Goal: Task Accomplishment & Management: Use online tool/utility

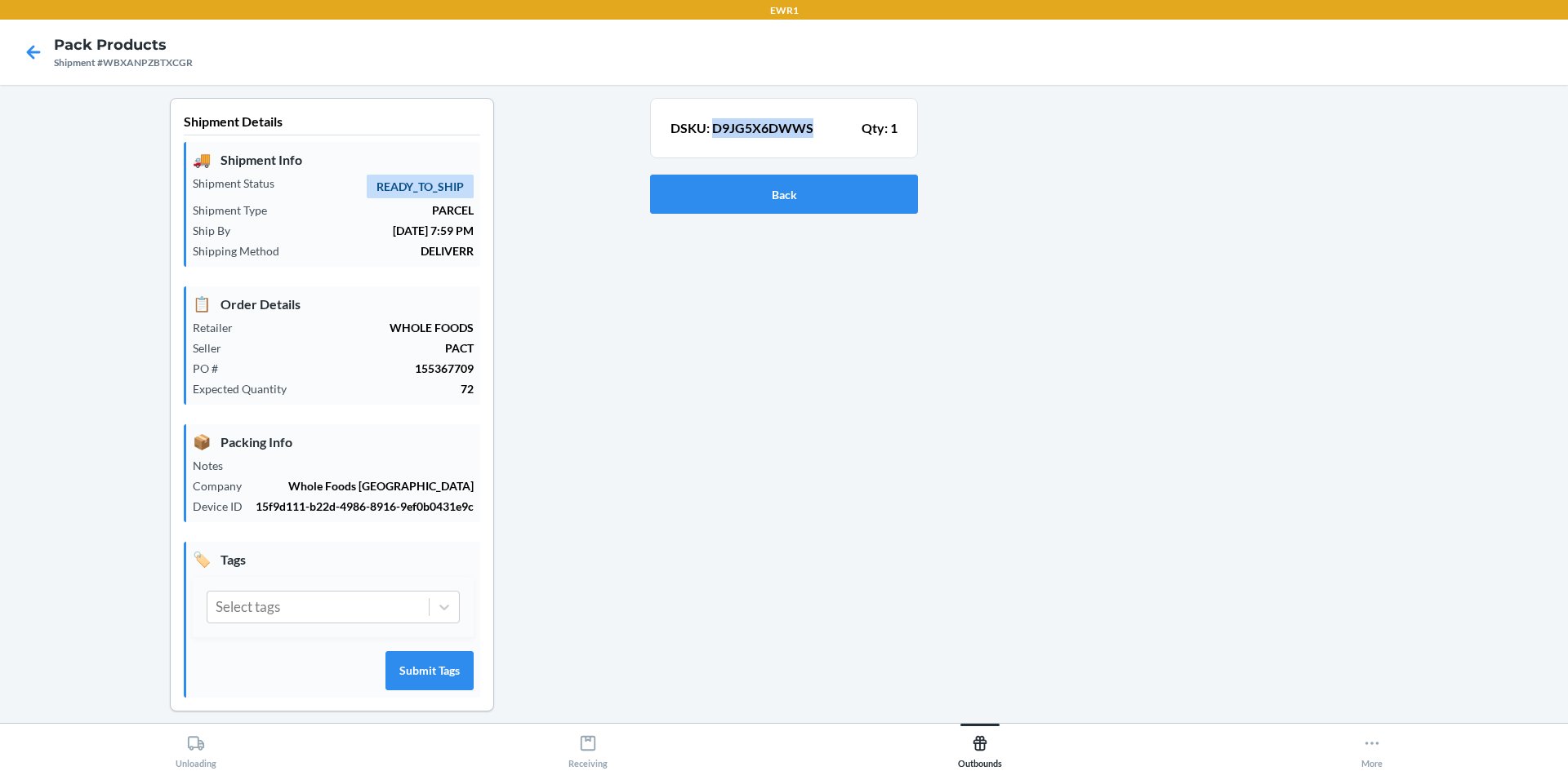
scroll to position [15, 0]
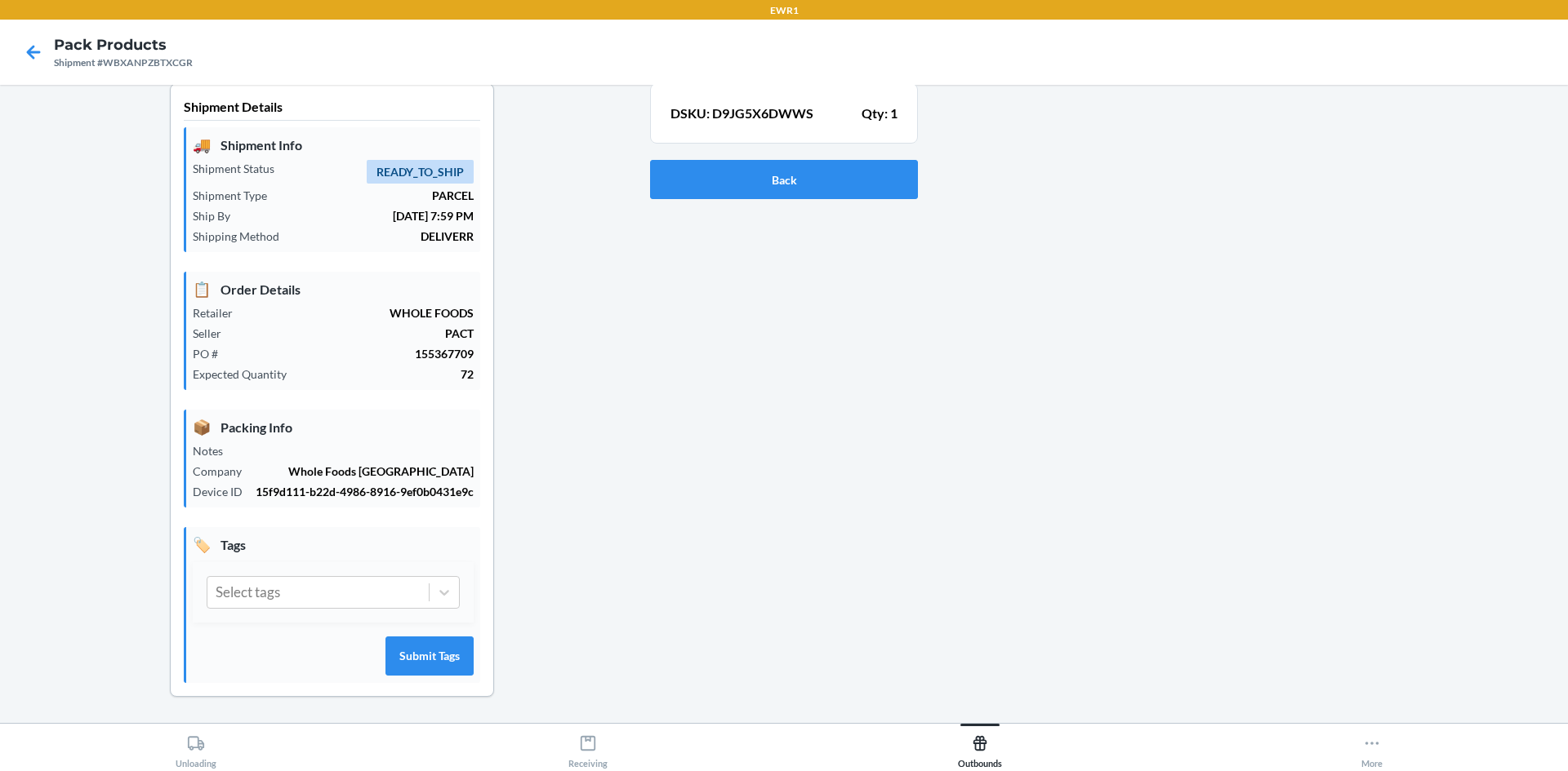
click at [570, 190] on div "Shipment Details 🚚 Shipment Info Shipment Status READY_TO_SHIP Shipment Type PA…" at bounding box center [331, 403] width 637 height 640
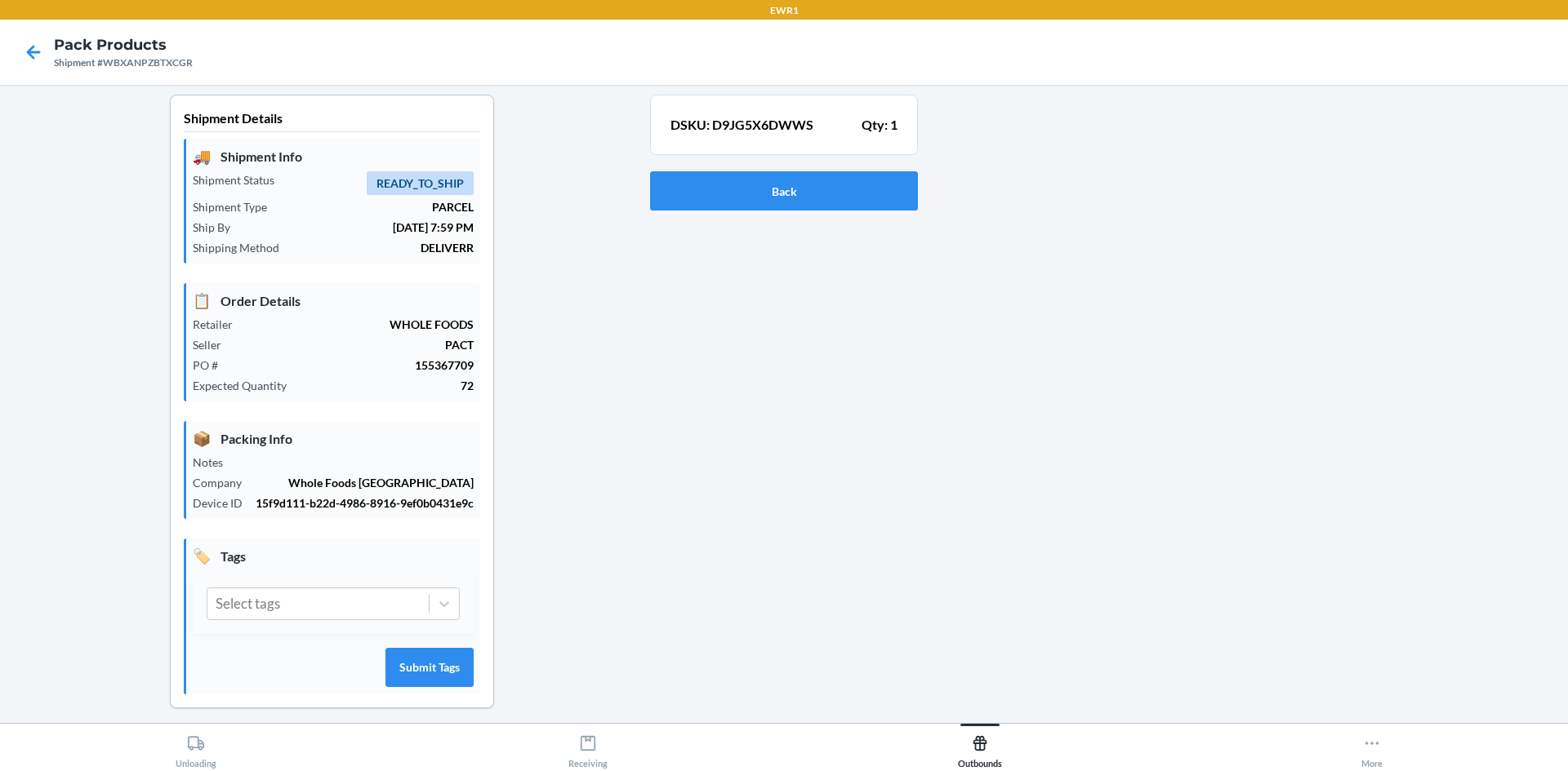
scroll to position [0, 0]
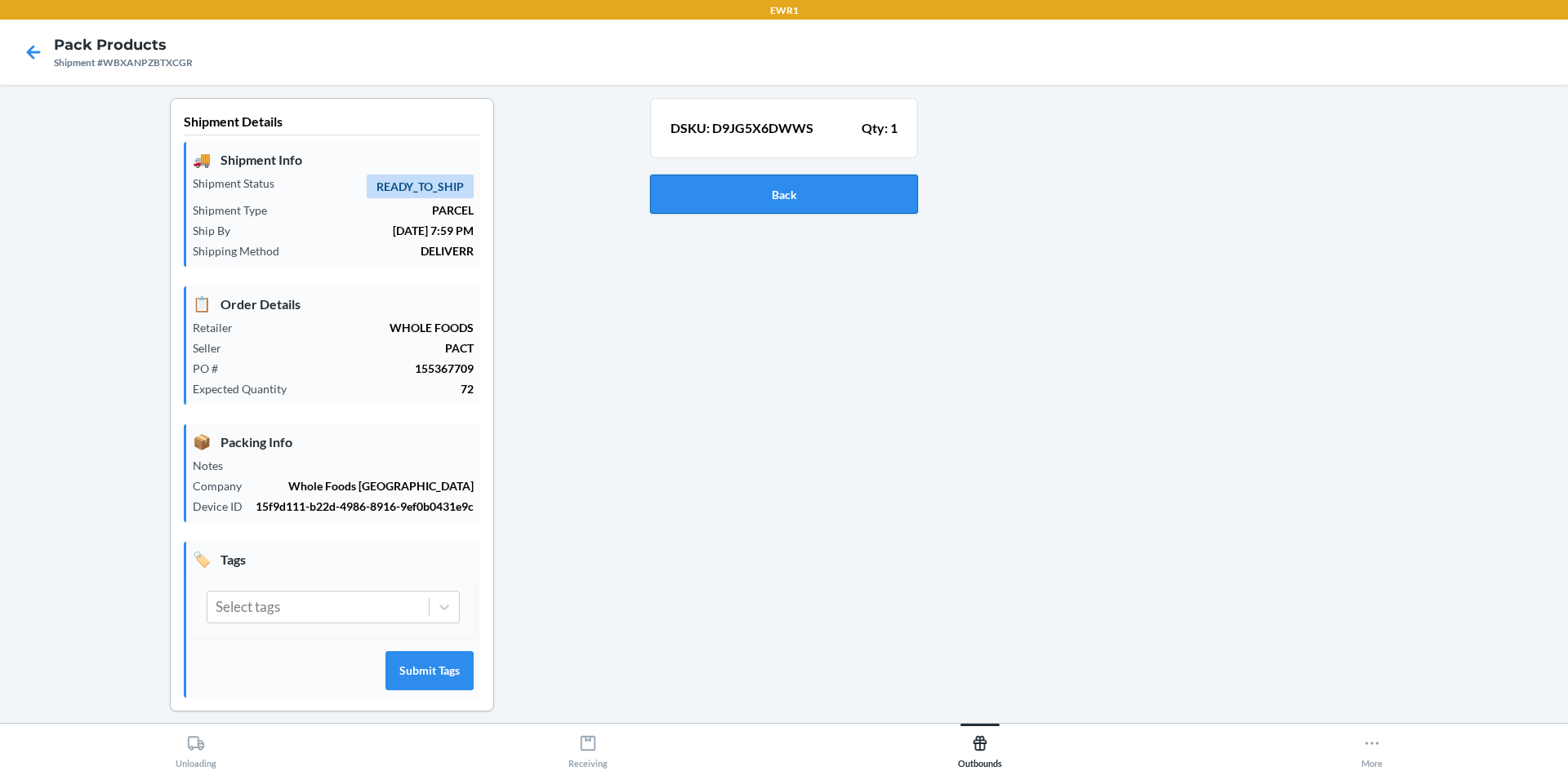
click at [828, 206] on button "Back" at bounding box center [783, 193] width 268 height 39
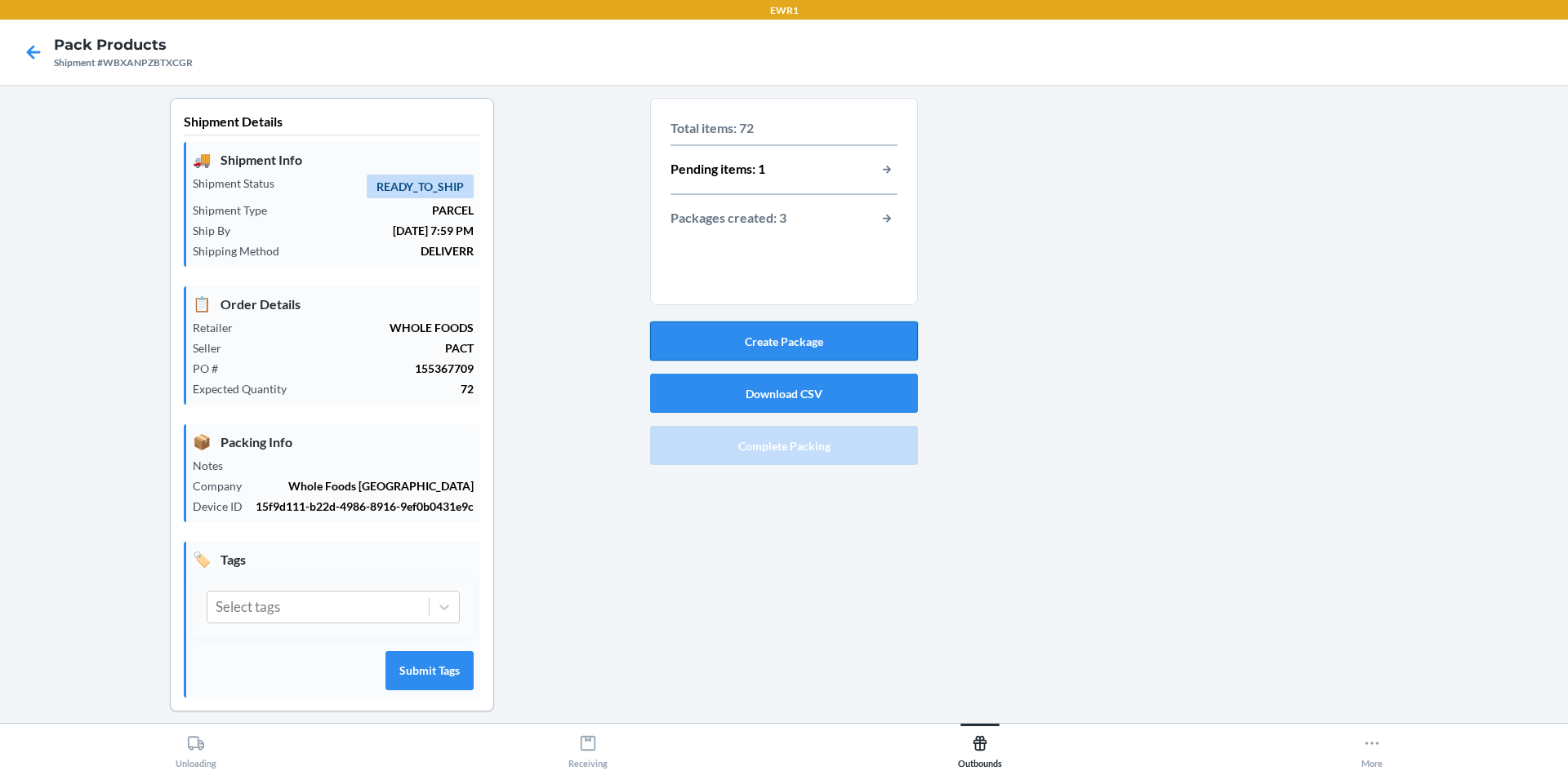
click at [825, 328] on button "Create Package" at bounding box center [783, 341] width 268 height 39
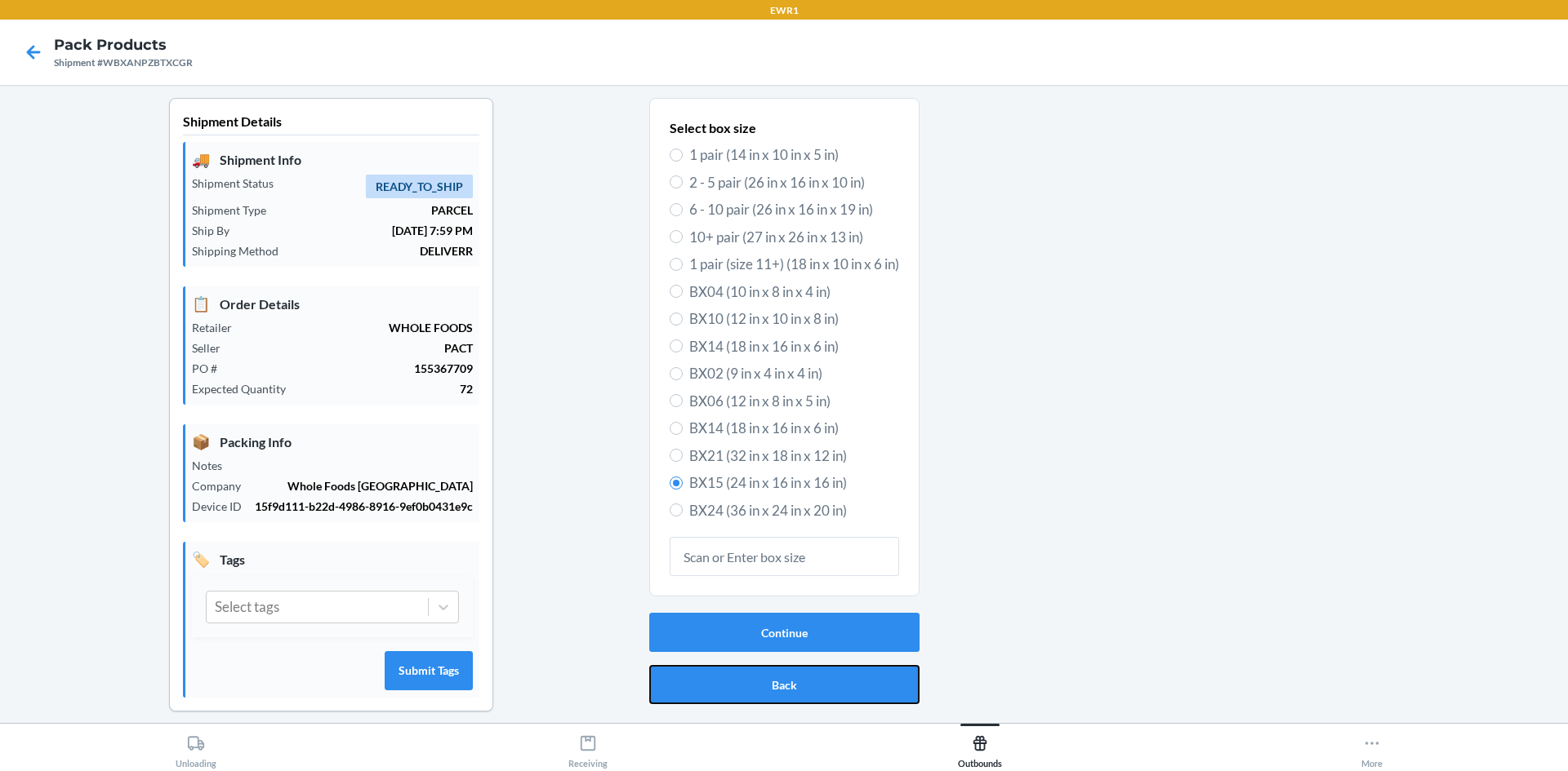
click at [714, 685] on button "Back" at bounding box center [785, 685] width 271 height 39
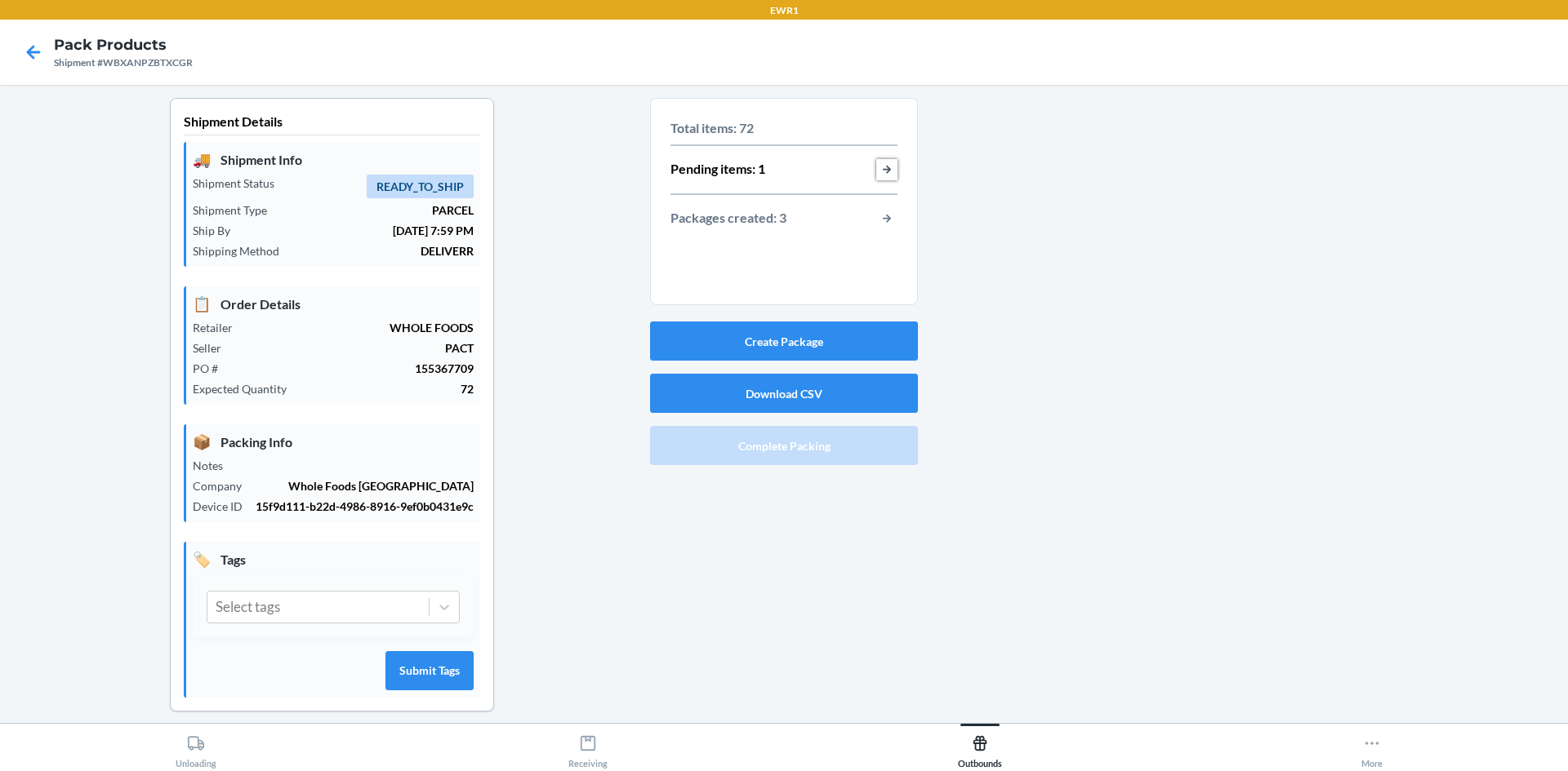
click at [881, 173] on button "button-view-pending-items" at bounding box center [886, 169] width 21 height 21
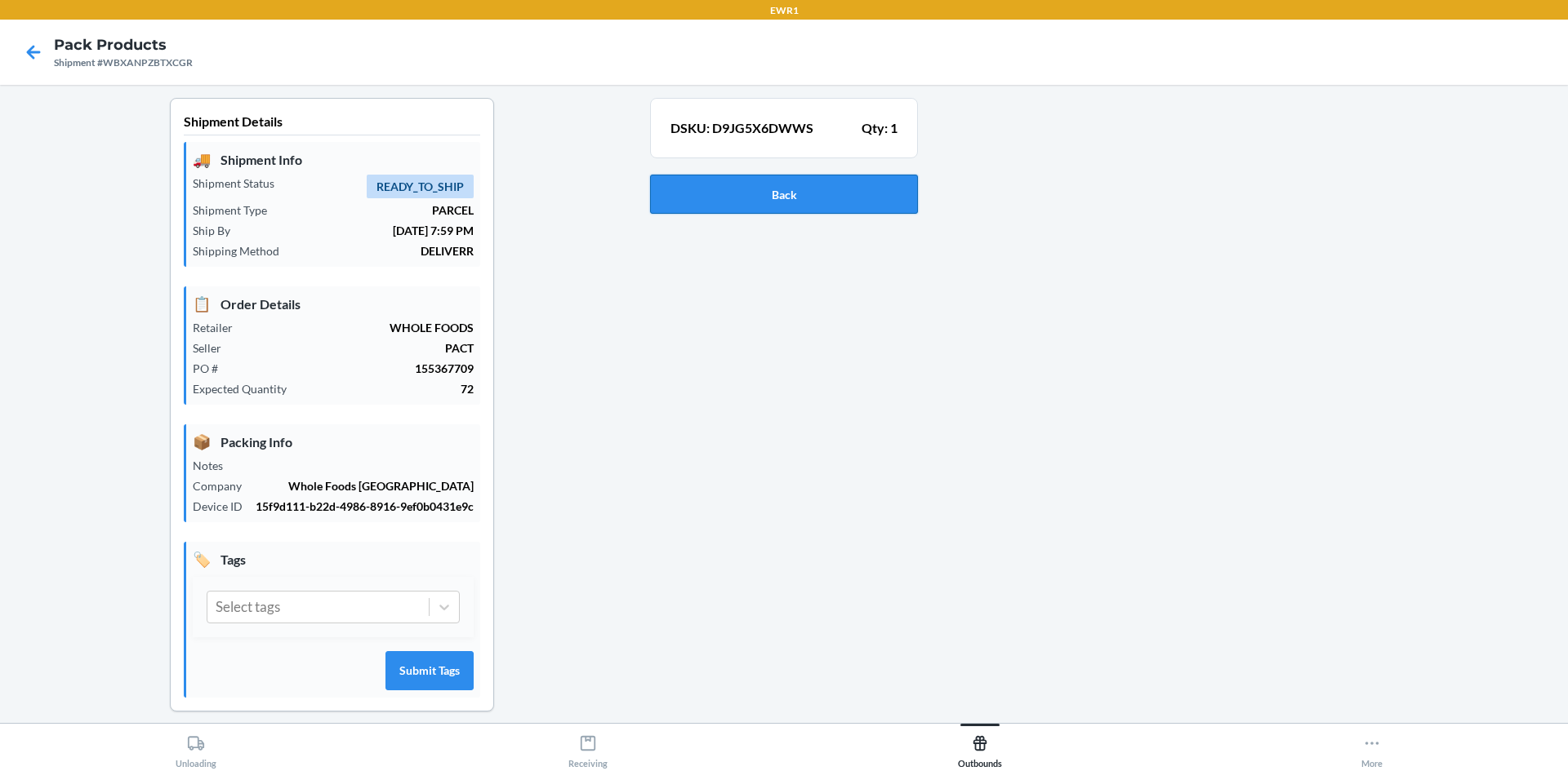
click at [813, 192] on button "Back" at bounding box center [783, 193] width 268 height 39
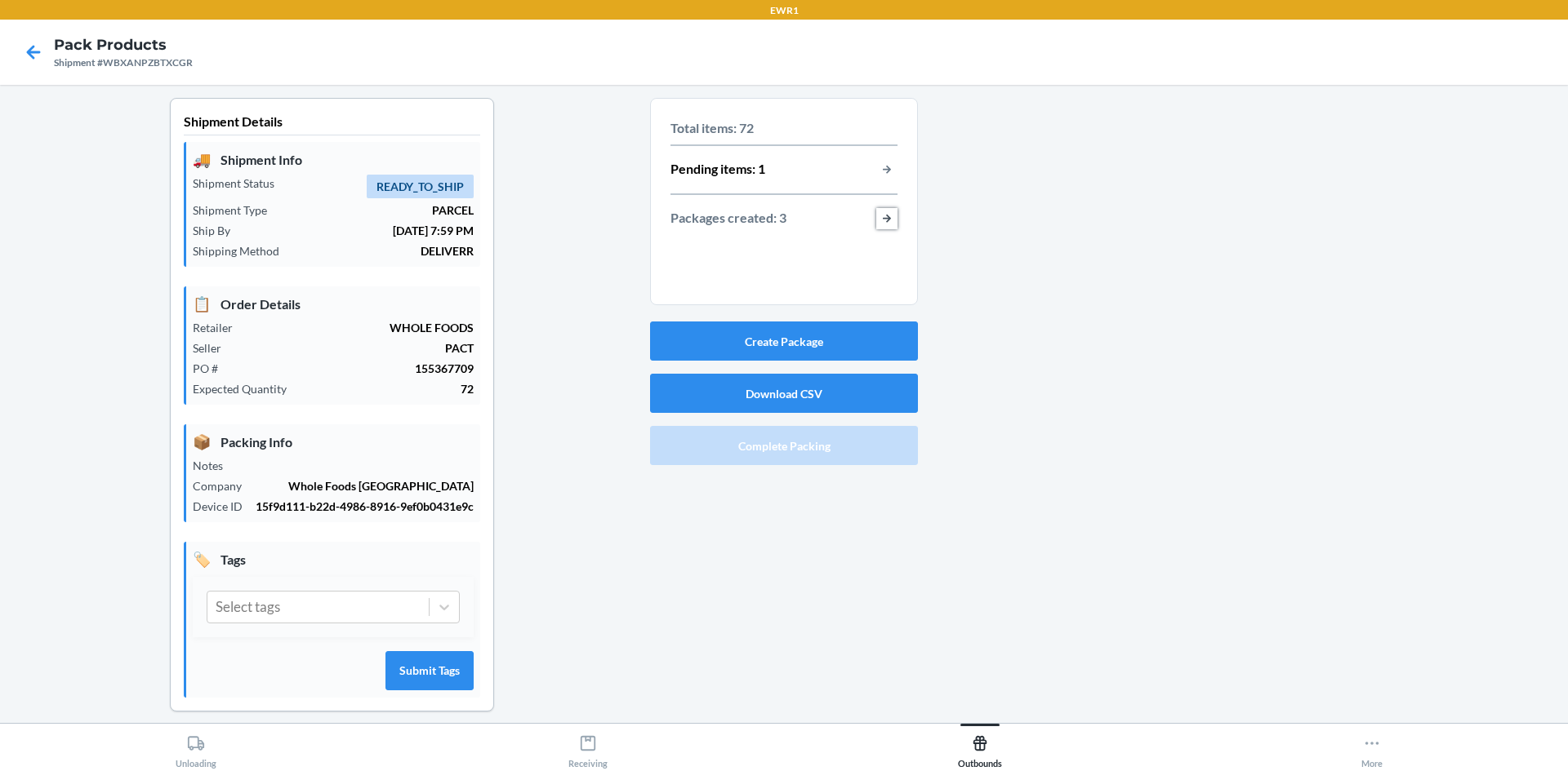
click at [879, 222] on button "button-view-packages-created" at bounding box center [886, 218] width 21 height 21
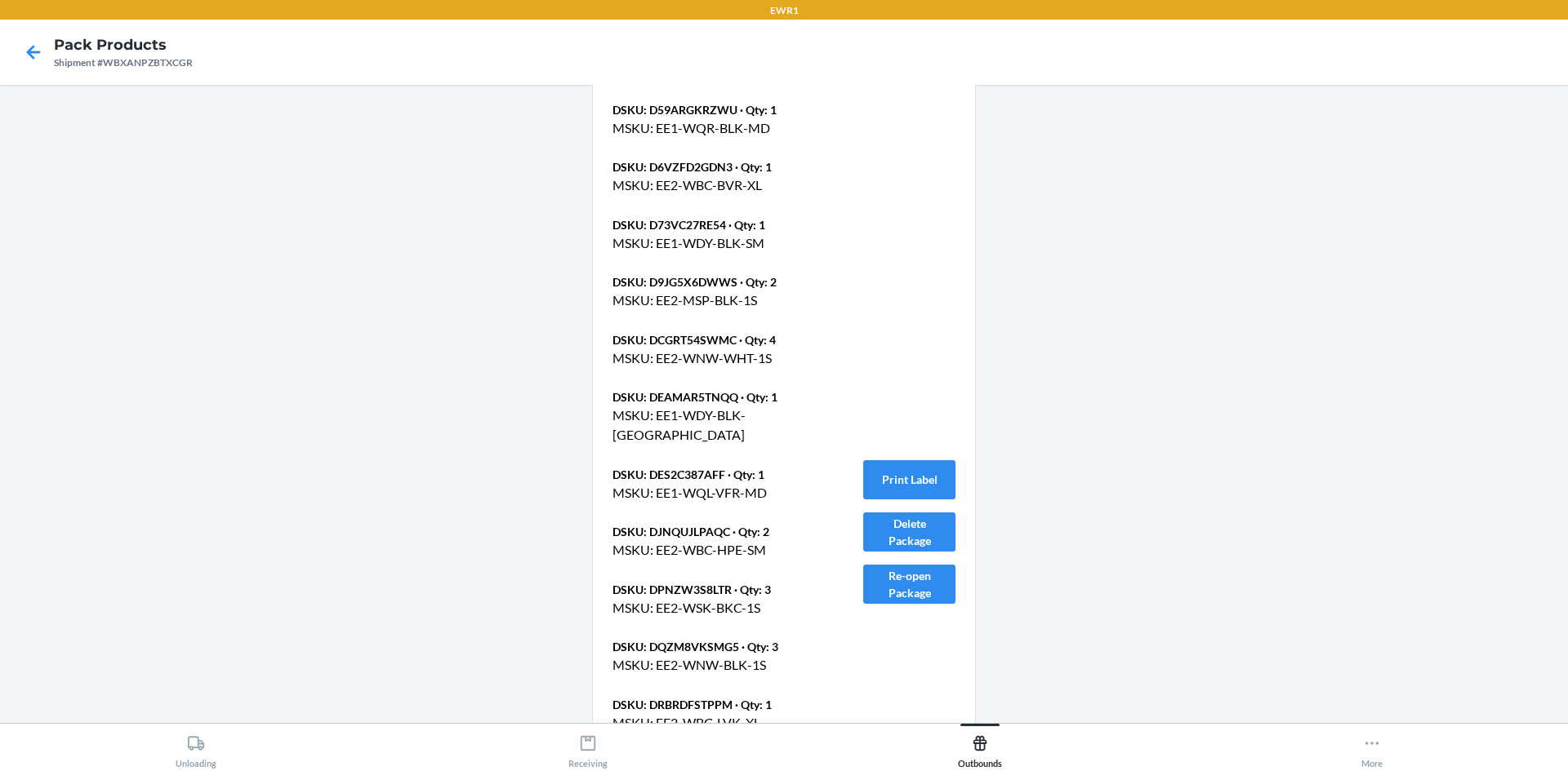
scroll to position [1512, 0]
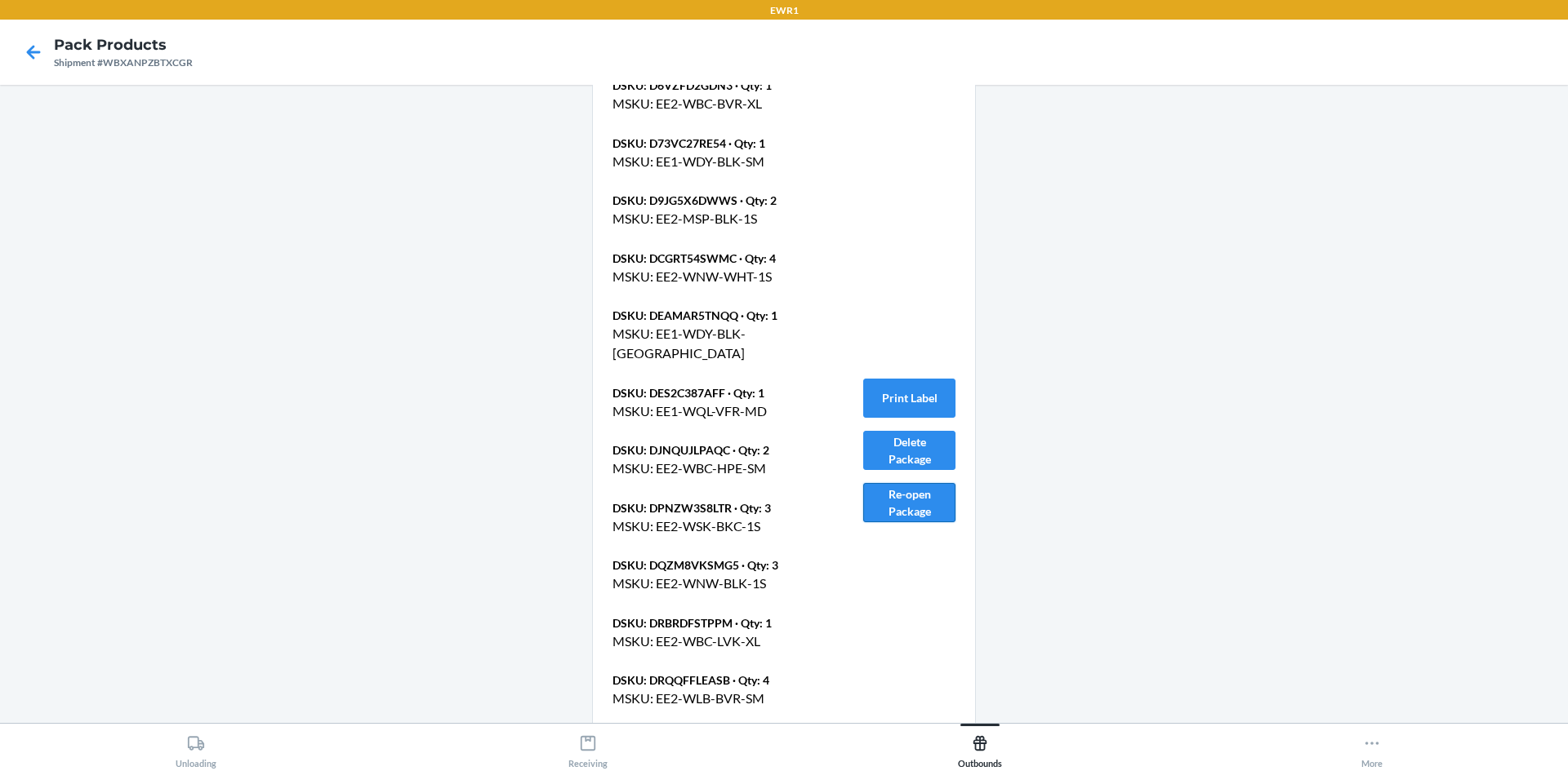
click at [902, 498] on button "Re-open Package" at bounding box center [909, 502] width 93 height 39
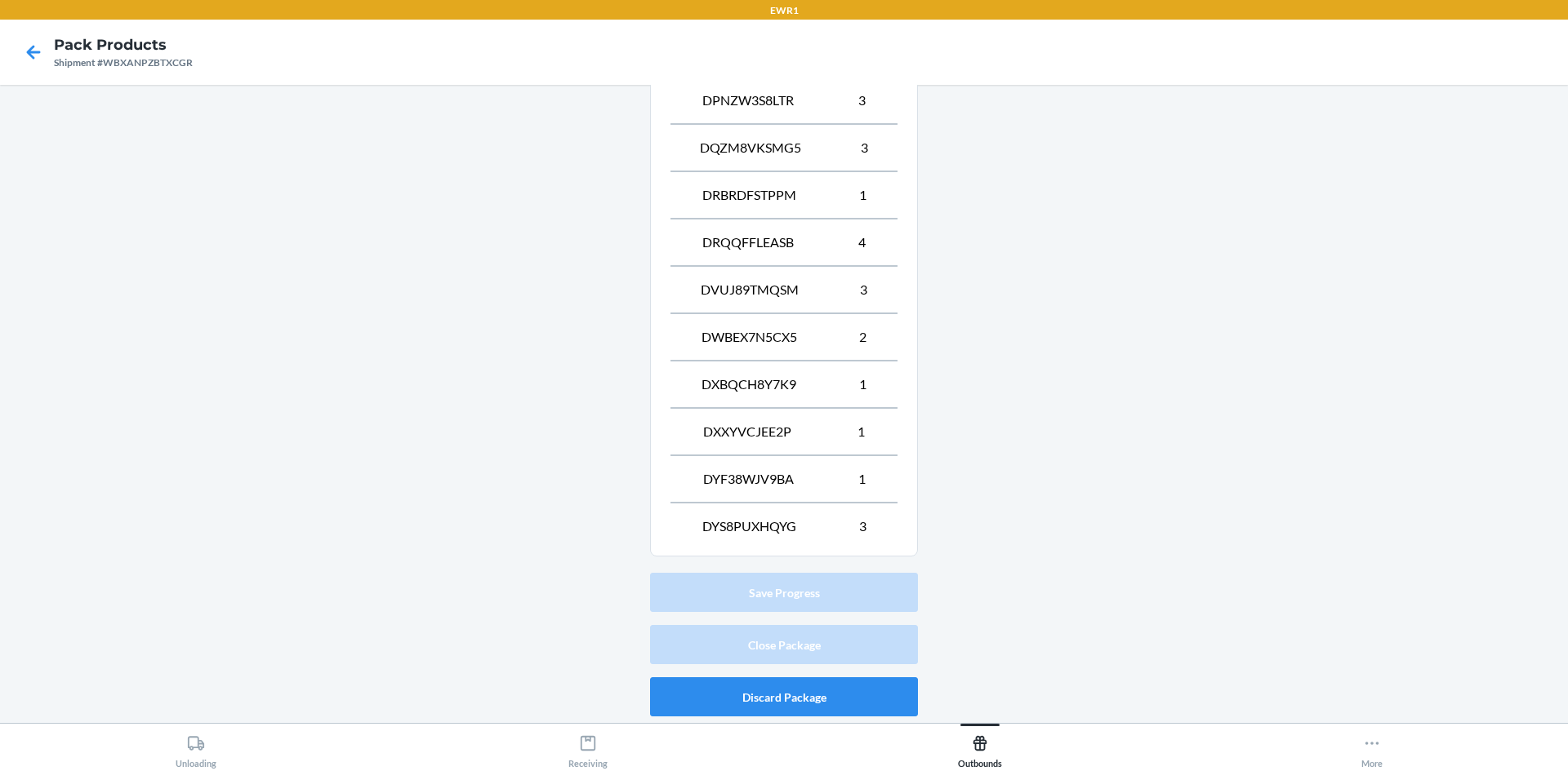
scroll to position [221, 0]
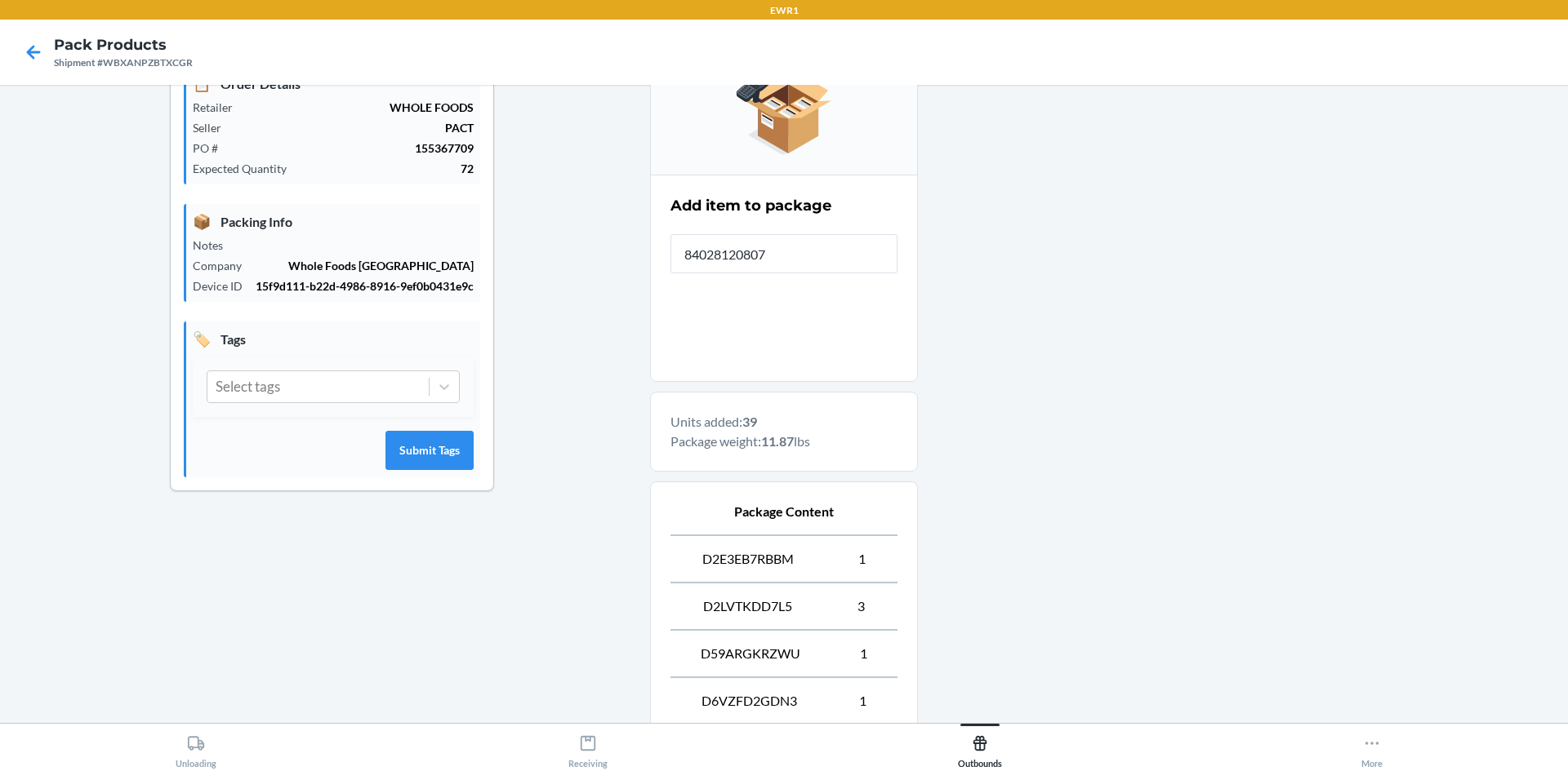
type input "840281208074"
drag, startPoint x: 730, startPoint y: 431, endPoint x: 793, endPoint y: 431, distance: 63.0
click at [791, 431] on p "Units added: 40" at bounding box center [784, 422] width 227 height 20
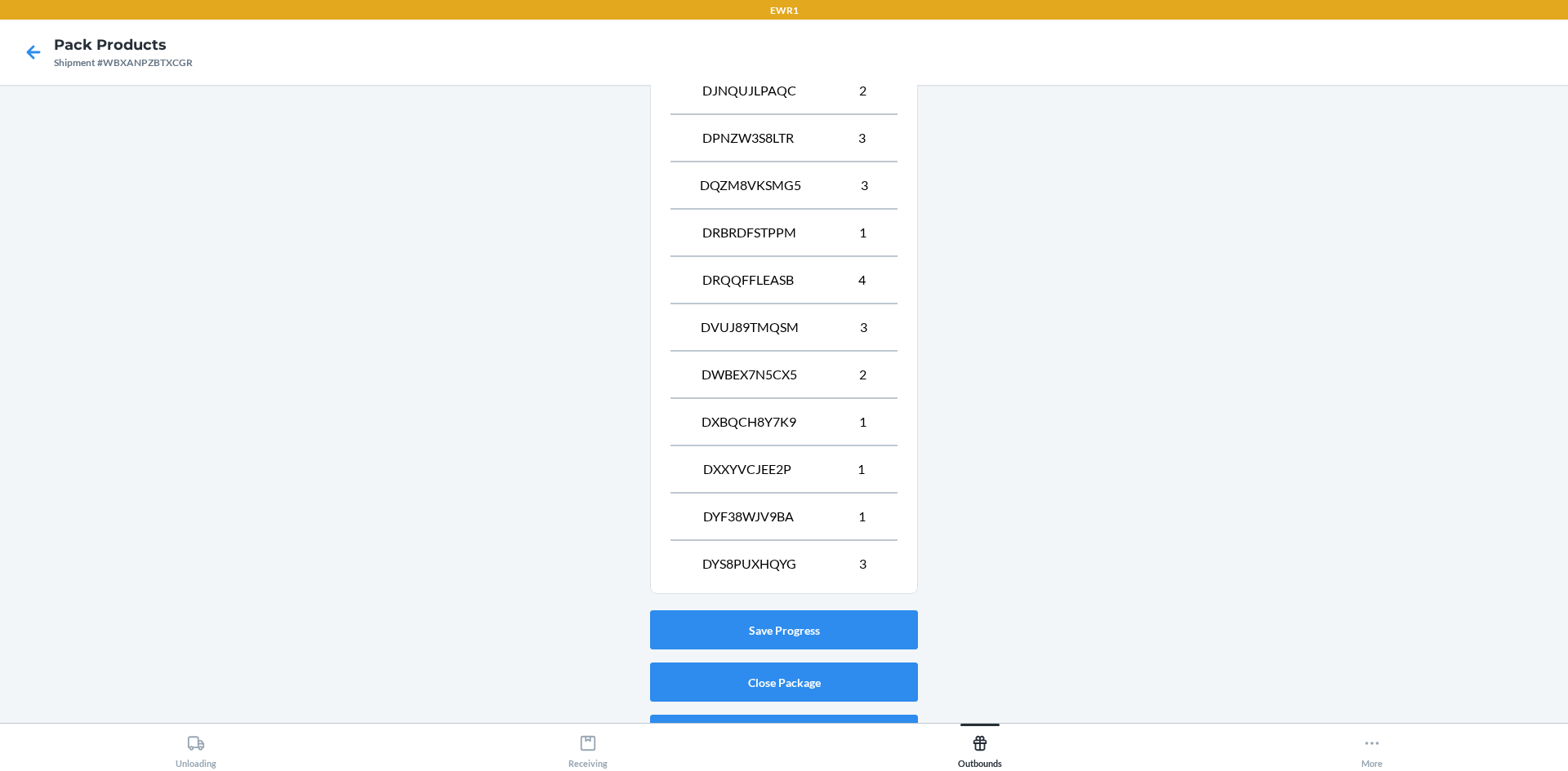
scroll to position [1152, 0]
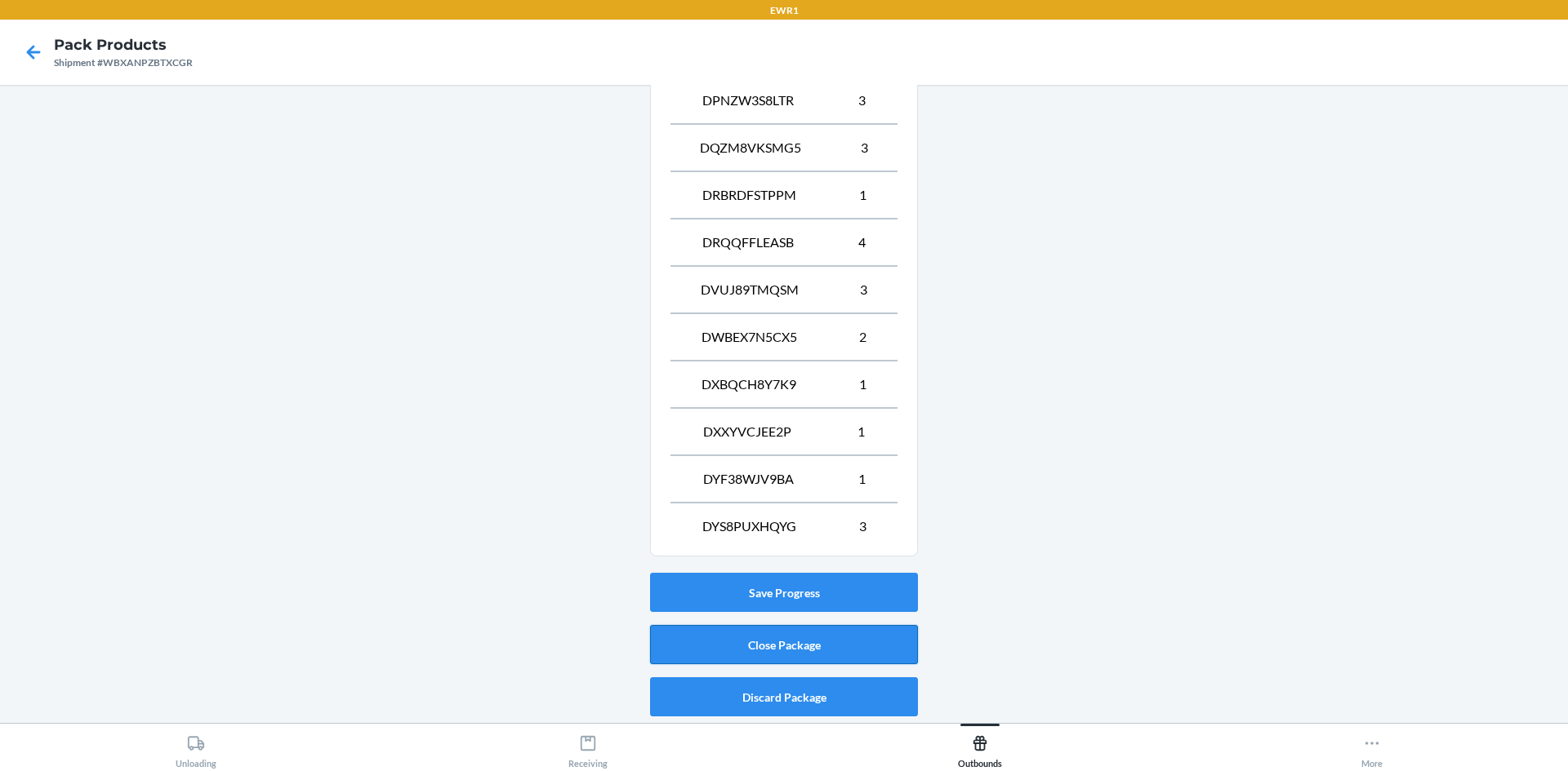
click at [797, 646] on button "Close Package" at bounding box center [783, 645] width 268 height 39
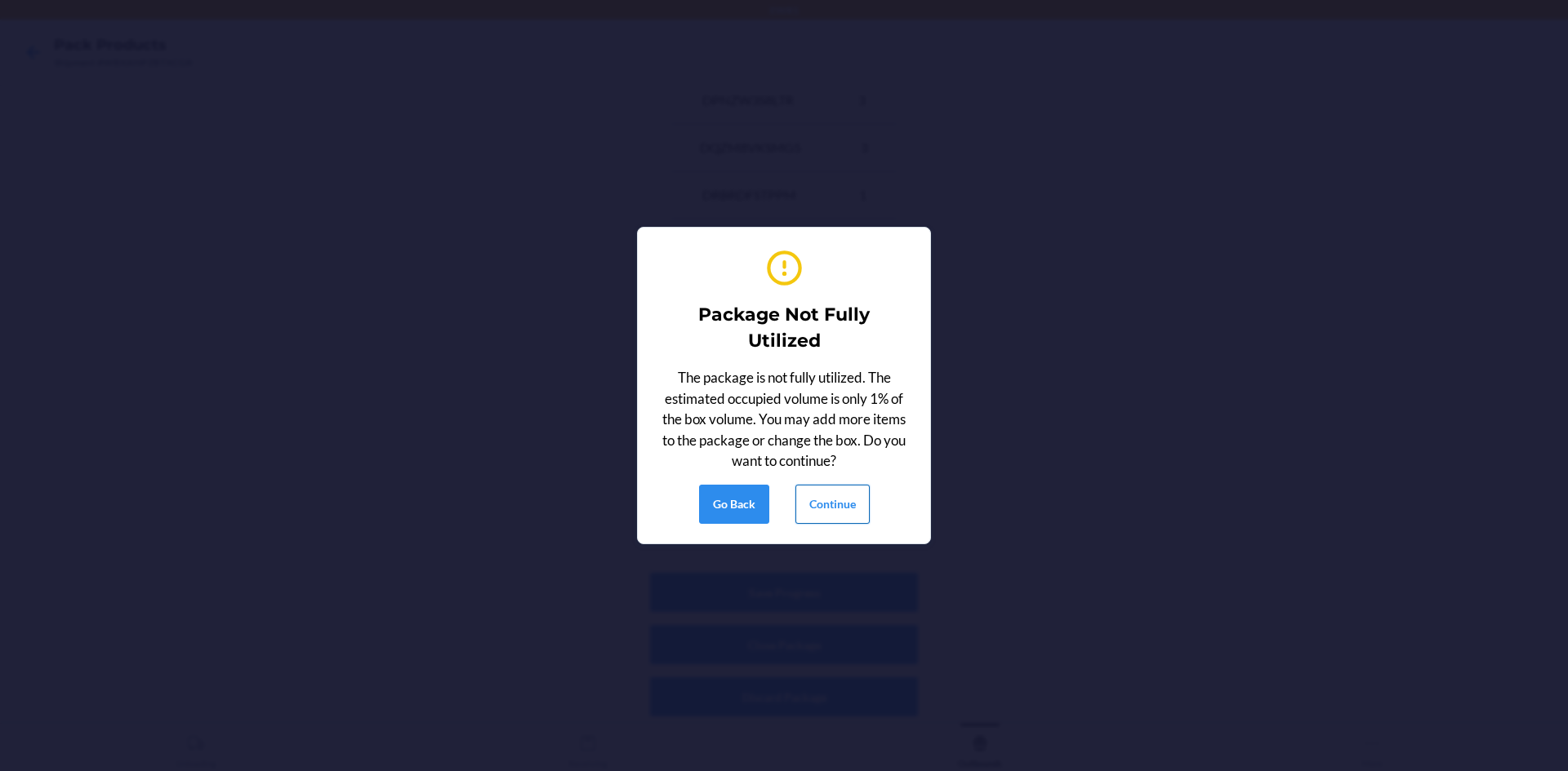
click at [849, 495] on button "Continue" at bounding box center [832, 504] width 74 height 39
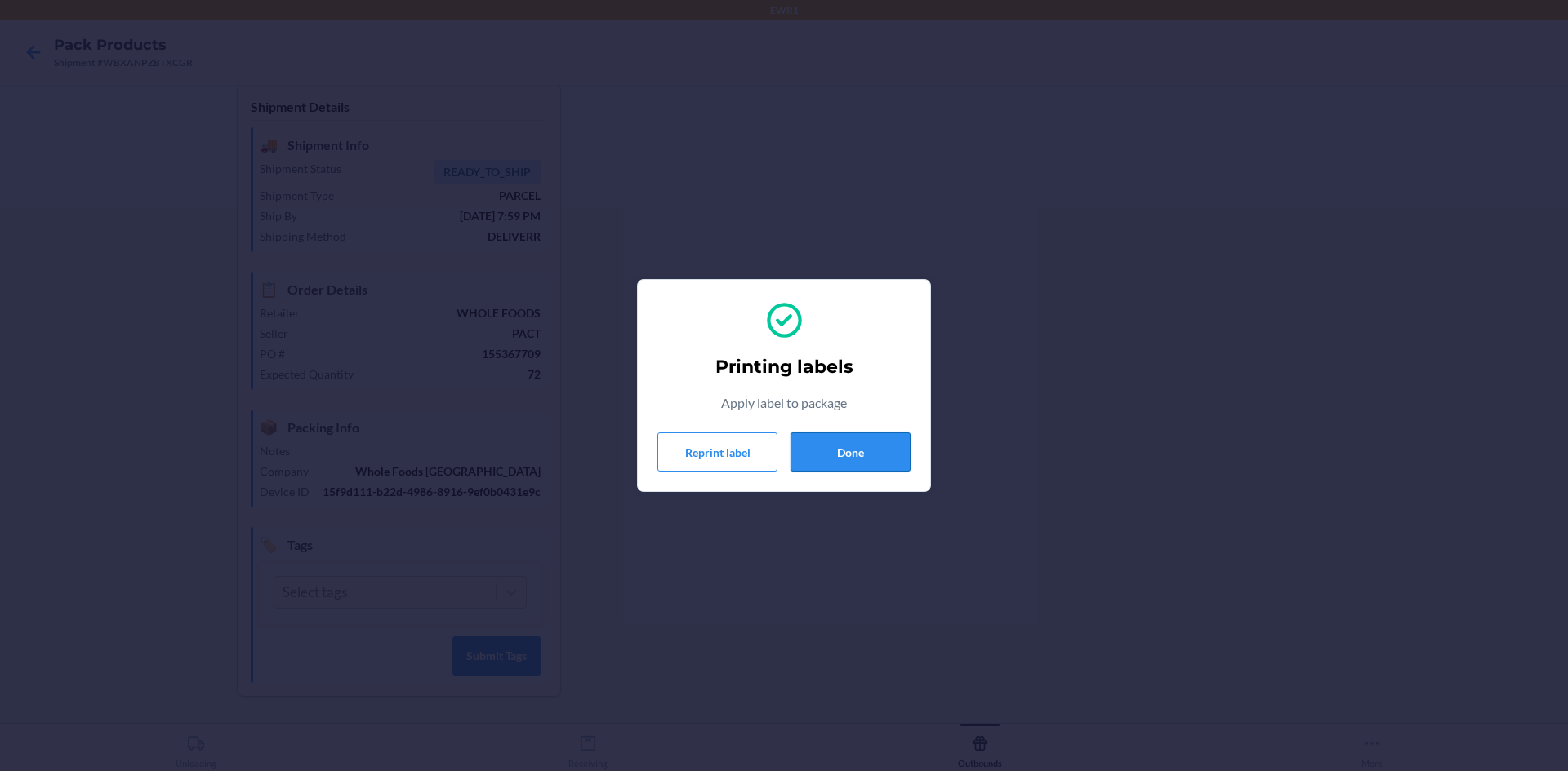
click at [868, 439] on button "Done" at bounding box center [850, 451] width 120 height 39
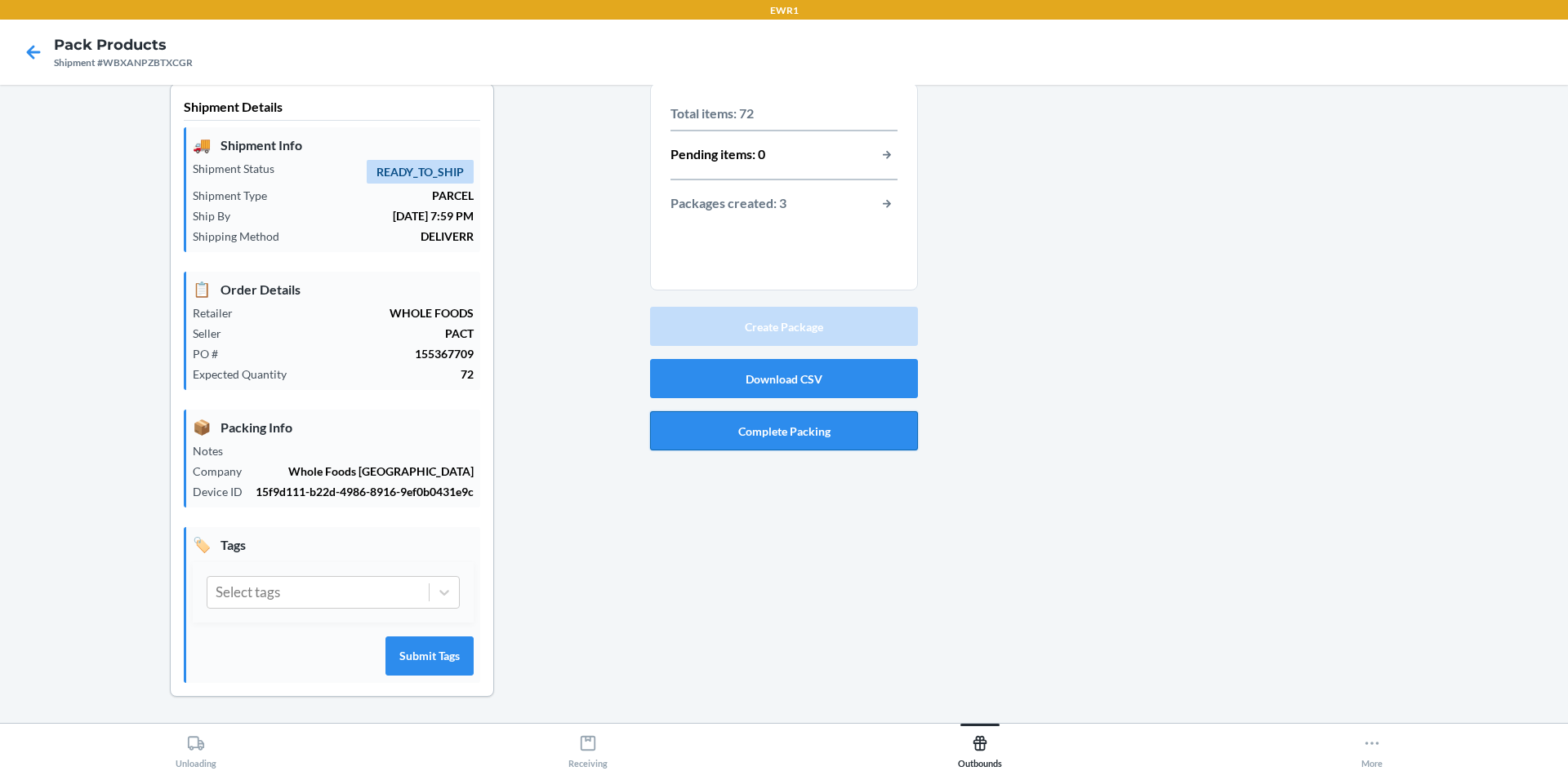
click at [750, 433] on button "Complete Packing" at bounding box center [783, 430] width 268 height 39
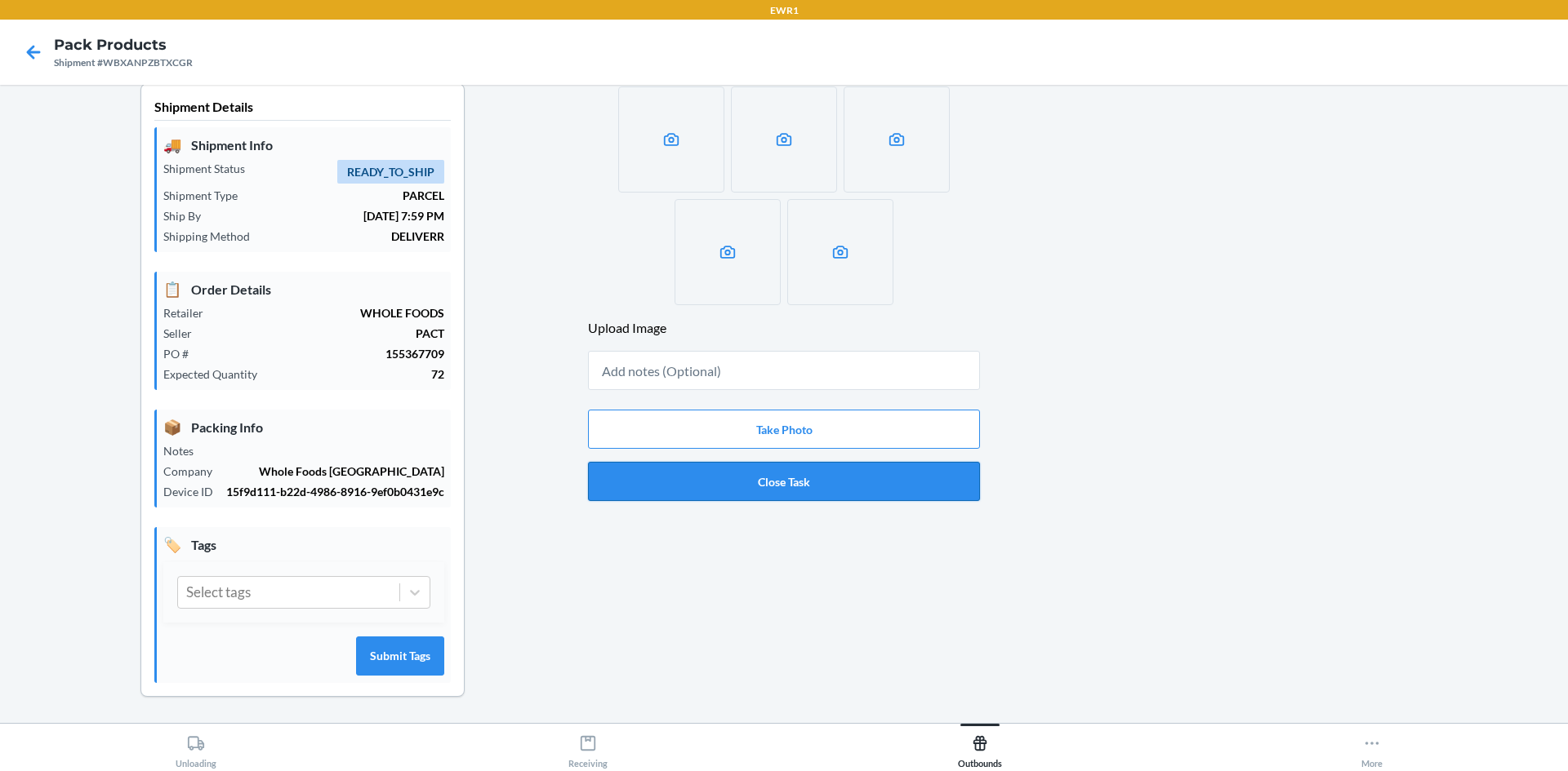
click at [759, 484] on button "Close Task" at bounding box center [783, 481] width 392 height 39
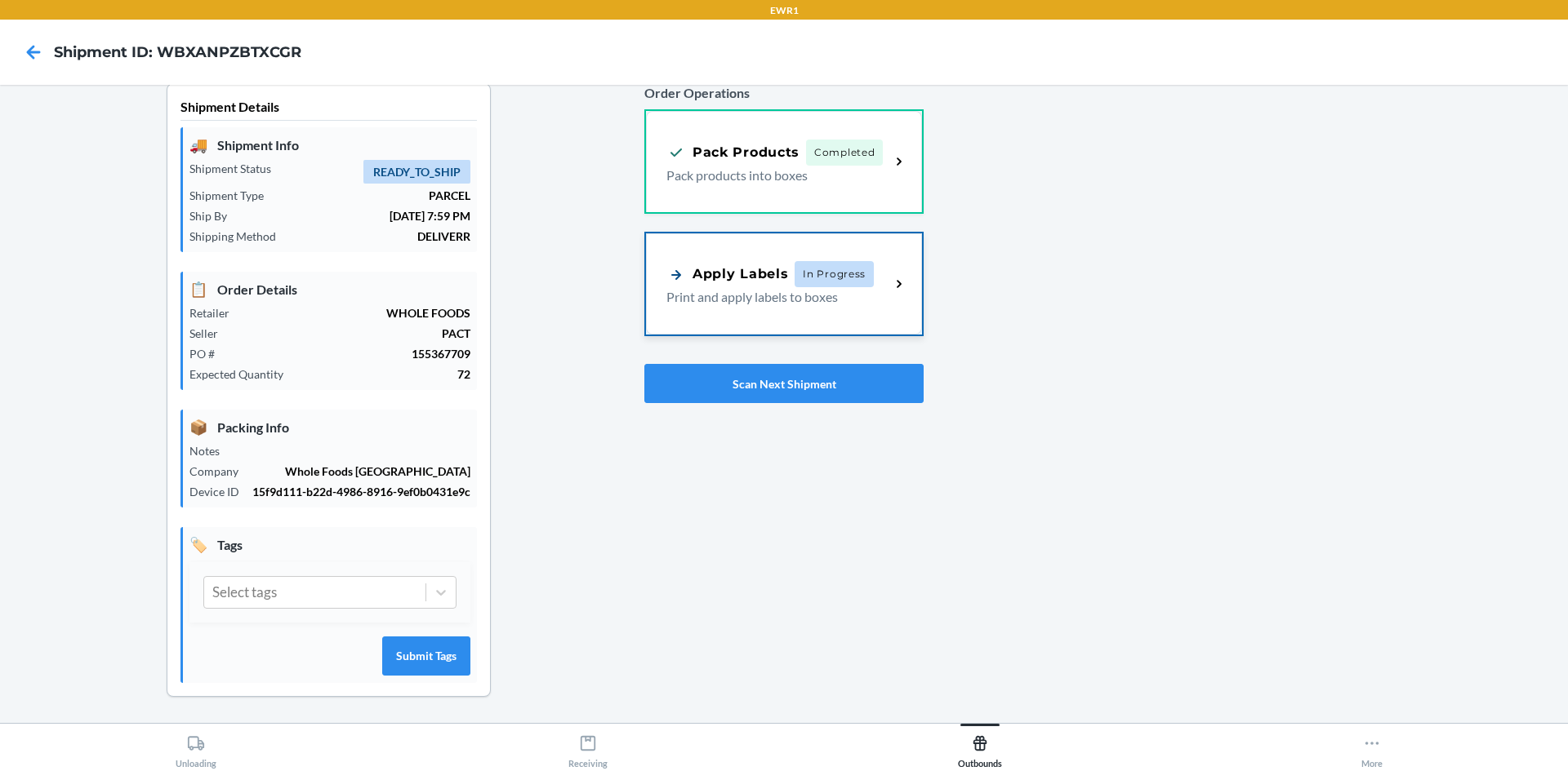
click at [769, 304] on p "Print and apply labels to boxes" at bounding box center [771, 297] width 211 height 20
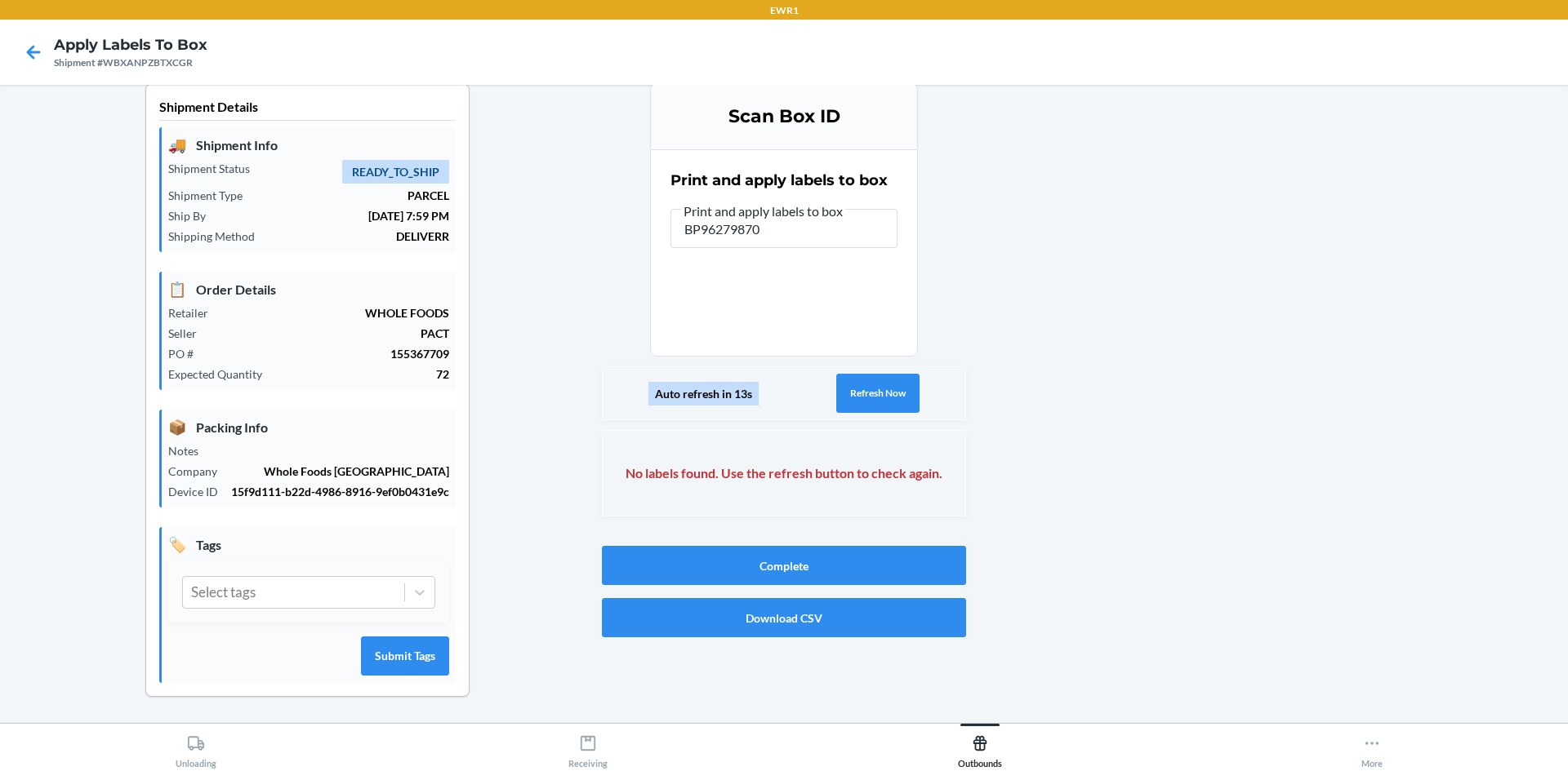
type input "BP96279870"
click at [894, 400] on button "Refresh Now" at bounding box center [878, 393] width 84 height 39
click at [881, 387] on button "Refresh Now" at bounding box center [878, 393] width 84 height 39
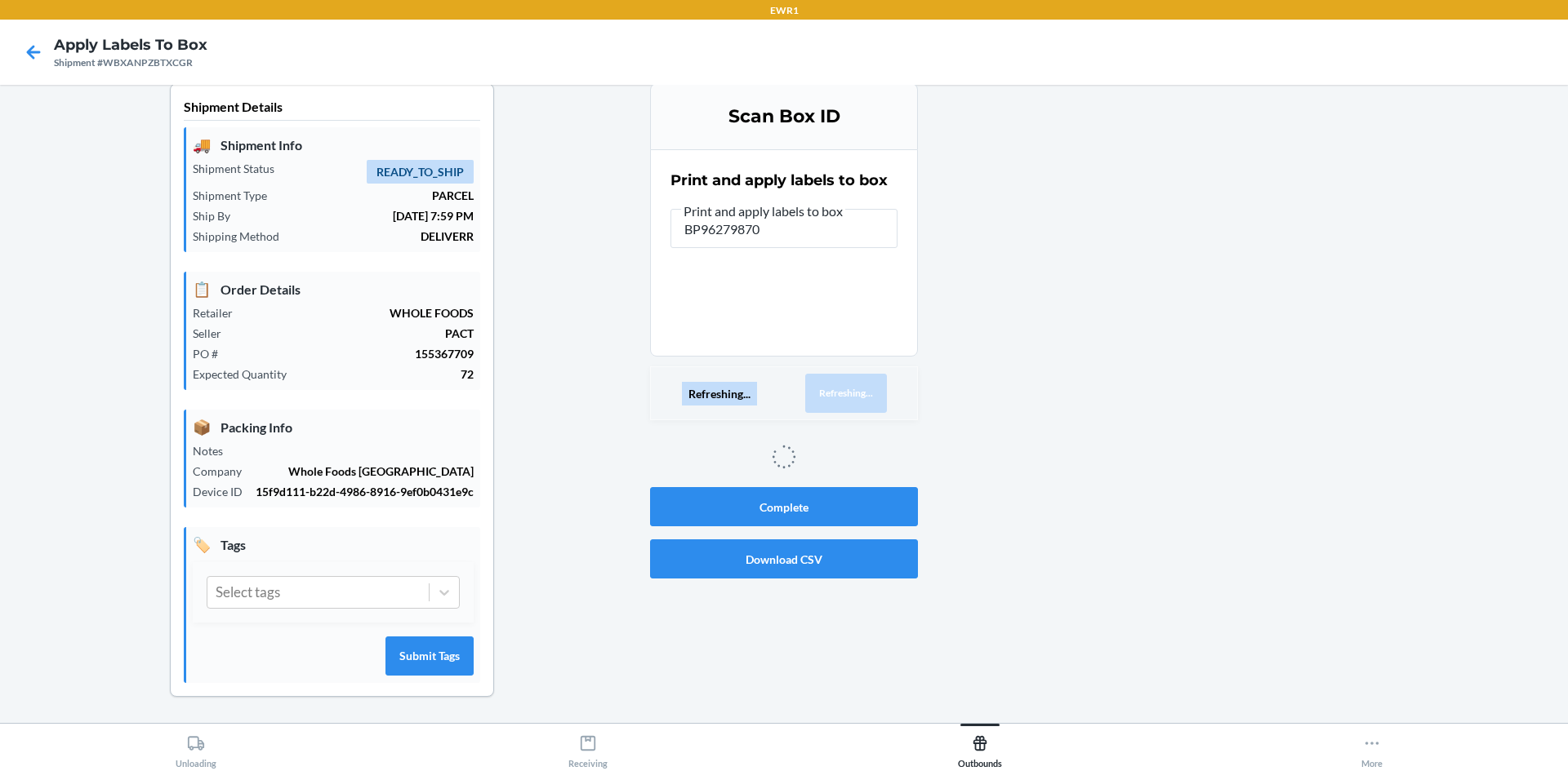
click at [881, 388] on div "Refreshing... Refreshing..." at bounding box center [783, 393] width 268 height 54
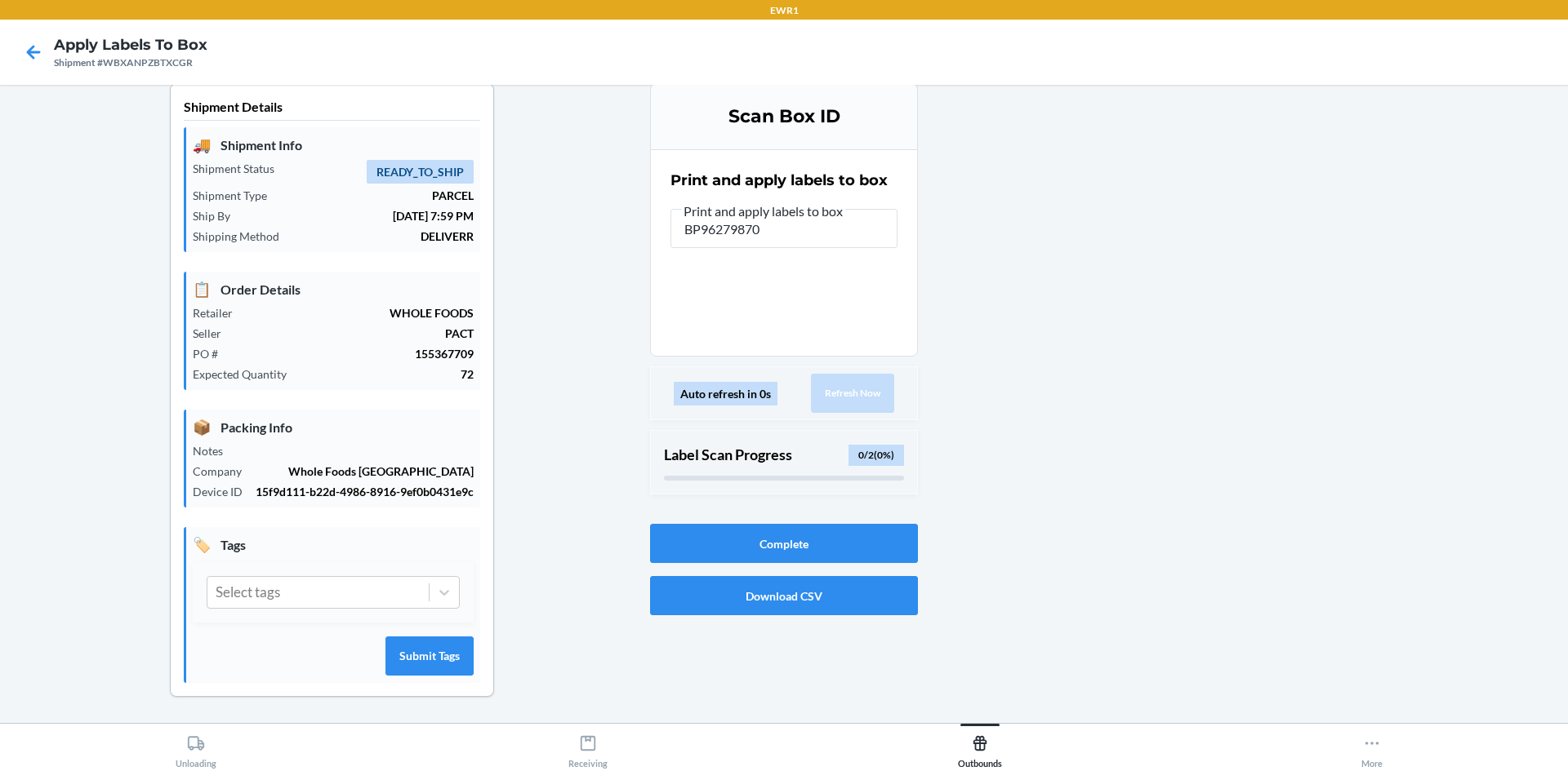
click at [1080, 326] on div at bounding box center [1236, 403] width 637 height 640
click at [772, 229] on input "BP96279870" at bounding box center [784, 228] width 227 height 39
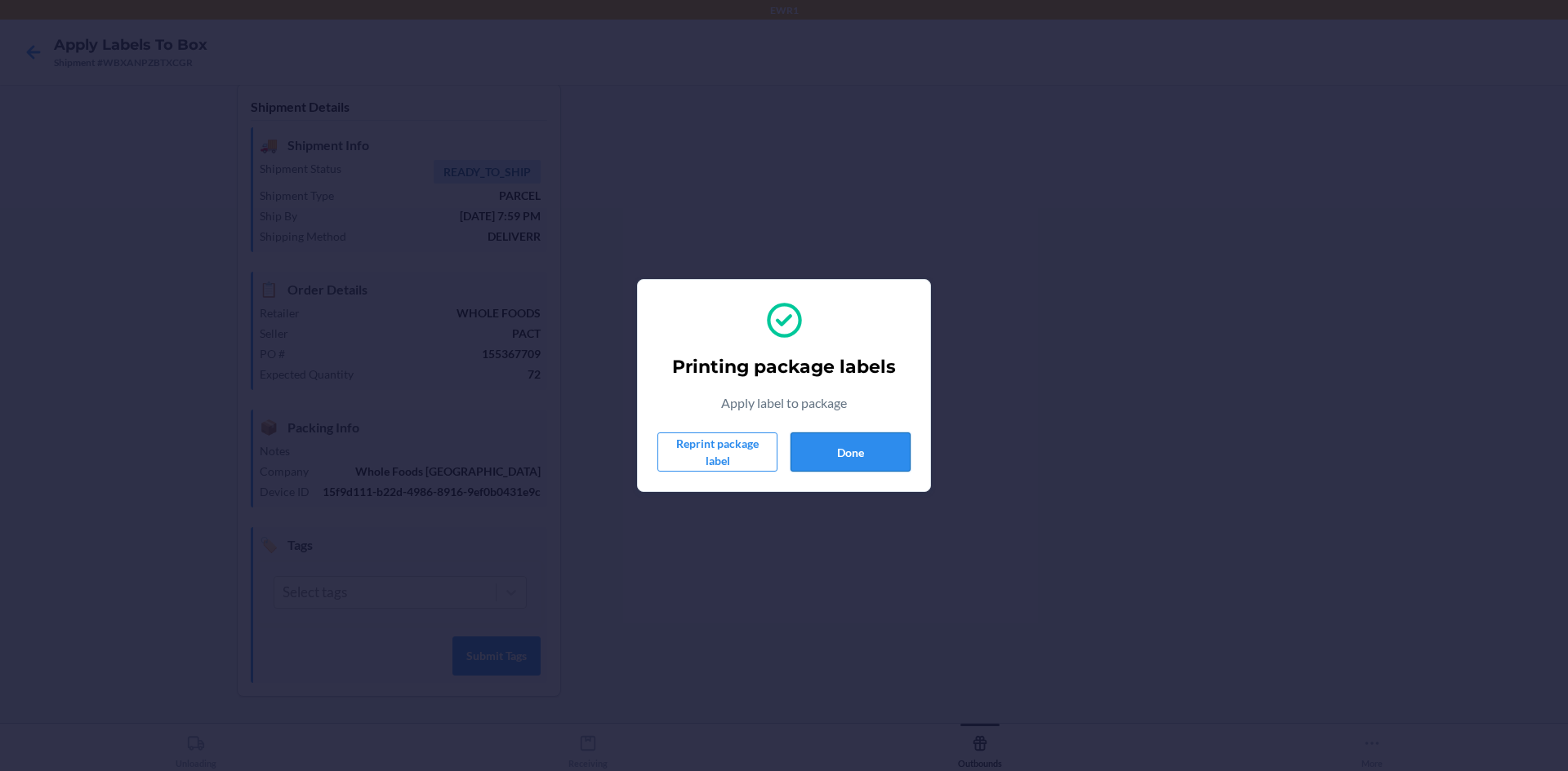
click at [895, 463] on button "Done" at bounding box center [850, 451] width 120 height 39
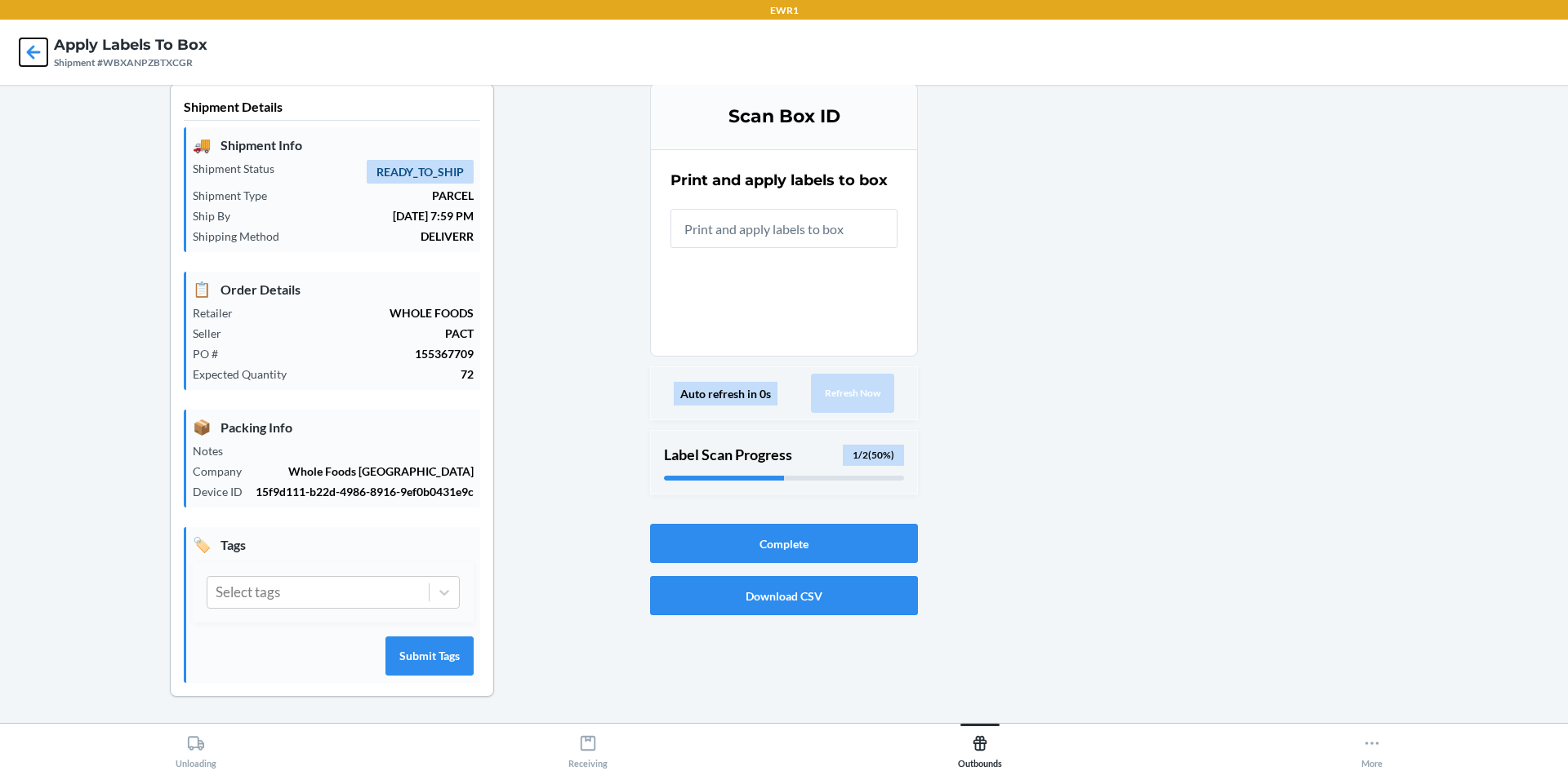
click at [45, 54] on icon at bounding box center [34, 52] width 28 height 28
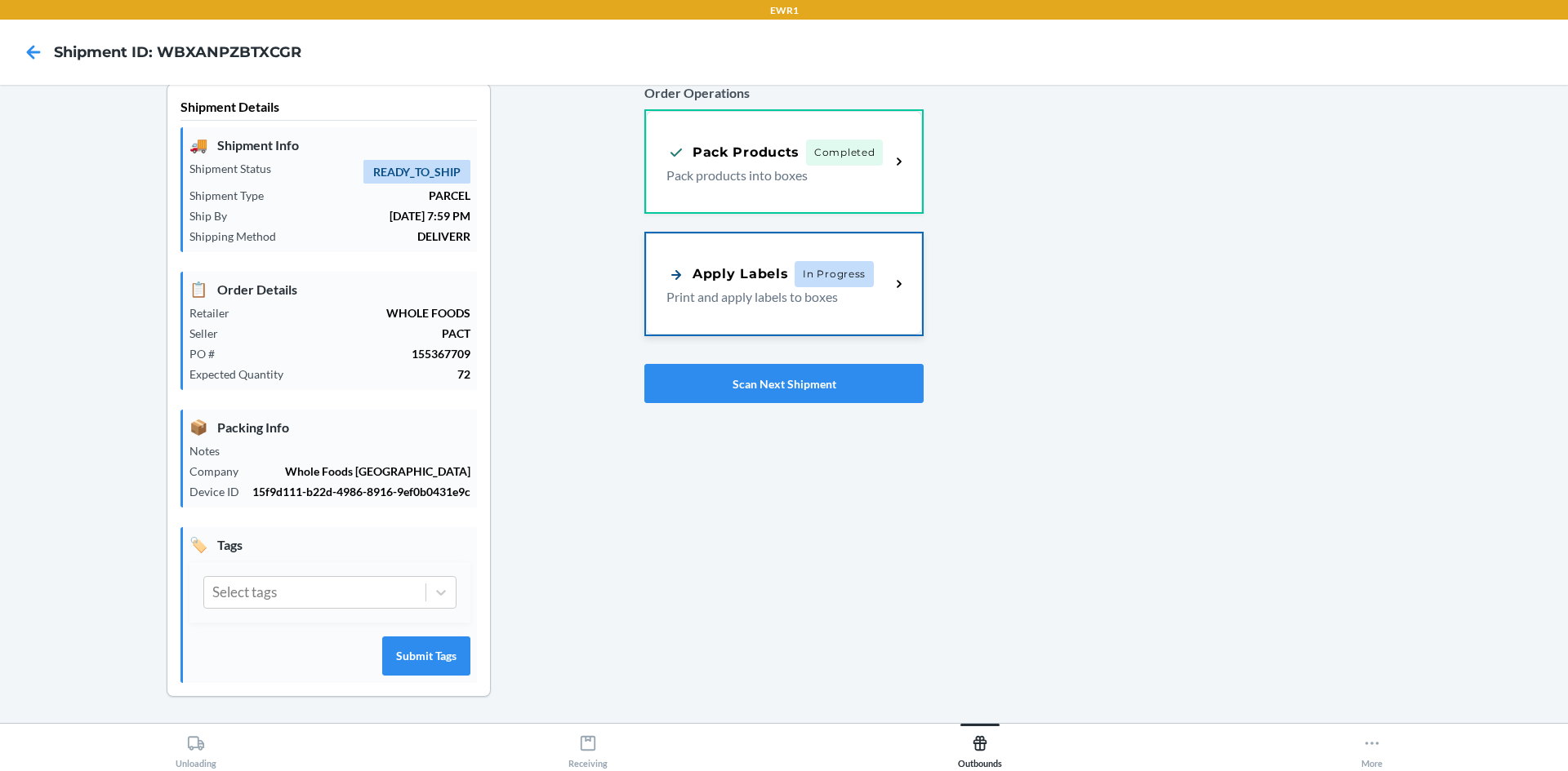
click at [753, 318] on div "Apply Labels In Progress Print and apply labels to boxes" at bounding box center [784, 283] width 276 height 101
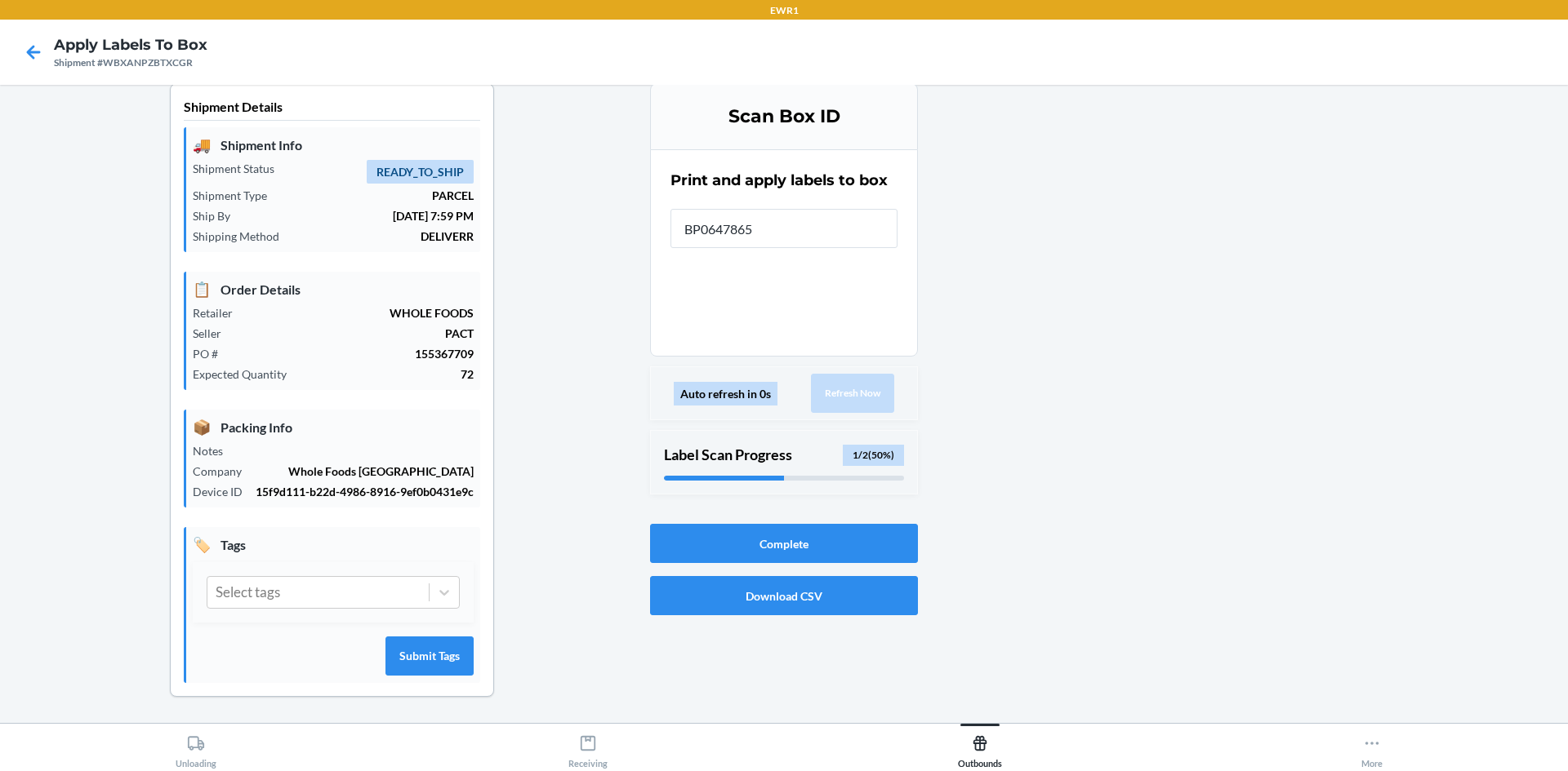
type input "BP06478654"
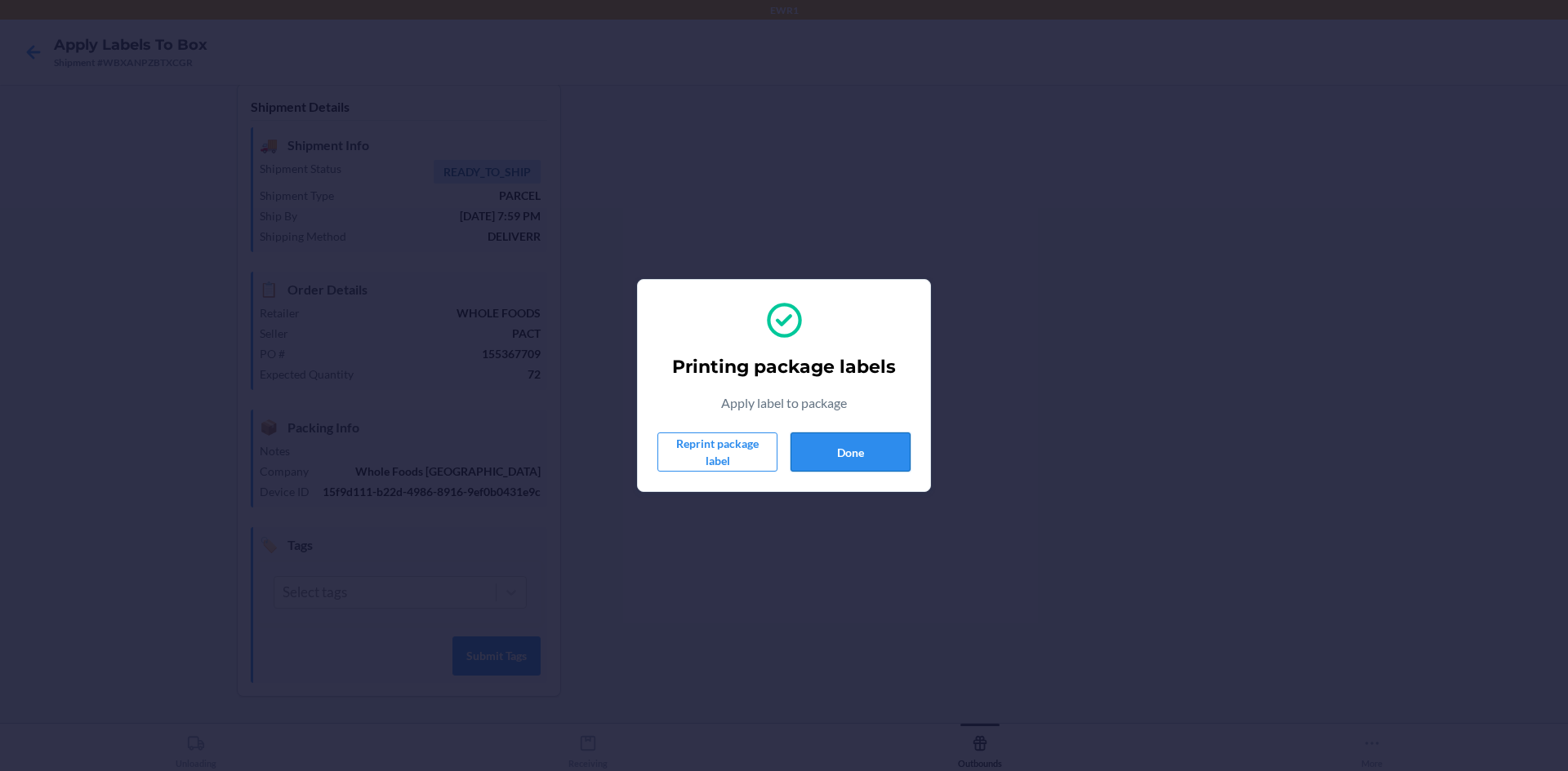
click at [843, 453] on button "Done" at bounding box center [850, 451] width 120 height 39
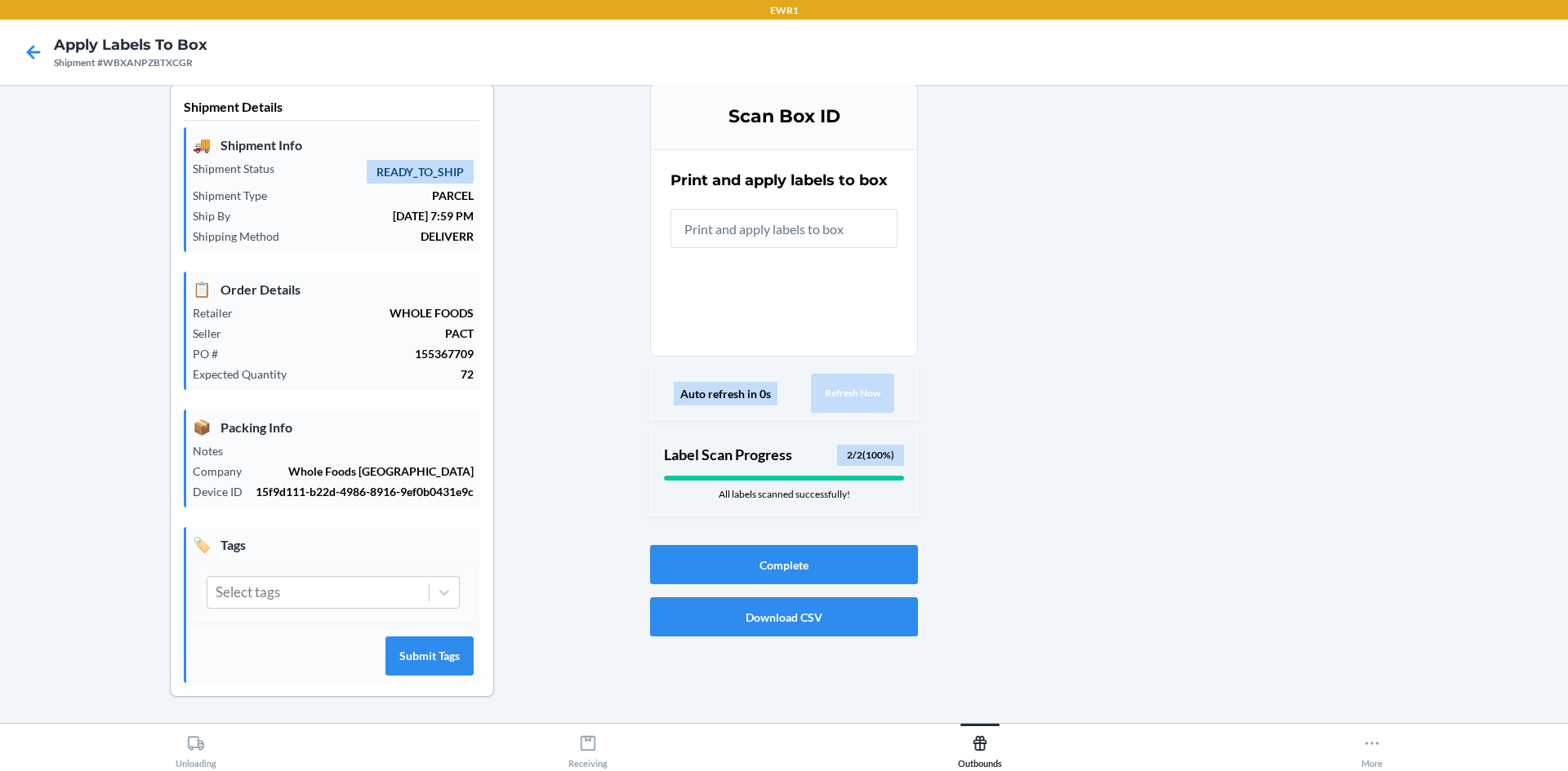
click at [55, 60] on div "Shipment #WBXANPZBTXCGR" at bounding box center [130, 63] width 154 height 15
click at [28, 44] on icon at bounding box center [34, 52] width 28 height 28
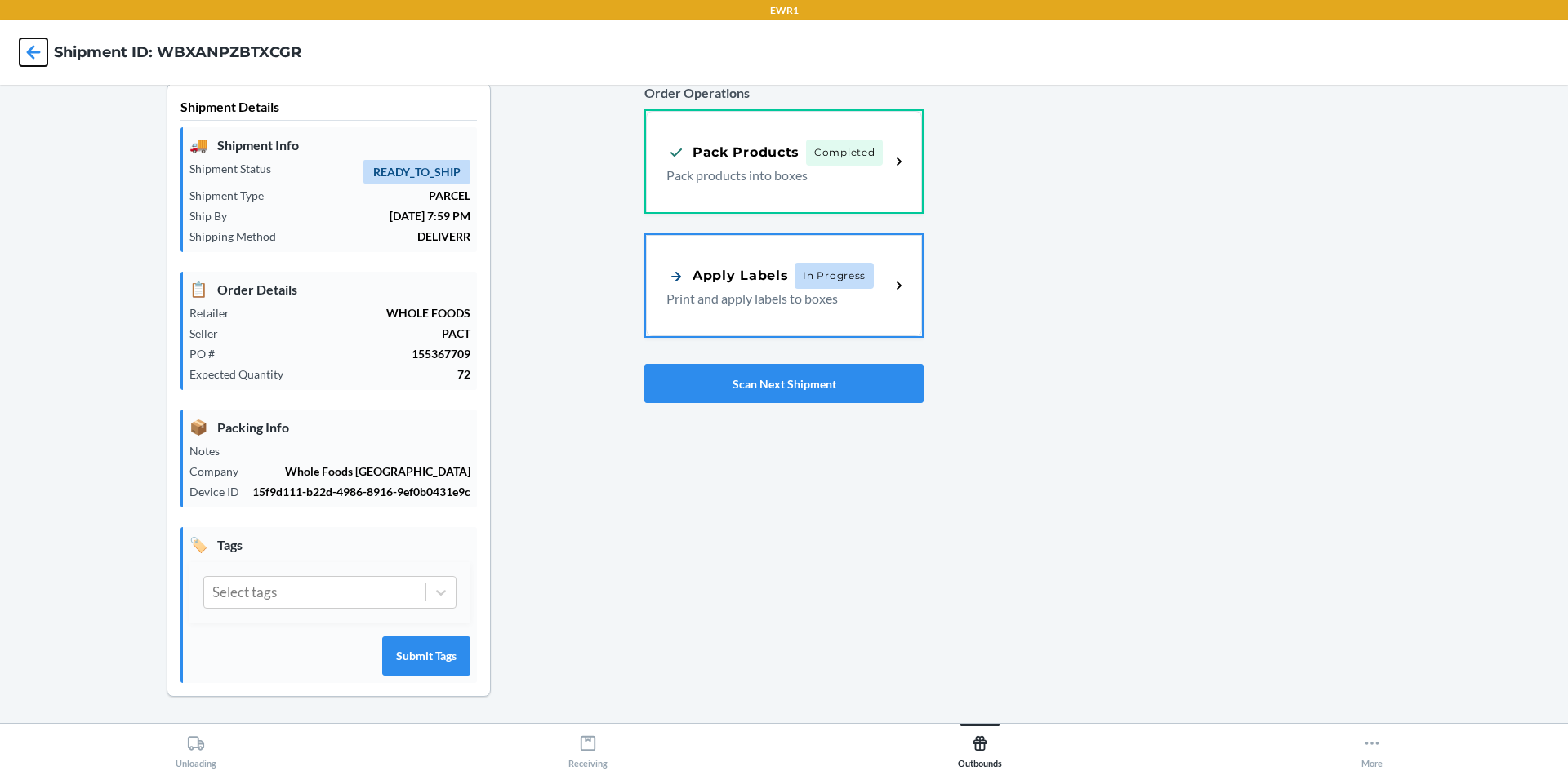
click at [31, 45] on icon at bounding box center [34, 52] width 28 height 28
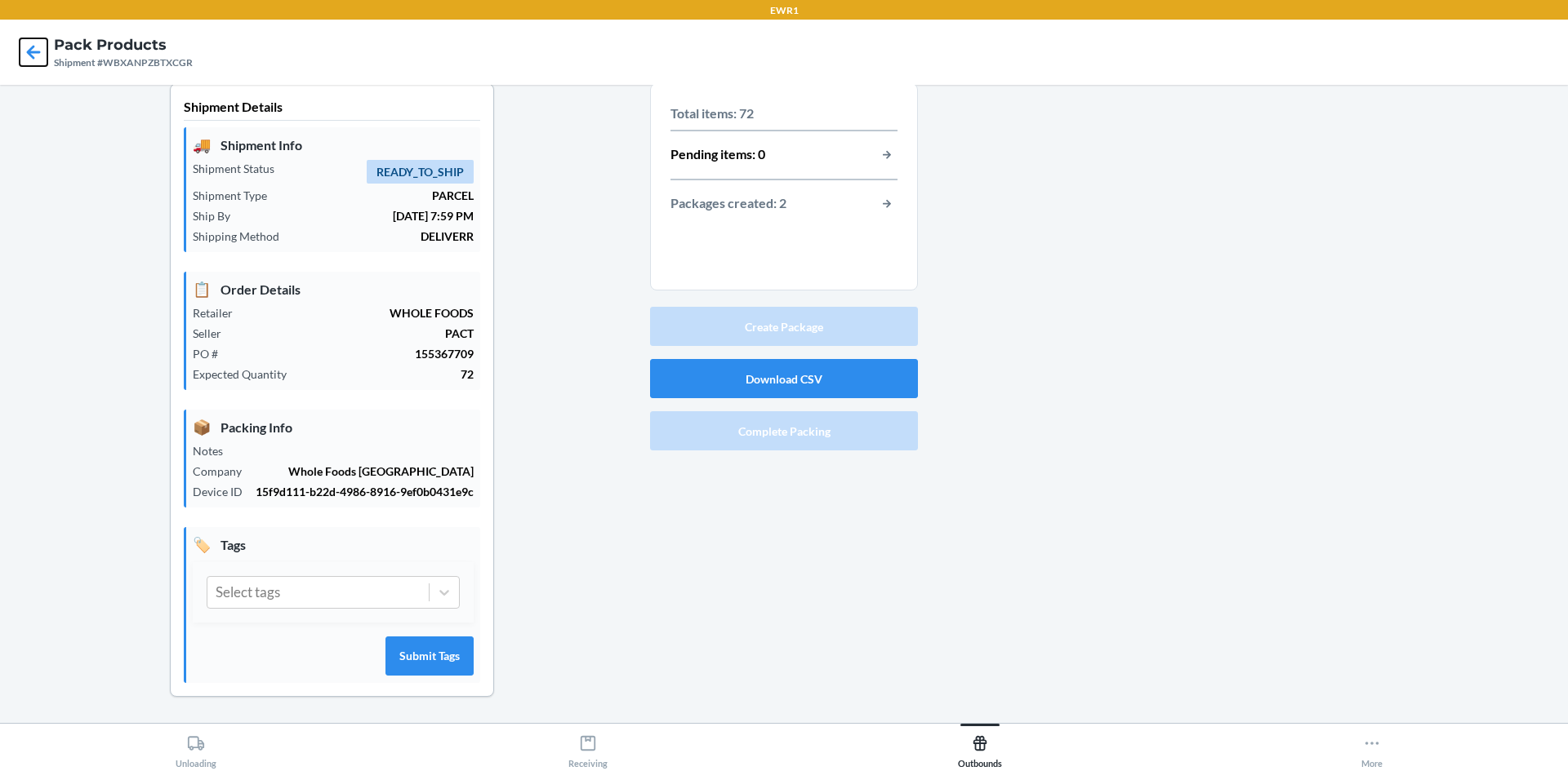
click at [35, 43] on icon at bounding box center [34, 52] width 28 height 28
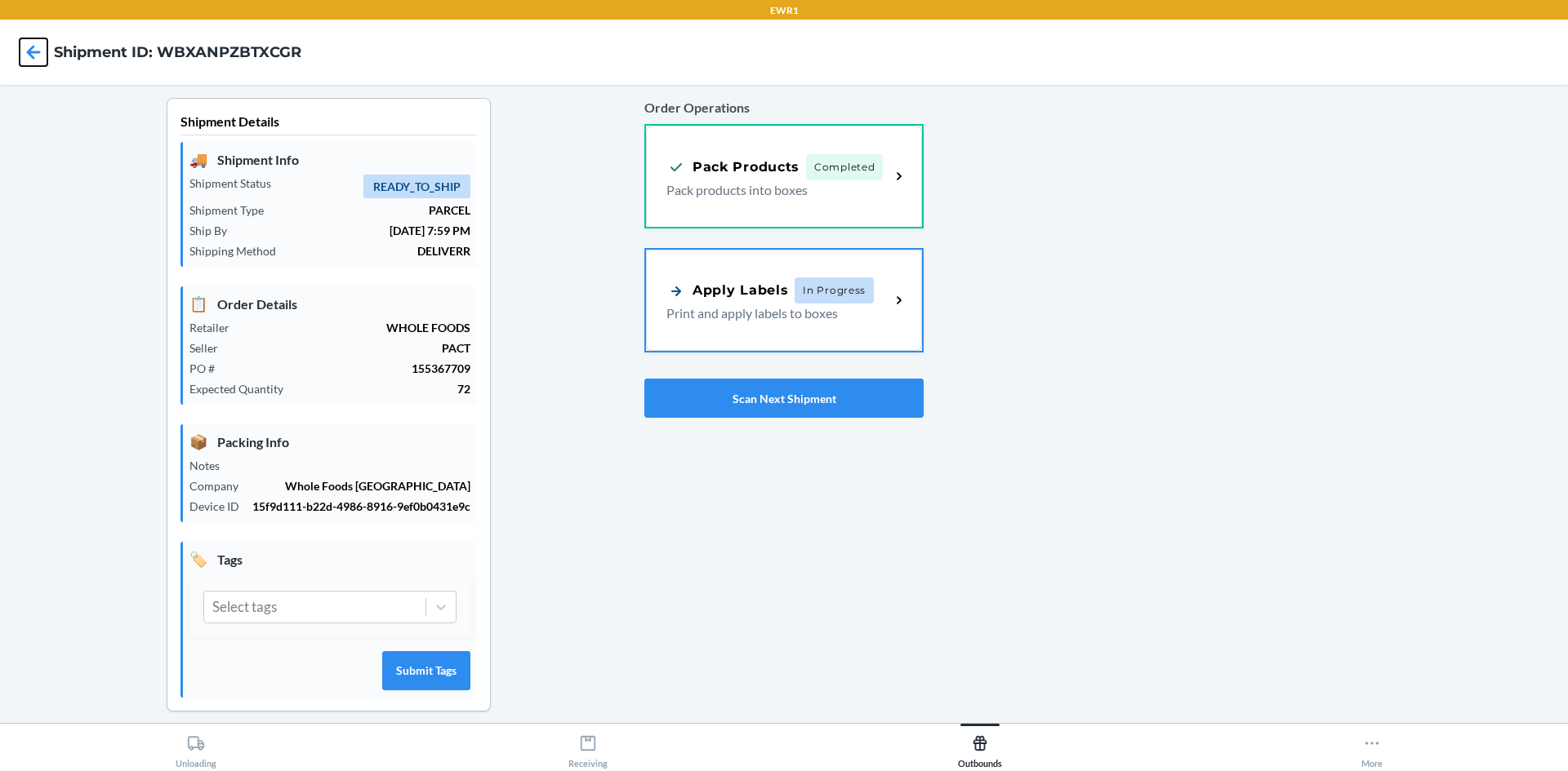
click at [29, 44] on icon at bounding box center [34, 52] width 28 height 28
click at [30, 39] on icon at bounding box center [34, 52] width 28 height 28
click at [39, 46] on icon at bounding box center [34, 52] width 28 height 28
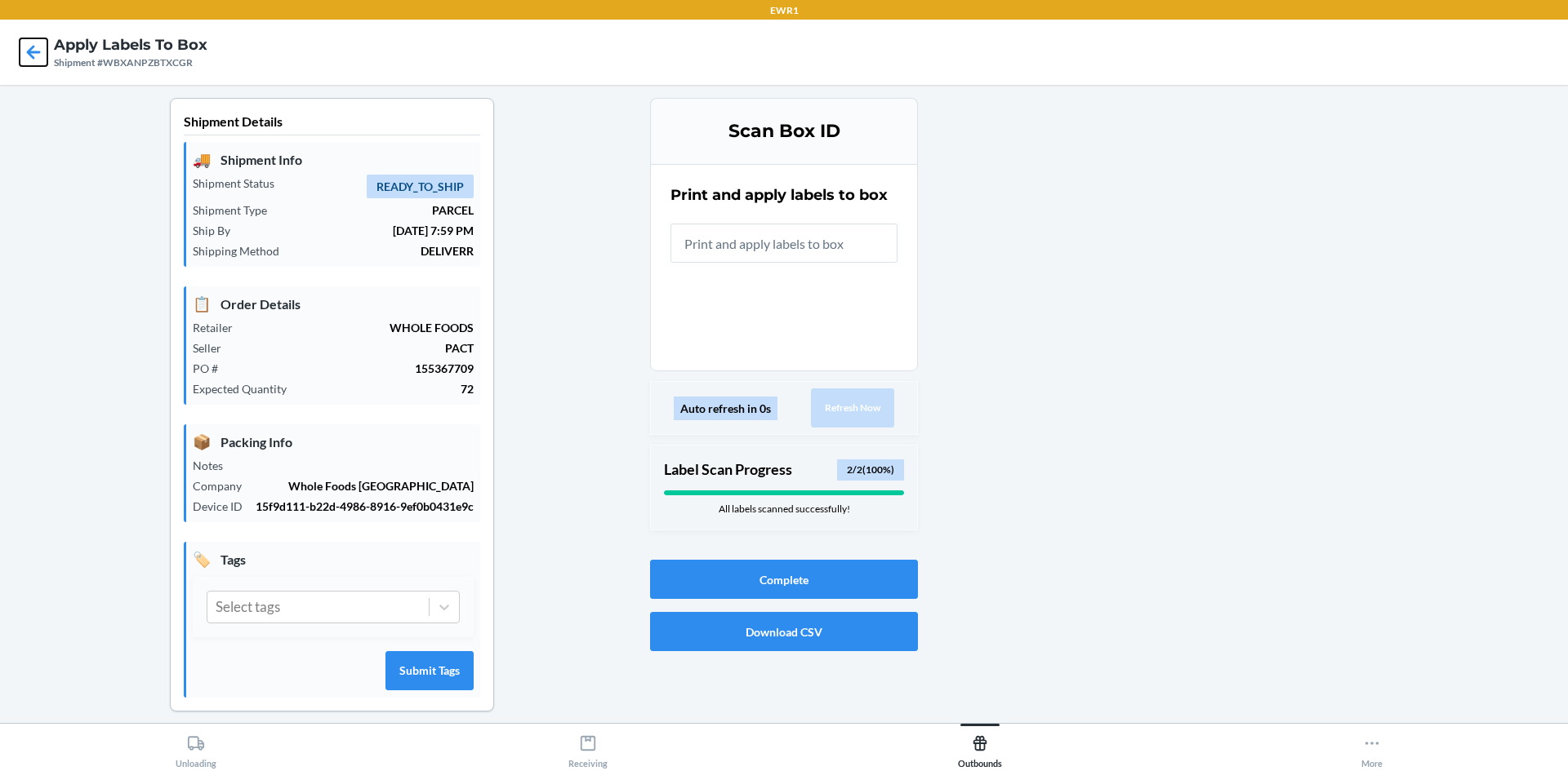
click at [30, 40] on icon at bounding box center [34, 52] width 28 height 28
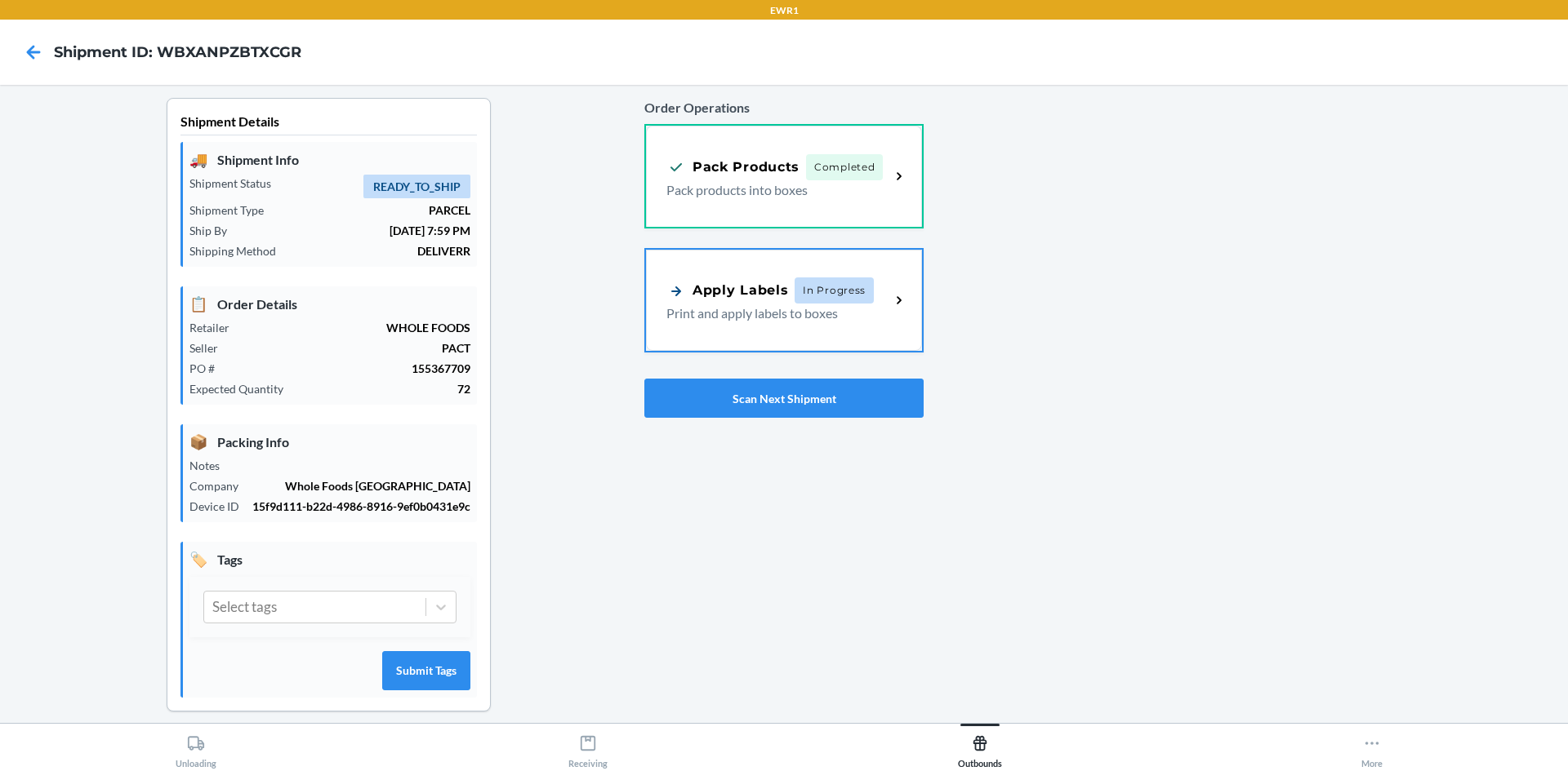
click at [28, 30] on nav "Shipment ID: WBXANPZBTXCGR" at bounding box center [784, 53] width 1568 height 65
click at [41, 48] on icon at bounding box center [34, 52] width 28 height 28
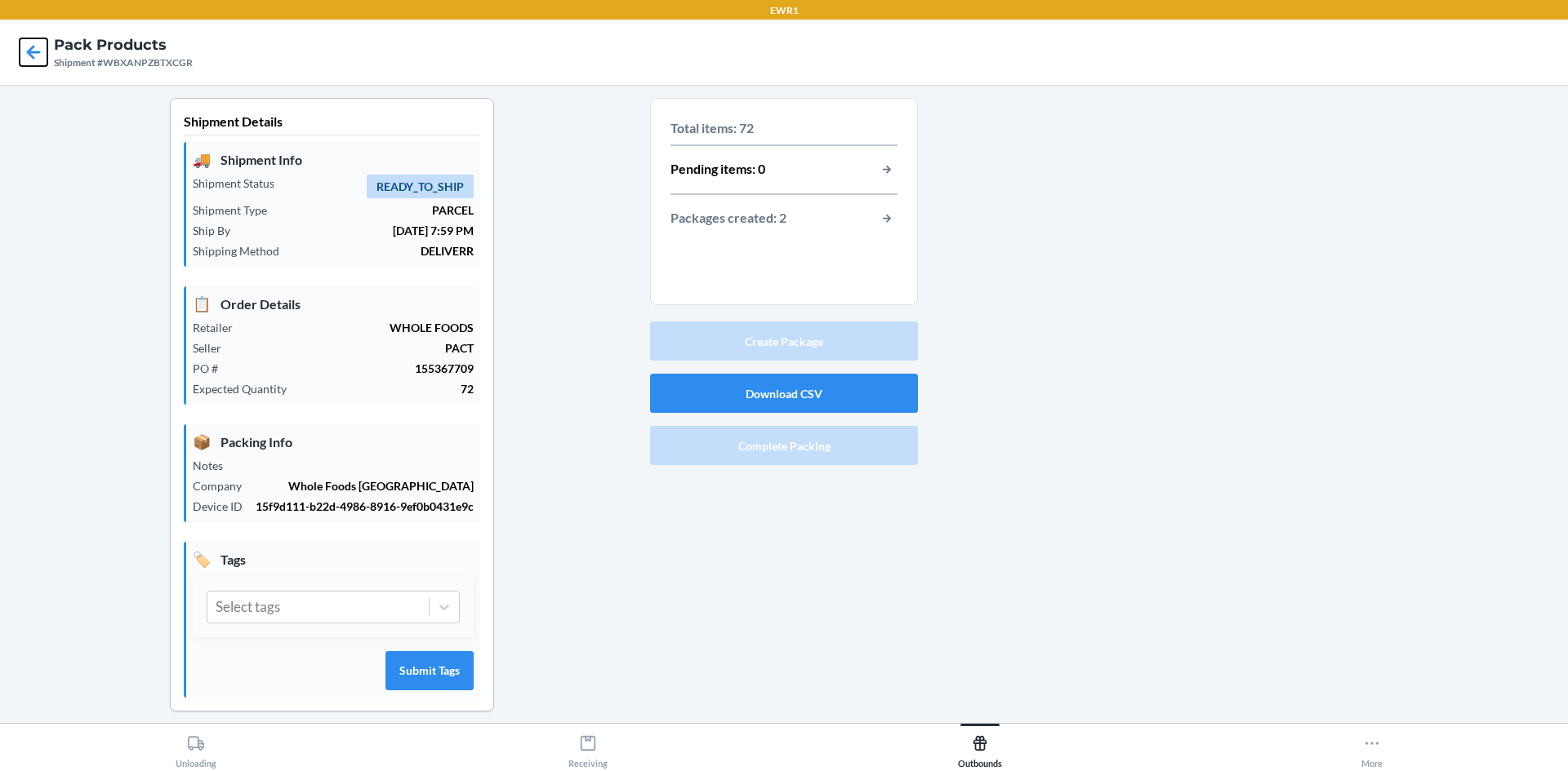
click at [41, 48] on icon at bounding box center [34, 52] width 28 height 28
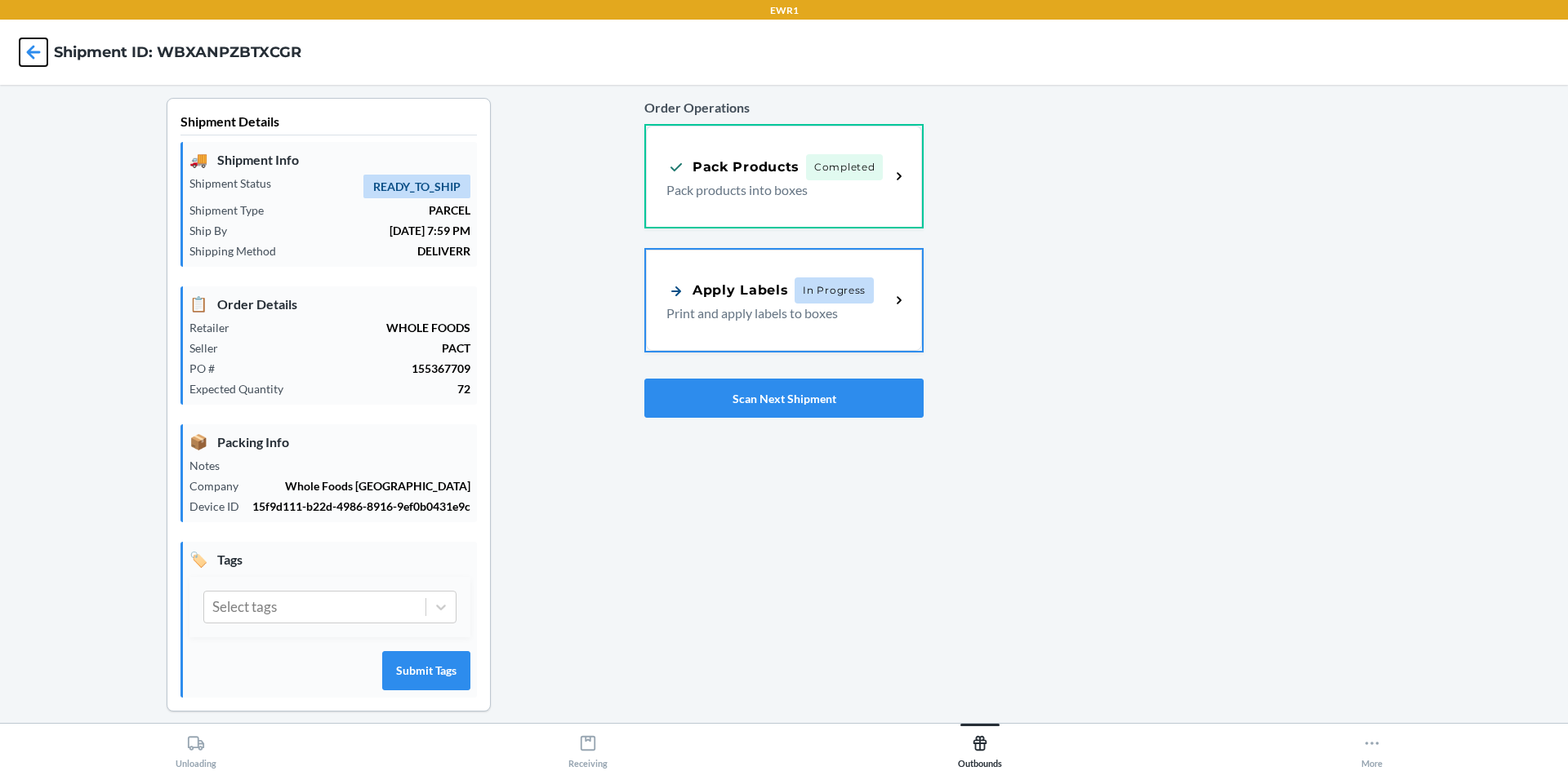
click at [39, 44] on icon at bounding box center [34, 52] width 28 height 28
click at [41, 44] on icon at bounding box center [34, 52] width 28 height 28
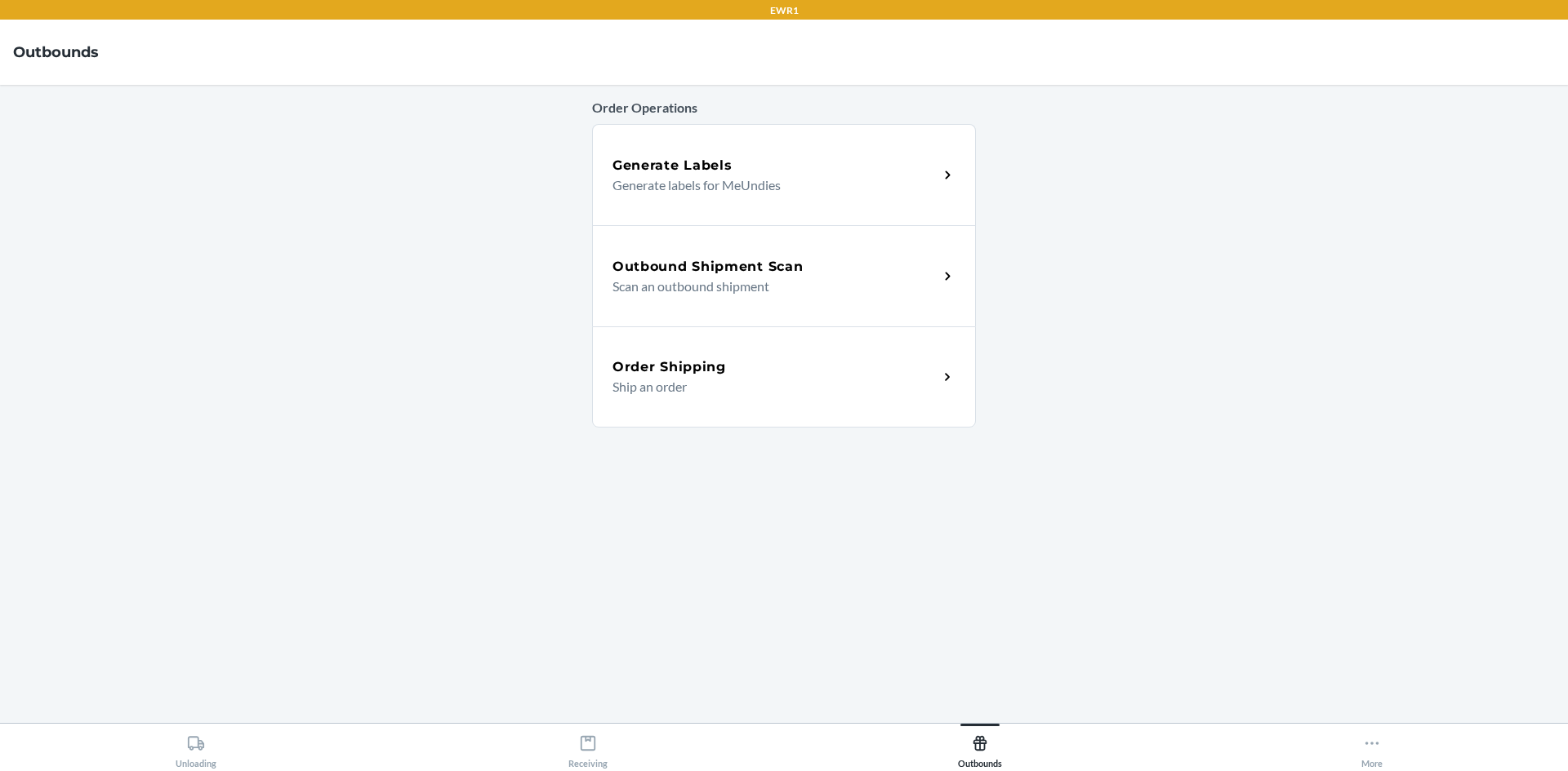
click at [849, 249] on div "Outbound Shipment Scan Scan an outbound shipment" at bounding box center [784, 275] width 383 height 101
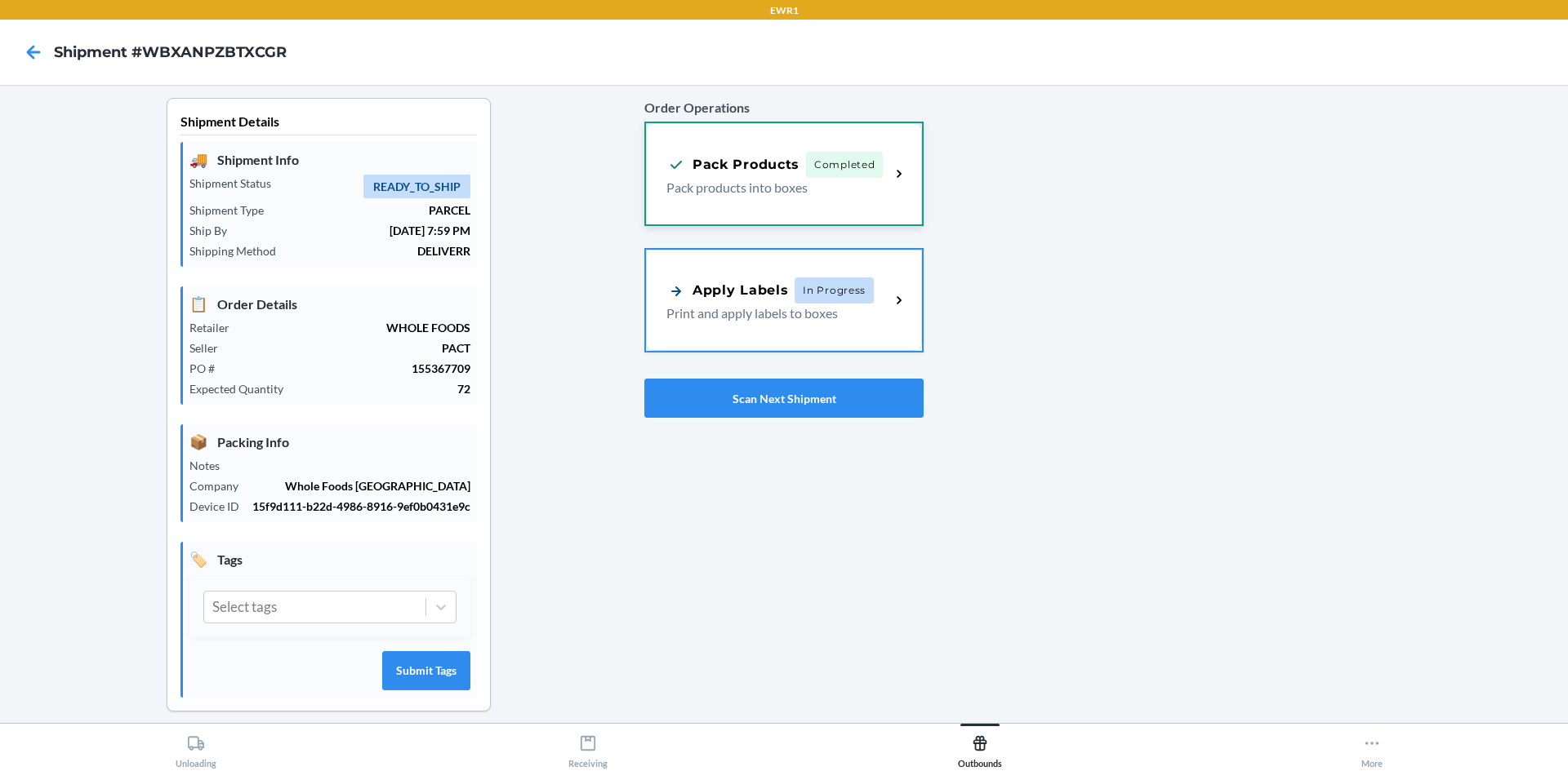
click at [876, 183] on div "Pack Products Completed Pack products into boxes" at bounding box center [778, 174] width 223 height 45
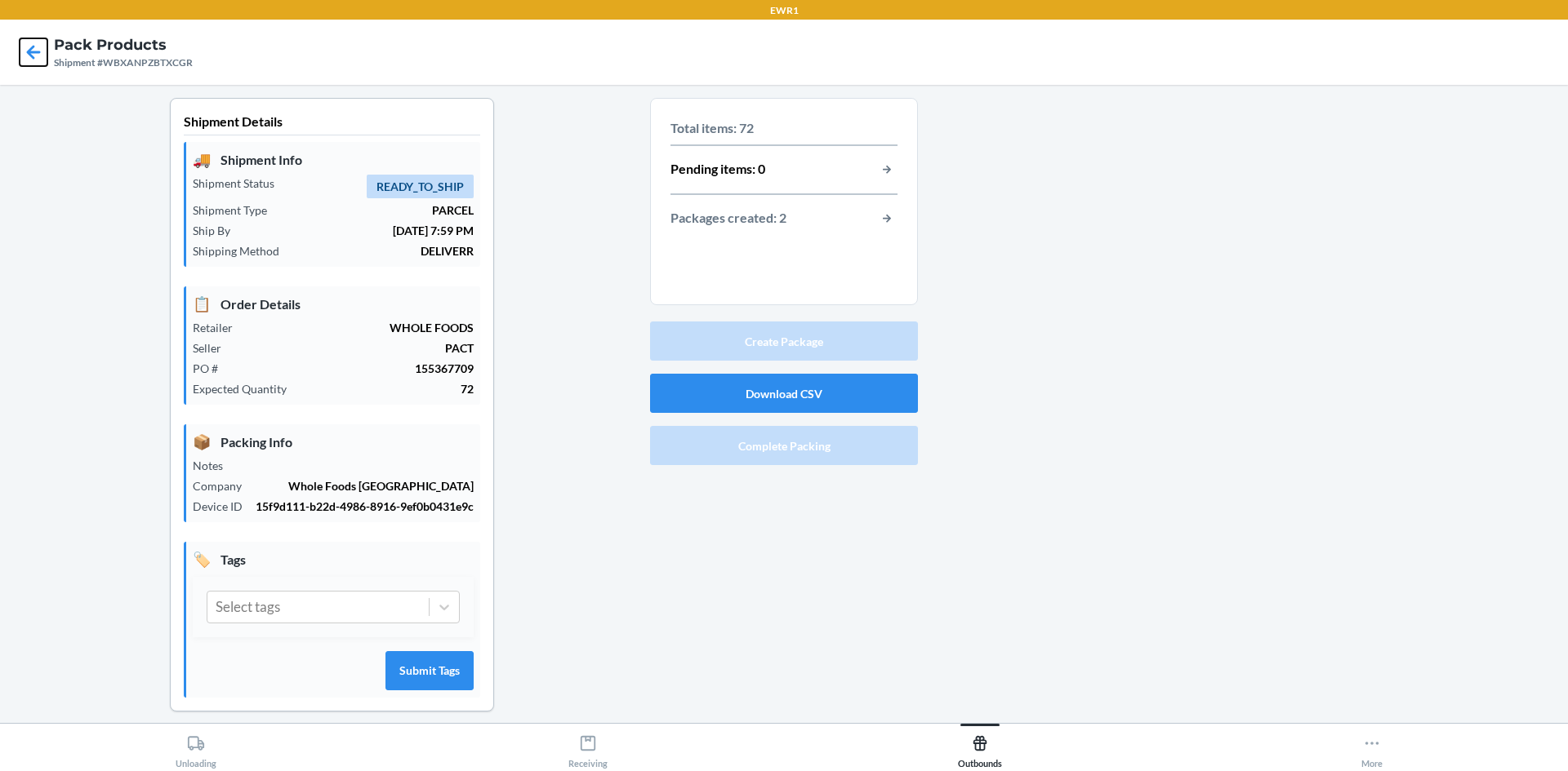
click at [36, 42] on icon at bounding box center [34, 52] width 28 height 28
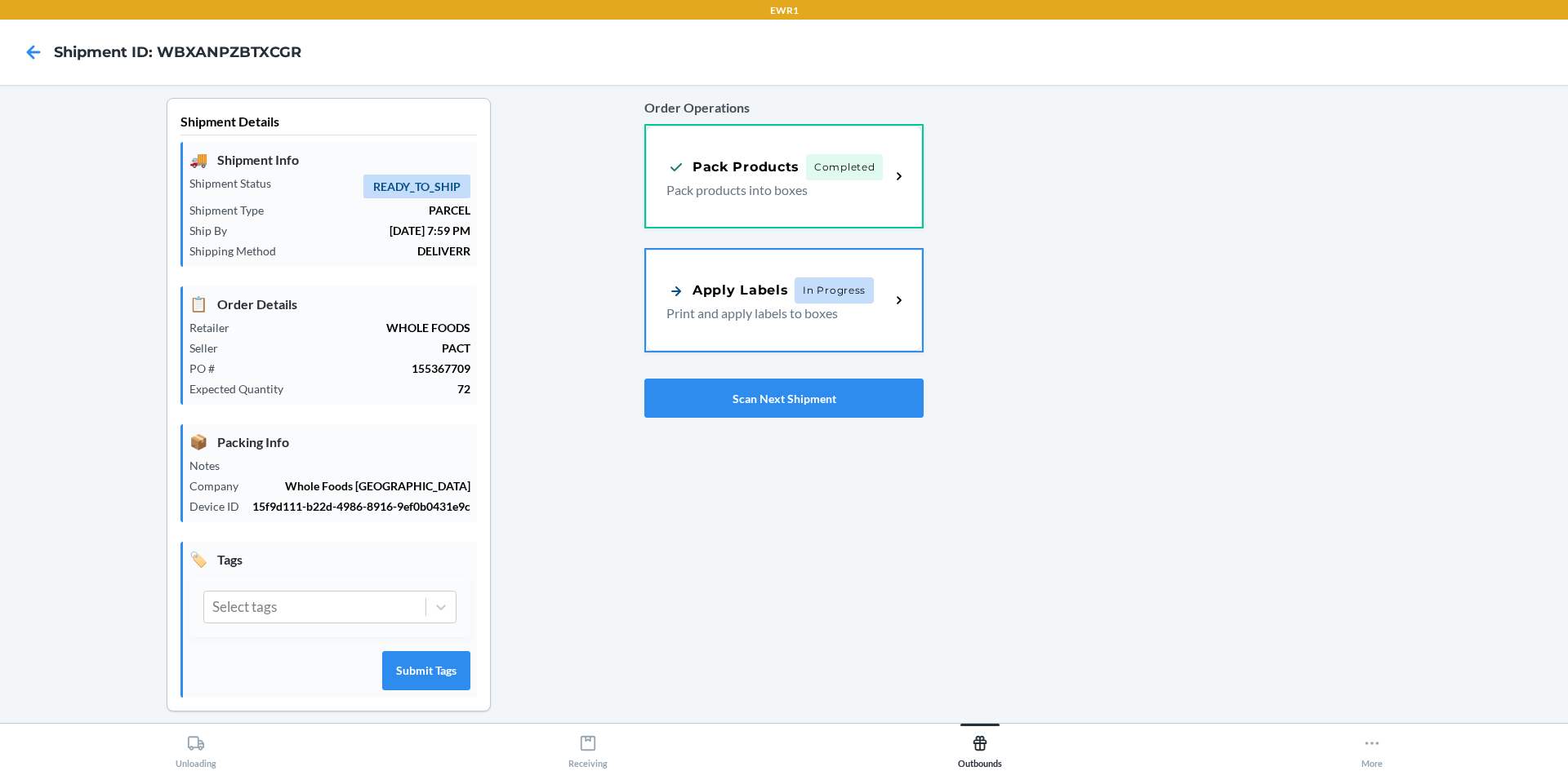
click at [34, 35] on div at bounding box center [33, 52] width 41 height 41
click at [42, 61] on icon at bounding box center [34, 52] width 28 height 28
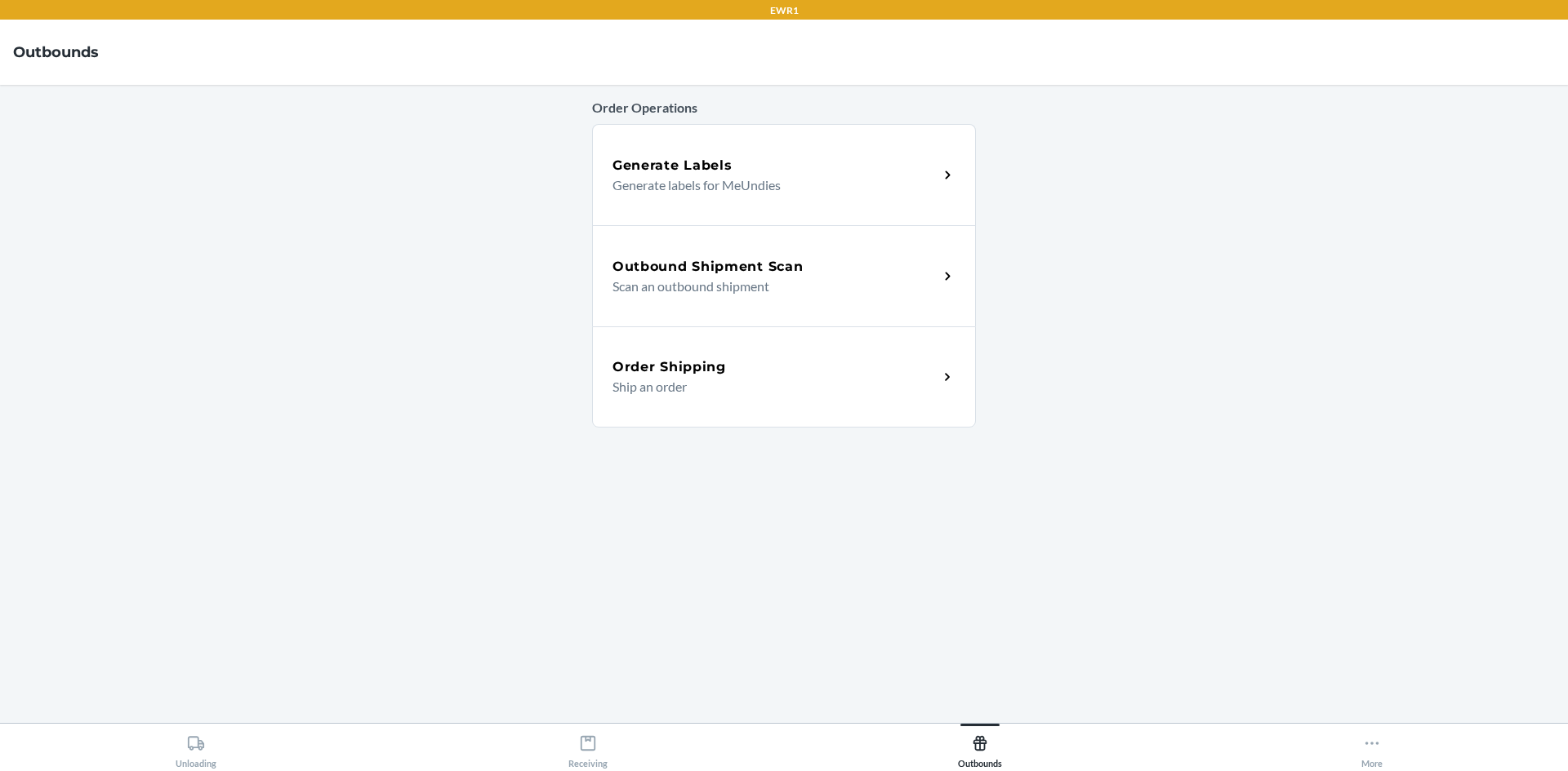
click at [884, 267] on div "Outbound Shipment Scan" at bounding box center [775, 267] width 326 height 20
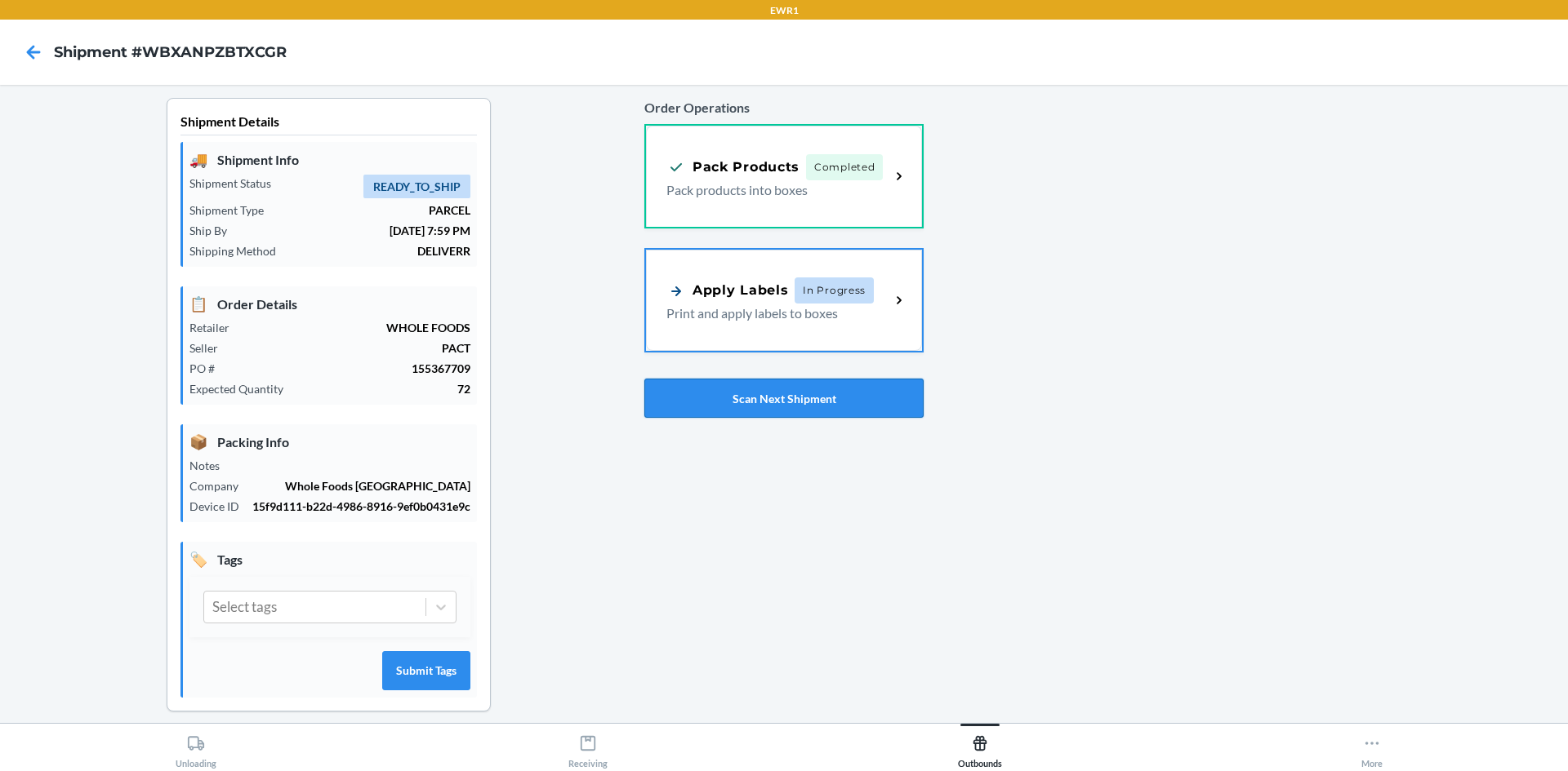
click at [759, 407] on button "Scan Next Shipment" at bounding box center [783, 398] width 279 height 39
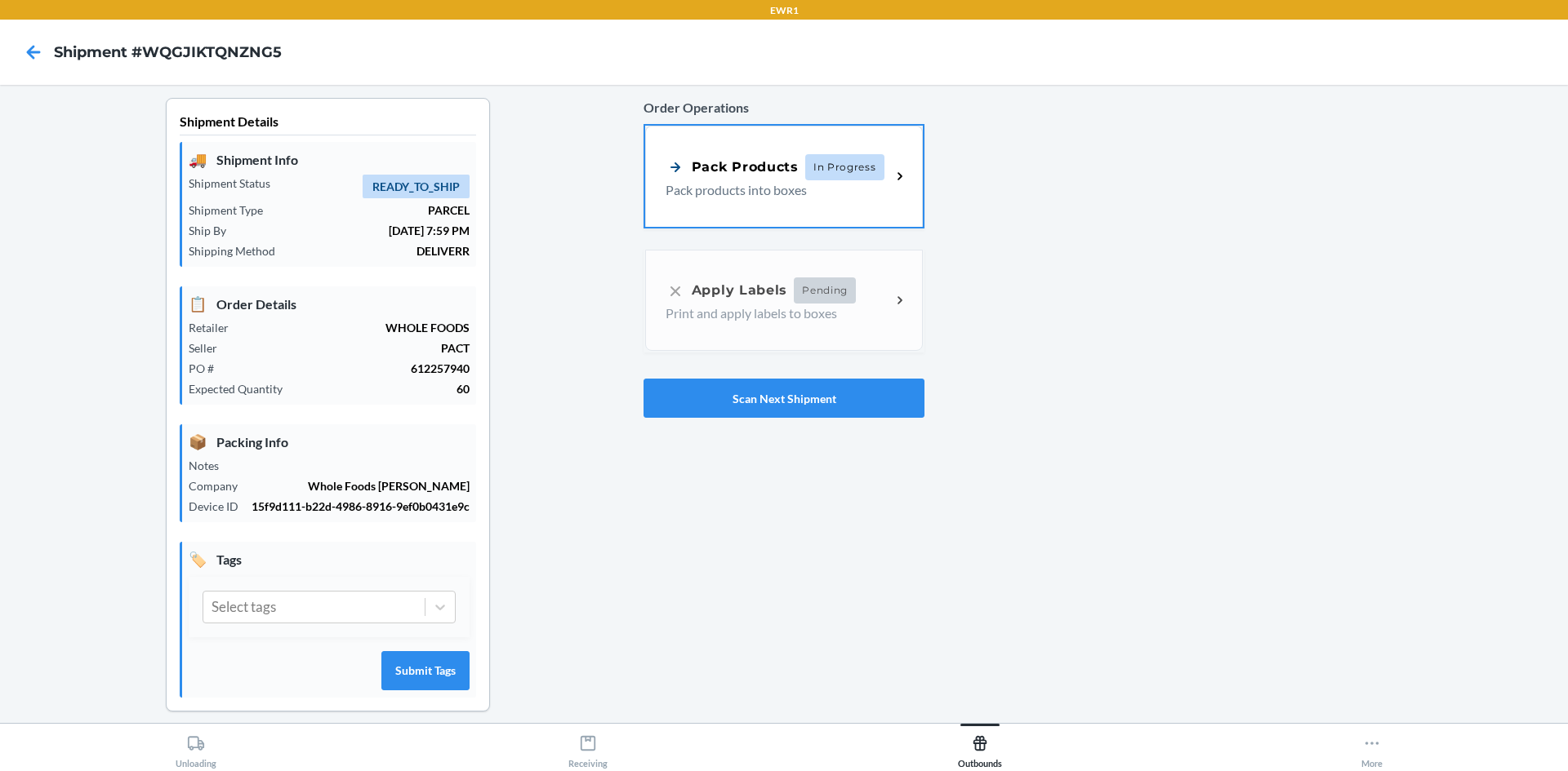
click at [820, 154] on span "In Progress" at bounding box center [844, 167] width 79 height 26
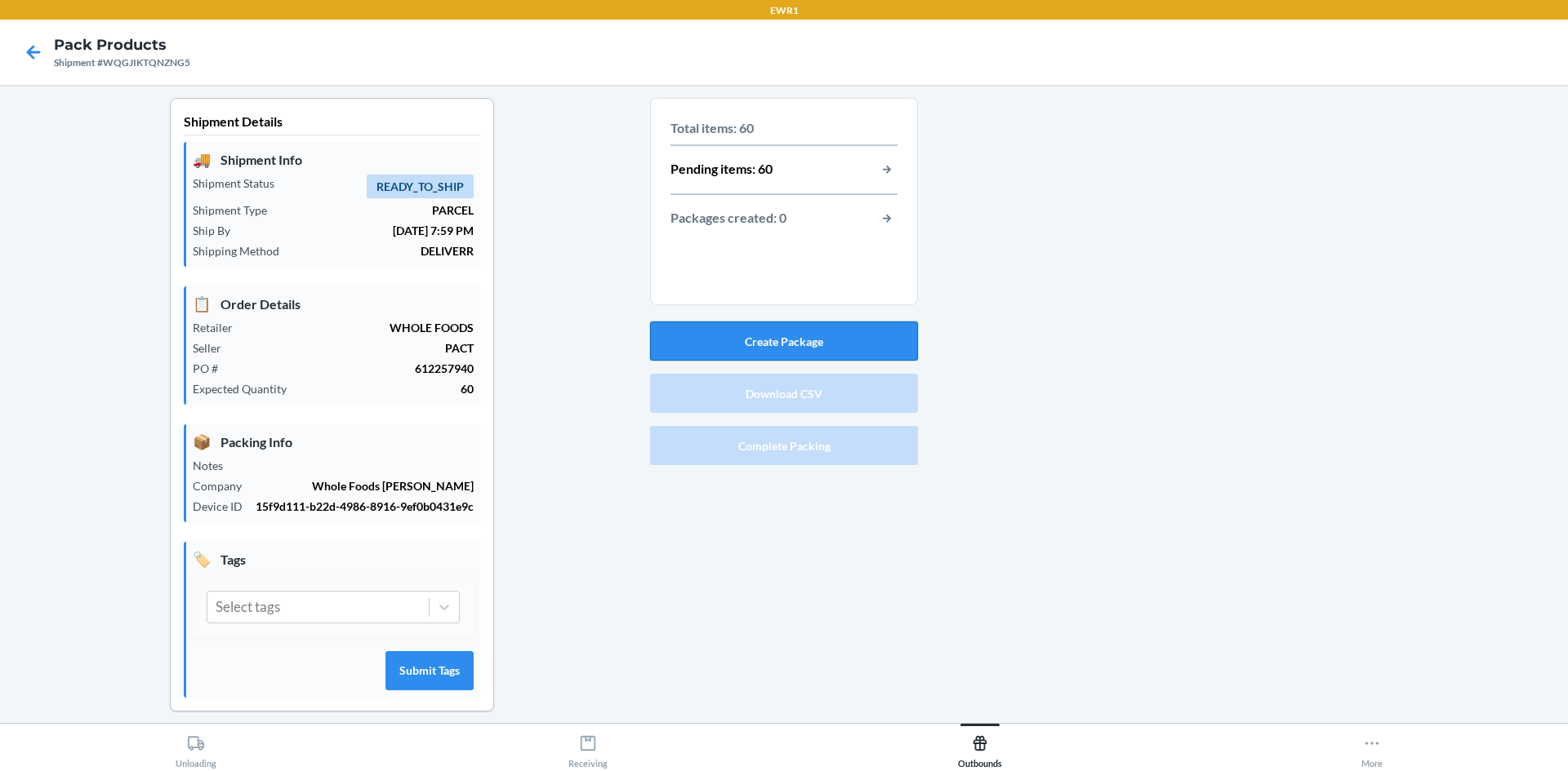
click at [803, 340] on button "Create Package" at bounding box center [783, 341] width 268 height 39
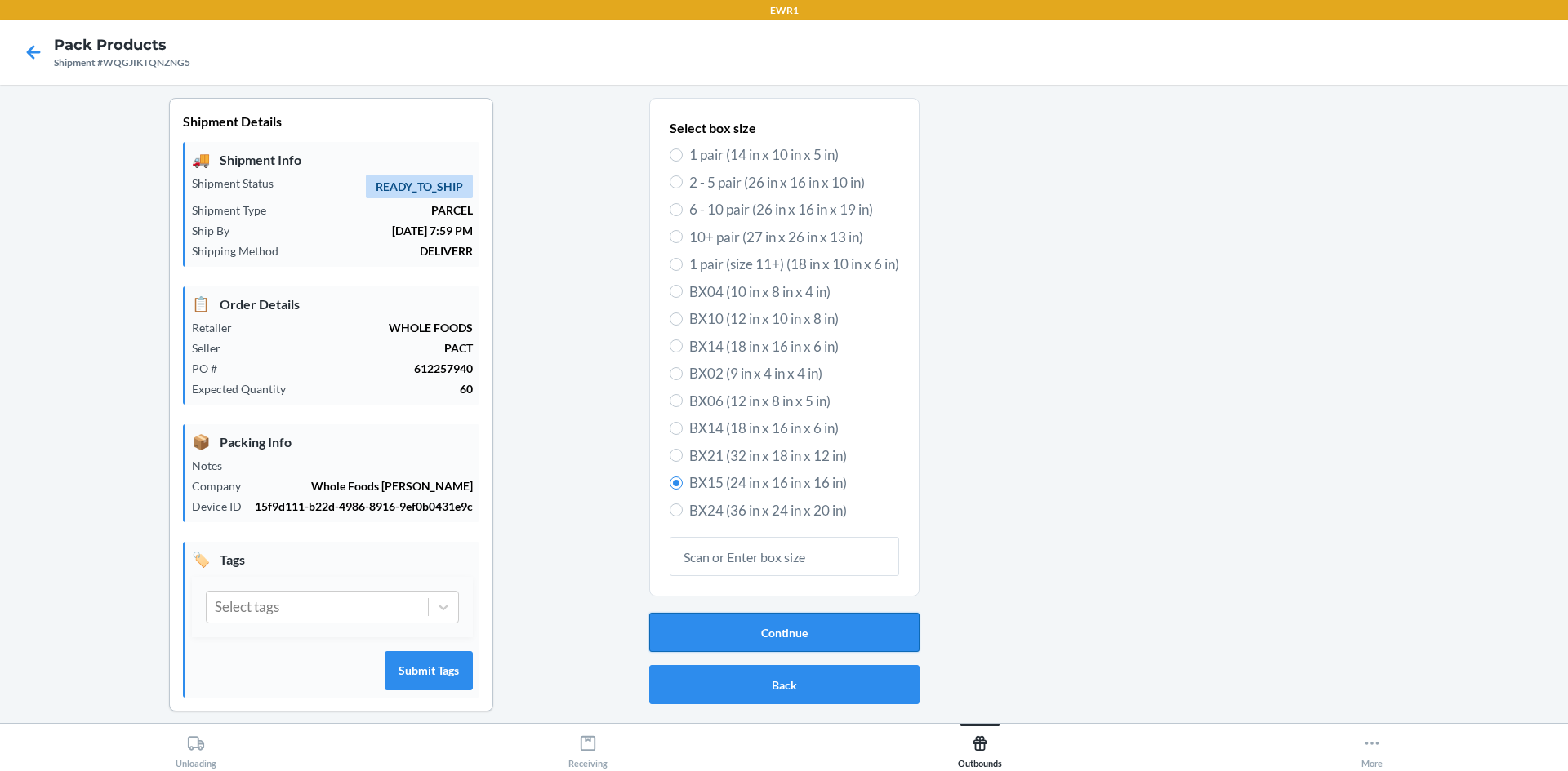
click at [675, 628] on button "Continue" at bounding box center [785, 632] width 271 height 39
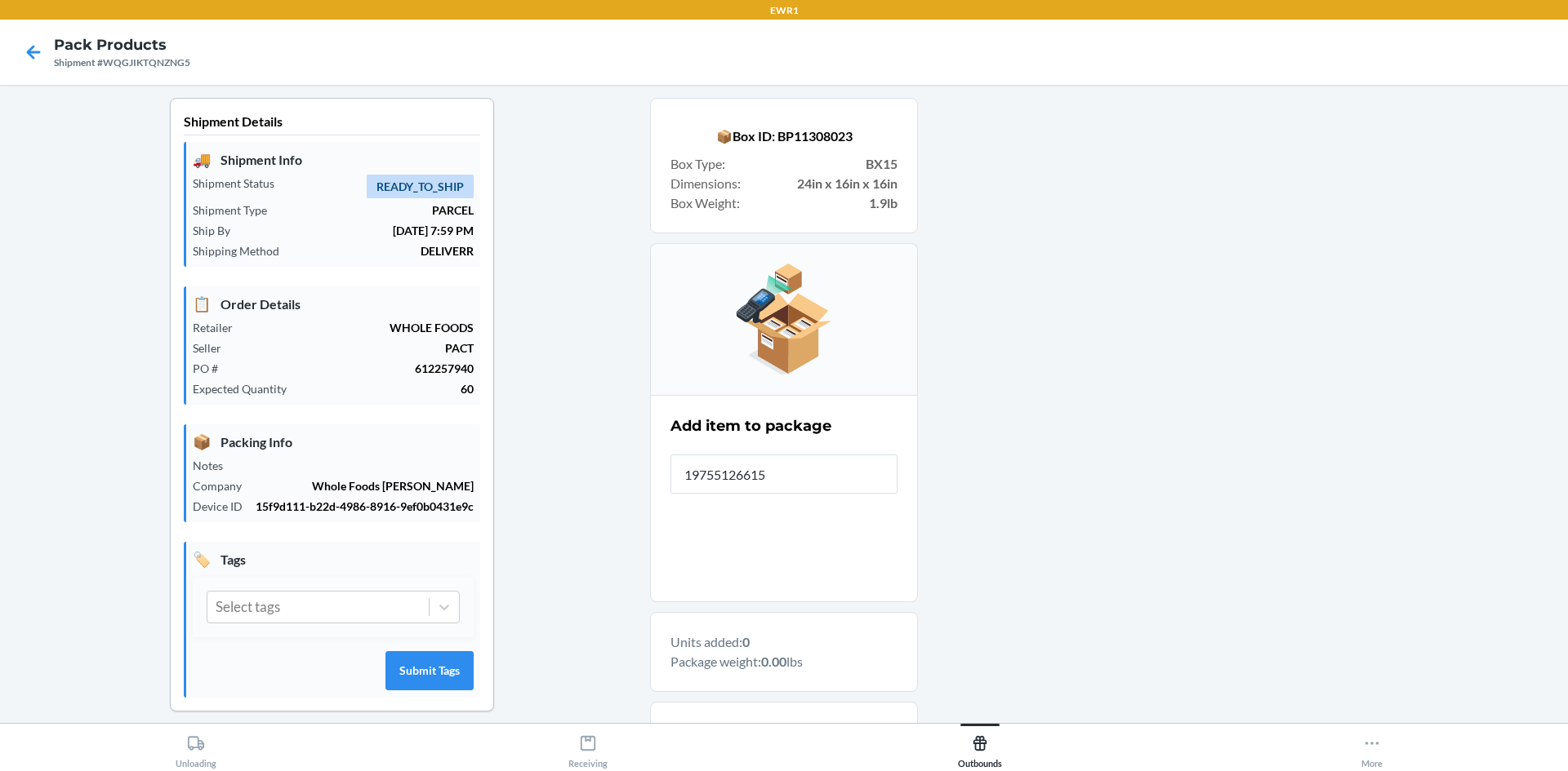
type input "197551266150"
type input "197551264750"
type input "197551264354"
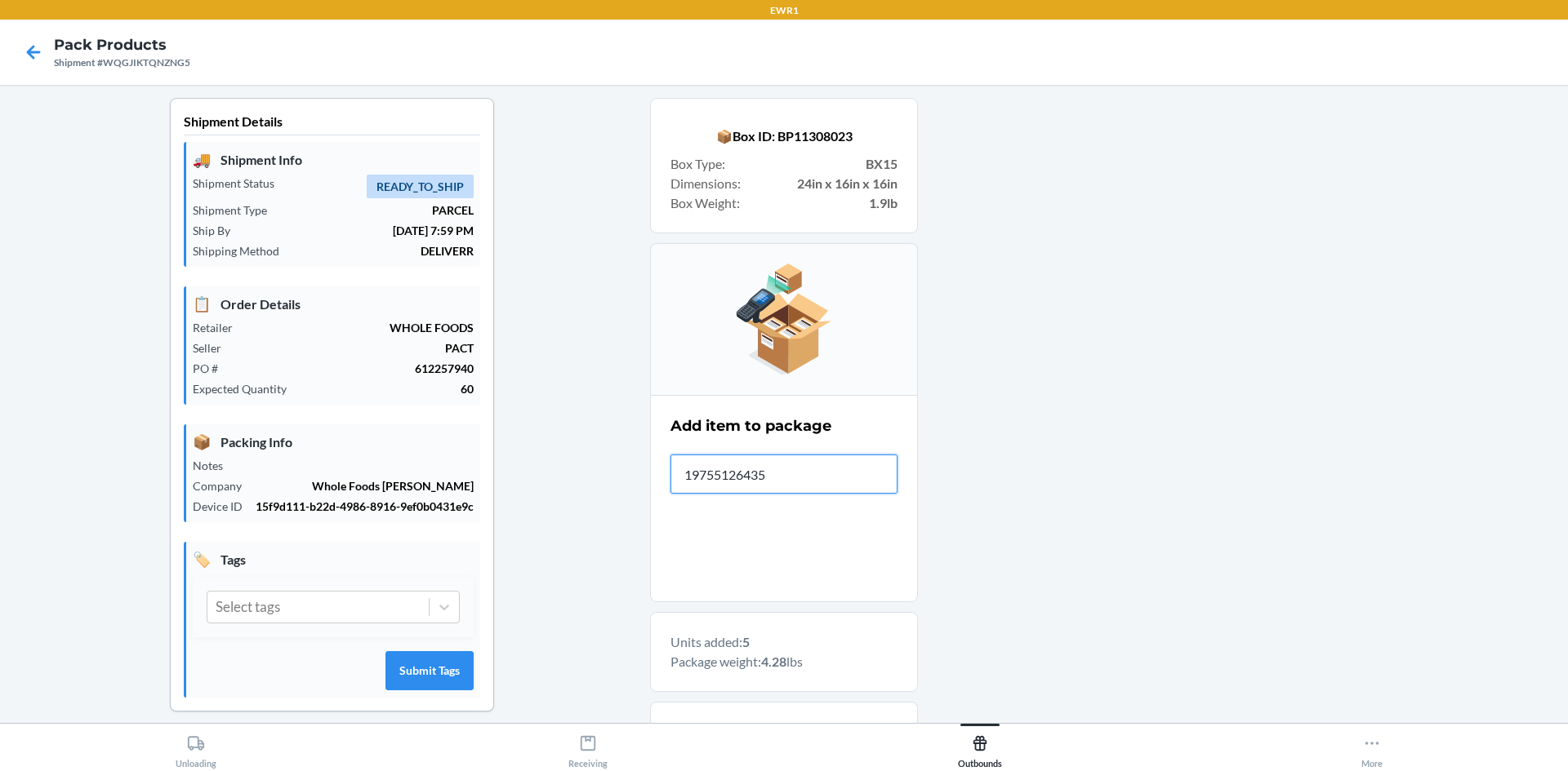
type input "197551264354"
type input "197551264767"
type input "197551264323"
type input "197551264309"
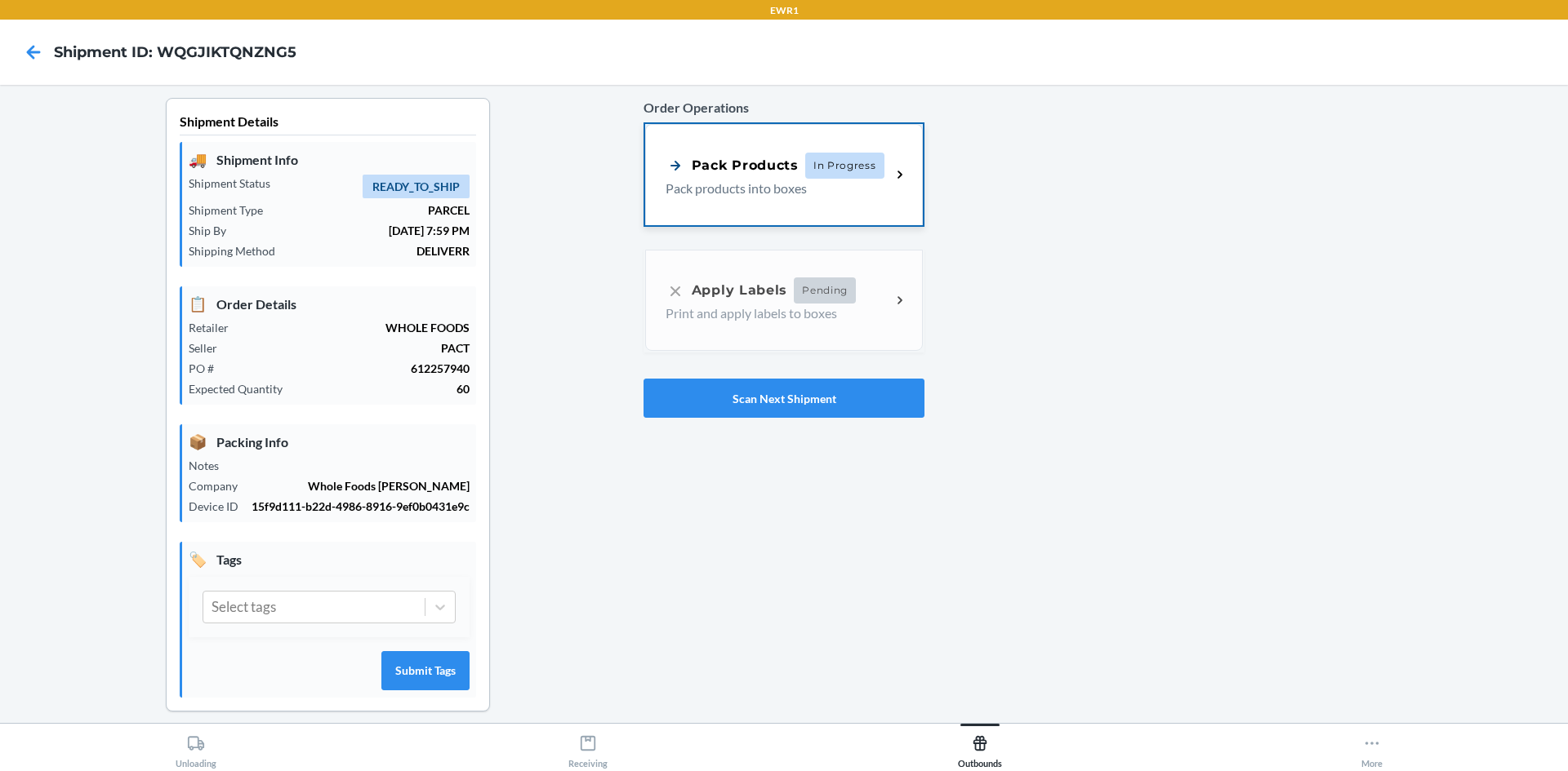
click at [755, 204] on div "Pack Products In Progress Pack products into boxes" at bounding box center [784, 174] width 278 height 101
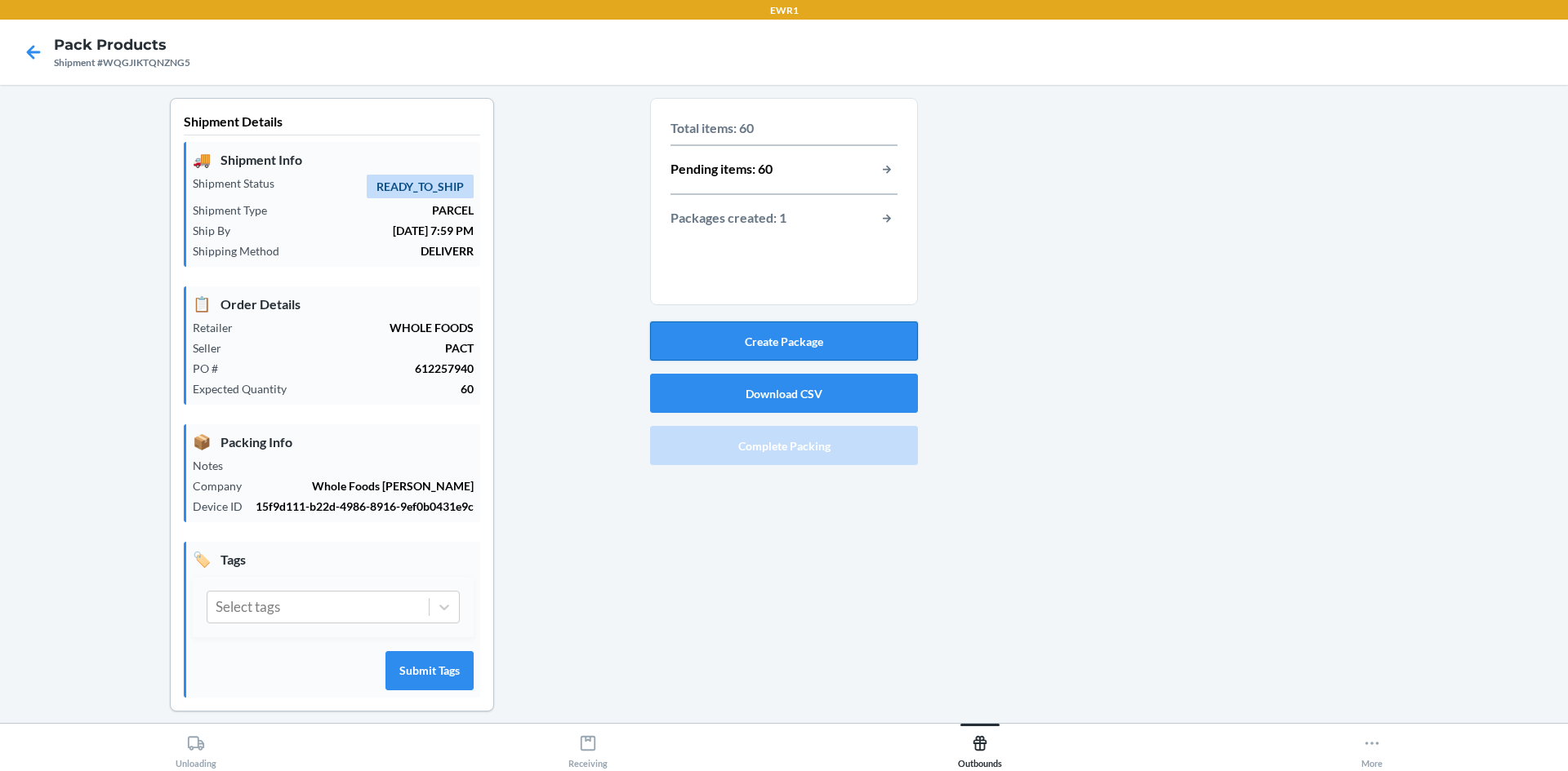
click at [709, 340] on button "Create Package" at bounding box center [783, 341] width 268 height 39
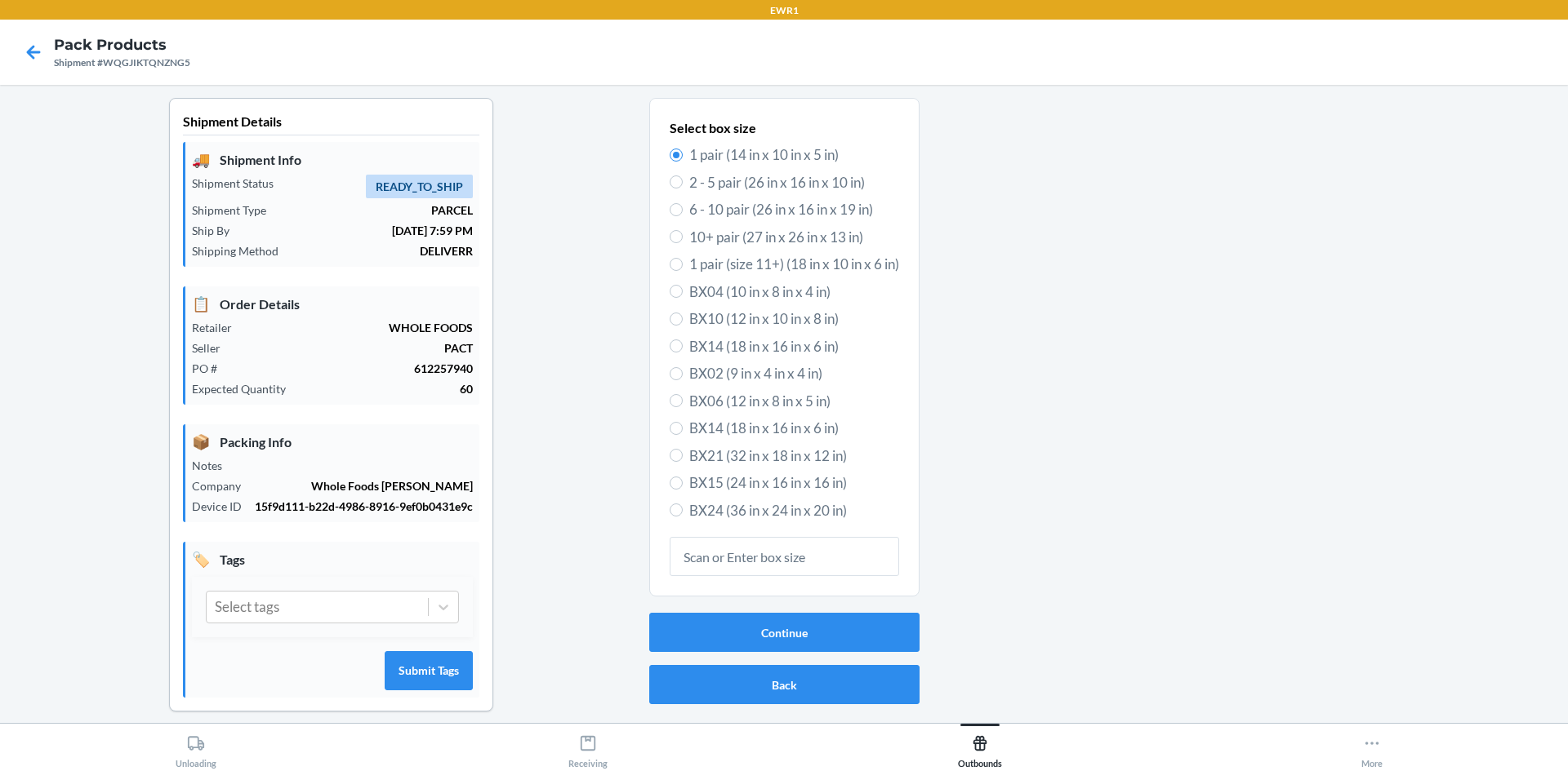
click at [690, 430] on span "BX14 (18 in x 16 in x 6 in)" at bounding box center [794, 428] width 210 height 21
click at [680, 430] on input "BX14 (18 in x 16 in x 6 in)" at bounding box center [676, 429] width 13 height 13
radio input "true"
radio input "false"
click at [777, 641] on button "Continue" at bounding box center [785, 632] width 271 height 39
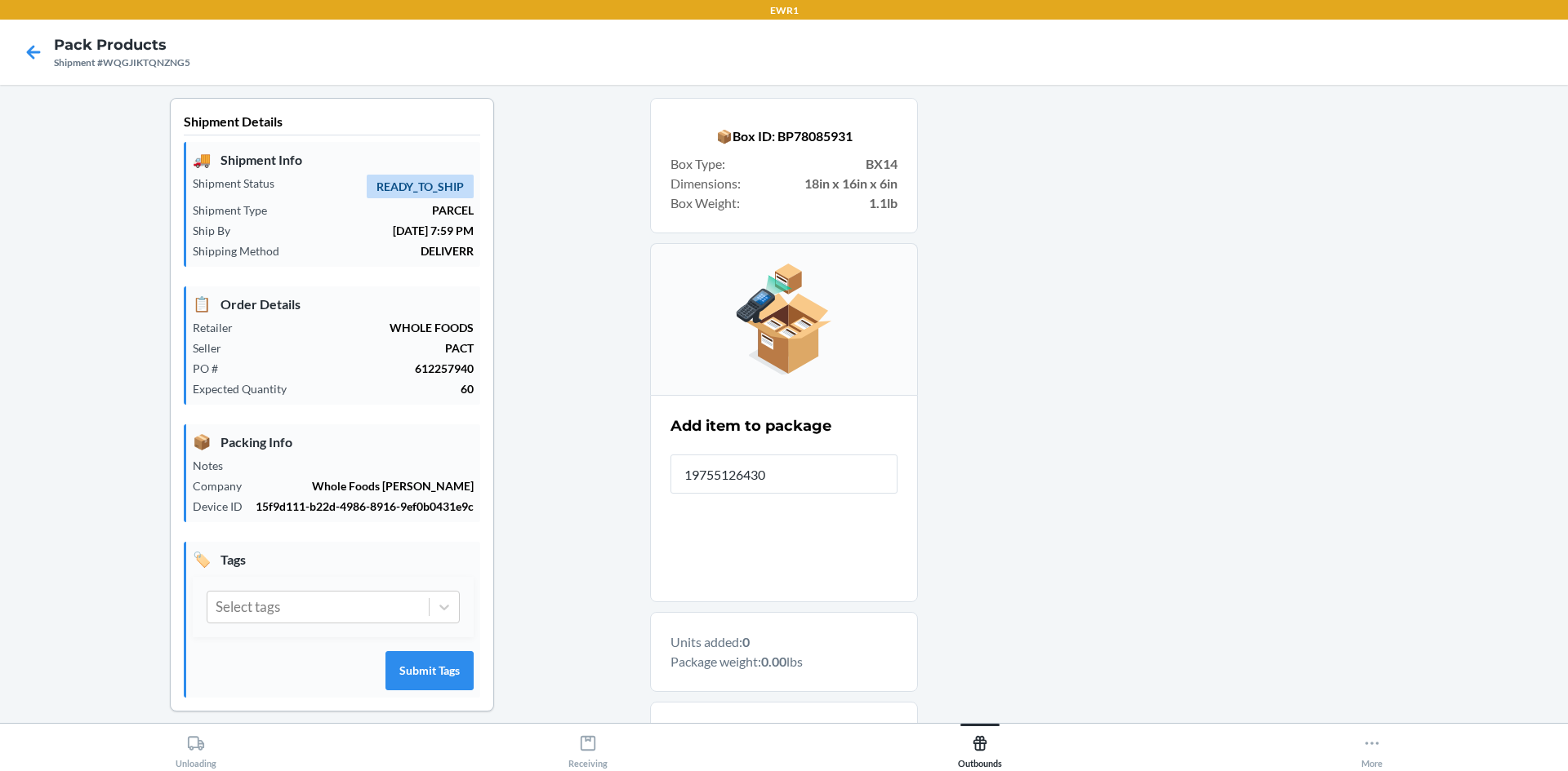
type input "197551264309"
type input "197551264361"
type input "197551264675"
type input "197551266143J"
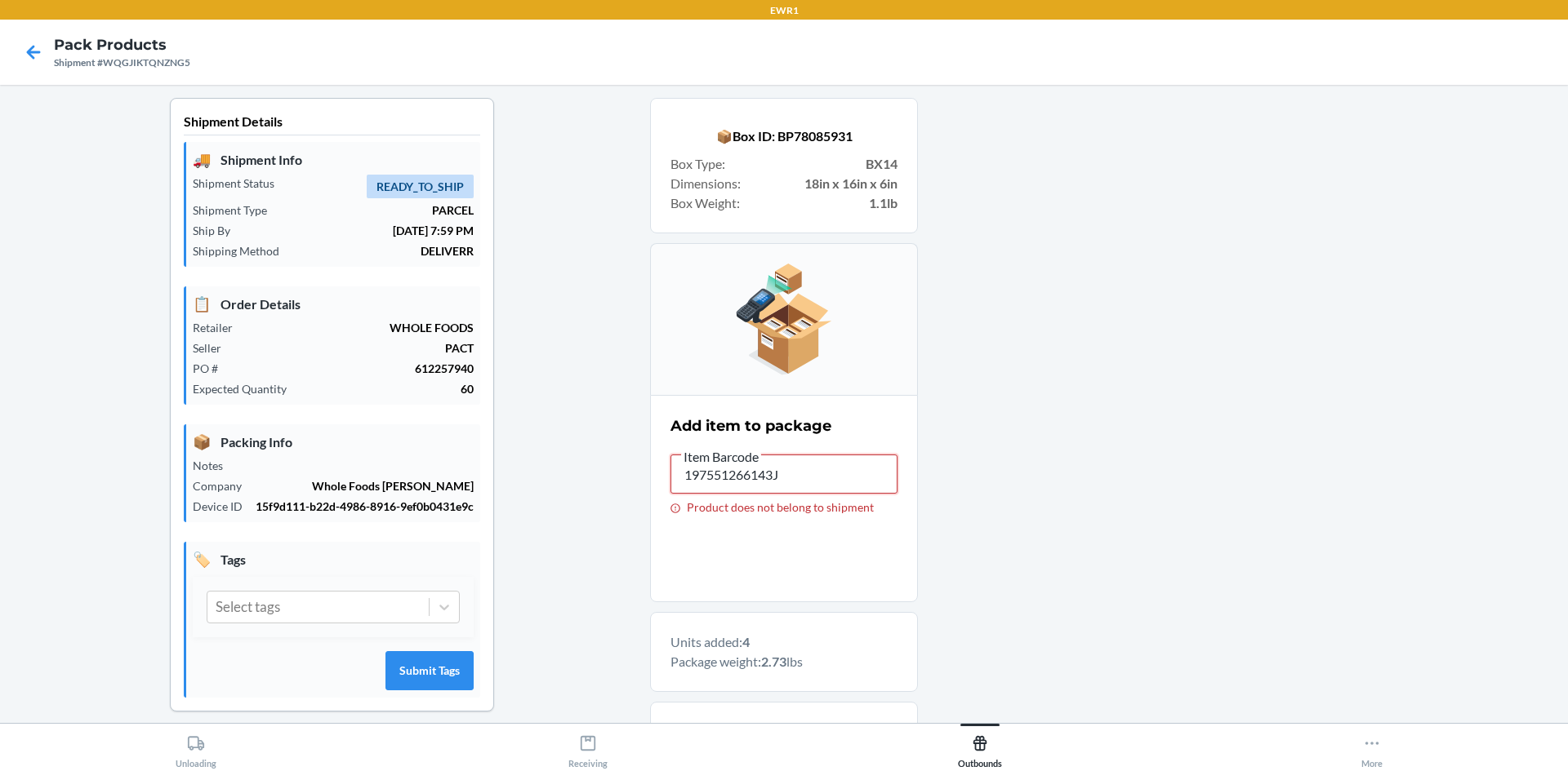
drag, startPoint x: 816, startPoint y: 472, endPoint x: 815, endPoint y: 419, distance: 53.0
click at [816, 468] on input "197551266143J" at bounding box center [784, 474] width 227 height 39
type input "1"
type input "197551266143"
type input "197551266198"
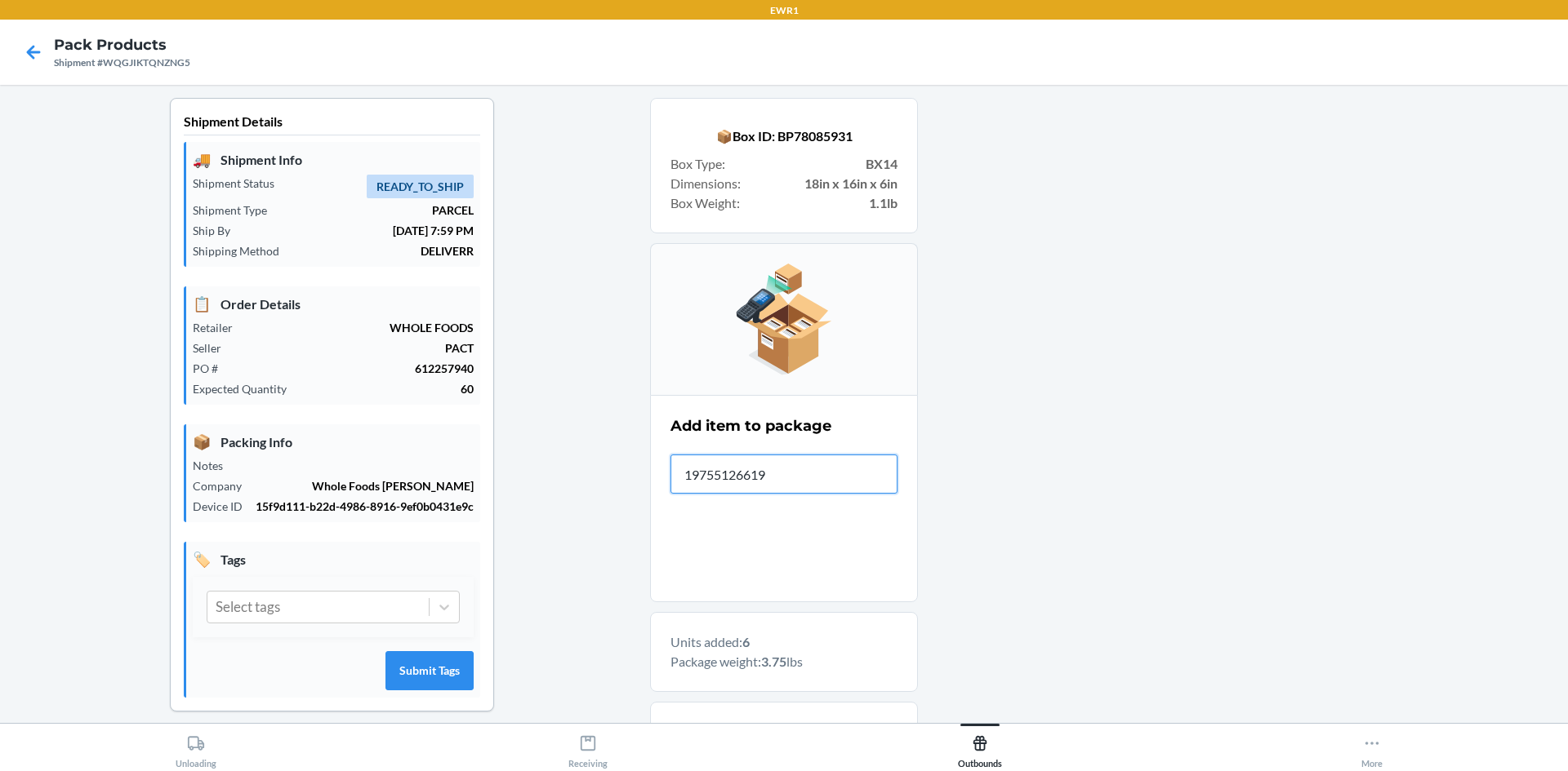
type input "197551266198"
type input "197551266204"
type input "197551264422"
type input "197551264705"
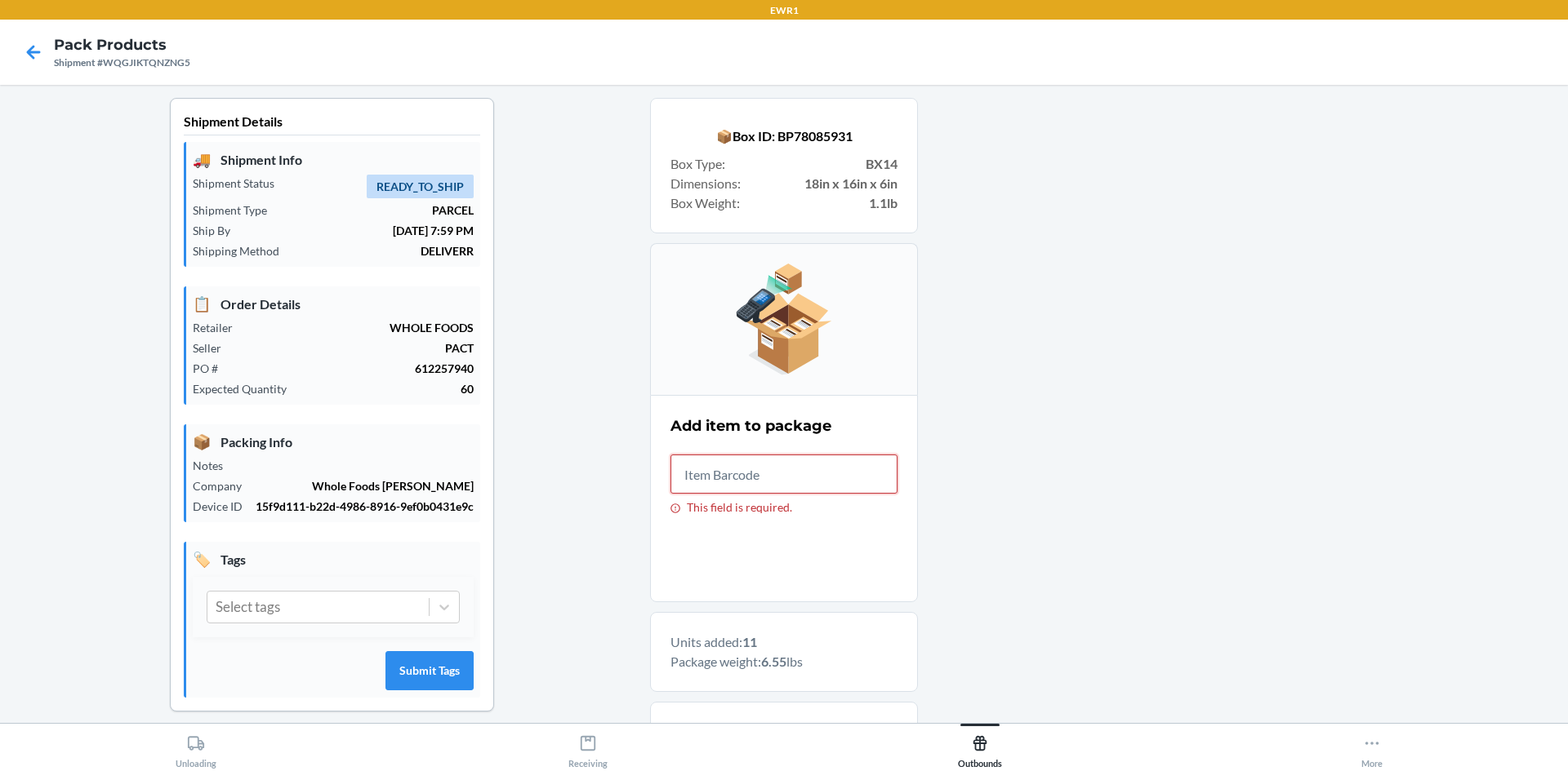
click at [812, 469] on input "This field is required." at bounding box center [784, 474] width 227 height 39
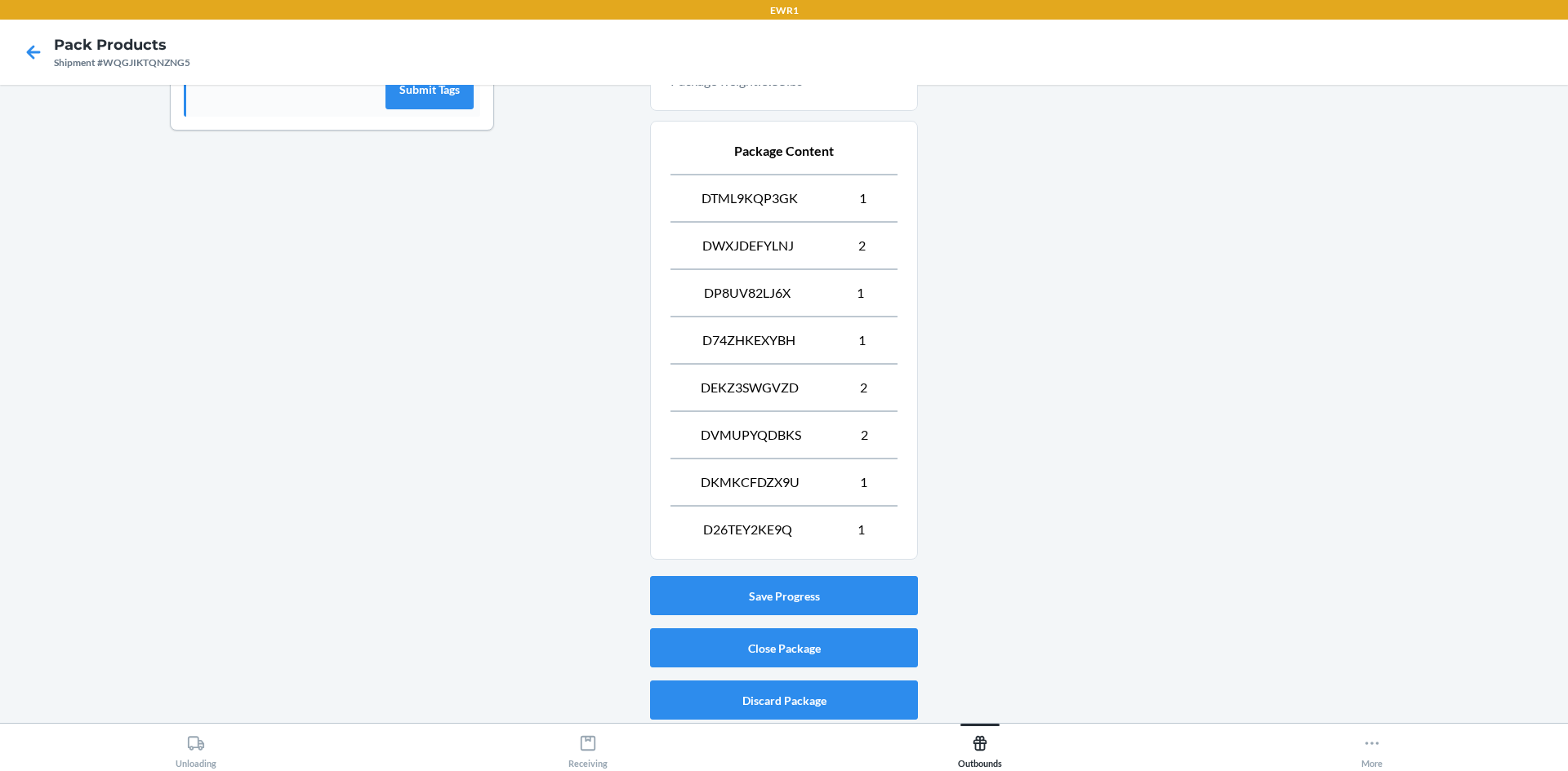
scroll to position [585, 0]
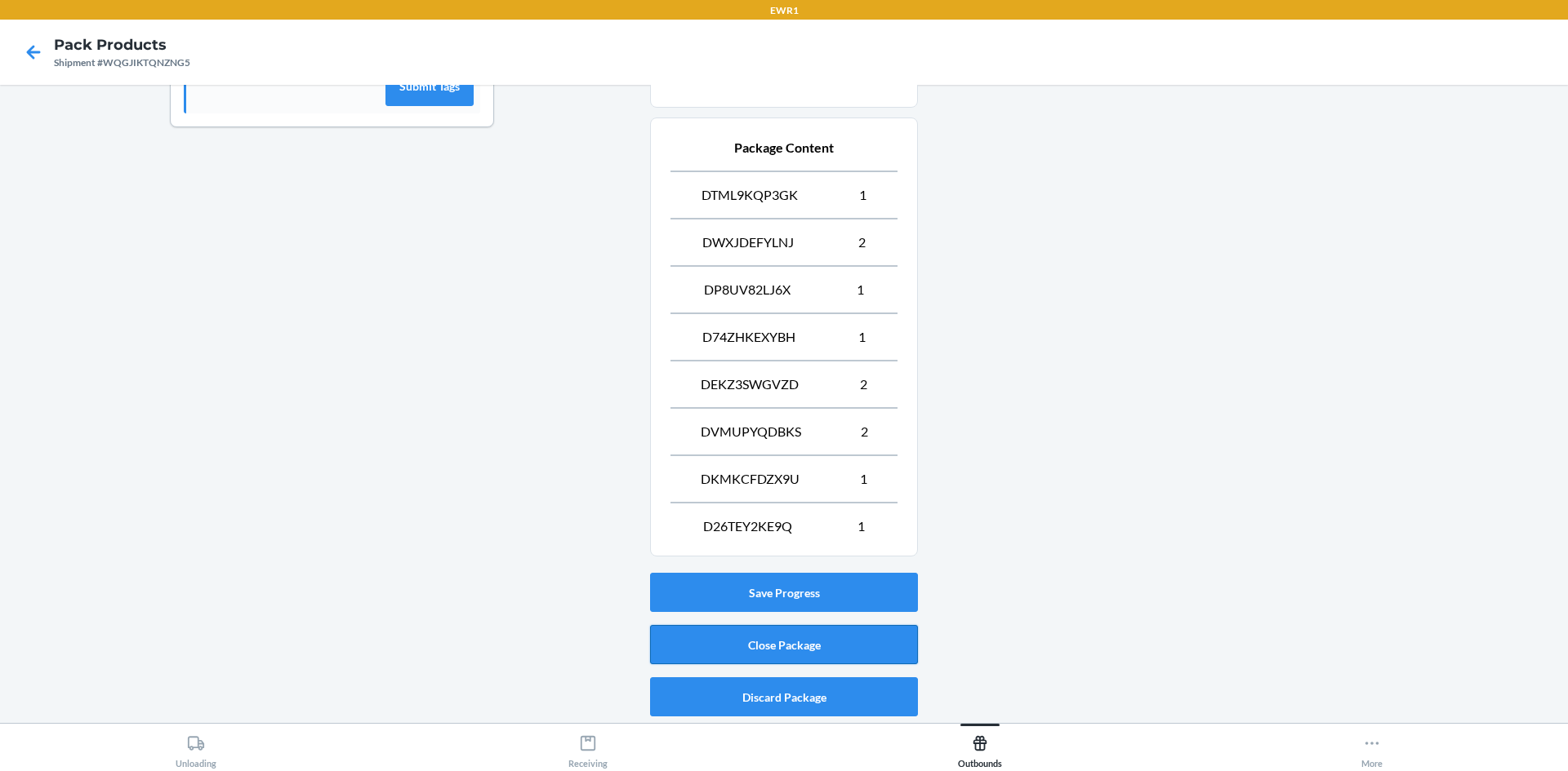
click at [730, 639] on button "Close Package" at bounding box center [783, 645] width 268 height 39
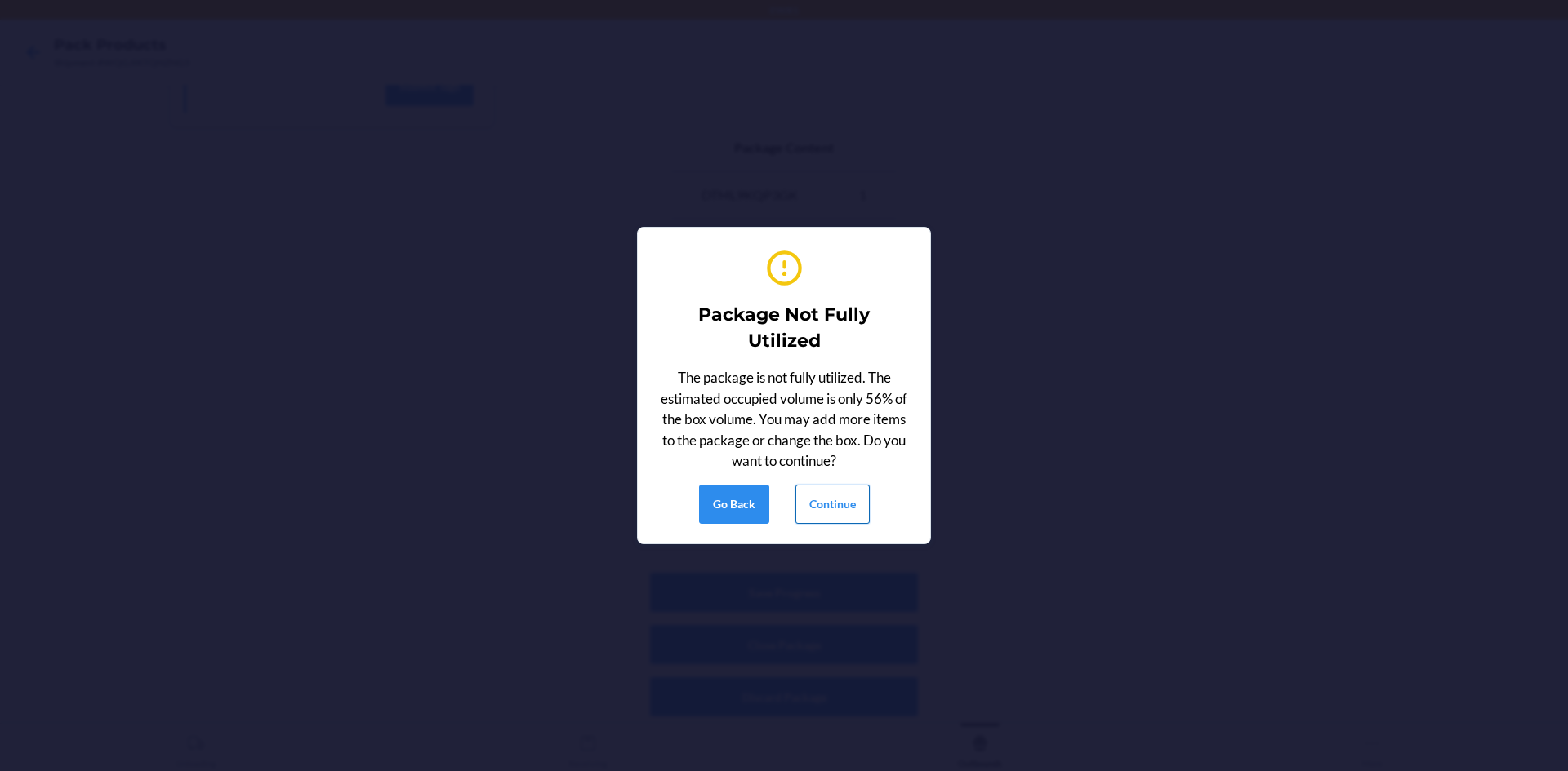
click at [832, 501] on button "Continue" at bounding box center [832, 504] width 74 height 39
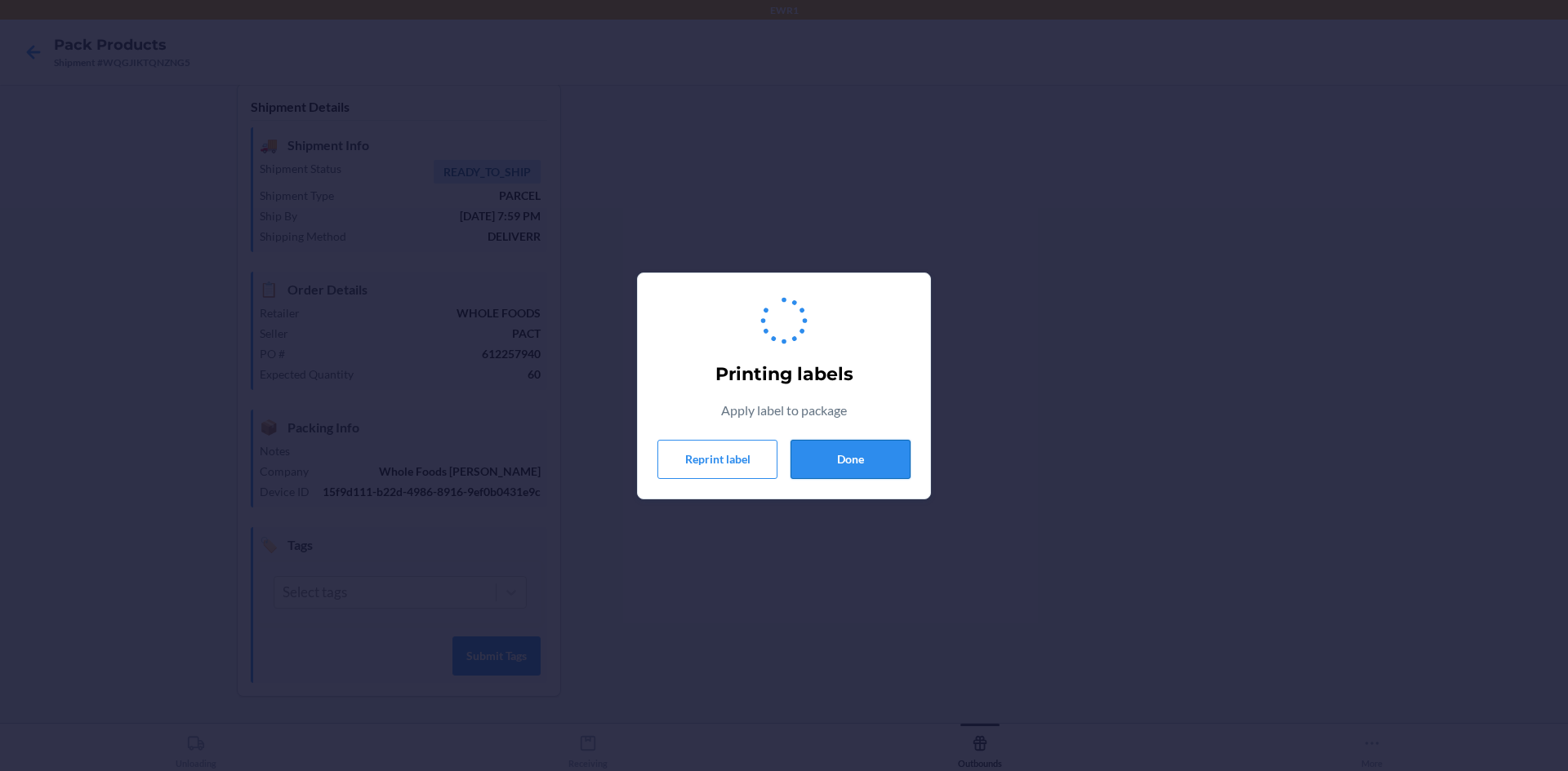
click at [895, 460] on button "Done" at bounding box center [850, 459] width 120 height 39
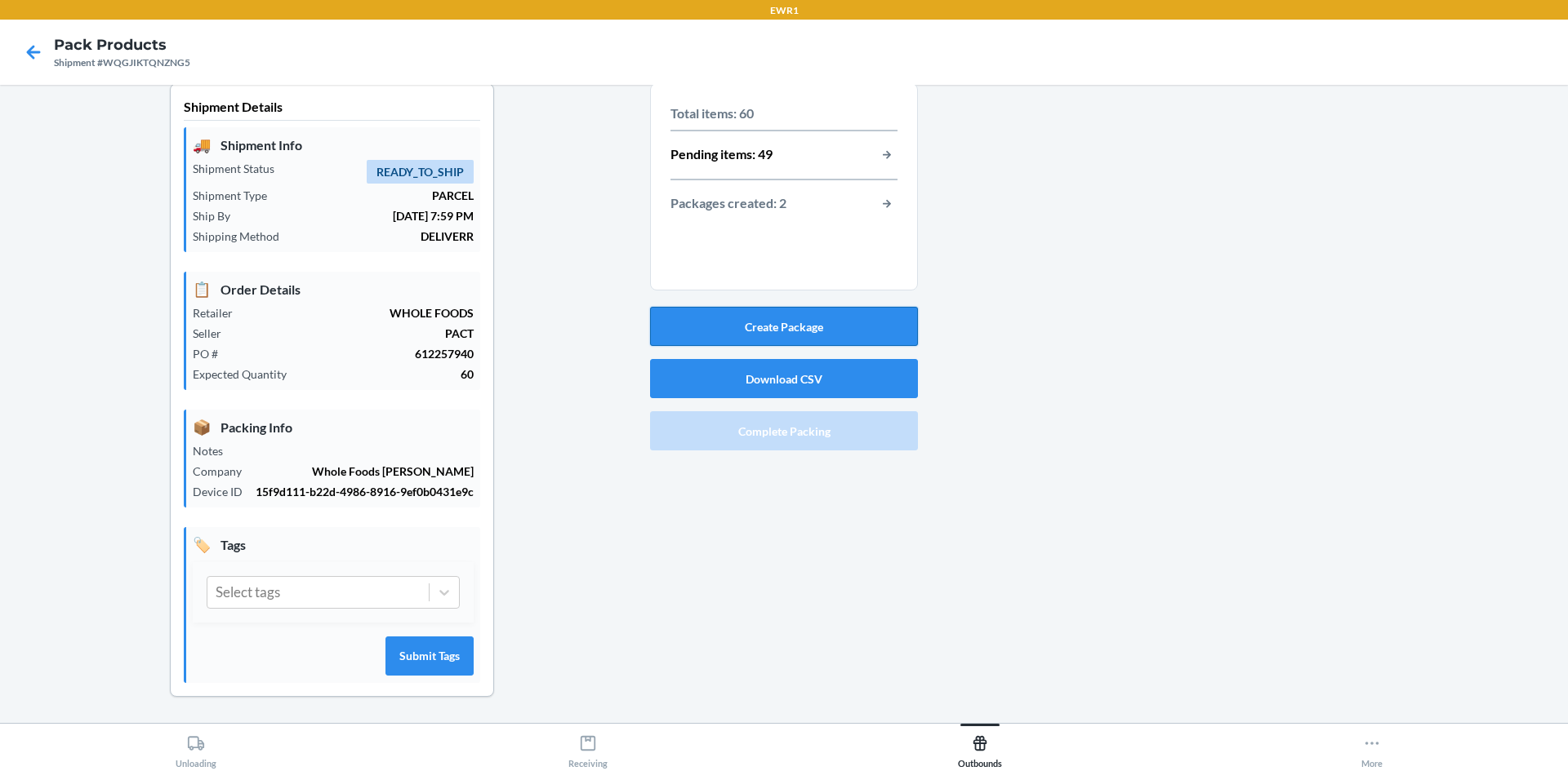
click at [858, 323] on button "Create Package" at bounding box center [783, 326] width 268 height 39
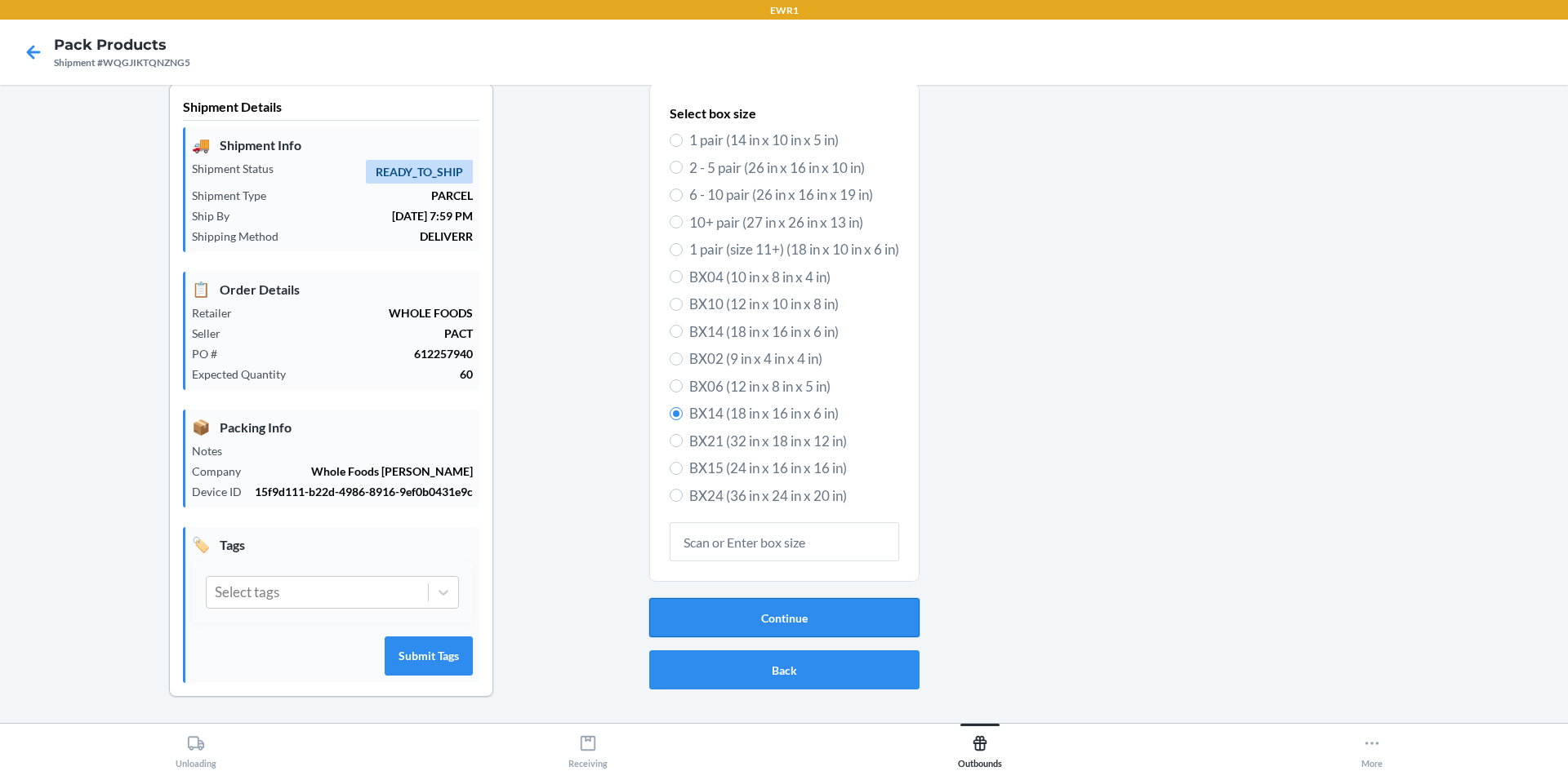
click at [757, 619] on button "Continue" at bounding box center [785, 618] width 271 height 39
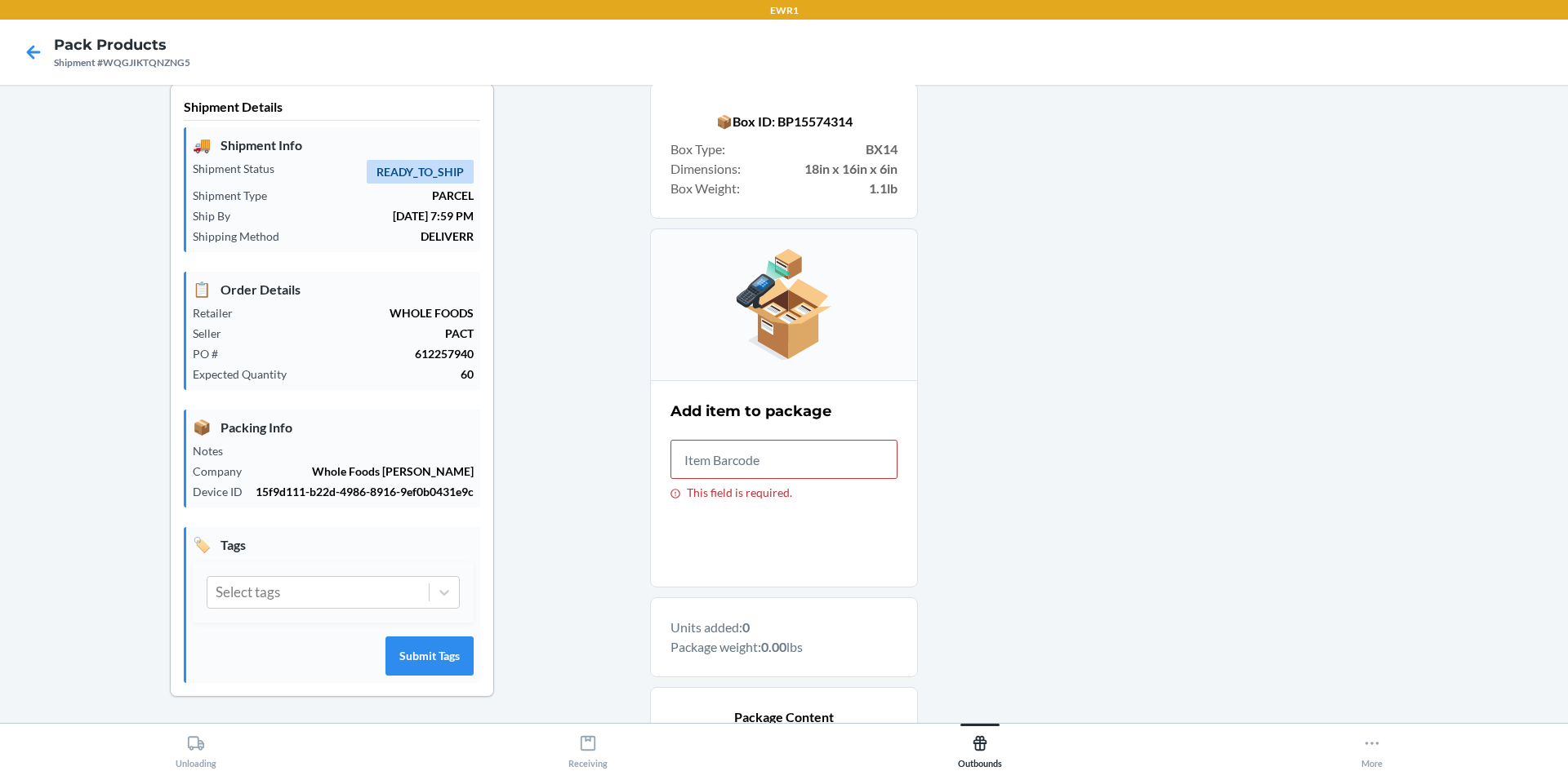
scroll to position [221, 0]
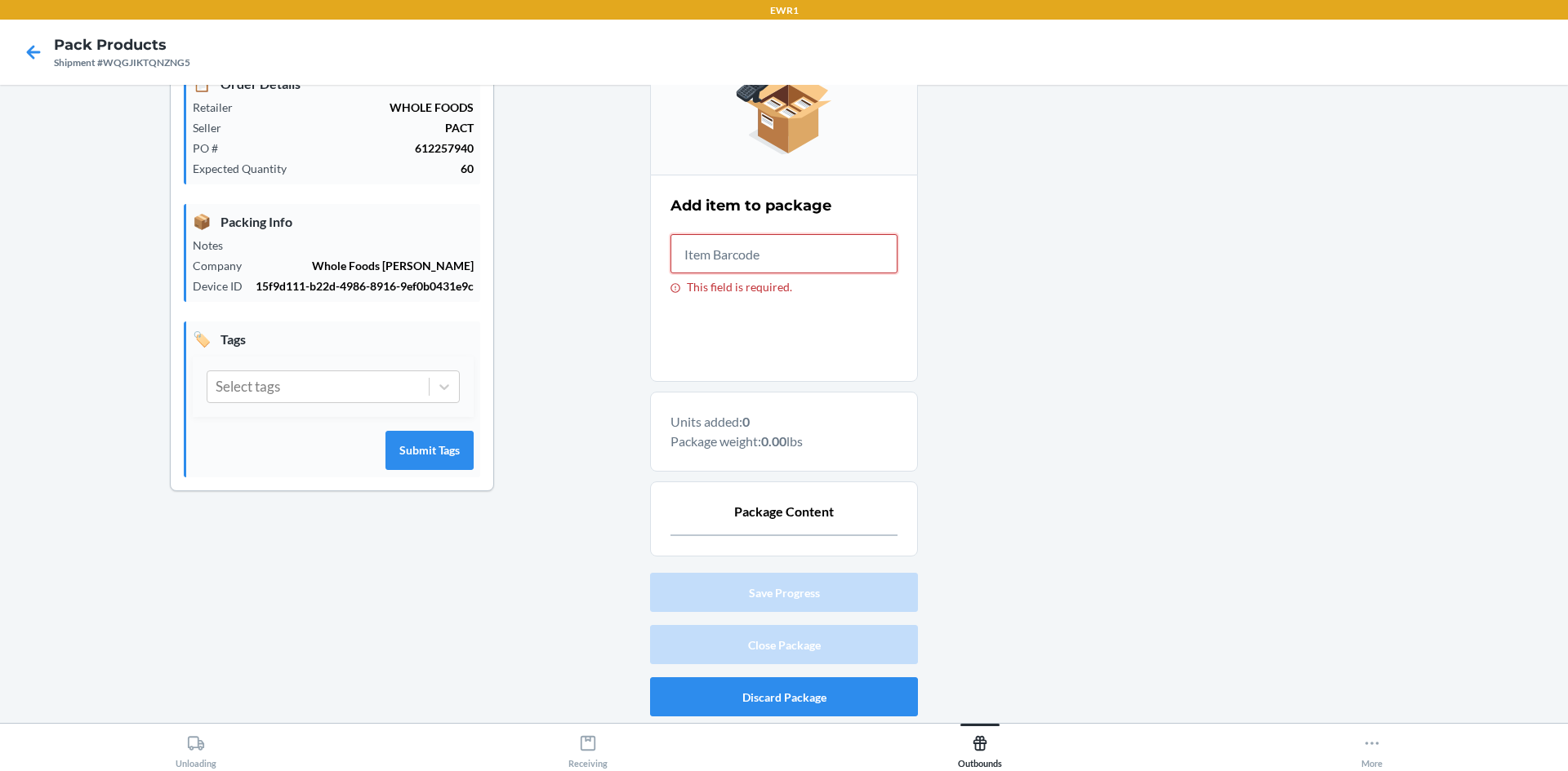
click at [726, 252] on input "This field is required." at bounding box center [784, 253] width 227 height 39
type input "197551266143"
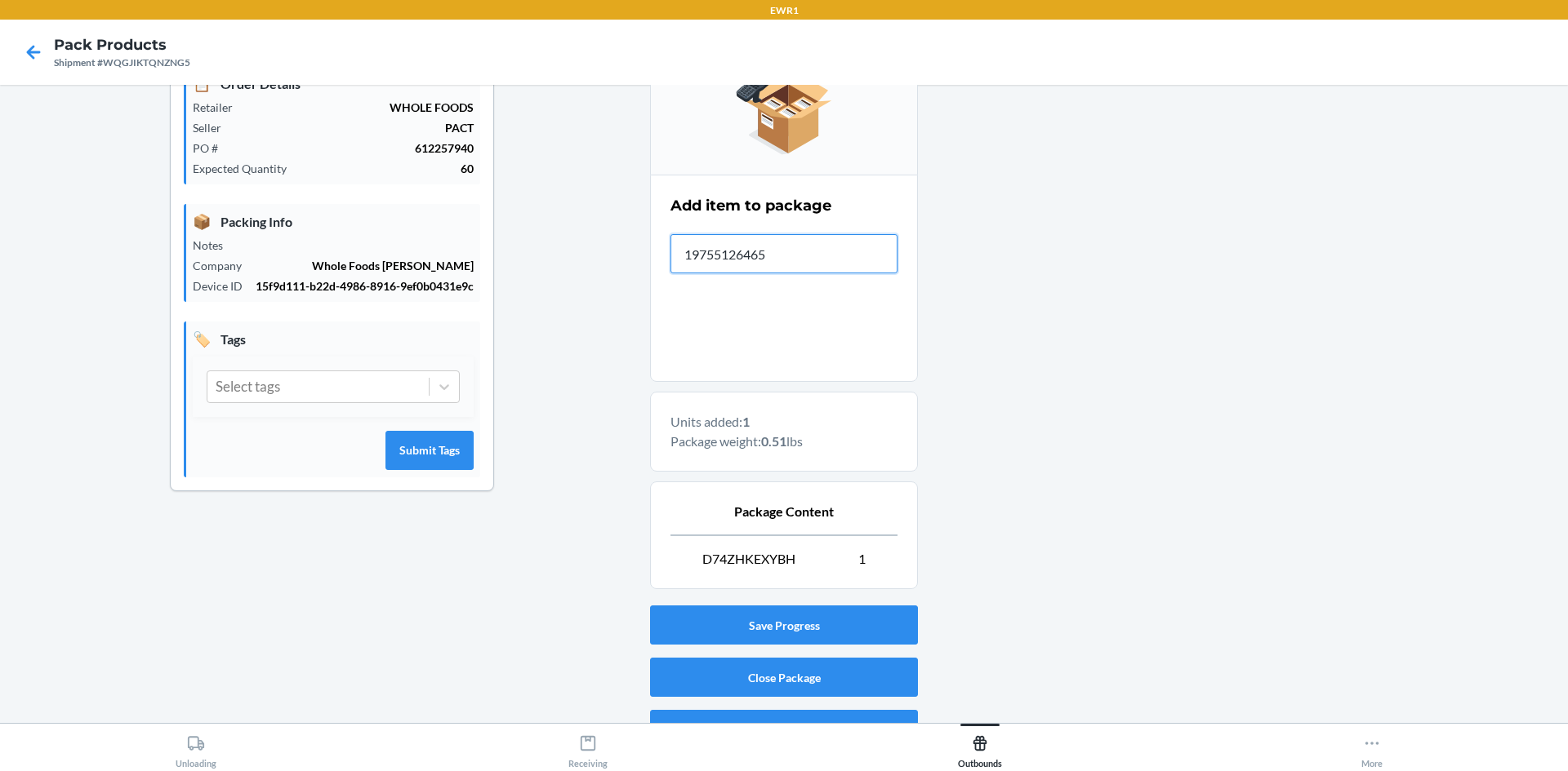
type input "197551264651"
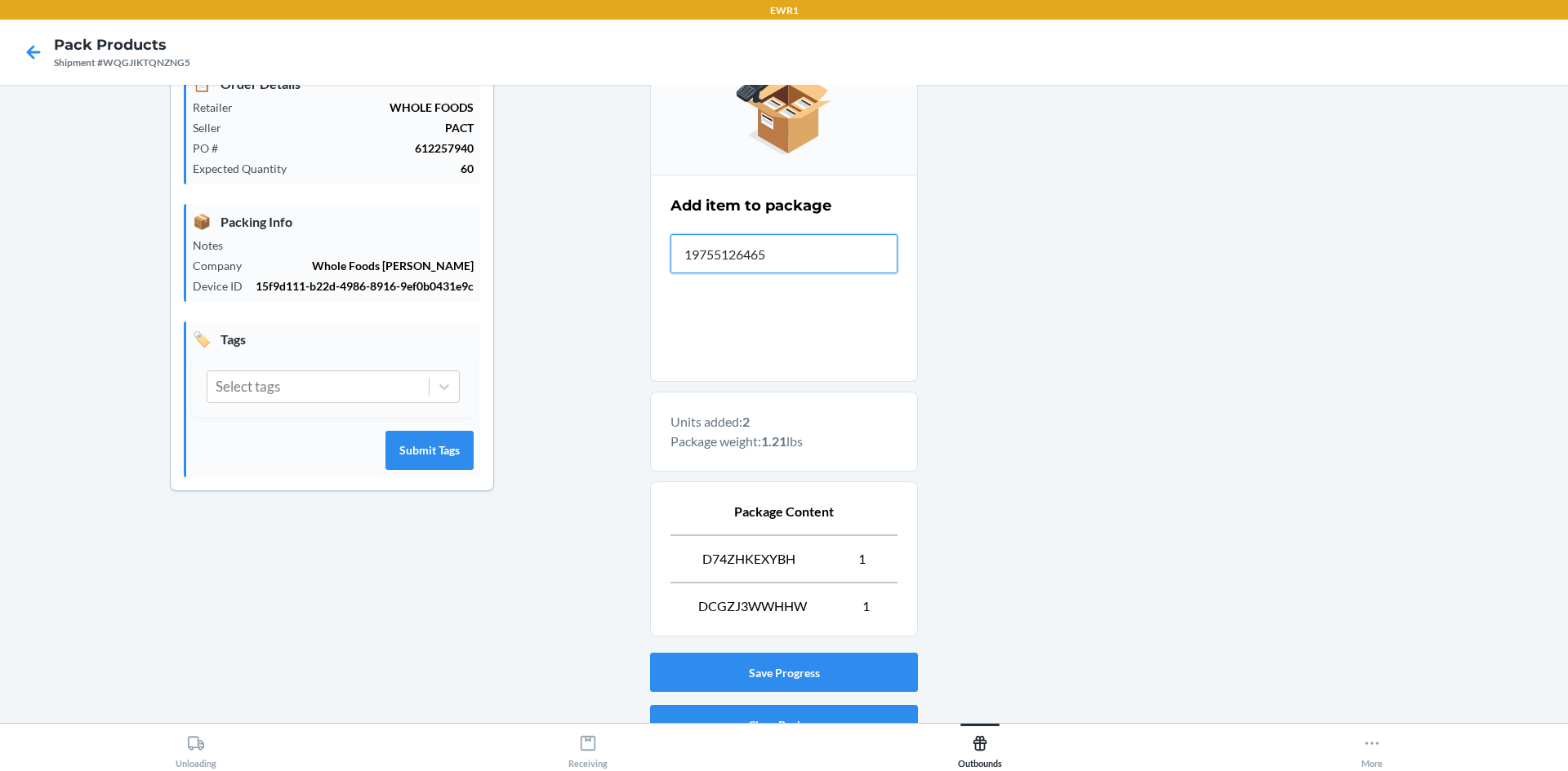
type input "197551264651"
type input "197551264415"
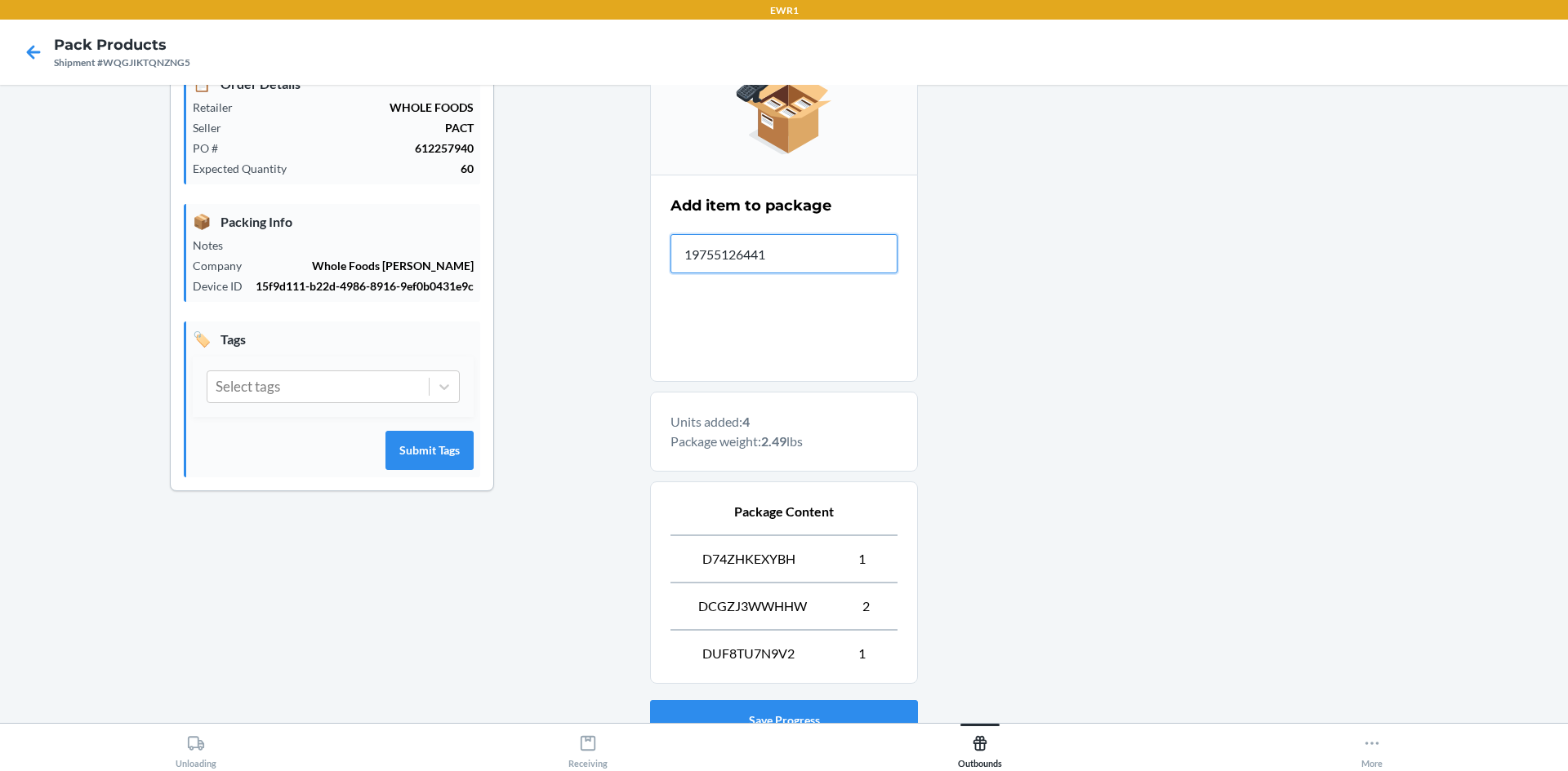
type input "197551264415"
type input "197551264705"
type input "197551264682"
type input "197551264729"
type input "197551264668"
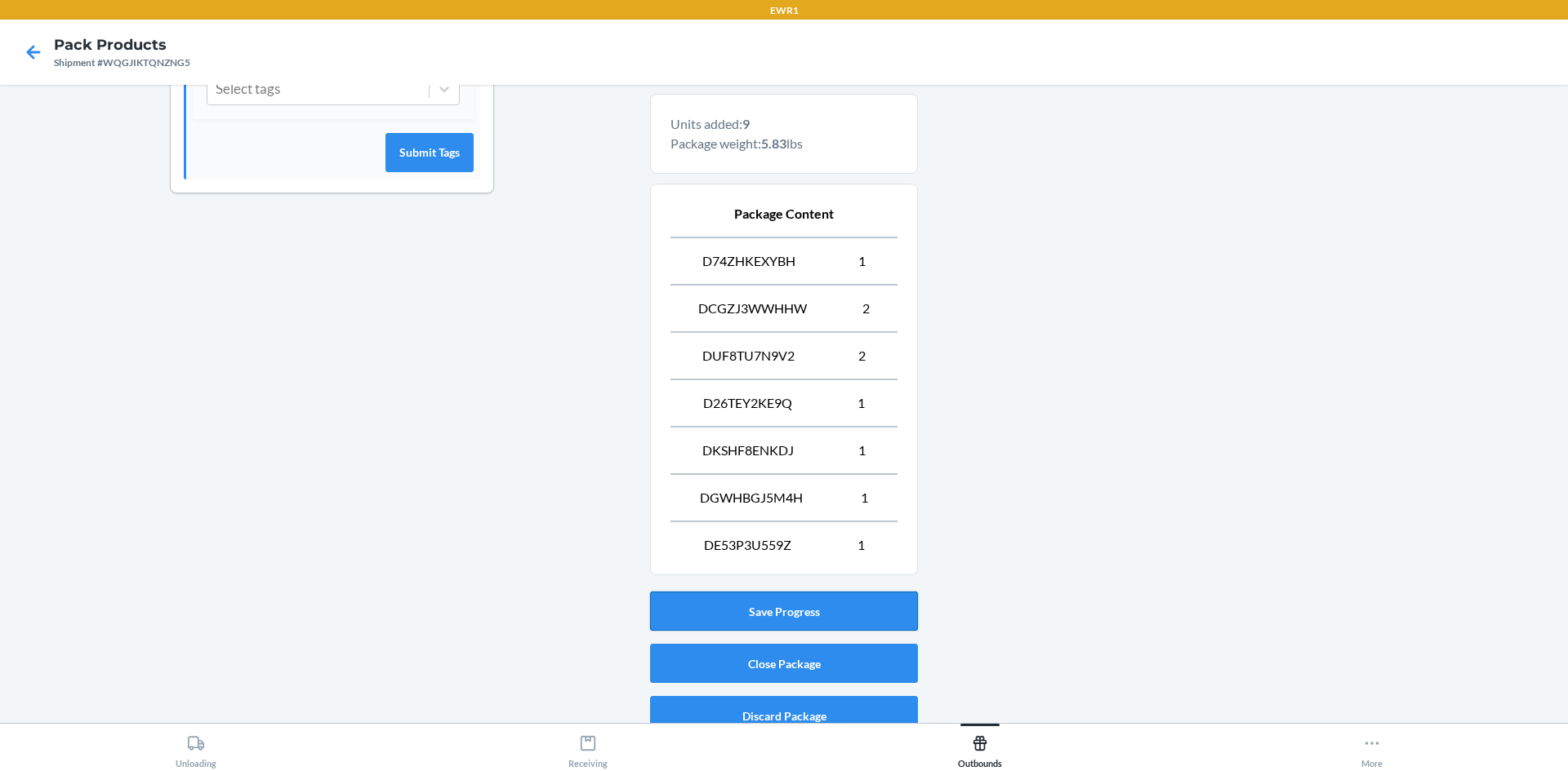
scroll to position [537, 0]
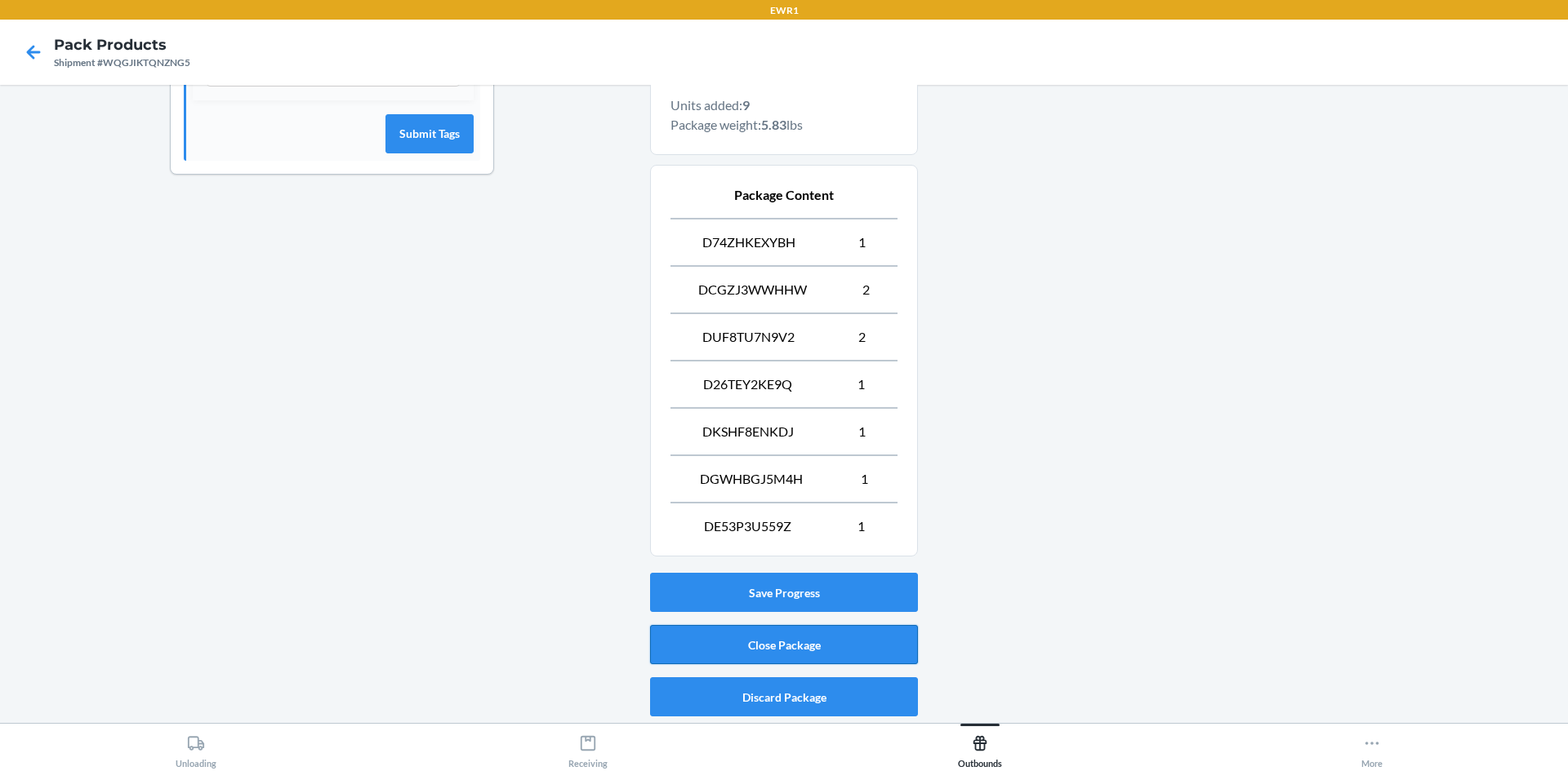
drag, startPoint x: 784, startPoint y: 634, endPoint x: 786, endPoint y: 626, distance: 8.2
click at [786, 626] on button "Close Package" at bounding box center [783, 645] width 268 height 39
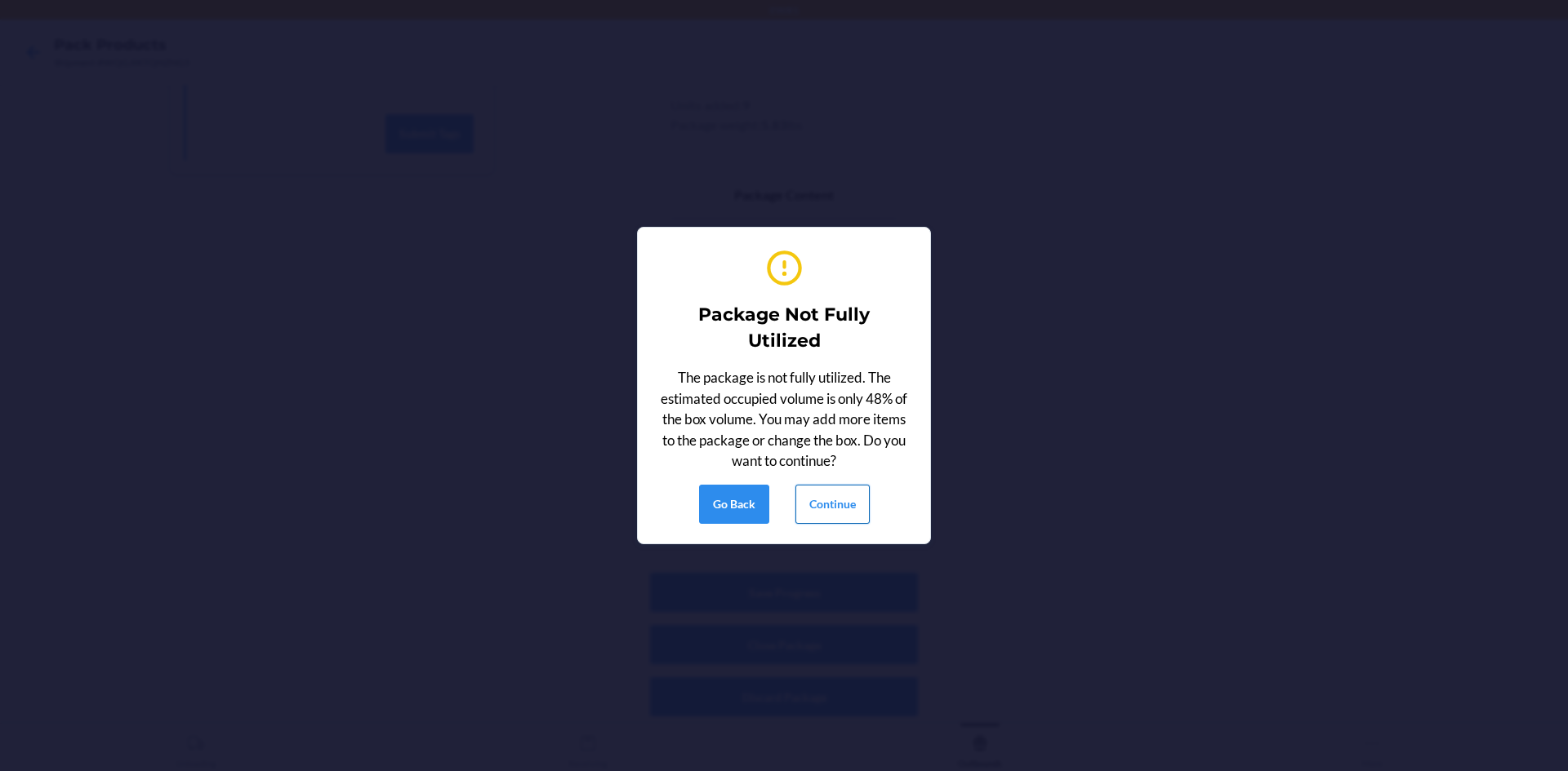
click at [854, 490] on button "Continue" at bounding box center [832, 504] width 74 height 39
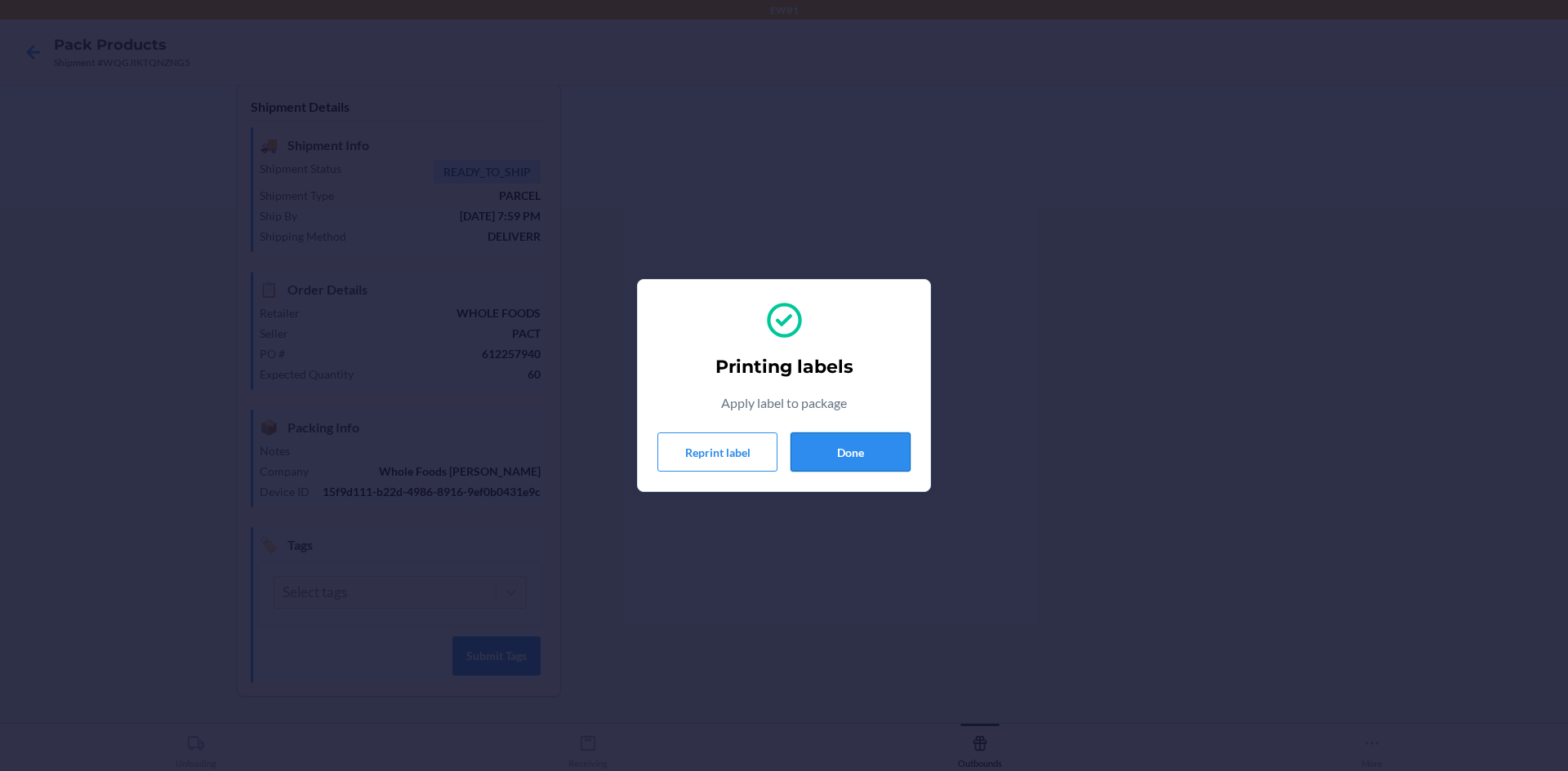
click at [845, 449] on button "Done" at bounding box center [850, 451] width 120 height 39
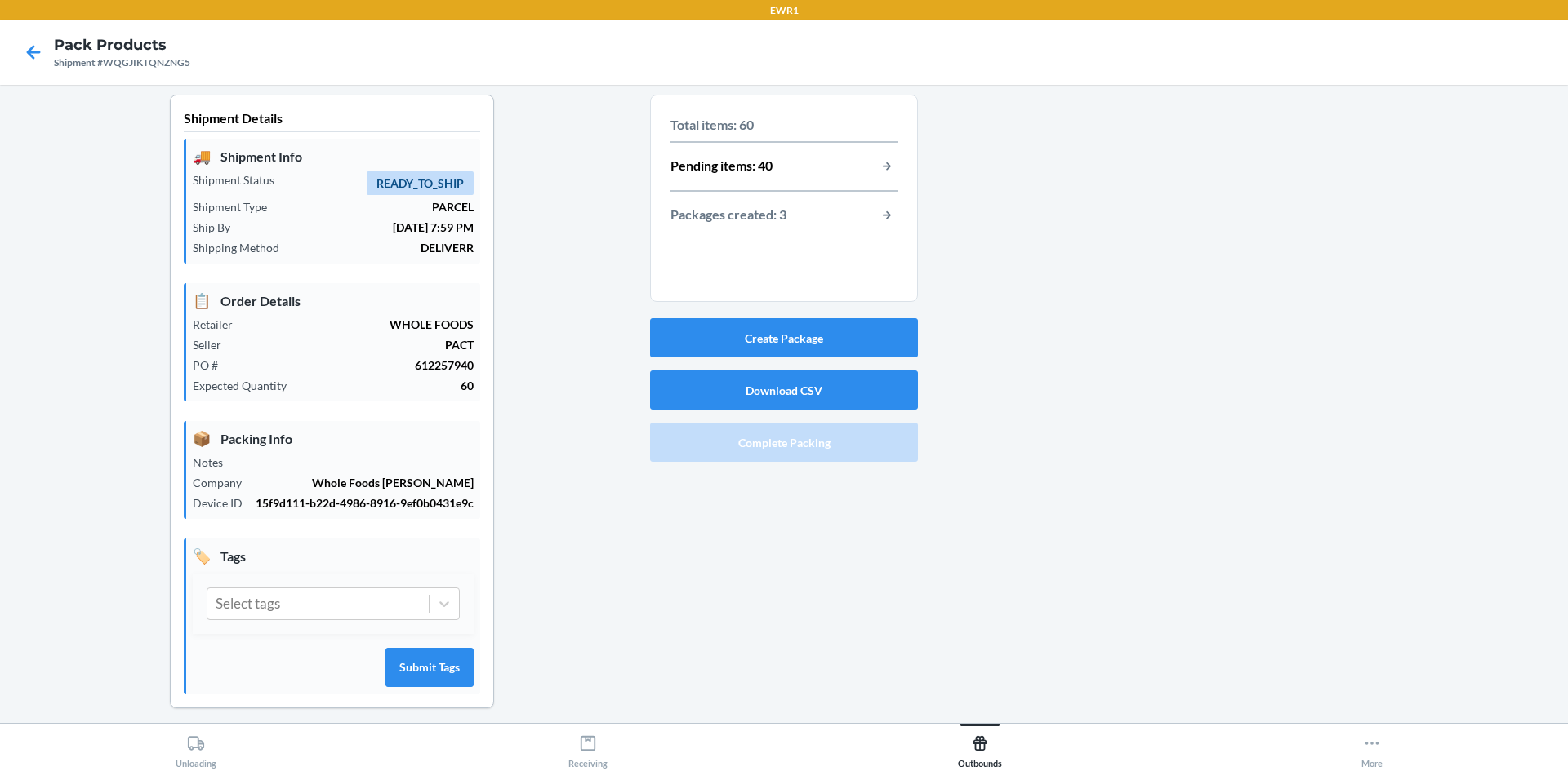
scroll to position [0, 0]
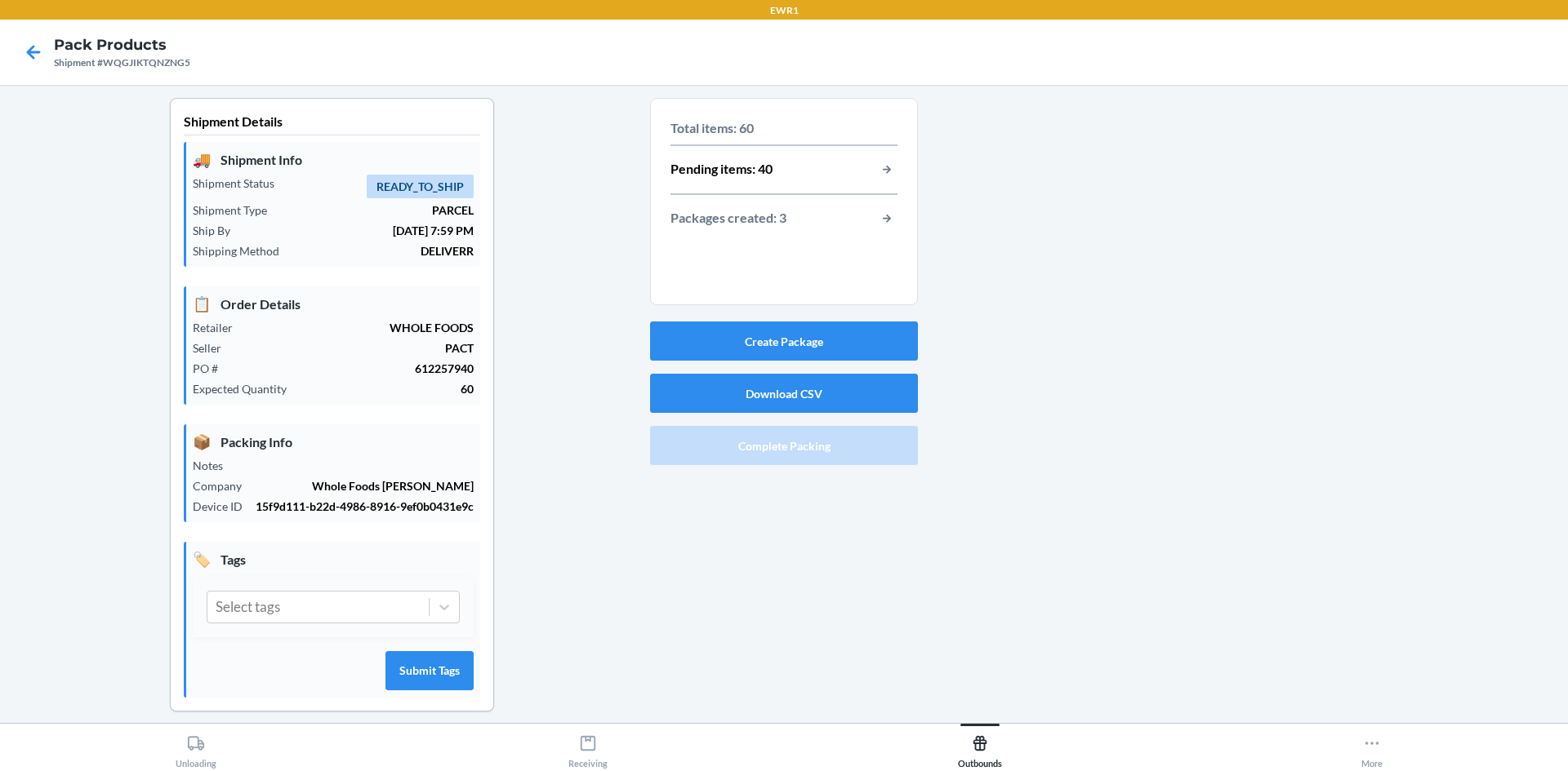
drag, startPoint x: 1124, startPoint y: 460, endPoint x: 1117, endPoint y: 453, distance: 9.9
click at [1122, 456] on div at bounding box center [1236, 418] width 637 height 640
click at [773, 347] on button "Create Package" at bounding box center [783, 341] width 268 height 39
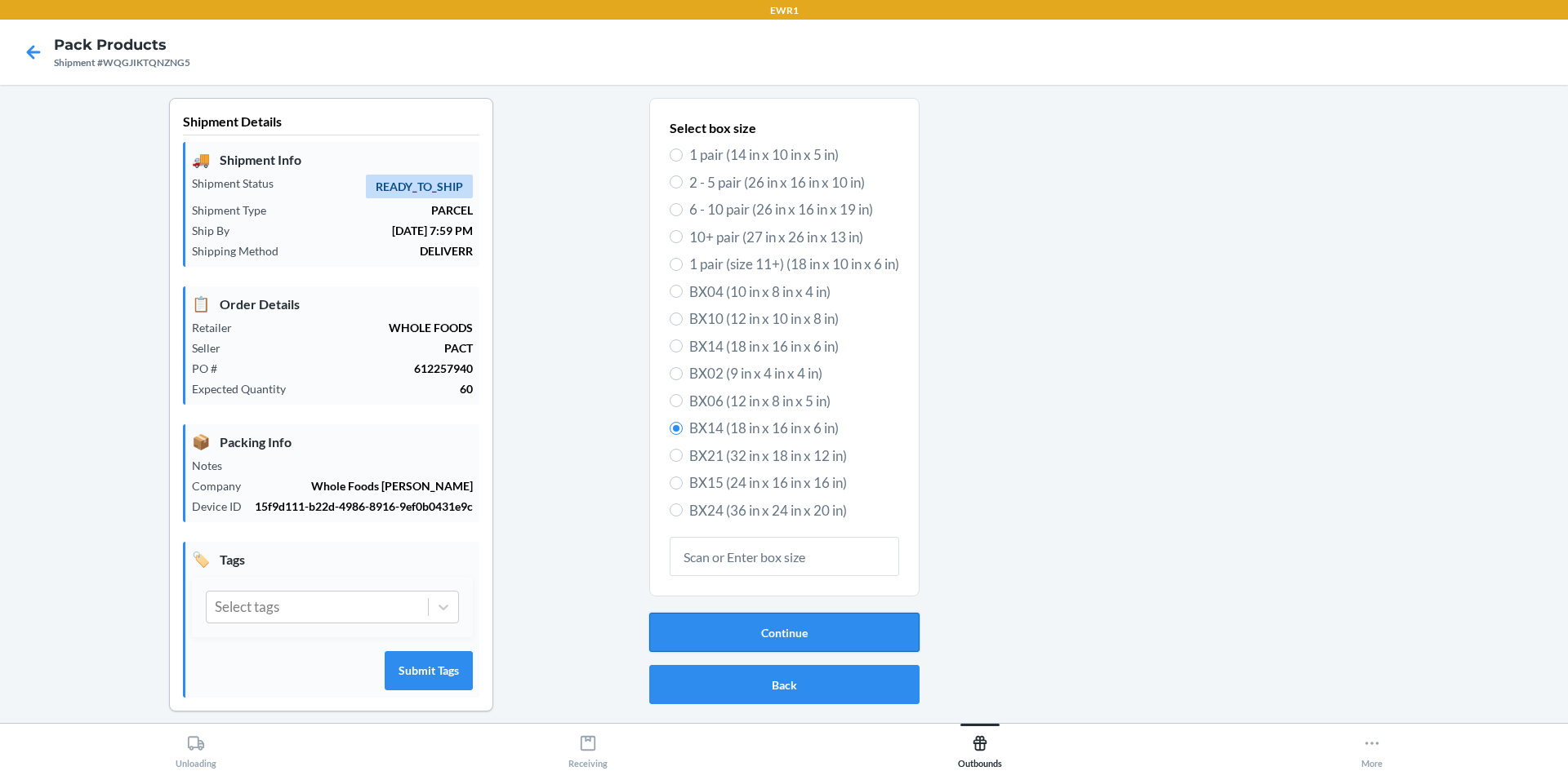
click at [781, 631] on button "Continue" at bounding box center [785, 632] width 271 height 39
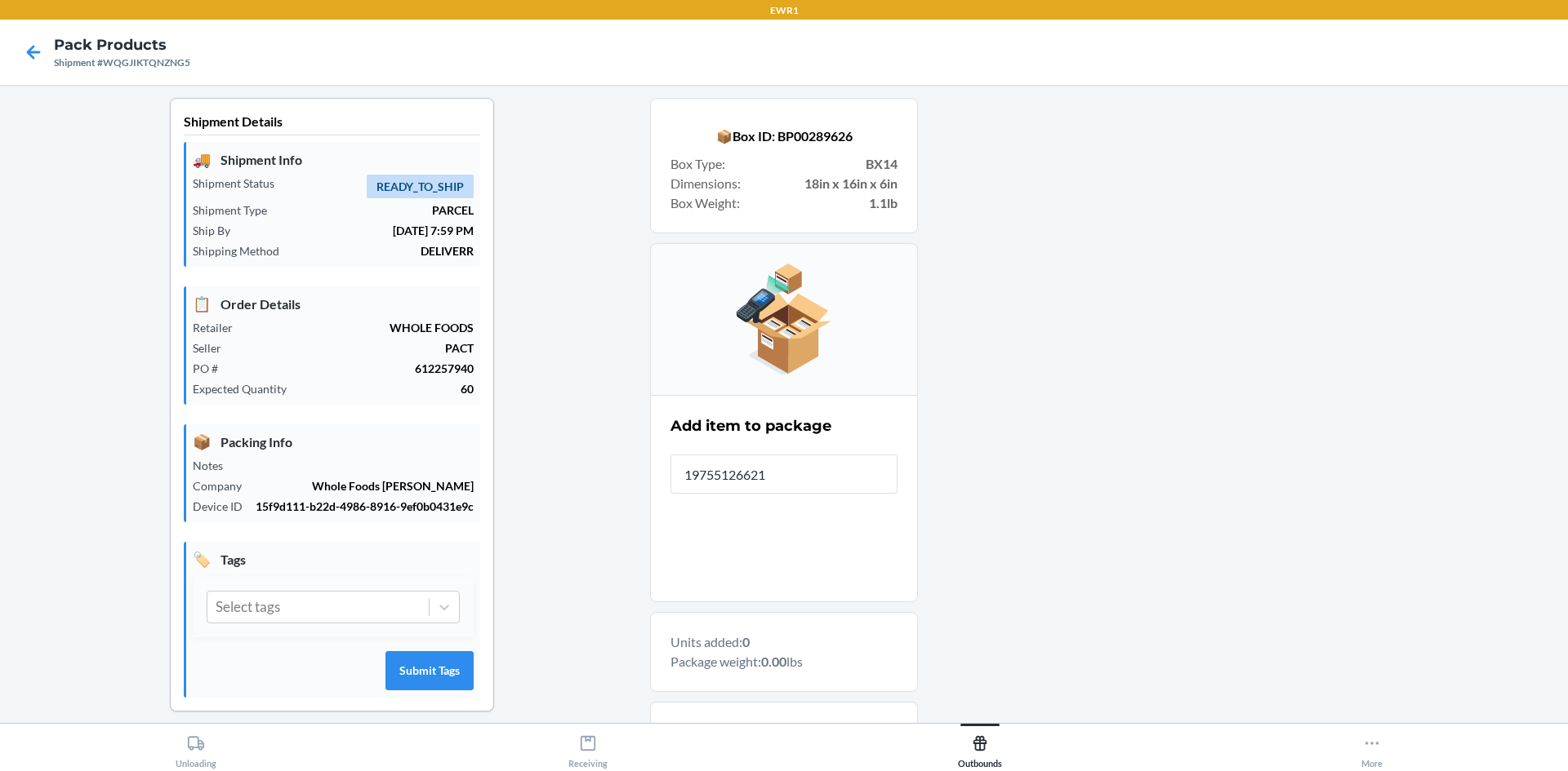
type input "197551266211"
type input "197551266228"
type input "197551264927"
type input "197551264774"
type input "197551264316"
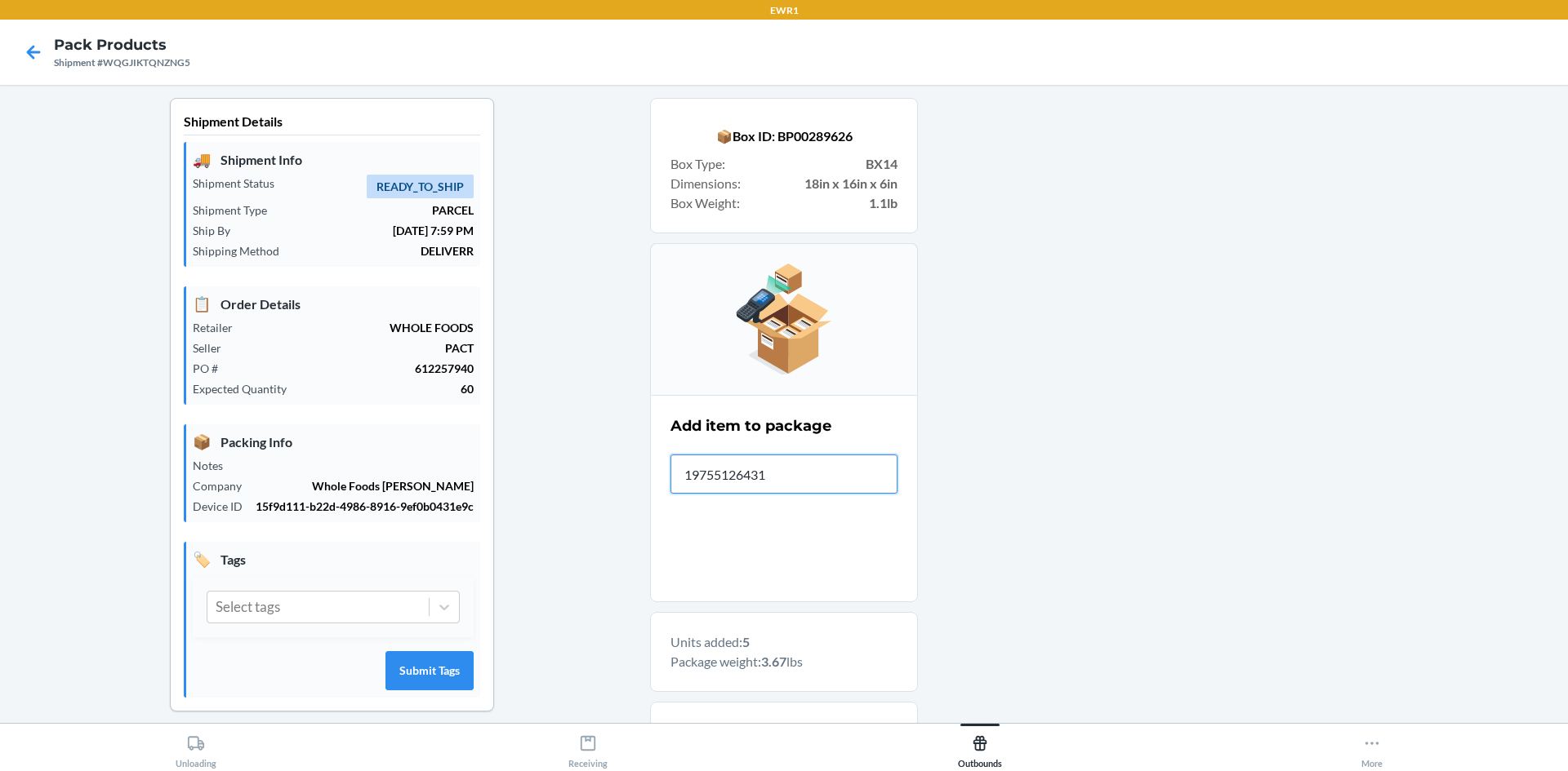
type input "197551264316"
type input "197551264903"
type input "197551264781"
type input "197551264385"
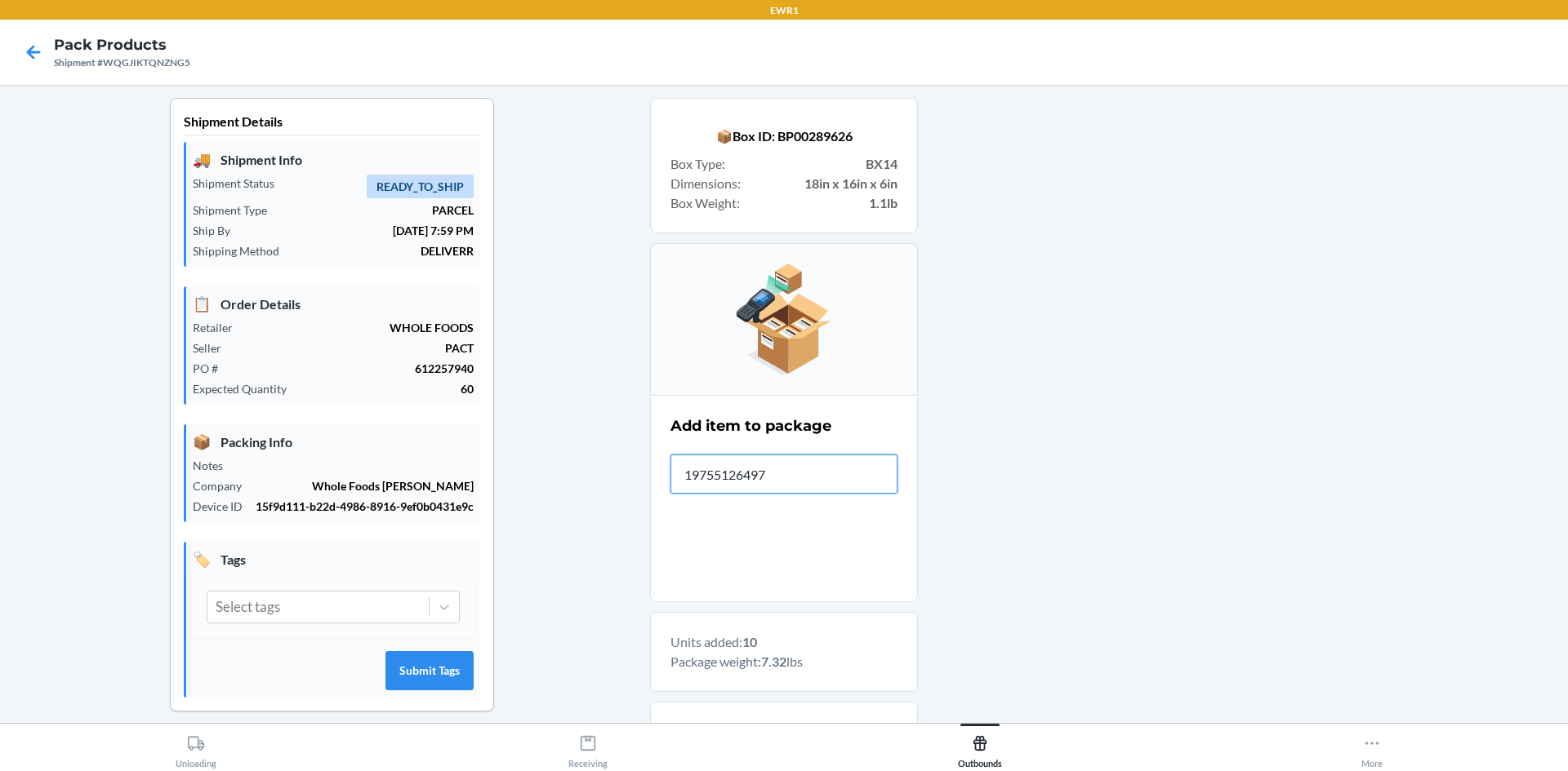
type input "197551264972"
type input "197551264910"
type input "197551264668"
type input "197551264712"
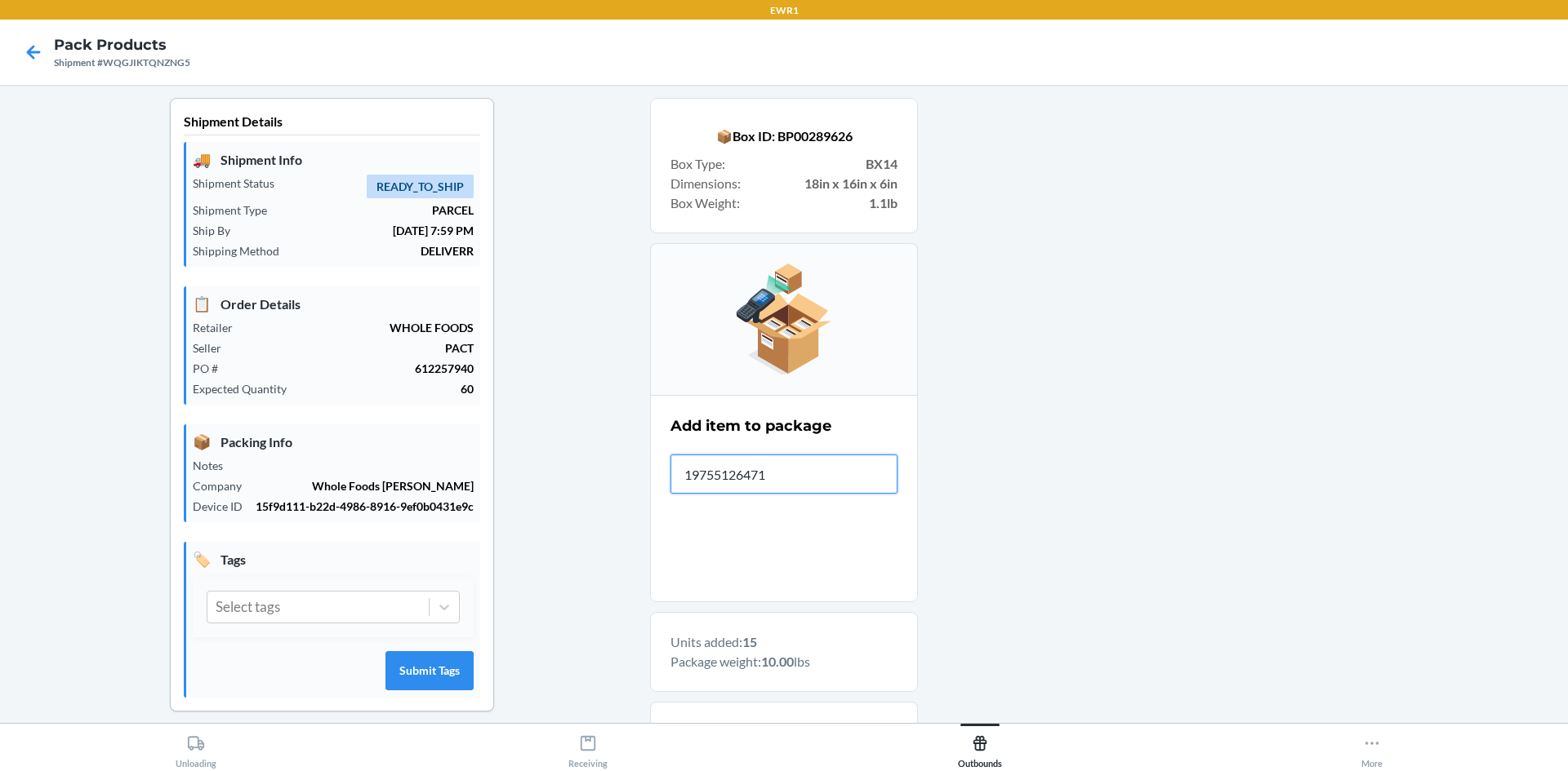
type input "197551264712"
type input "197551264378"
type input "197551264736"
type input "197551264958"
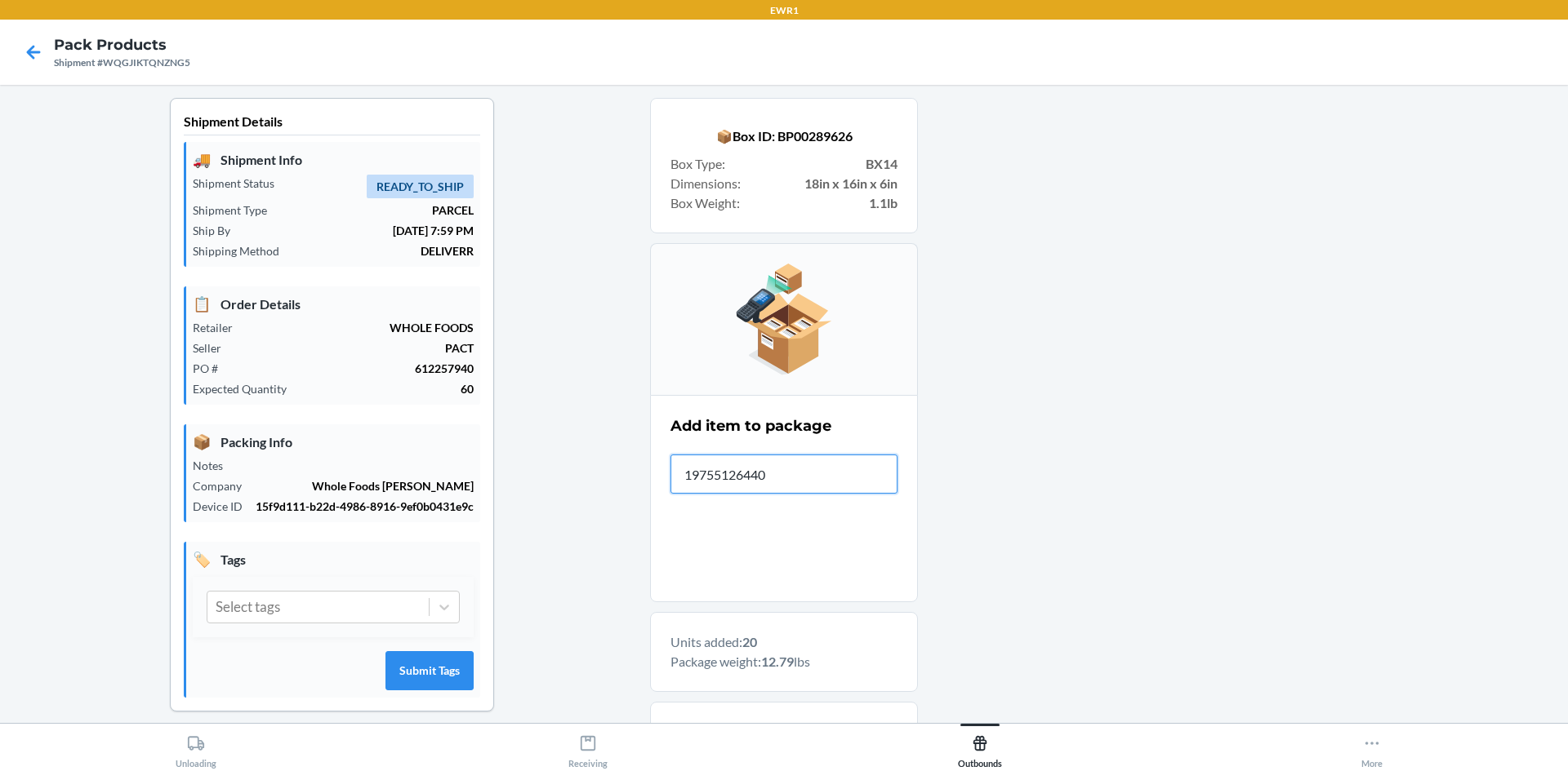
type input "197551264408"
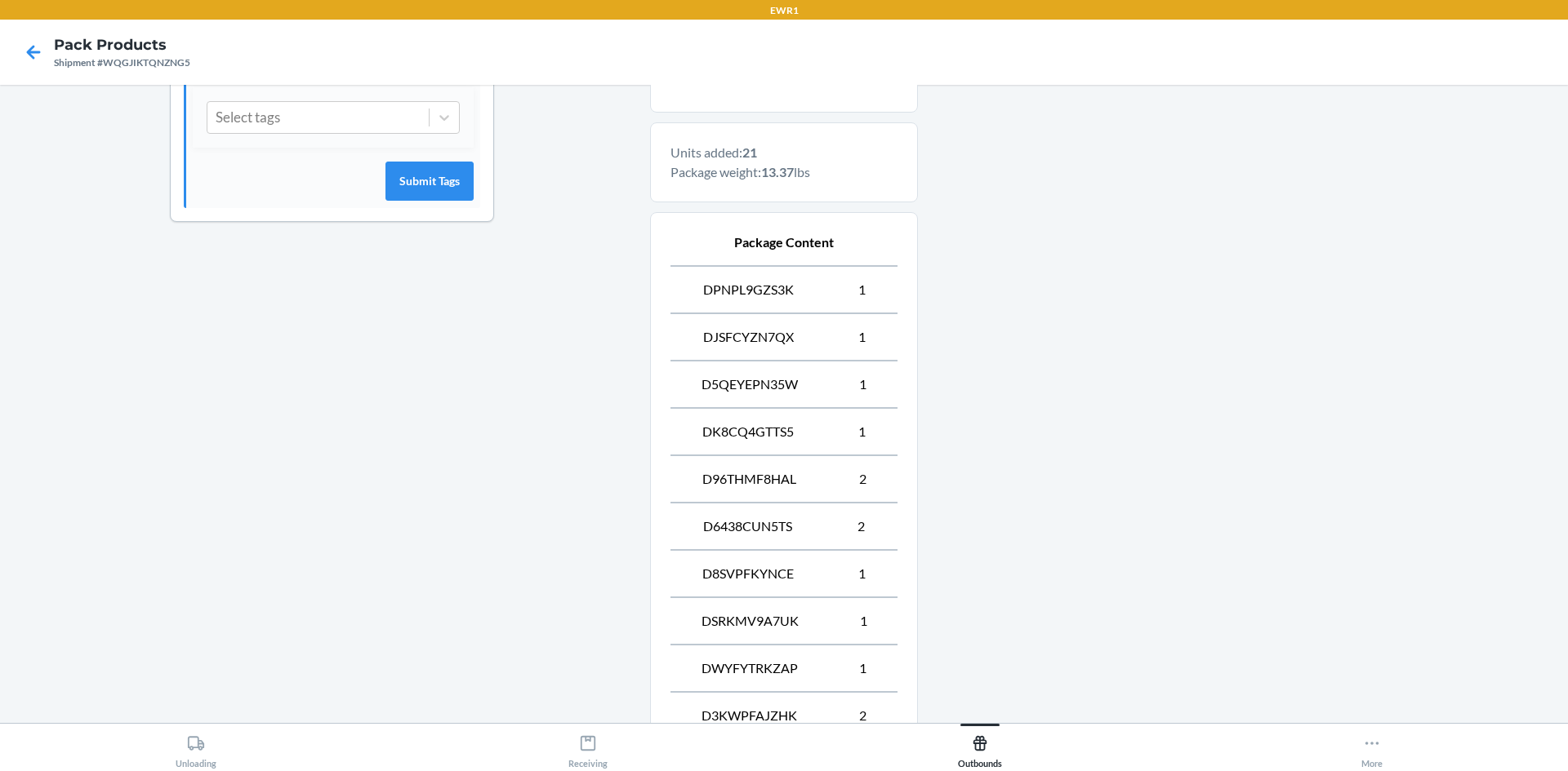
scroll to position [964, 0]
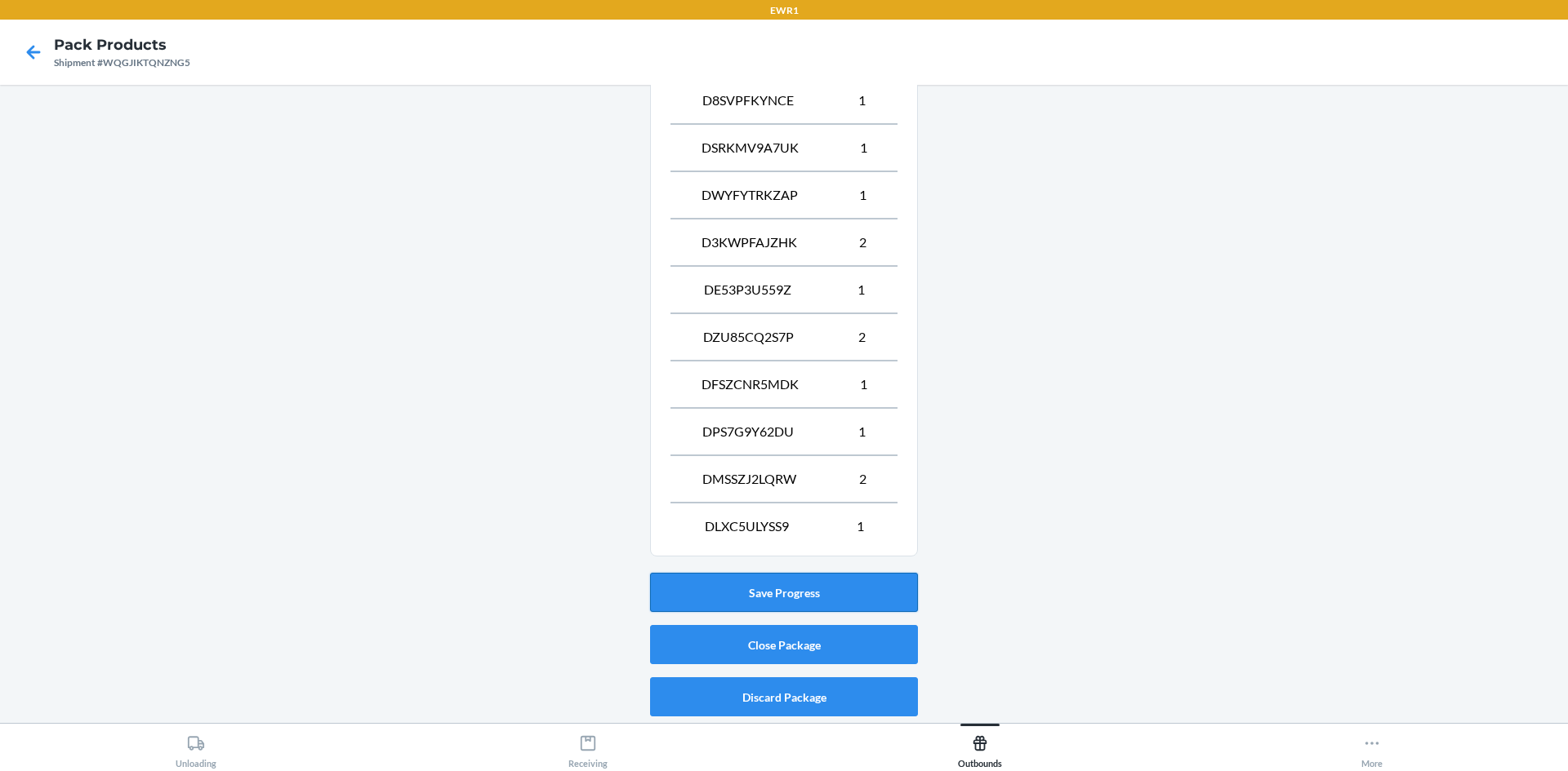
click at [870, 583] on button "Save Progress" at bounding box center [783, 592] width 268 height 39
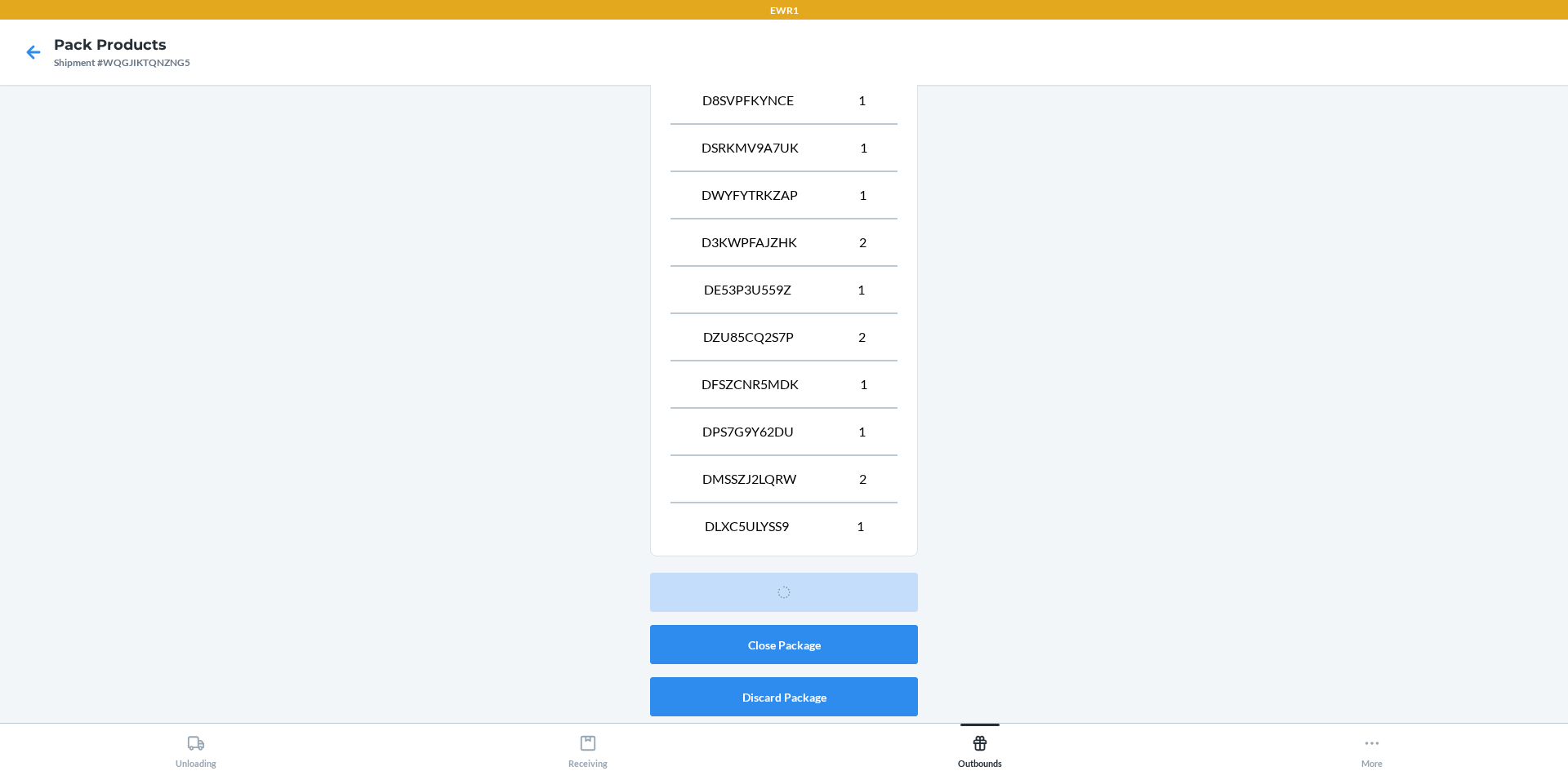
scroll to position [15, 0]
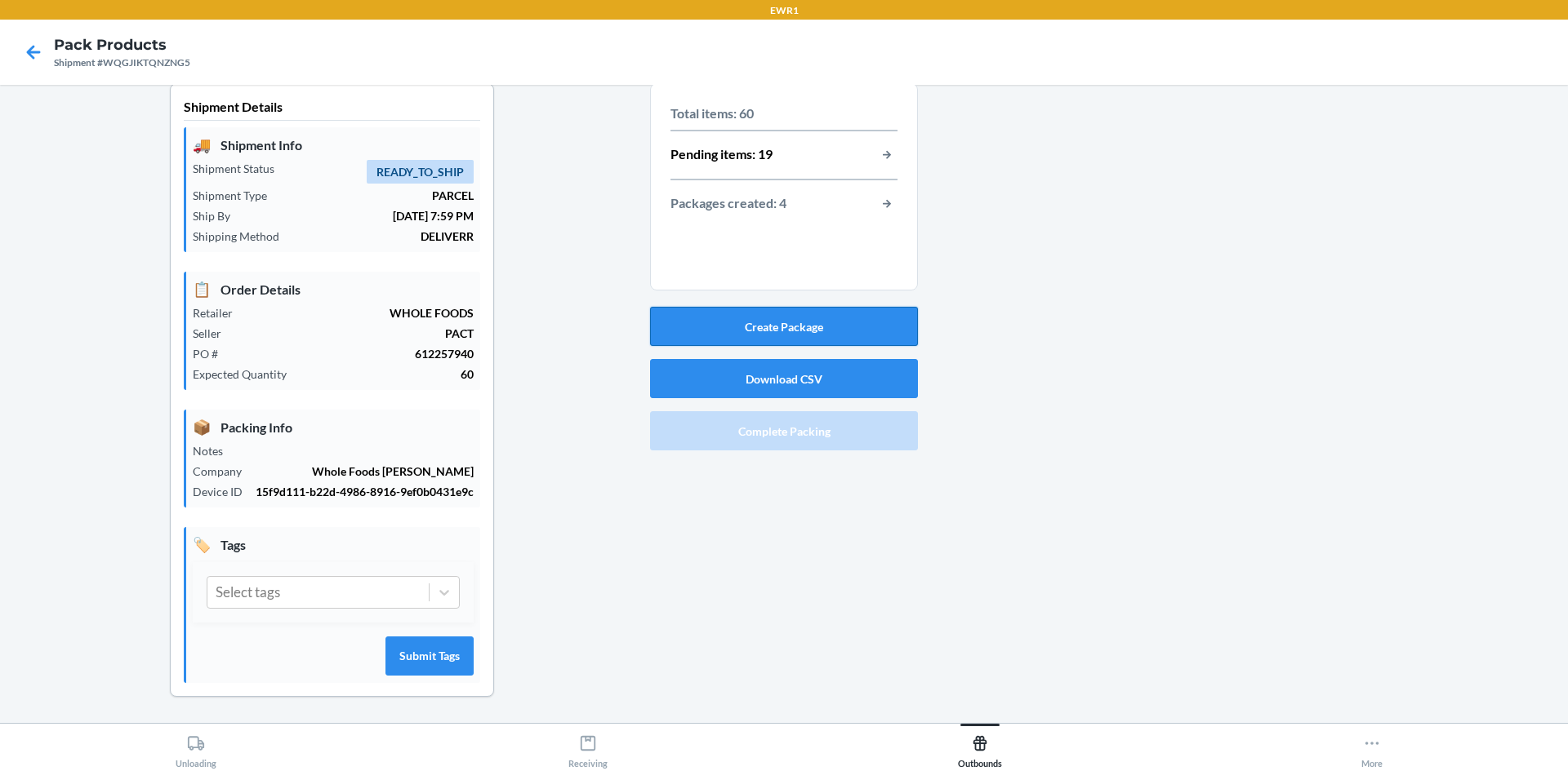
click at [803, 316] on button "Create Package" at bounding box center [783, 326] width 268 height 39
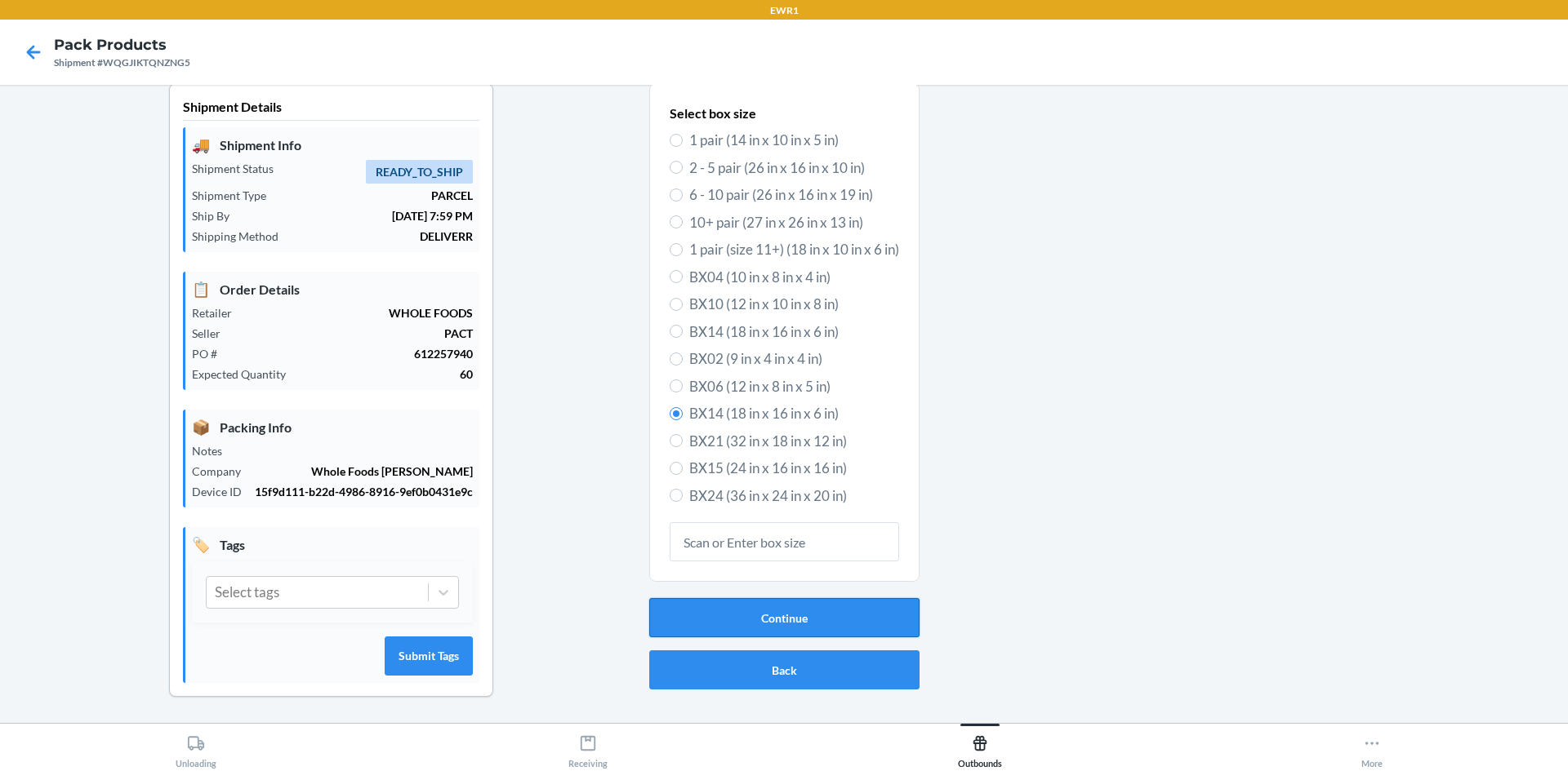
click at [817, 618] on button "Continue" at bounding box center [785, 618] width 271 height 39
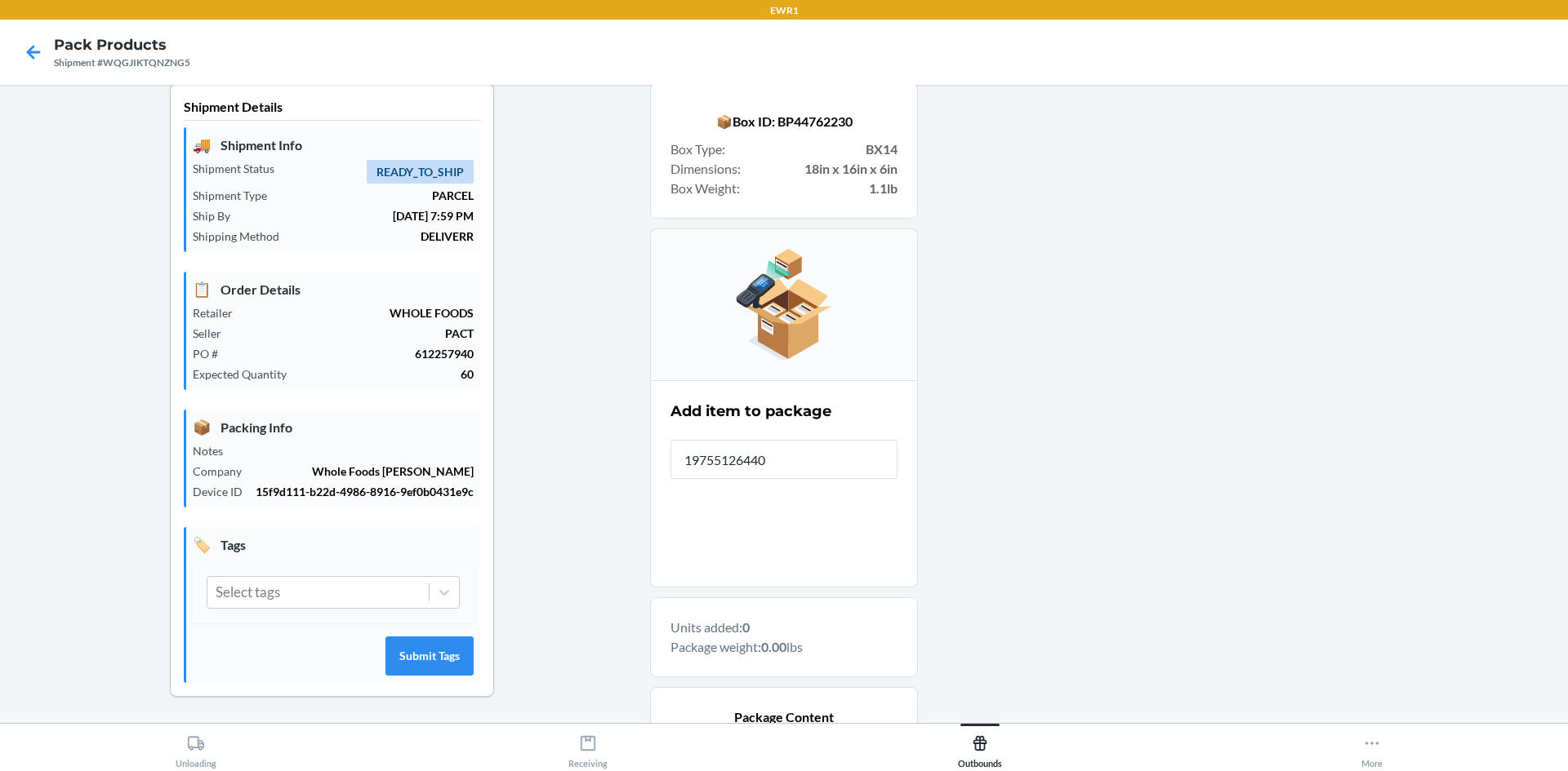
type input "197551264408"
type input "197551264934"
type input "197551264989"
type input "197551266174"
type input "197551266167"
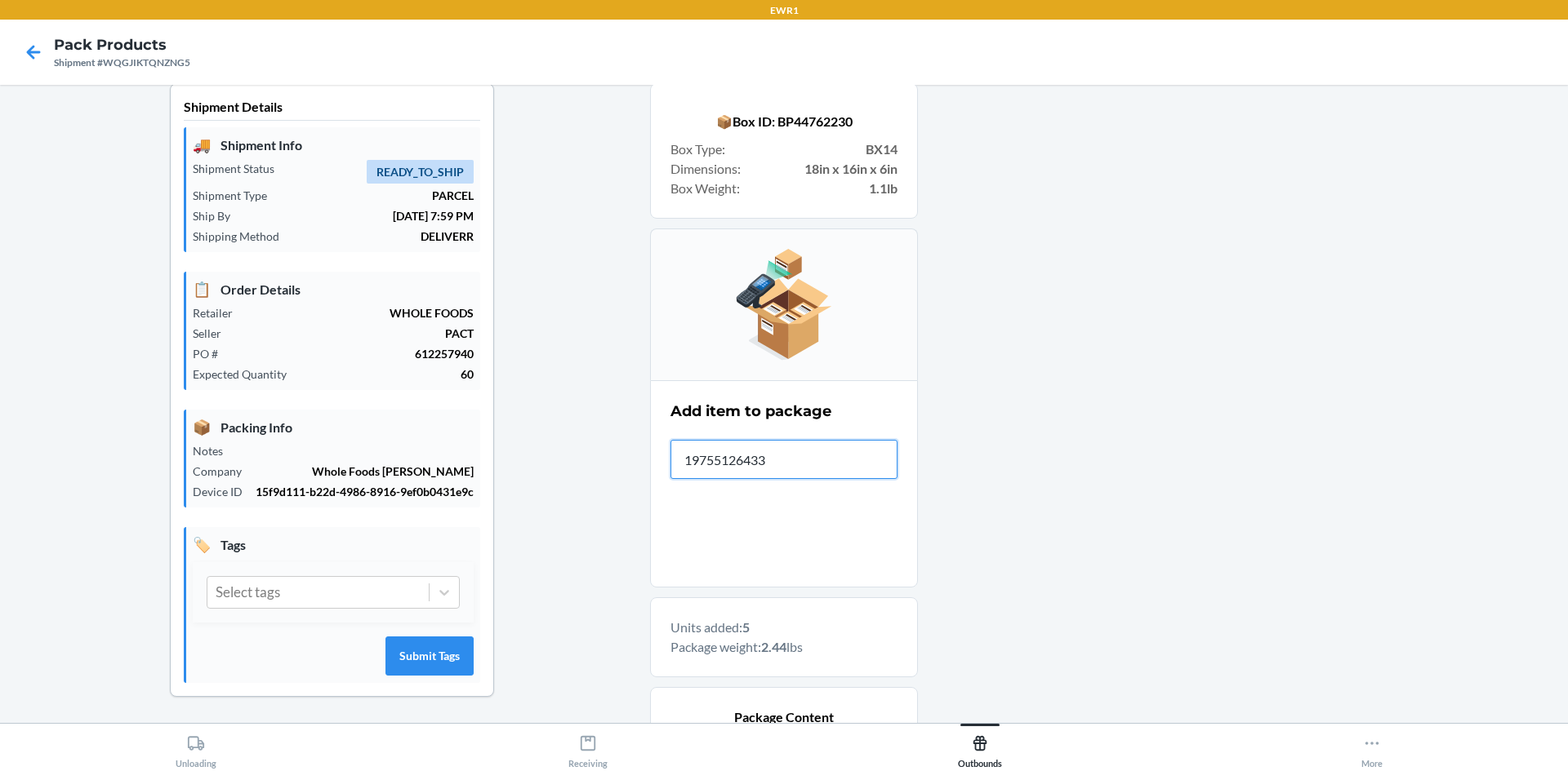
type input "197551264330"
type input "197551264439"
type input "197551264965"
drag, startPoint x: 0, startPoint y: 810, endPoint x: 1091, endPoint y: 485, distance: 1138.4
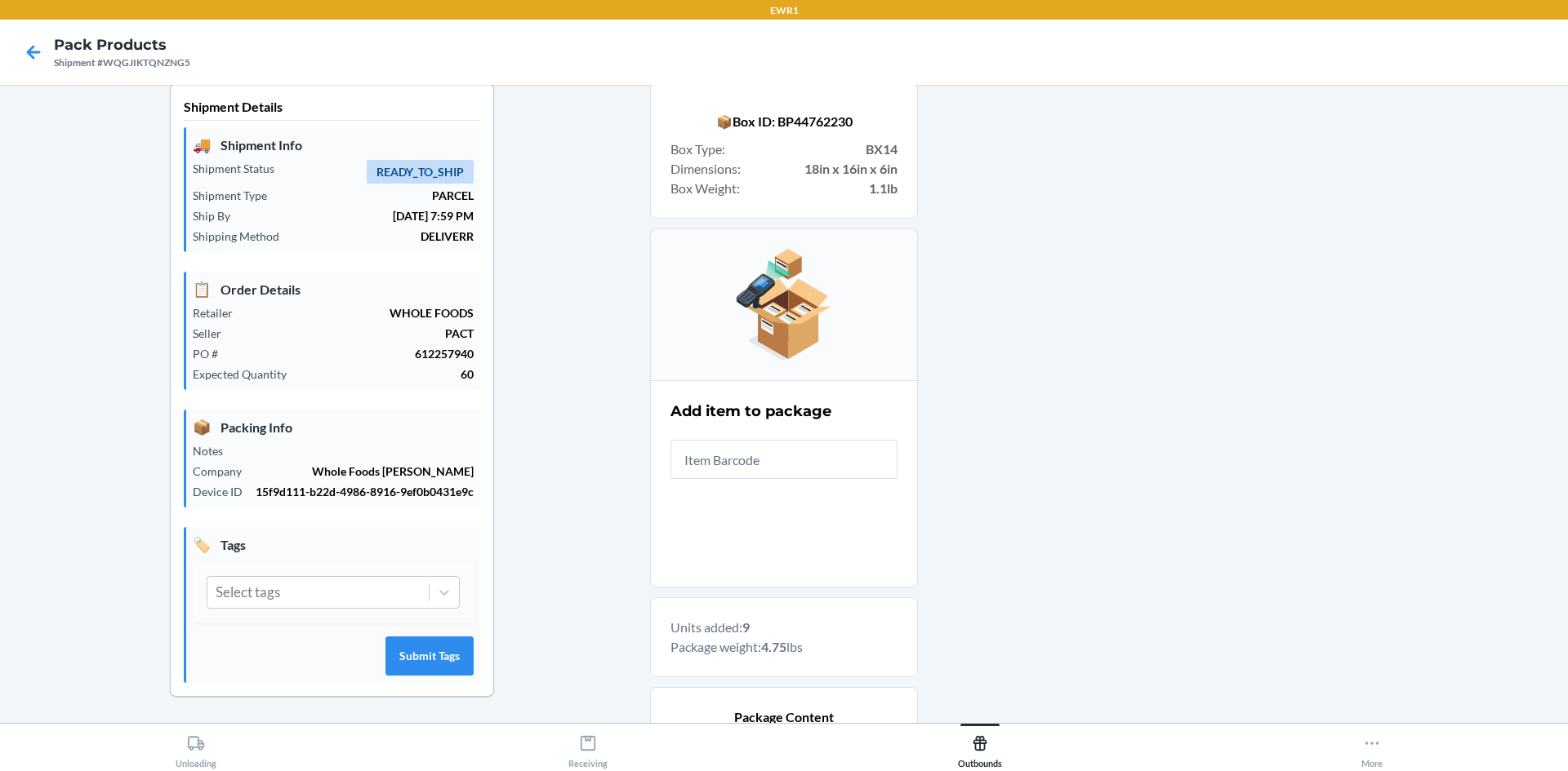
click at [1142, 406] on div at bounding box center [1236, 688] width 637 height 1210
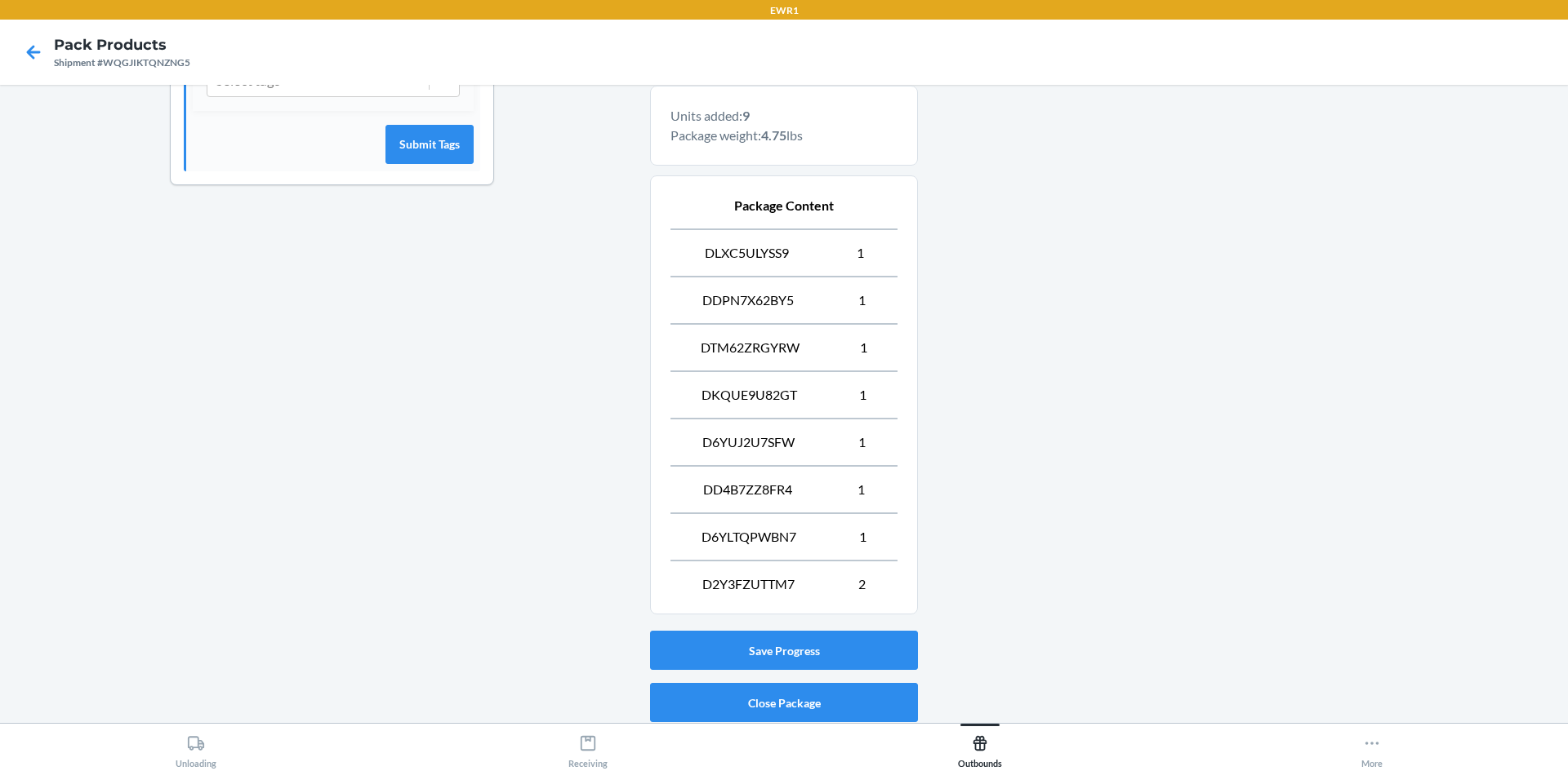
scroll to position [585, 0]
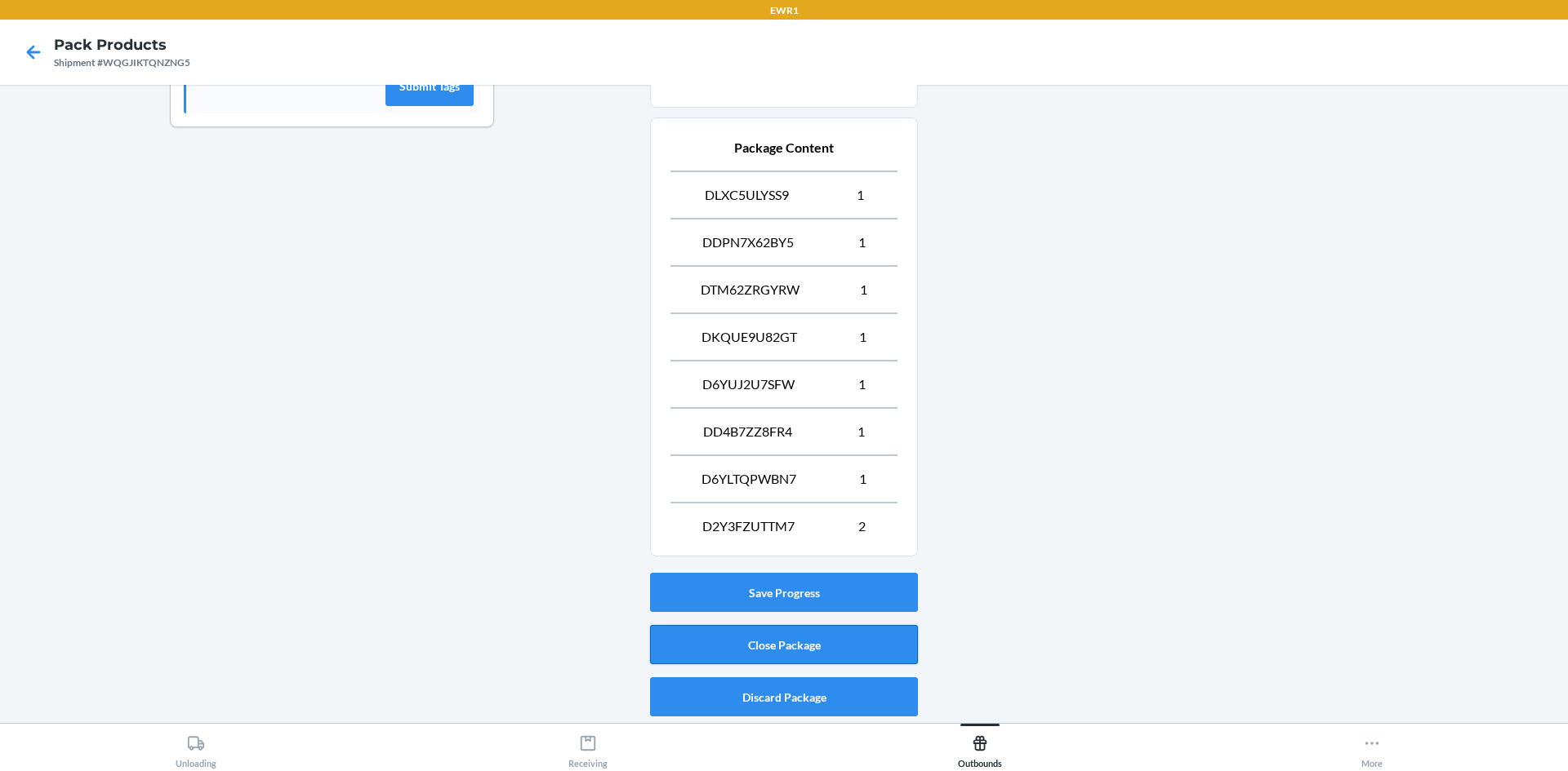
click at [799, 661] on button "Close Package" at bounding box center [783, 645] width 268 height 39
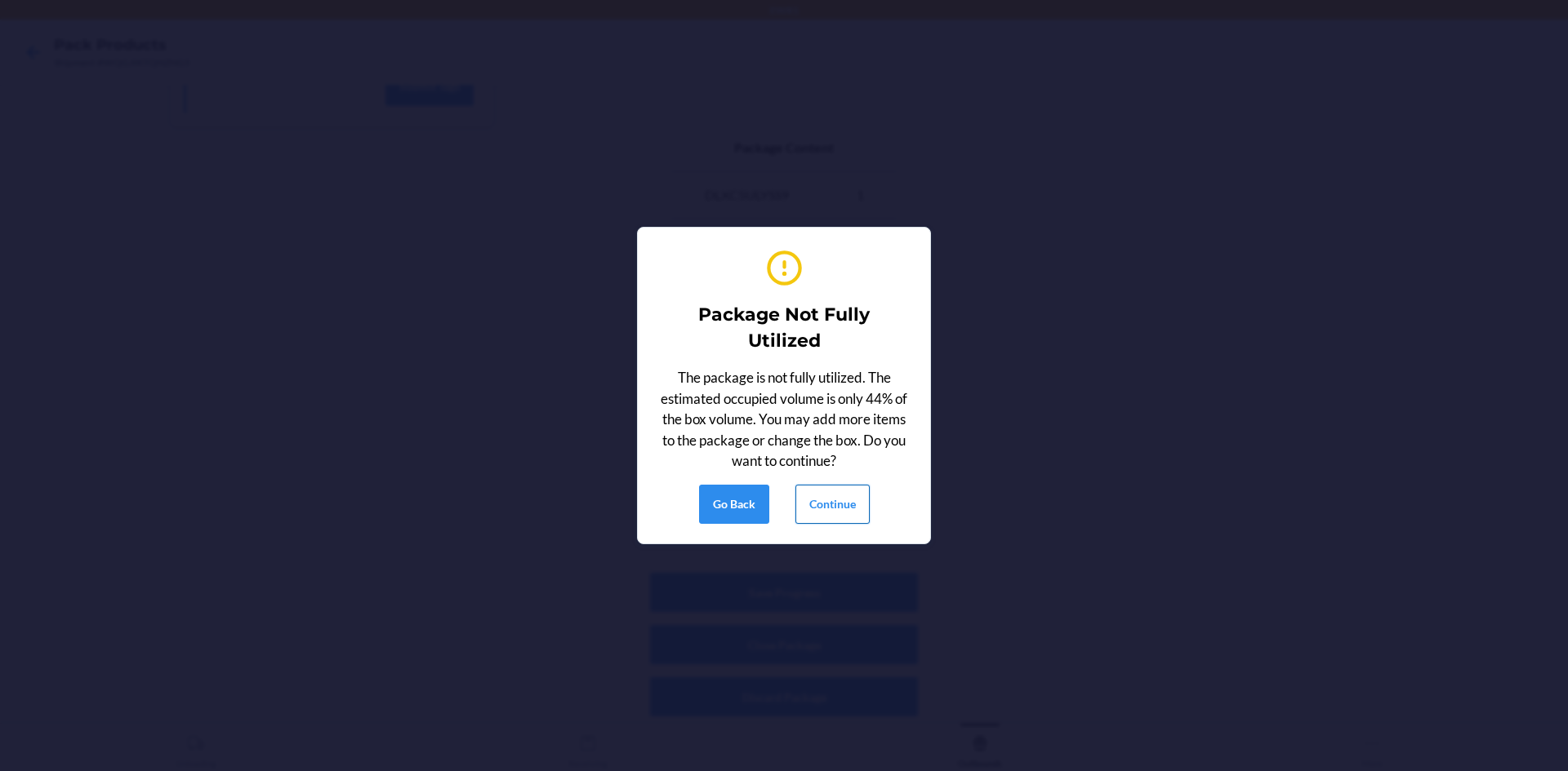
click at [839, 503] on button "Continue" at bounding box center [832, 504] width 74 height 39
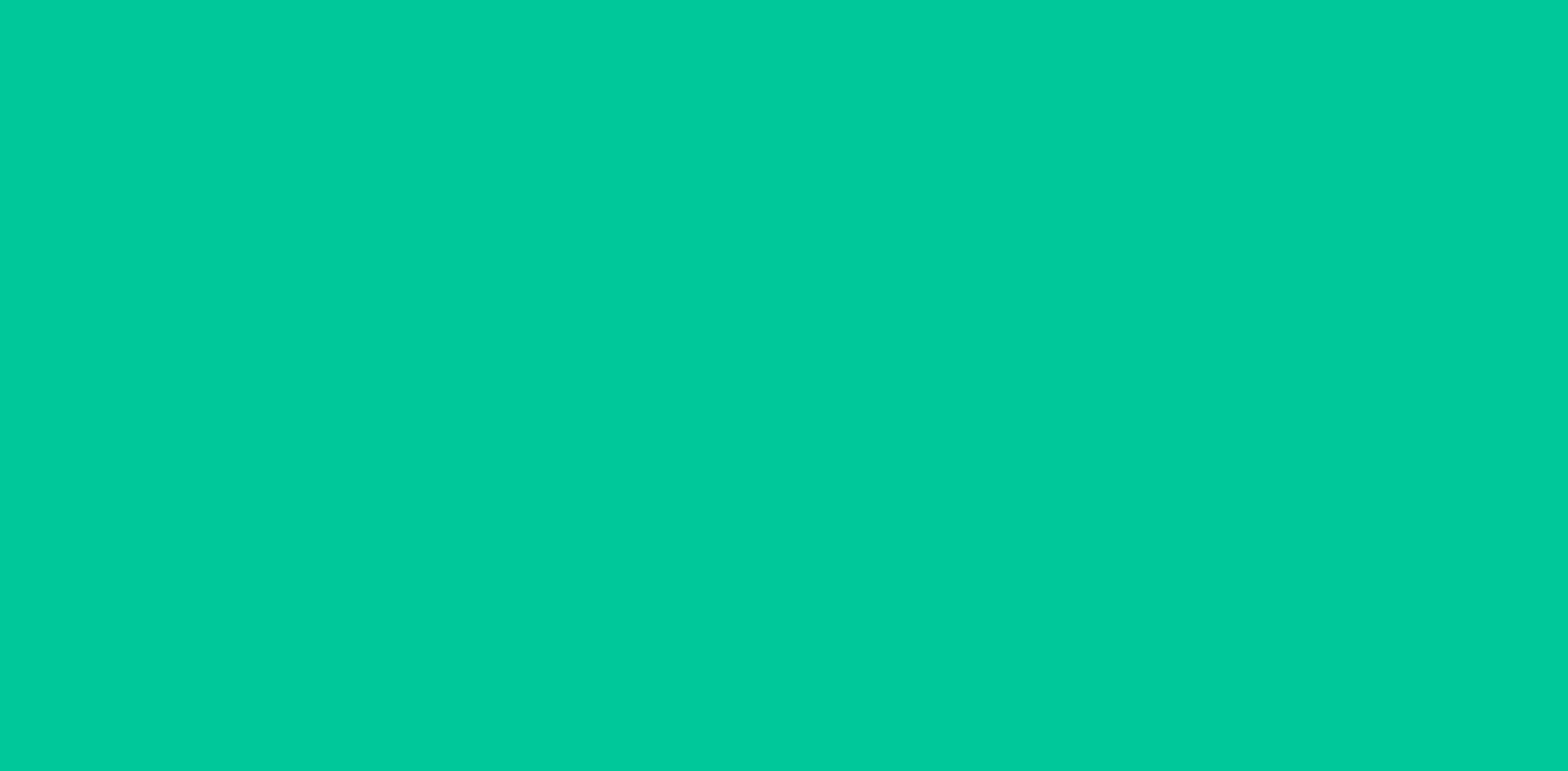
scroll to position [15, 0]
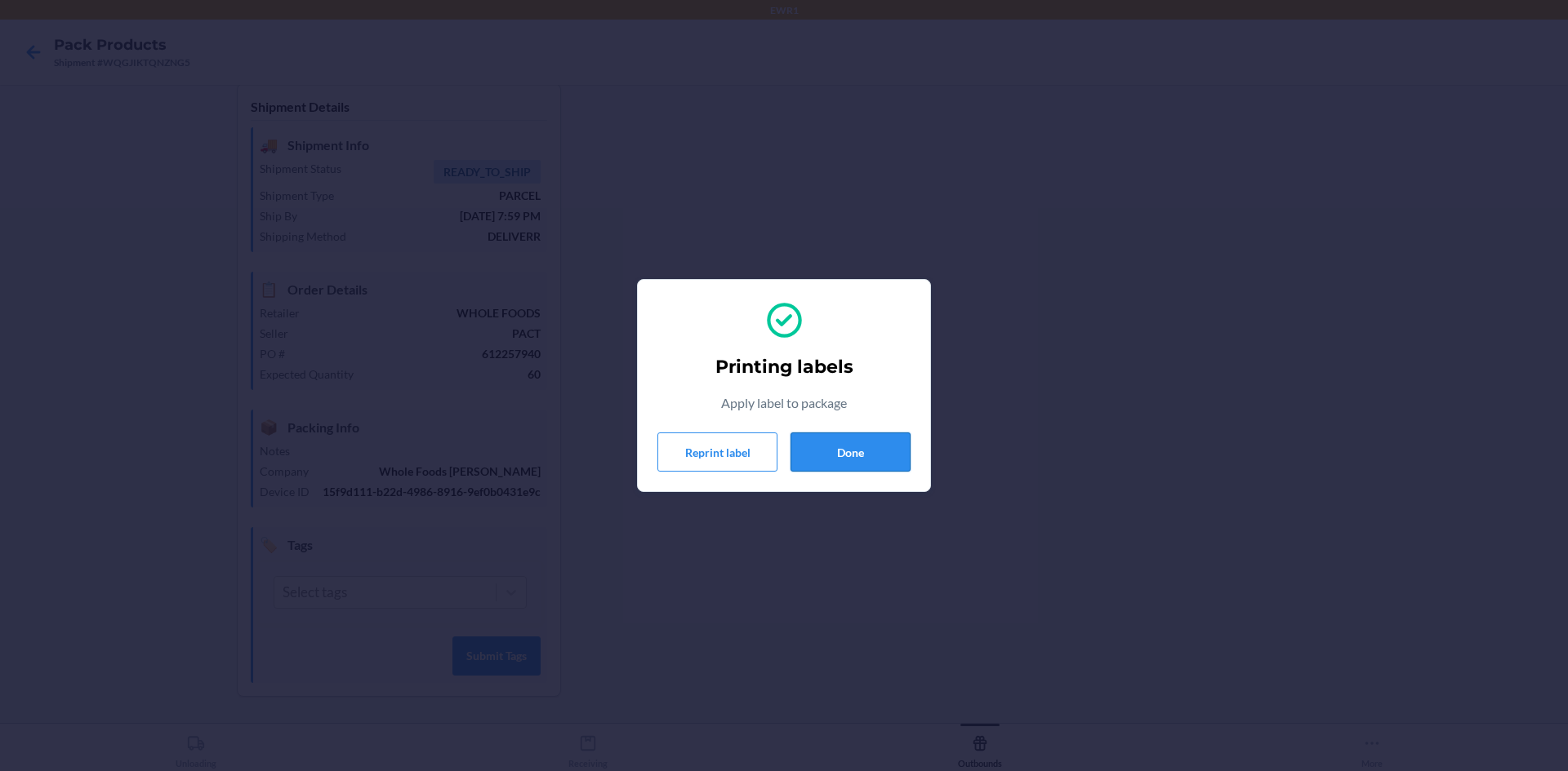
click at [853, 440] on button "Done" at bounding box center [850, 451] width 120 height 39
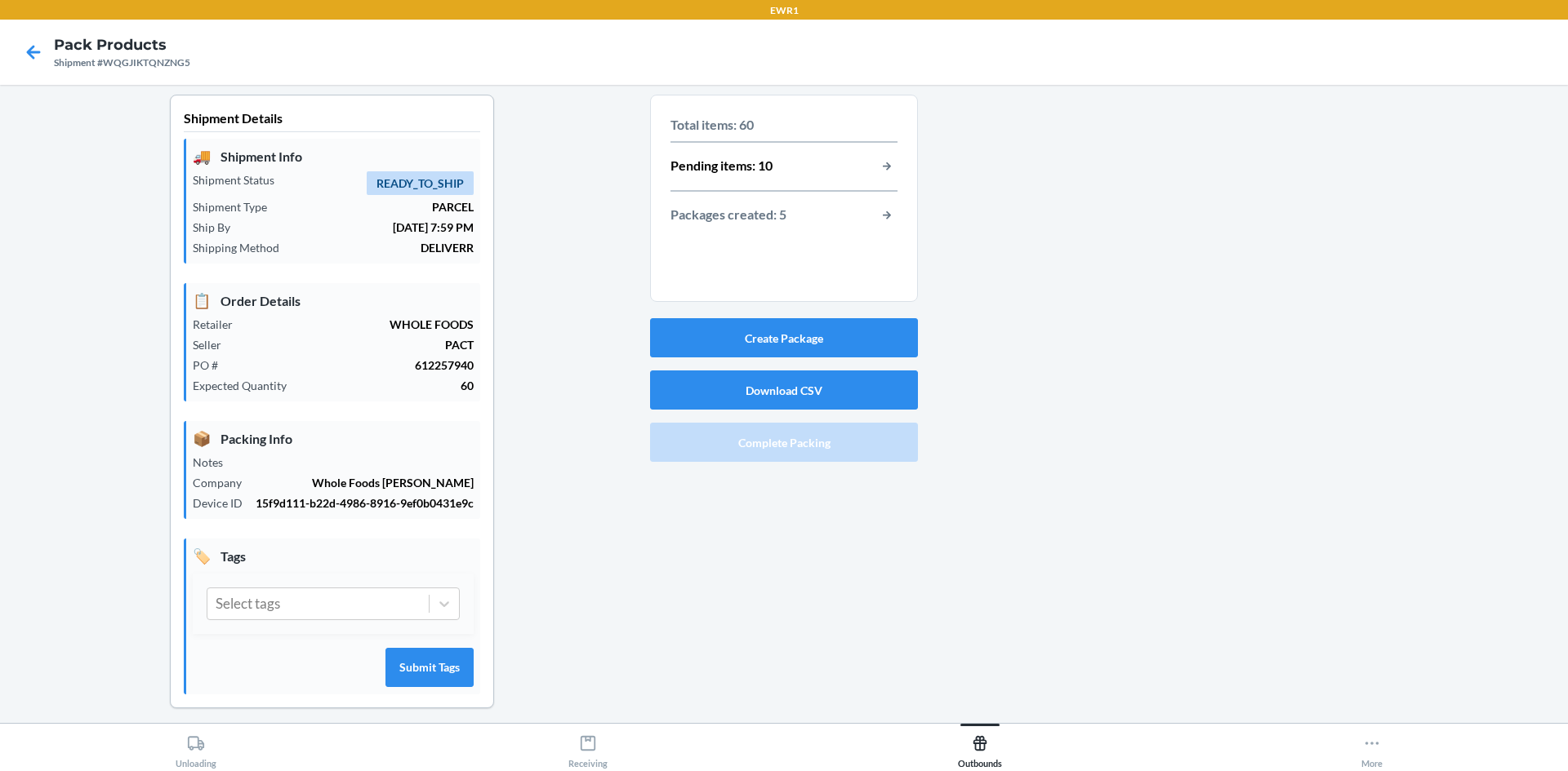
scroll to position [0, 0]
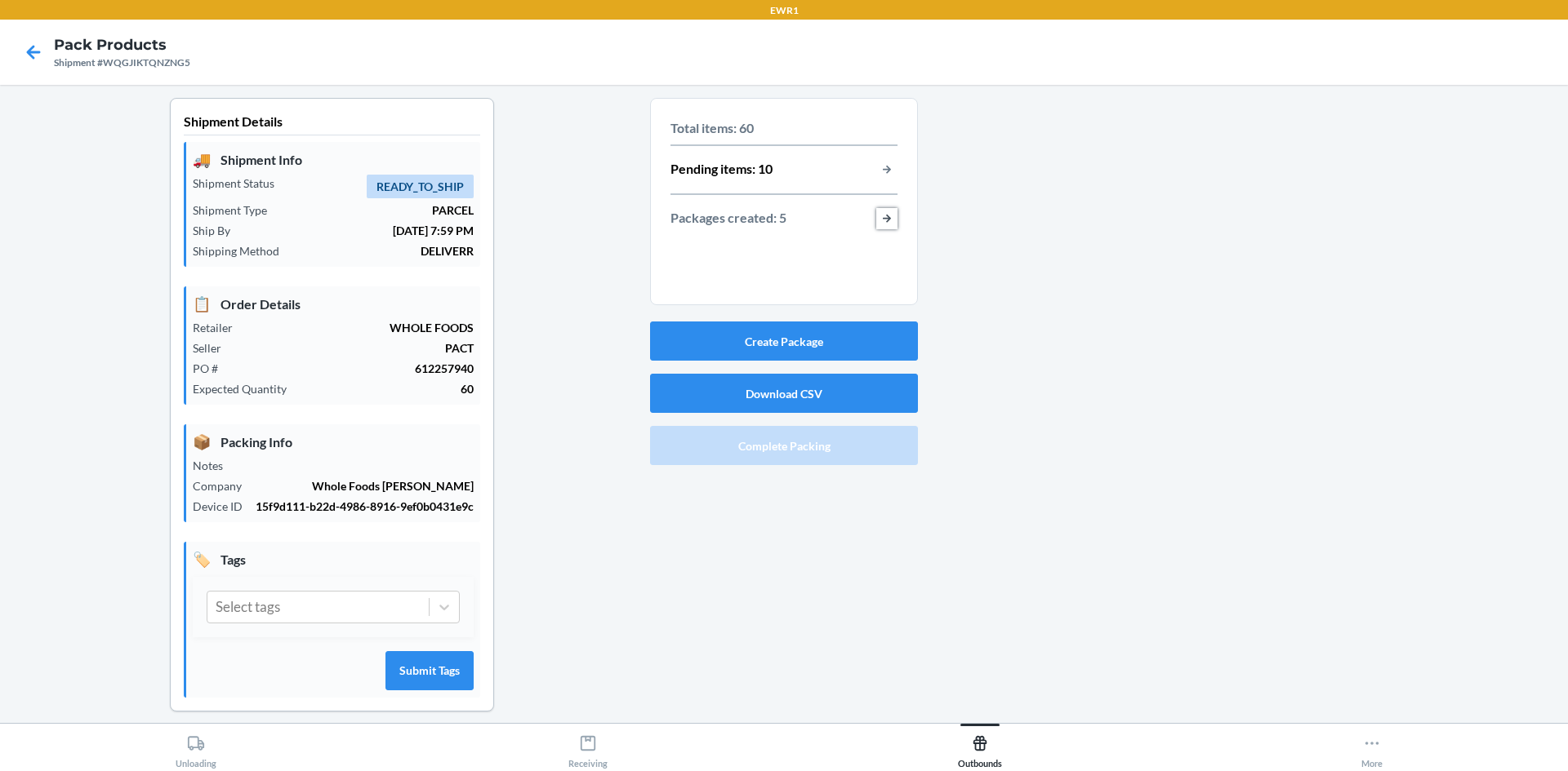
click at [879, 213] on button "button-view-packages-created" at bounding box center [886, 218] width 21 height 21
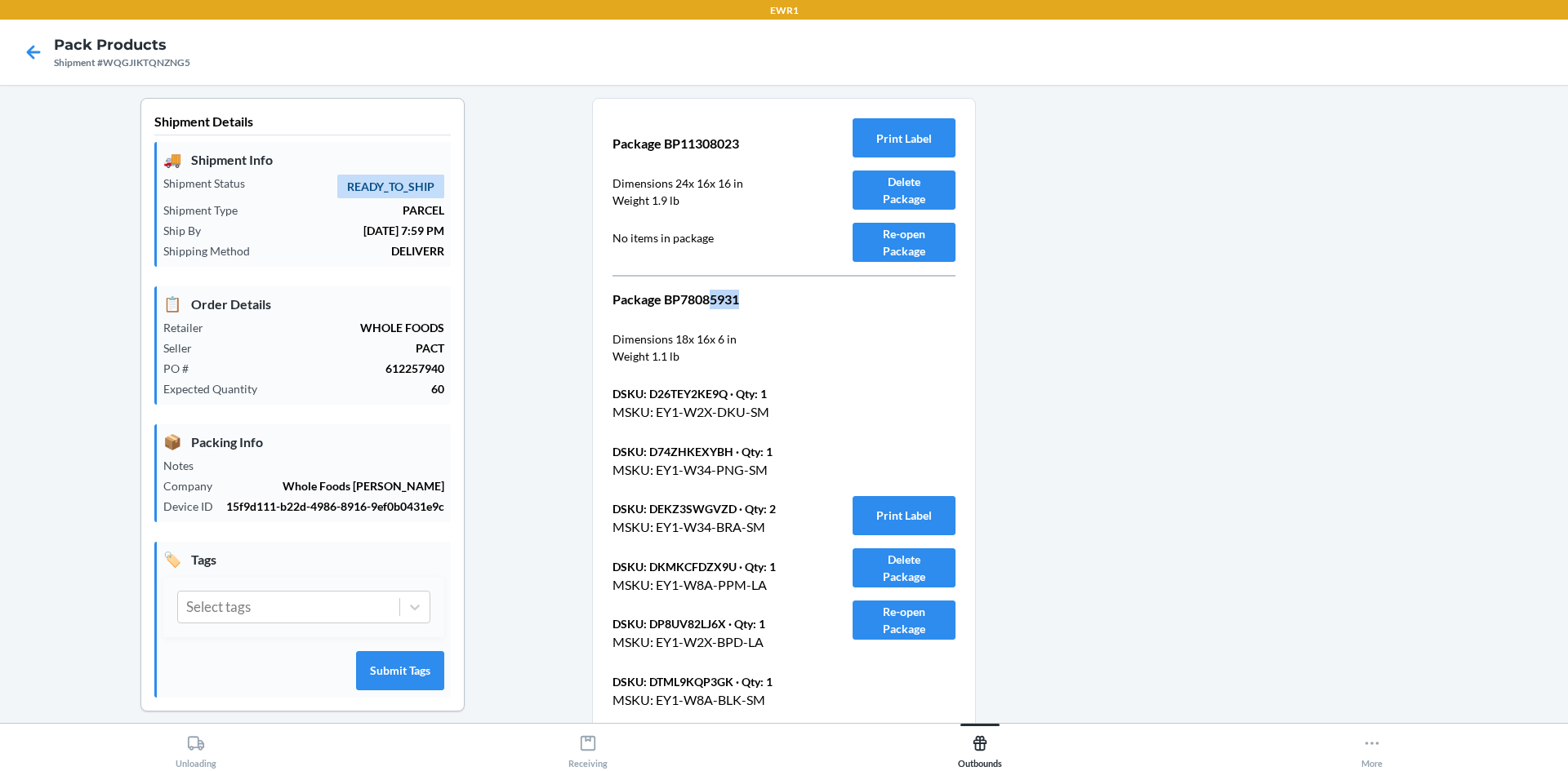
drag, startPoint x: 708, startPoint y: 302, endPoint x: 743, endPoint y: 298, distance: 35.2
click at [743, 298] on p "Package BP78085931" at bounding box center [712, 300] width 201 height 20
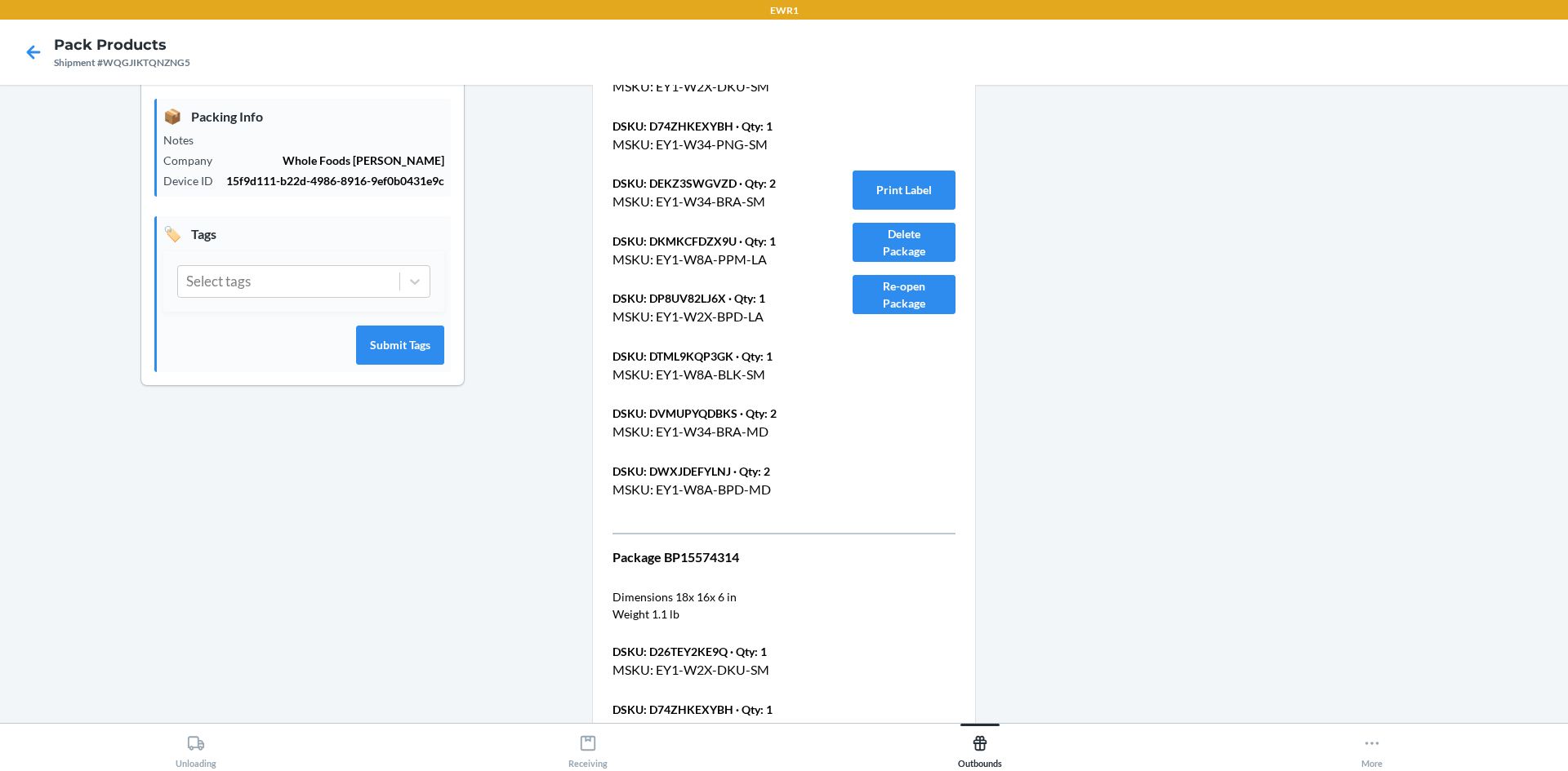
scroll to position [327, 0]
click at [736, 561] on p "Package BP15574314" at bounding box center [712, 557] width 201 height 20
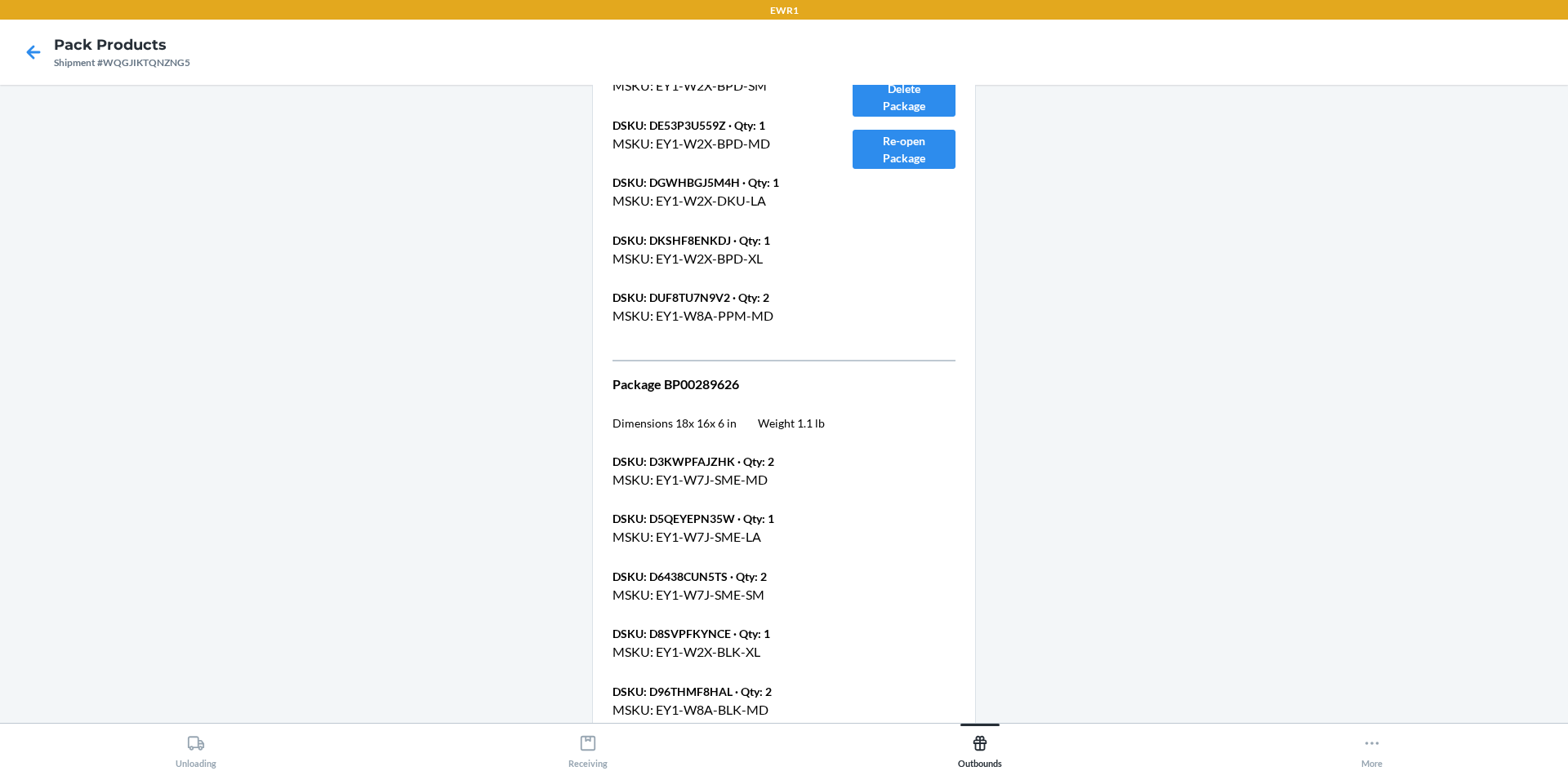
scroll to position [1062, 0]
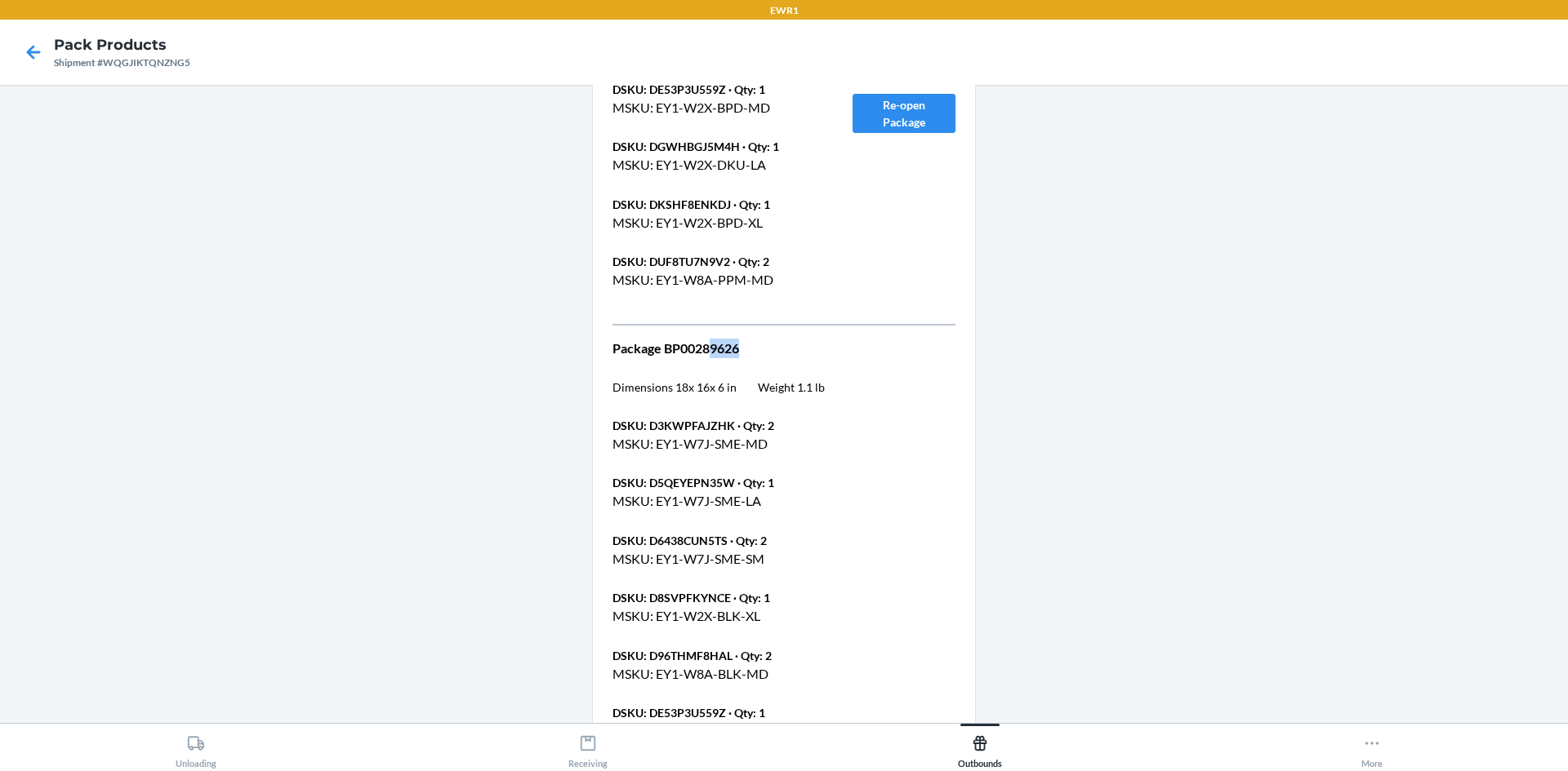
drag, startPoint x: 706, startPoint y: 350, endPoint x: 776, endPoint y: 342, distance: 70.5
click at [775, 343] on p "Package BP00289626" at bounding box center [719, 349] width 213 height 20
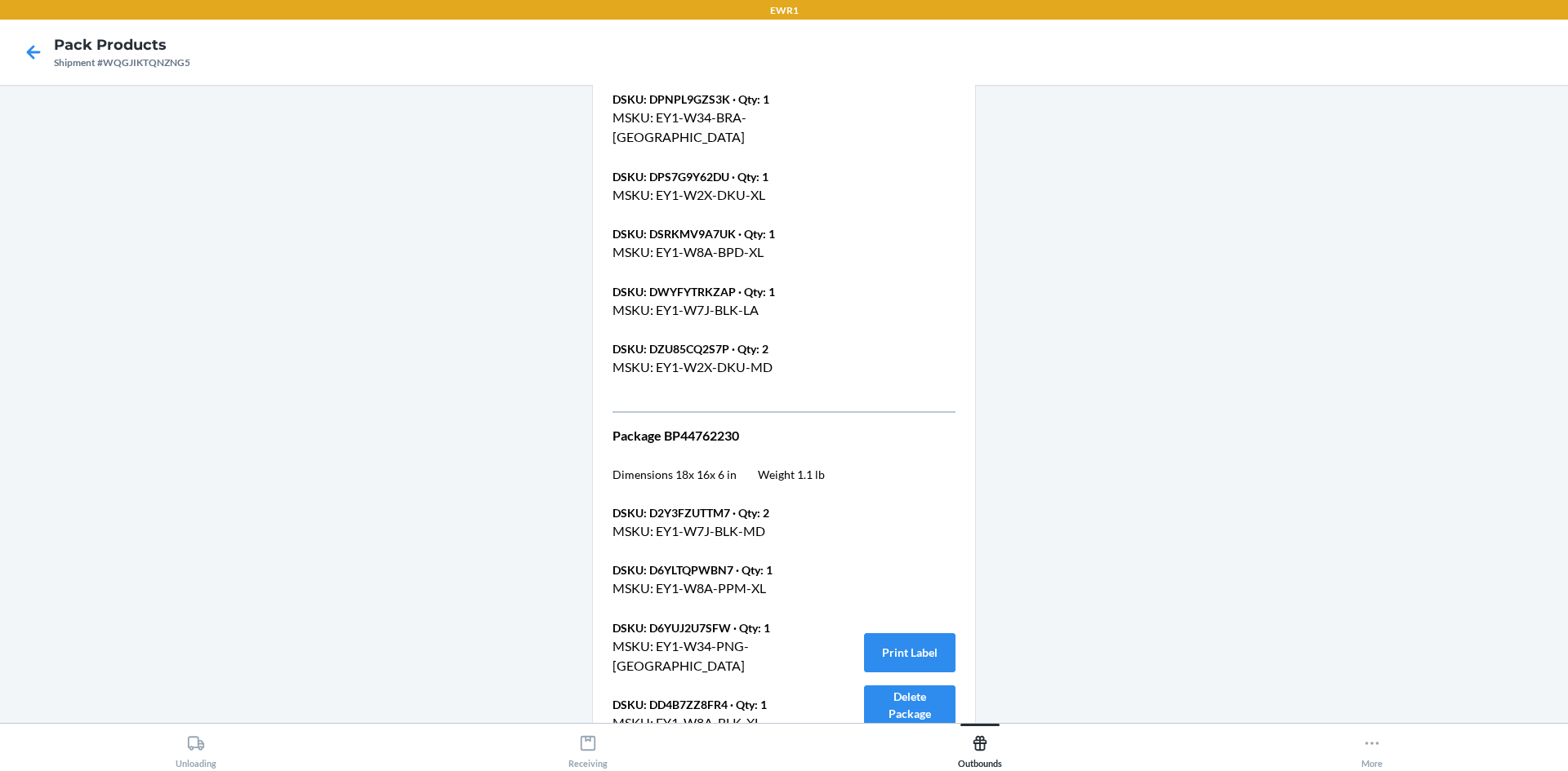
scroll to position [2041, 0]
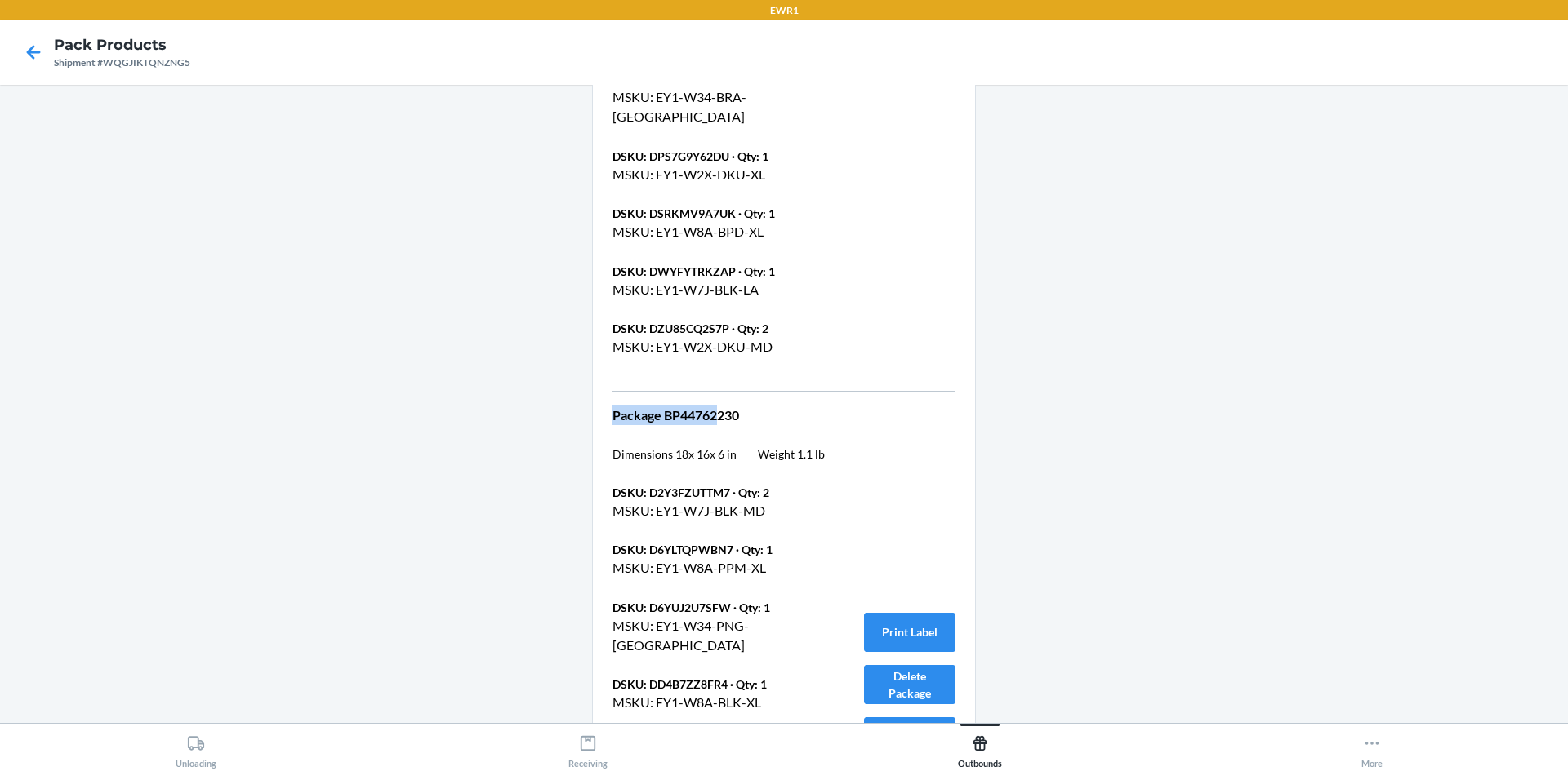
drag, startPoint x: 713, startPoint y: 415, endPoint x: 741, endPoint y: 422, distance: 28.9
click at [741, 422] on div "Package BP44762230 Dimensions 18 x 16 x 6 in Weight 1.1 lb DSKU: D2Y3FZUTTM7 · …" at bounding box center [719, 685] width 213 height 558
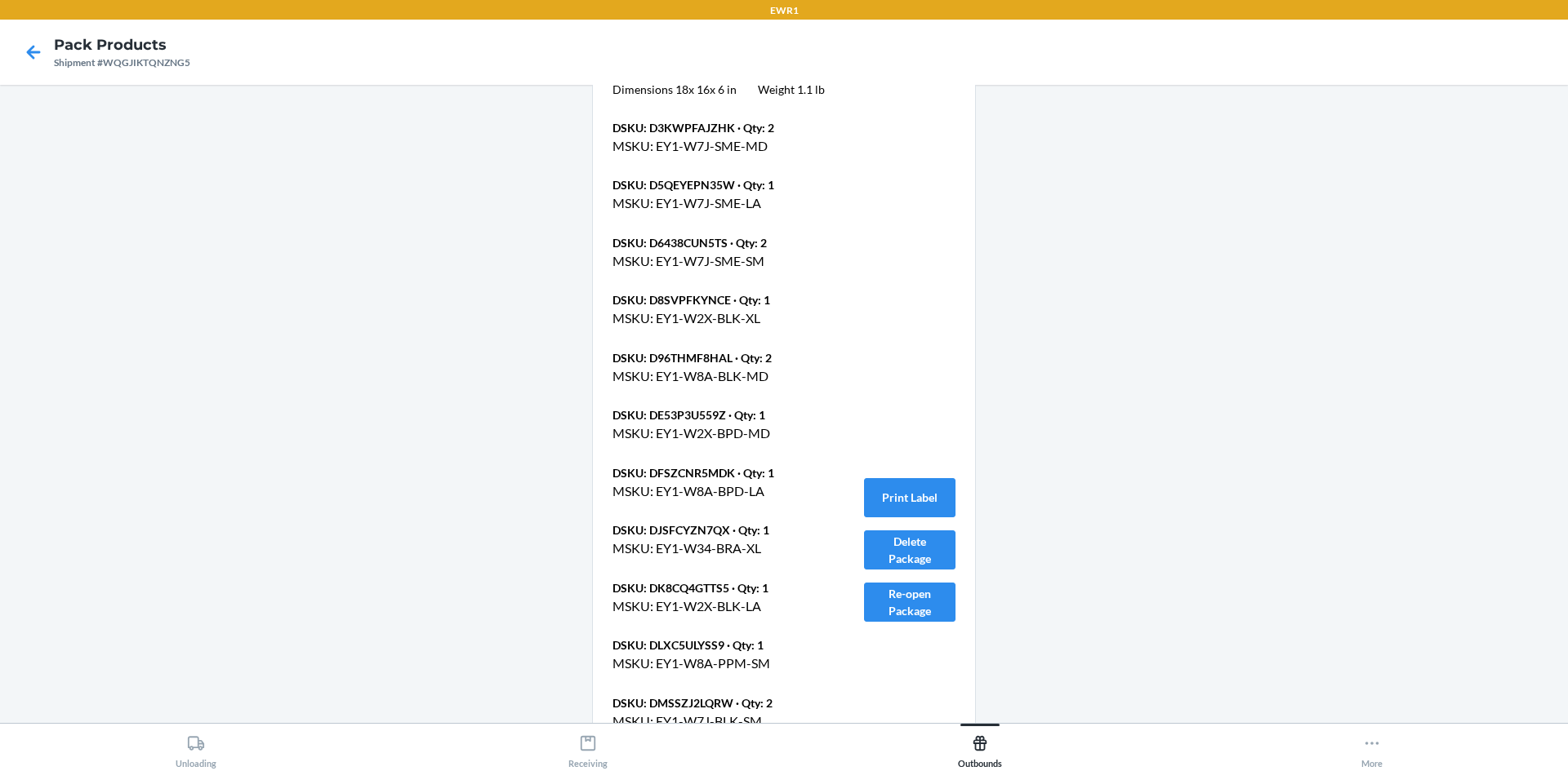
scroll to position [1388, 0]
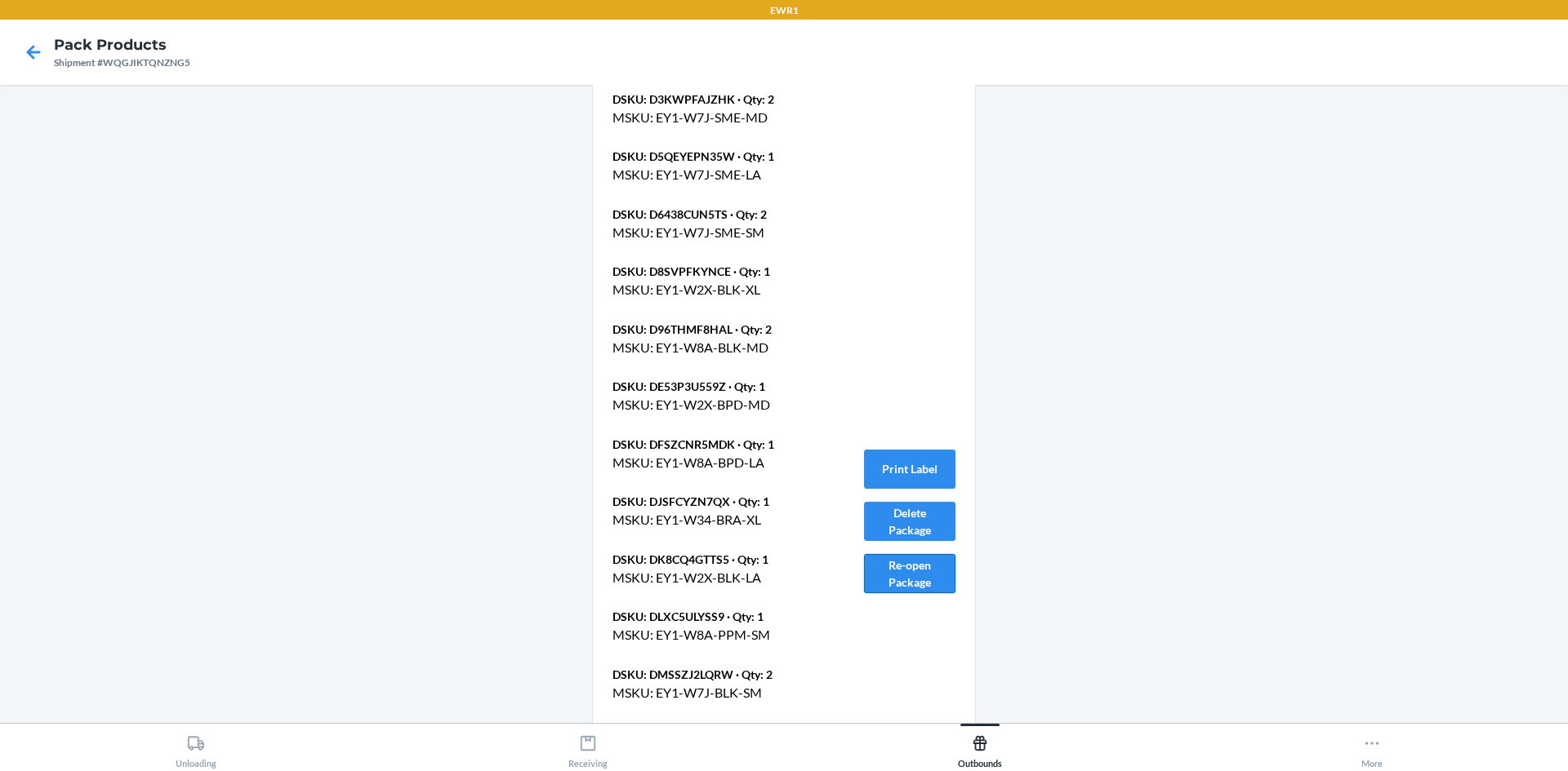
click at [911, 570] on button "Re-open Package" at bounding box center [909, 573] width 92 height 39
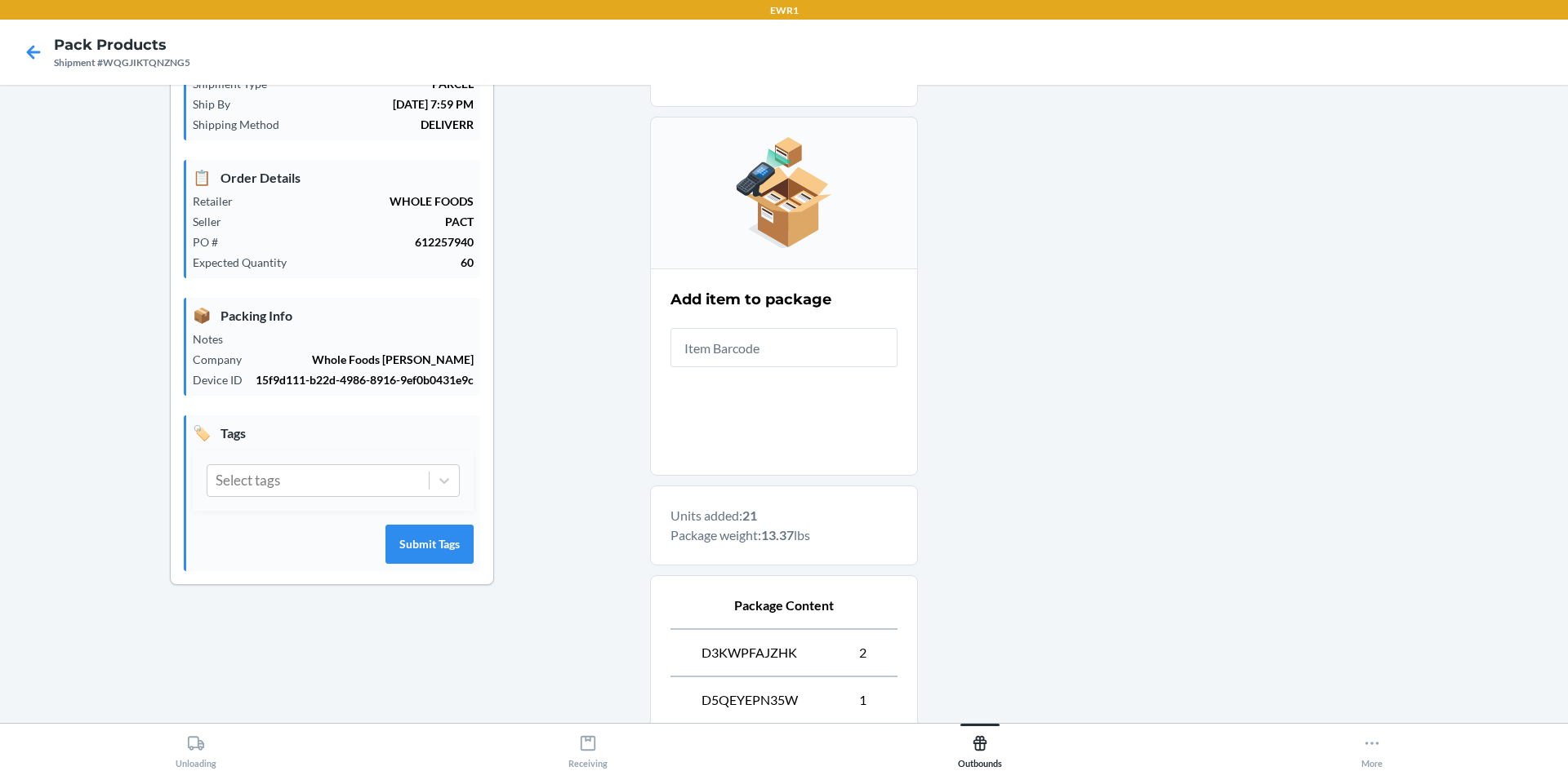
scroll to position [0, 0]
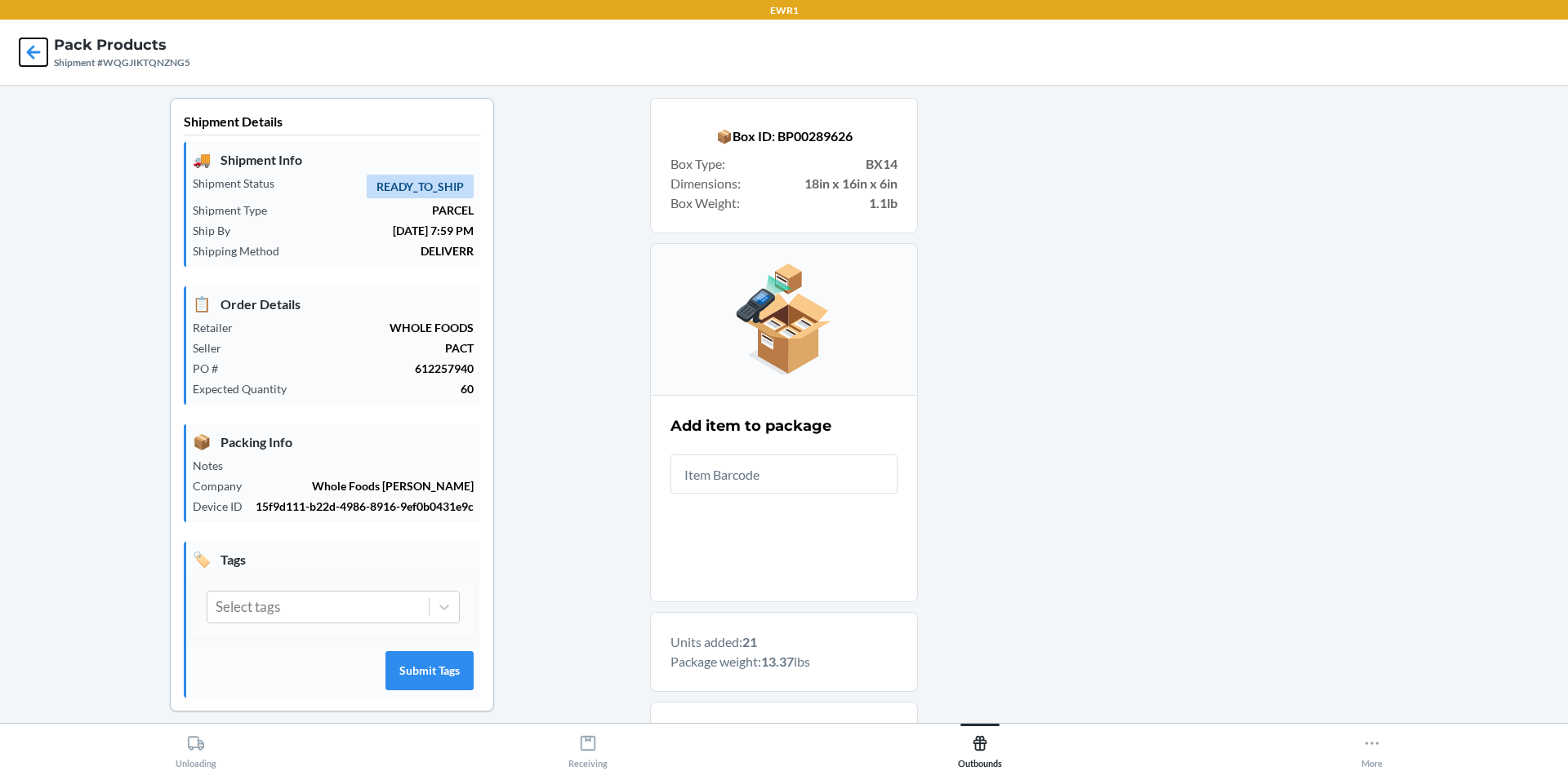
click at [37, 61] on icon at bounding box center [34, 52] width 28 height 28
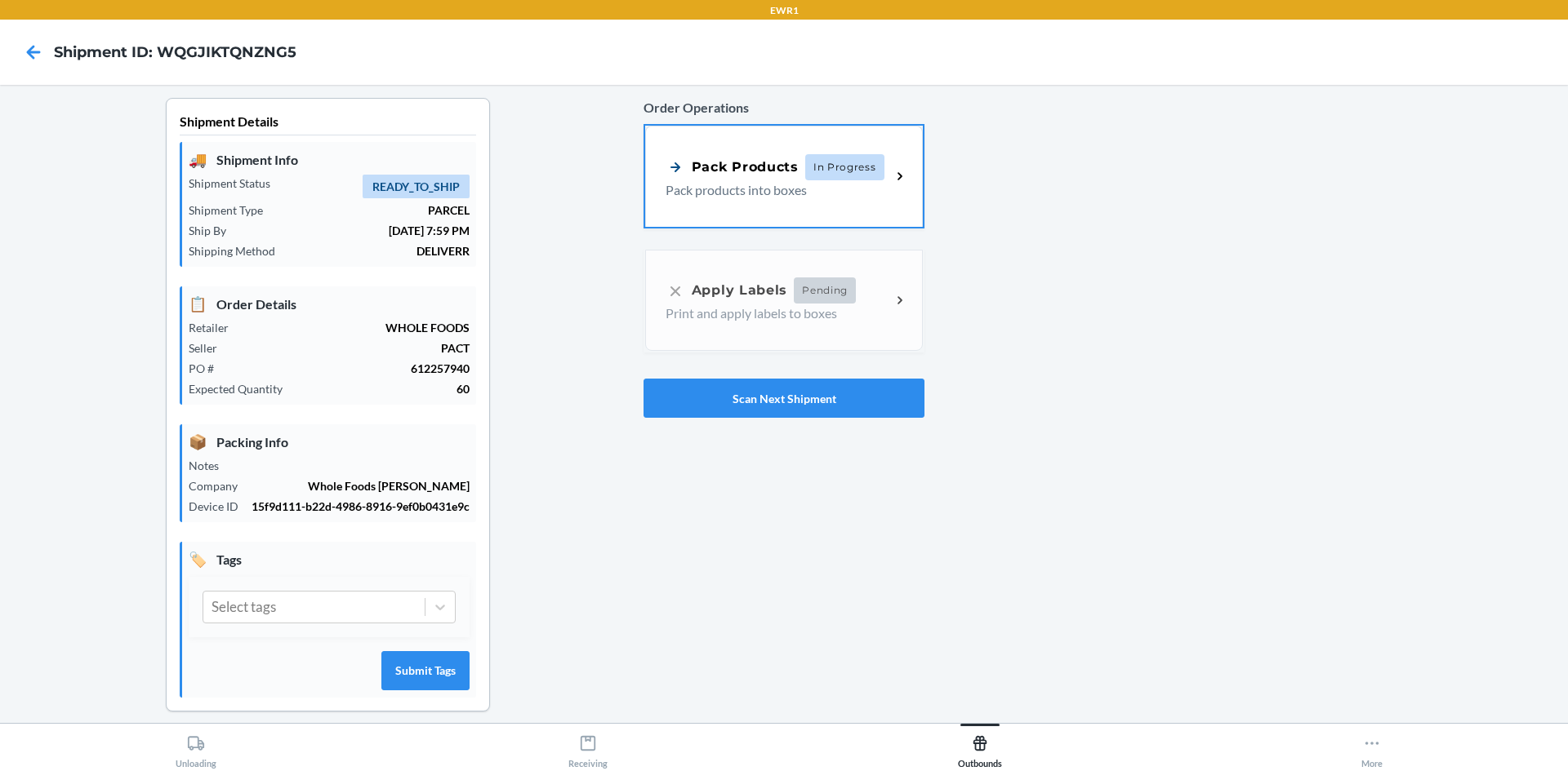
click at [710, 209] on div "Pack Products In Progress Pack products into boxes" at bounding box center [784, 175] width 278 height 101
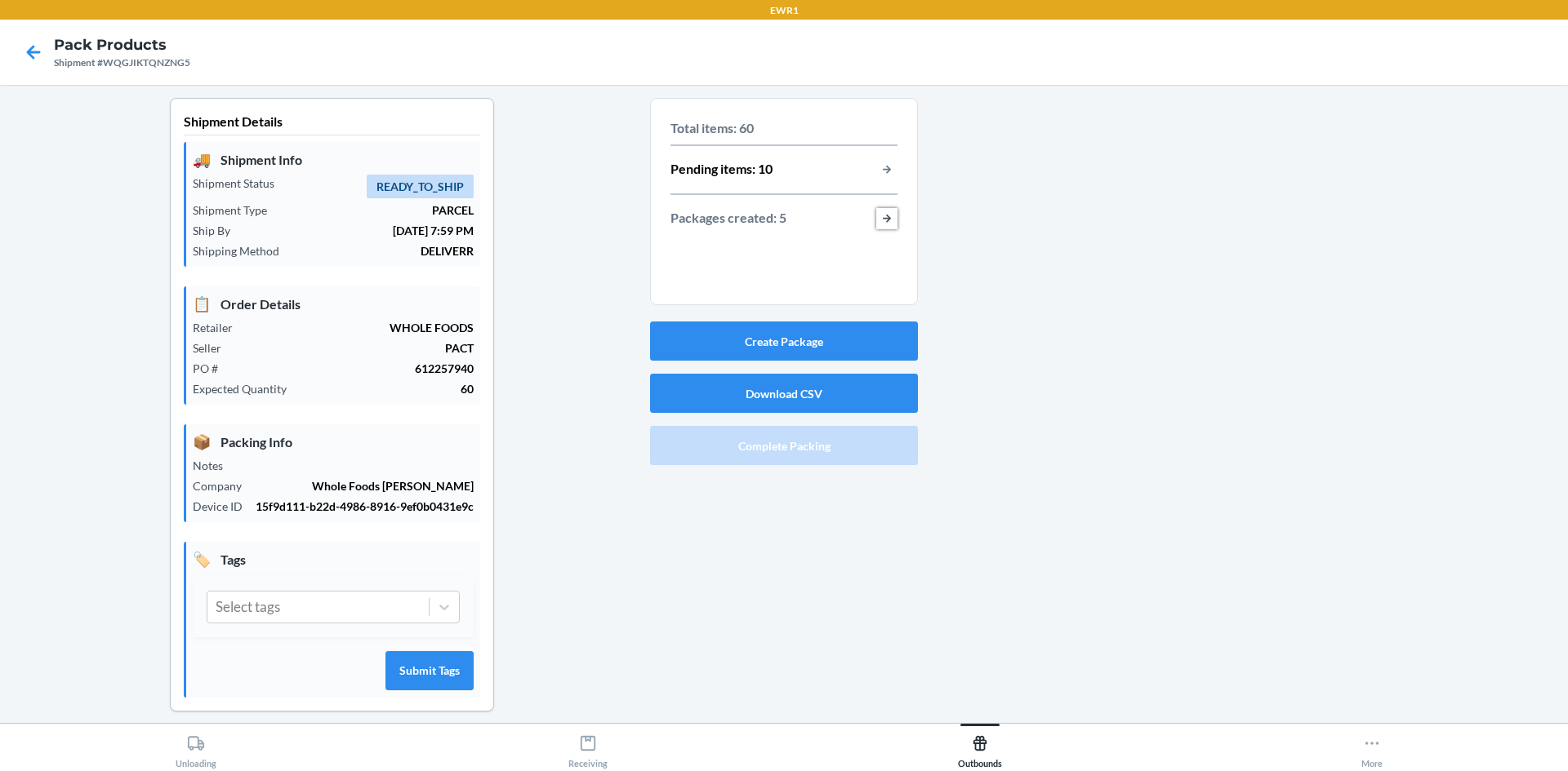
click at [880, 216] on button "button-view-packages-created" at bounding box center [886, 218] width 21 height 21
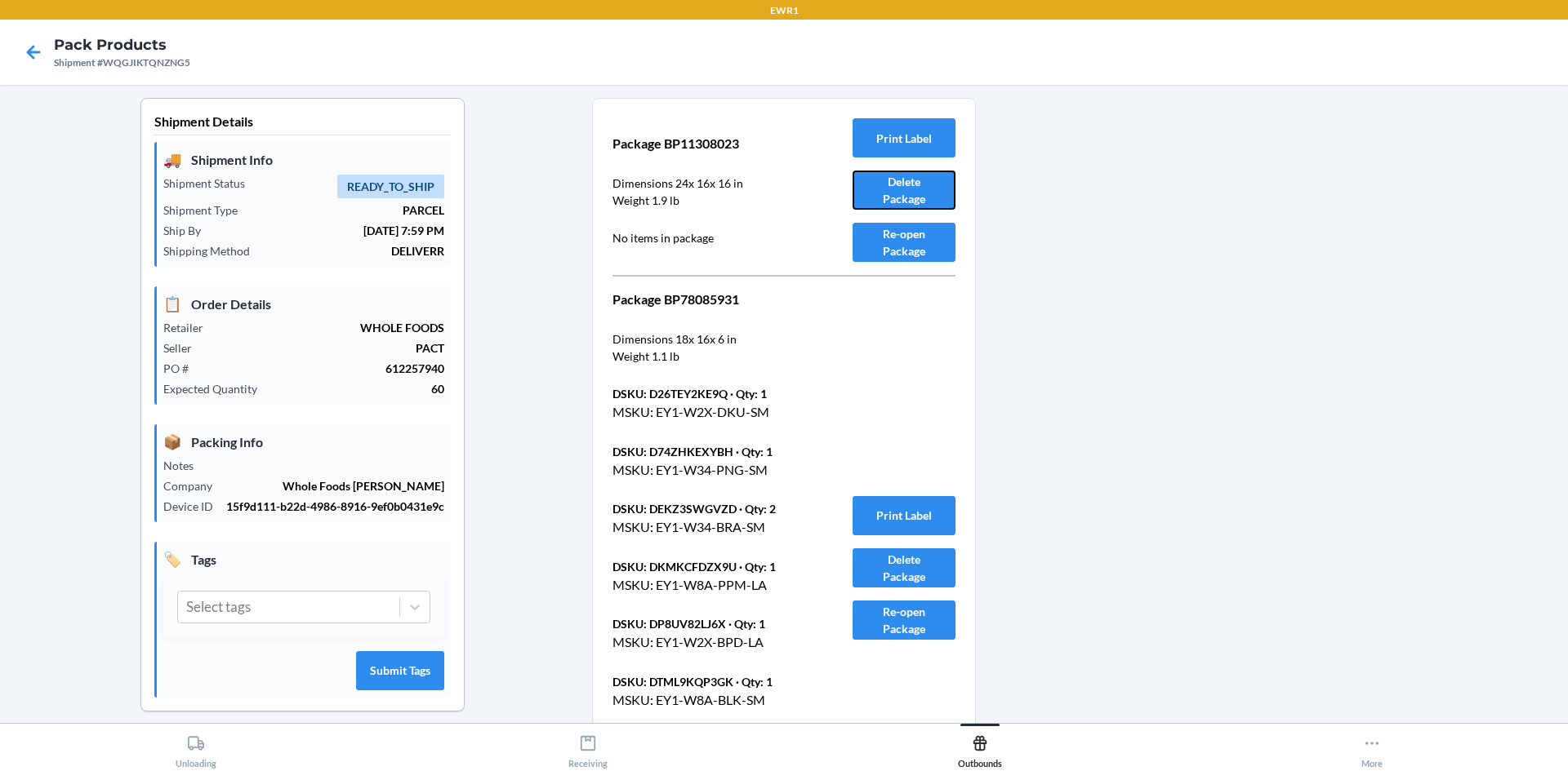
click at [915, 183] on button "Delete Package" at bounding box center [903, 190] width 103 height 39
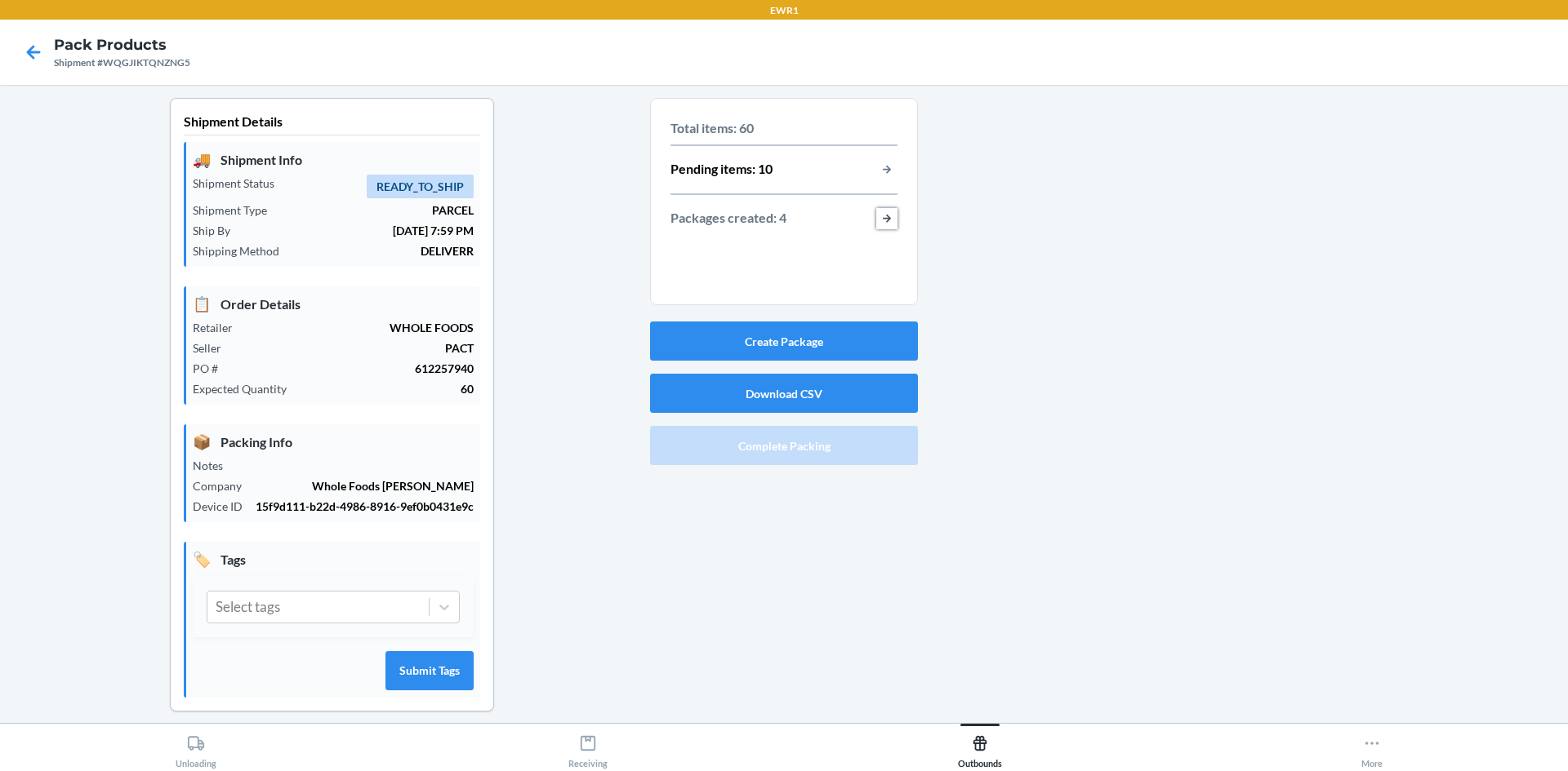
click at [882, 221] on button "button-view-packages-created" at bounding box center [886, 218] width 21 height 21
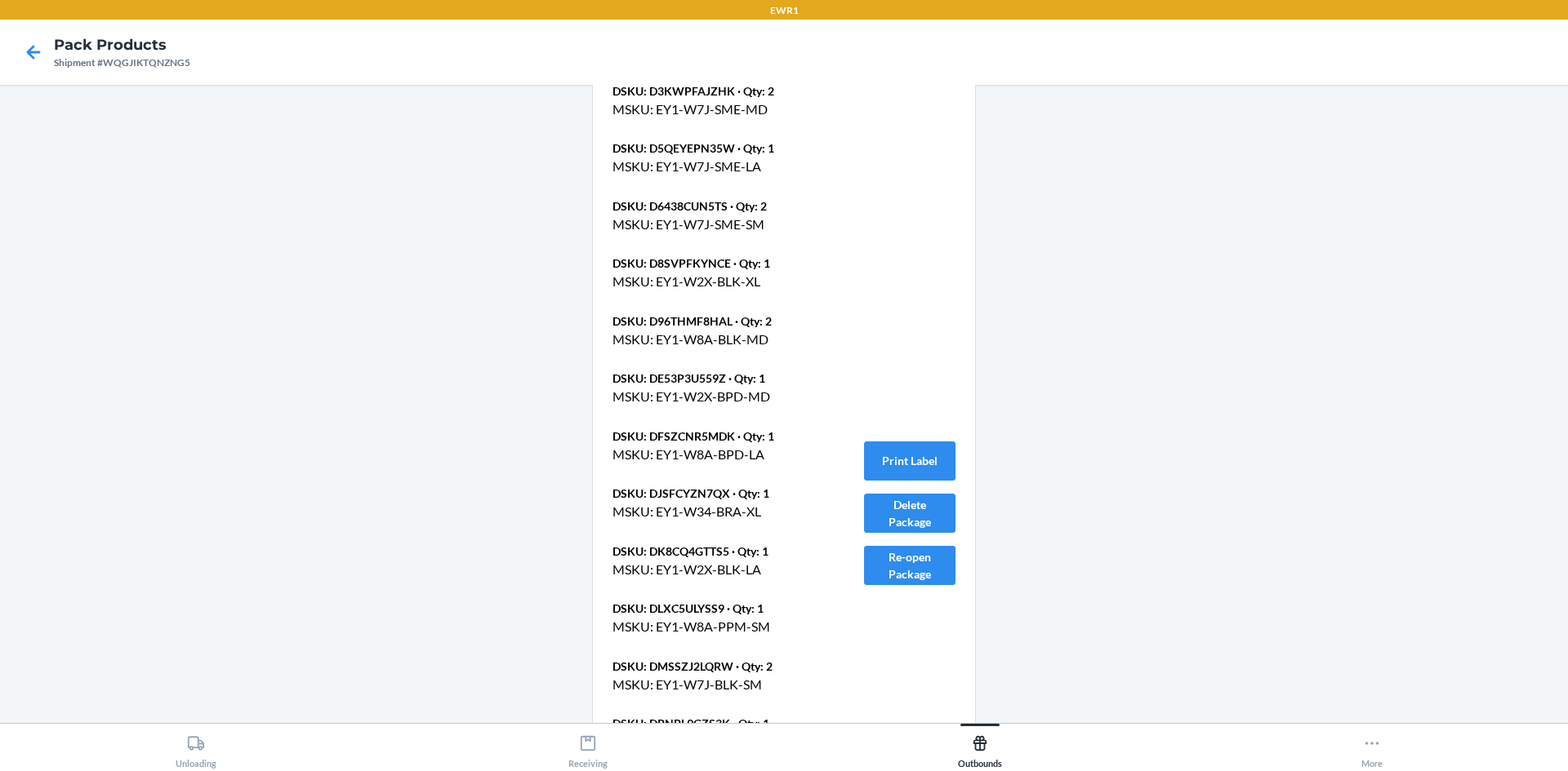
scroll to position [1062, 0]
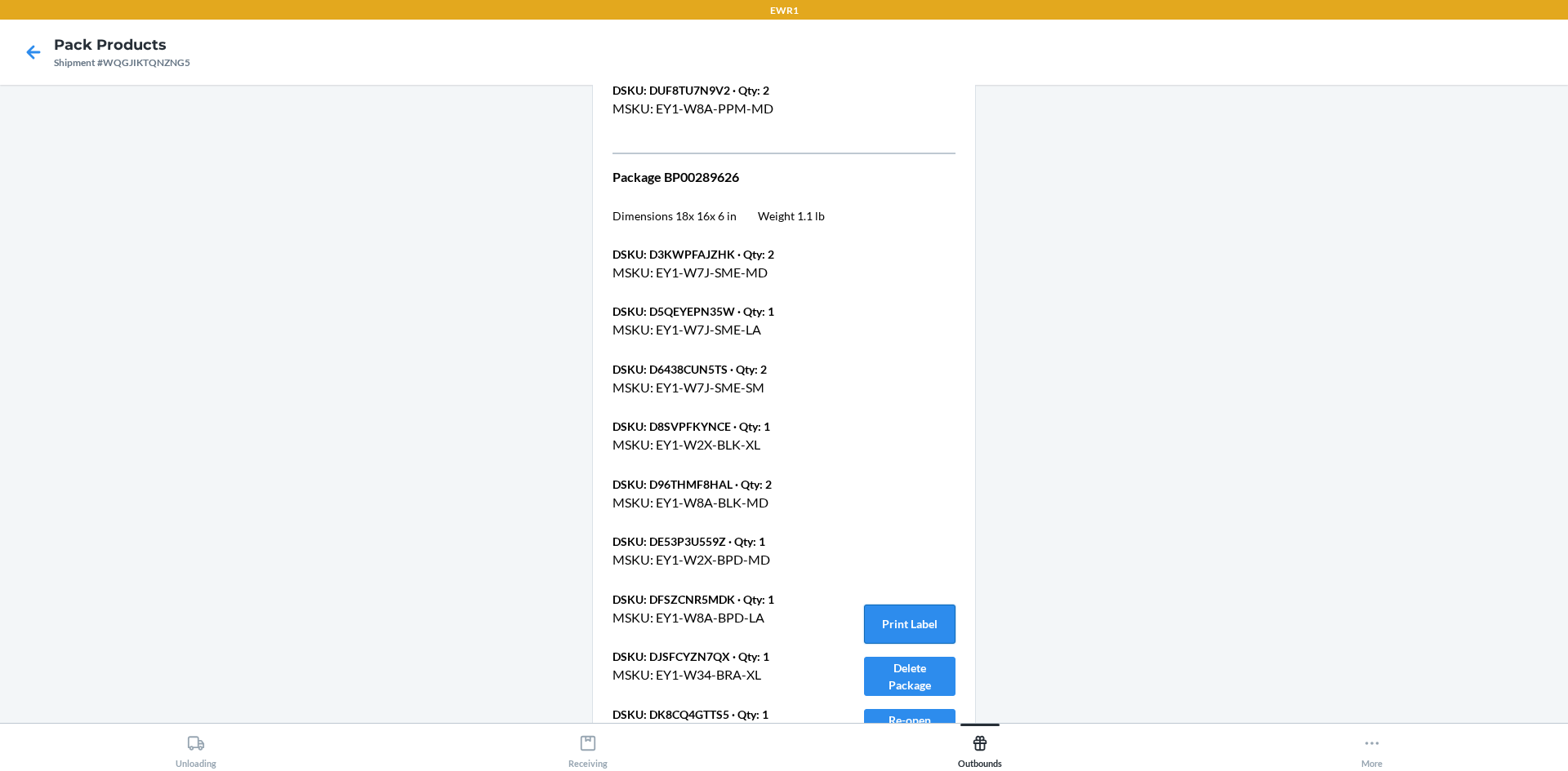
click at [905, 618] on button "Print Label" at bounding box center [909, 624] width 92 height 39
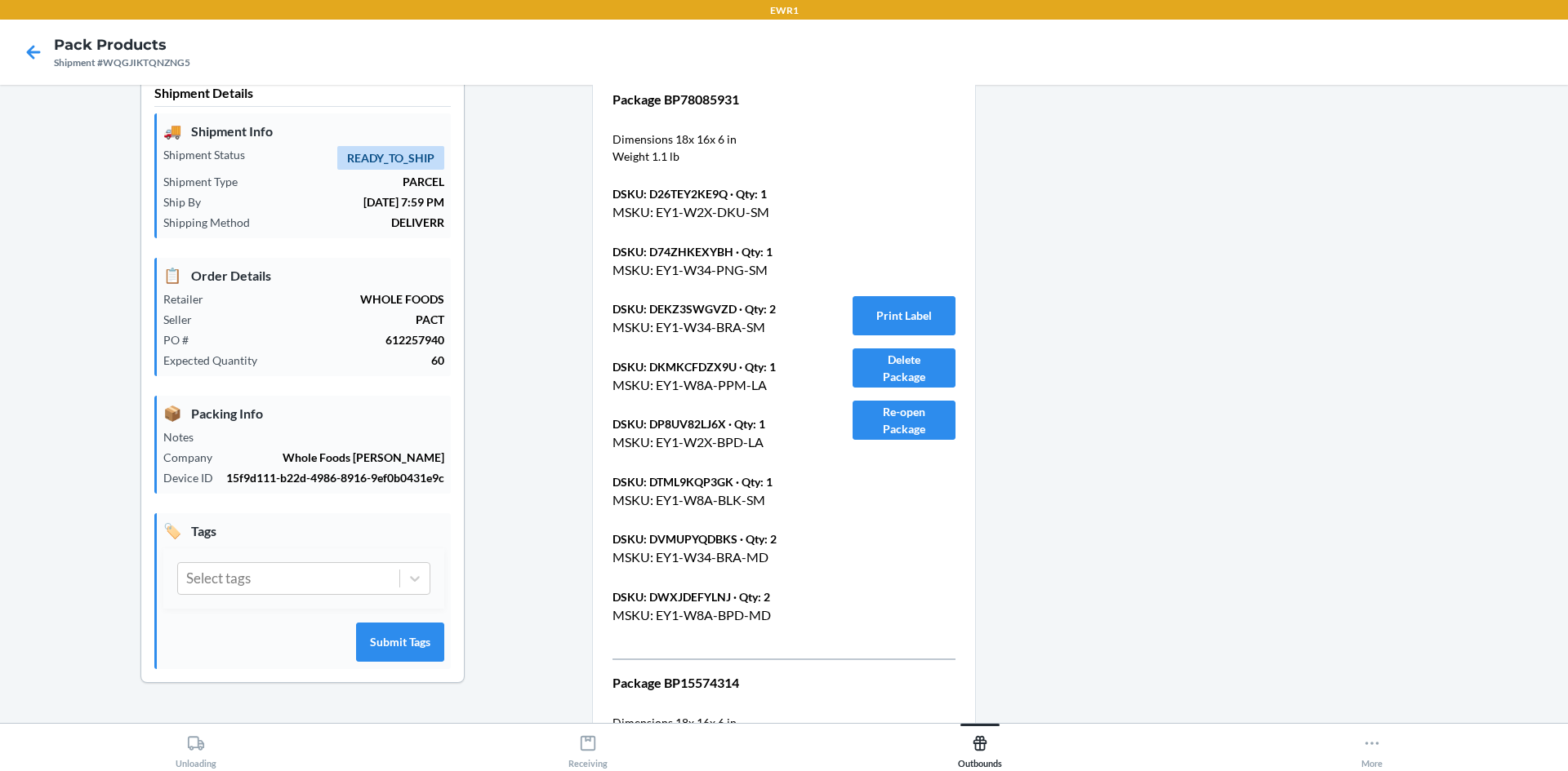
scroll to position [0, 0]
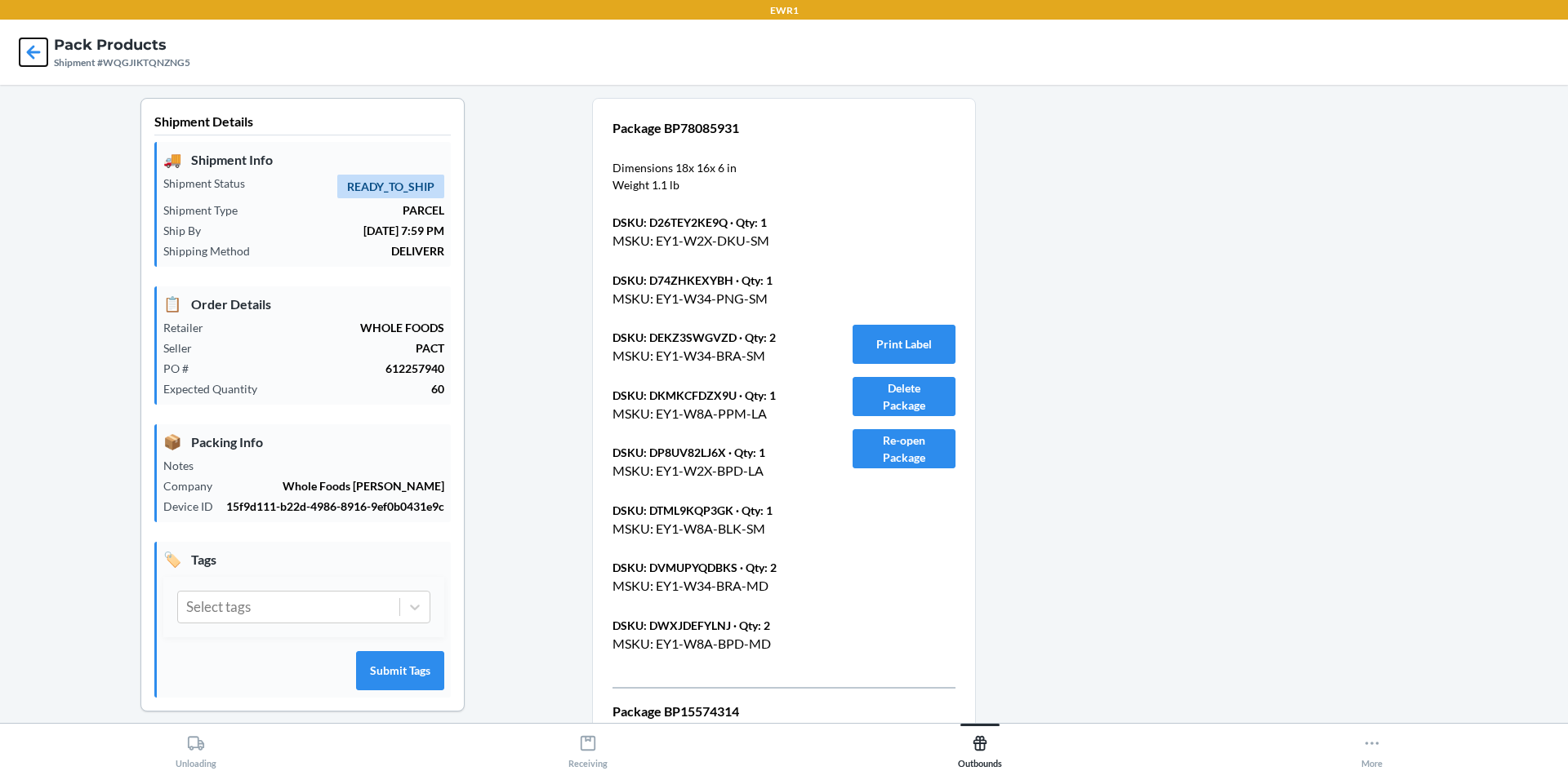
click at [38, 44] on icon at bounding box center [34, 52] width 28 height 28
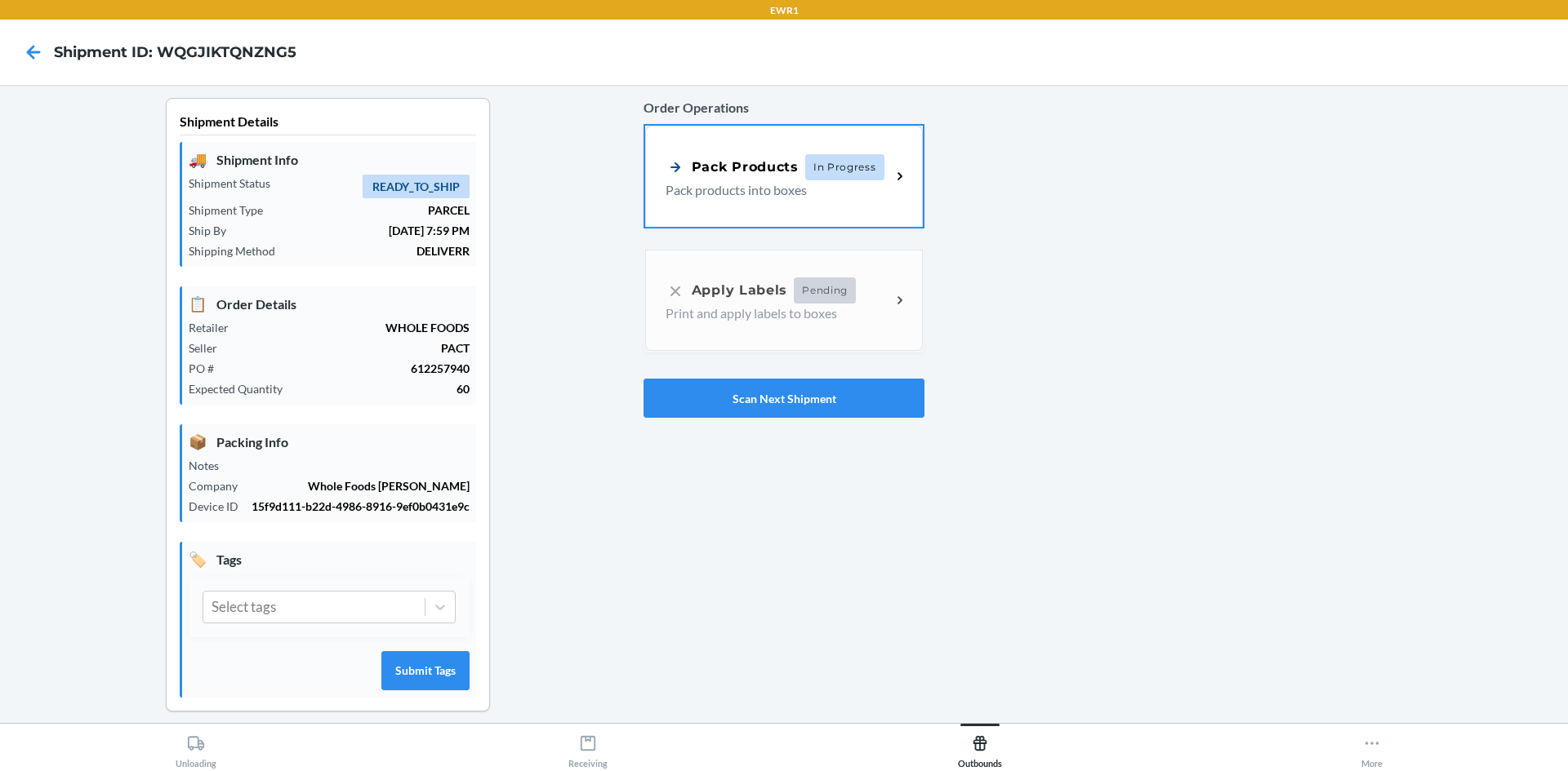
click at [863, 304] on div "Order Operations Pack Products In Progress Pack products into boxes Apply Label…" at bounding box center [783, 258] width 281 height 333
click at [894, 301] on div "Order Operations Pack Products In Progress Pack products into boxes Apply Label…" at bounding box center [783, 258] width 281 height 333
click at [895, 311] on div "Order Operations Pack Products In Progress Pack products into boxes Apply Label…" at bounding box center [783, 258] width 281 height 333
click at [856, 164] on span "In Progress" at bounding box center [844, 165] width 79 height 26
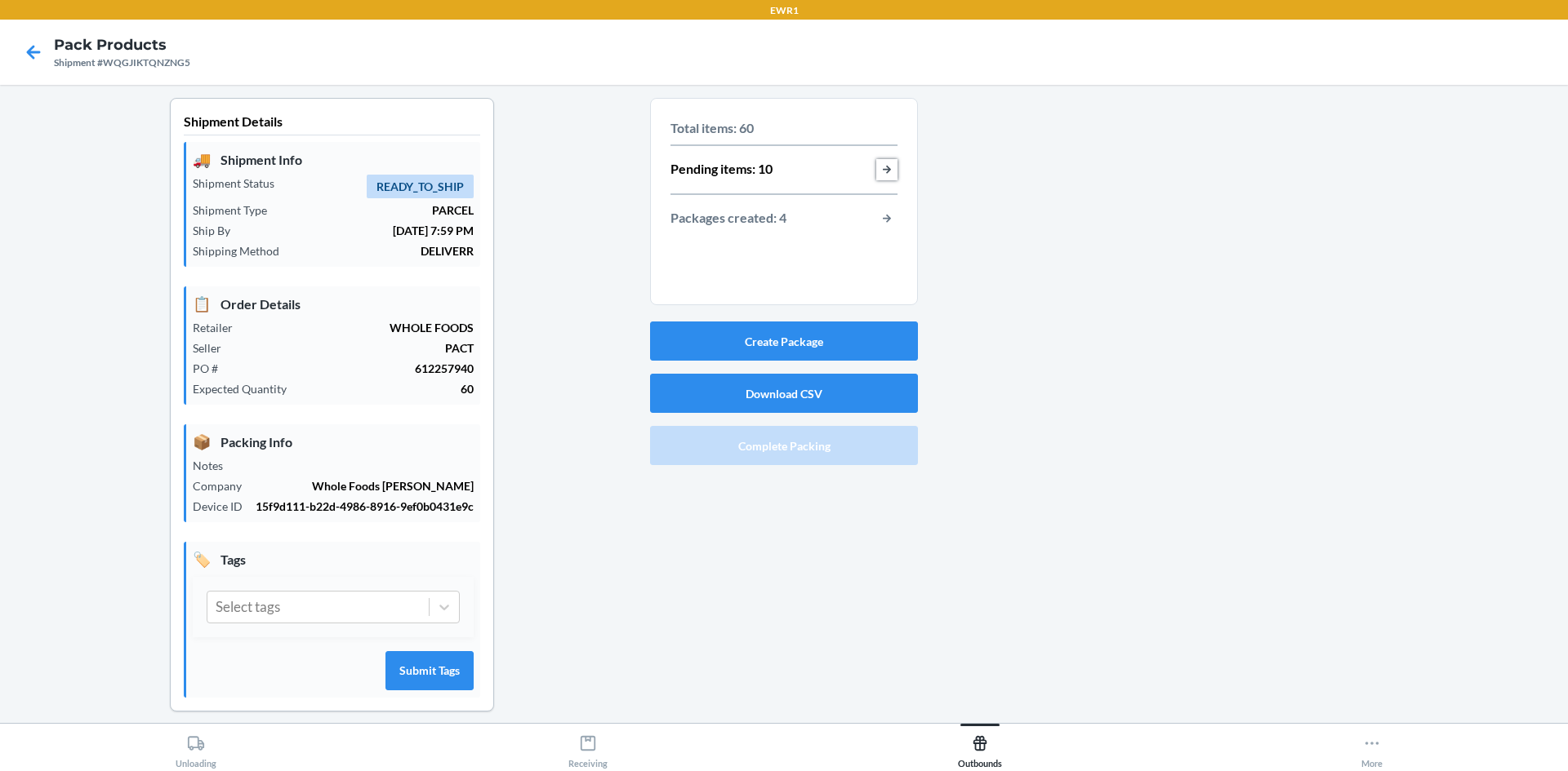
click at [876, 165] on button "button-view-pending-items" at bounding box center [886, 169] width 21 height 21
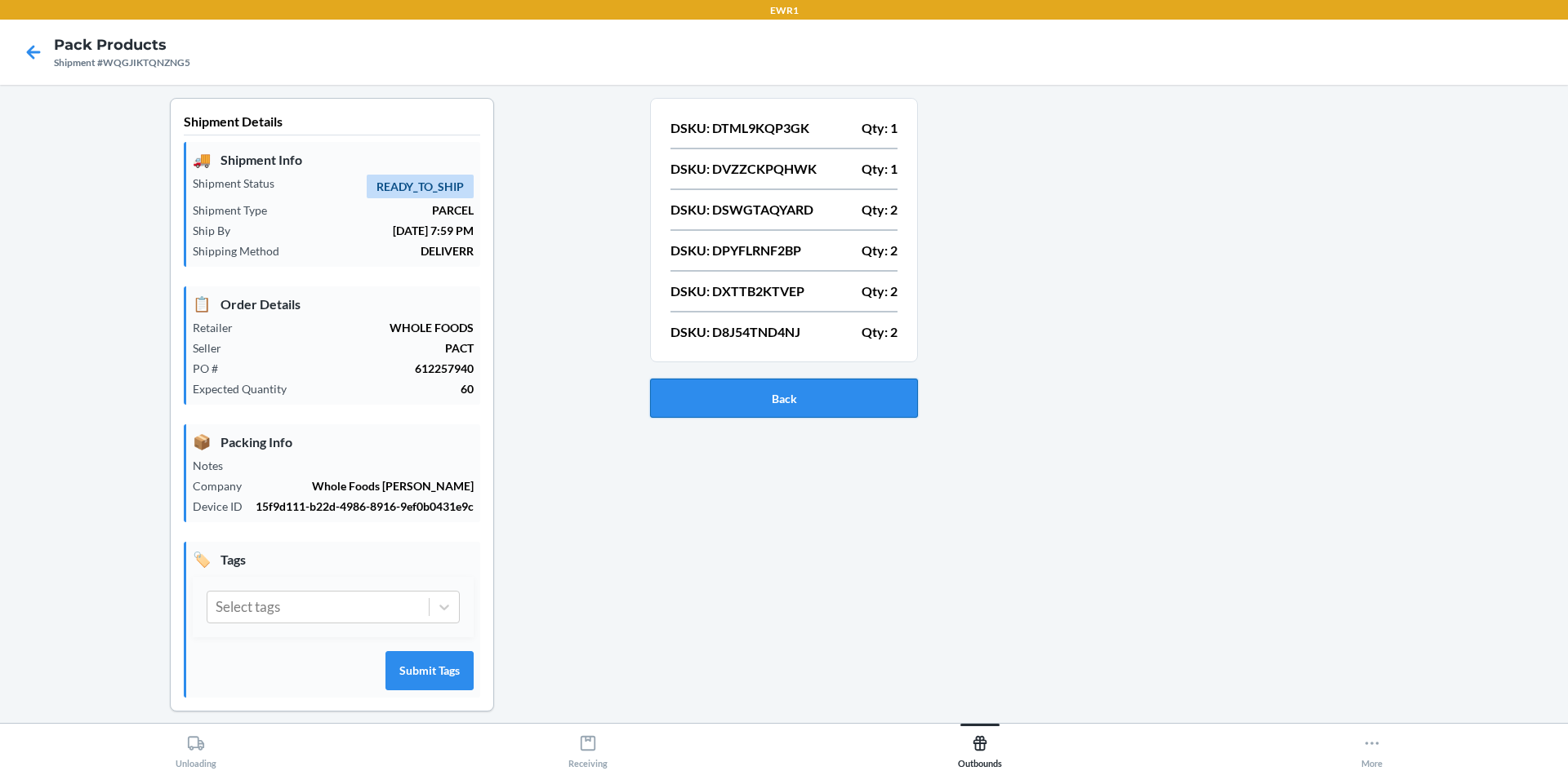
click at [801, 411] on button "Back" at bounding box center [783, 398] width 268 height 39
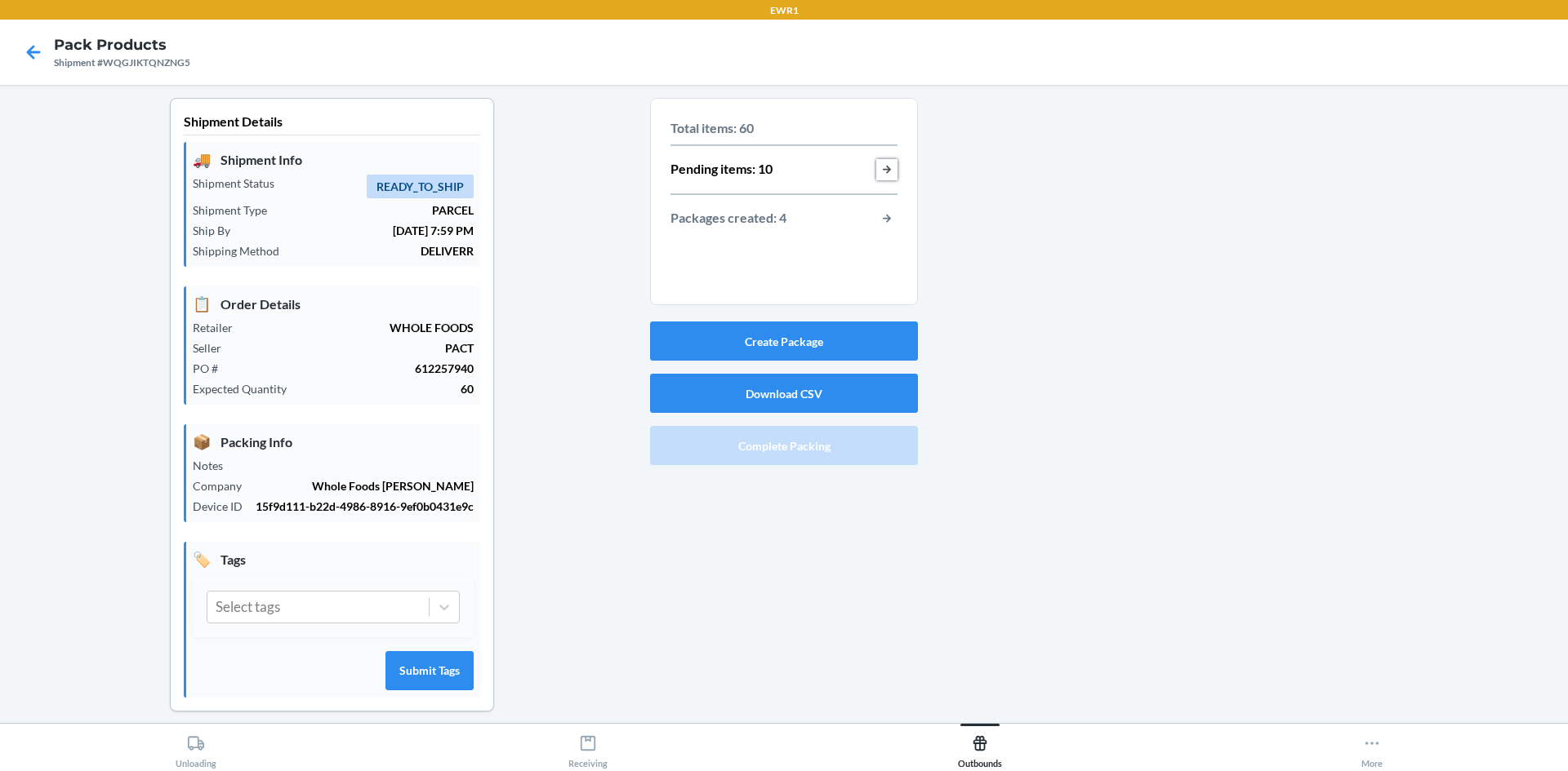
click at [876, 165] on button "button-view-pending-items" at bounding box center [886, 169] width 21 height 21
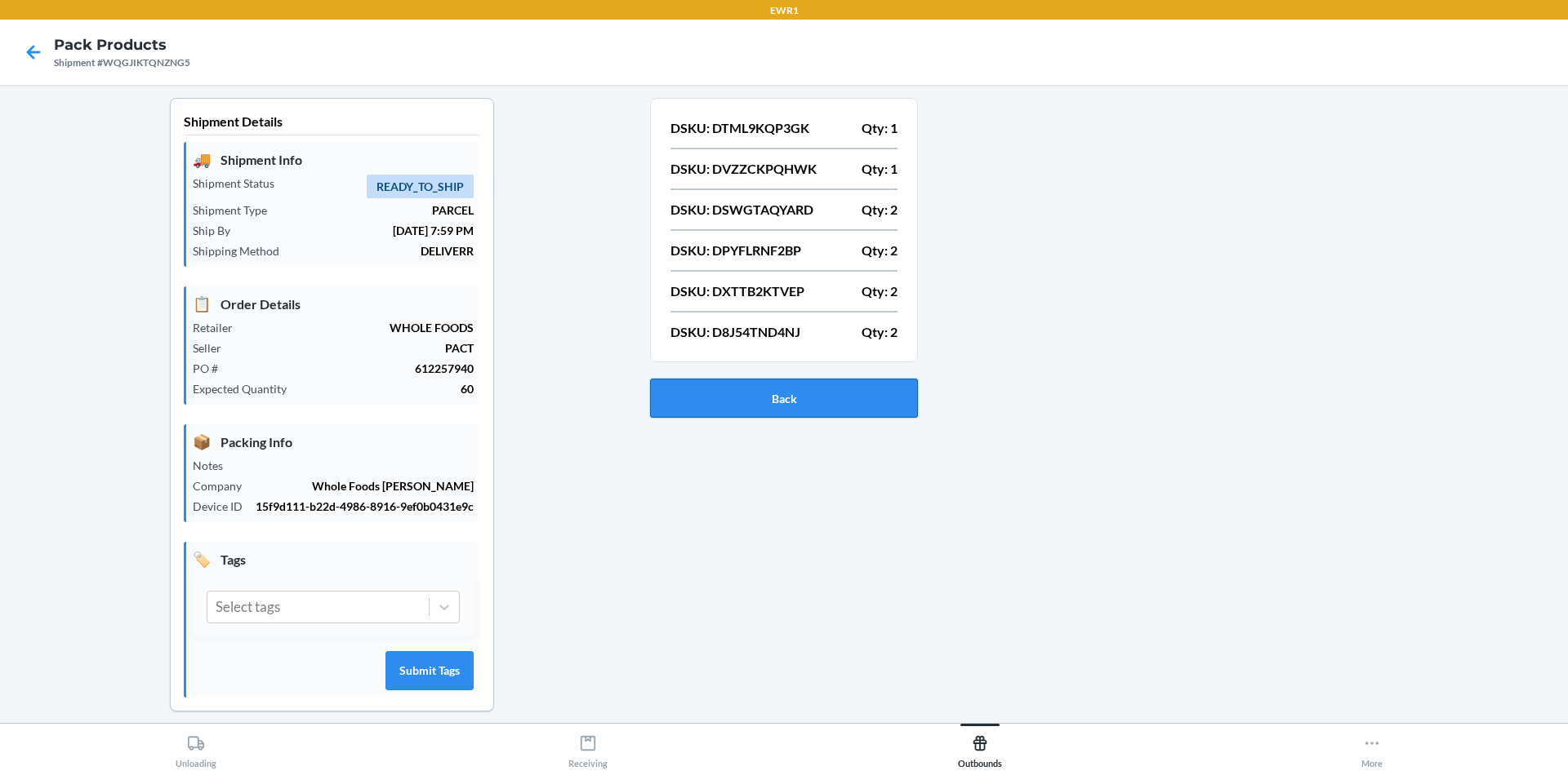
click at [771, 394] on button "Back" at bounding box center [783, 398] width 268 height 39
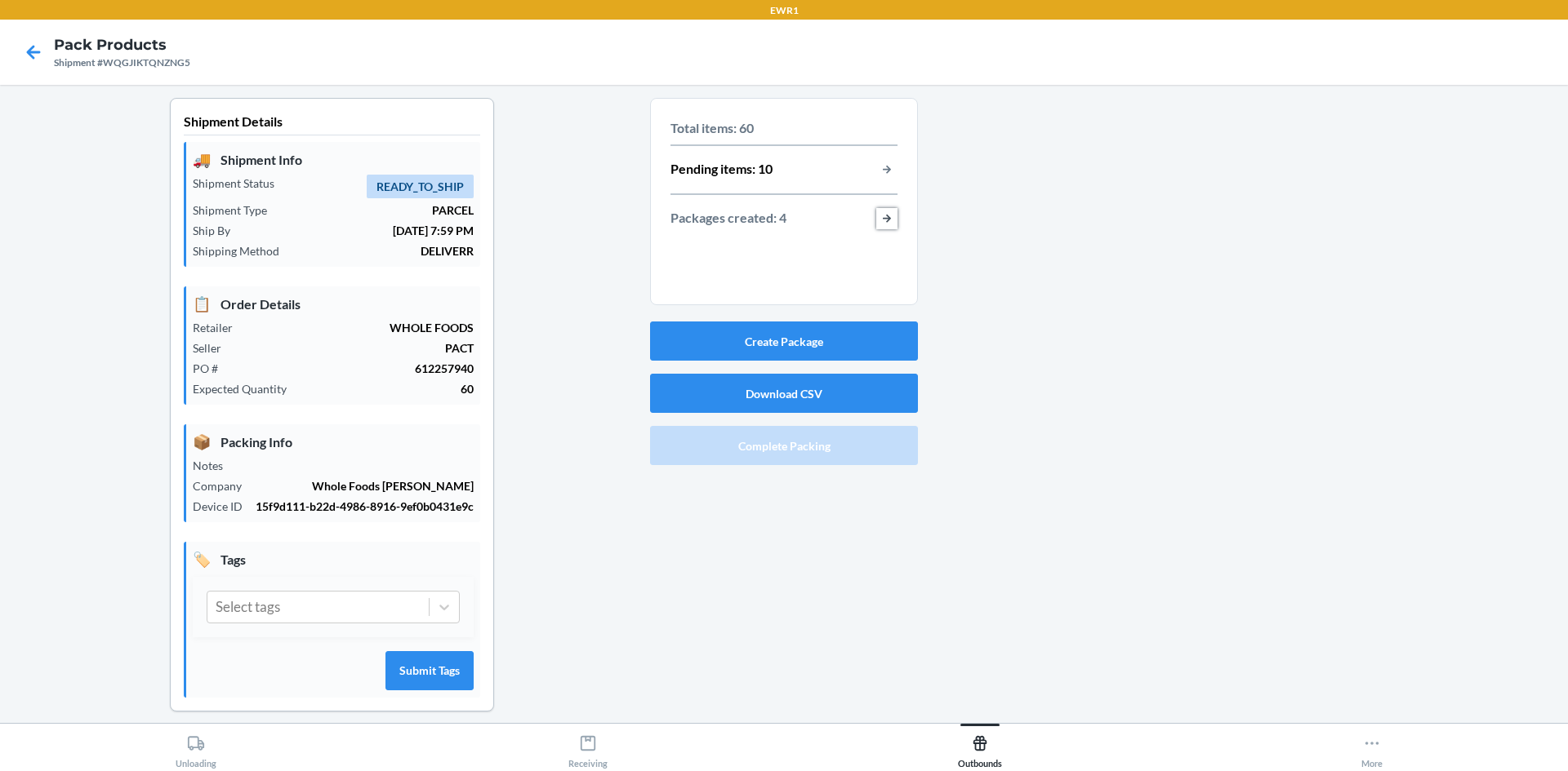
click at [883, 213] on button "button-view-packages-created" at bounding box center [886, 218] width 21 height 21
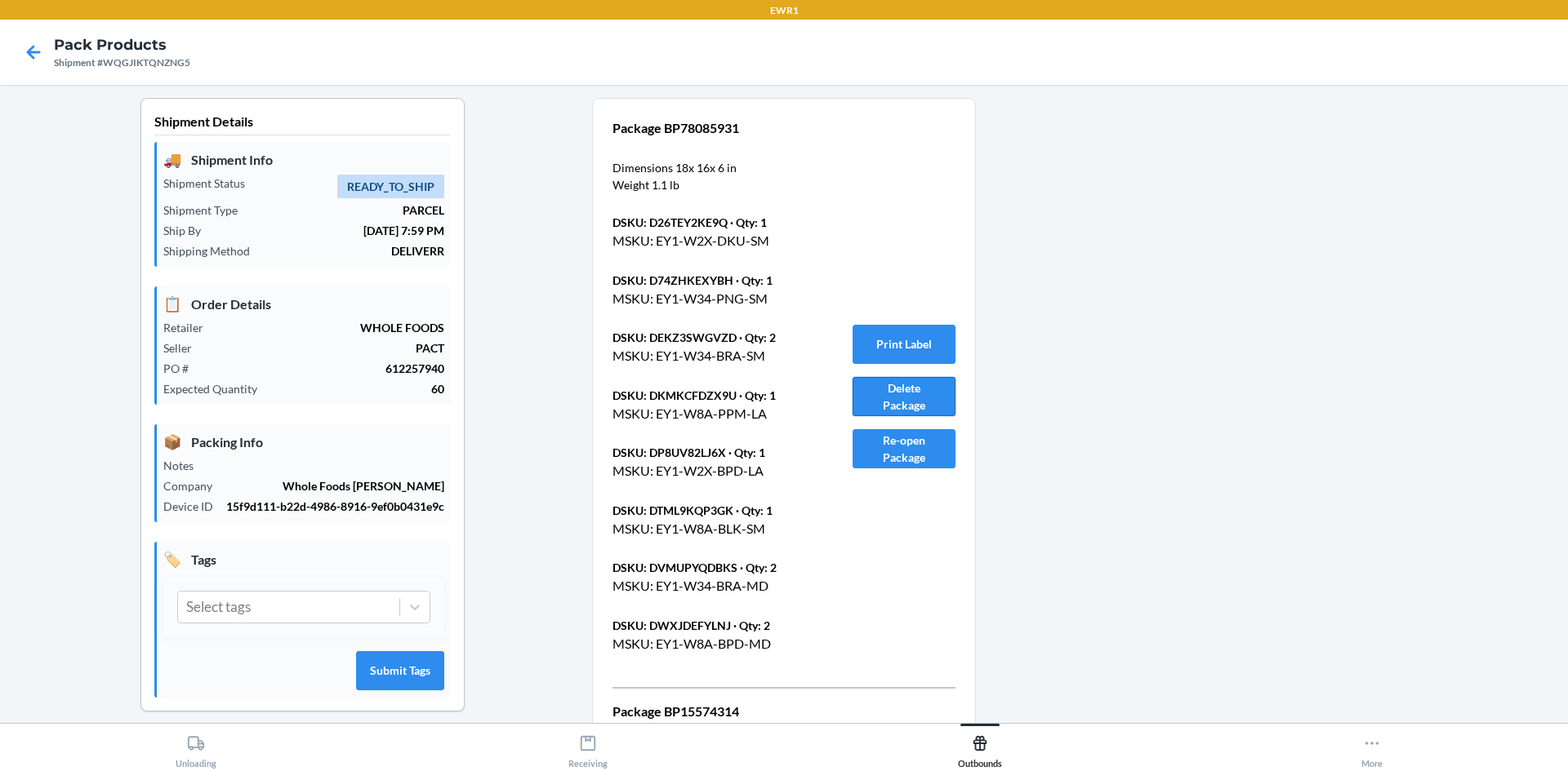
click at [898, 391] on button "Delete Package" at bounding box center [903, 396] width 103 height 39
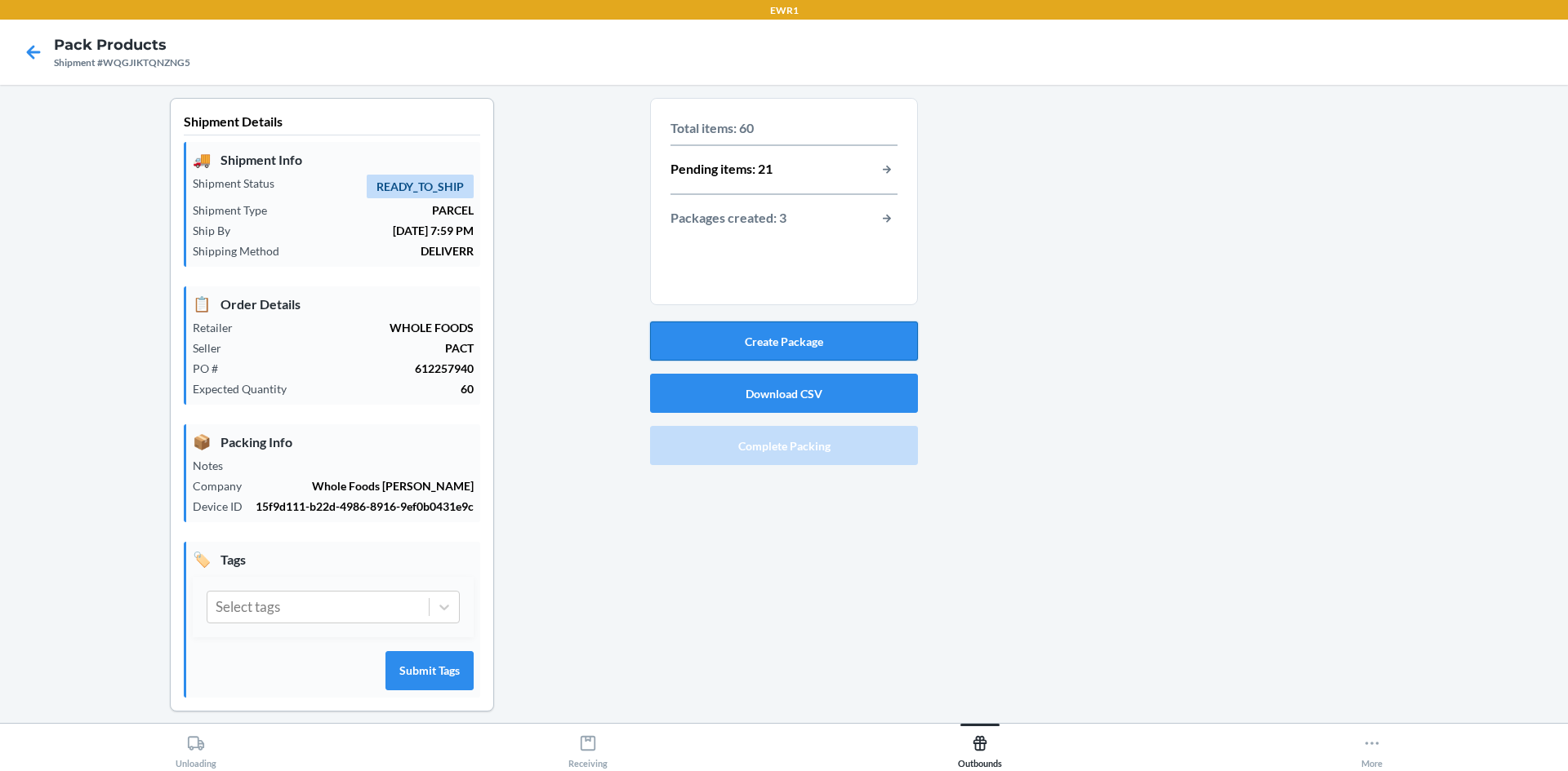
click at [709, 335] on button "Create Package" at bounding box center [783, 341] width 268 height 39
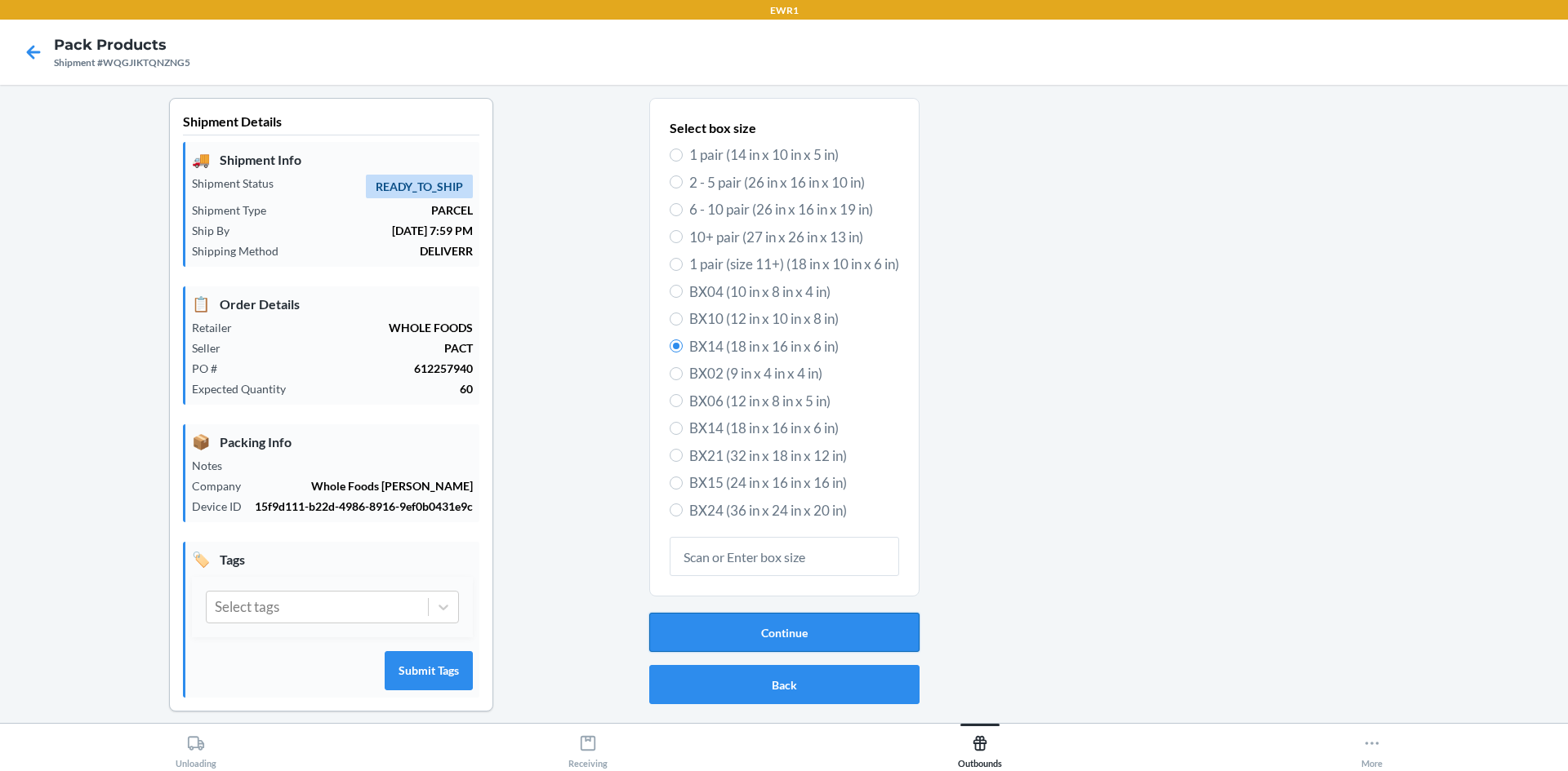
click at [780, 624] on button "Continue" at bounding box center [785, 632] width 271 height 39
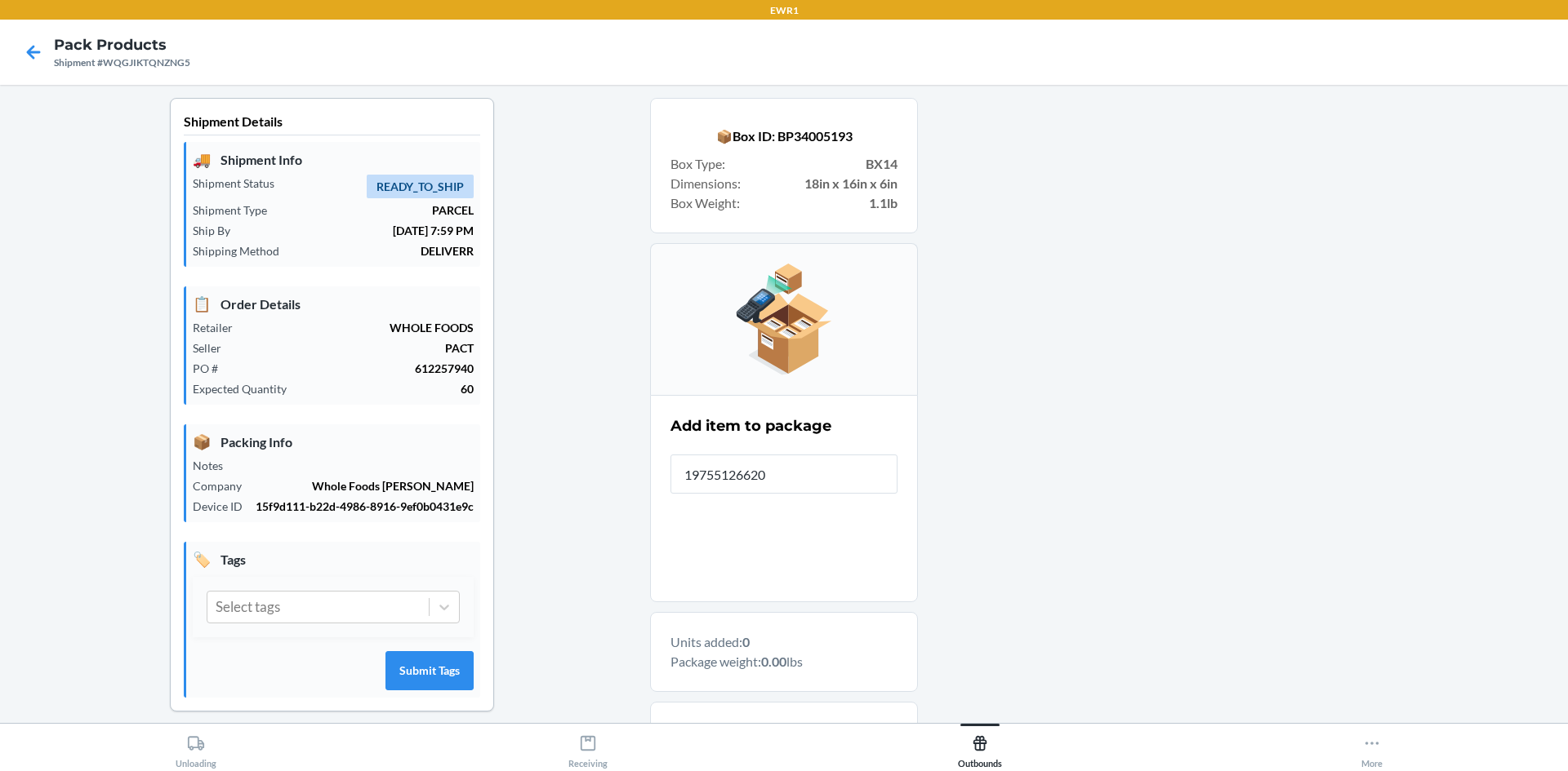
type input "197551266204"
type input "197551264422"
type input "197551264361"
type input "197551266198"
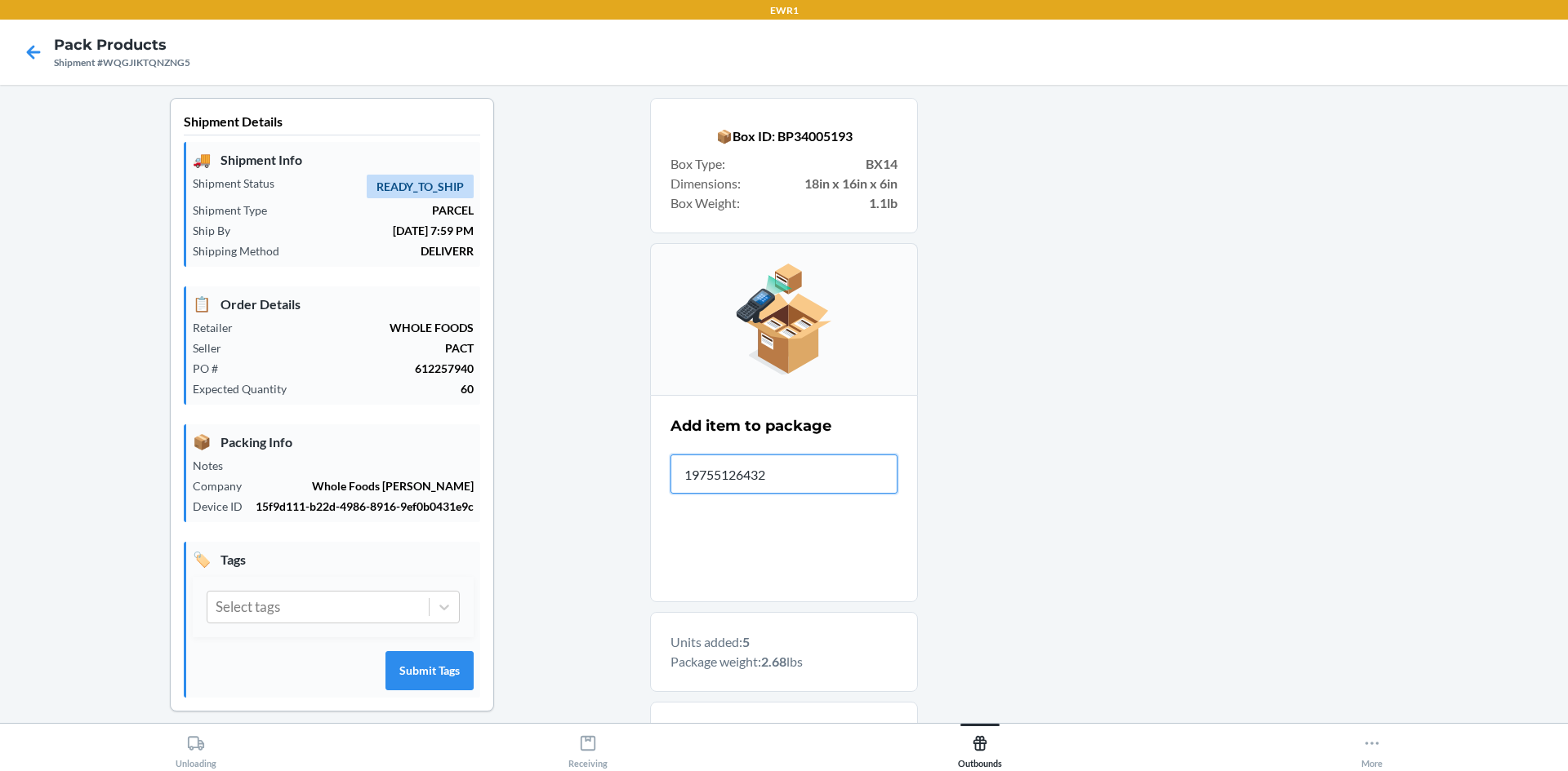
type input "197551264323"
type input "197551264309"
type input "197551264361"
type input "197551266150"
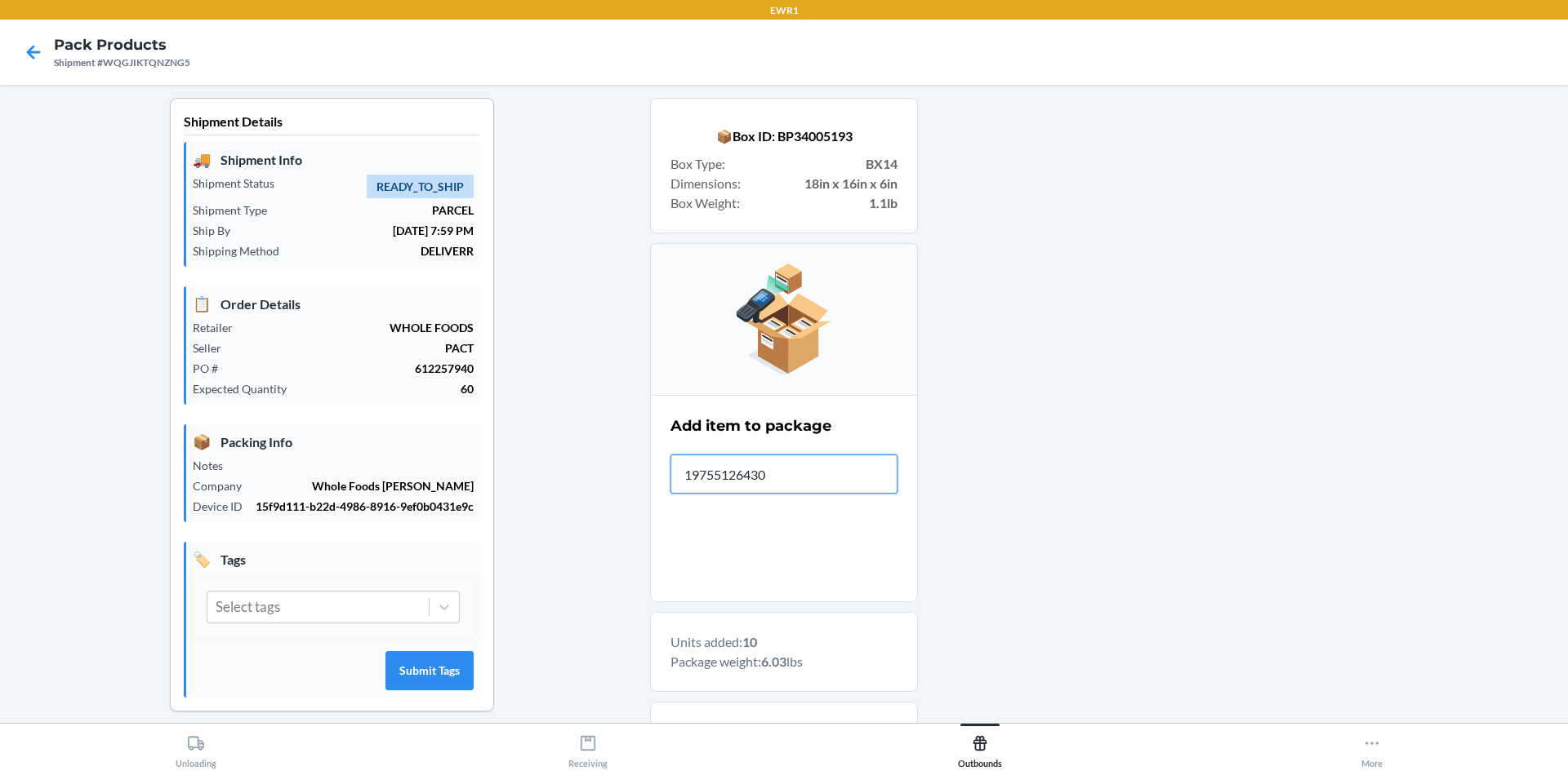
type input "197551264309"
type input "197551264705"
type input "197551266198"
type input "197551266143"
type input "197551264750"
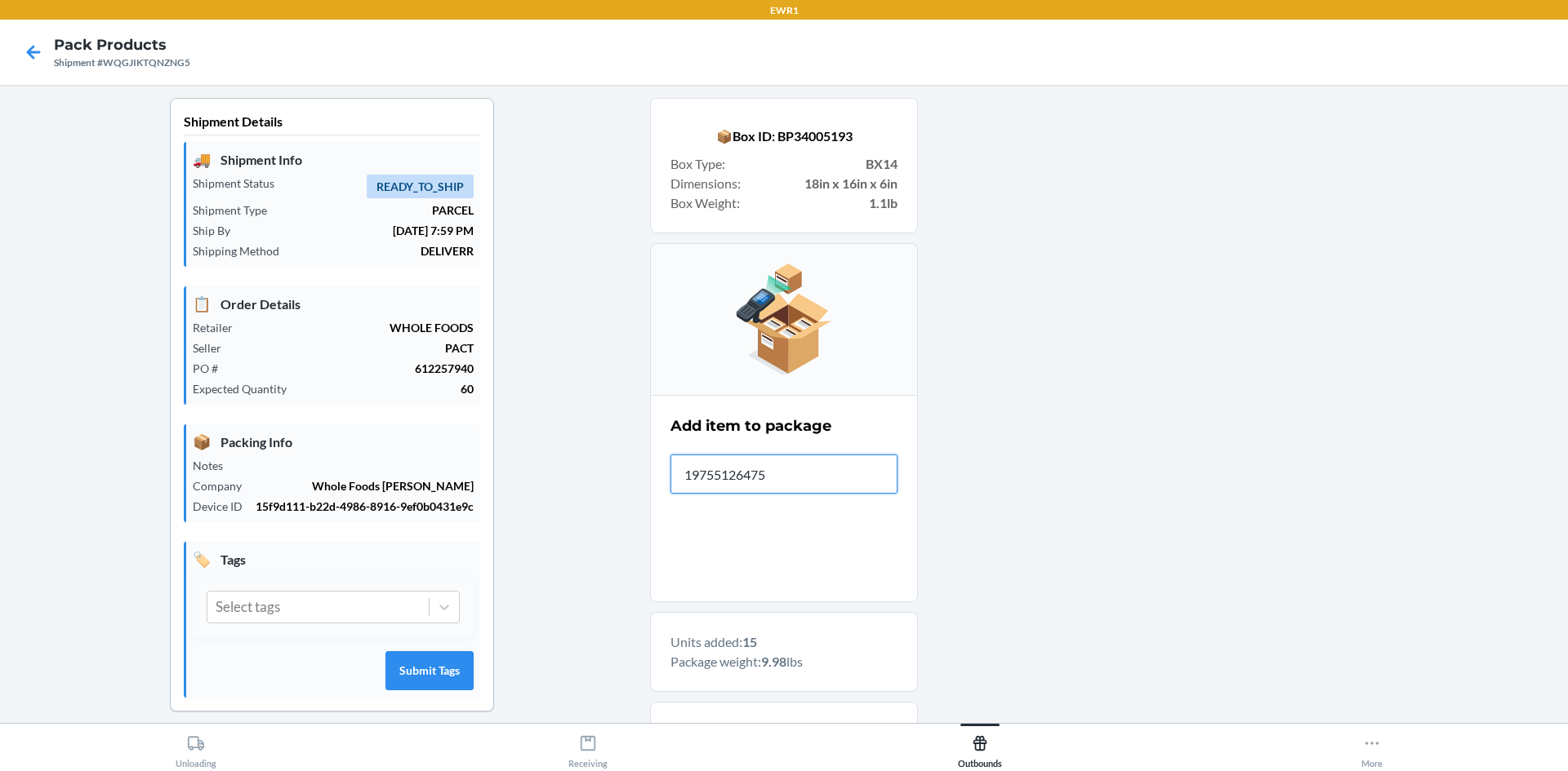
type input "197551264750"
type input "197551264675"
type input "197551264354"
type input "197551264767"
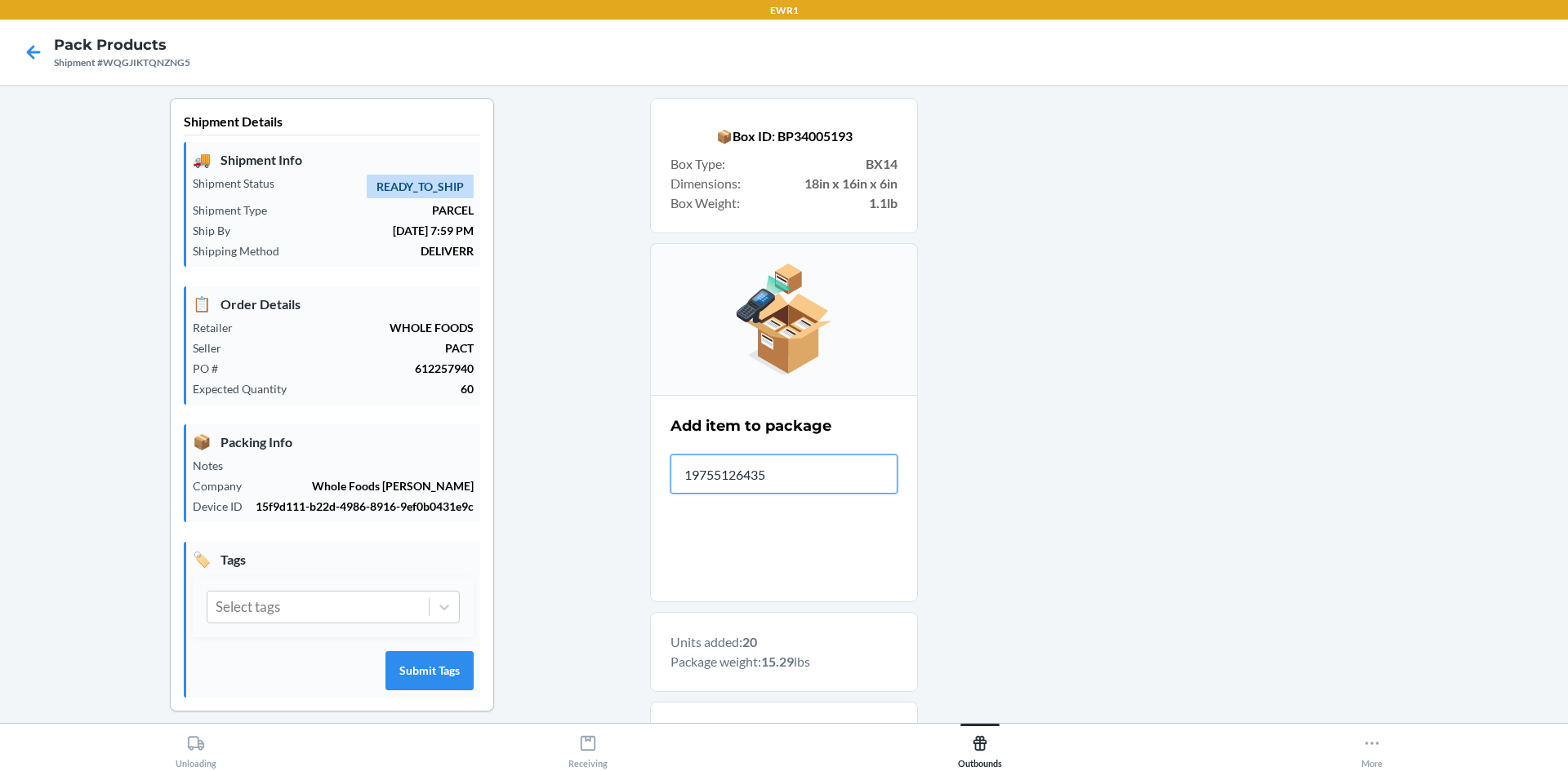
type input "197551264354"
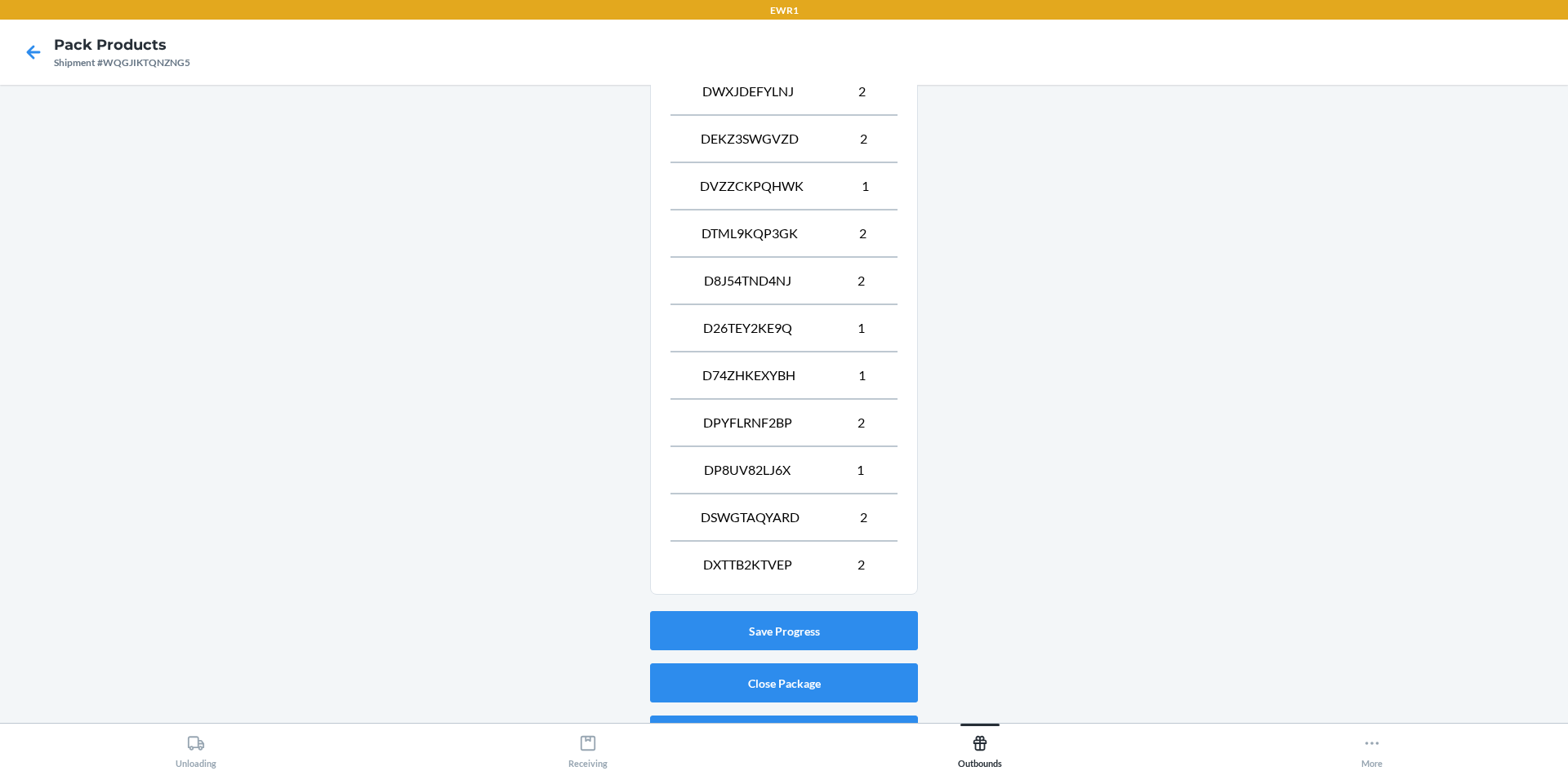
scroll to position [821, 0]
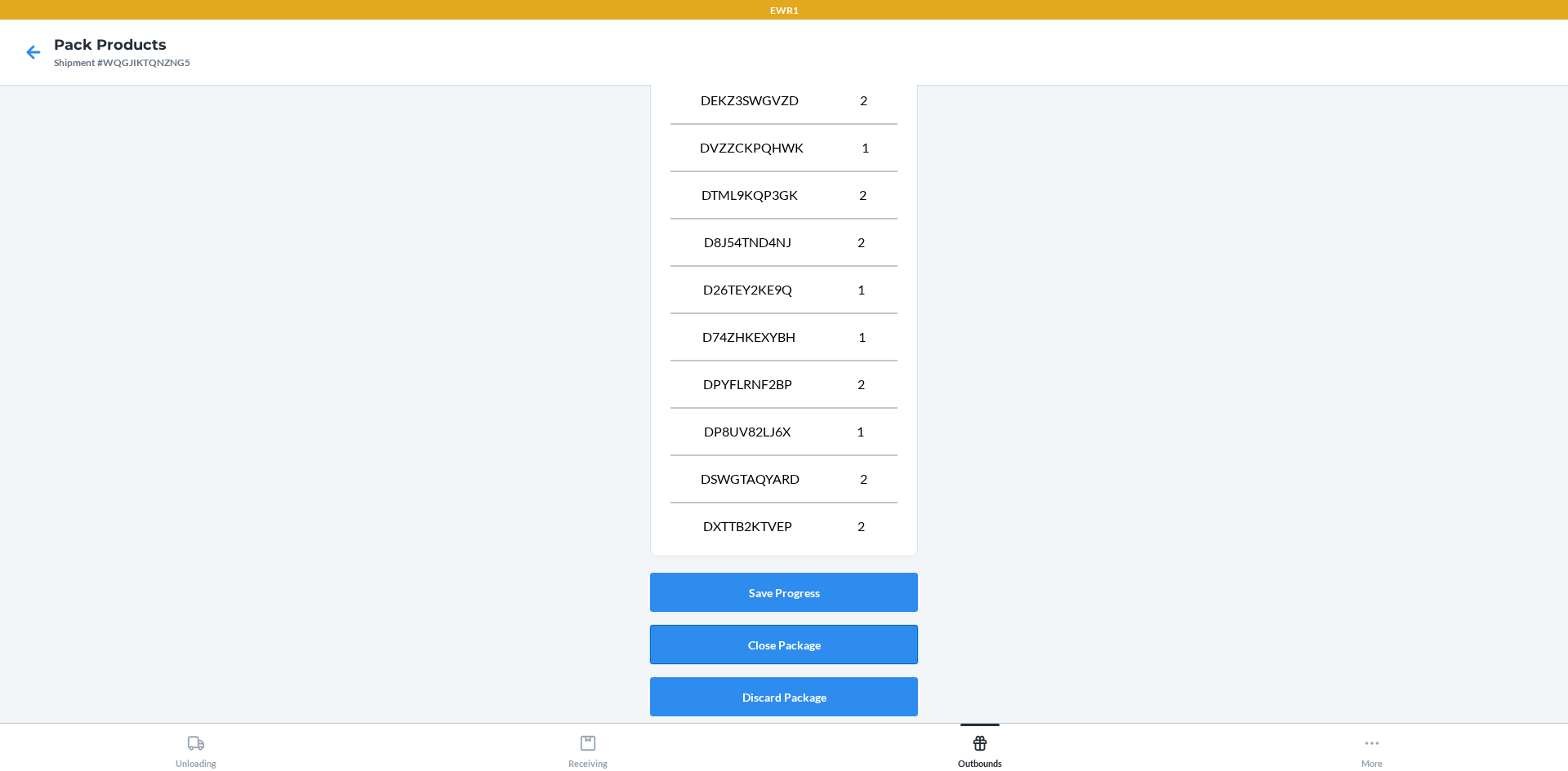
click at [789, 634] on button "Close Package" at bounding box center [783, 645] width 268 height 39
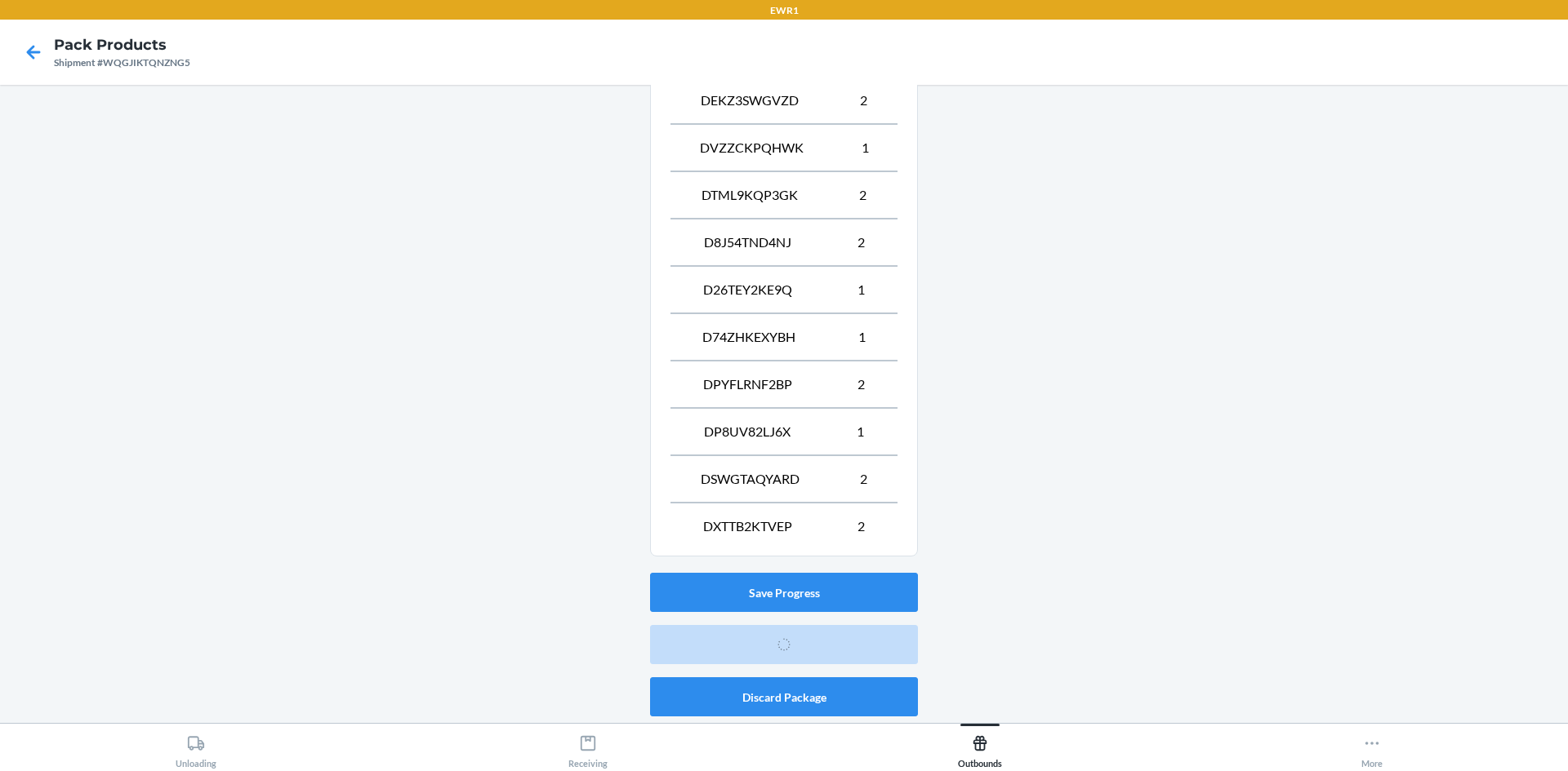
scroll to position [15, 0]
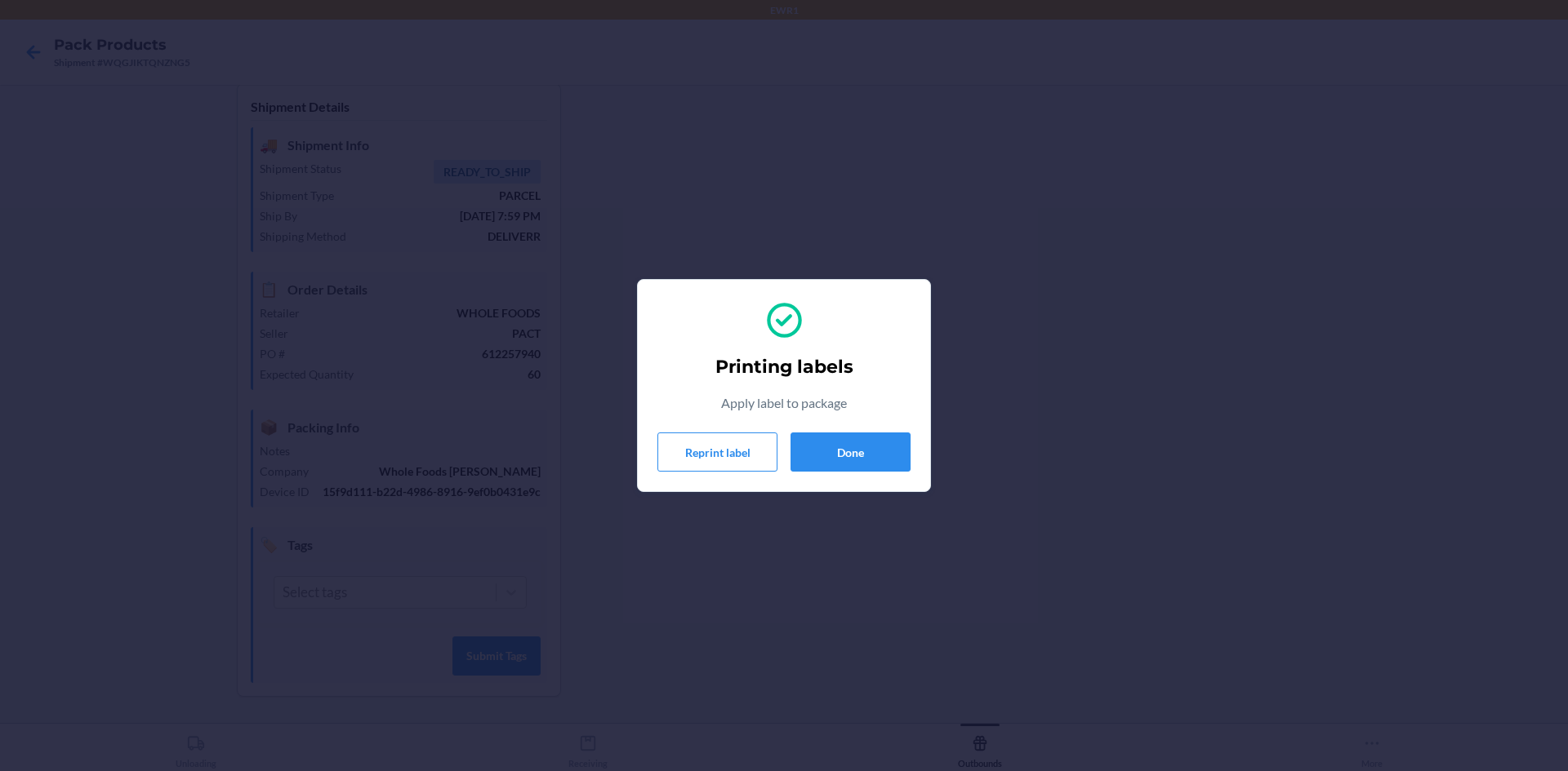
drag, startPoint x: 1235, startPoint y: 278, endPoint x: 1221, endPoint y: 251, distance: 30.4
click at [1221, 251] on div "Printing labels Apply label to package Reprint label Done" at bounding box center [784, 385] width 1568 height 771
click at [895, 446] on button "Done" at bounding box center [850, 451] width 120 height 39
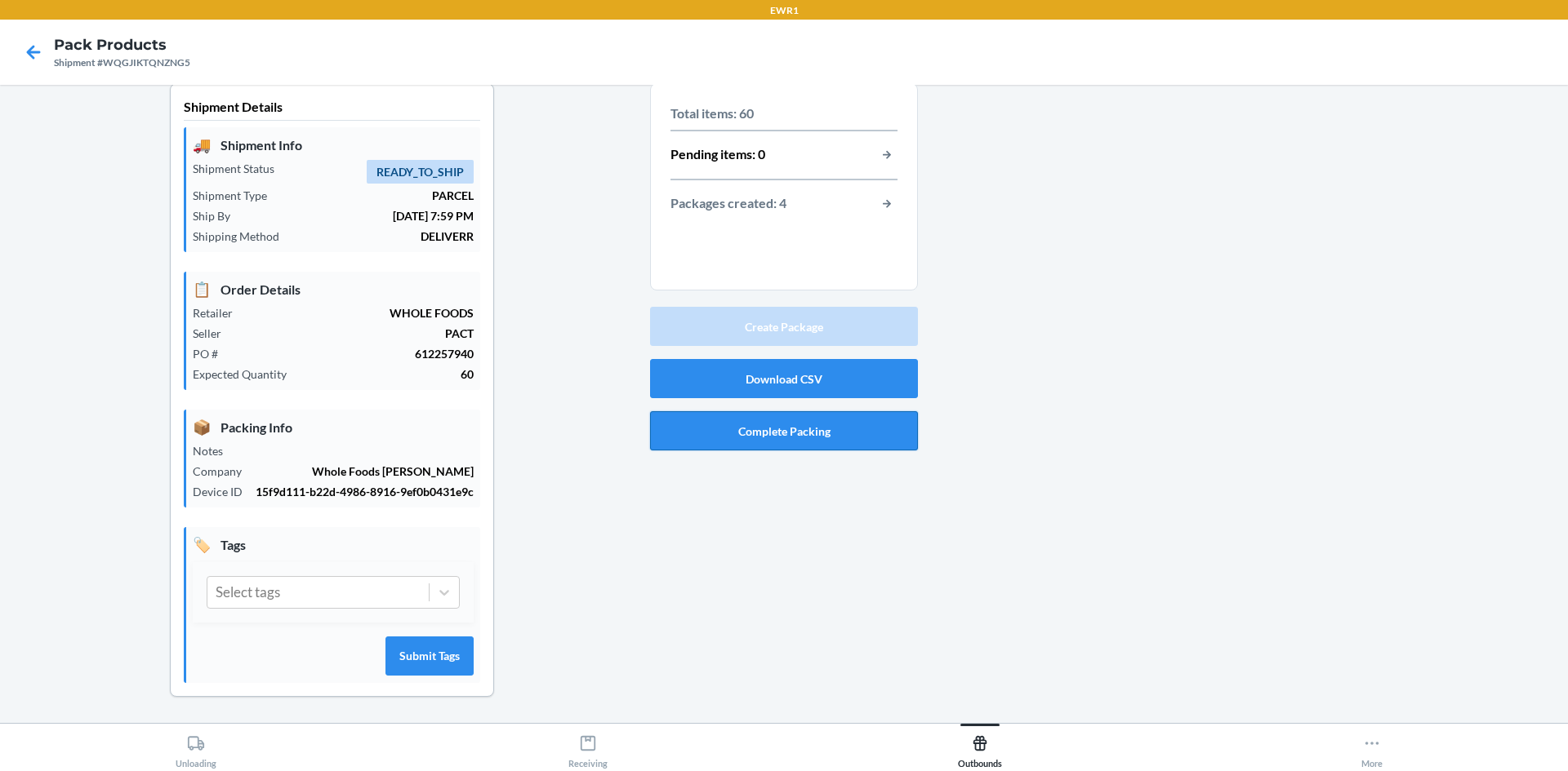
click at [803, 420] on button "Complete Packing" at bounding box center [783, 430] width 268 height 39
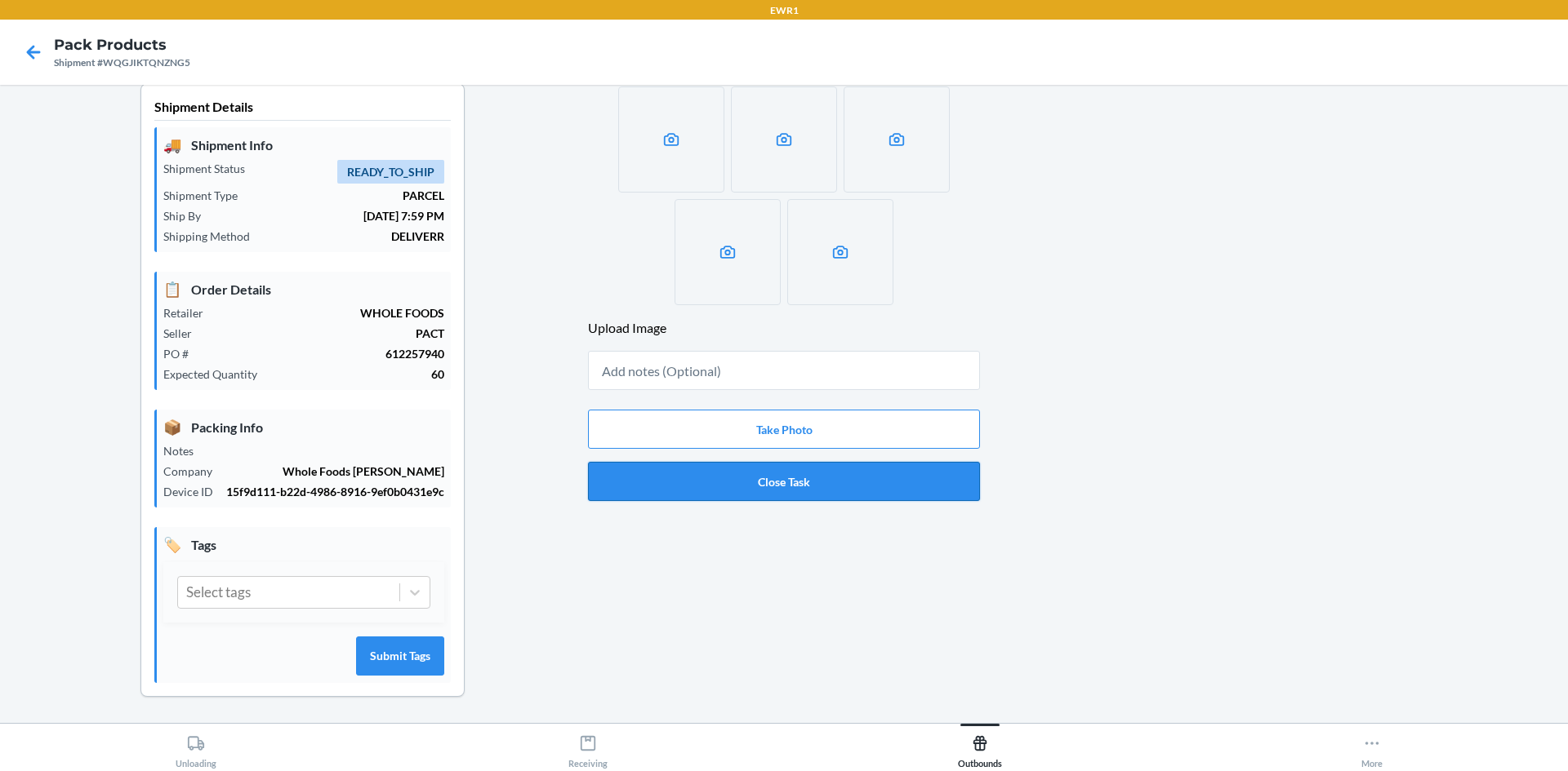
click at [778, 483] on button "Close Task" at bounding box center [783, 481] width 392 height 39
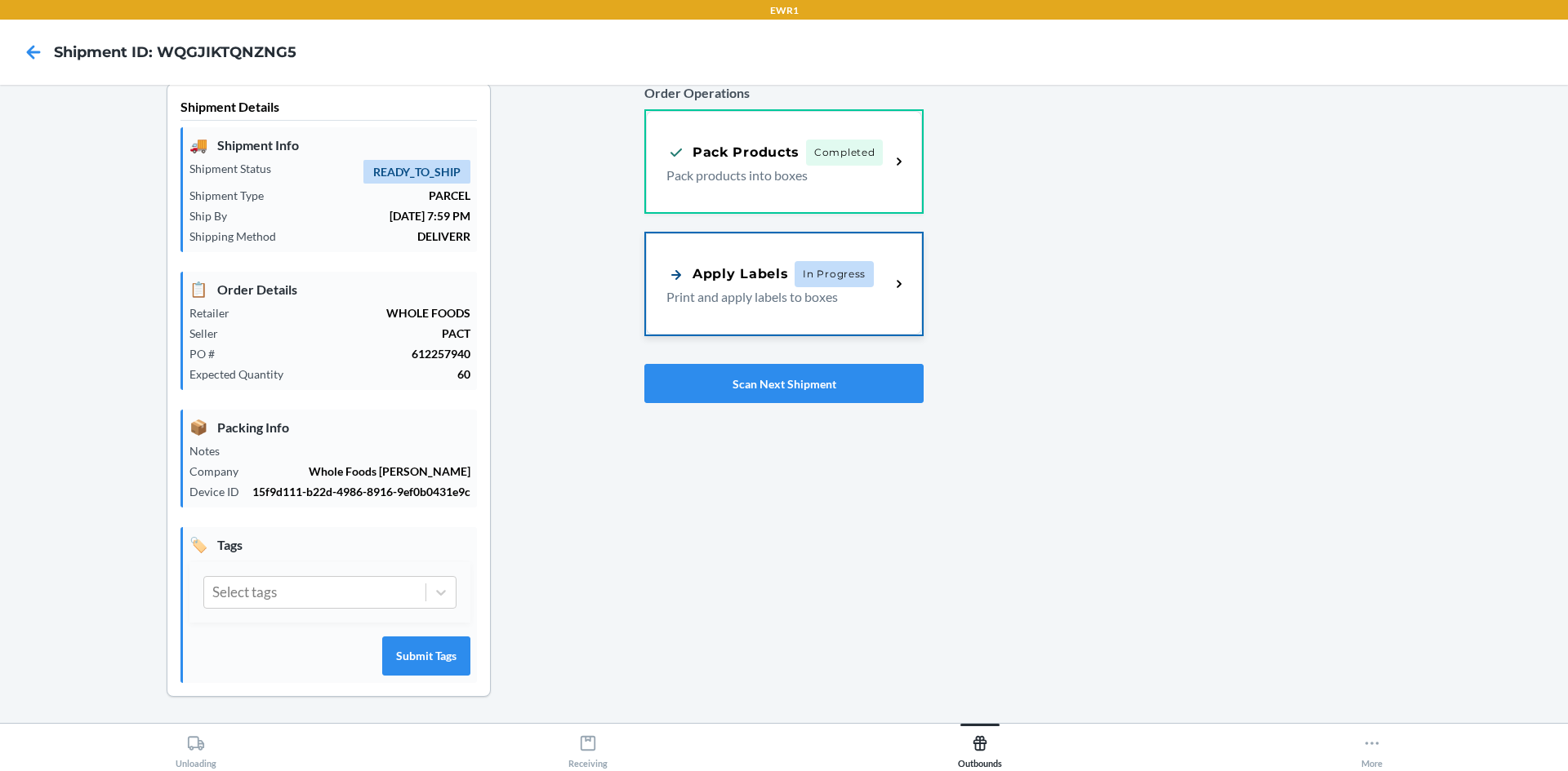
click at [735, 256] on div "Apply Labels In Progress Print and apply labels to boxes" at bounding box center [784, 283] width 276 height 101
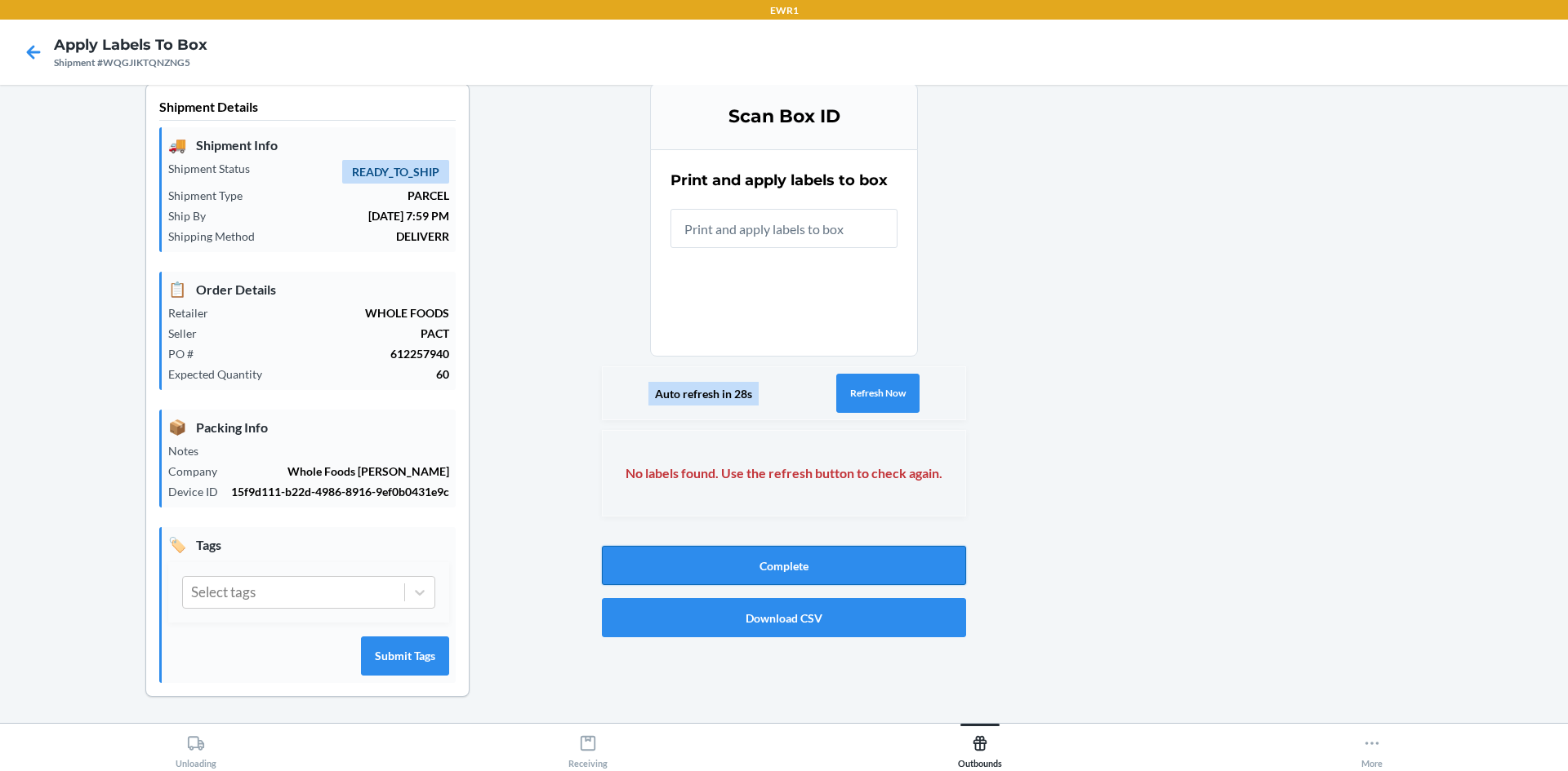
click at [789, 556] on button "Complete" at bounding box center [783, 565] width 364 height 39
click at [799, 232] on input "Failed to close [PERSON_NAME] label download" at bounding box center [784, 228] width 227 height 39
type input "BP44762230"
click at [749, 234] on input "Failed to find any labels for packageId: BP44762230. Please wait some time and …" at bounding box center [784, 228] width 227 height 39
click at [888, 404] on button "Refresh Now" at bounding box center [877, 393] width 84 height 39
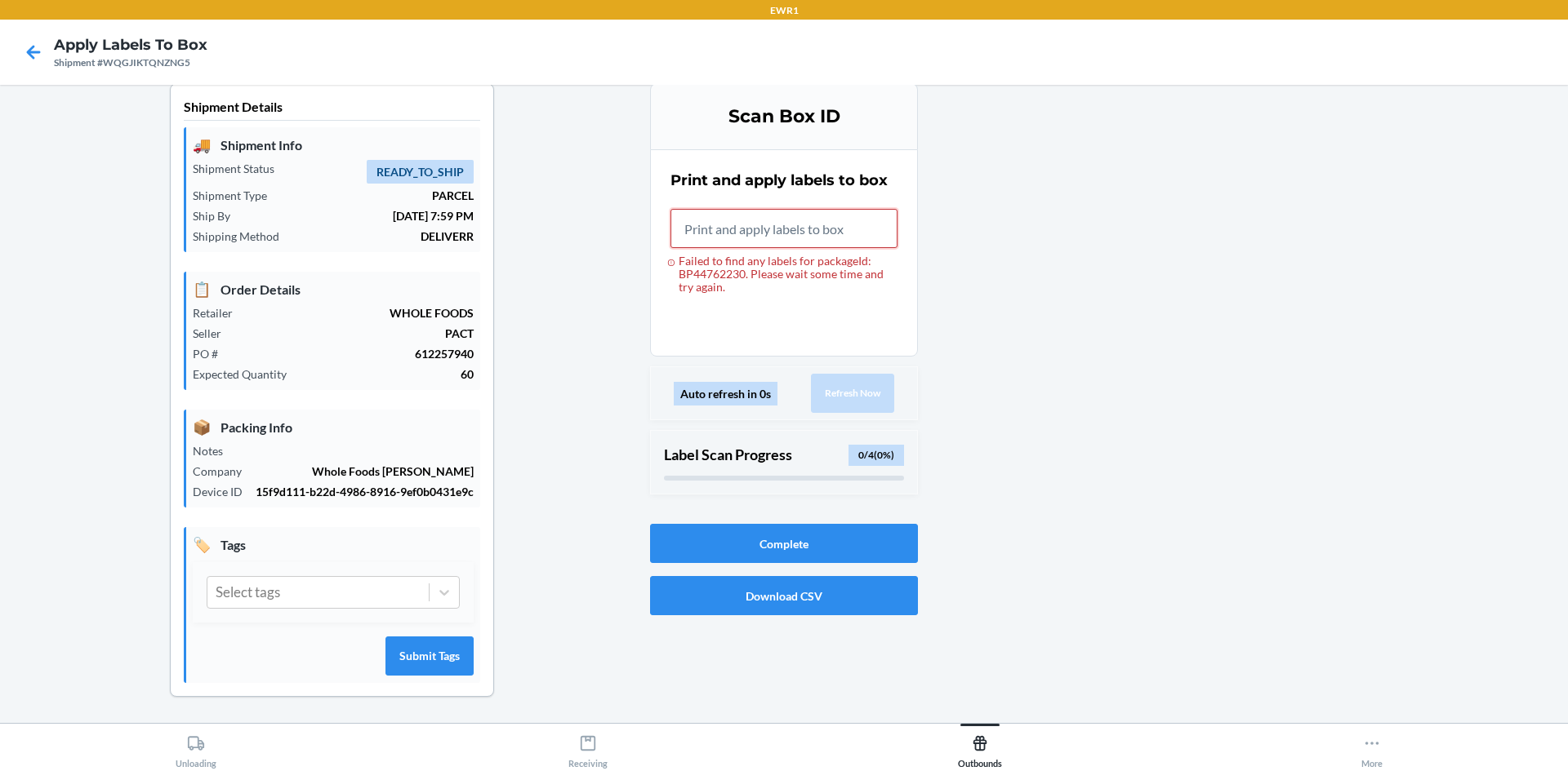
click at [849, 231] on input "Failed to find any labels for packageId: BP44762230. Please wait some time and …" at bounding box center [784, 228] width 227 height 39
type input "BP44762230"
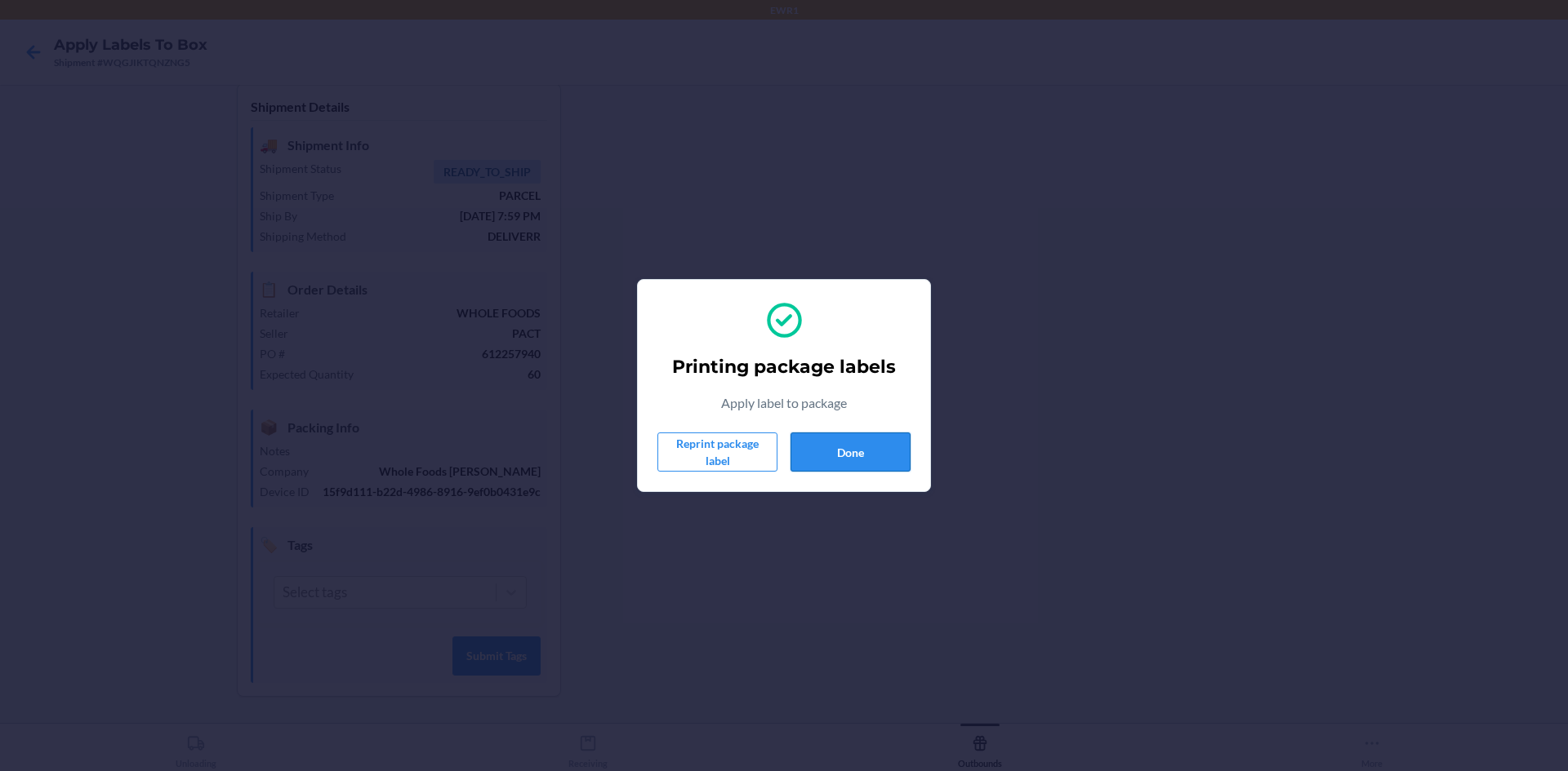
click at [884, 470] on button "Done" at bounding box center [850, 451] width 120 height 39
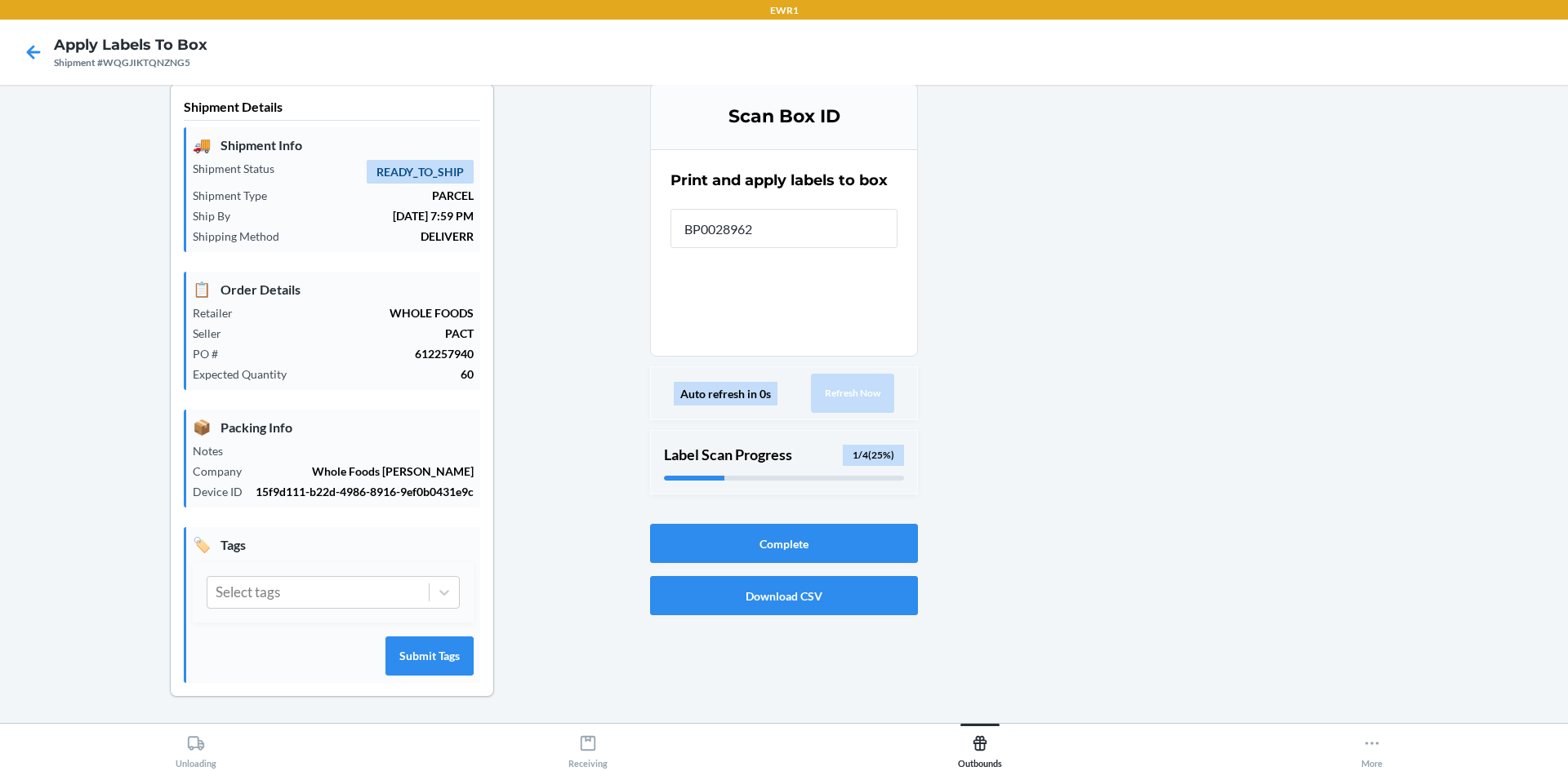
type input "BP00289626"
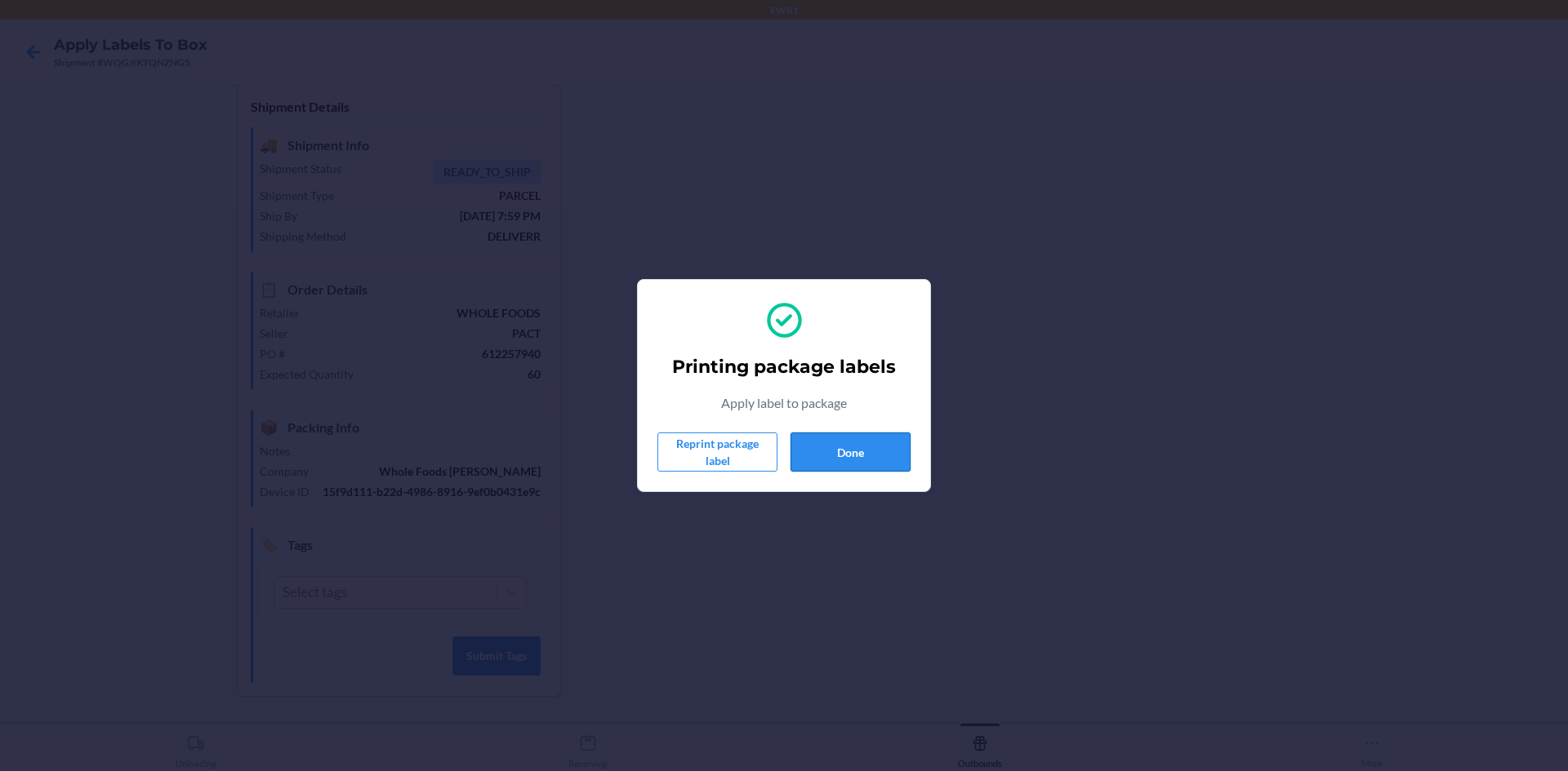
click at [876, 448] on button "Done" at bounding box center [850, 451] width 120 height 39
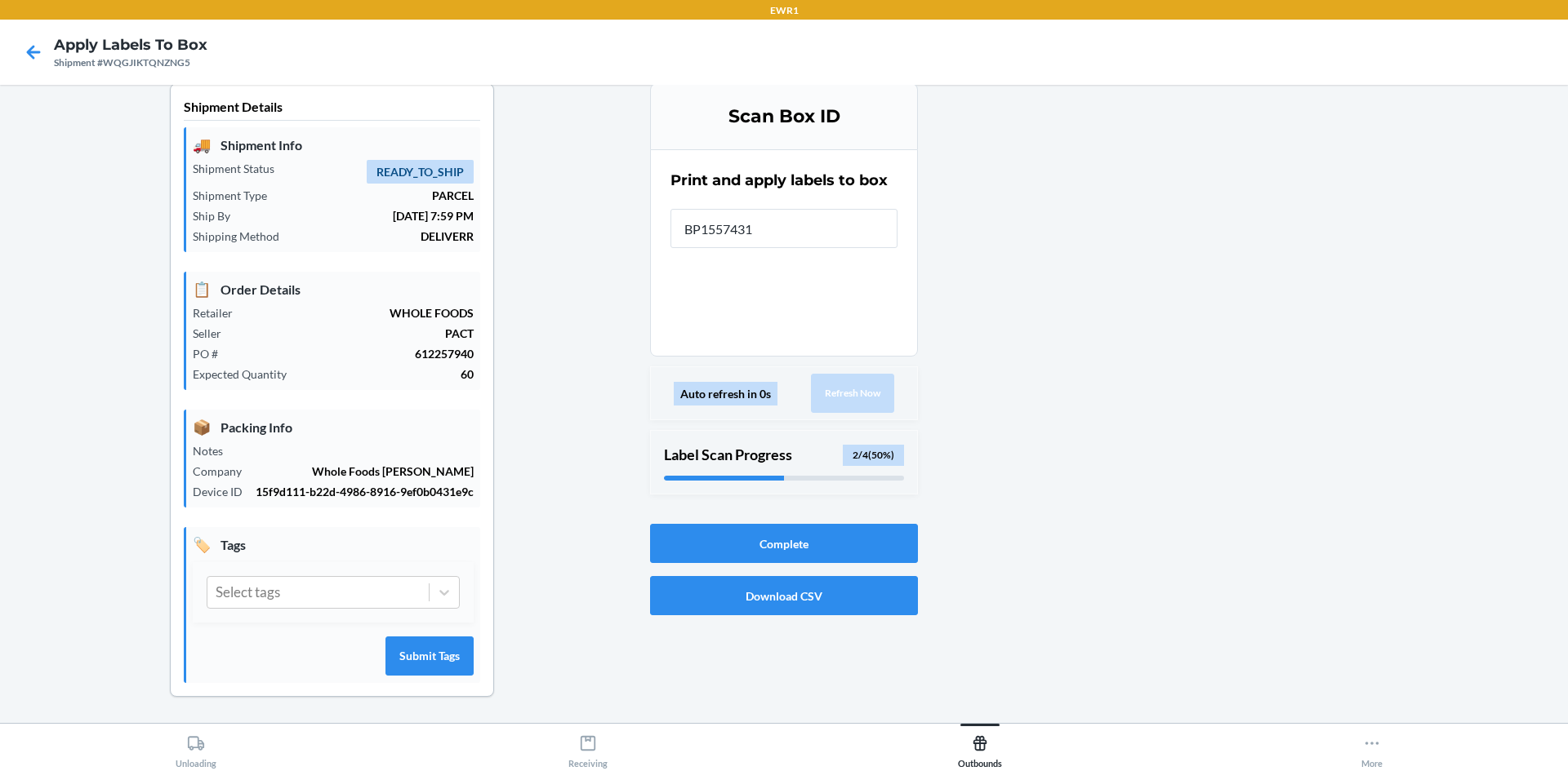
type input "BP15574314"
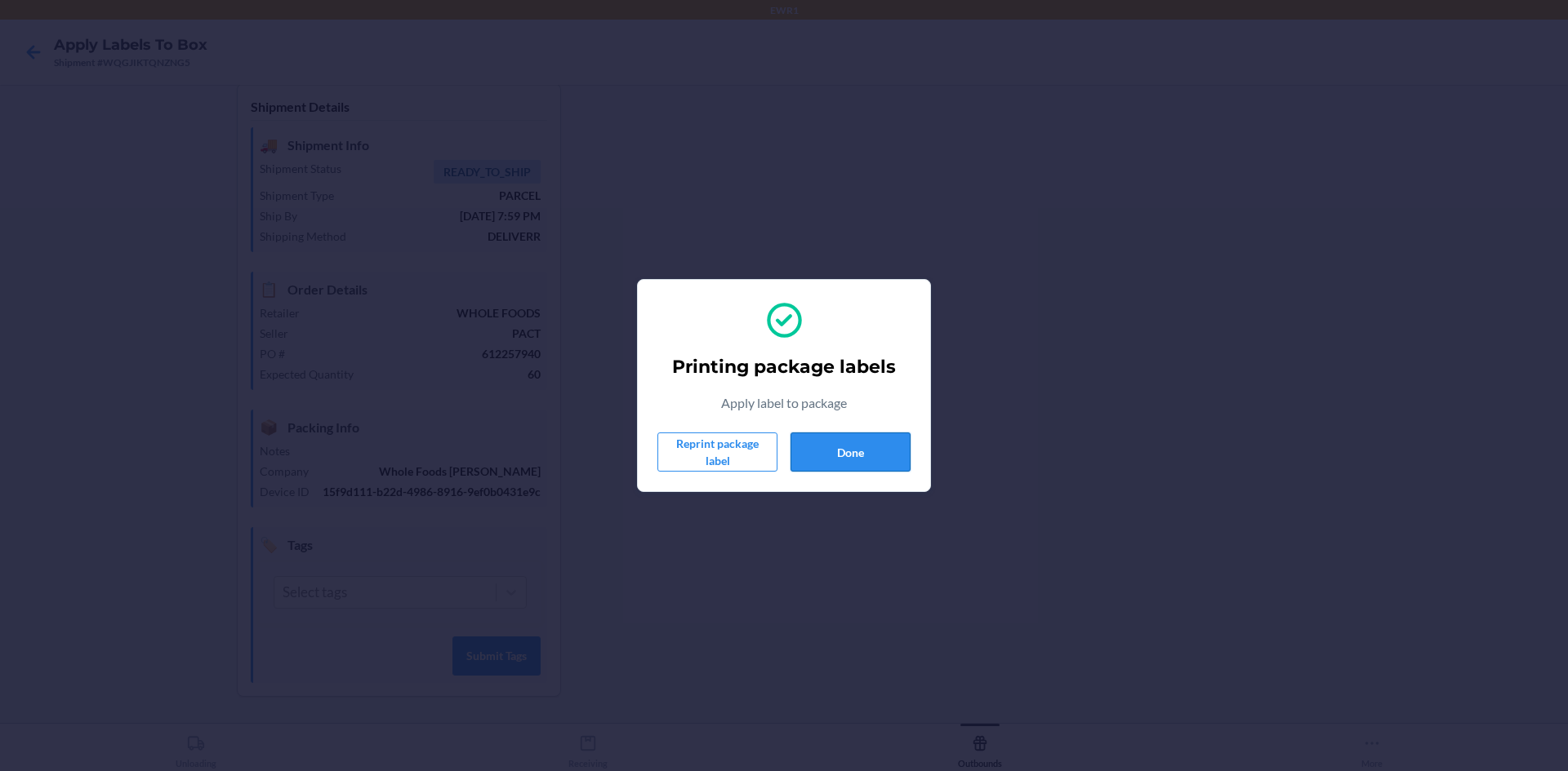
click at [889, 460] on button "Done" at bounding box center [850, 451] width 120 height 39
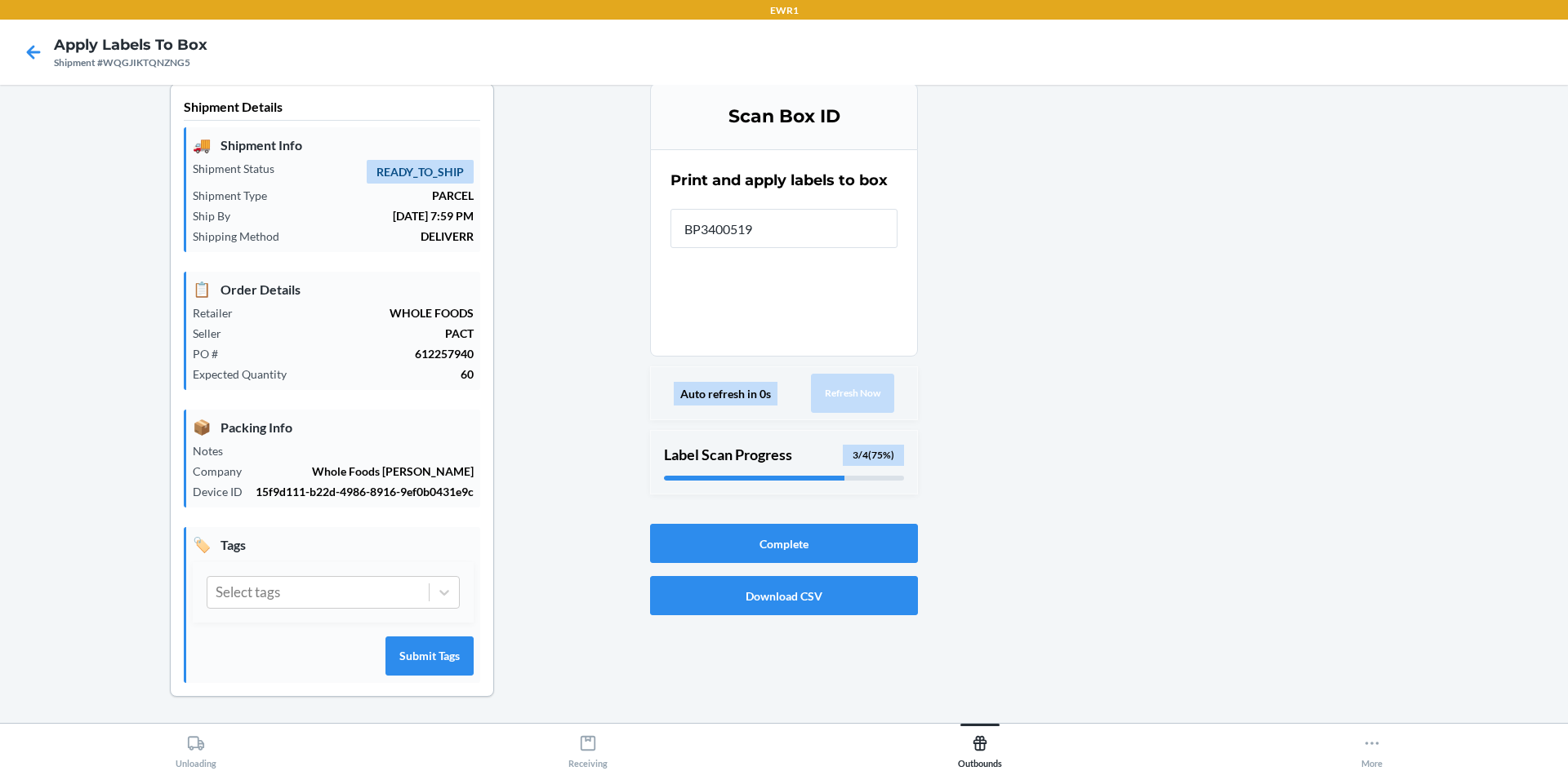
type input "BP34005193"
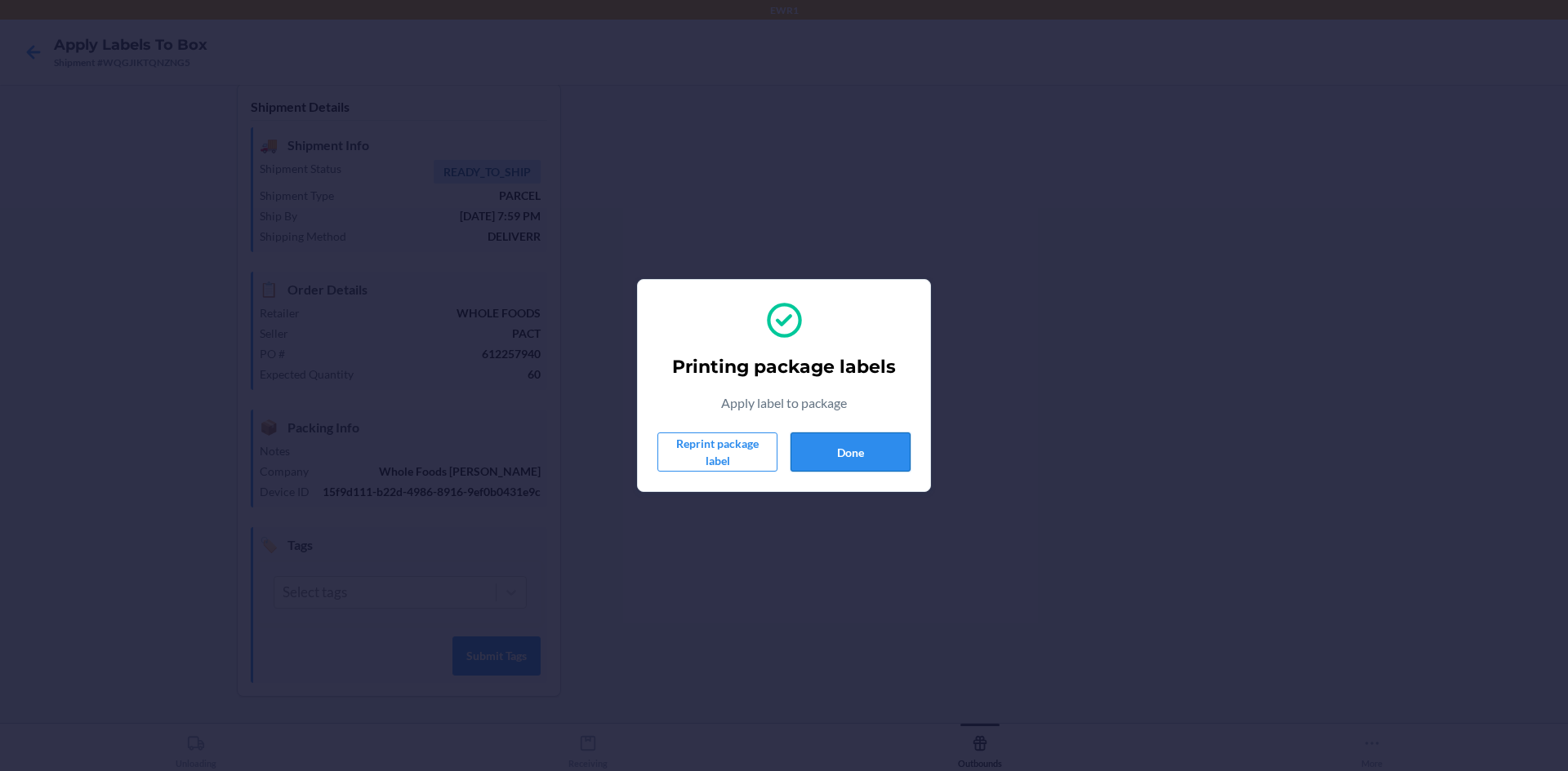
click at [852, 456] on button "Done" at bounding box center [850, 451] width 120 height 39
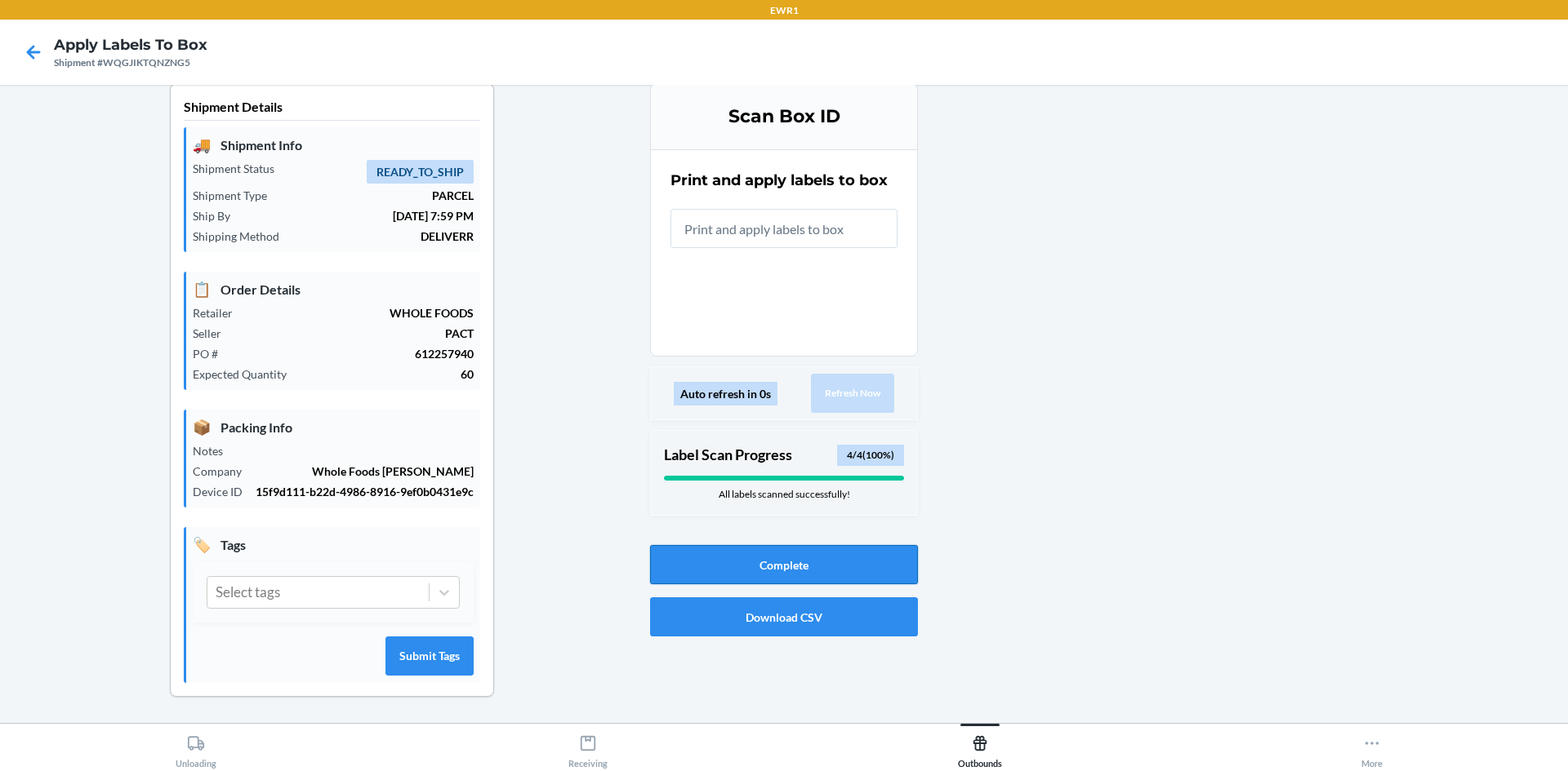
click at [775, 559] on button "Complete" at bounding box center [783, 564] width 268 height 39
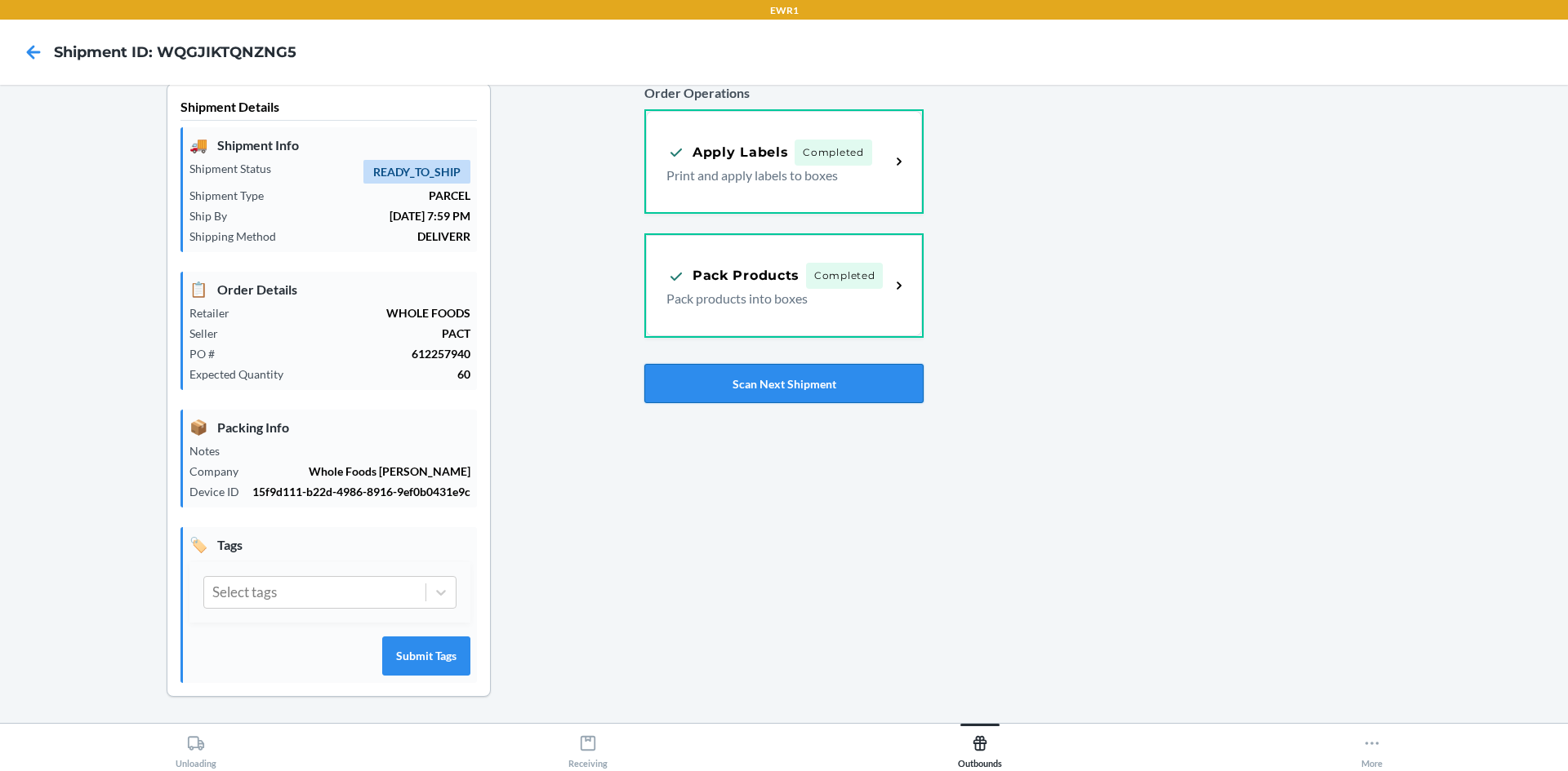
click at [833, 376] on button "Scan Next Shipment" at bounding box center [783, 383] width 279 height 39
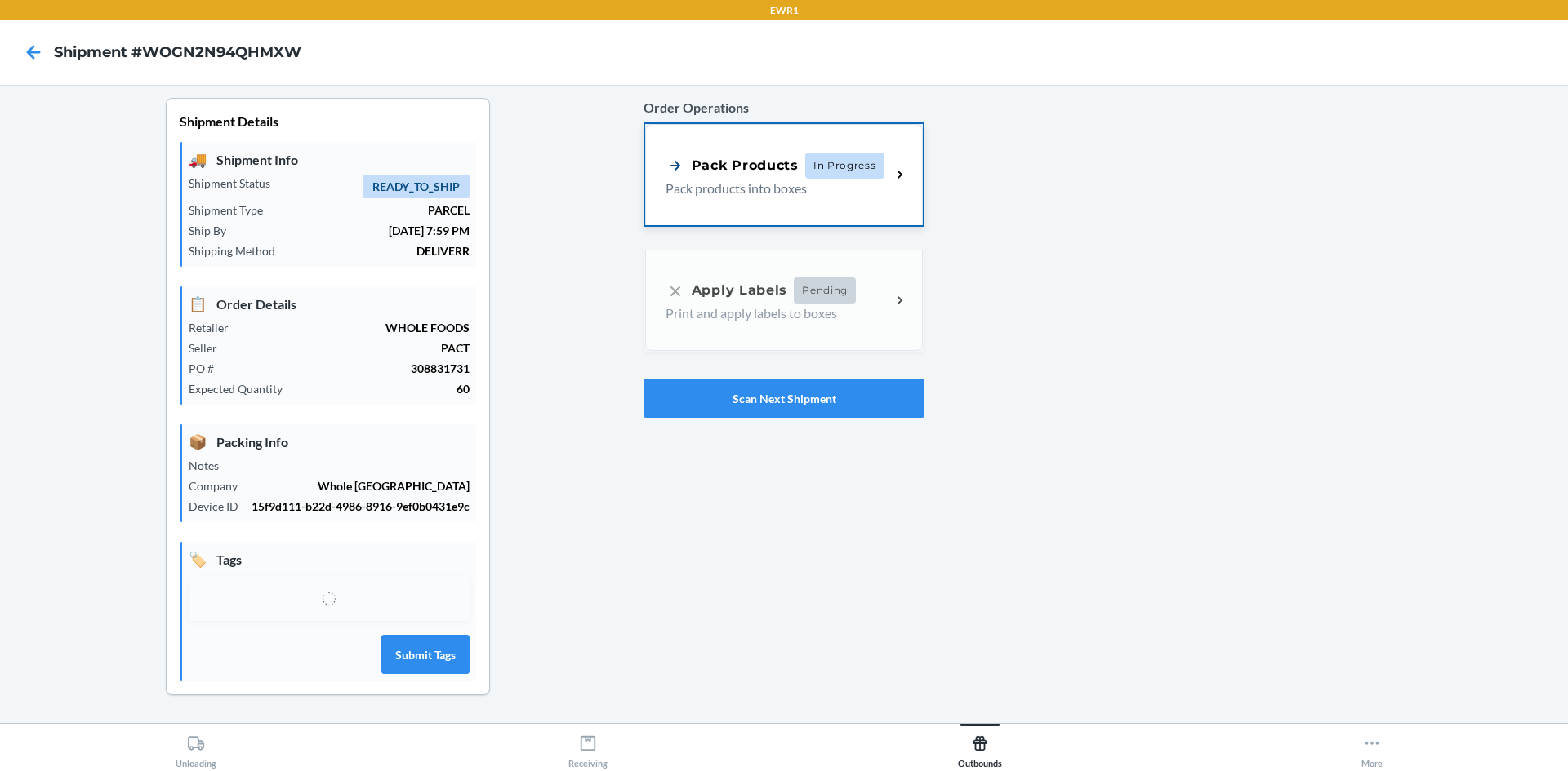
click at [849, 222] on div "Pack Products In Progress Pack products into boxes" at bounding box center [784, 174] width 278 height 101
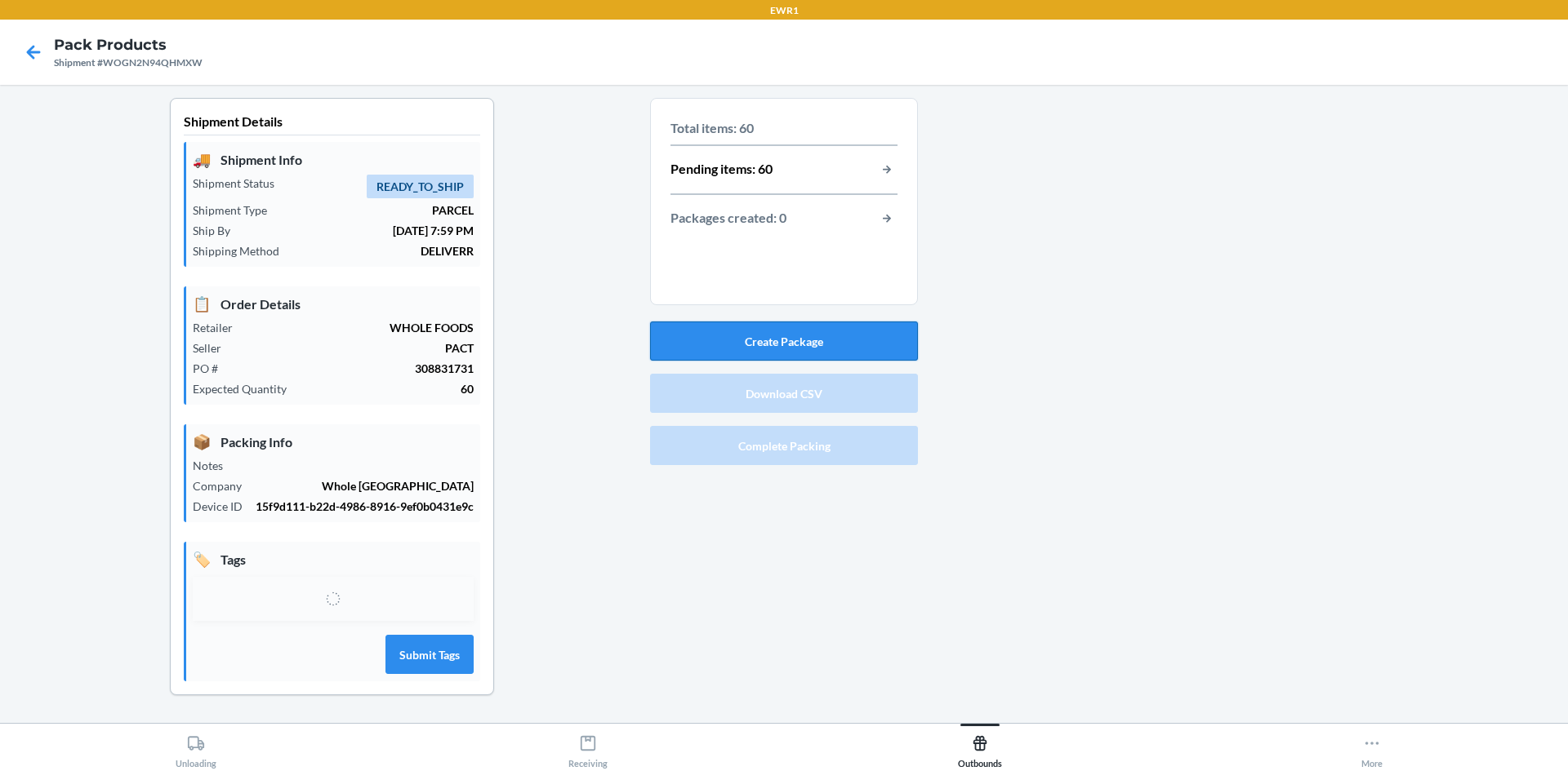
click at [799, 348] on button "Create Package" at bounding box center [783, 341] width 268 height 39
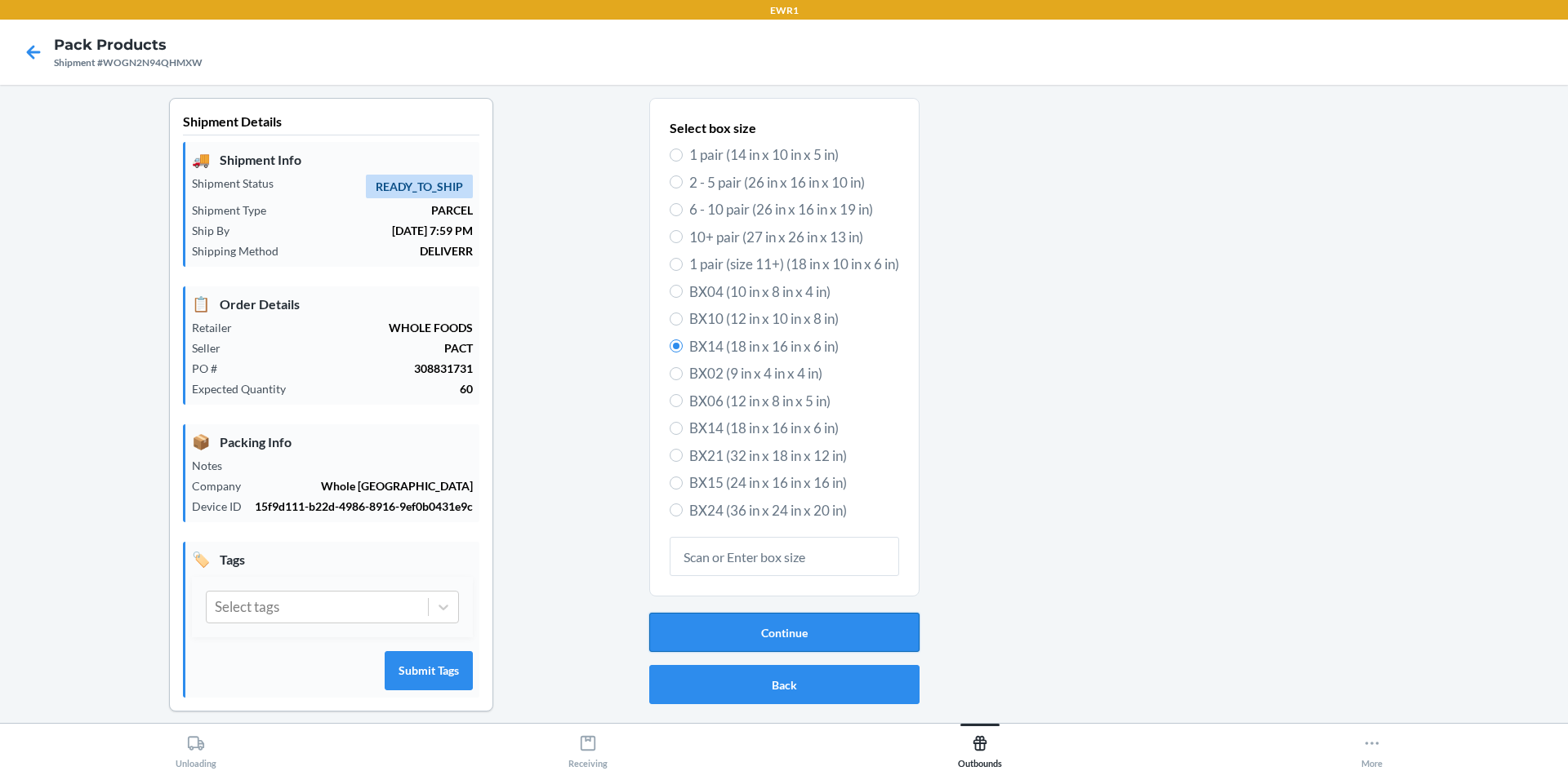
click at [785, 651] on button "Continue" at bounding box center [785, 632] width 271 height 39
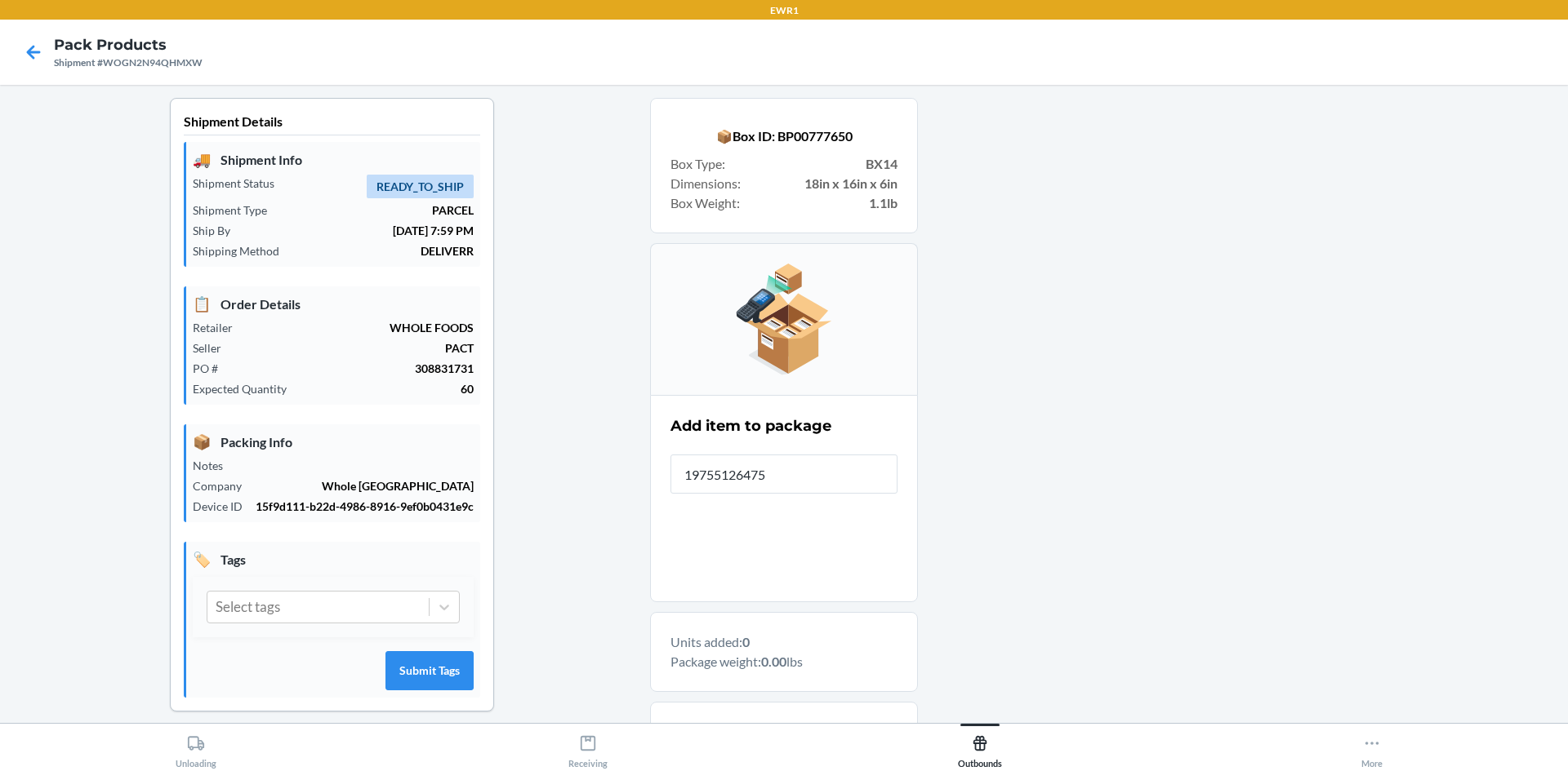
type input "197551264750"
type input "197551264682"
type input "197551264668"
type input "197551264422"
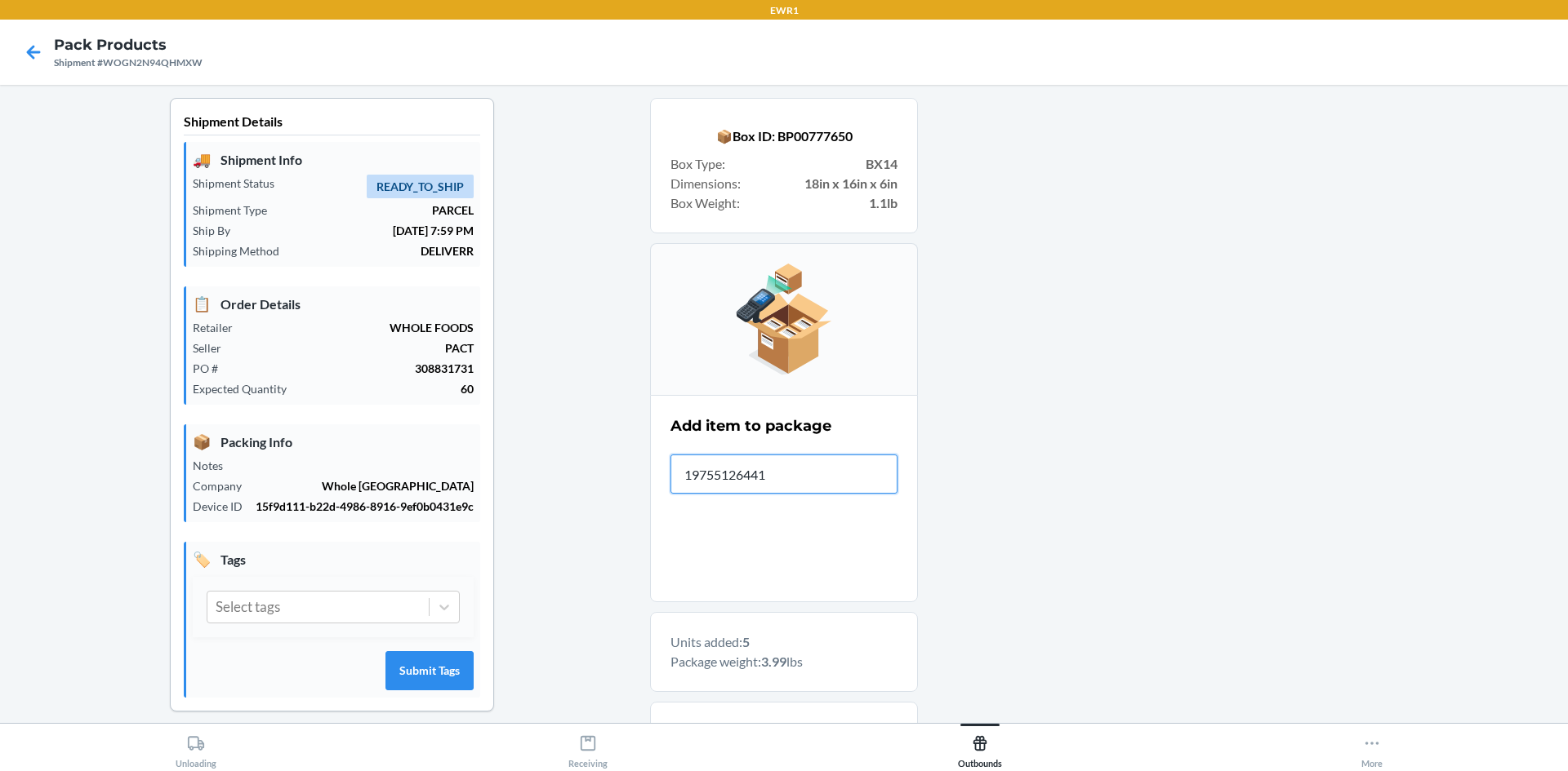
type input "197551264415"
type input "197551264729"
type input "197551264705"
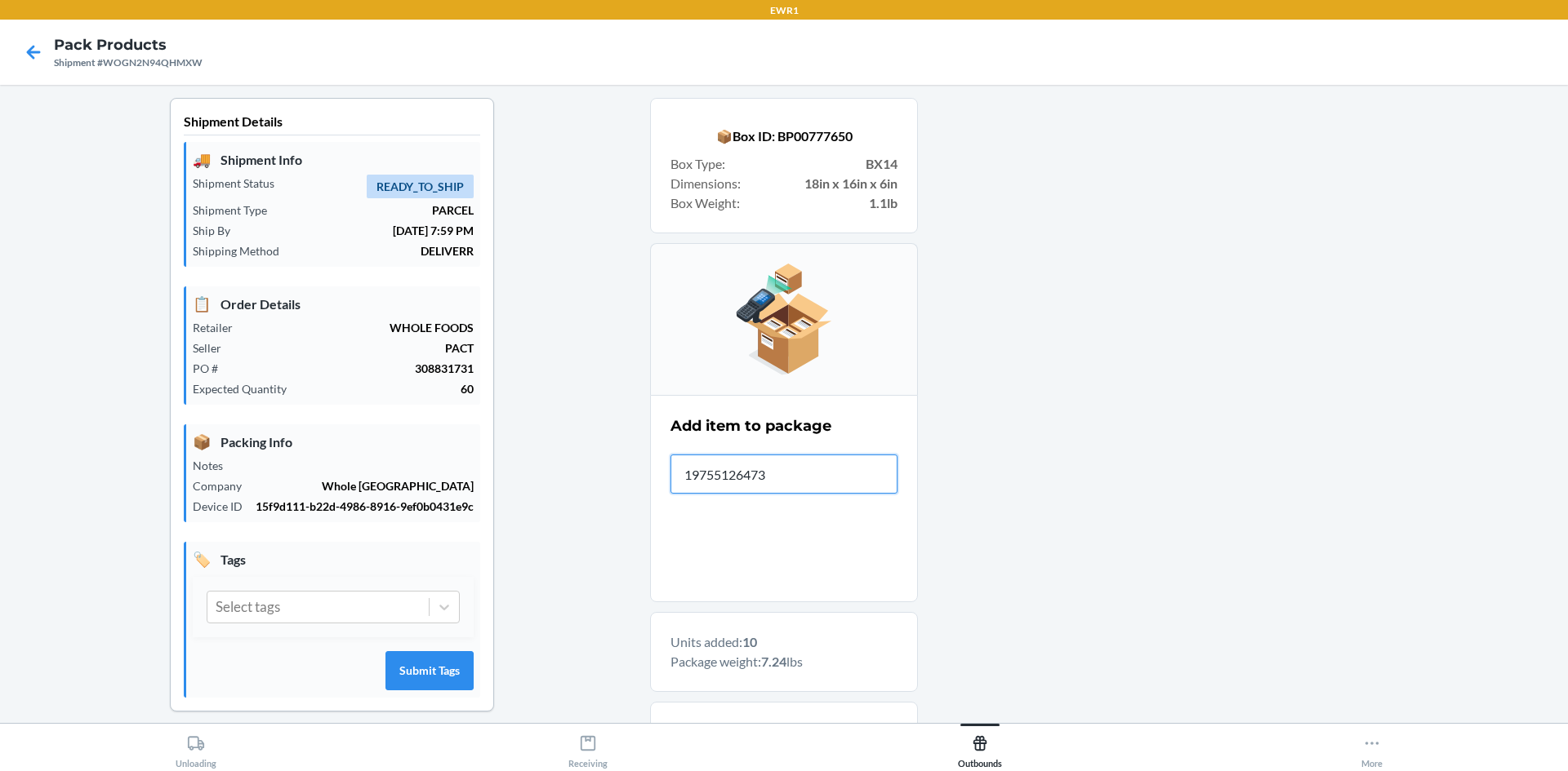
type input "197551264736"
type input "197551264651"
type input "197551264385"
type input "197551264354"
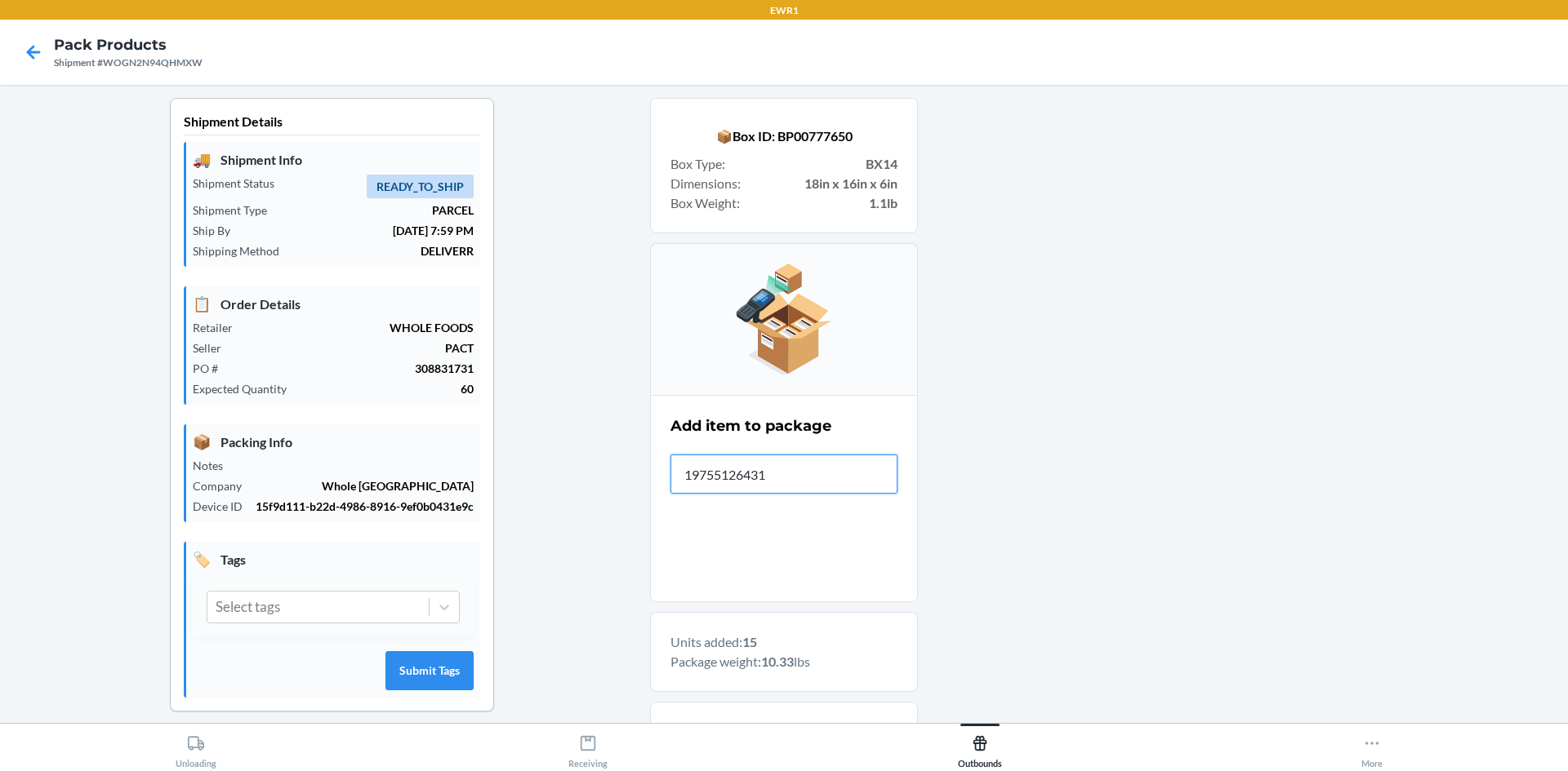
type input "197551264316"
type input "197551264781"
type input "197551264361"
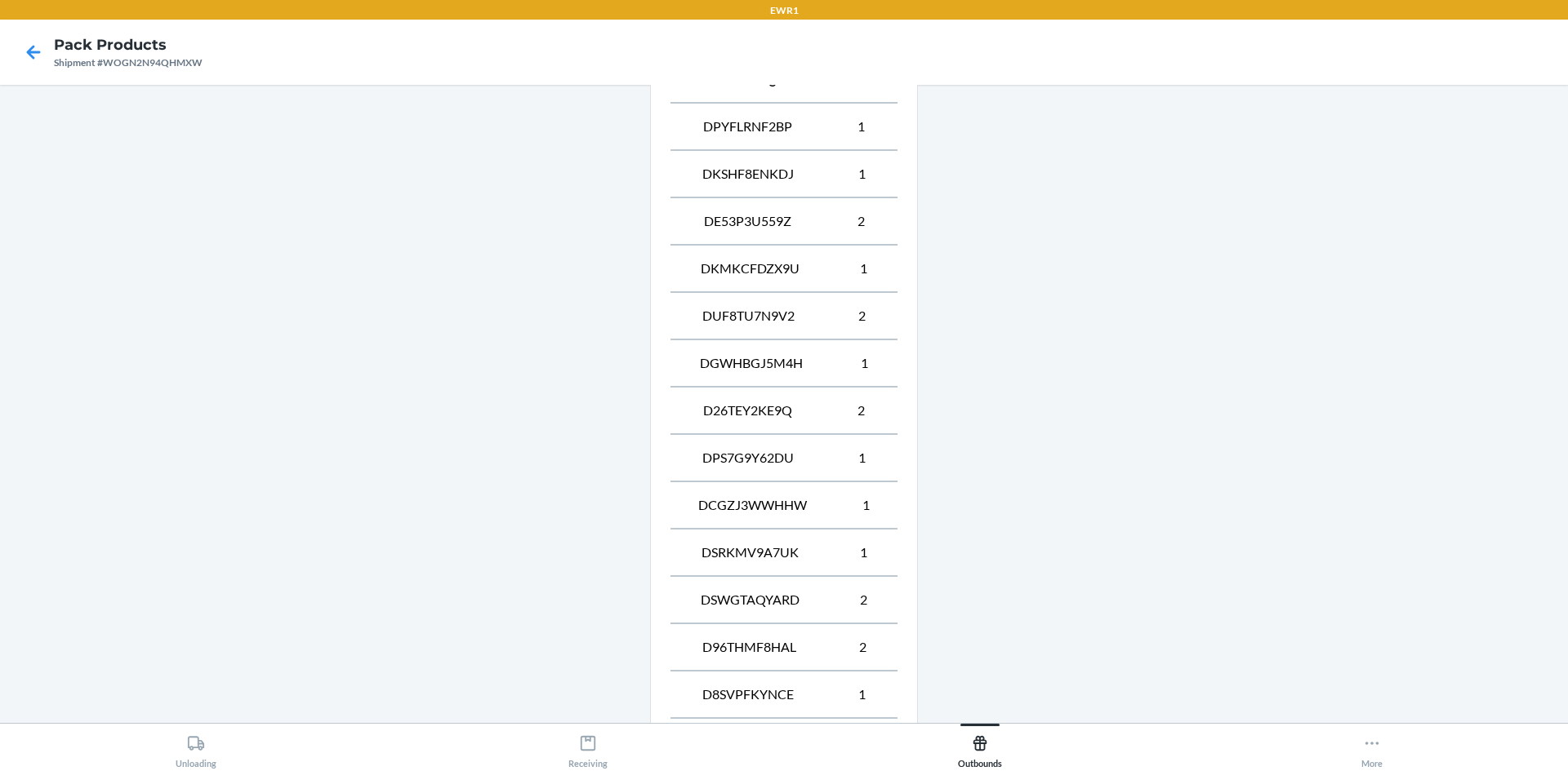
scroll to position [868, 0]
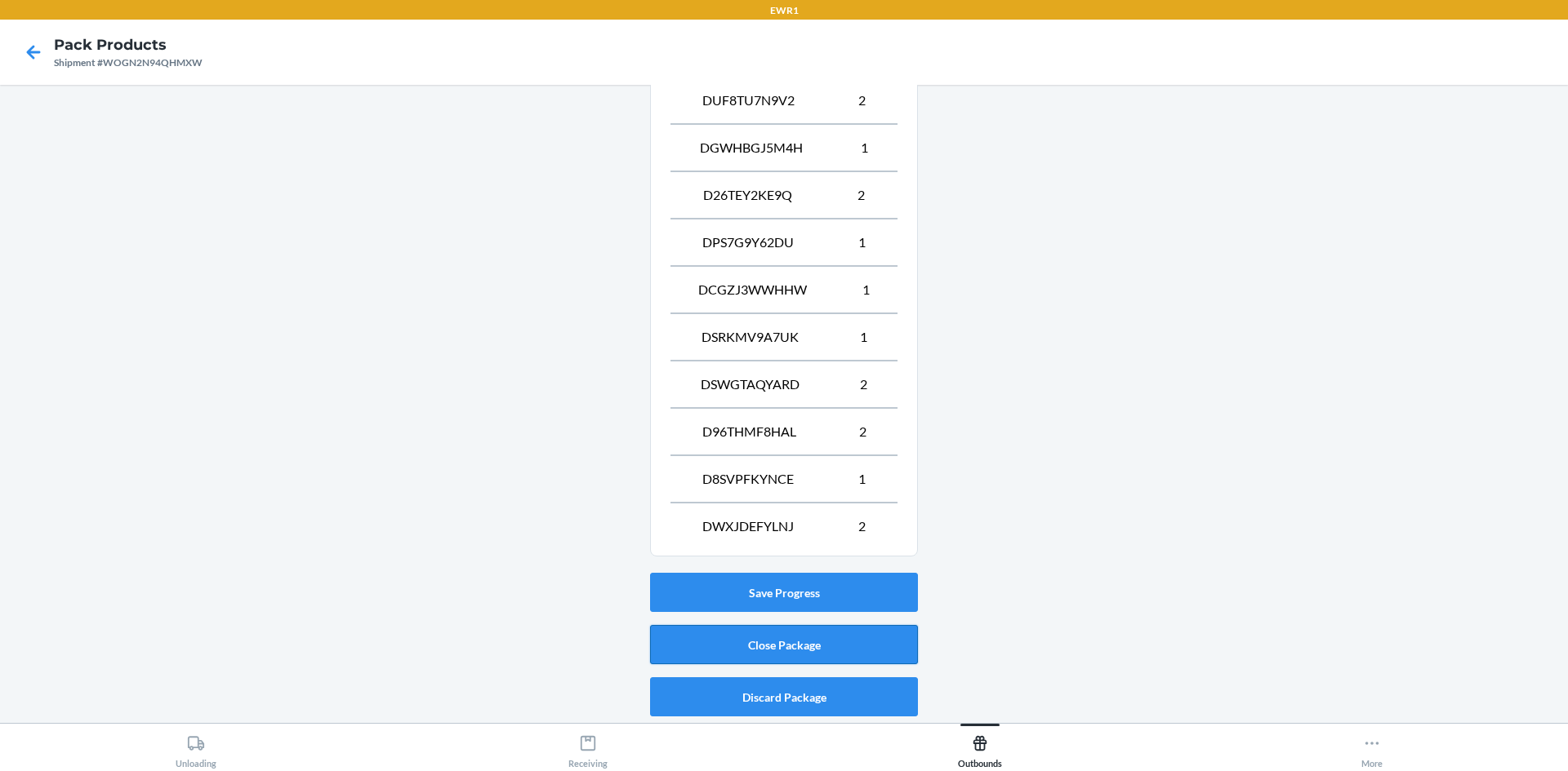
click at [765, 642] on button "Close Package" at bounding box center [783, 645] width 268 height 39
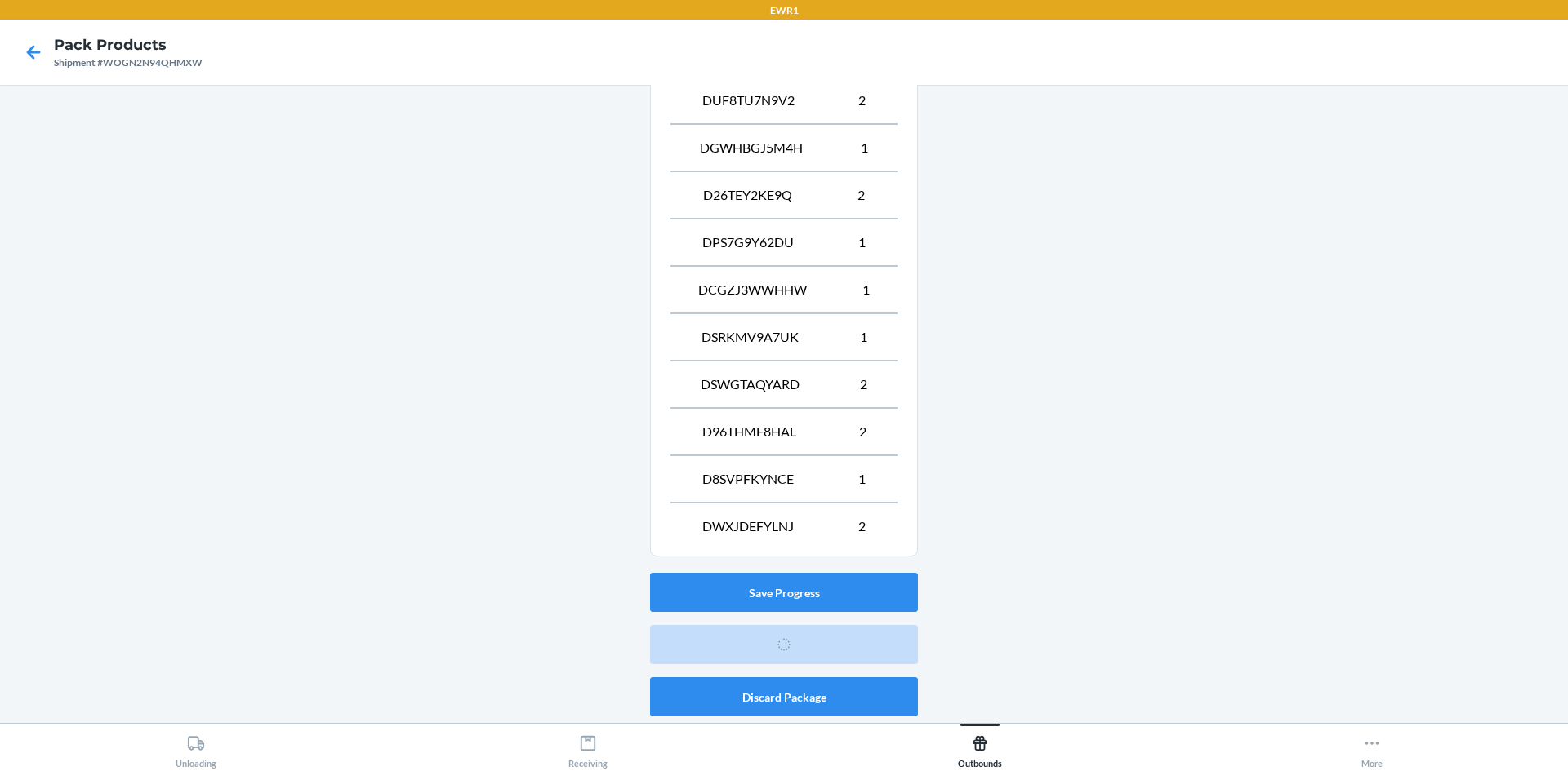
scroll to position [15, 0]
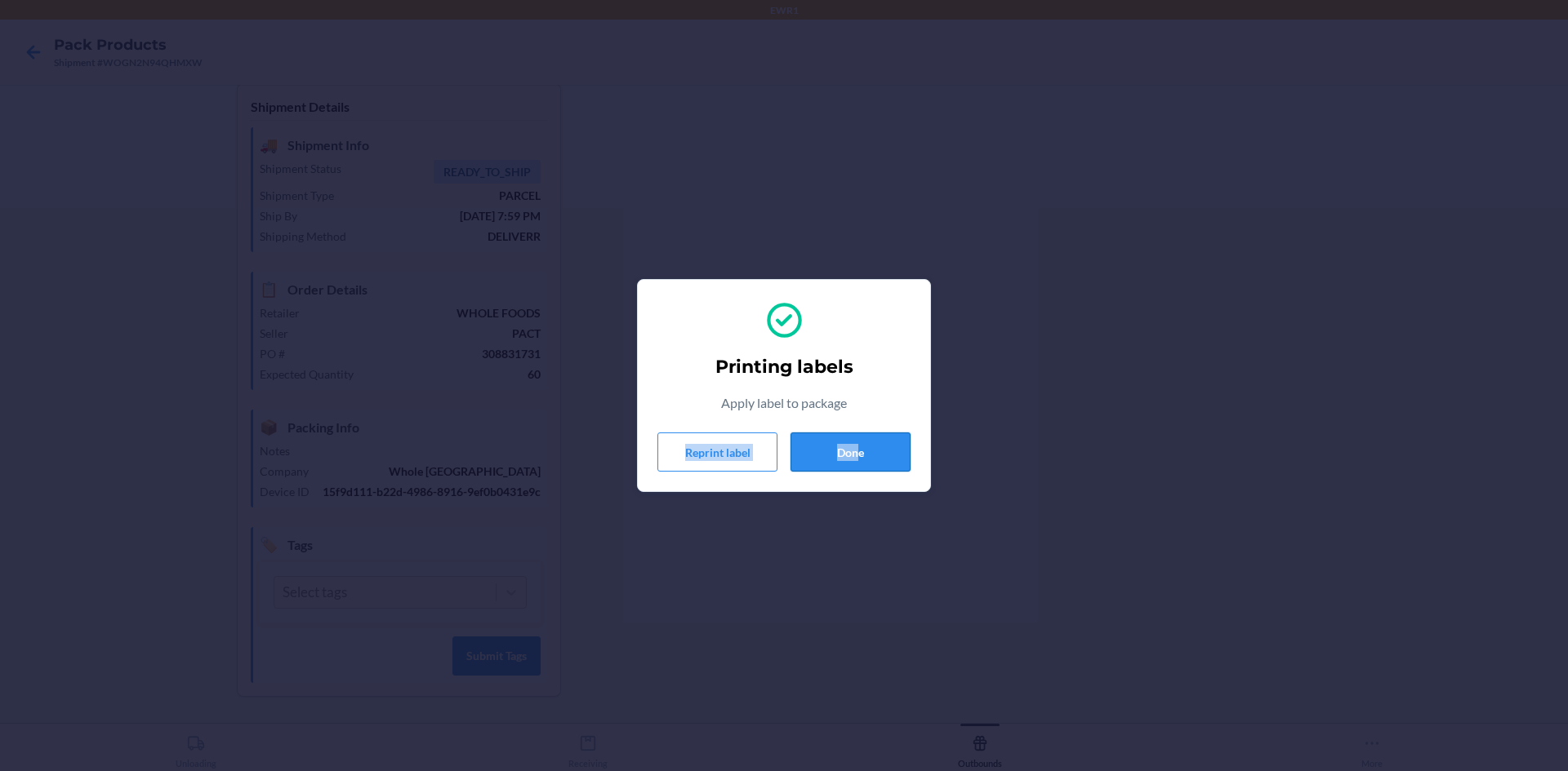
drag, startPoint x: 858, startPoint y: 416, endPoint x: 856, endPoint y: 440, distance: 24.1
click at [856, 435] on div "Printing labels Apply label to package Reprint label Done" at bounding box center [784, 386] width 253 height 185
click at [855, 440] on button "Done" at bounding box center [850, 451] width 120 height 39
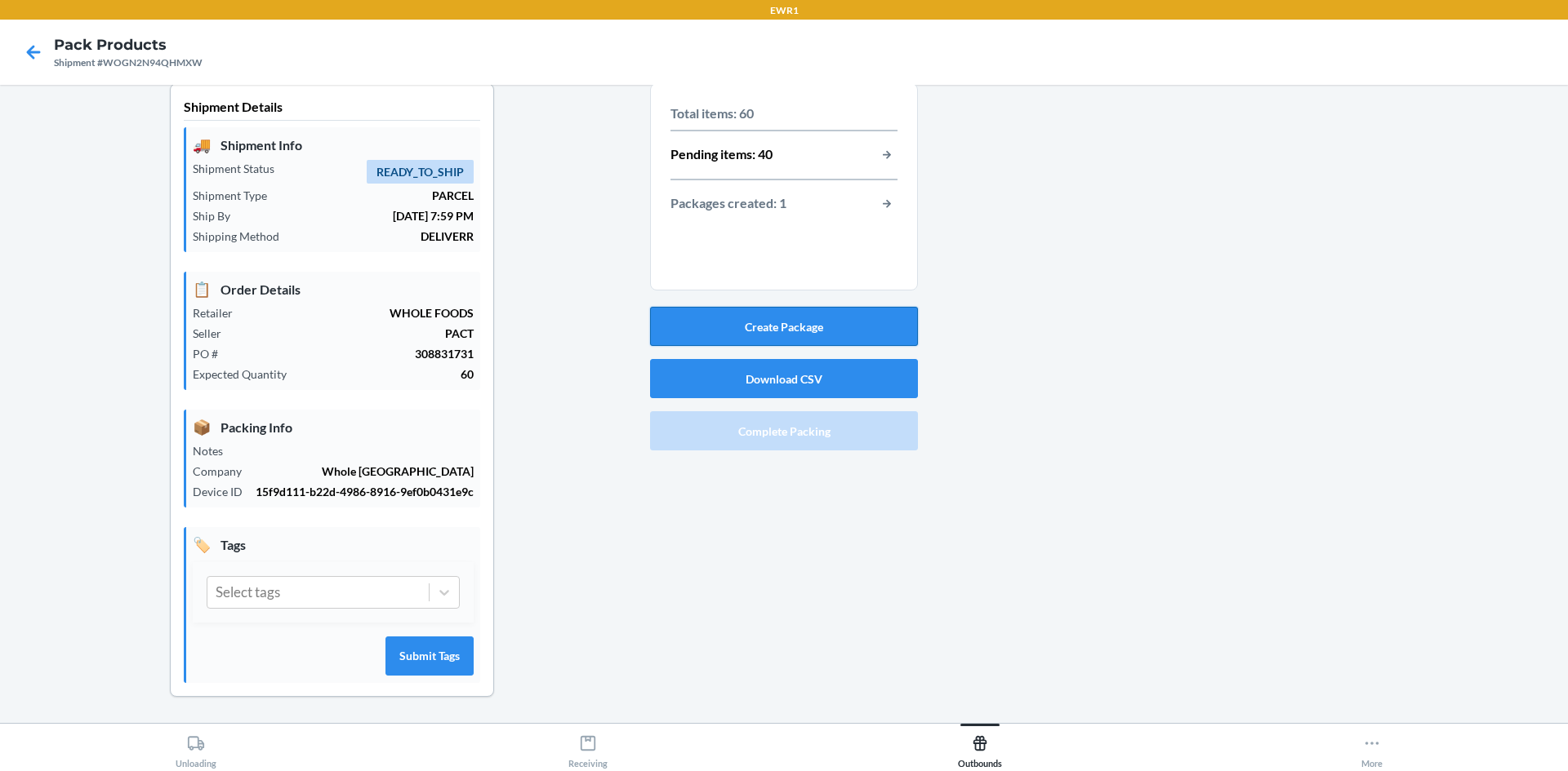
click at [831, 311] on button "Create Package" at bounding box center [783, 326] width 268 height 39
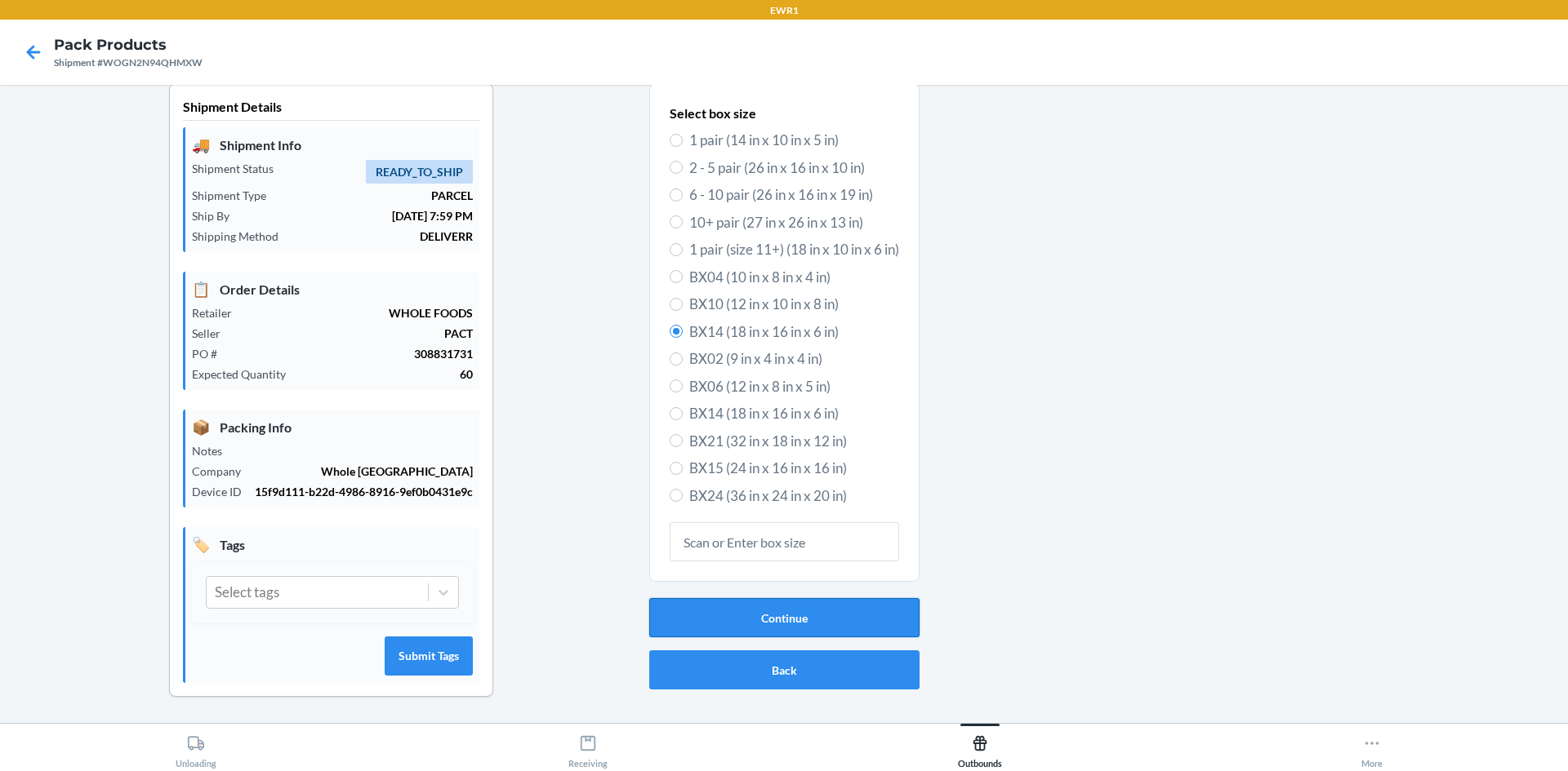
drag, startPoint x: 877, startPoint y: 671, endPoint x: 842, endPoint y: 636, distance: 49.5
click at [853, 657] on div "Continue Back" at bounding box center [785, 644] width 271 height 104
click at [843, 624] on button "Continue" at bounding box center [785, 618] width 271 height 39
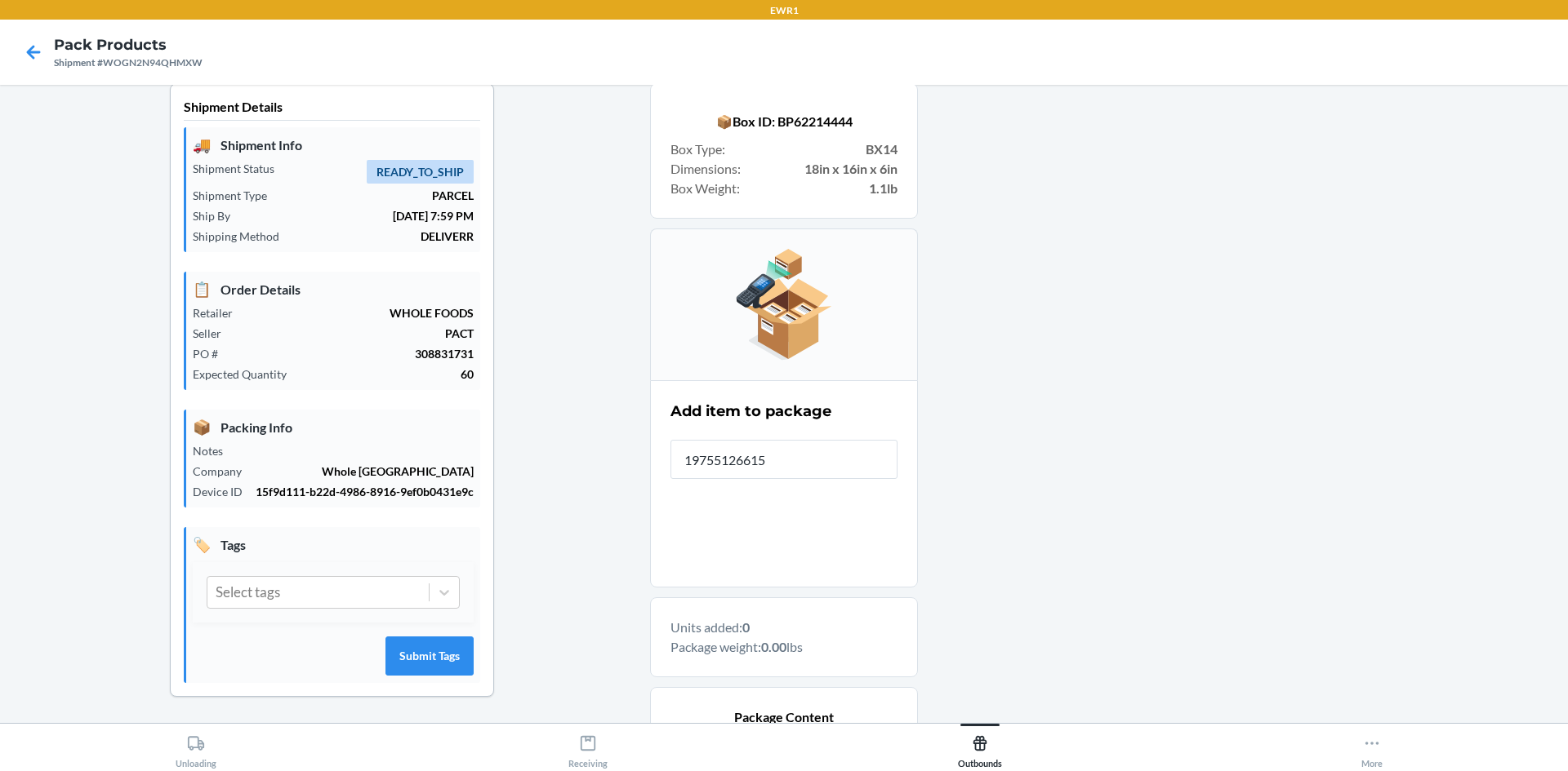
type input "197551266150"
type input "197551266143"
type input "197551264767"
type input "197551266167"
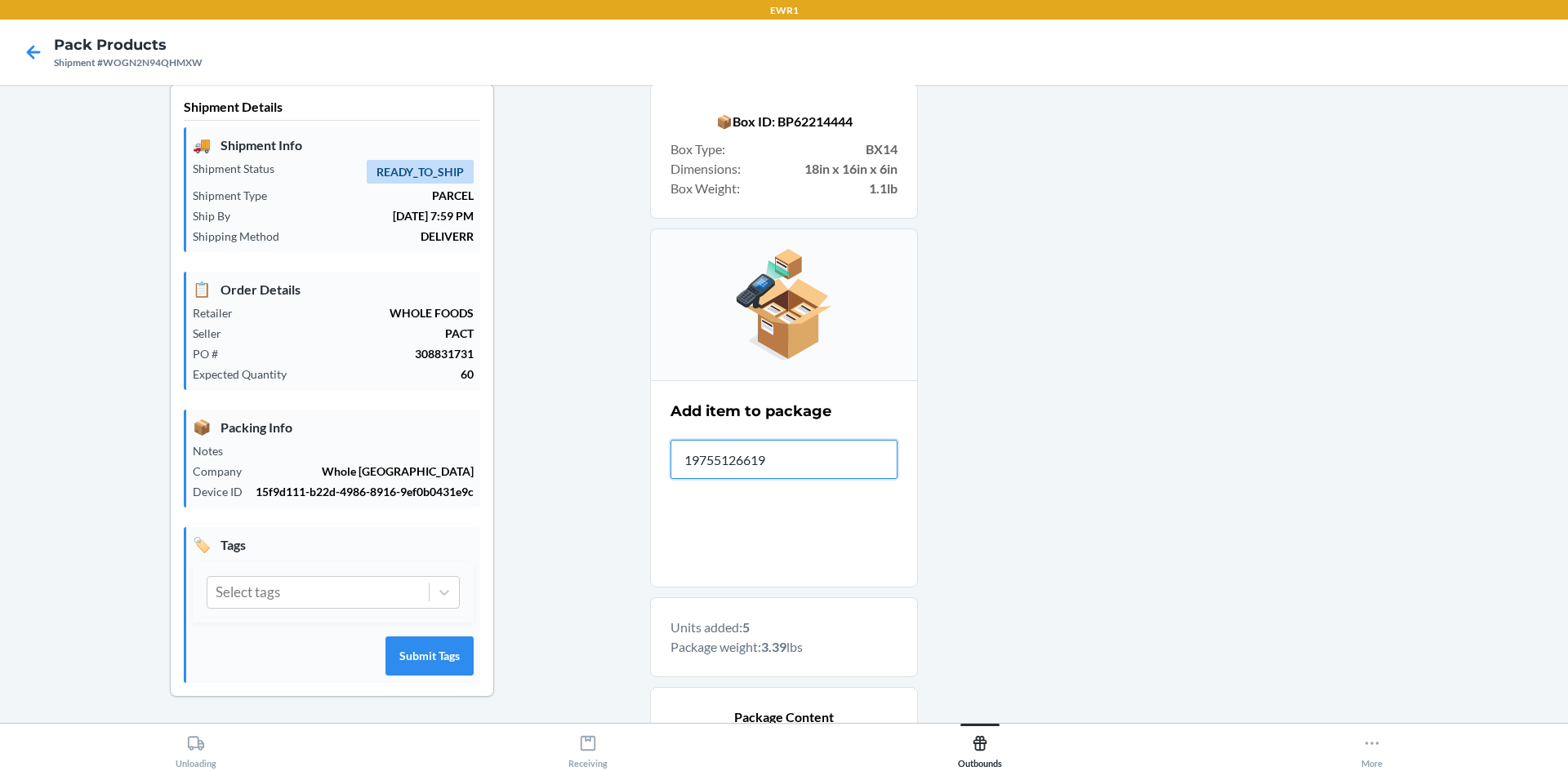
type input "197551266198"
type input "197551266204"
type input "197551264934"
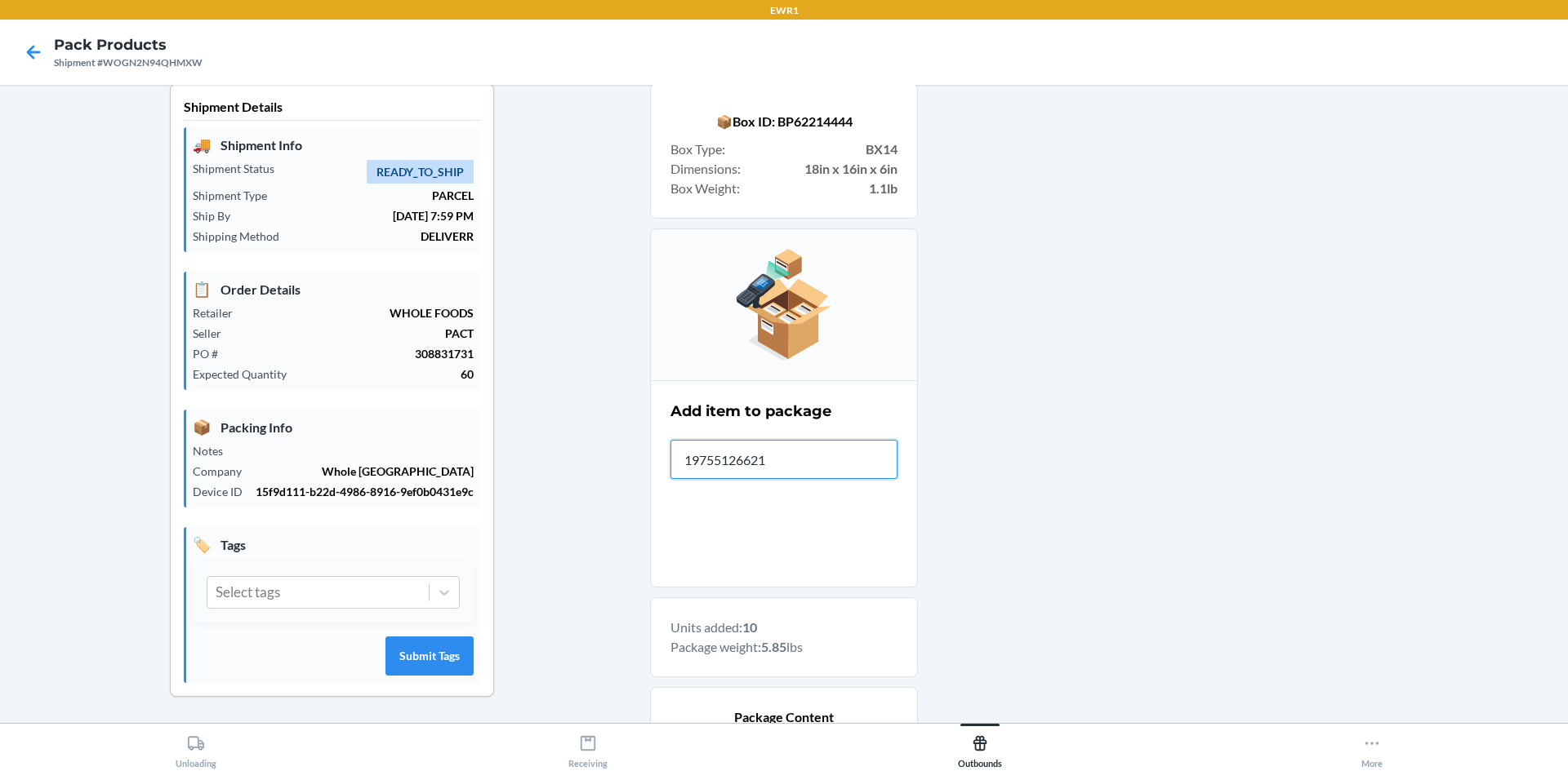
type input "197551266211"
type input "197551266150"
type input "197551266228"
type input "197551264927"
type input "197551264903"
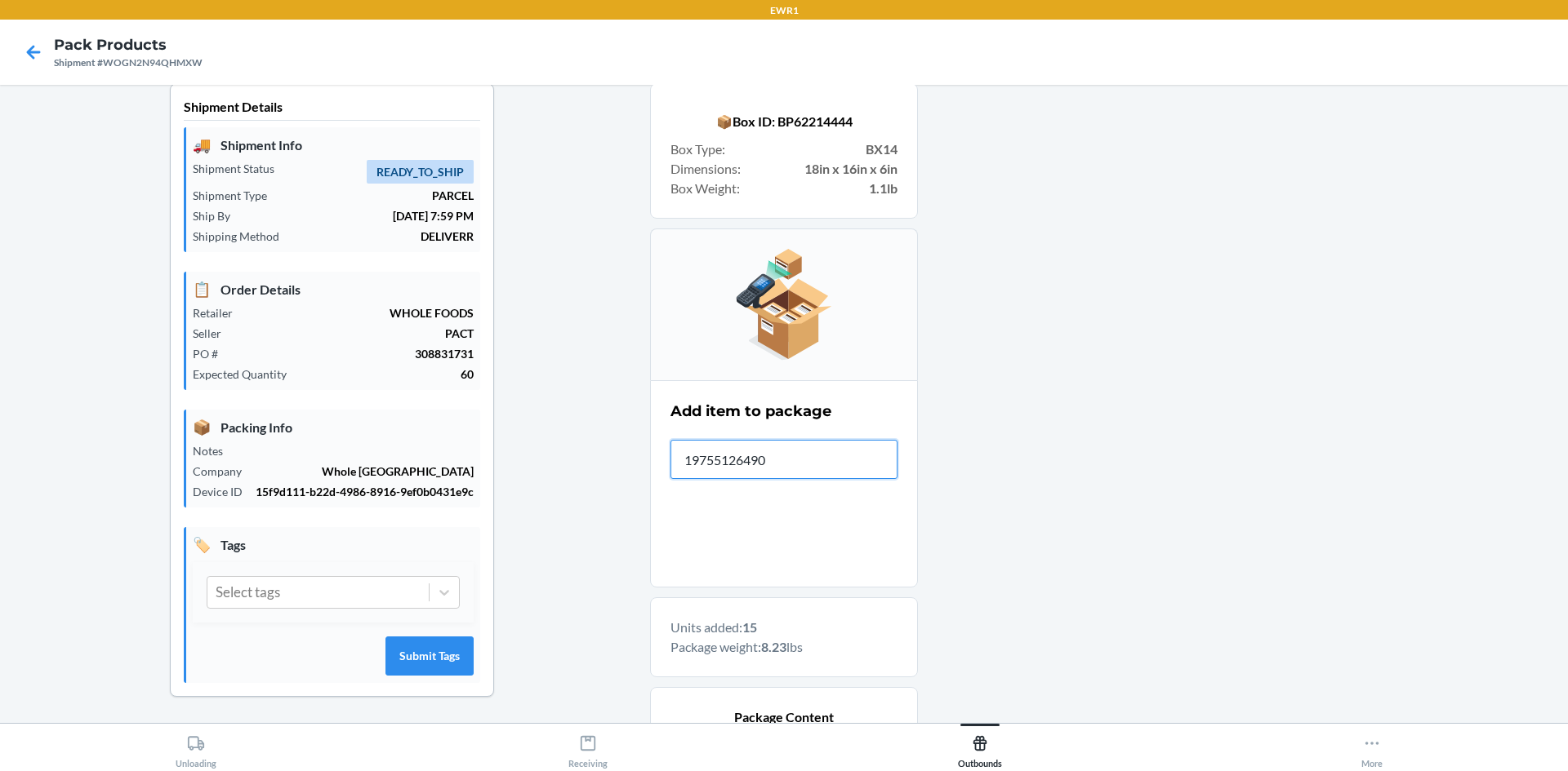
type input "197551264903"
type input "197551264675"
type input "197551264972"
type input "197551264910"
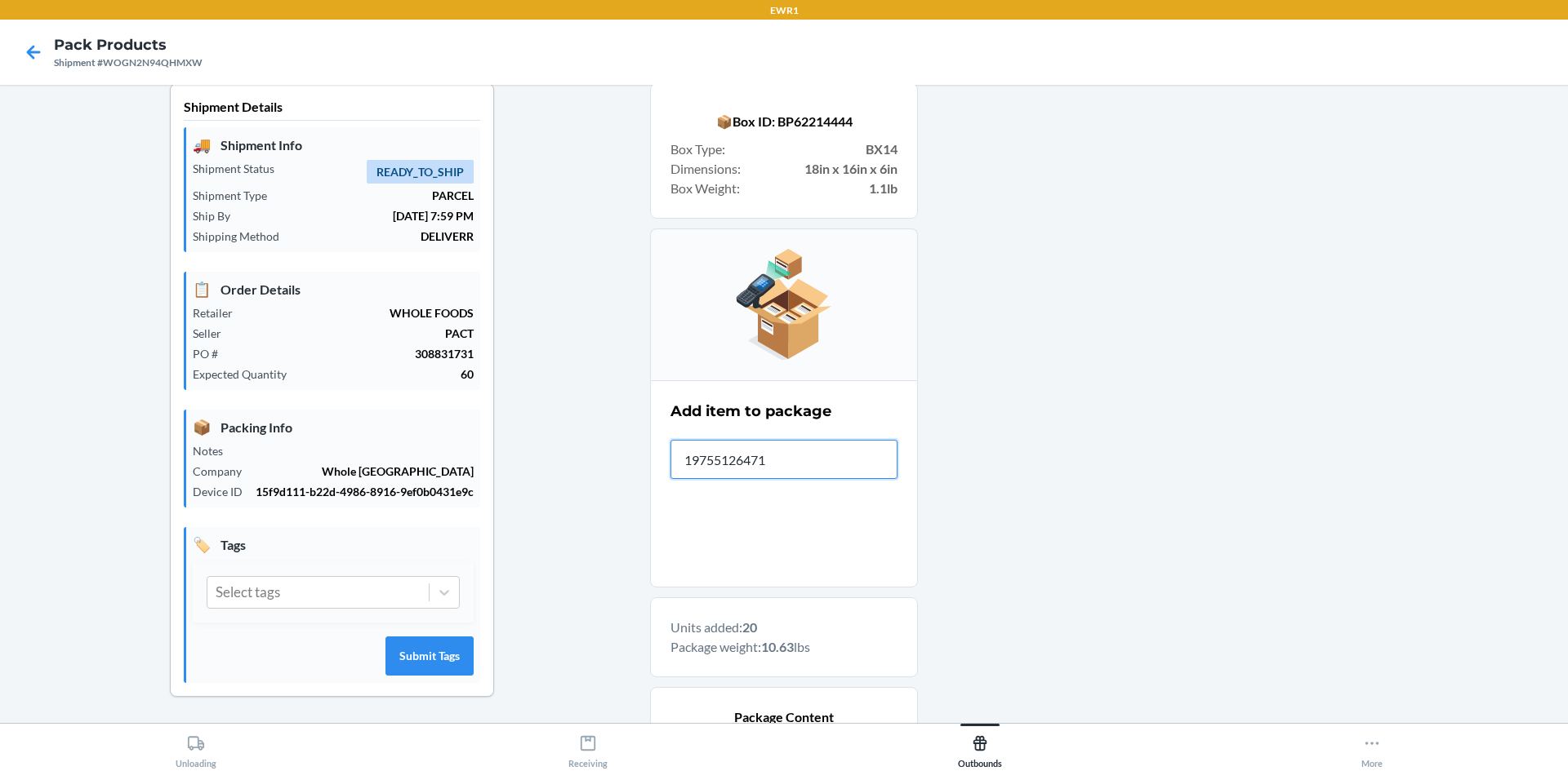
type input "197551264712"
type input "197551264958"
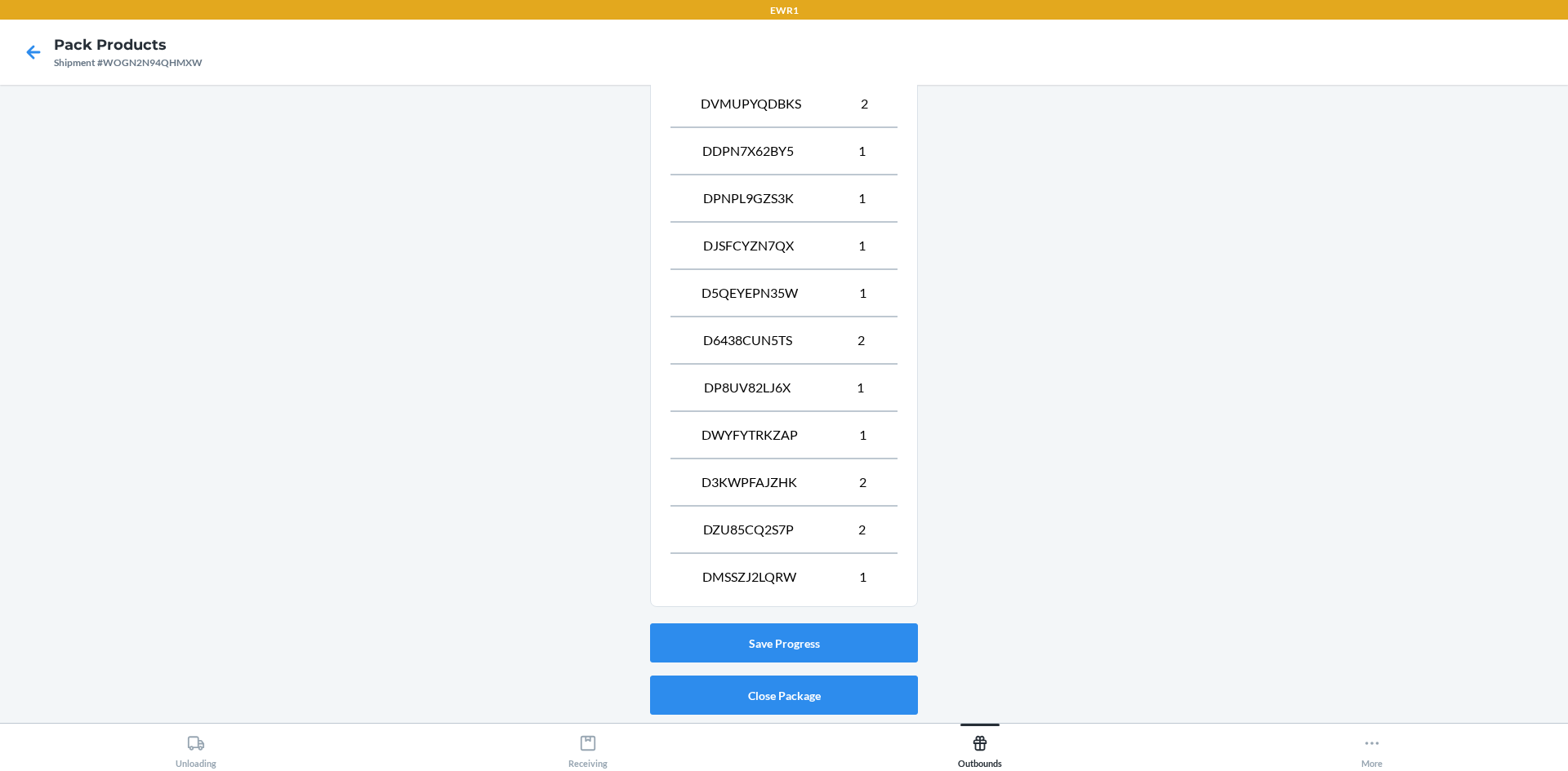
scroll to position [964, 0]
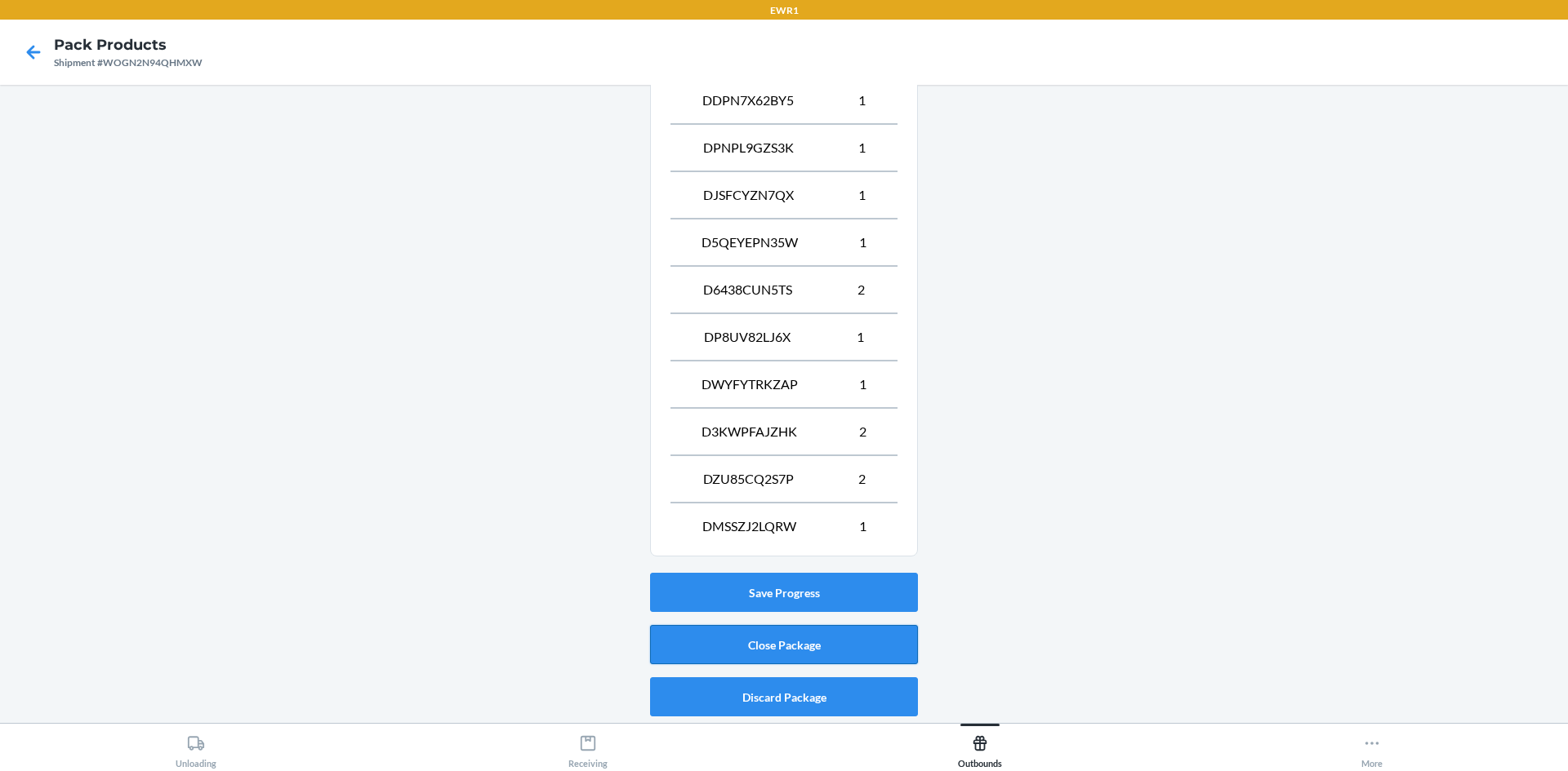
click at [693, 629] on button "Close Package" at bounding box center [783, 645] width 268 height 39
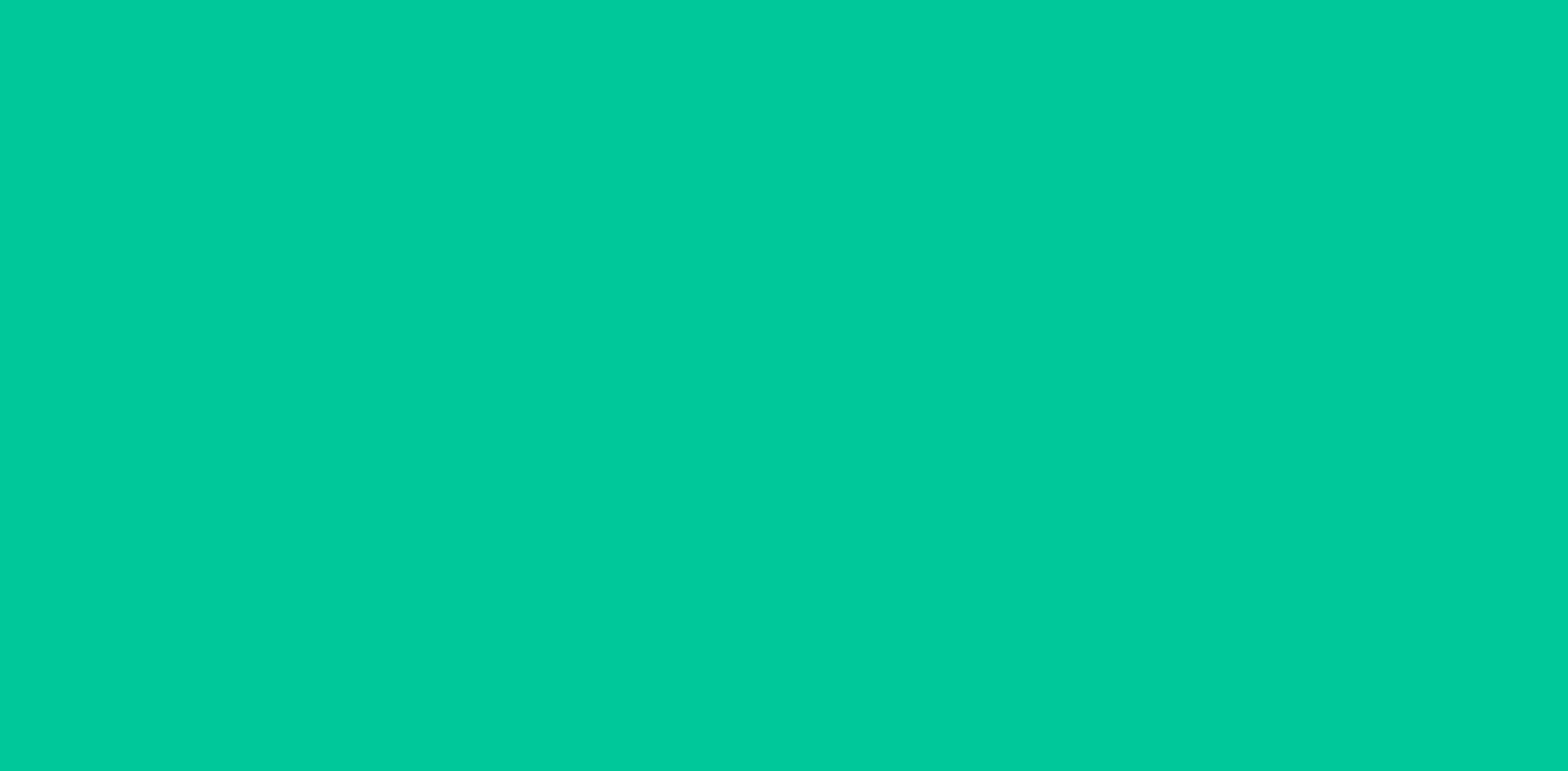
scroll to position [15, 0]
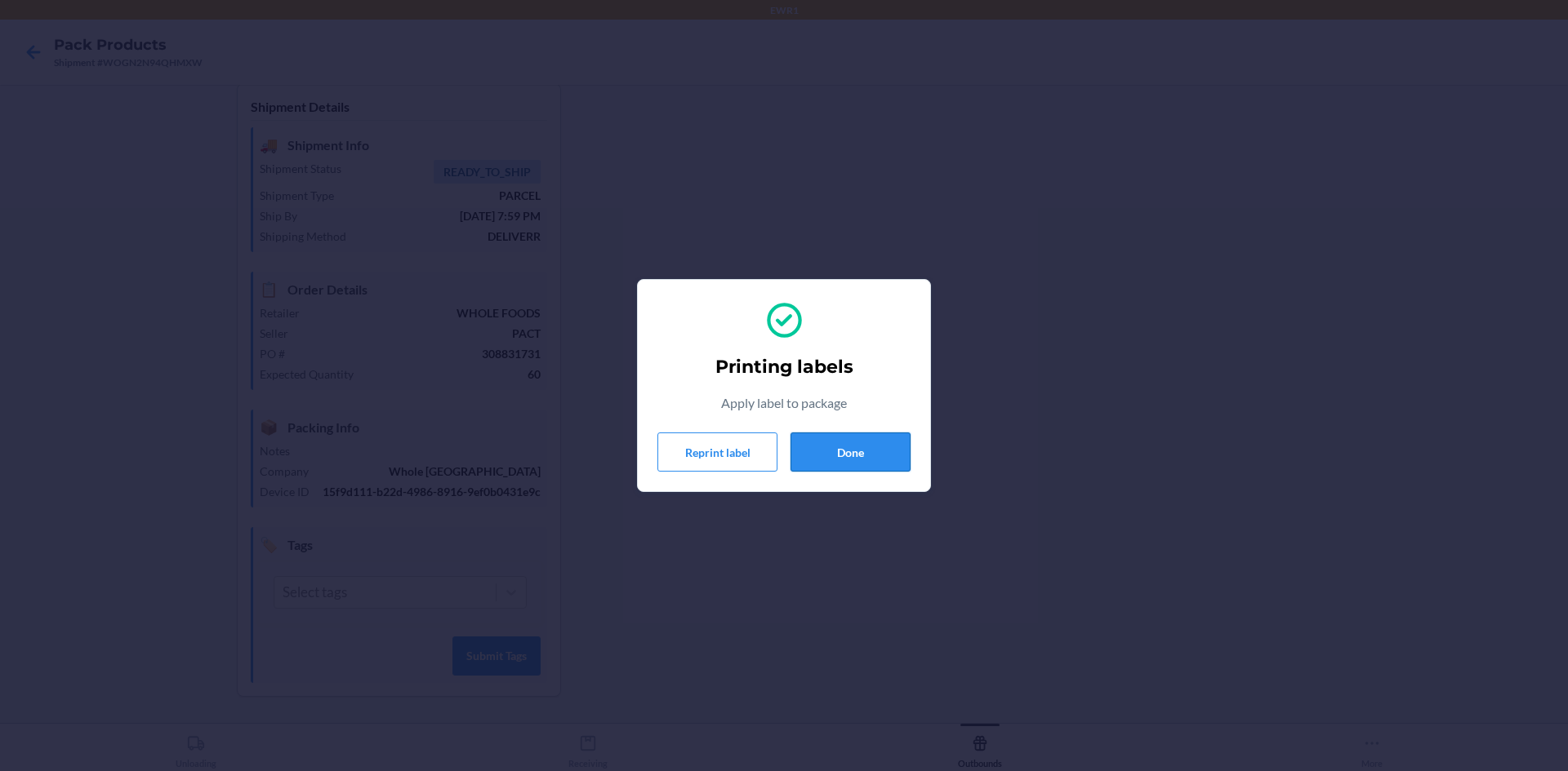
click at [854, 440] on button "Done" at bounding box center [850, 451] width 120 height 39
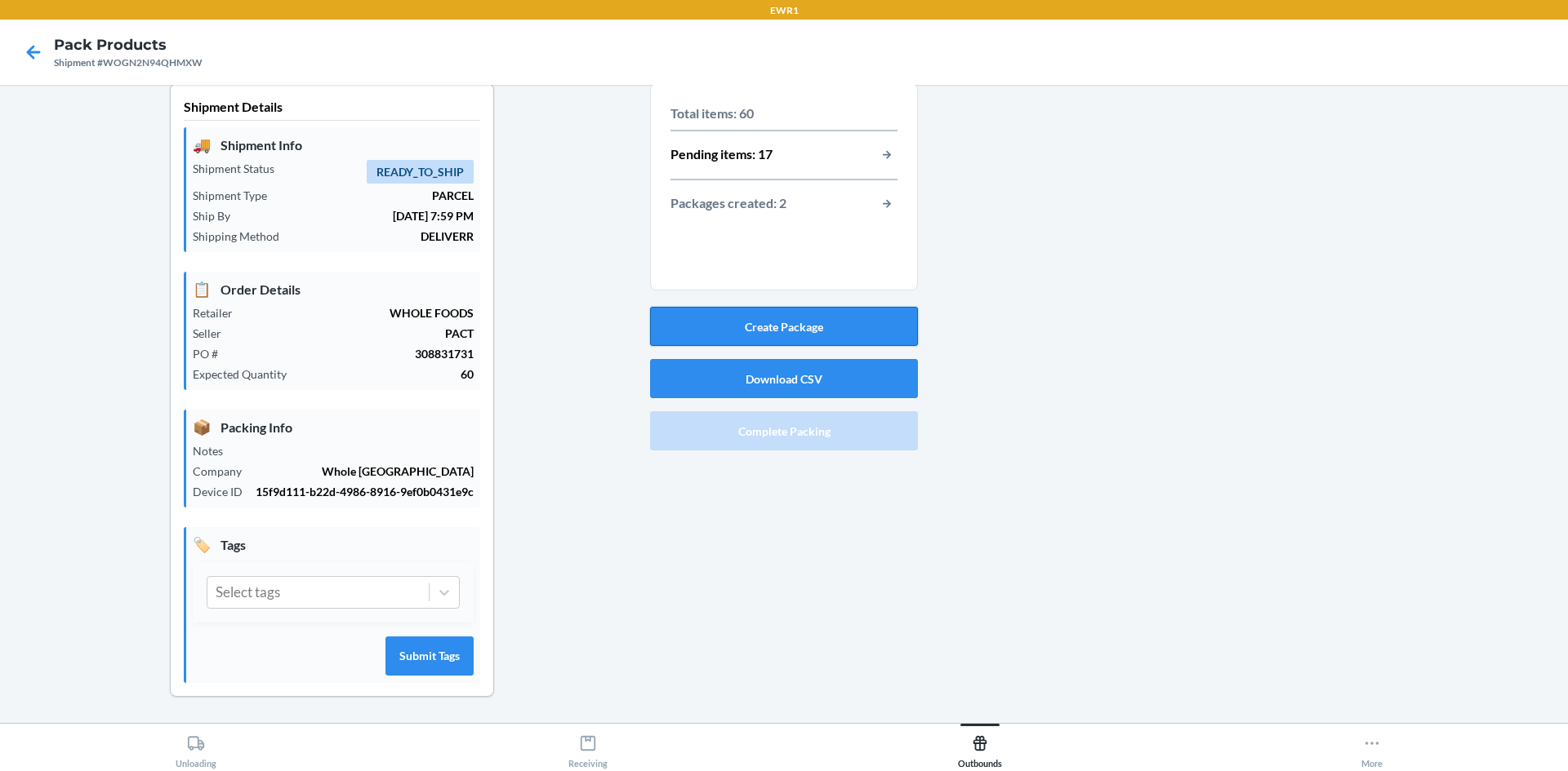
click at [789, 317] on button "Create Package" at bounding box center [783, 326] width 268 height 39
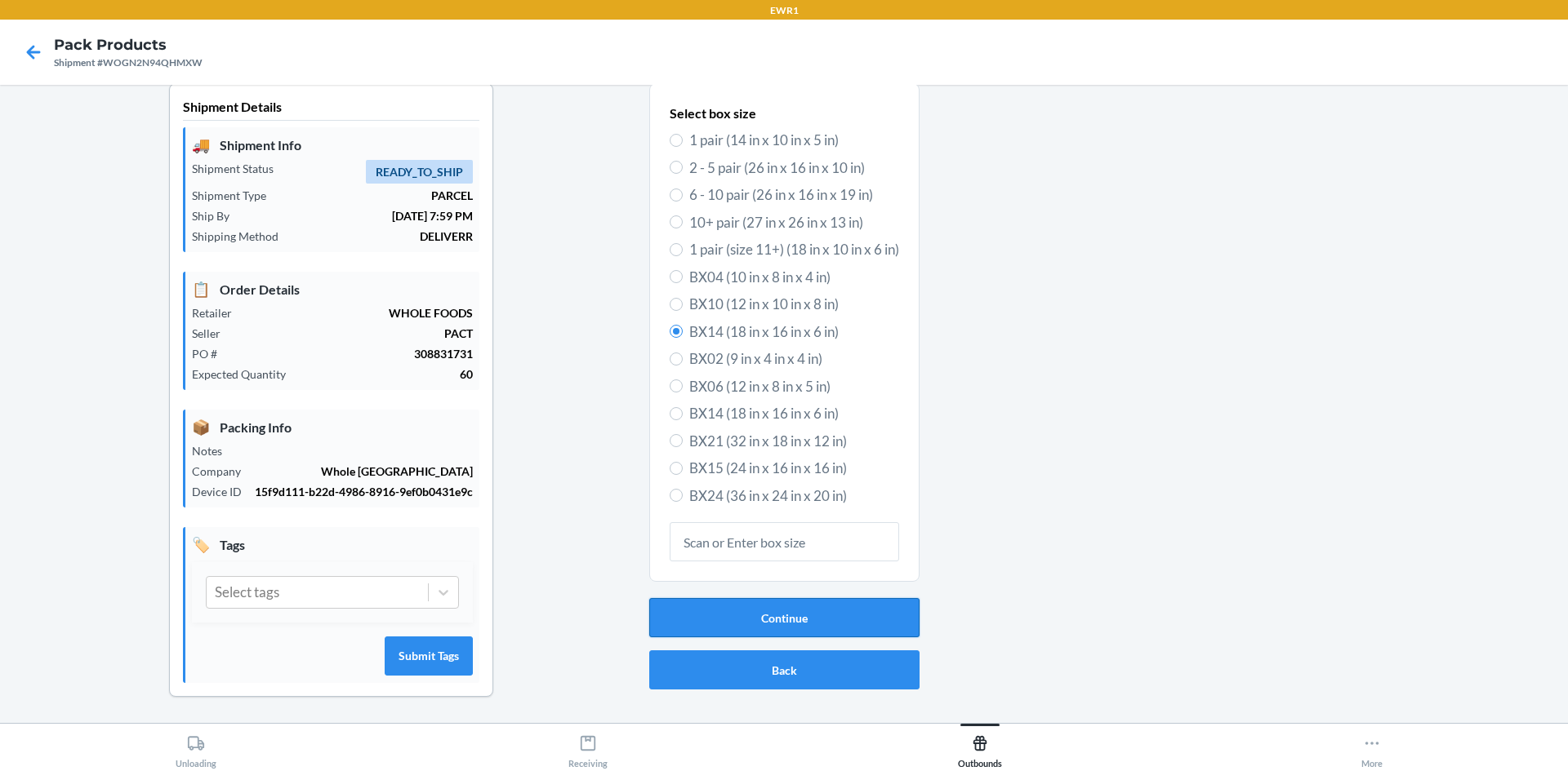
click at [815, 631] on button "Continue" at bounding box center [785, 618] width 271 height 39
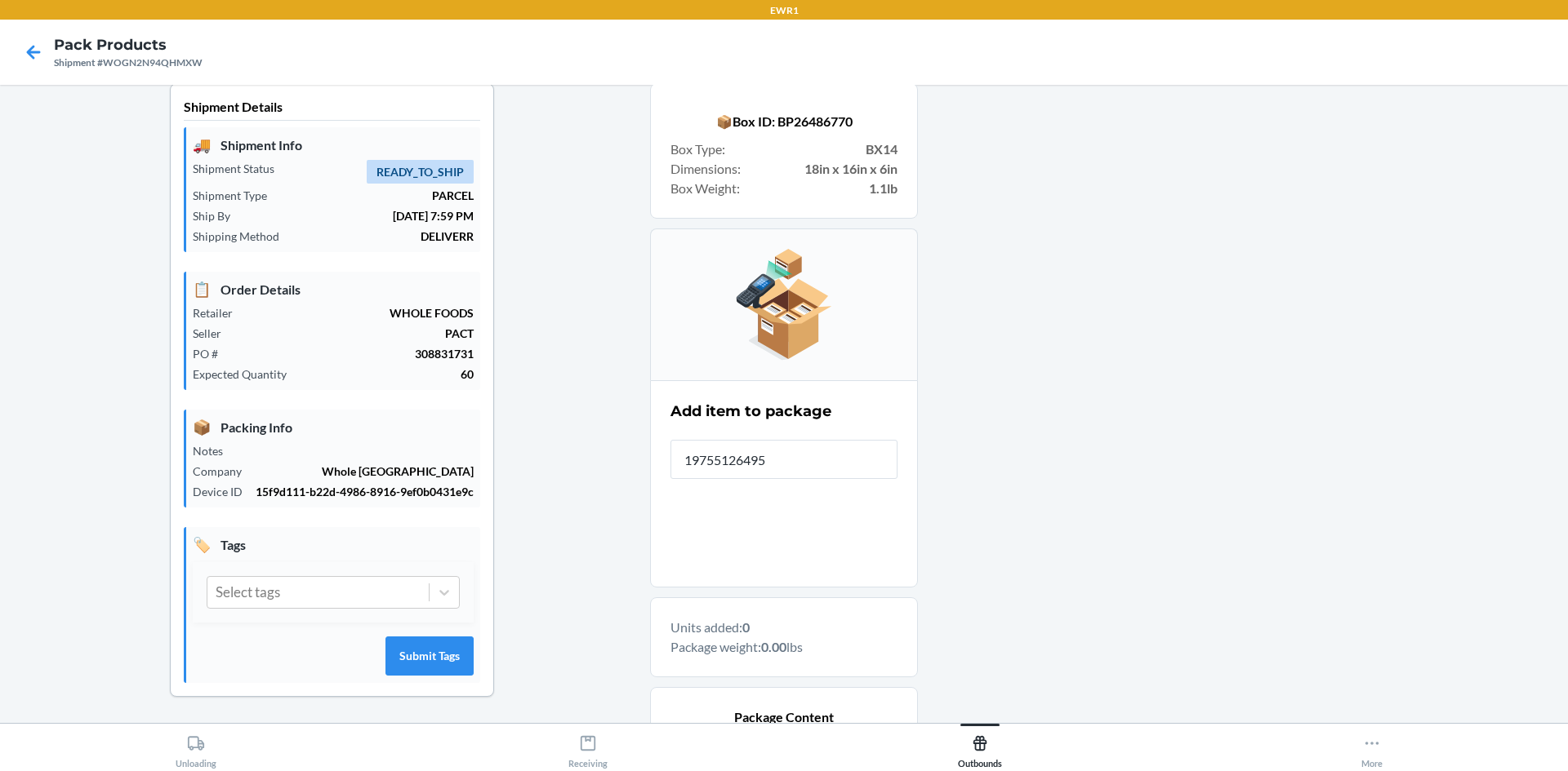
type input "197551264958"
type input "197551264651"
type input "197551264767"
type input "197551264323"
type input "197551264309"
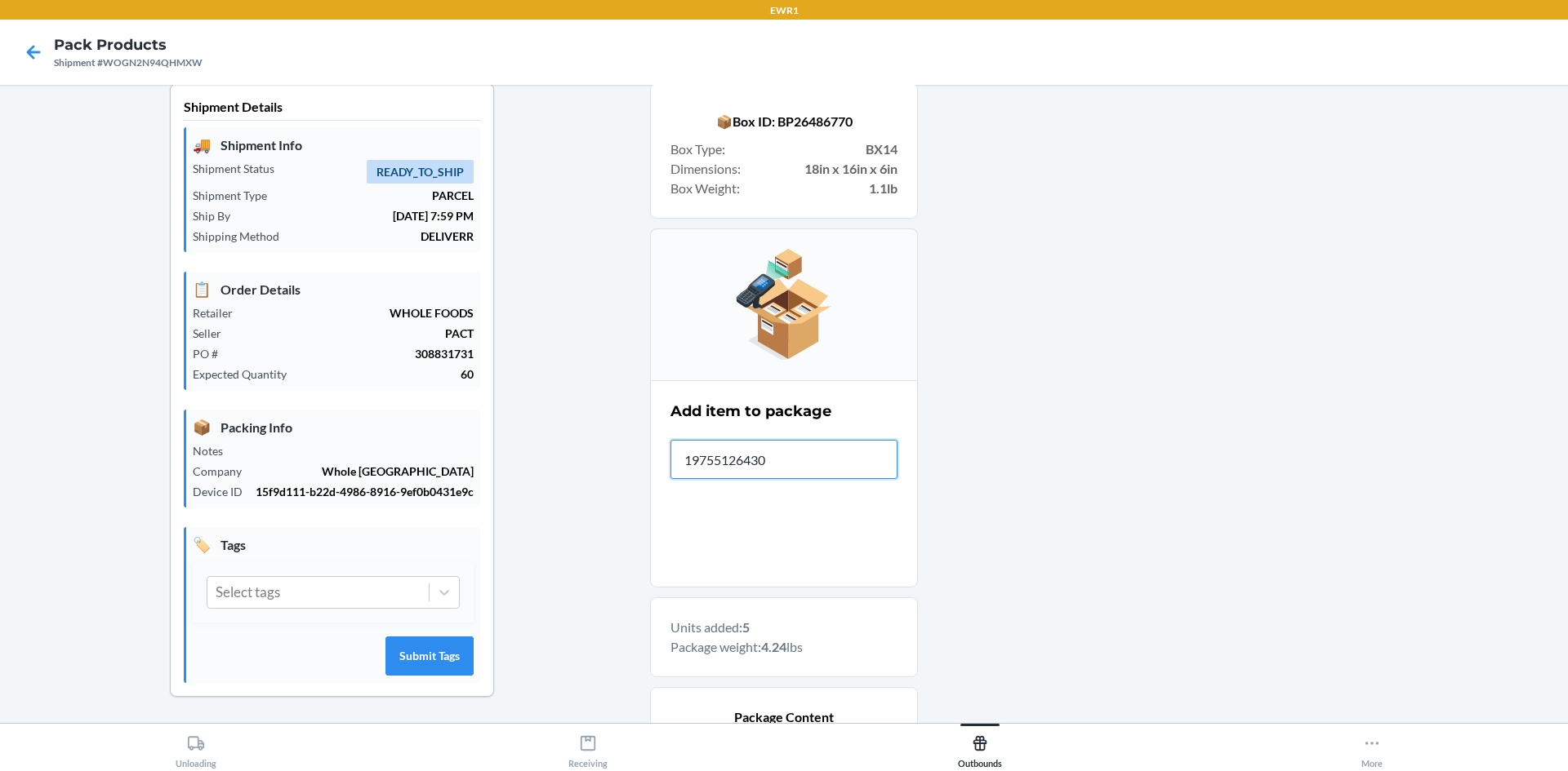
type input "197551264309"
type input "197551264408"
type input "197551264330"
type input "197551264989"
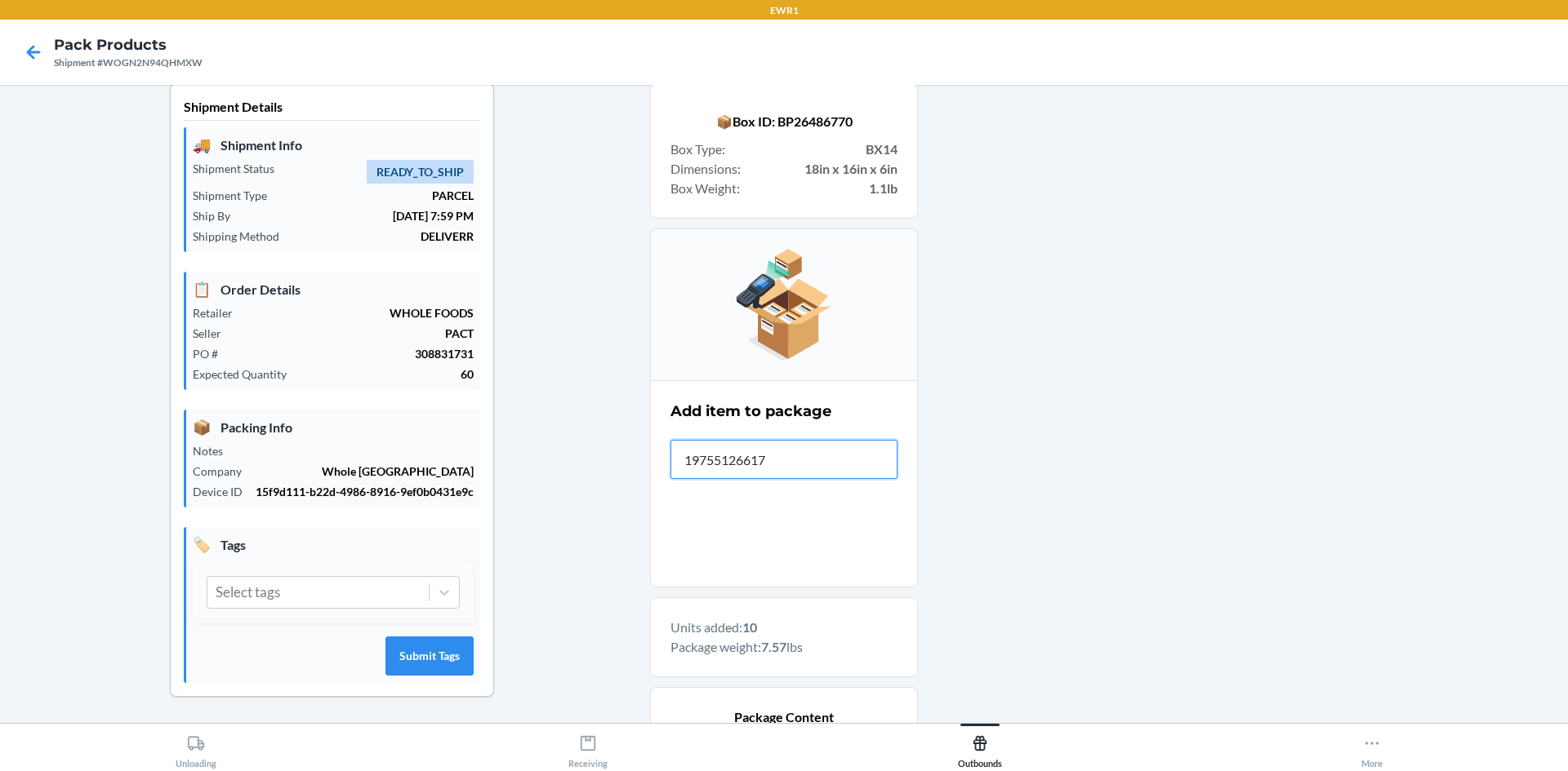
type input "197551266174"
type input "197551264965"
type input "197551264774"
type input "197551264439"
type input "197551264965"
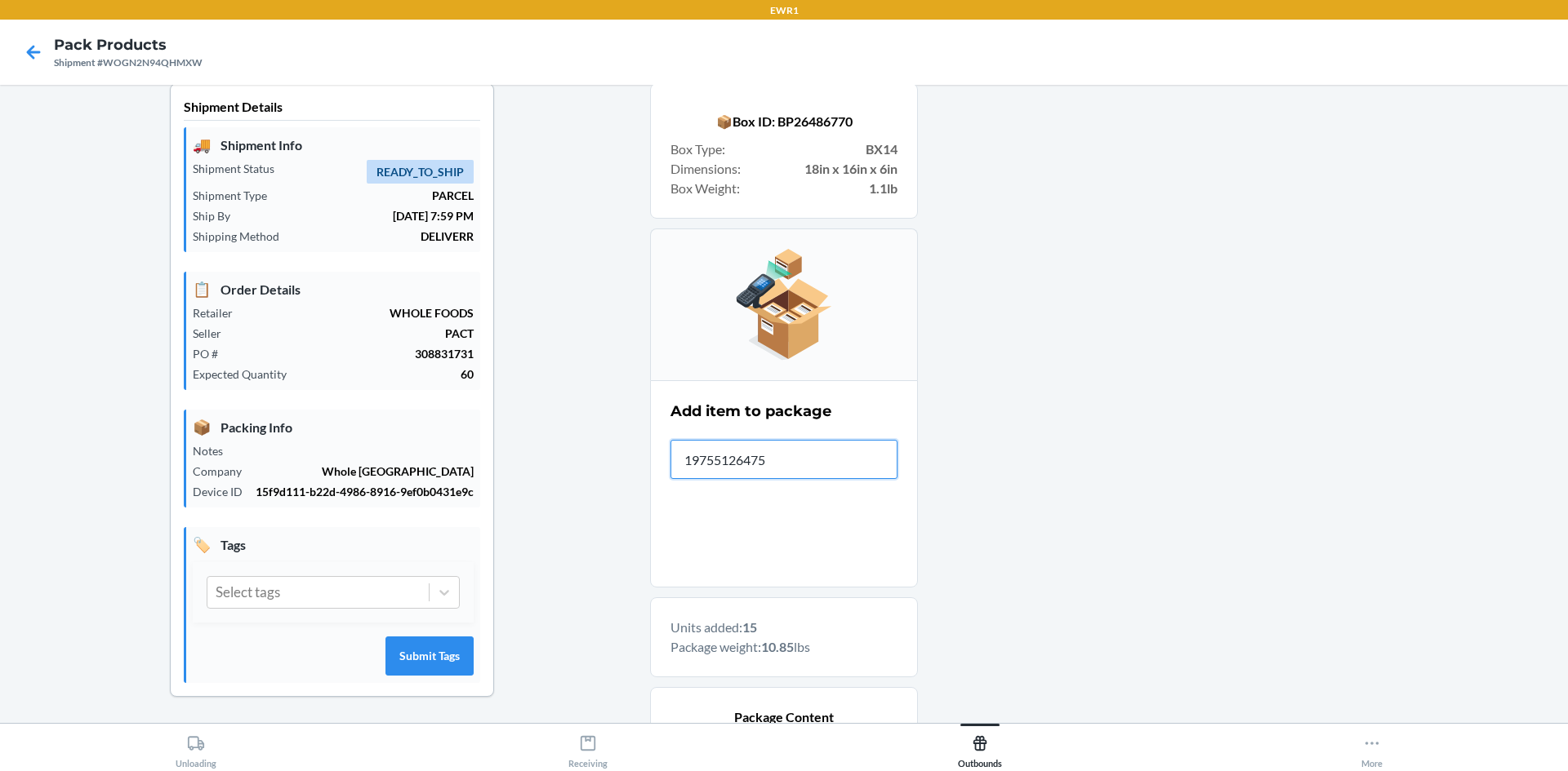
type input "197551264750"
type input "197551264378"
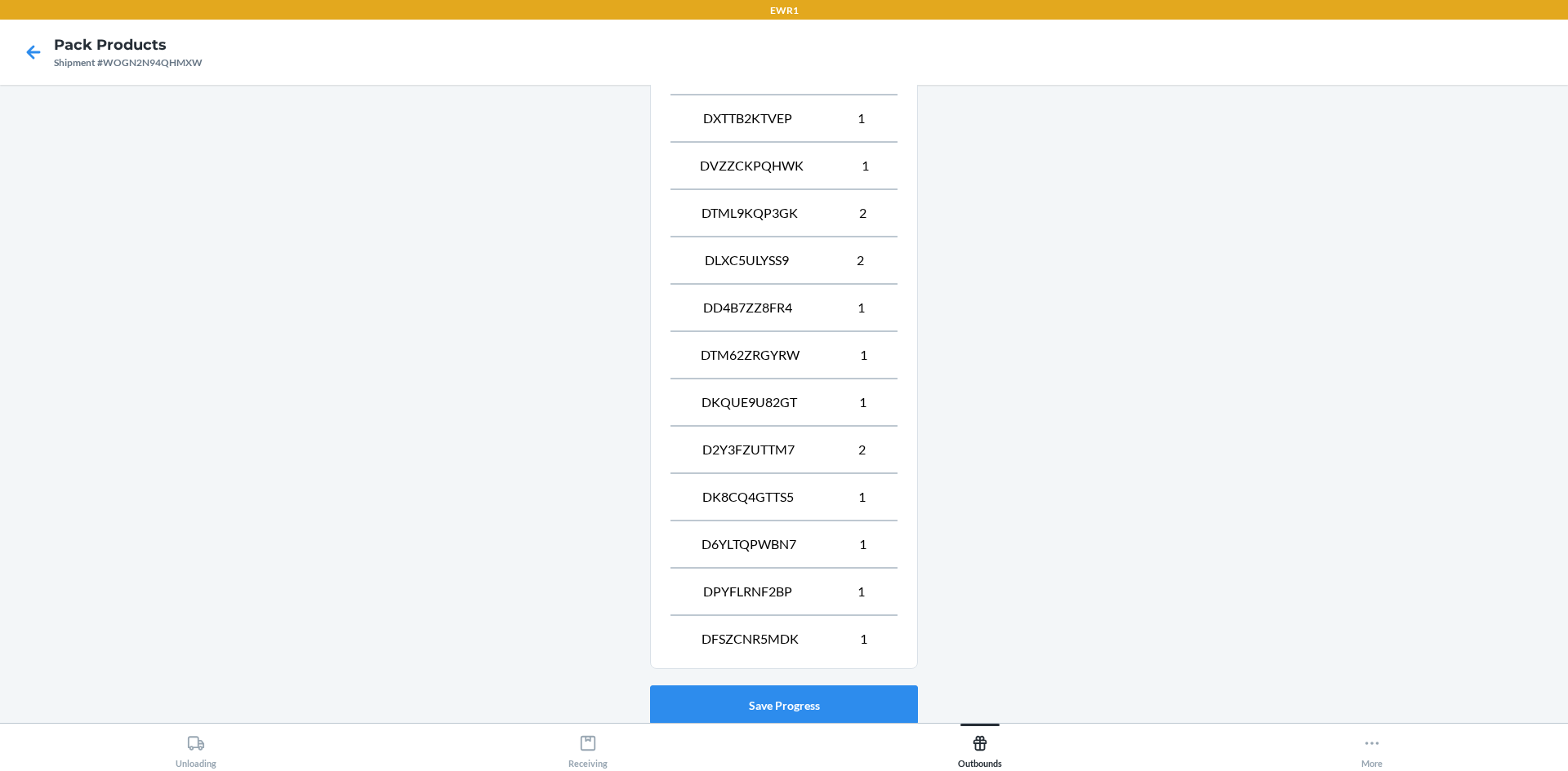
scroll to position [868, 0]
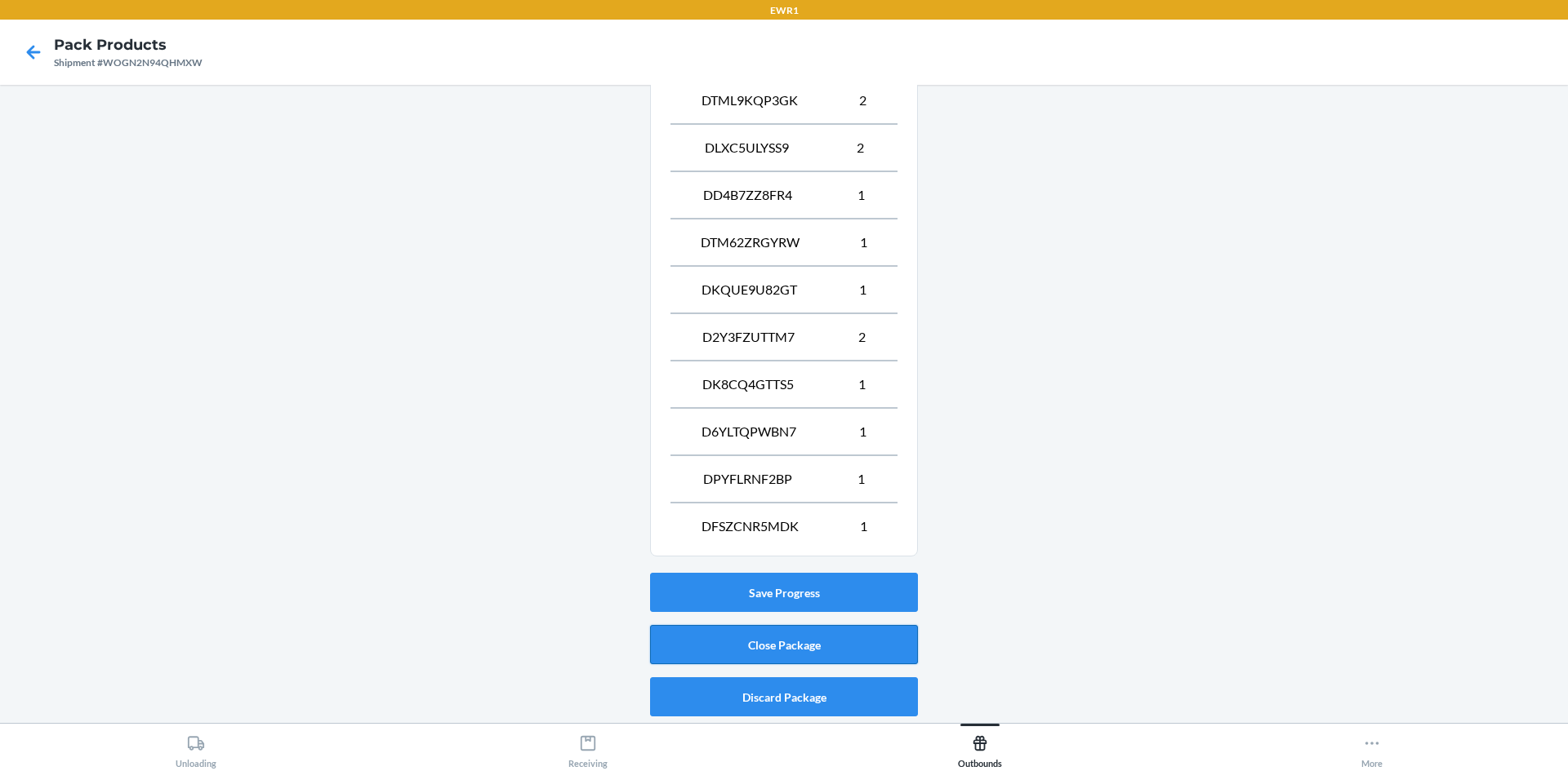
click at [878, 656] on button "Close Package" at bounding box center [783, 645] width 268 height 39
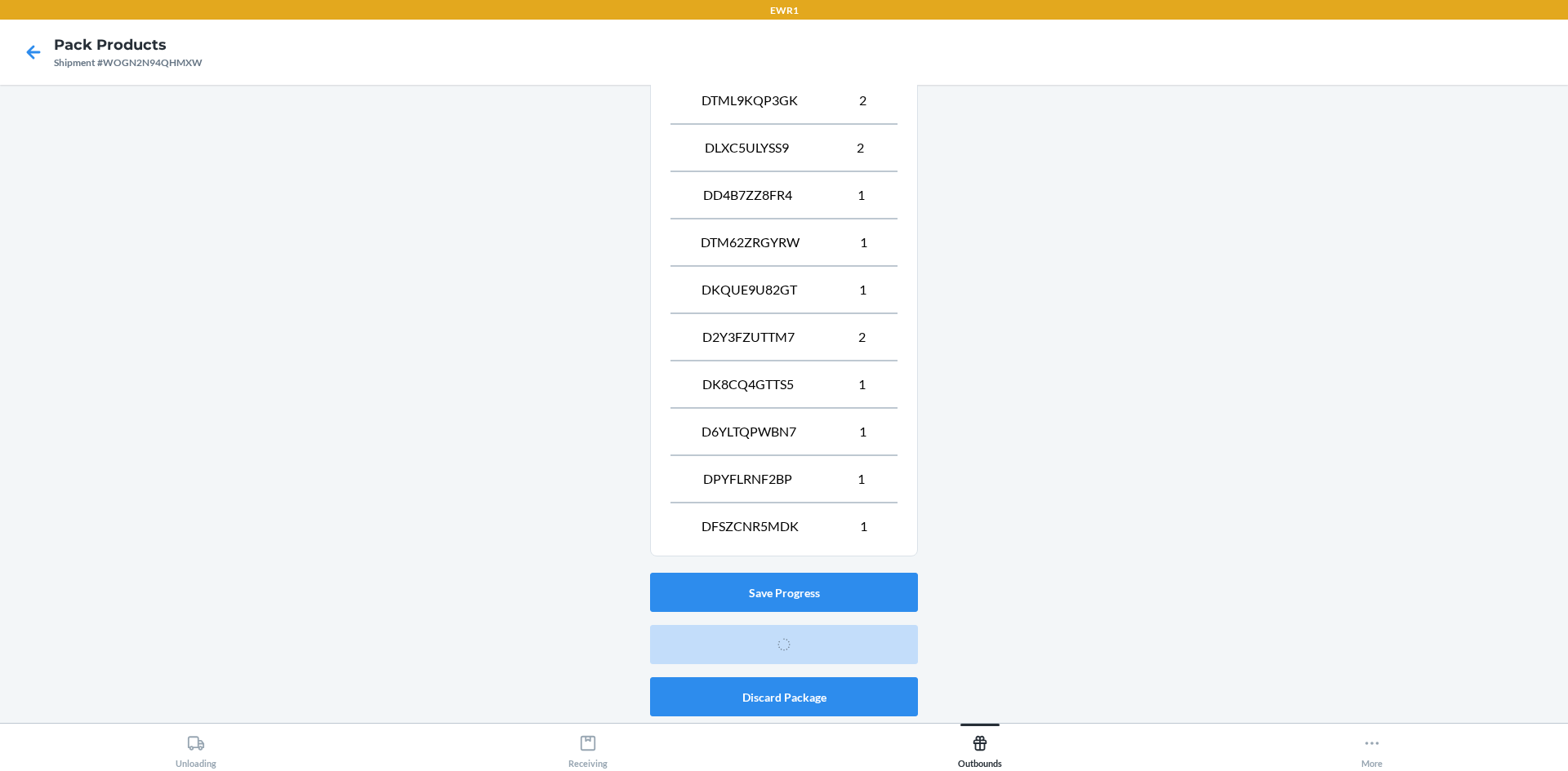
scroll to position [15, 0]
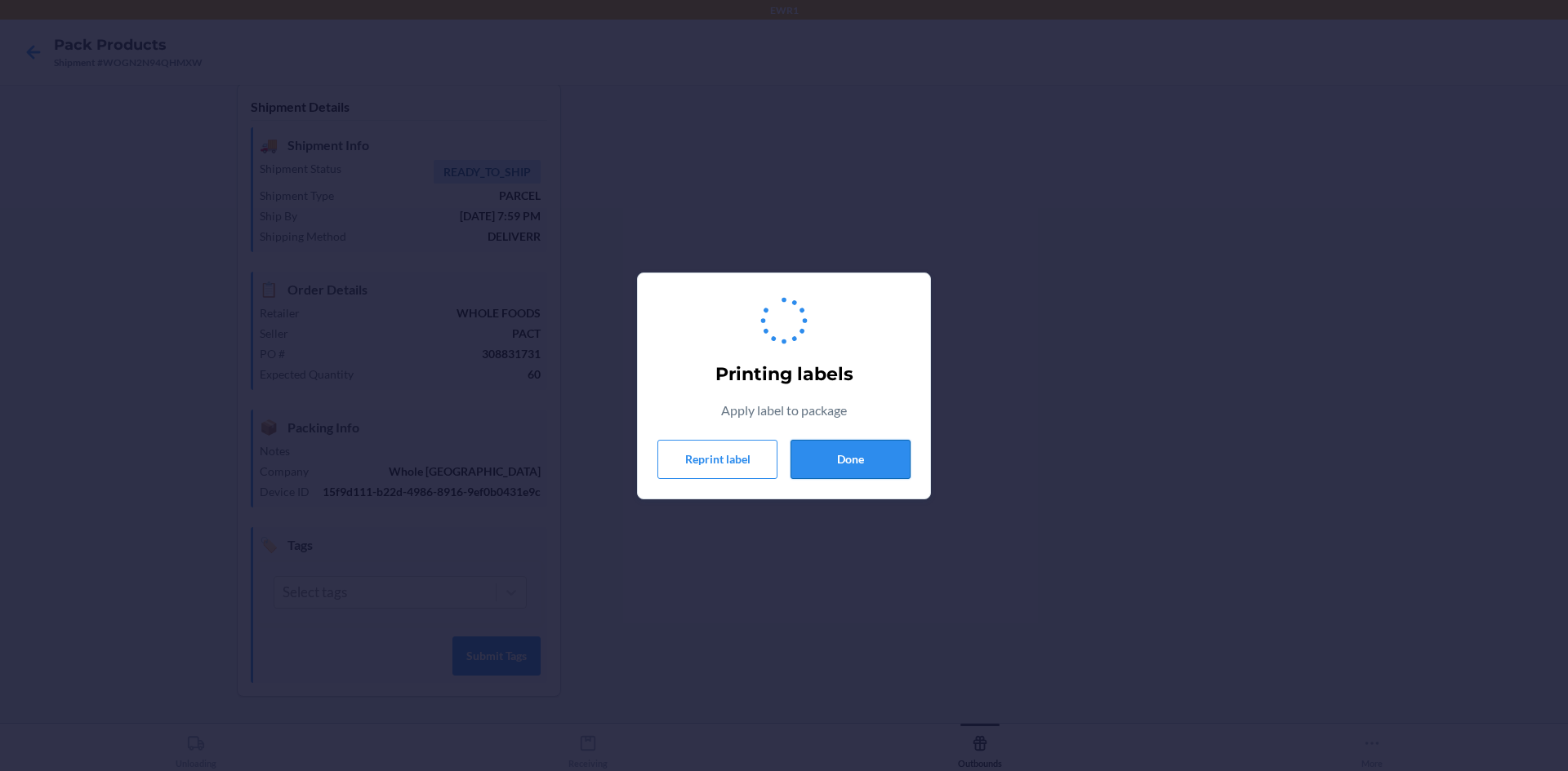
click at [858, 440] on button "Done" at bounding box center [850, 459] width 120 height 39
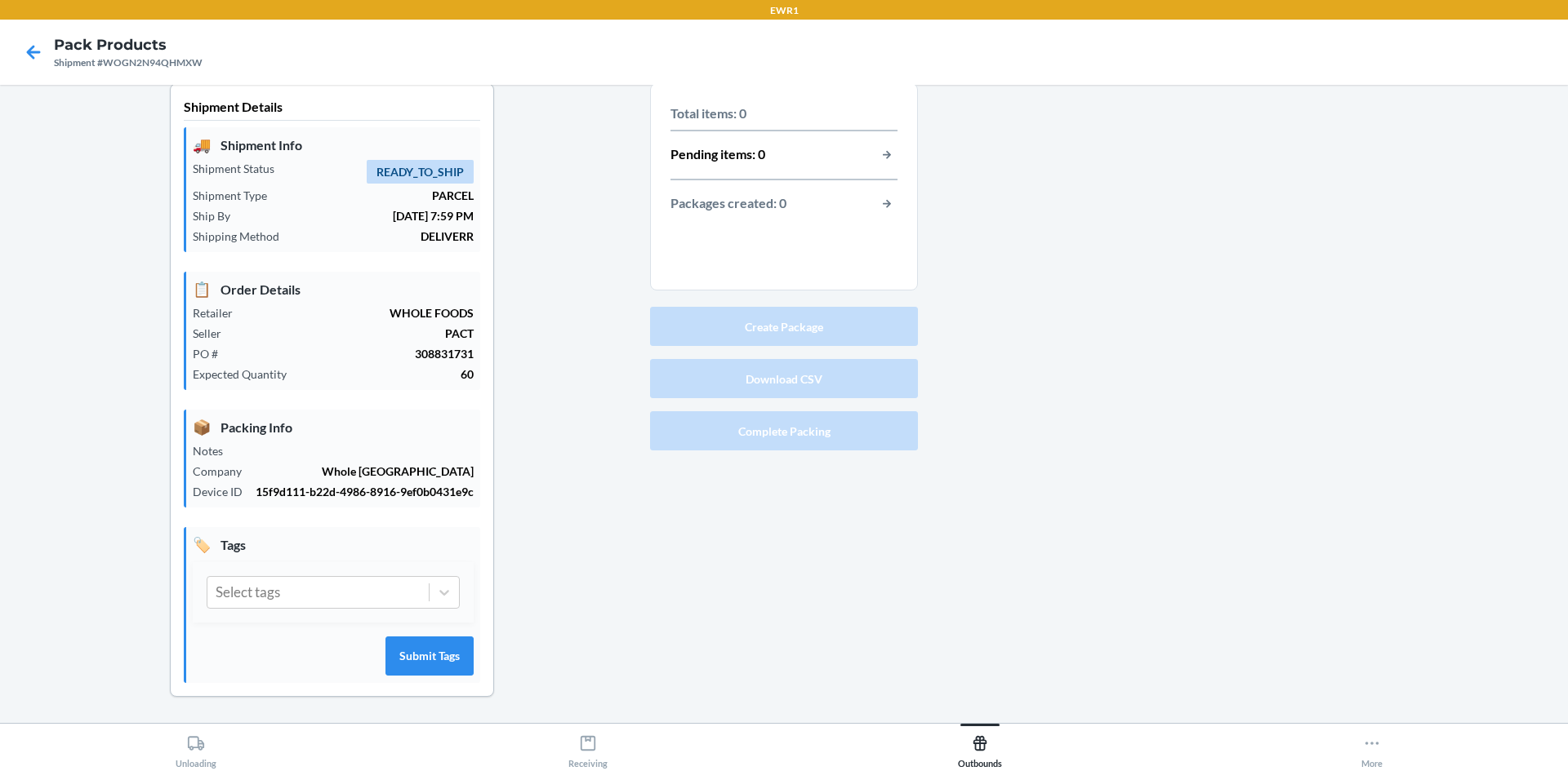
click at [855, 454] on div "Create Package Download CSV Complete Packing" at bounding box center [783, 379] width 268 height 157
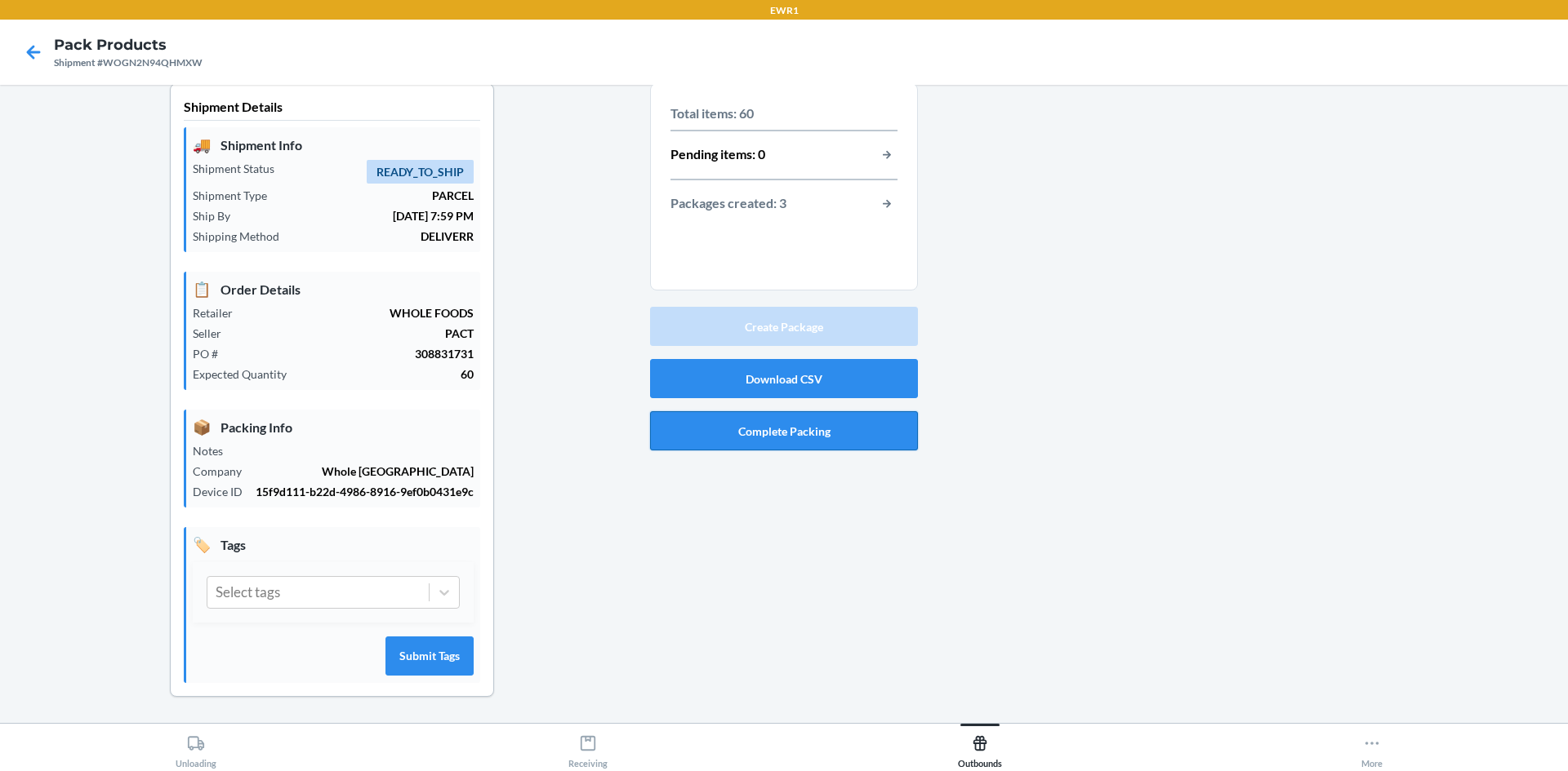
click at [898, 438] on button "Complete Packing" at bounding box center [783, 430] width 268 height 39
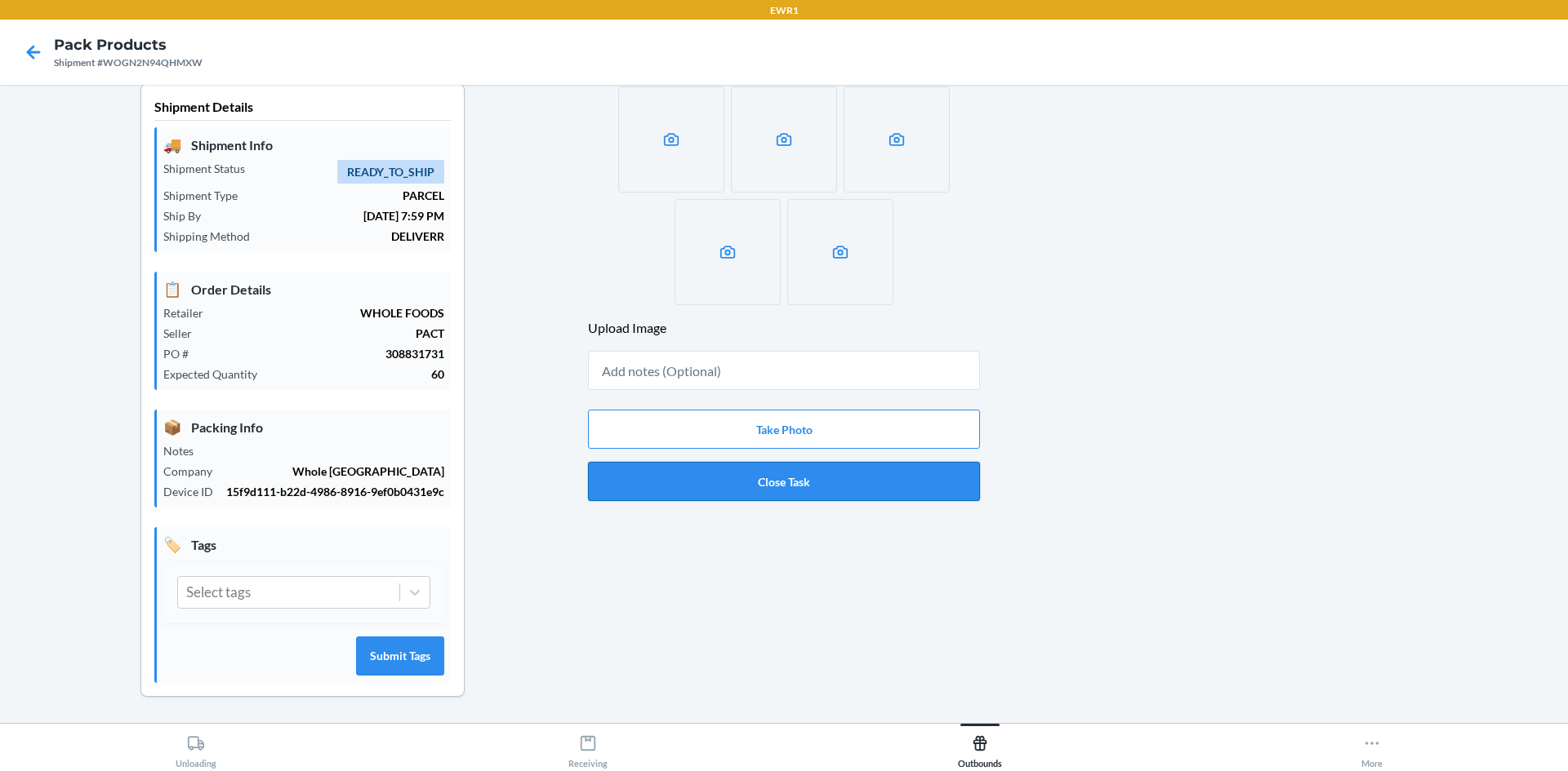
click at [879, 483] on button "Close Task" at bounding box center [783, 481] width 392 height 39
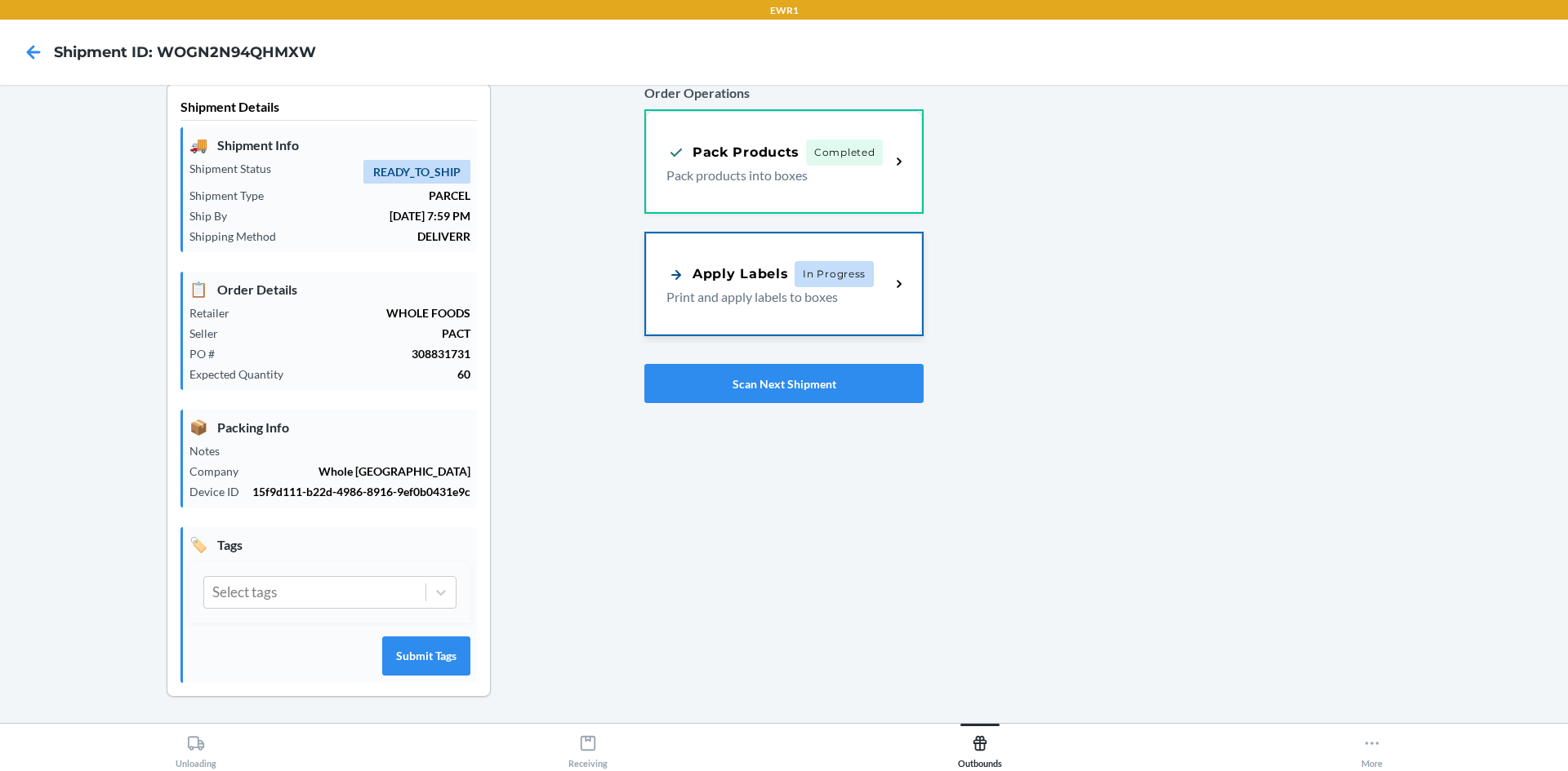
click at [890, 290] on icon at bounding box center [899, 284] width 19 height 19
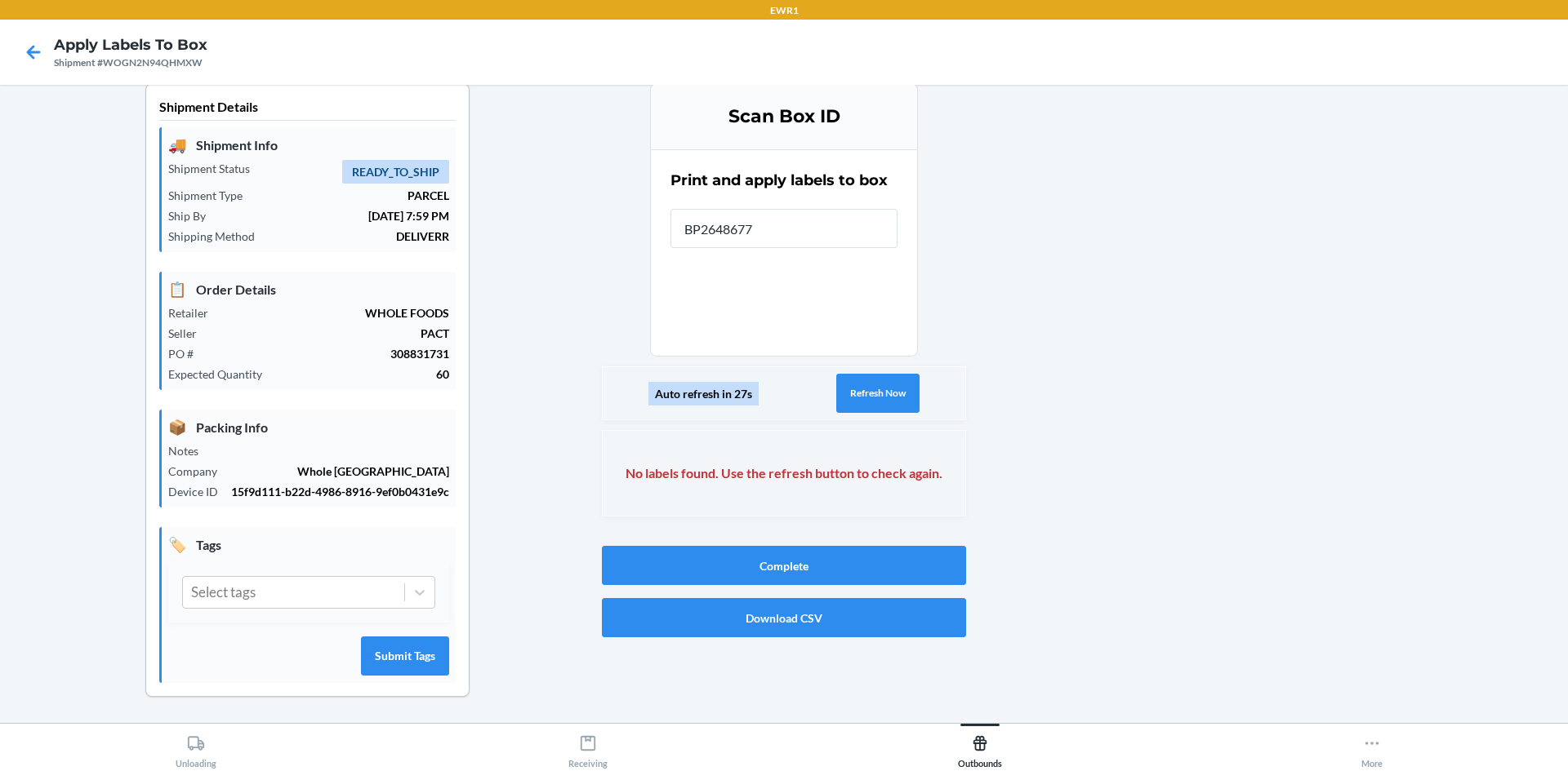
type input "BP26486770"
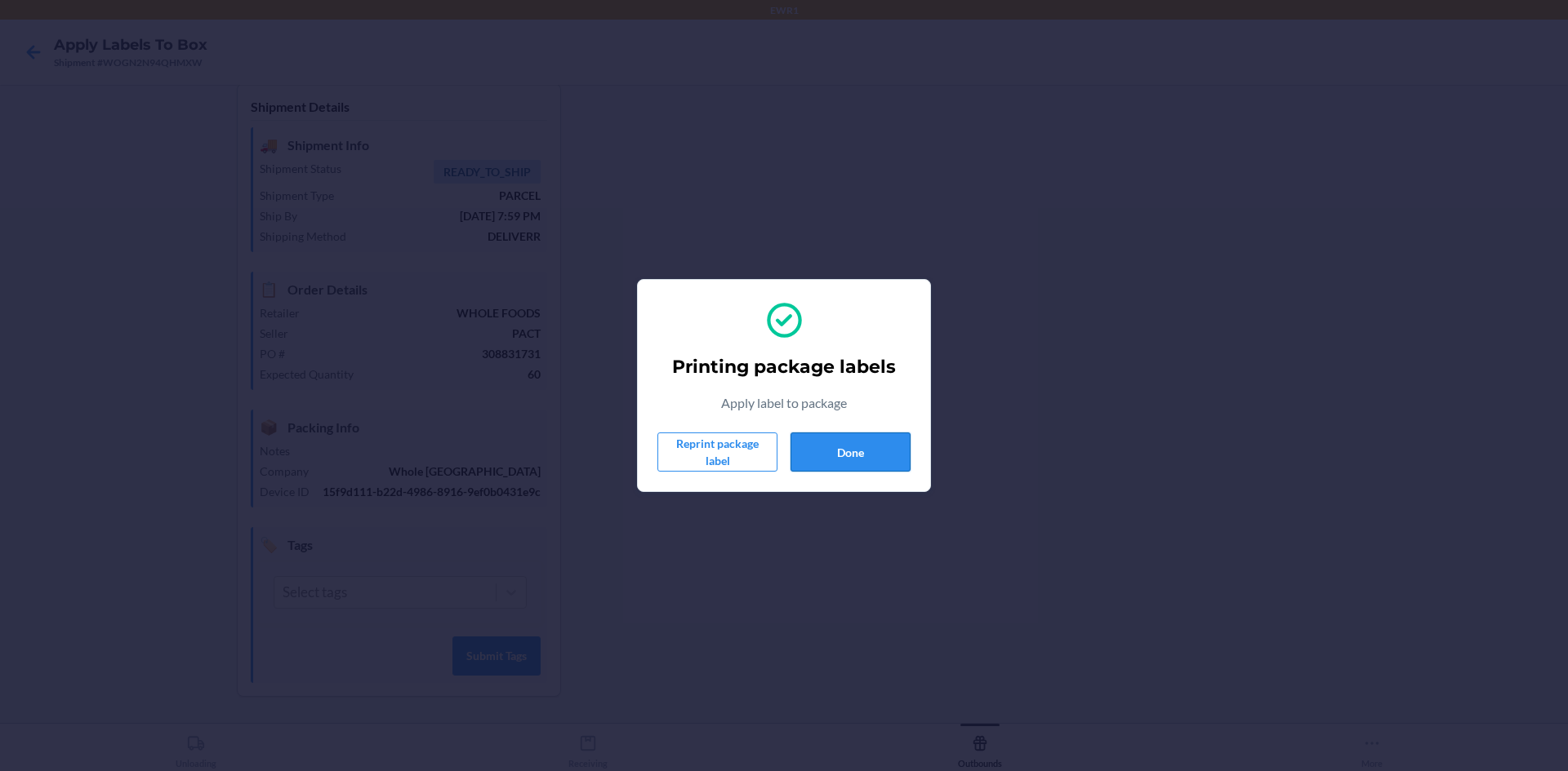
click at [839, 436] on button "Done" at bounding box center [850, 451] width 120 height 39
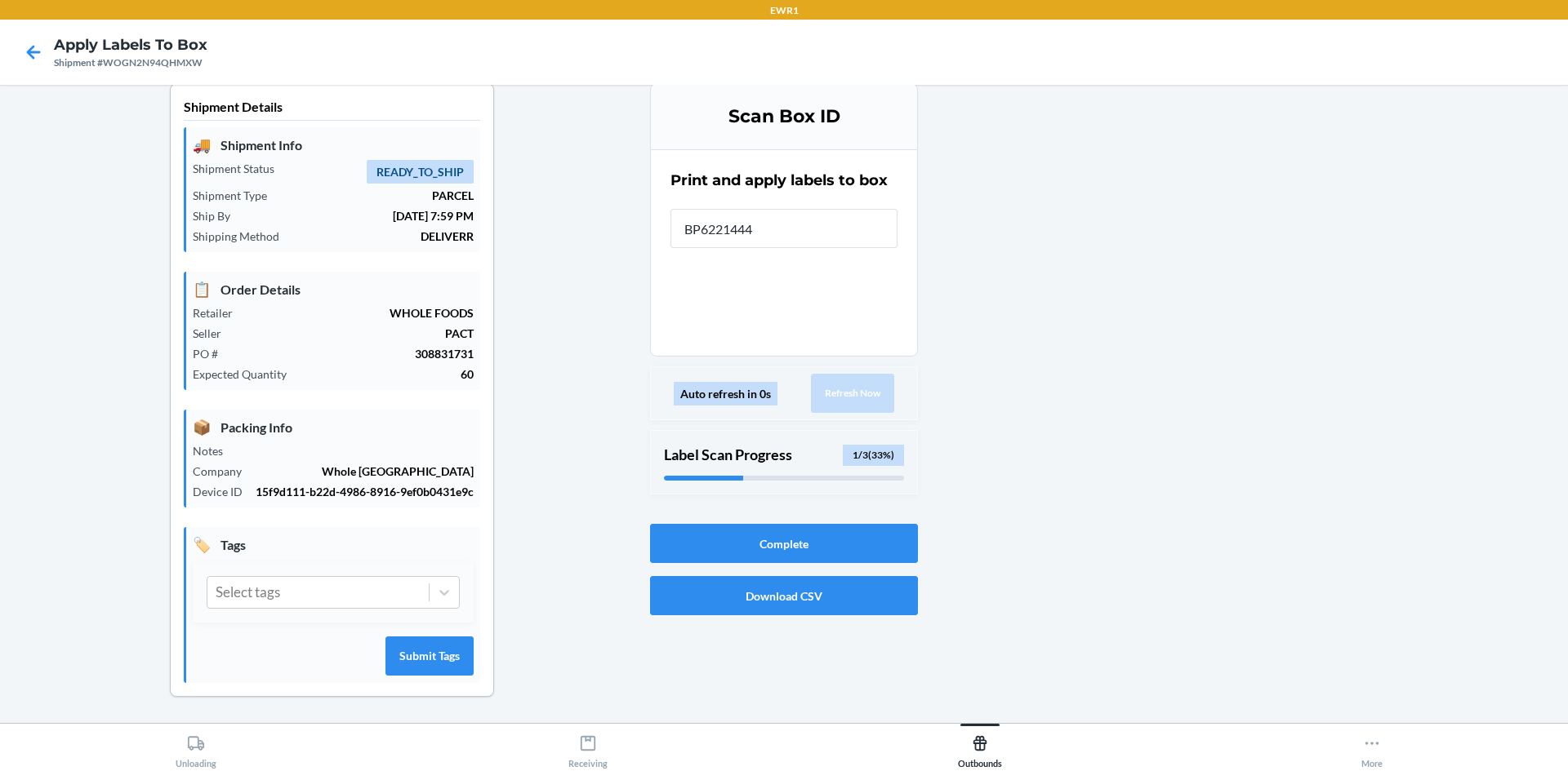
type input "BP62214444"
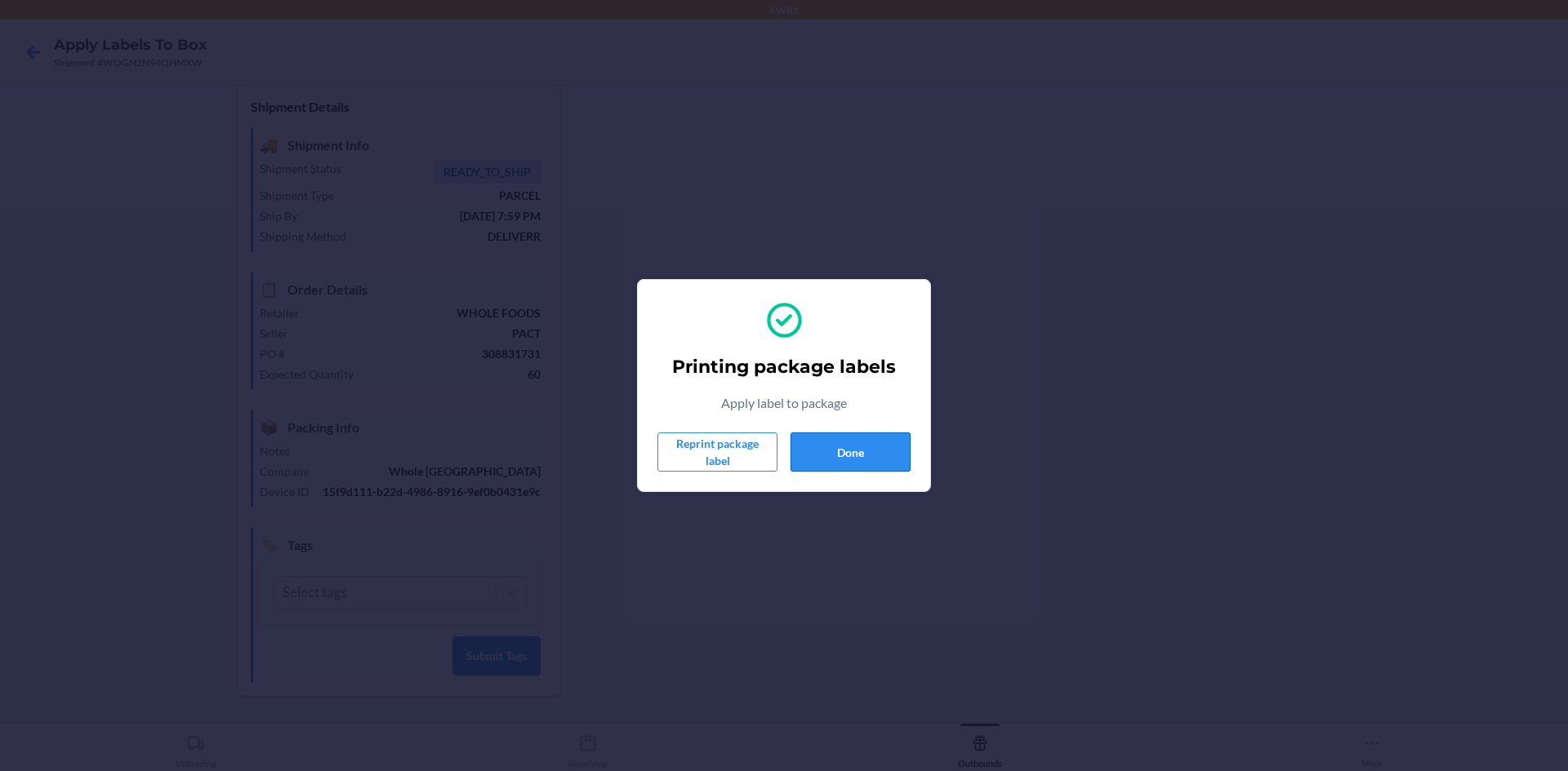
click at [851, 452] on button "Done" at bounding box center [850, 451] width 120 height 39
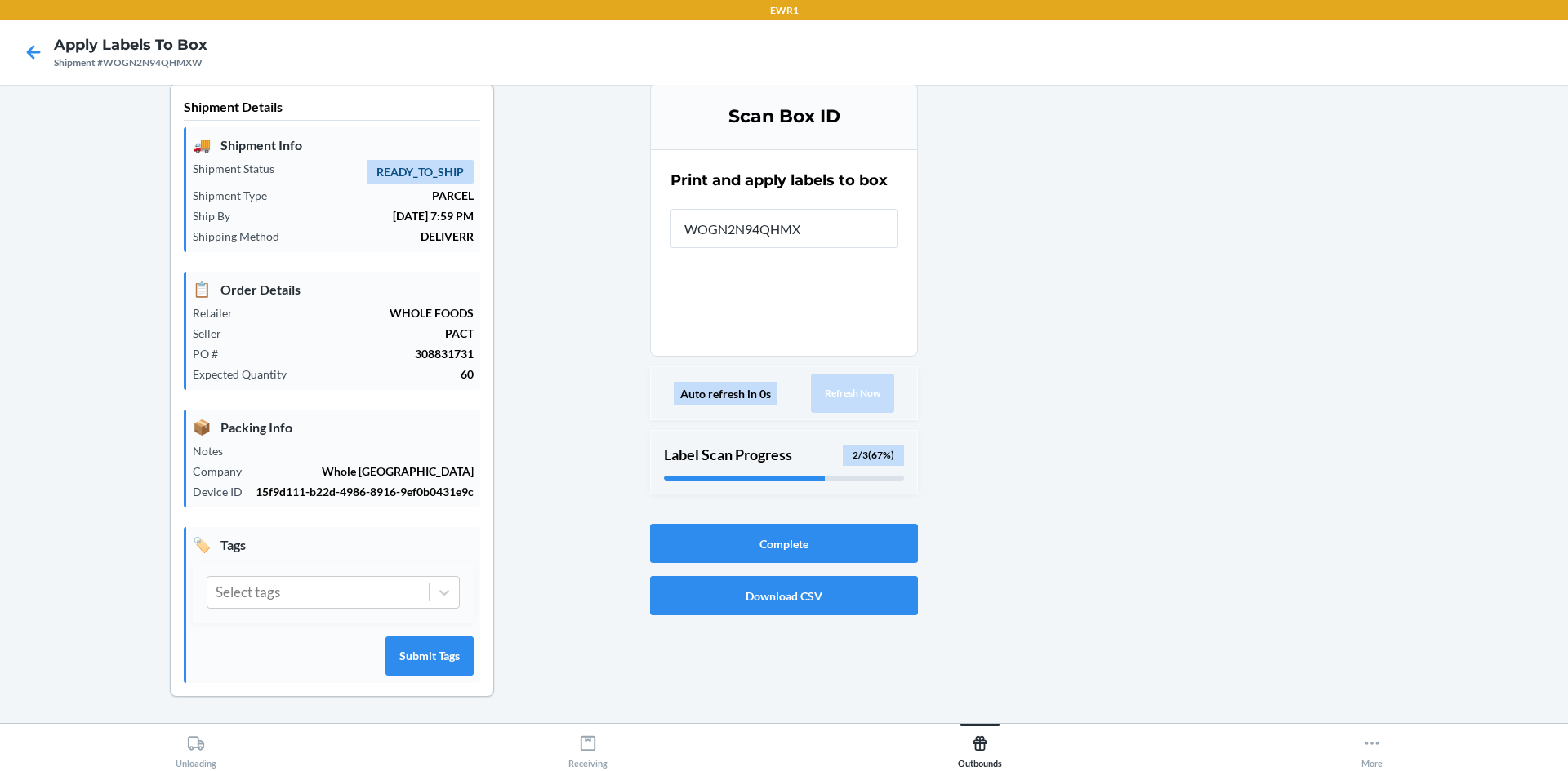
type input "WOGN2N94QHMXW"
type input "BP00777650"
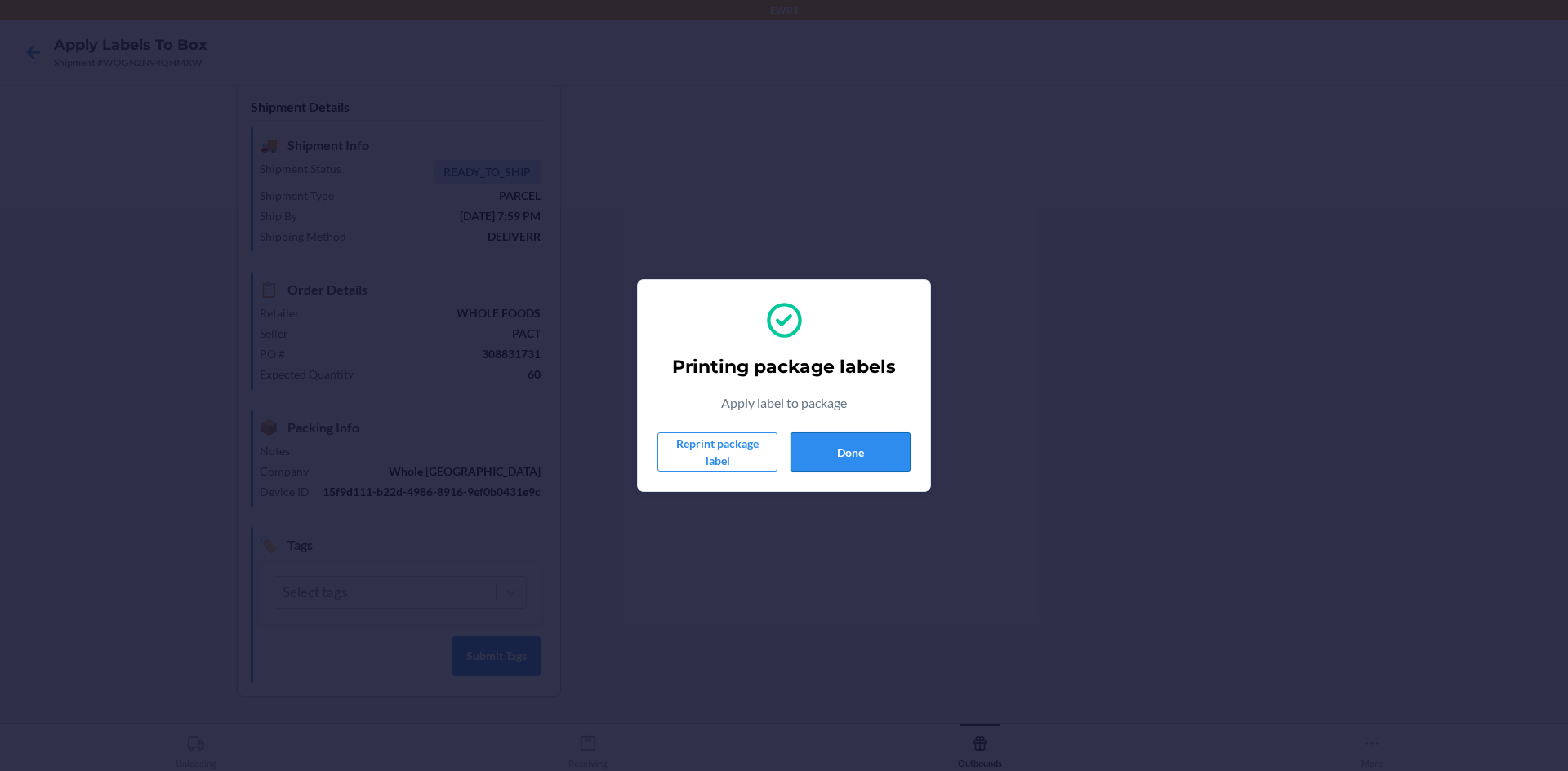
click at [865, 455] on button "Done" at bounding box center [850, 451] width 120 height 39
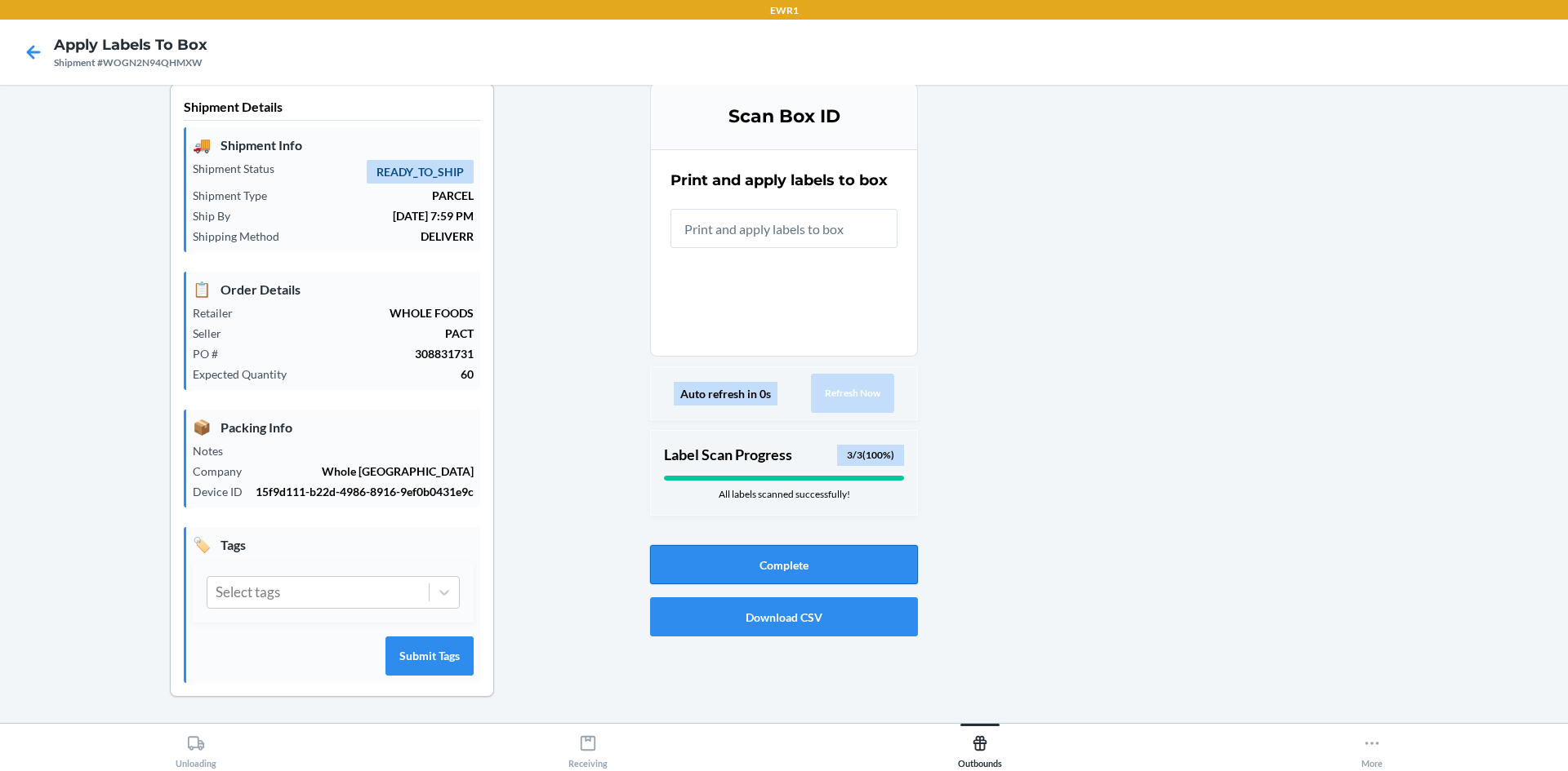
click at [690, 558] on button "Complete" at bounding box center [783, 564] width 268 height 39
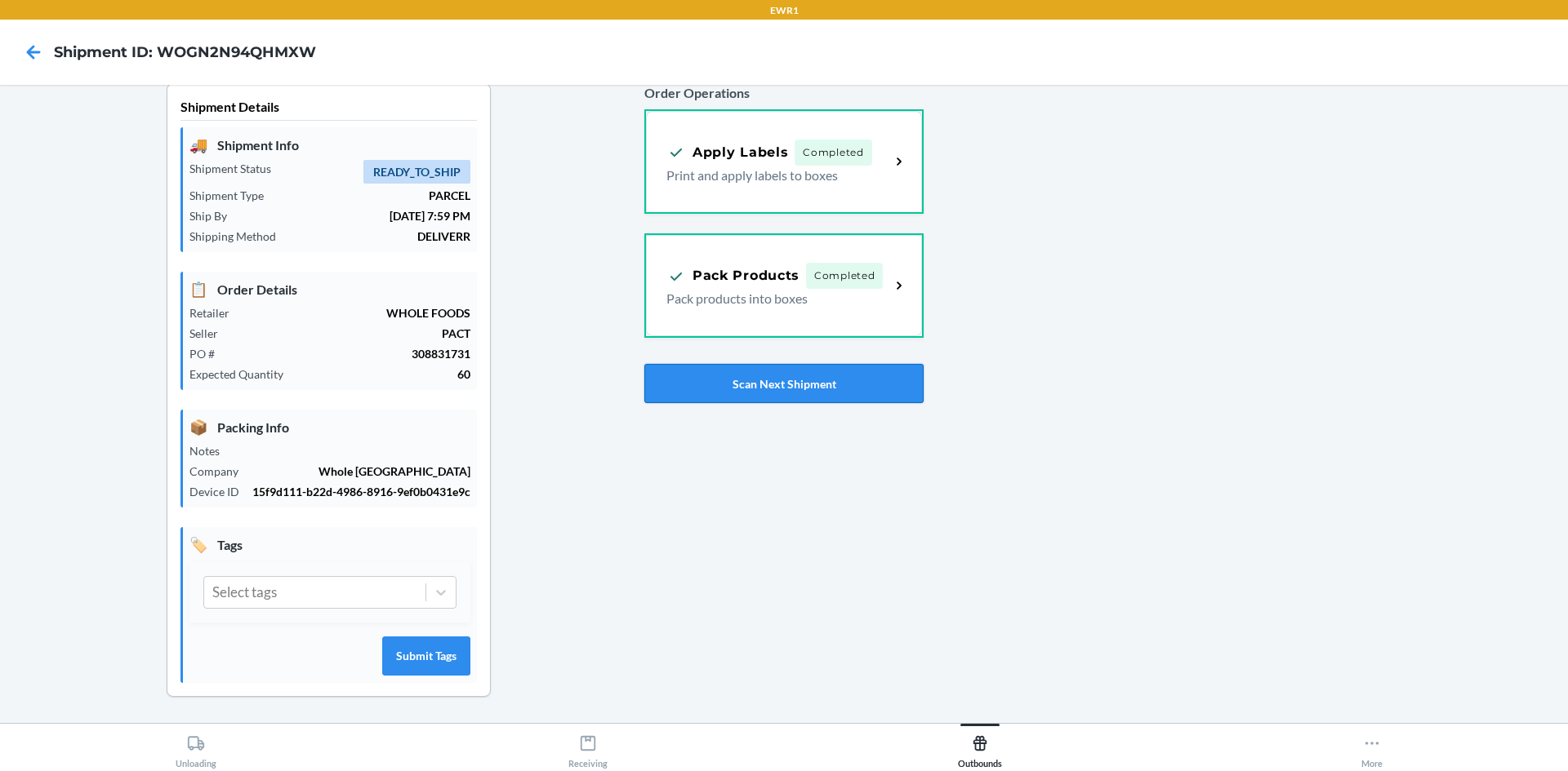
click at [797, 382] on button "Scan Next Shipment" at bounding box center [783, 383] width 279 height 39
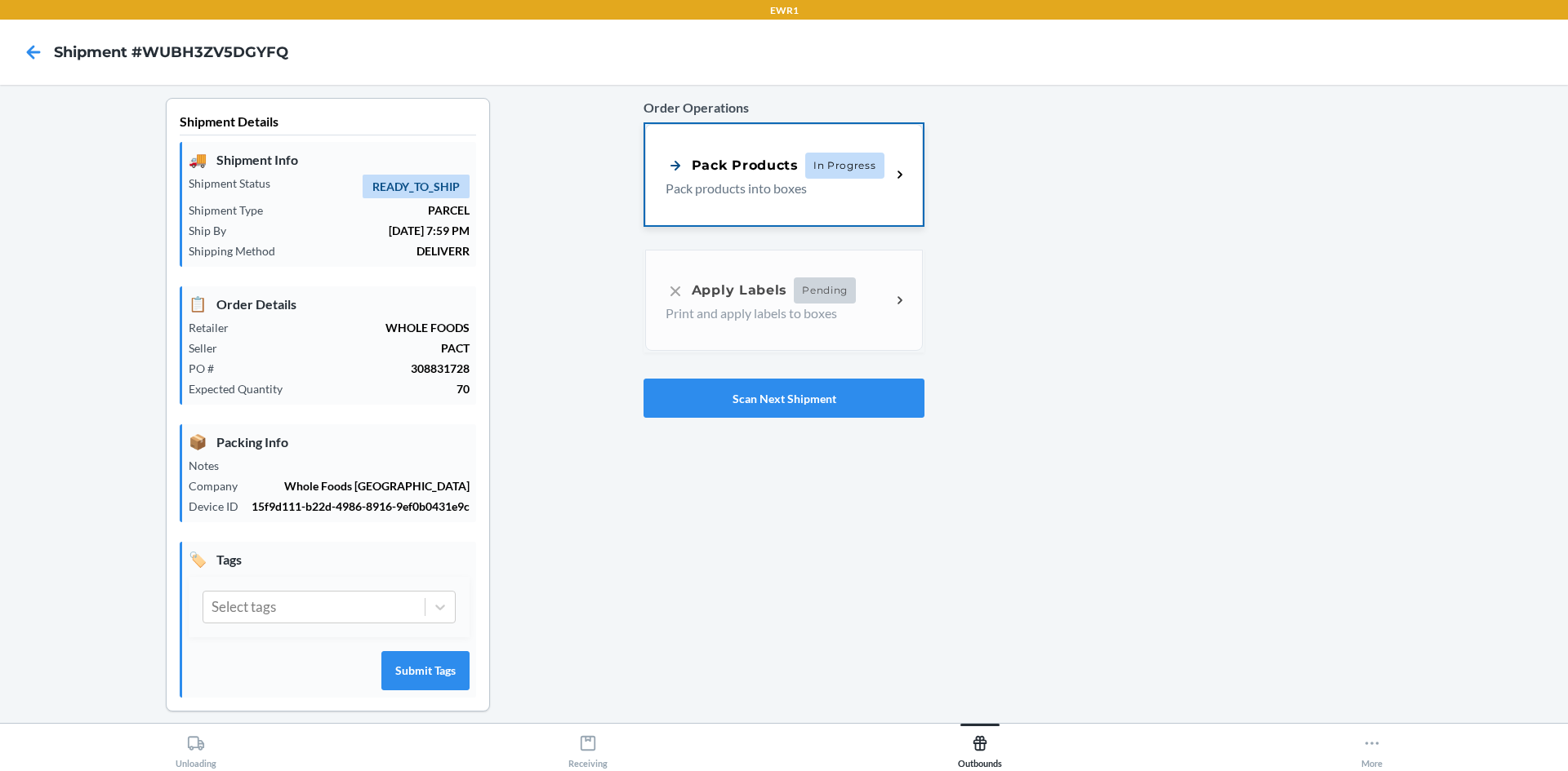
click at [884, 145] on div "Pack Products In Progress Pack products into boxes" at bounding box center [784, 174] width 278 height 101
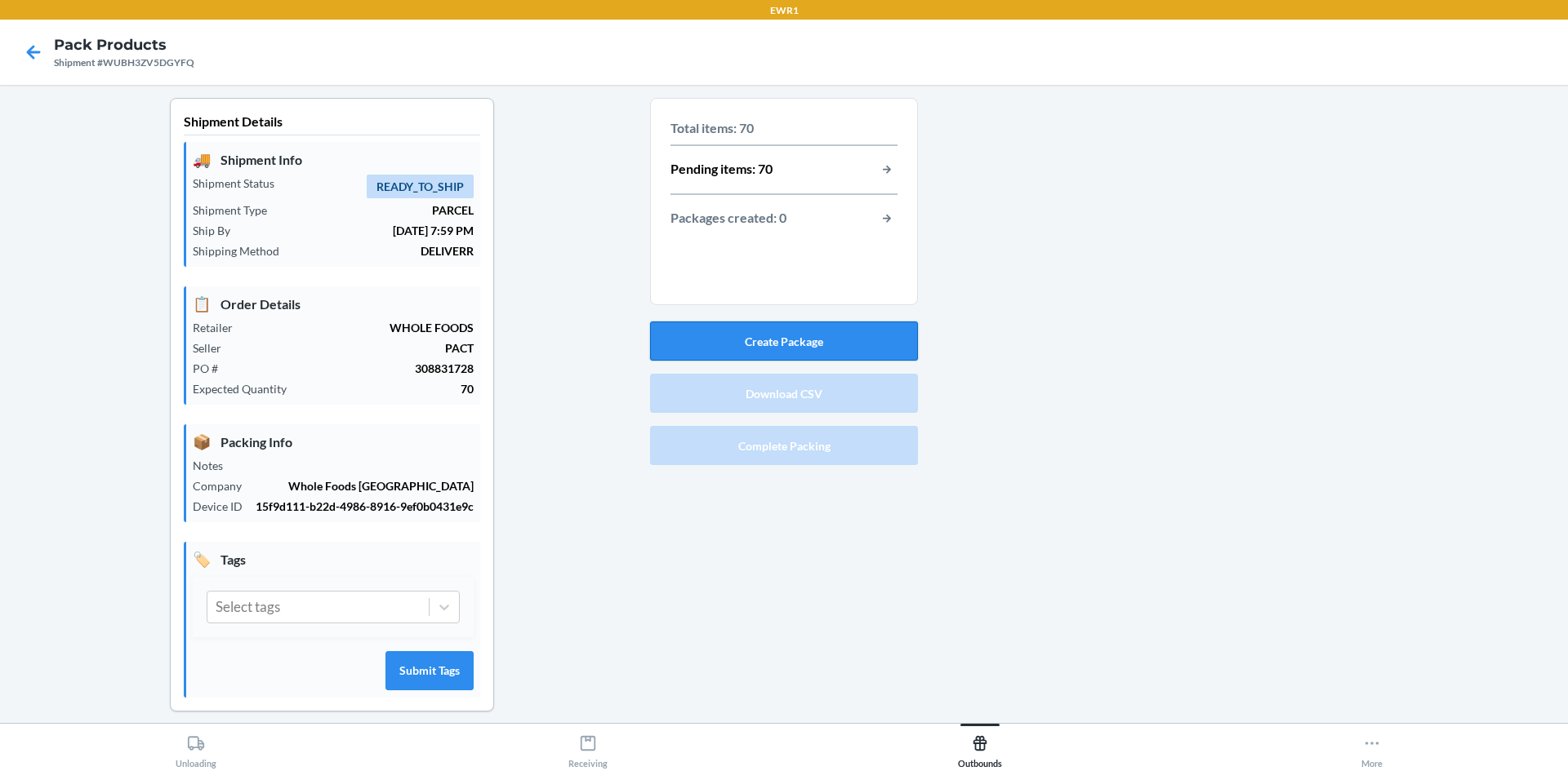
click at [843, 327] on button "Create Package" at bounding box center [783, 341] width 268 height 39
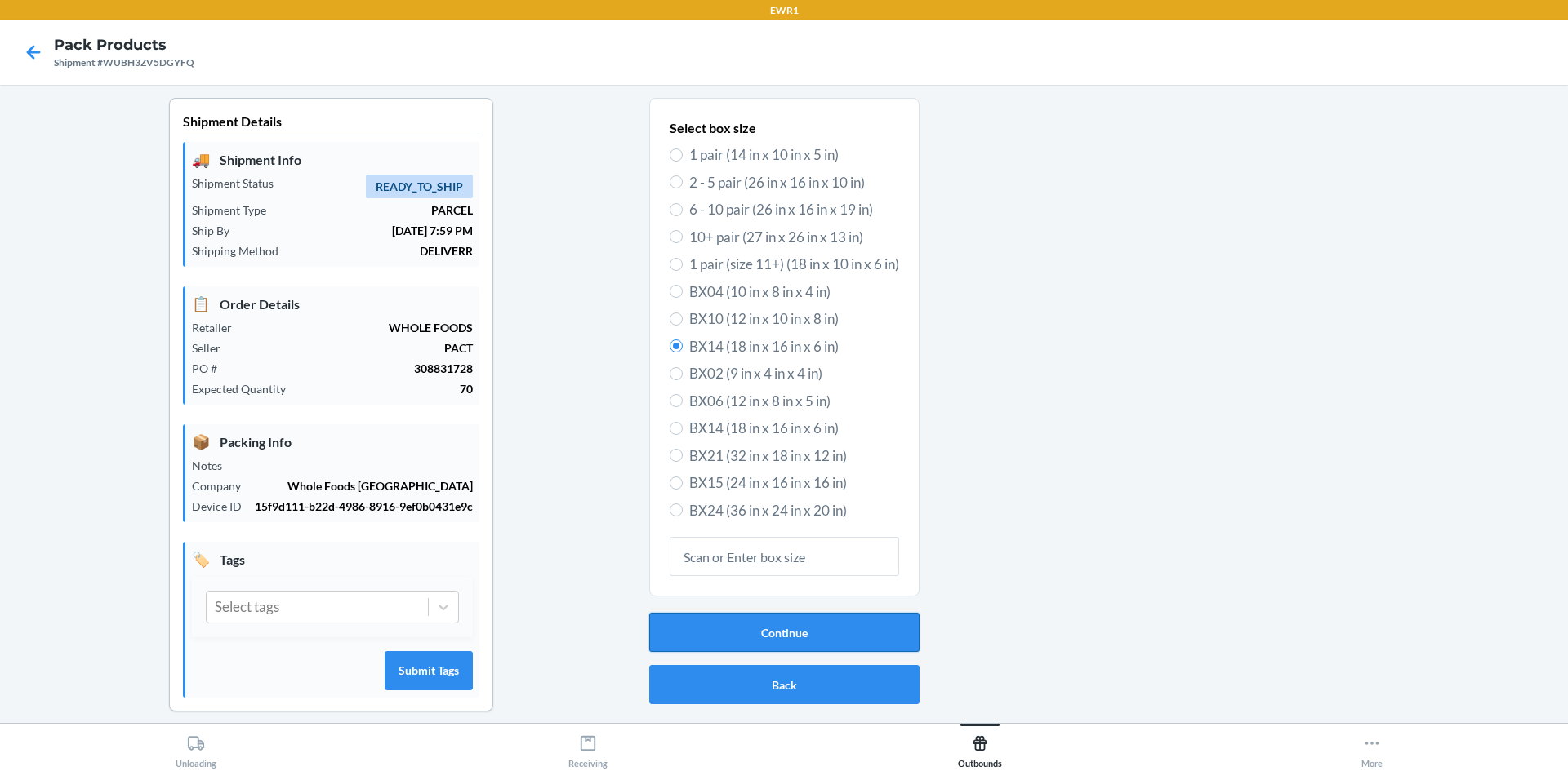
click at [711, 624] on button "Continue" at bounding box center [785, 632] width 271 height 39
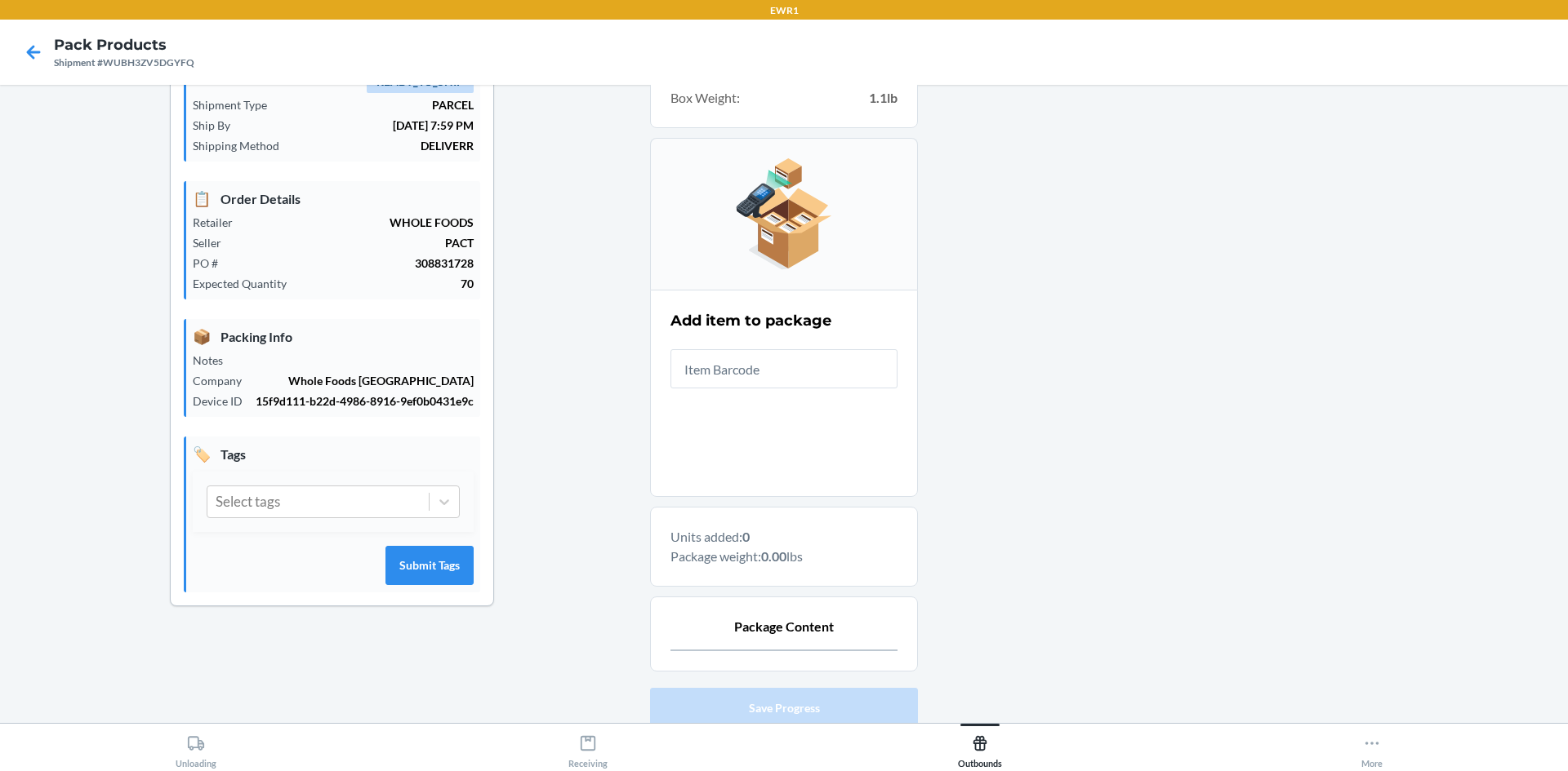
scroll to position [163, 0]
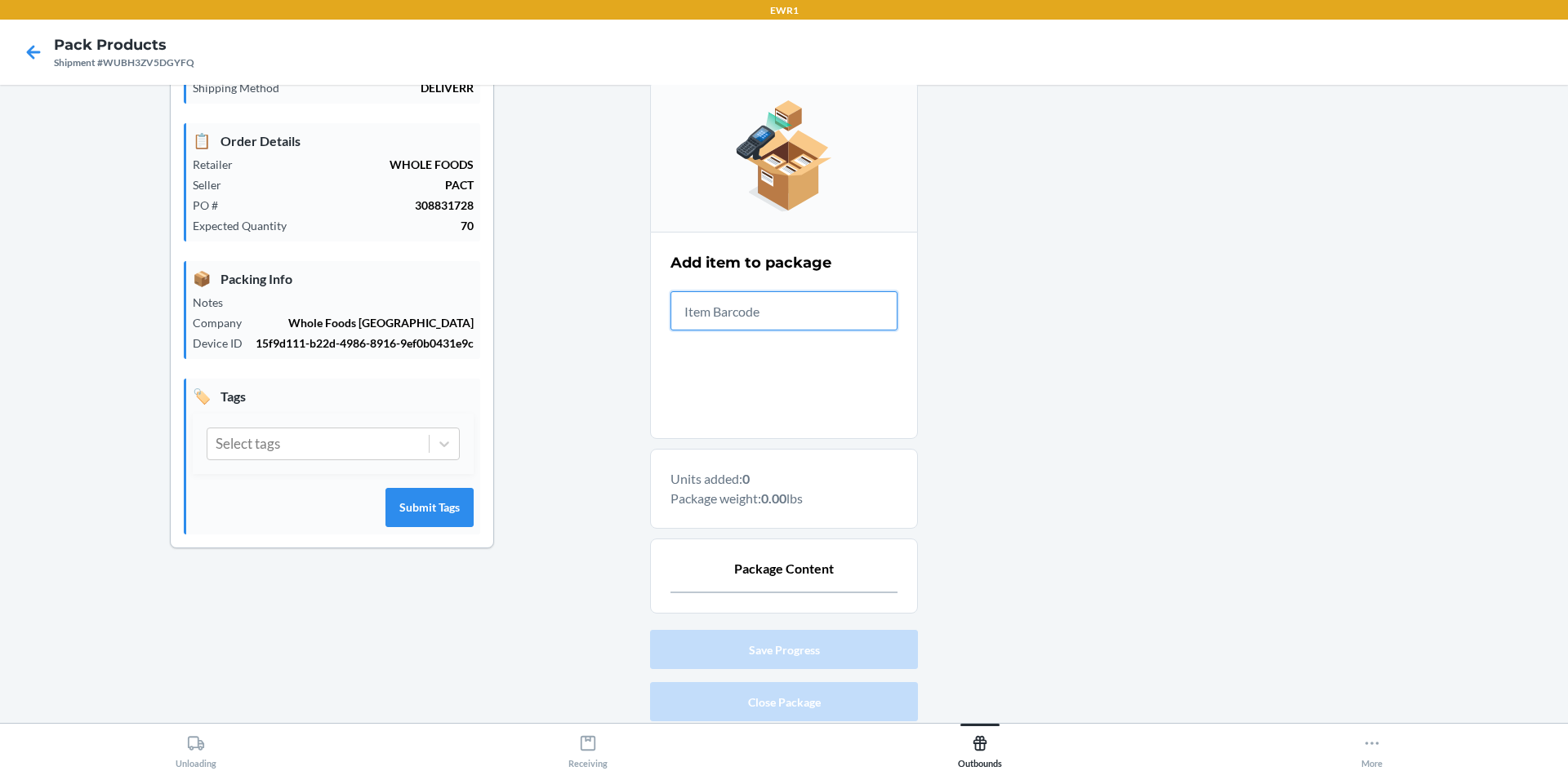
drag, startPoint x: 782, startPoint y: 294, endPoint x: 792, endPoint y: 303, distance: 13.5
click at [792, 303] on input "text" at bounding box center [784, 311] width 227 height 39
type input "197551264682"
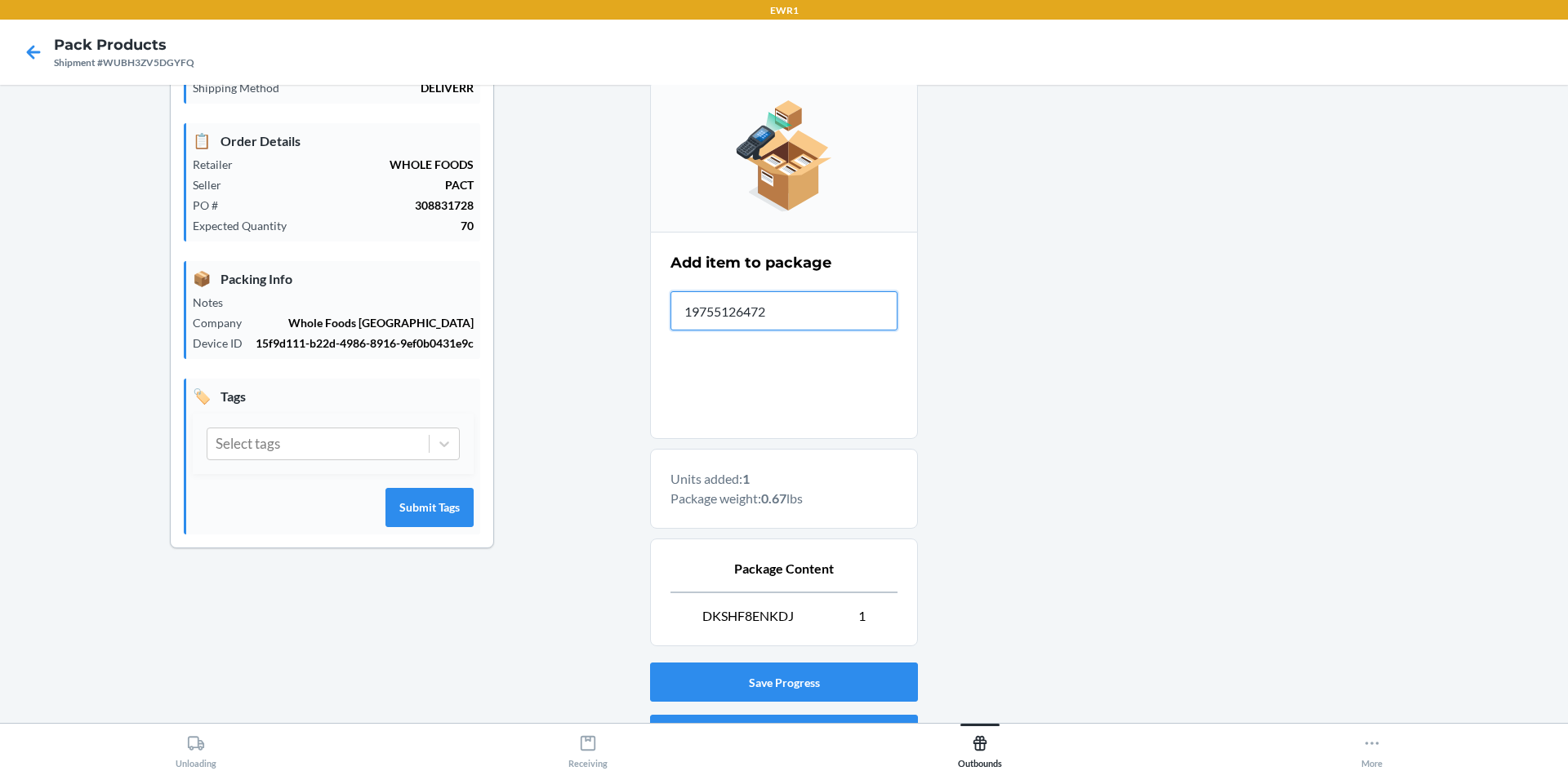
type input "197551264729"
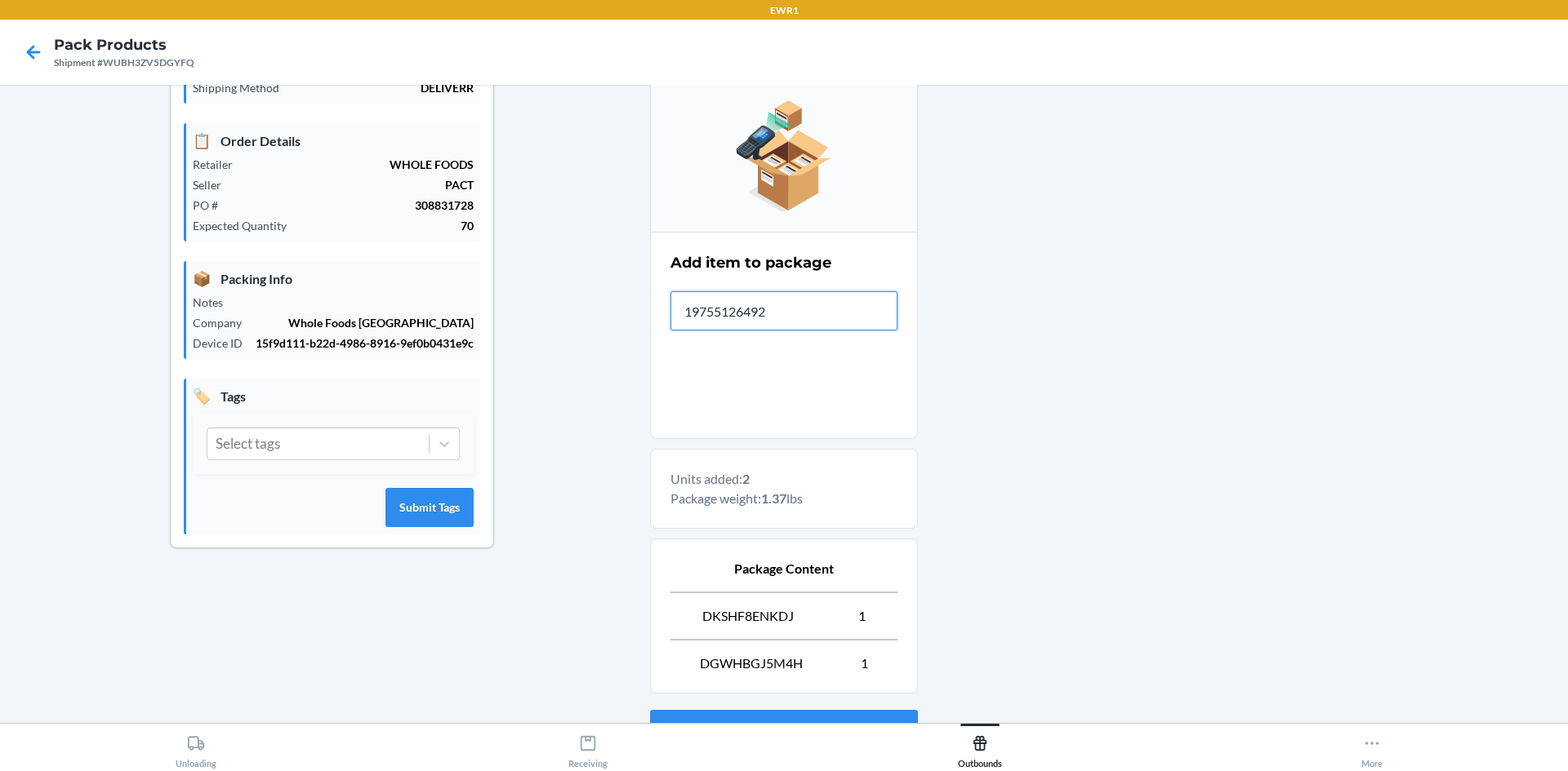
type input "197551264927"
type input "197551264385"
type input "197551266211"
type input "197551264354"
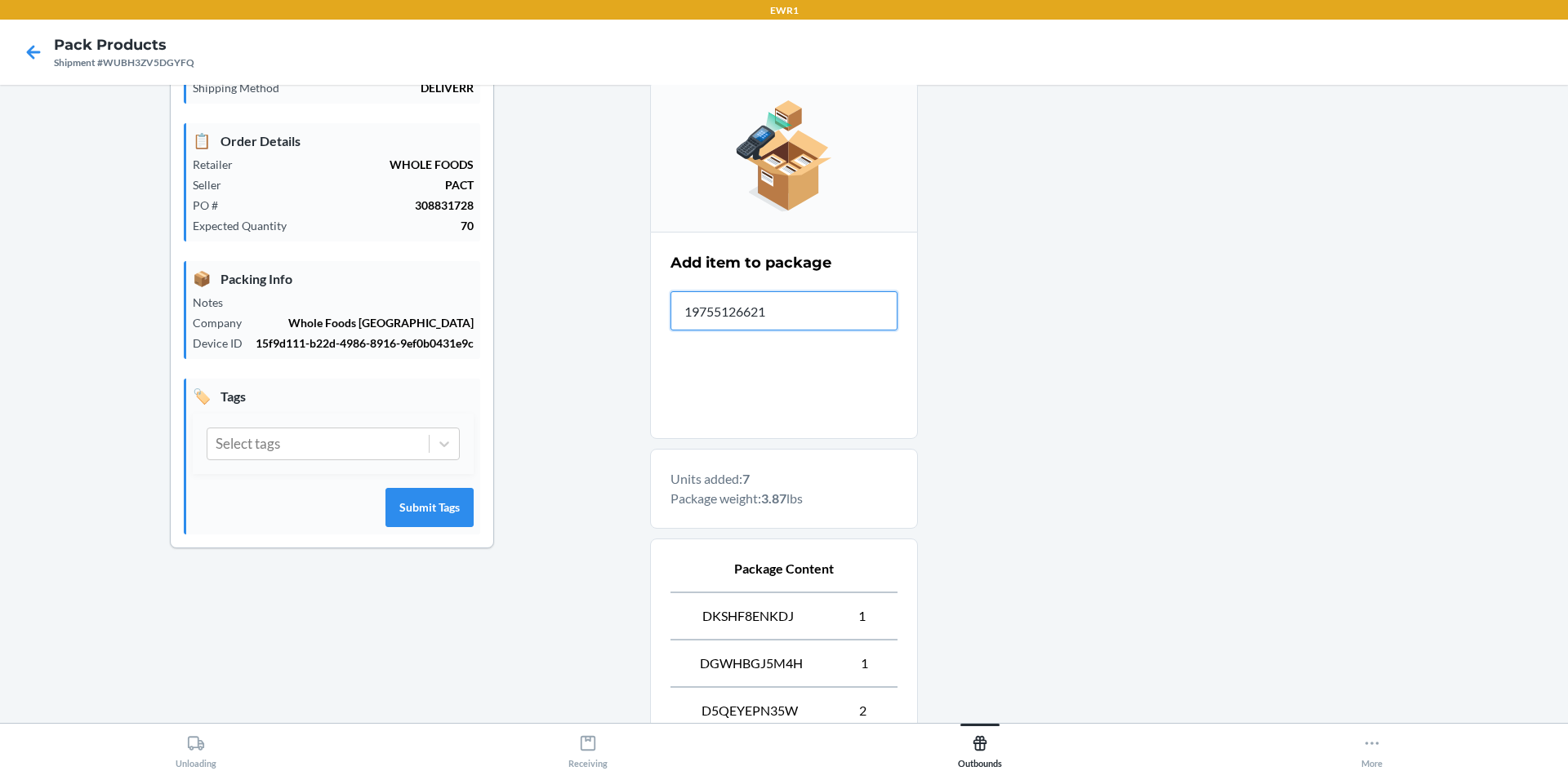
type input "197551266211"
type input "197551266228"
type input "197551264354"
type input "197551264903"
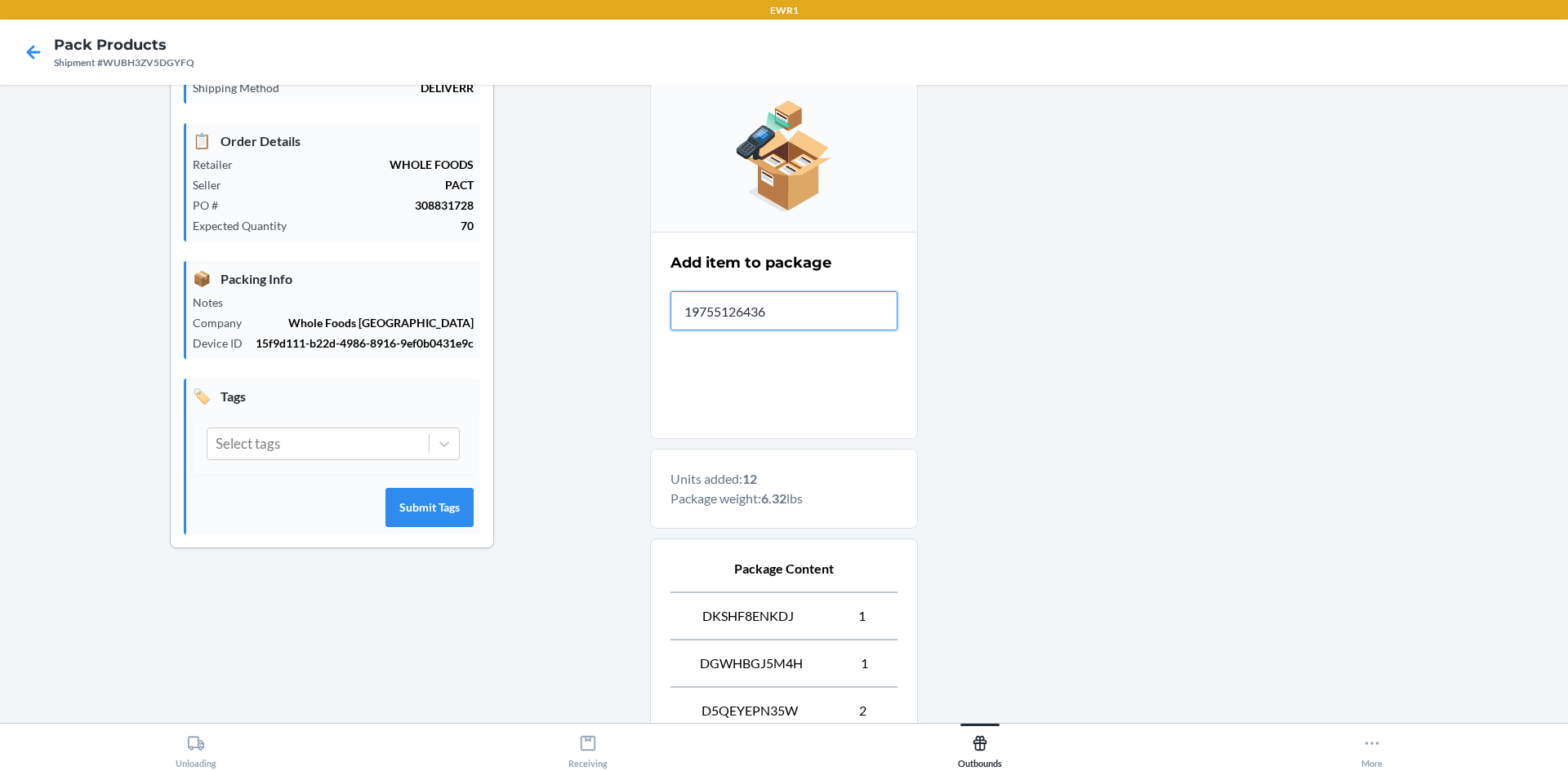
type input "197551264361"
type input "197551264781"
type input "197551264736"
type input "197551264910"
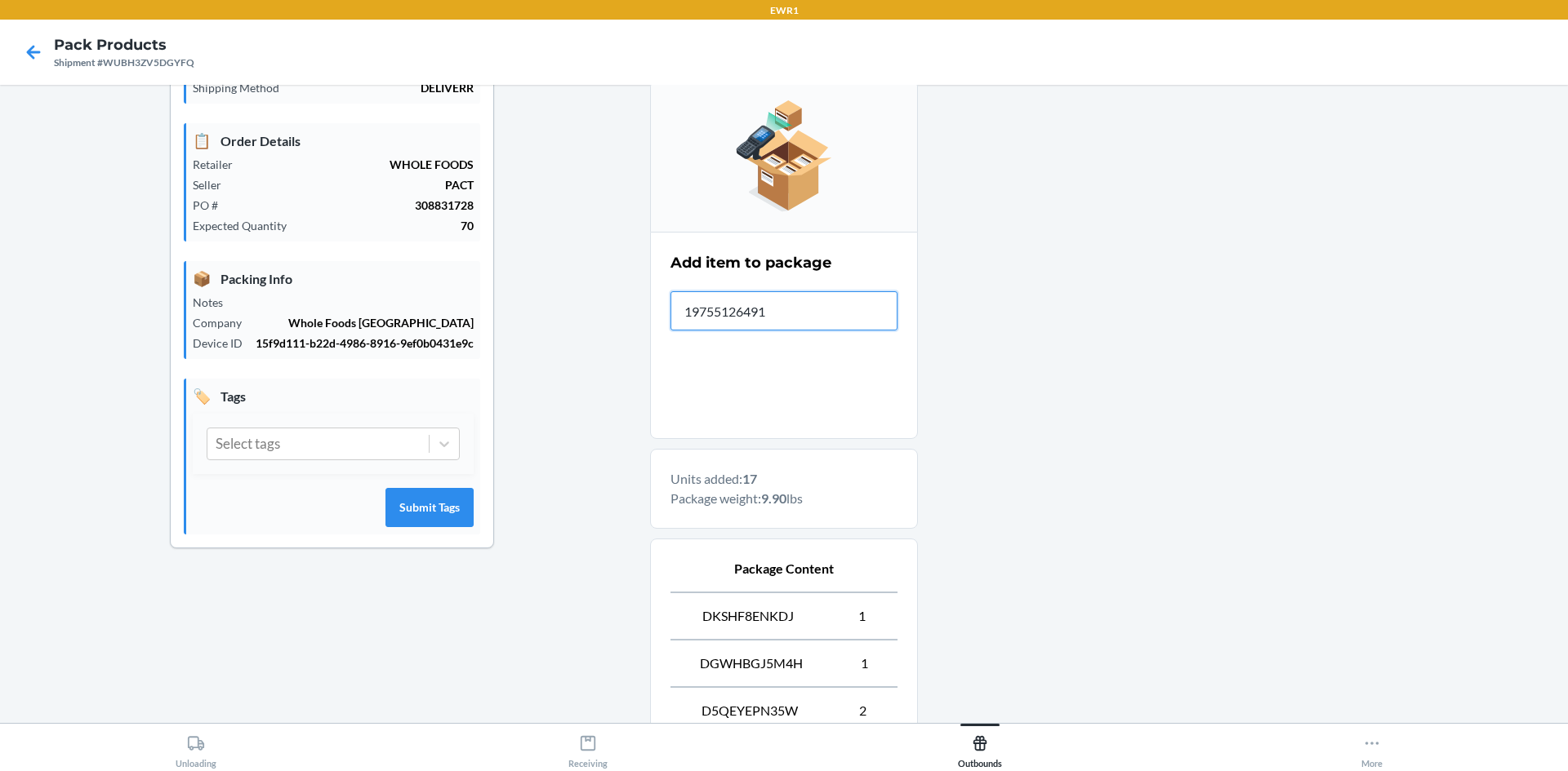
type input "197551264910"
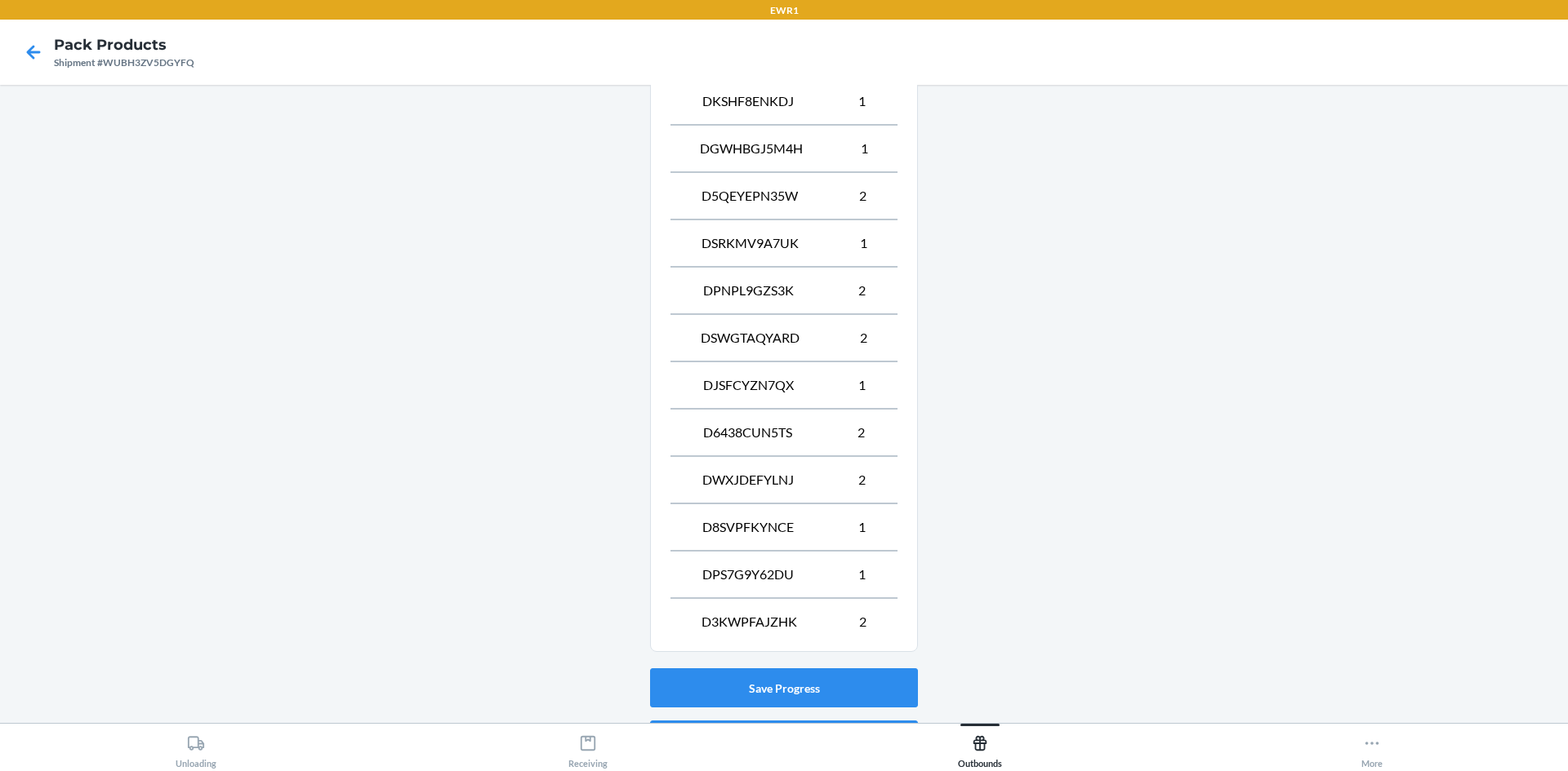
scroll to position [774, 0]
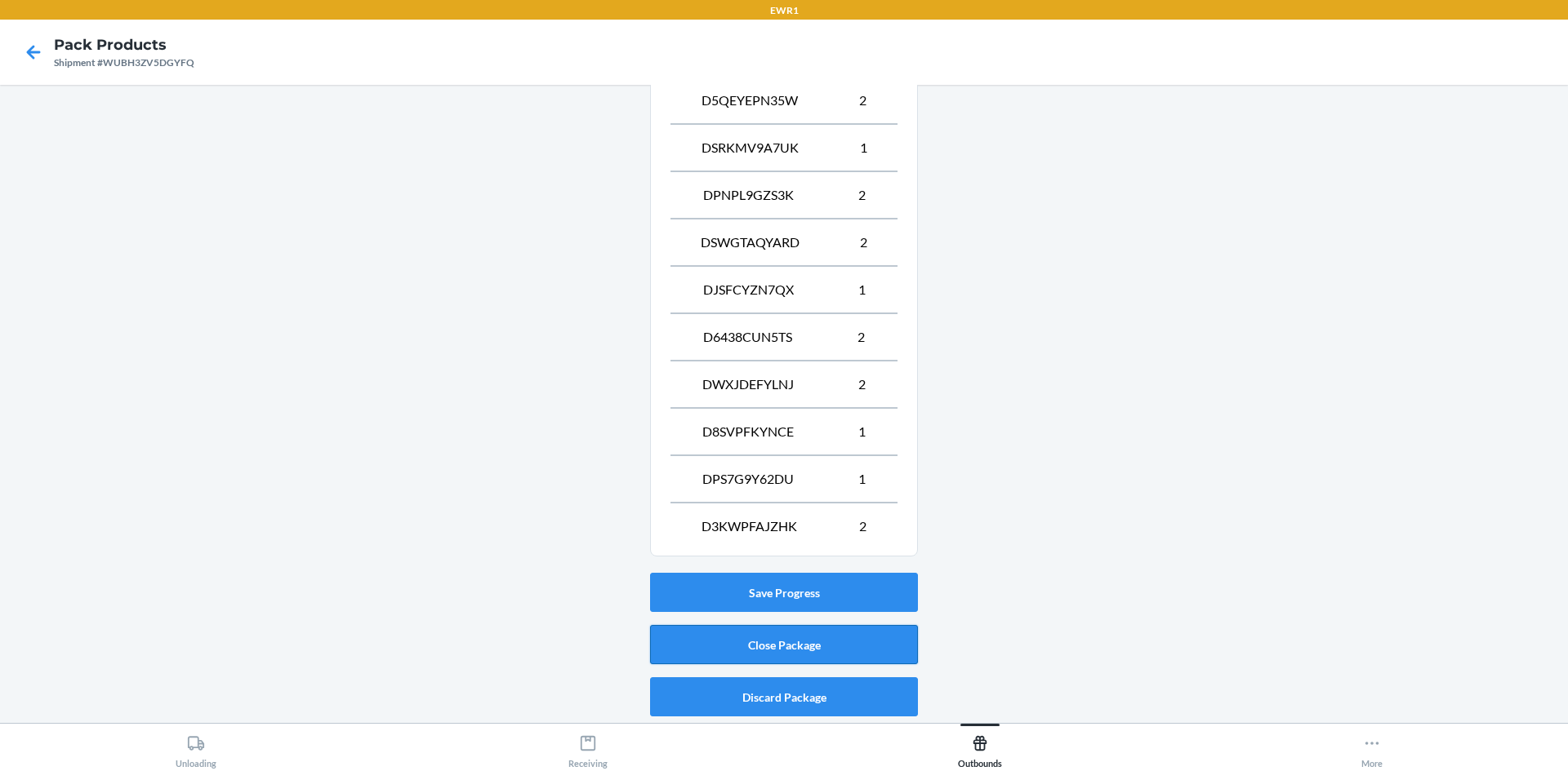
click at [806, 641] on button "Close Package" at bounding box center [783, 645] width 268 height 39
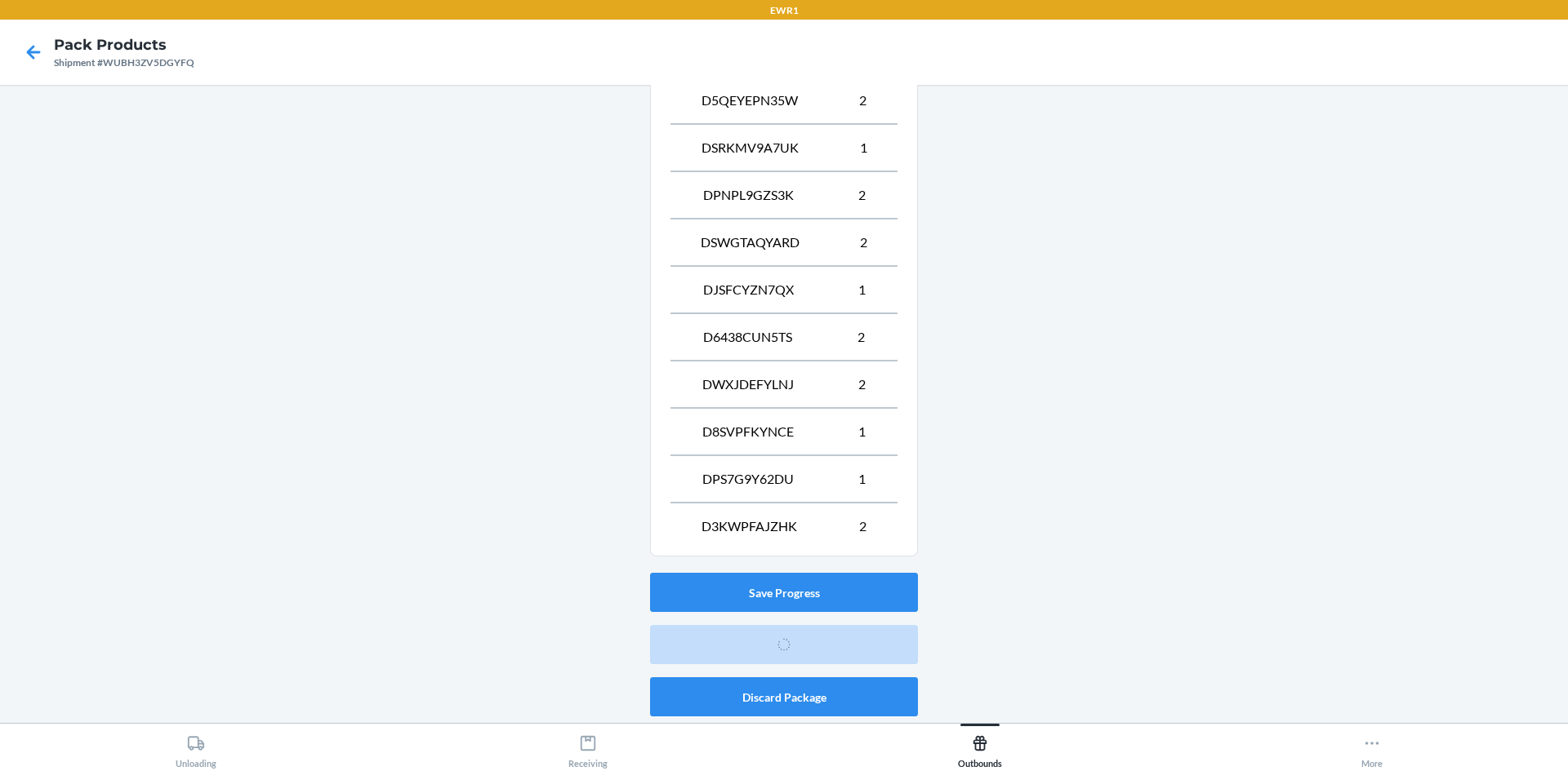
scroll to position [15, 0]
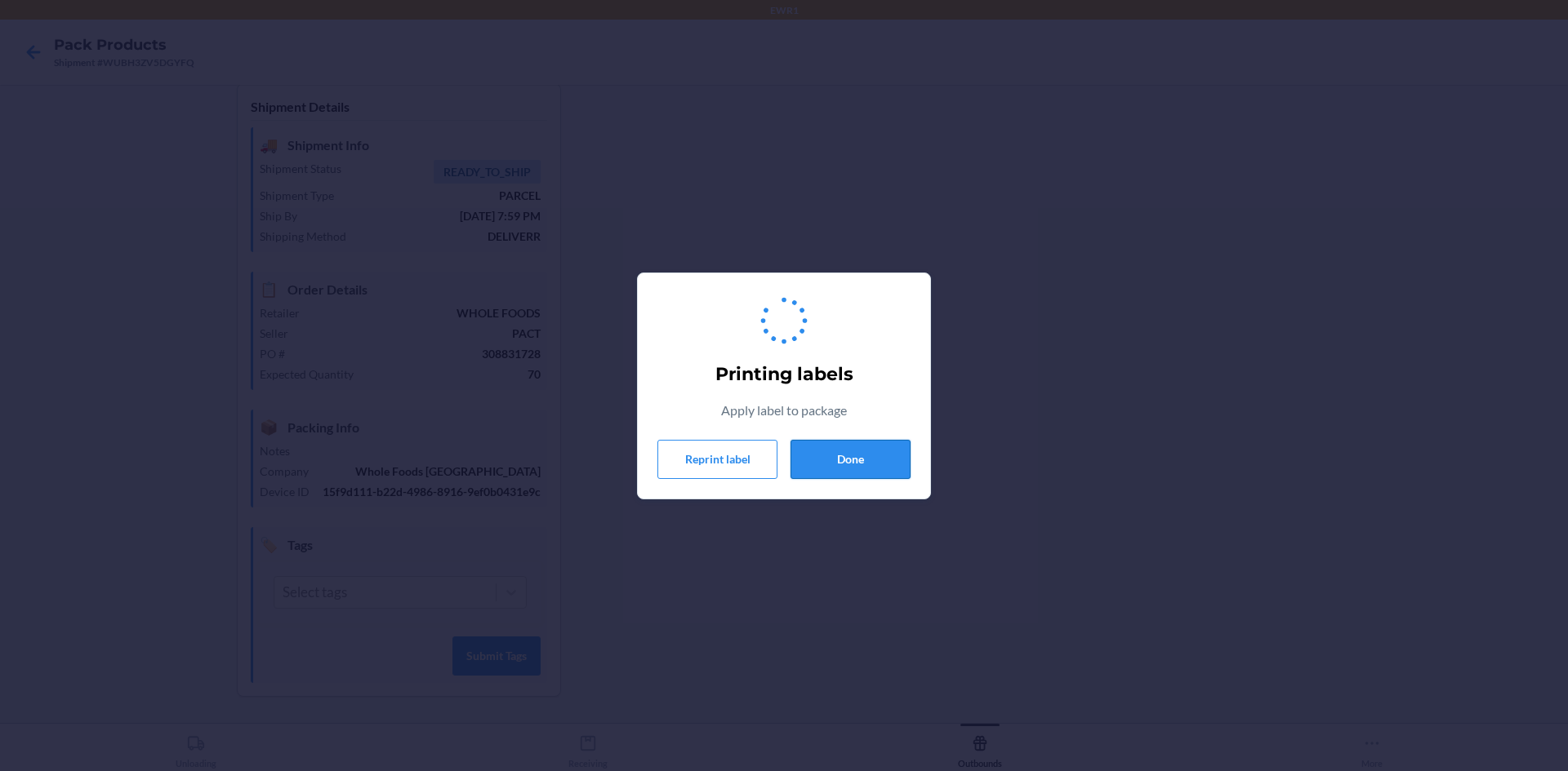
click at [843, 460] on button "Done" at bounding box center [850, 459] width 120 height 39
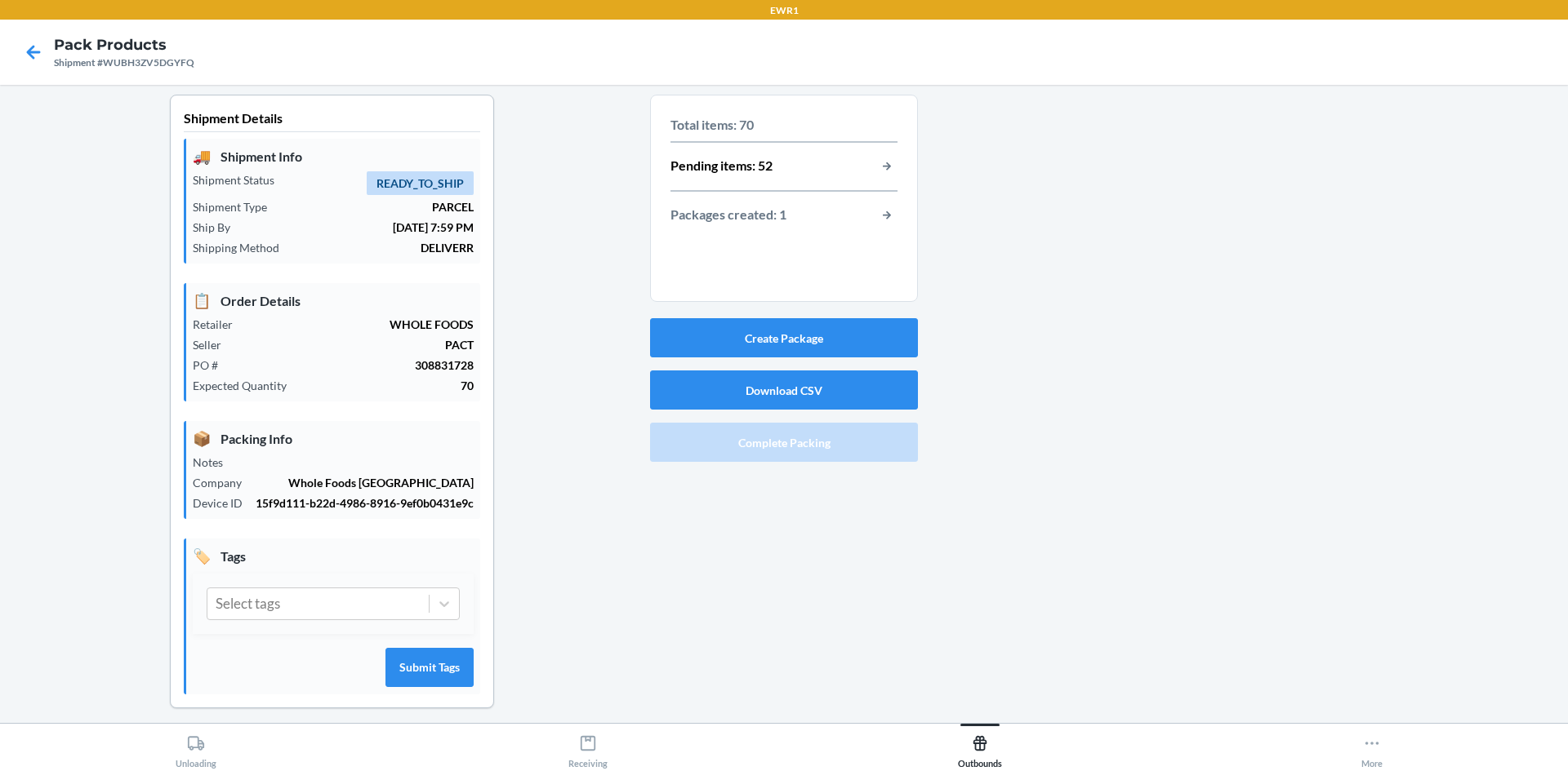
scroll to position [0, 0]
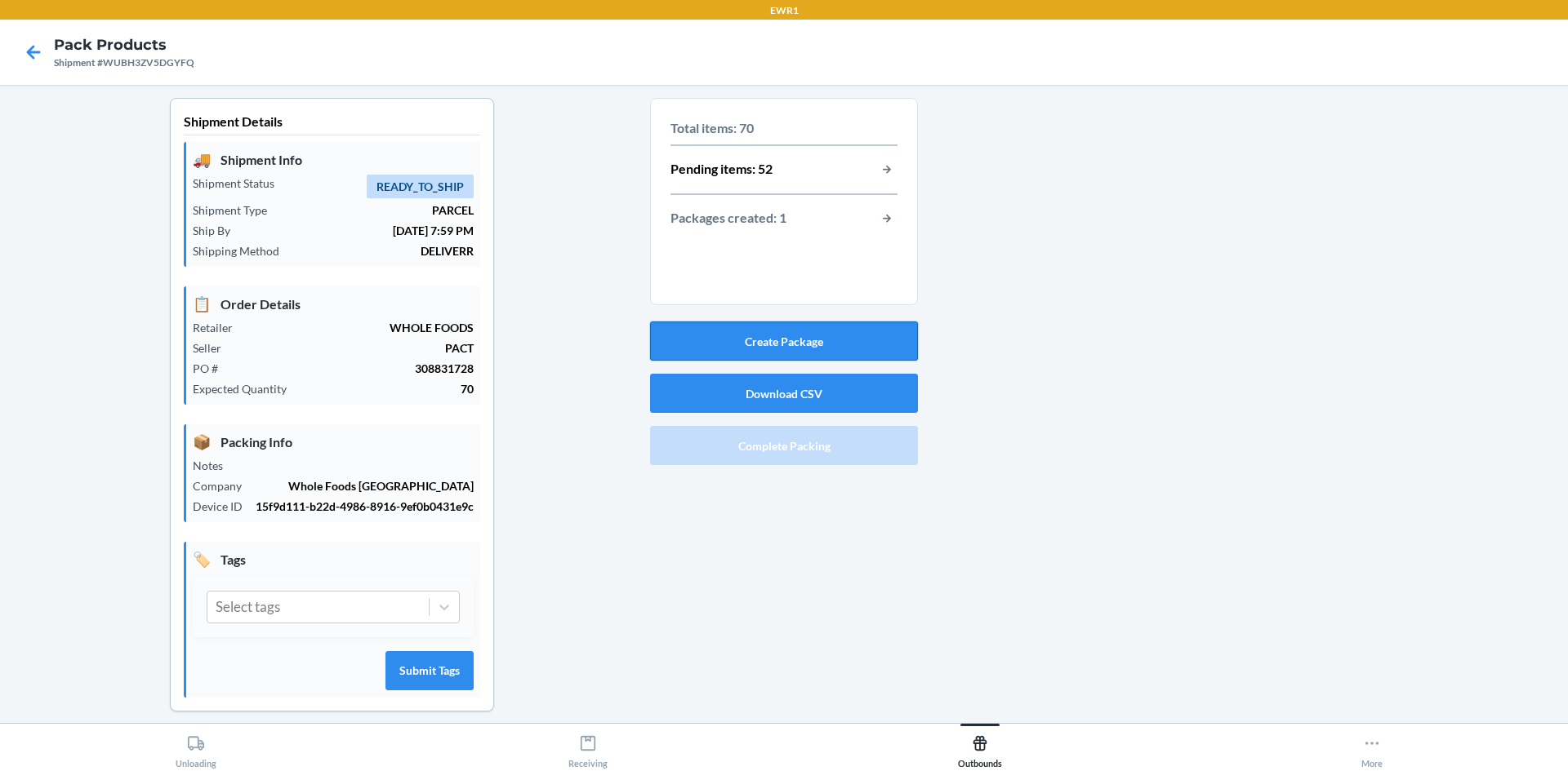
click at [686, 348] on button "Create Package" at bounding box center [783, 341] width 268 height 39
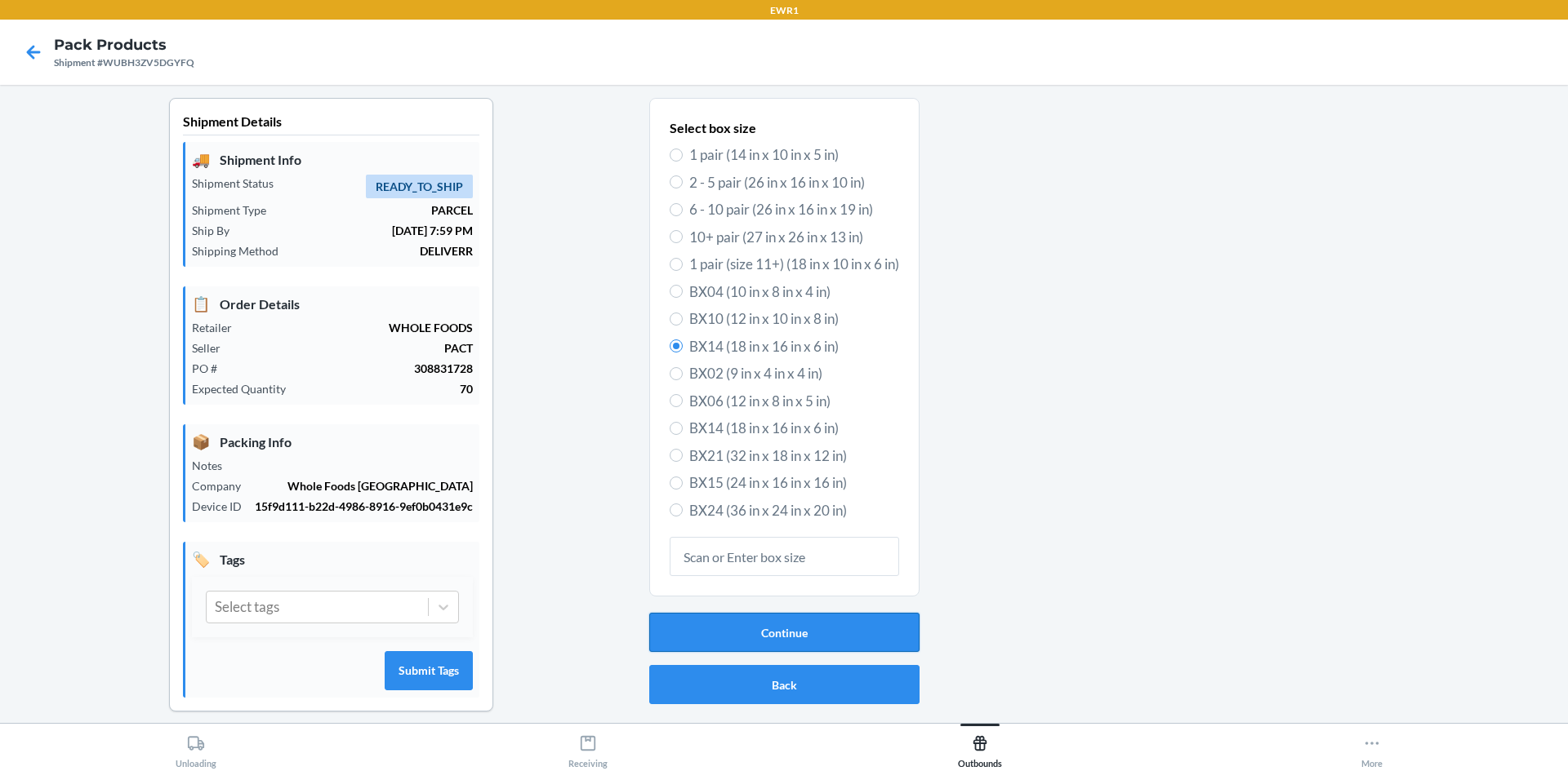
click at [677, 618] on button "Continue" at bounding box center [785, 632] width 271 height 39
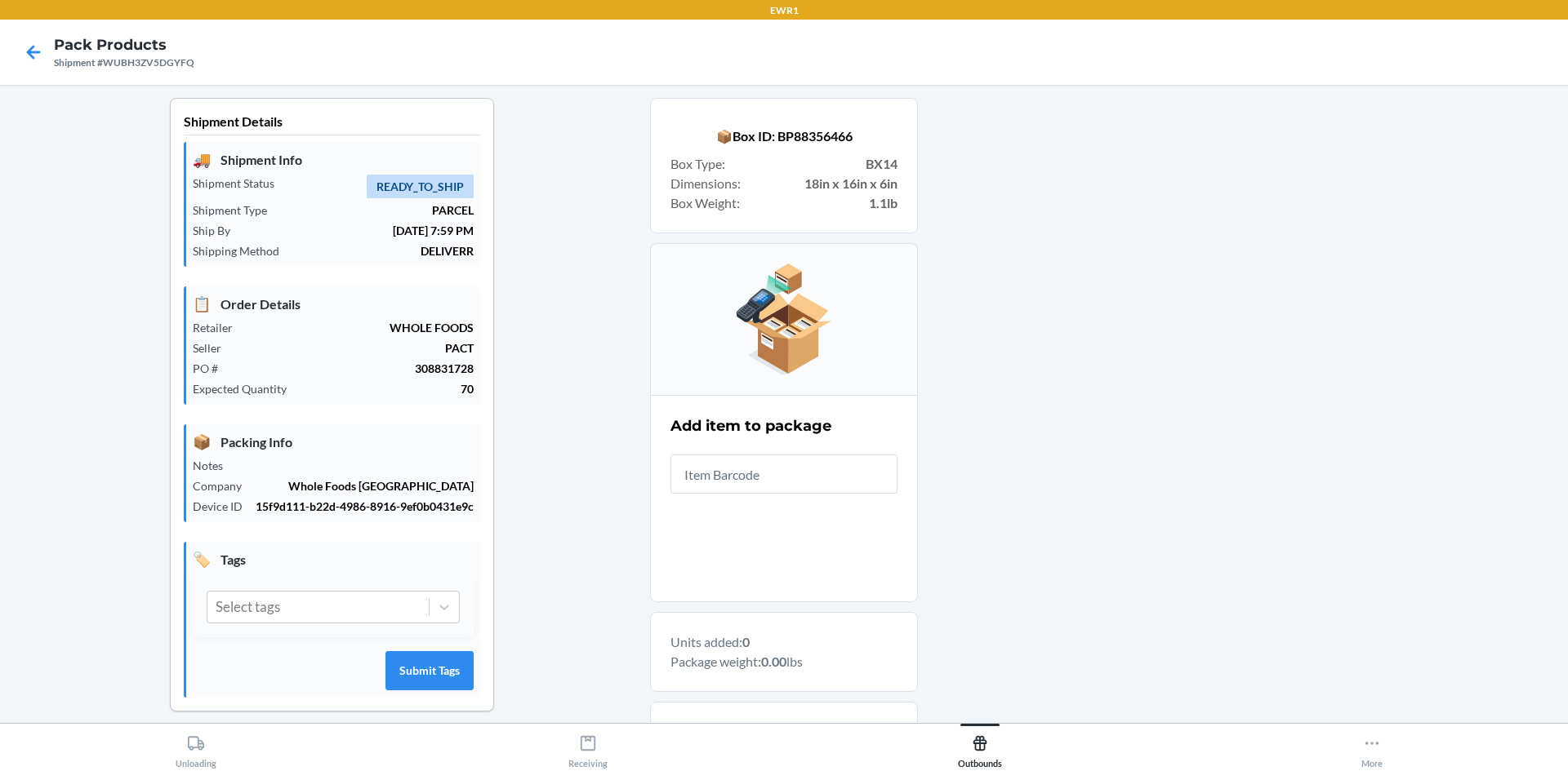
click at [763, 470] on input "text" at bounding box center [784, 474] width 227 height 39
type input "197551264705"
type input "197551264316"
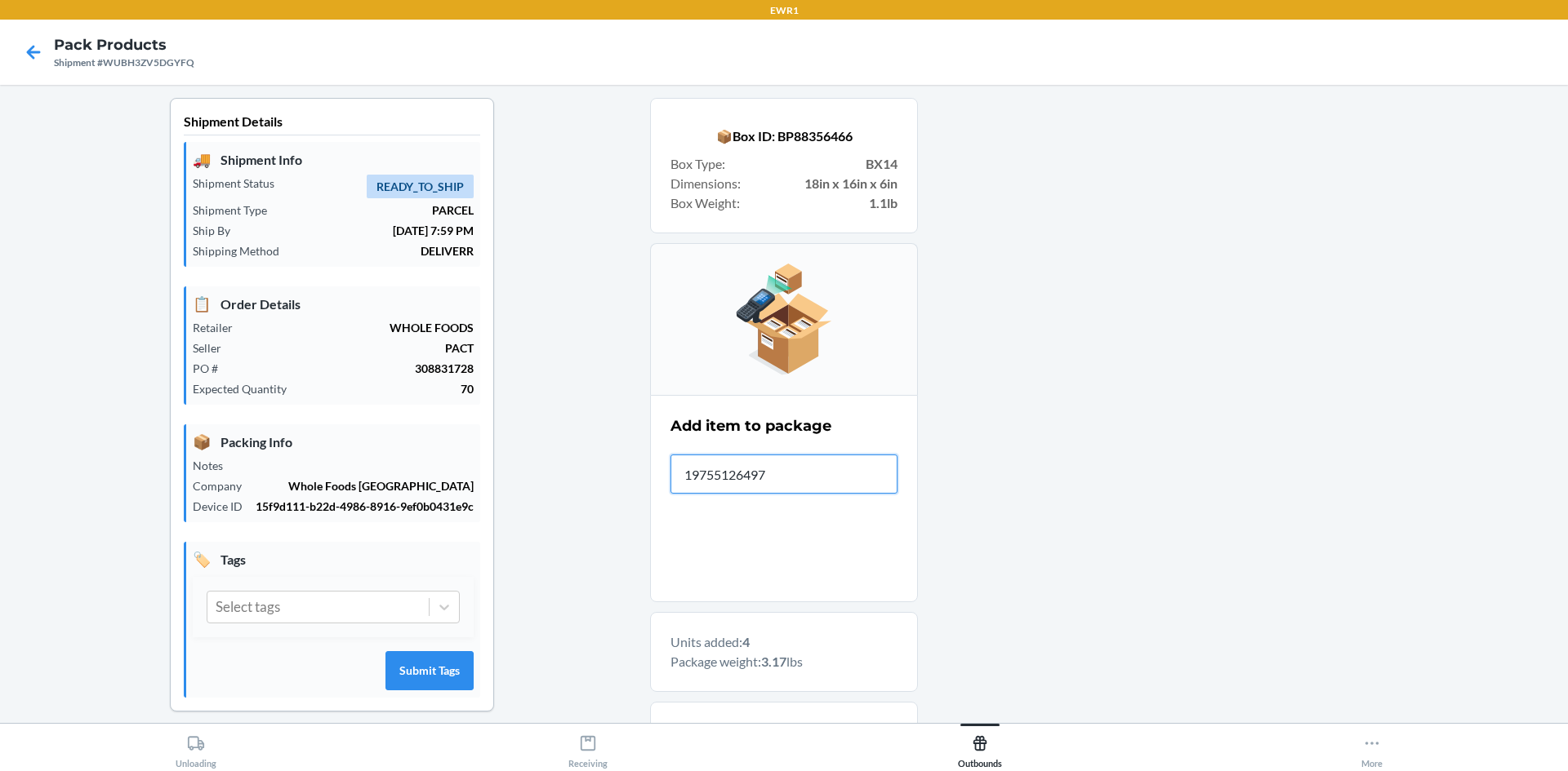
type input "197551264972"
type input "197551264712"
type input "197551264415"
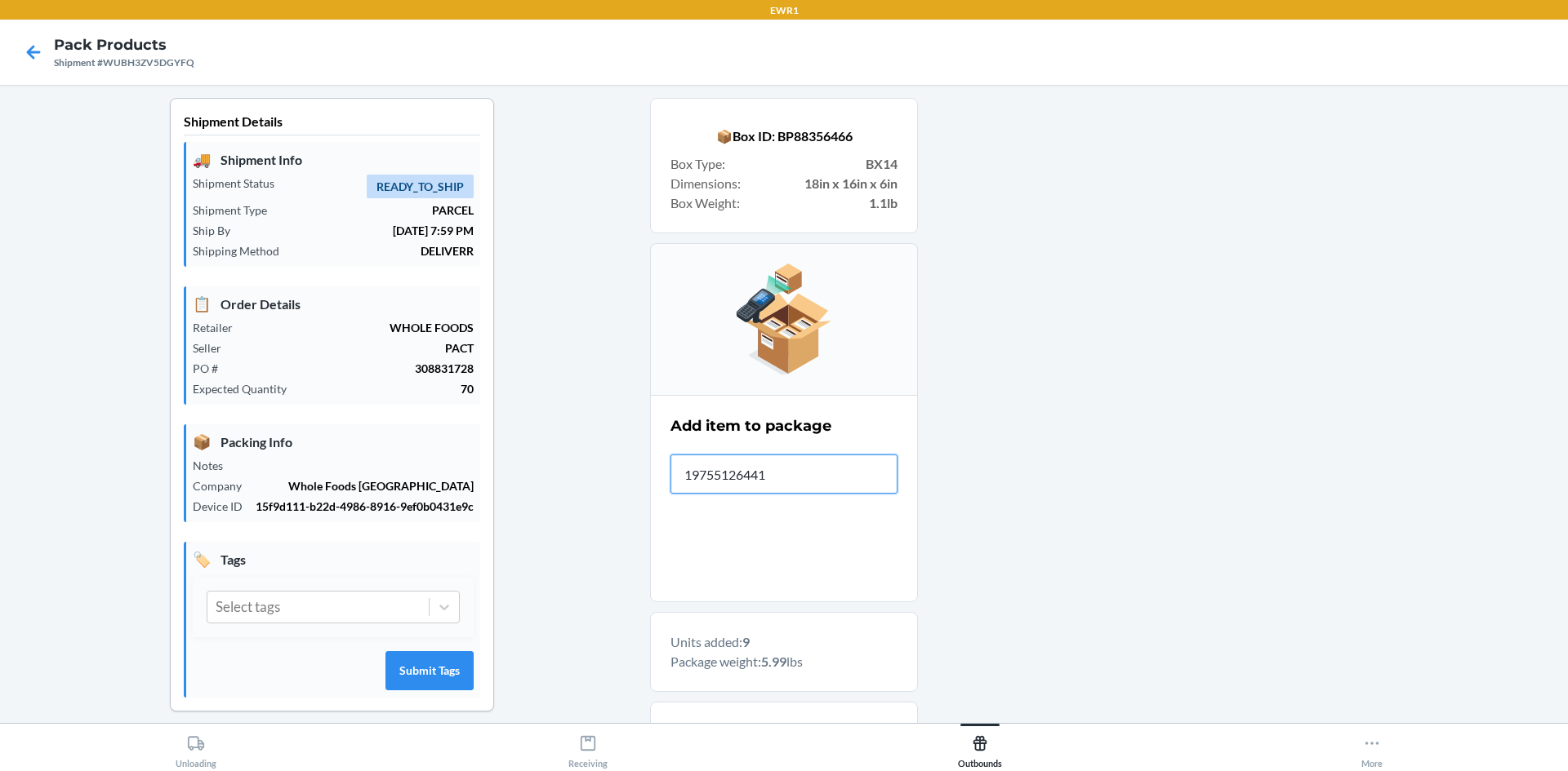
type input "197551264415"
type input "197551264958"
type input "197551264330"
type input "197551264989"
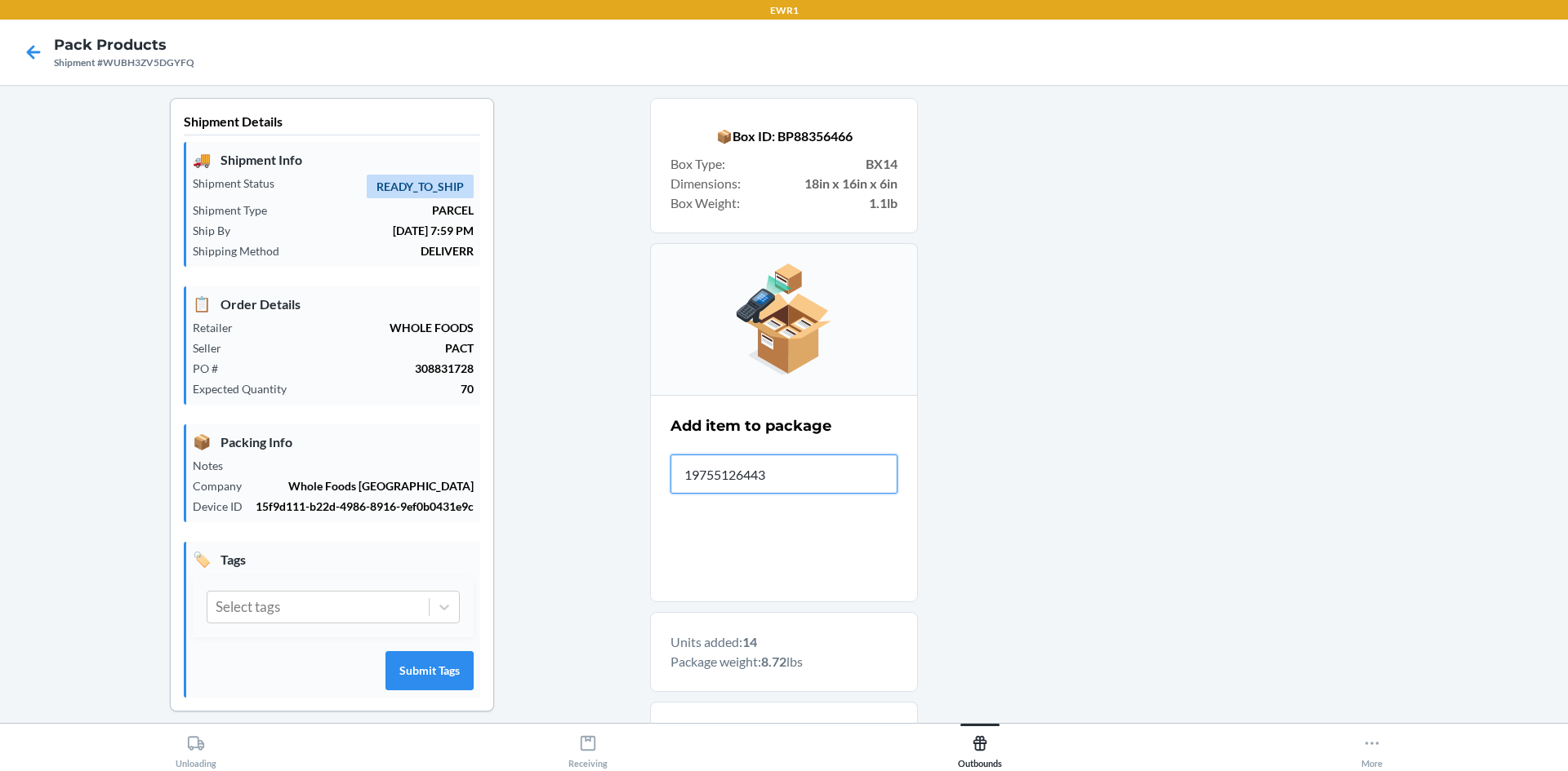
type input "197551264439"
type input "197551266174"
type input "197551264408"
type input "197551264965"
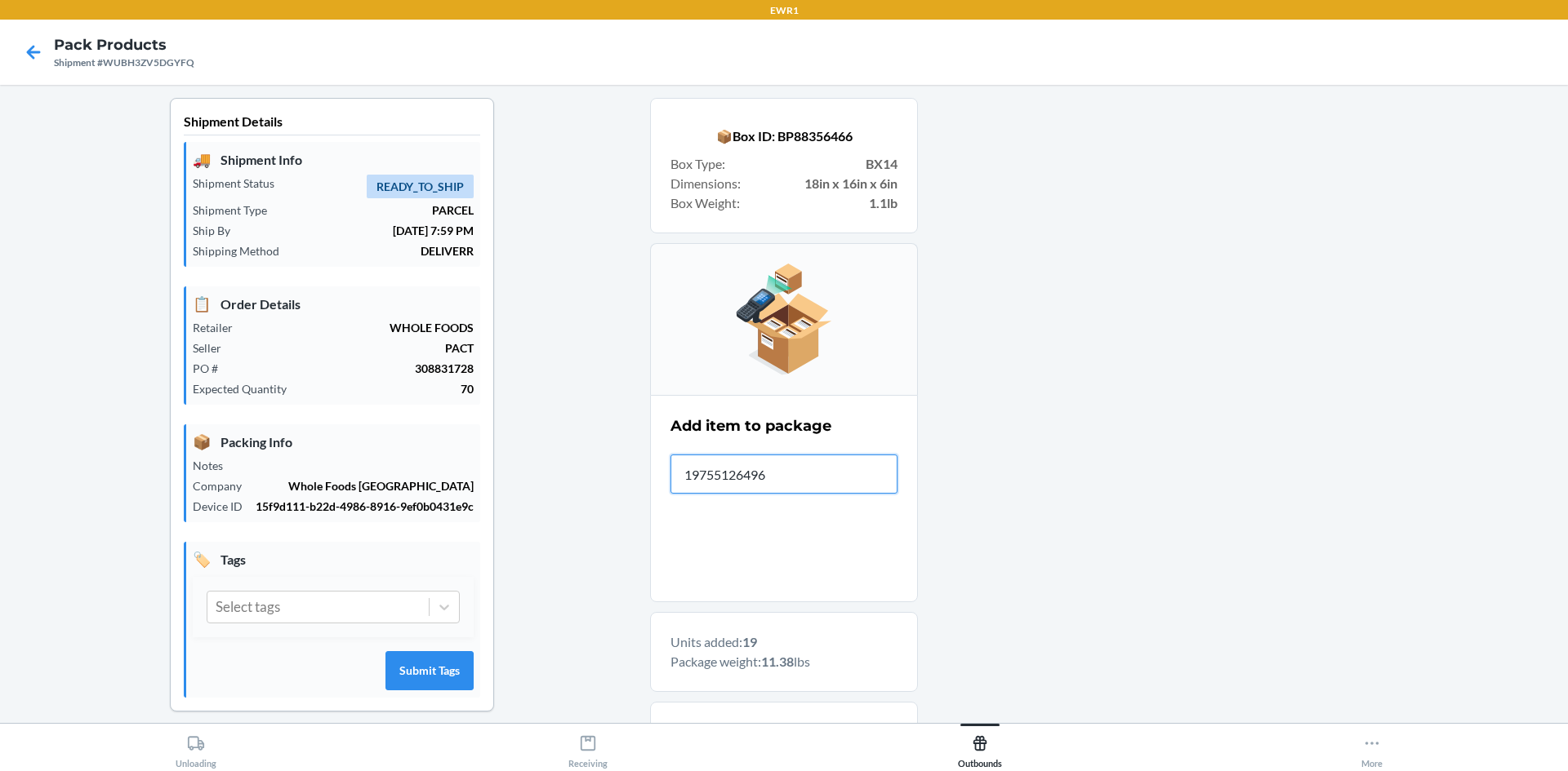
type input "197551264965"
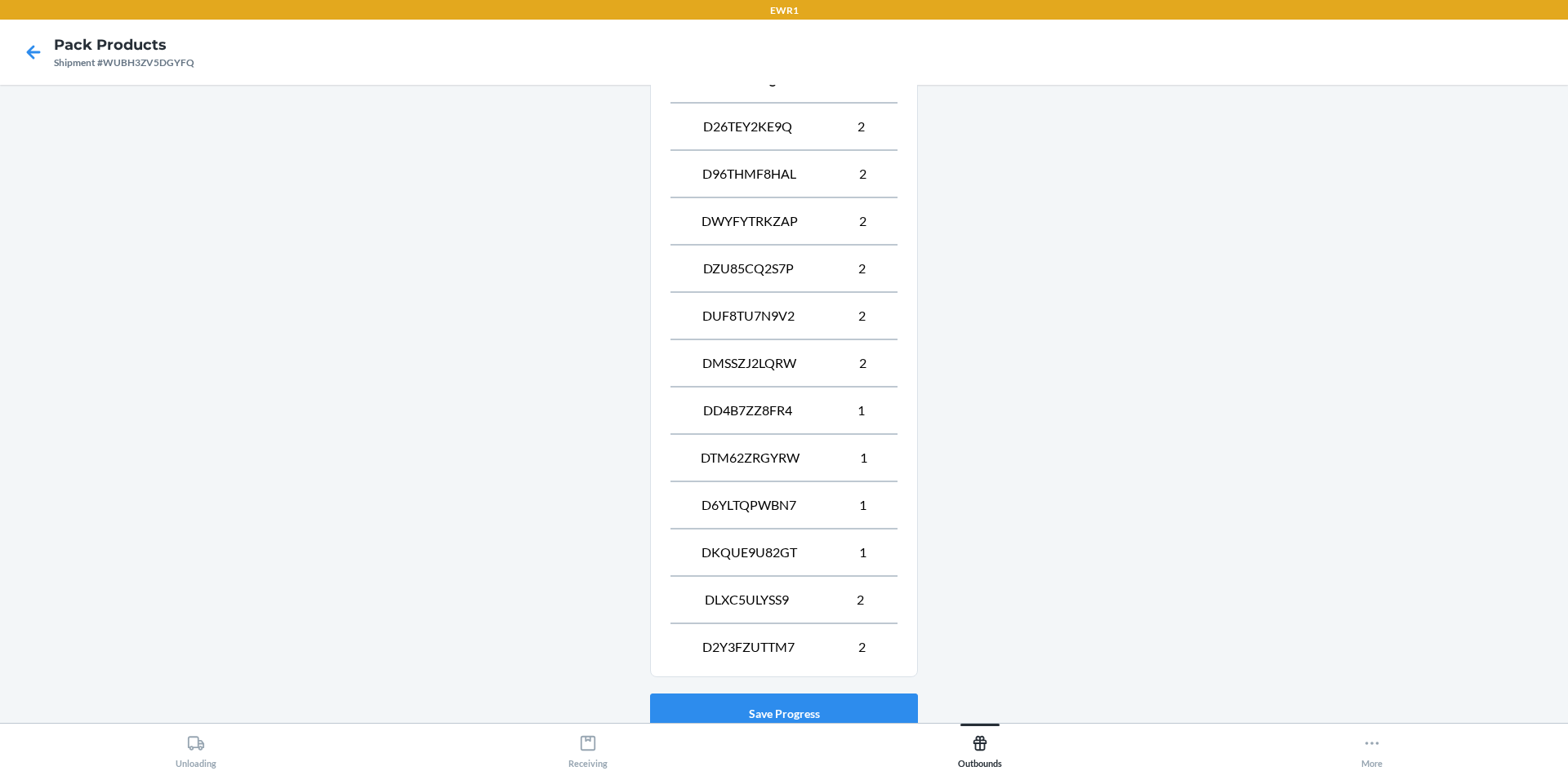
scroll to position [774, 0]
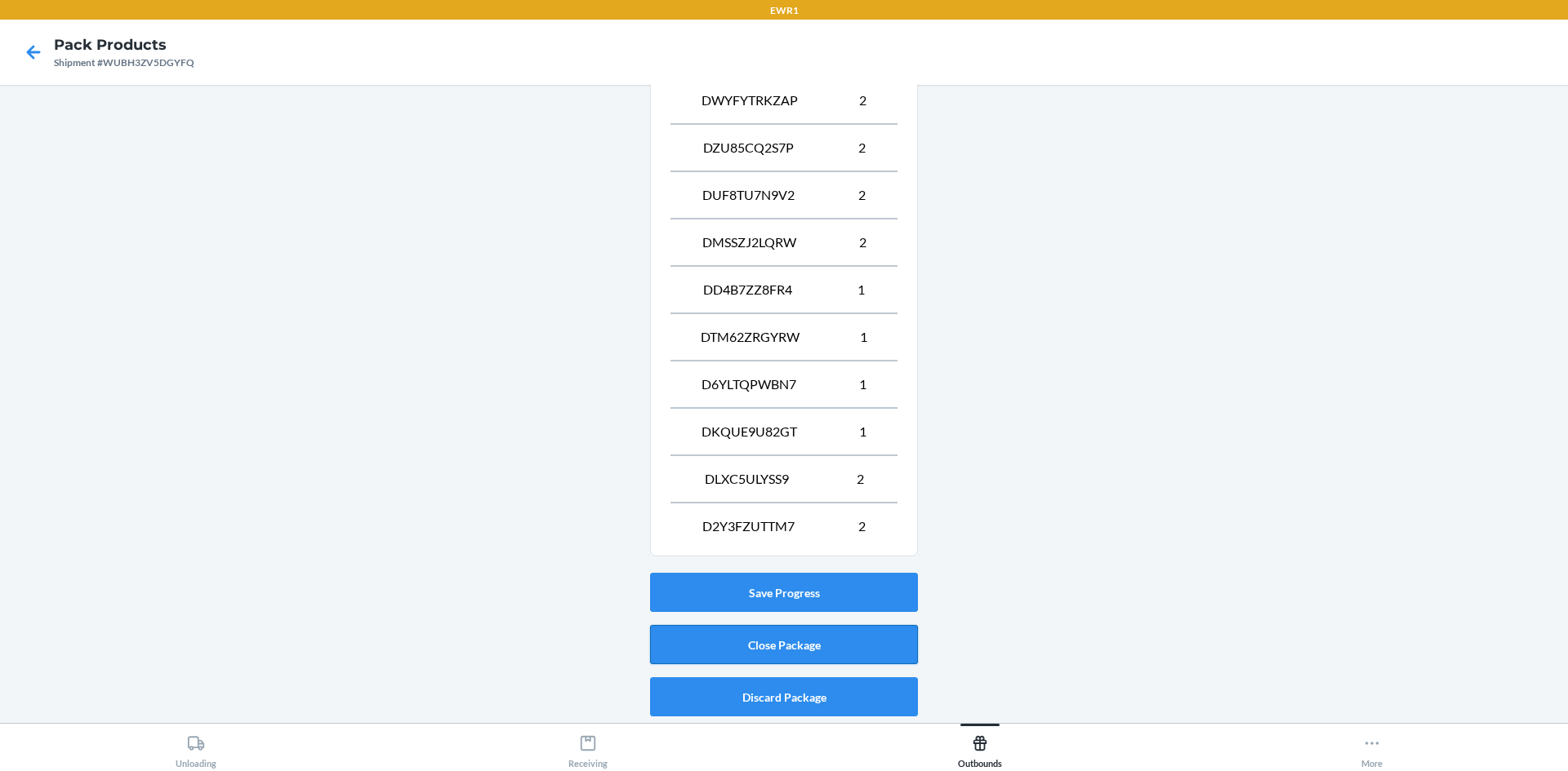
click at [827, 660] on button "Close Package" at bounding box center [783, 645] width 268 height 39
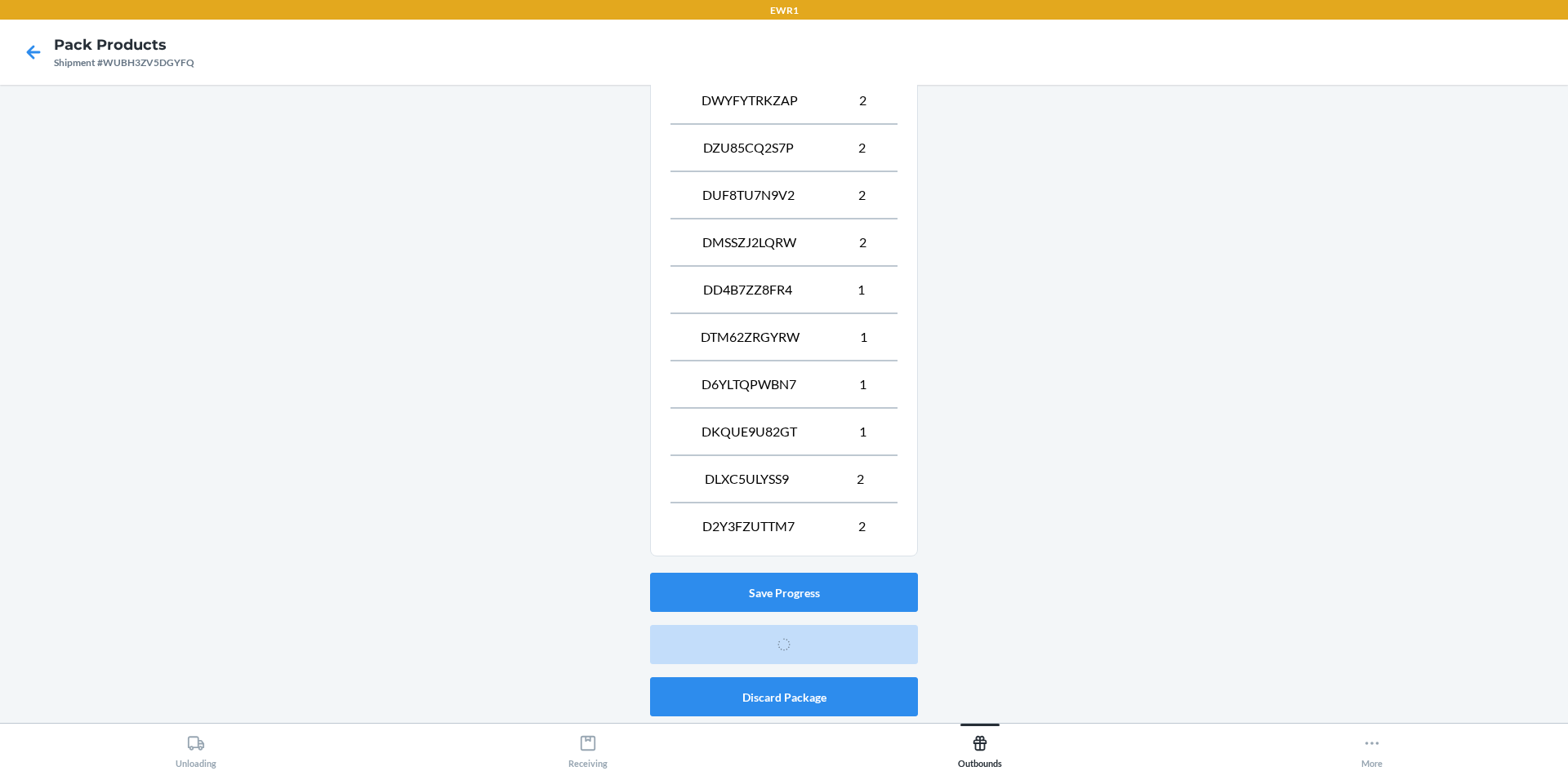
scroll to position [15, 0]
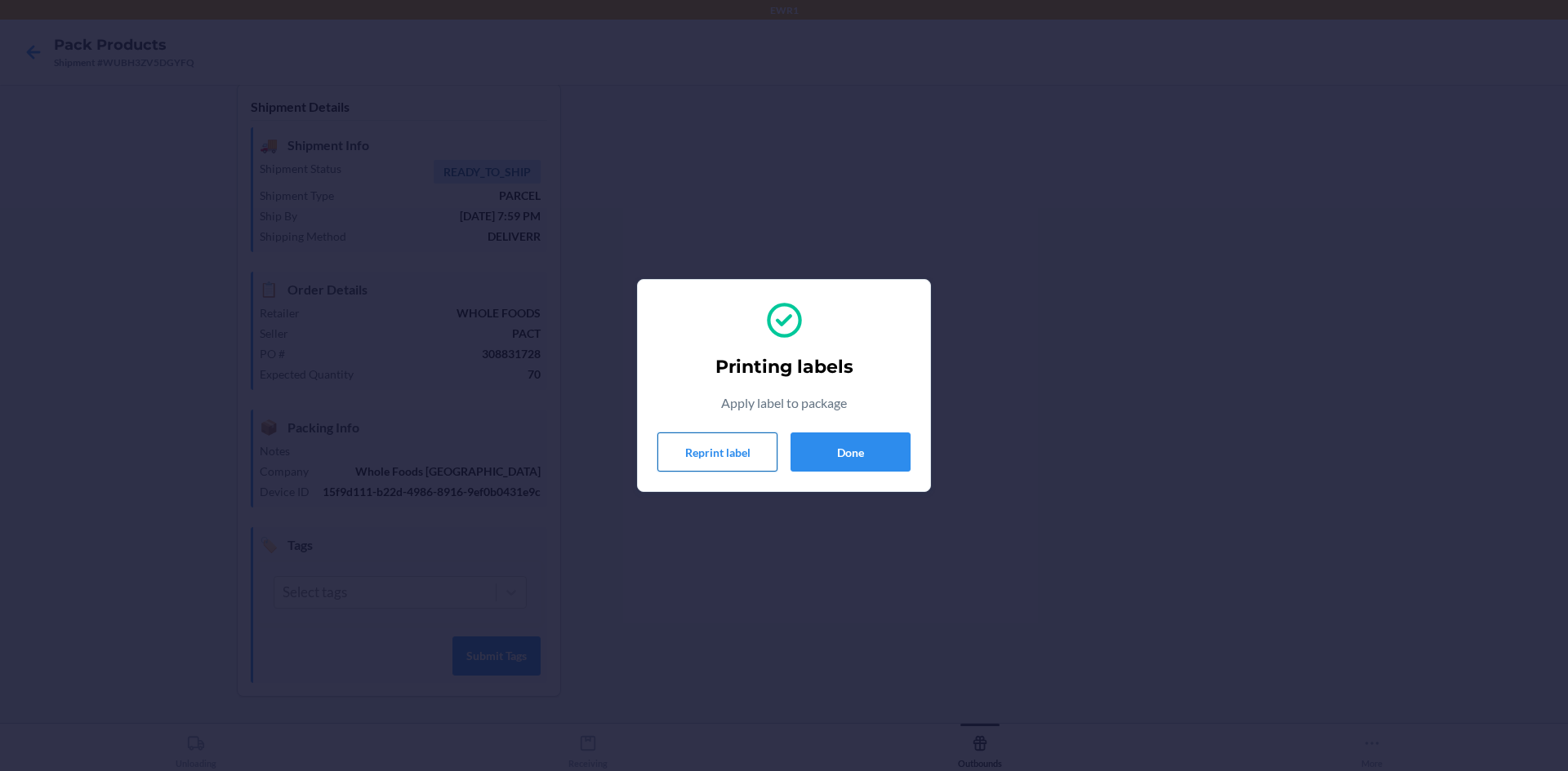
click at [679, 455] on button "Reprint label" at bounding box center [718, 451] width 120 height 39
click at [858, 456] on button "Done" at bounding box center [850, 451] width 120 height 39
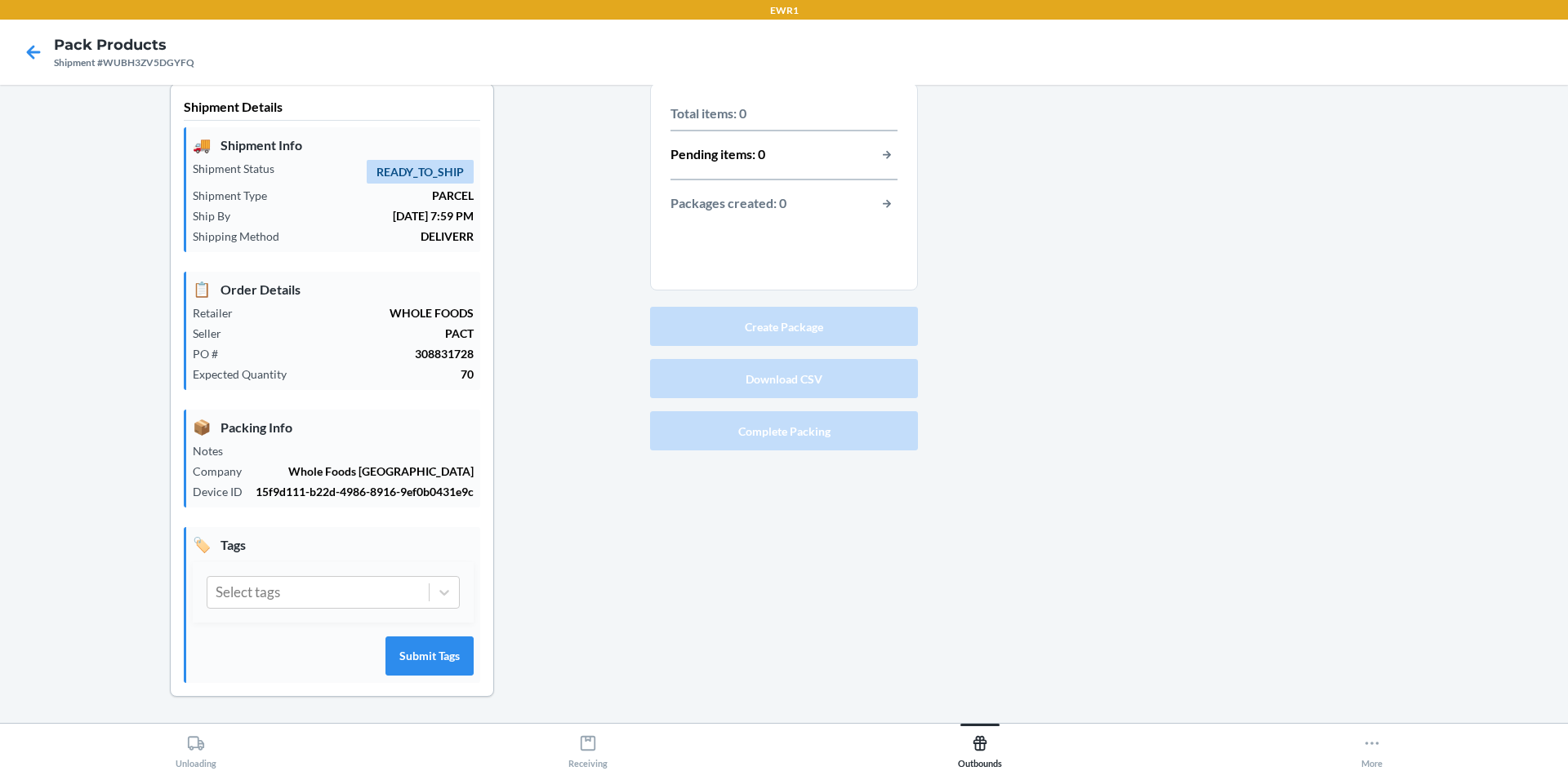
click at [860, 451] on div "Create Package Download CSV Complete Packing" at bounding box center [783, 379] width 268 height 157
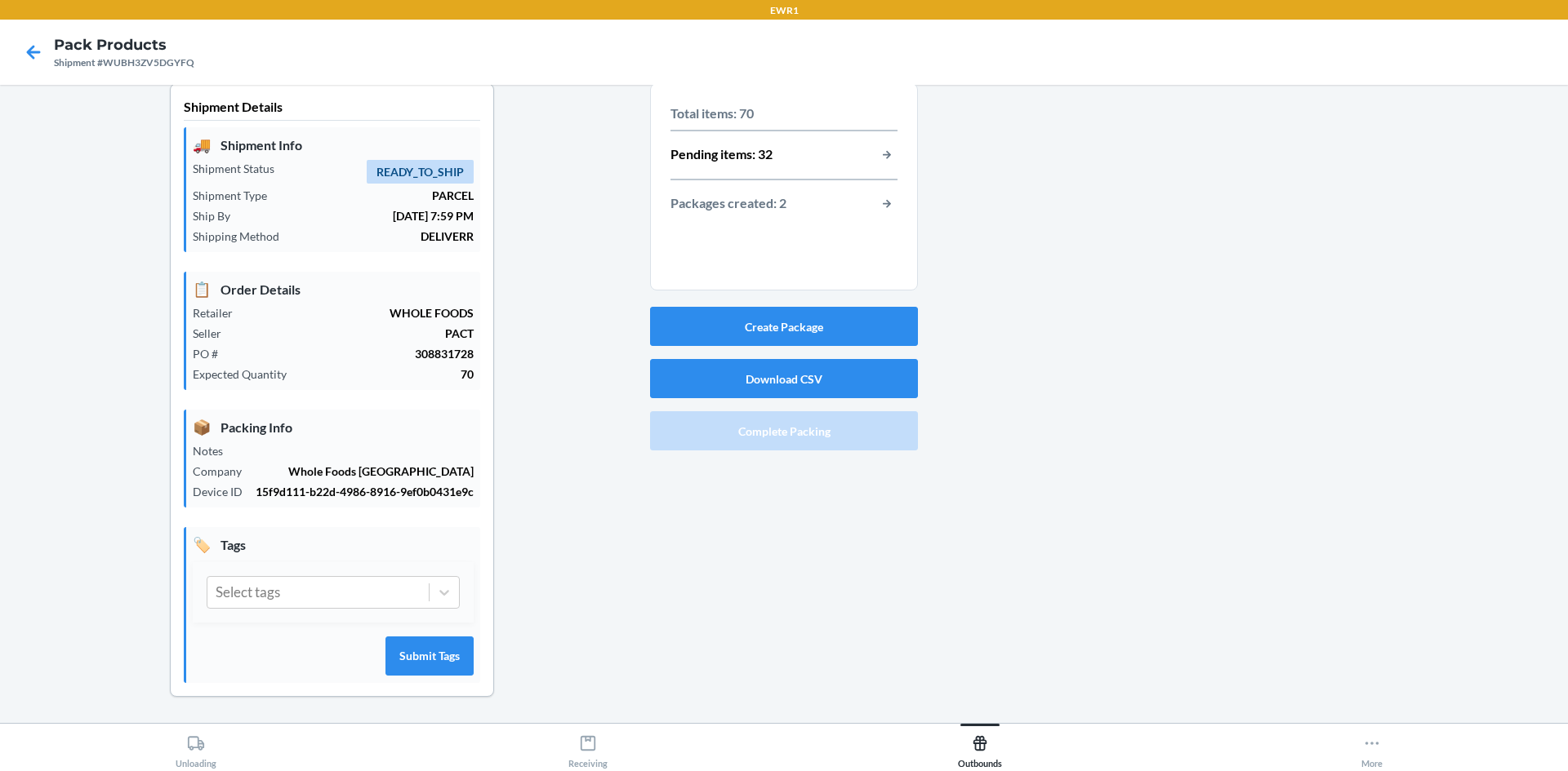
scroll to position [0, 0]
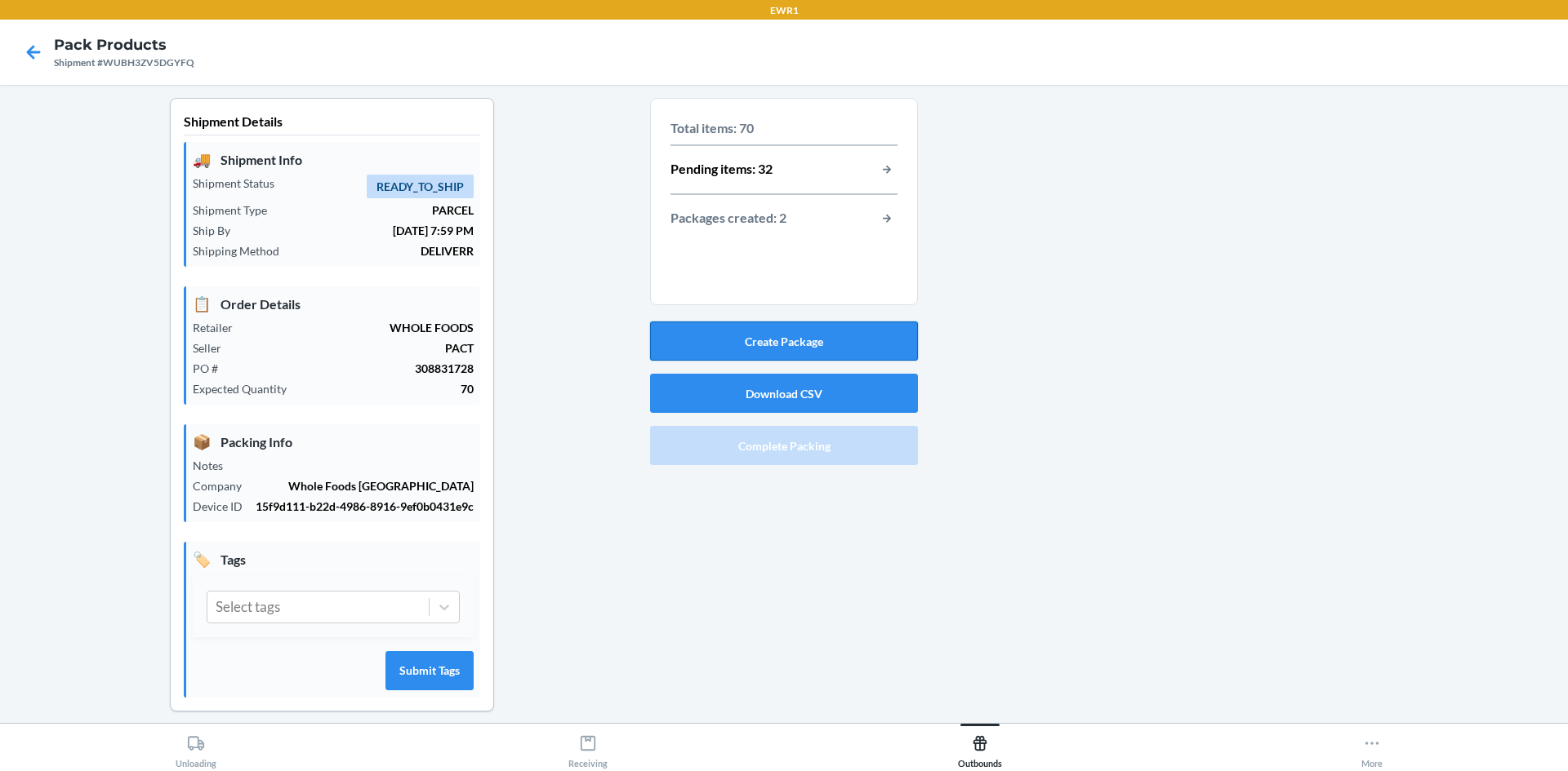
click at [784, 341] on button "Create Package" at bounding box center [783, 341] width 268 height 39
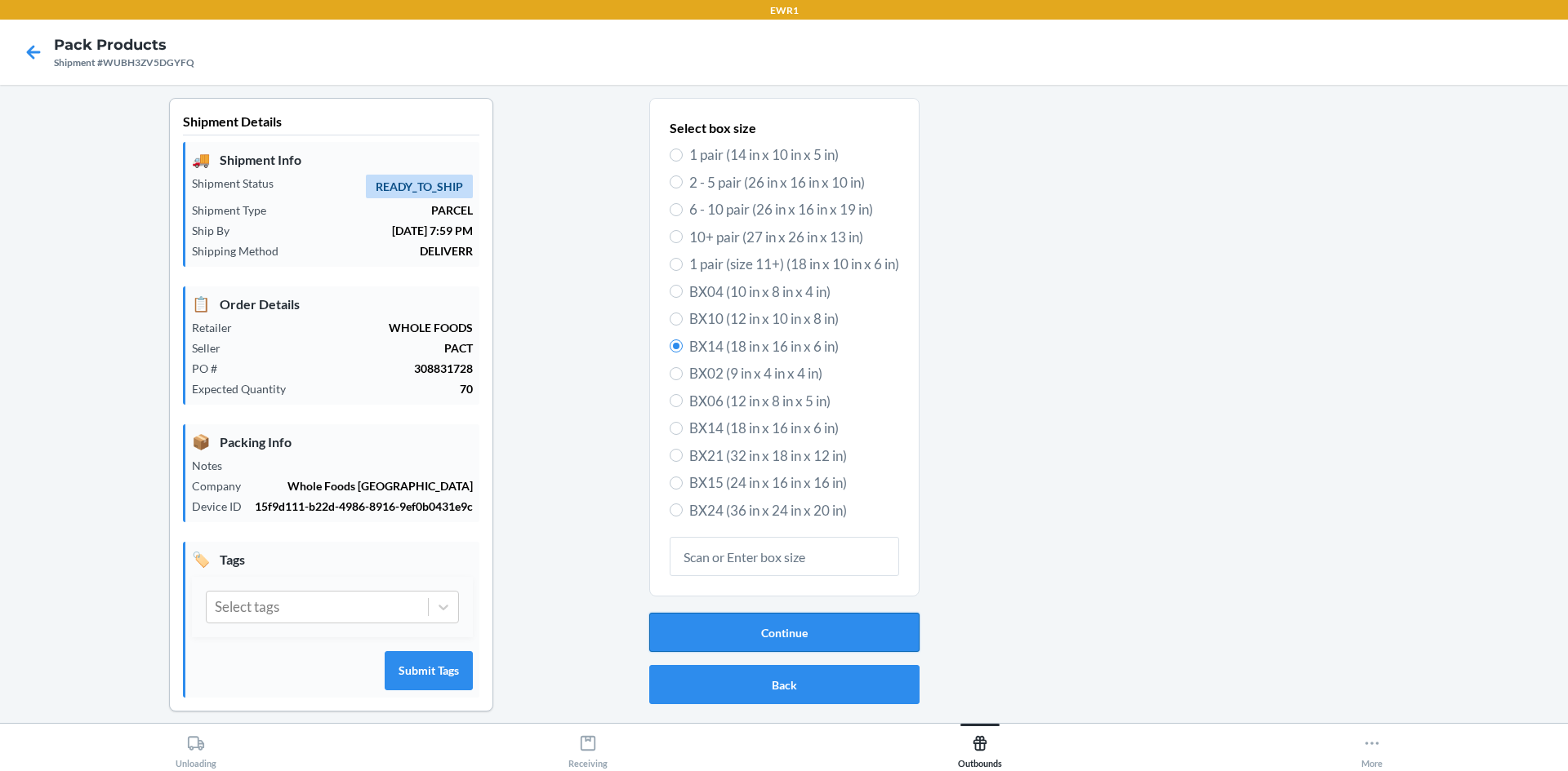
click at [704, 622] on button "Continue" at bounding box center [785, 632] width 271 height 39
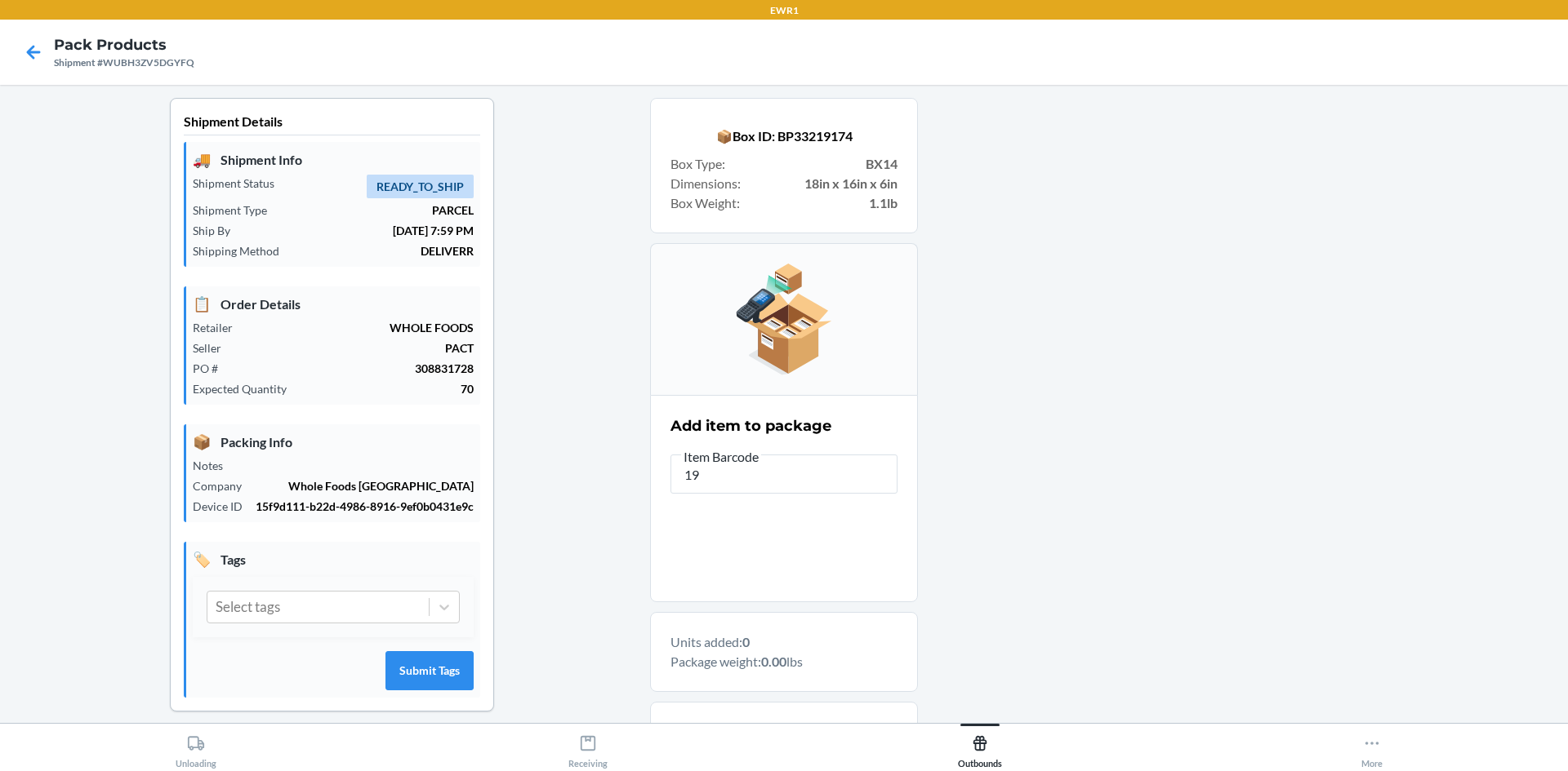
type input "1"
type input "197551266204"
type input "197551264422"
type input "197551264729"
type input "197551264422"
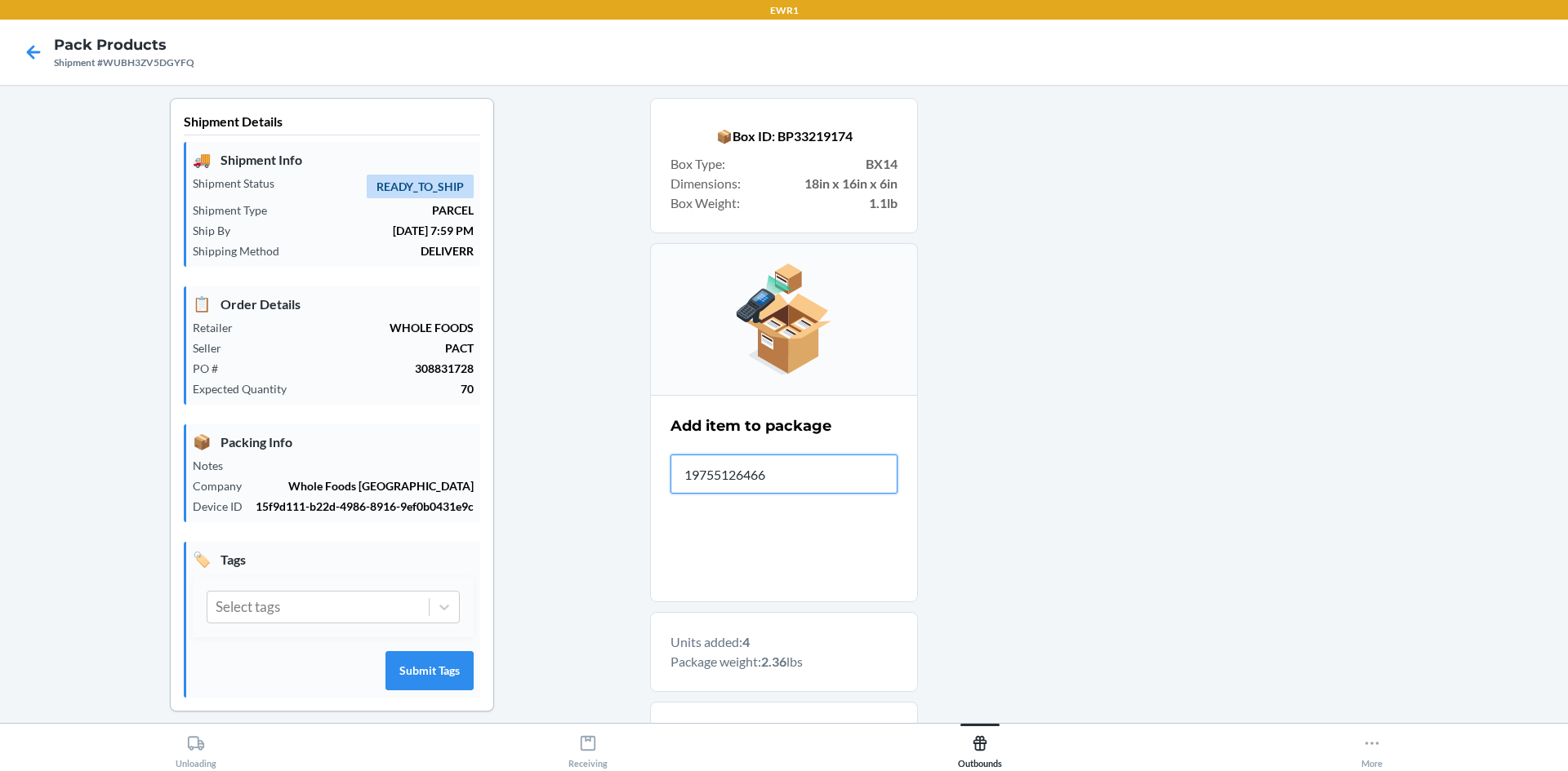
type input "197551264668"
type input "197551266167"
type input "197551264651"
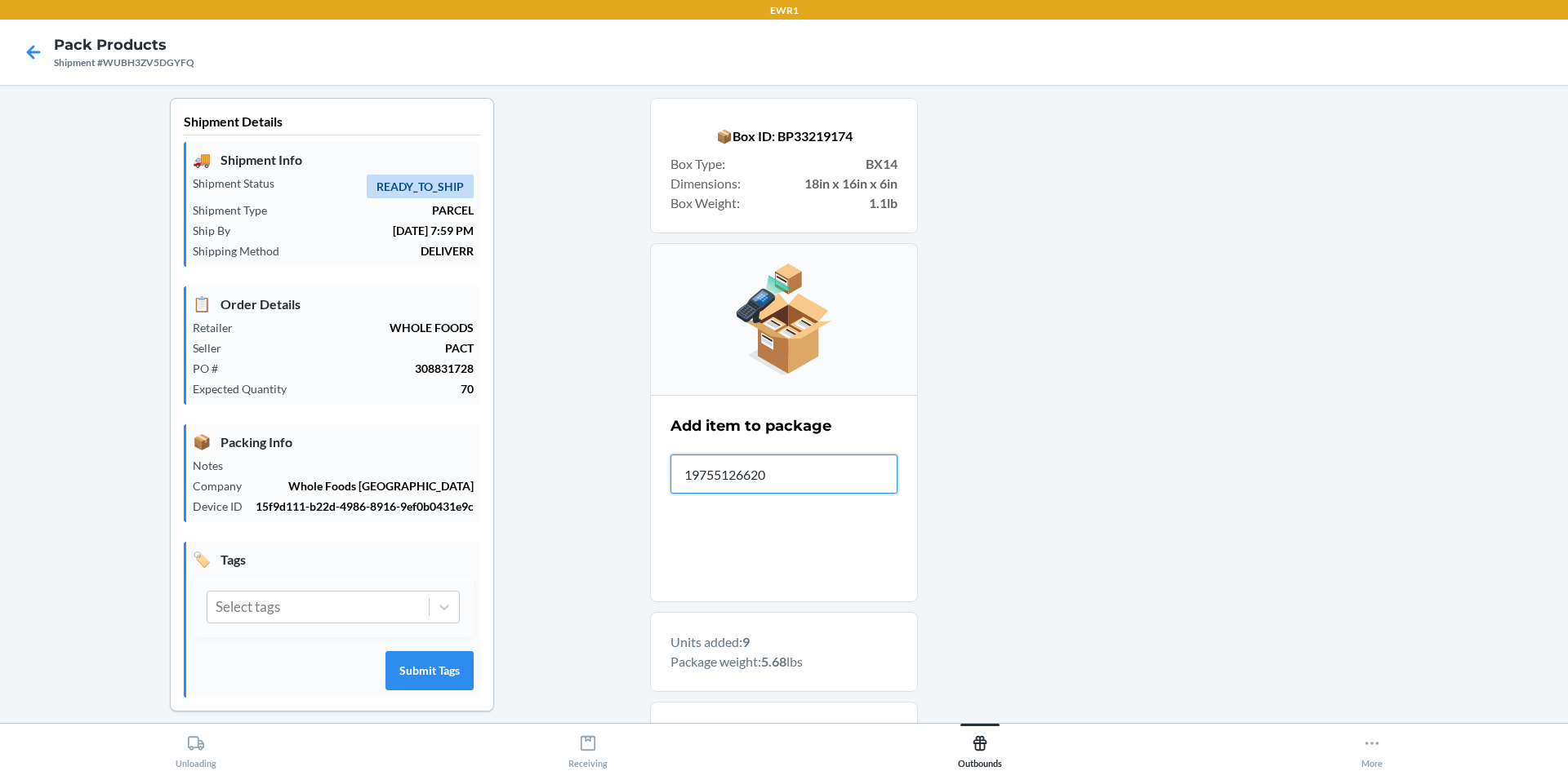
type input "197551266204"
type input "197551264934"
type input "197551266198"
type input "19755126619"
click at [865, 470] on input "19755126619" at bounding box center [784, 474] width 227 height 39
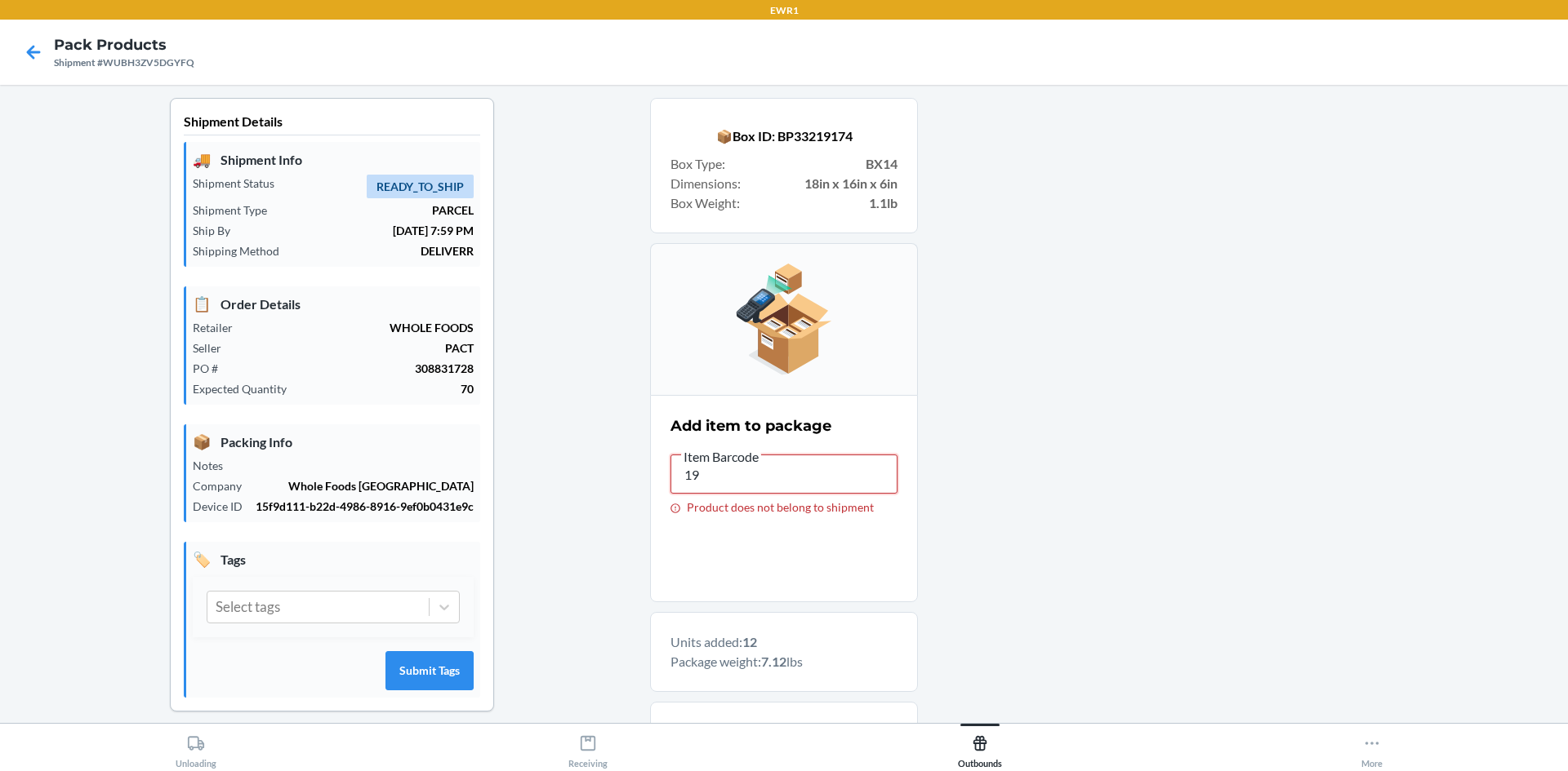
type input "1"
type input "197551266198"
type input "197551264675"
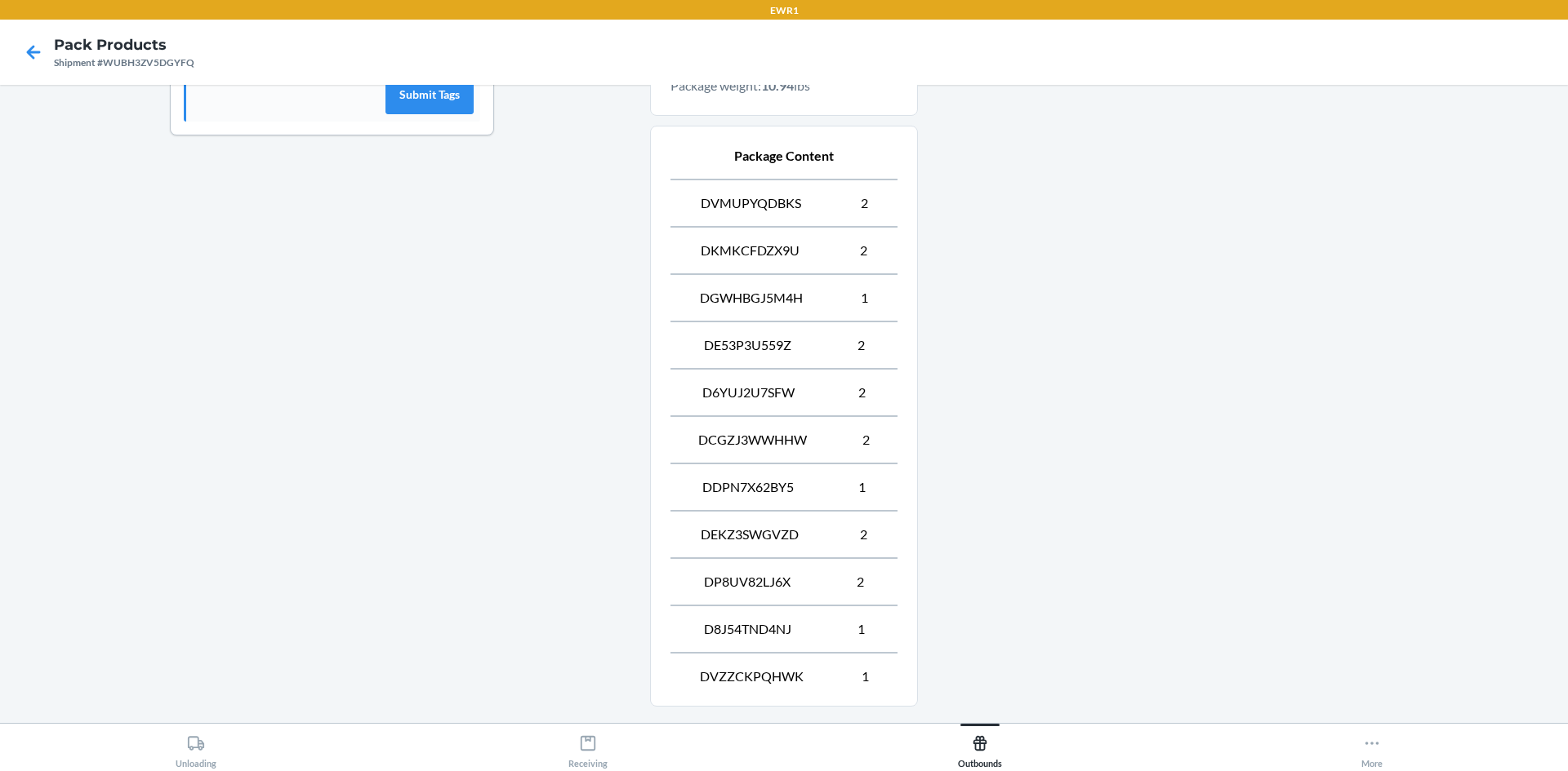
scroll to position [727, 0]
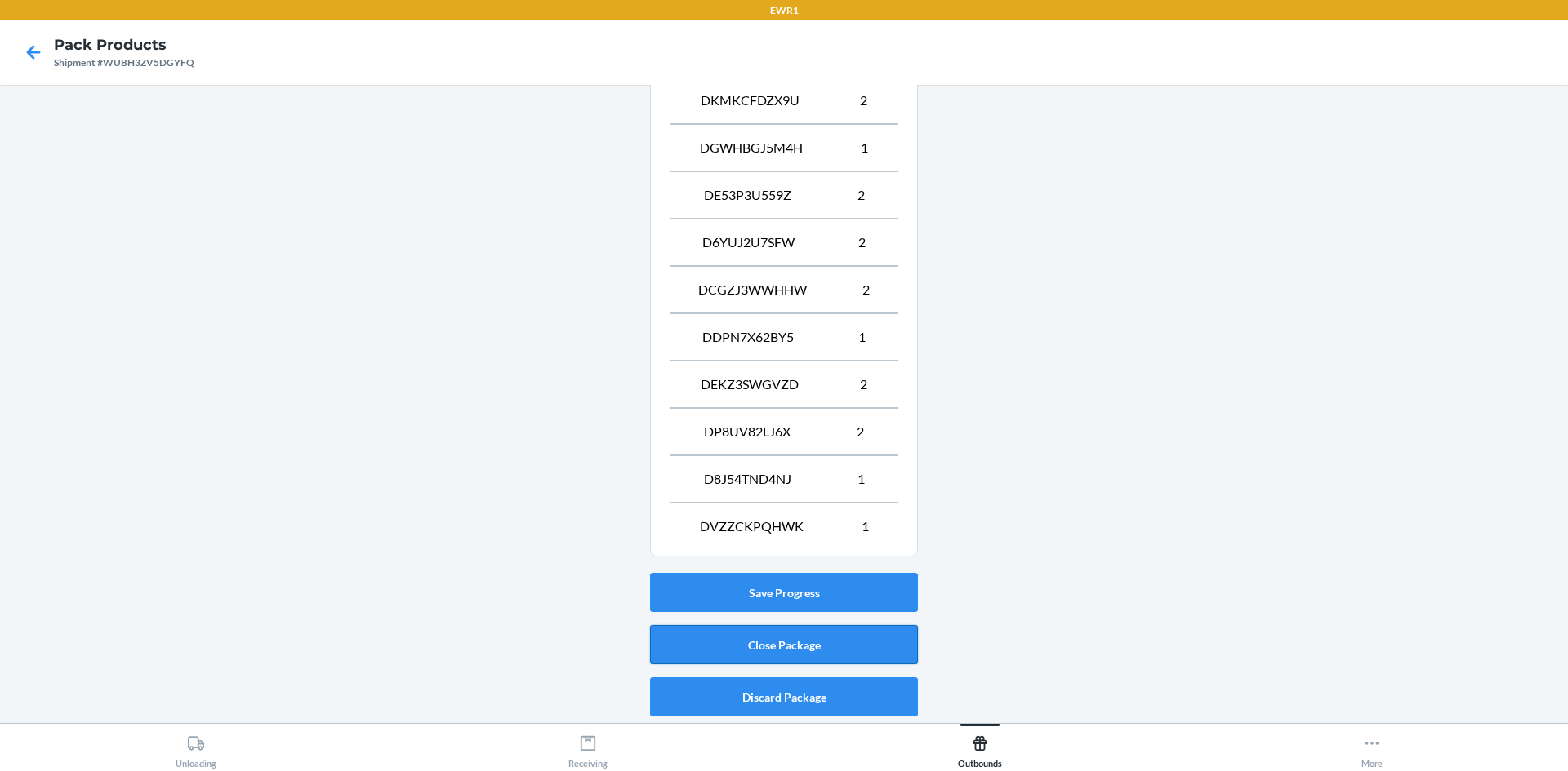
click at [774, 645] on button "Close Package" at bounding box center [783, 645] width 268 height 39
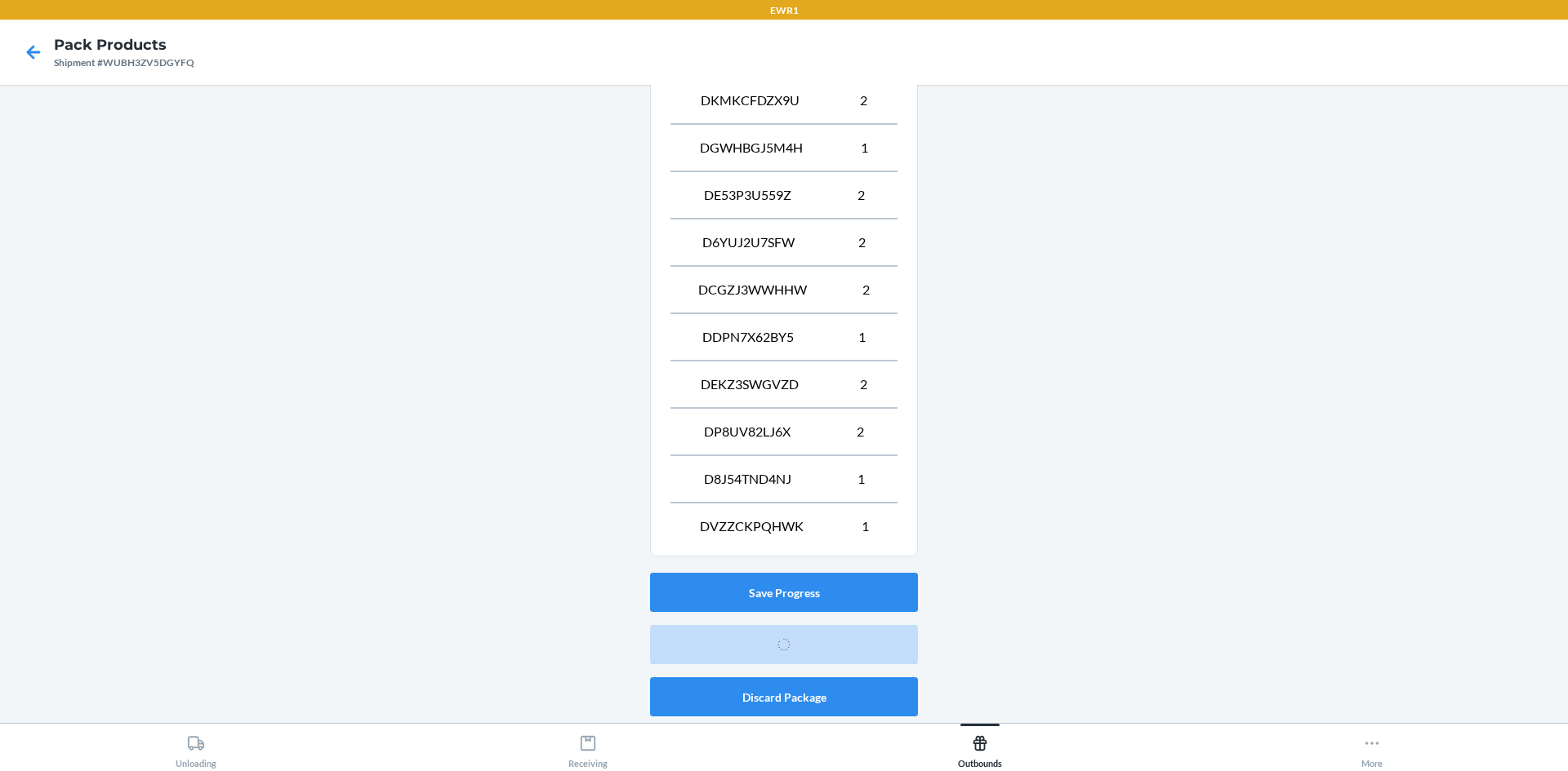
scroll to position [15, 0]
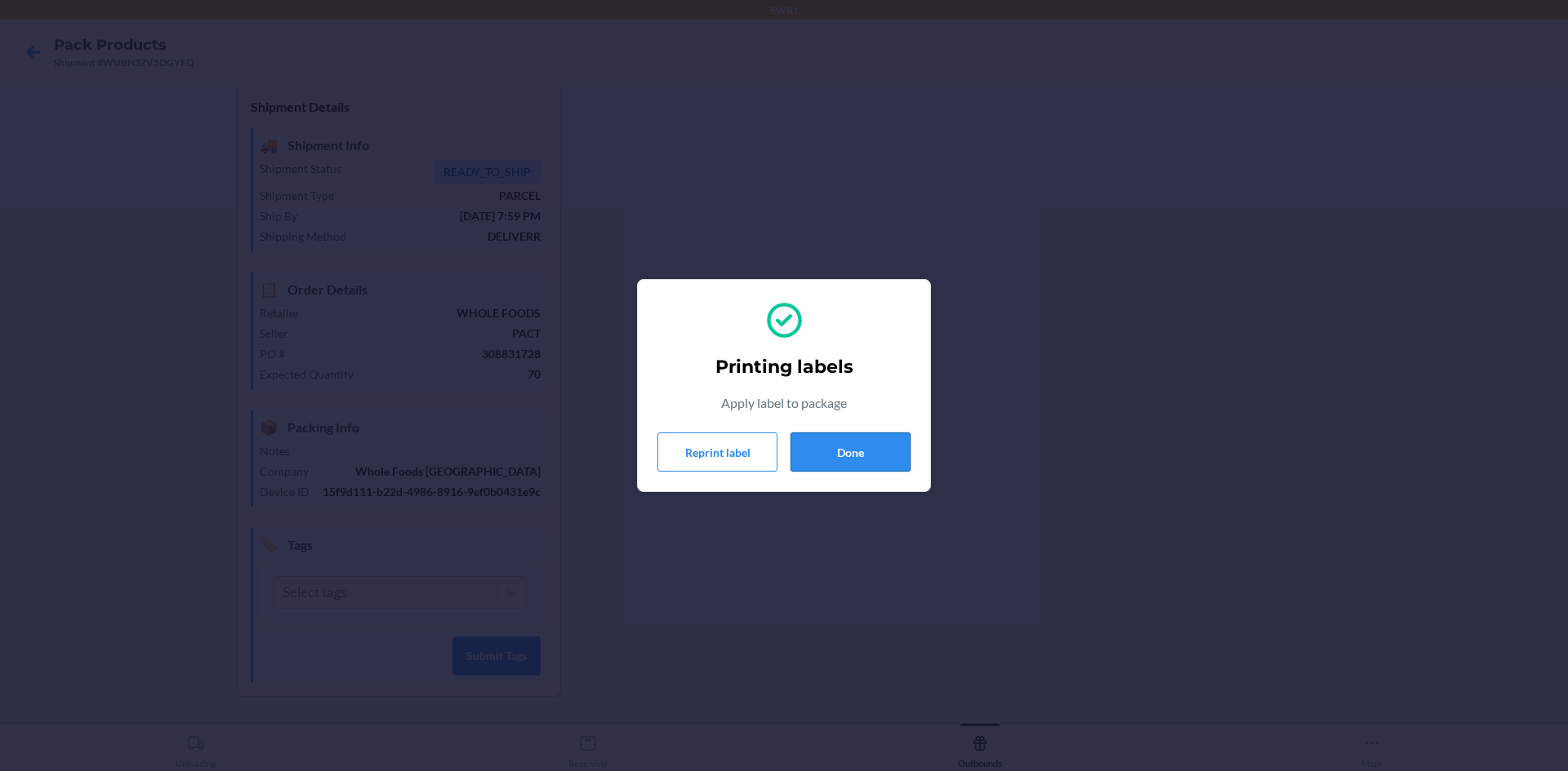
click at [858, 443] on button "Done" at bounding box center [850, 451] width 120 height 39
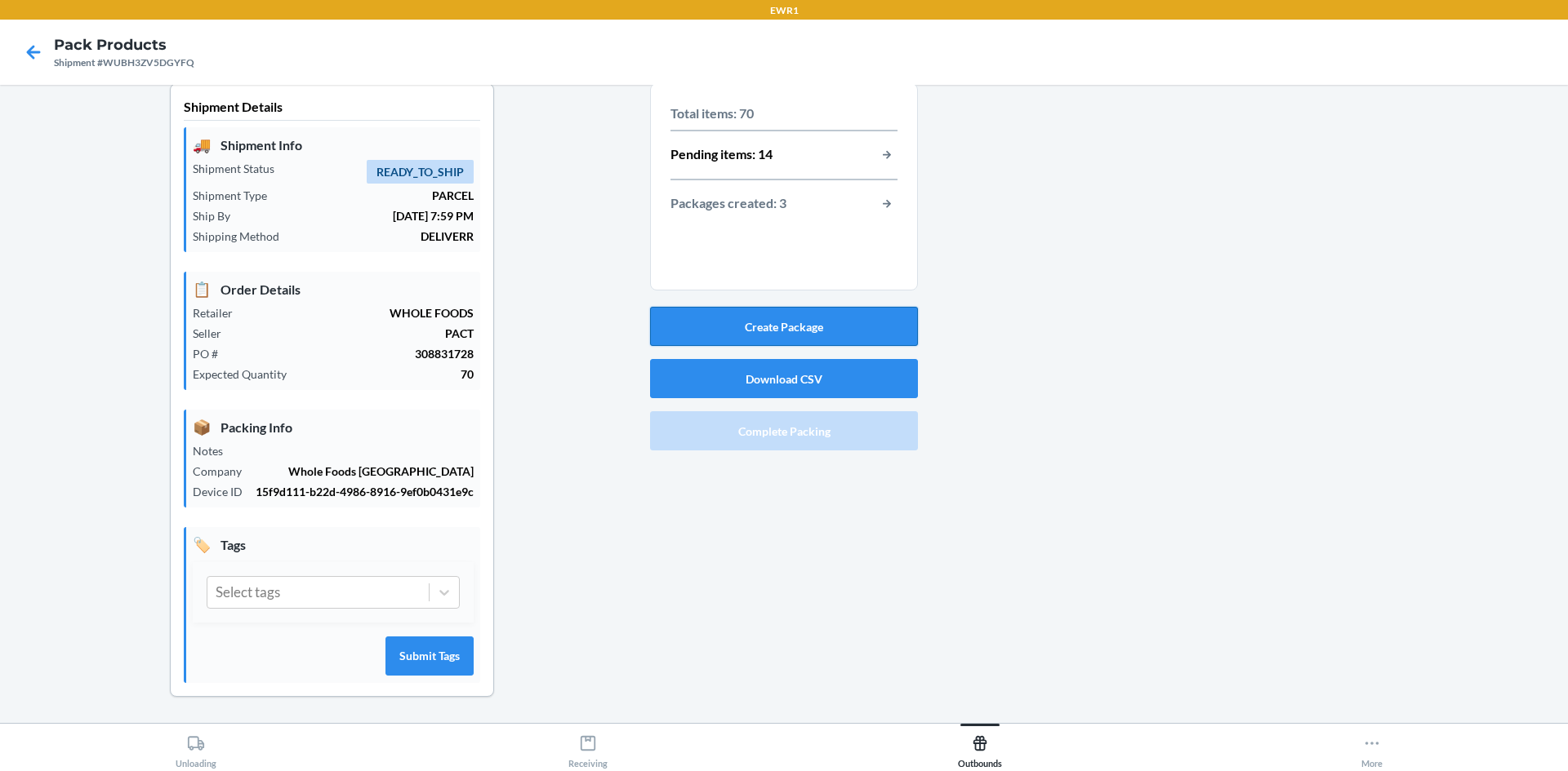
click at [811, 322] on button "Create Package" at bounding box center [783, 326] width 268 height 39
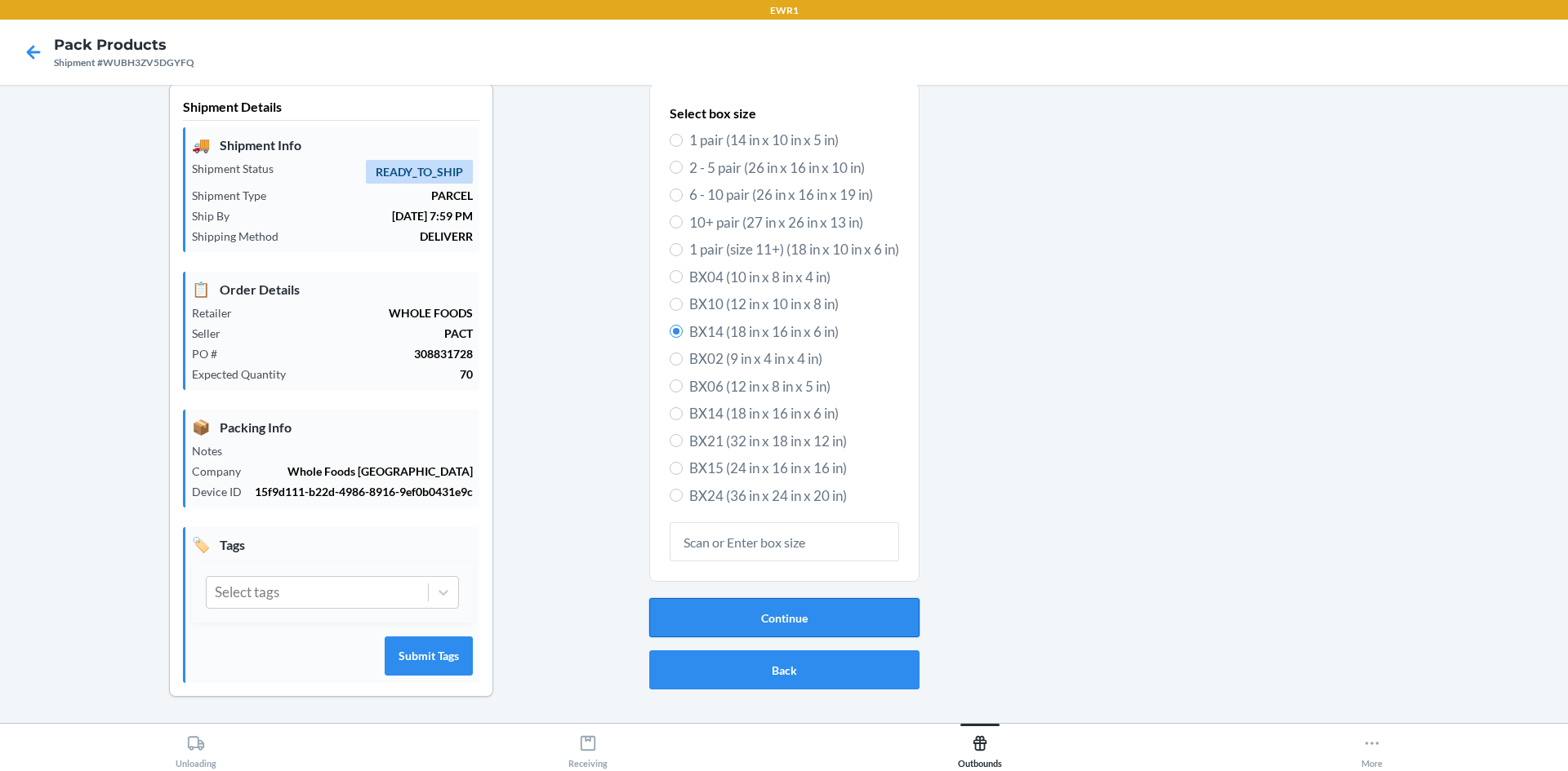
click at [740, 614] on button "Continue" at bounding box center [785, 618] width 271 height 39
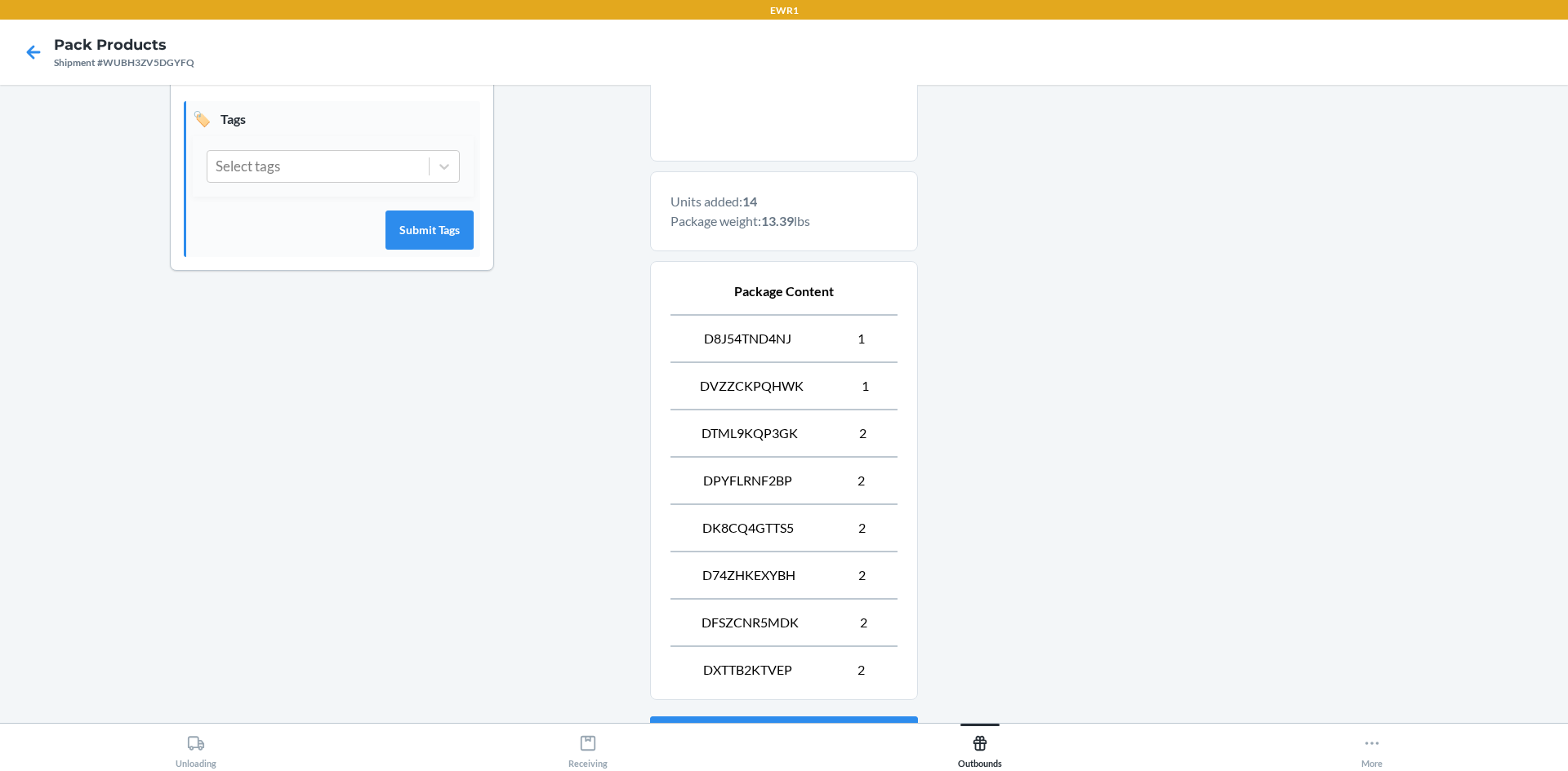
scroll to position [585, 0]
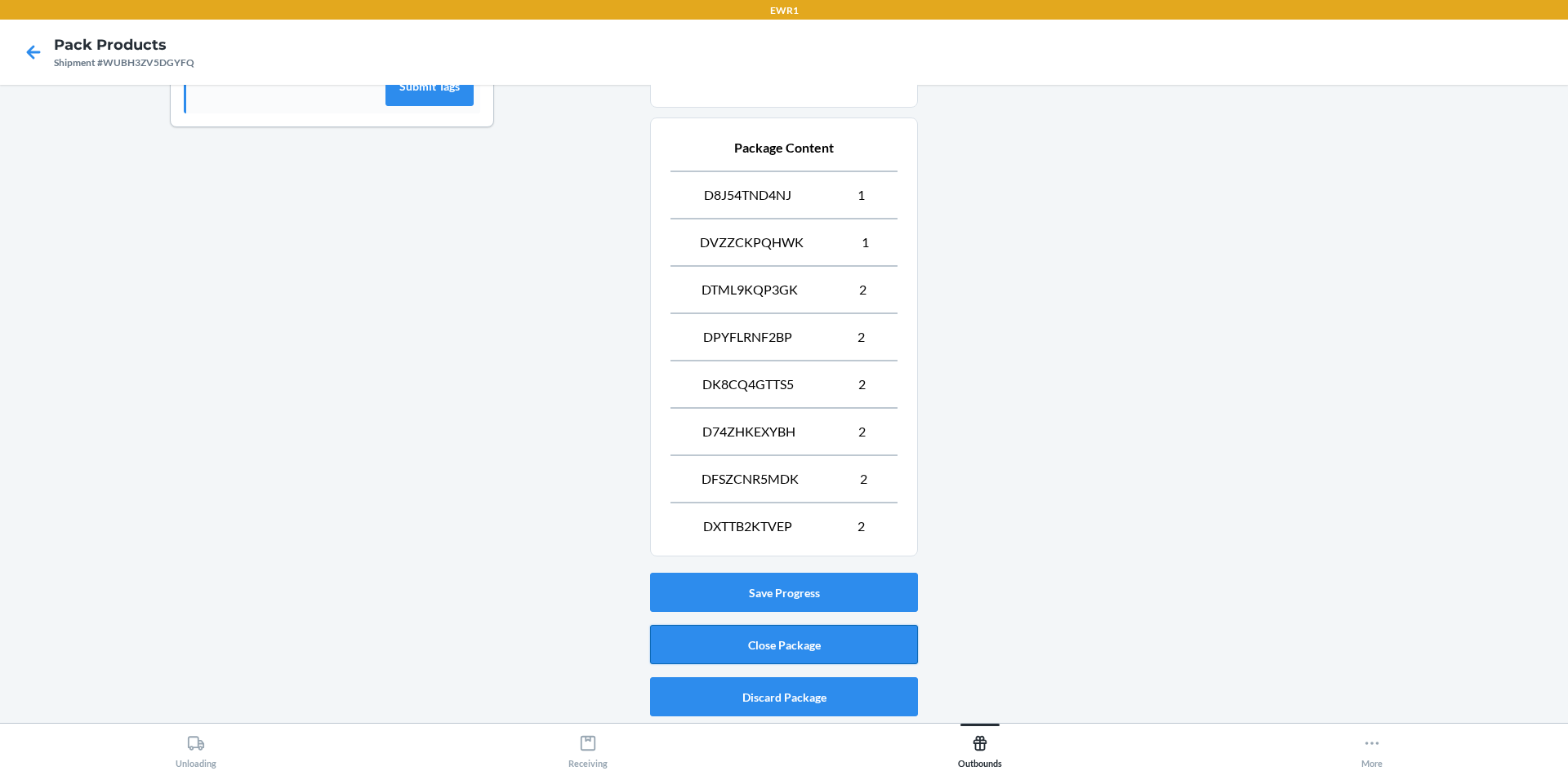
click at [859, 641] on button "Close Package" at bounding box center [783, 645] width 268 height 39
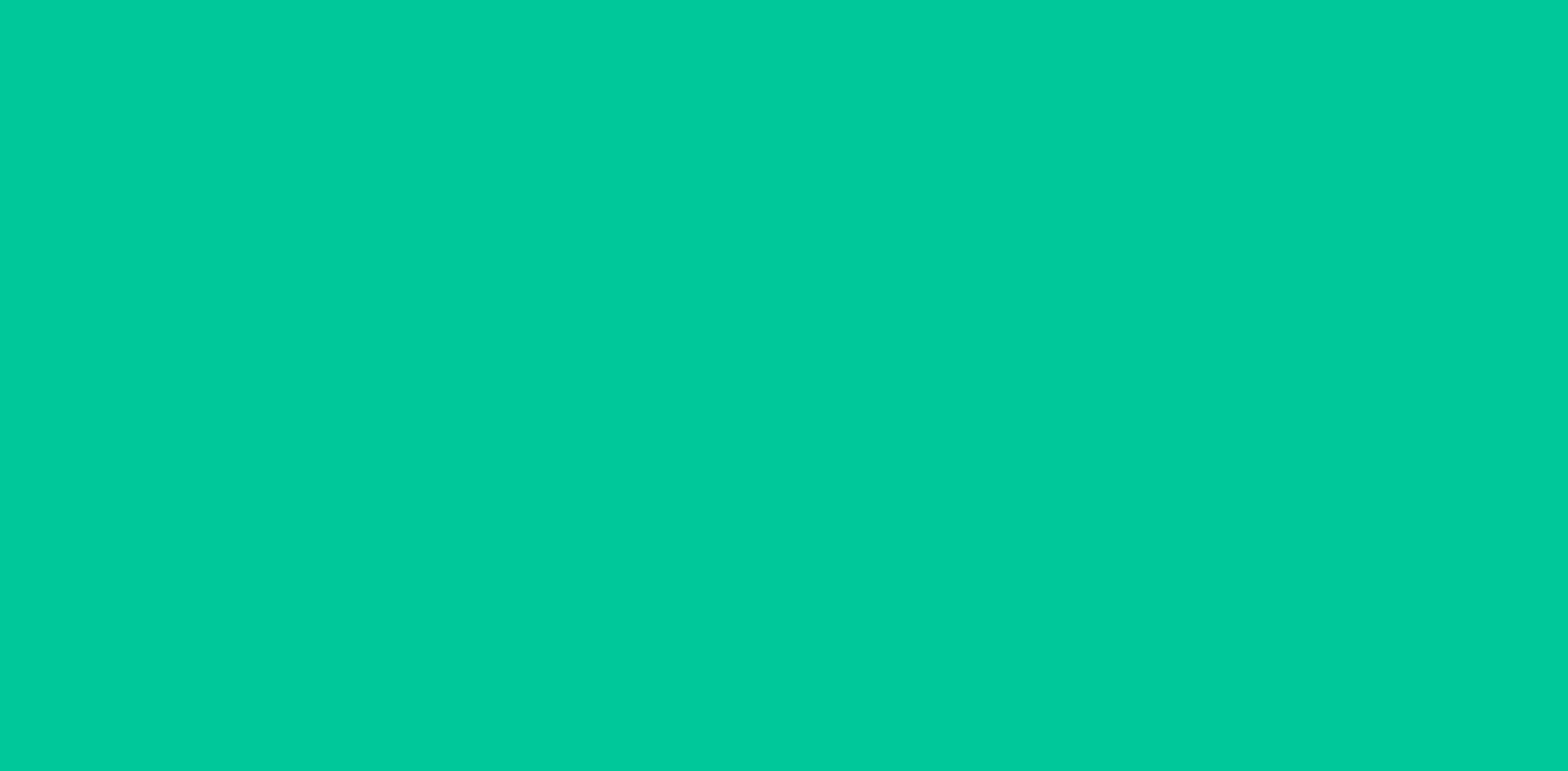
scroll to position [15, 0]
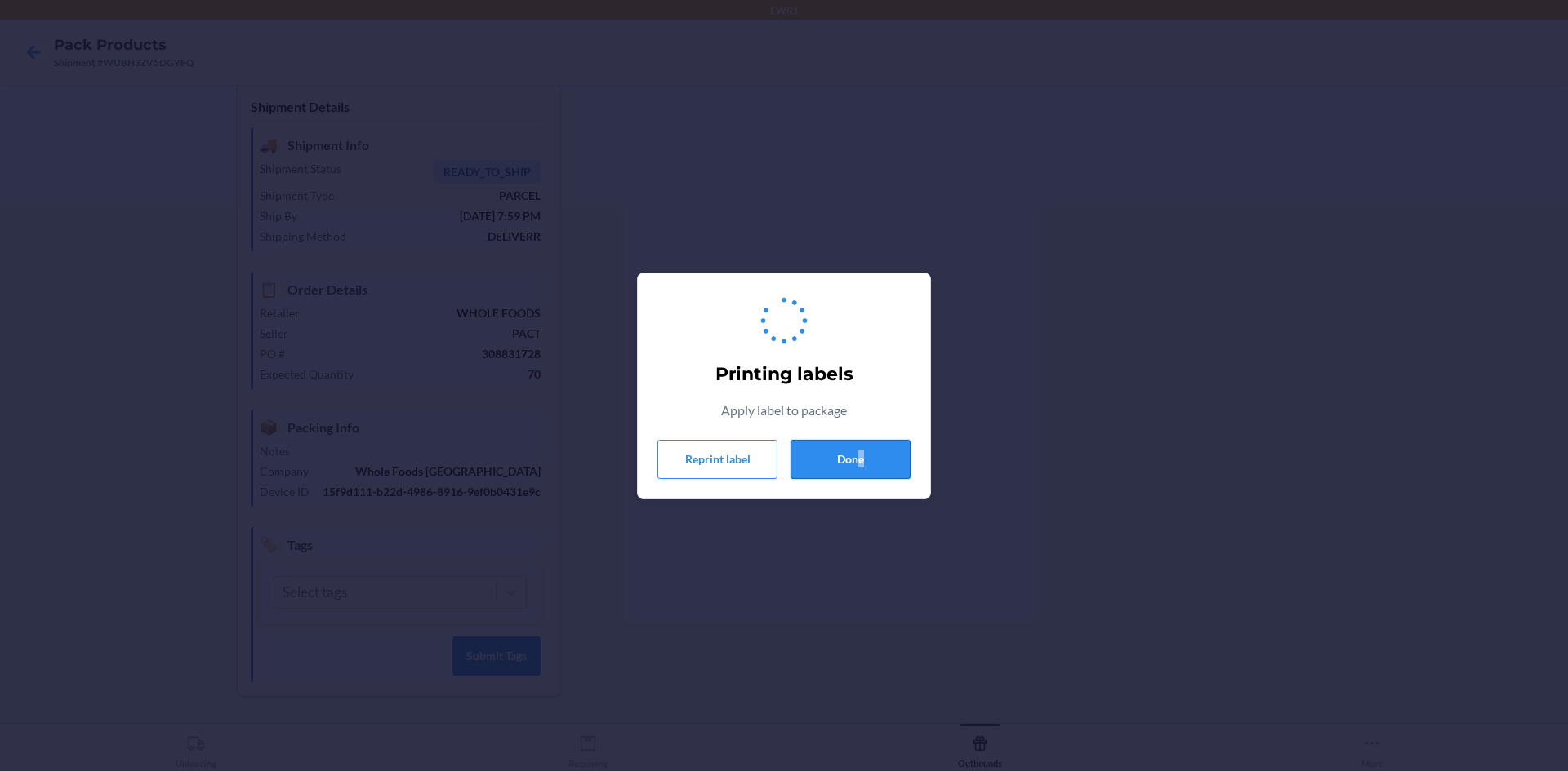
drag, startPoint x: 864, startPoint y: 482, endPoint x: 858, endPoint y: 472, distance: 11.7
click at [858, 475] on div "Printing labels Apply label to package Reprint label Done" at bounding box center [784, 385] width 253 height 199
click at [859, 464] on button "Done" at bounding box center [850, 459] width 120 height 39
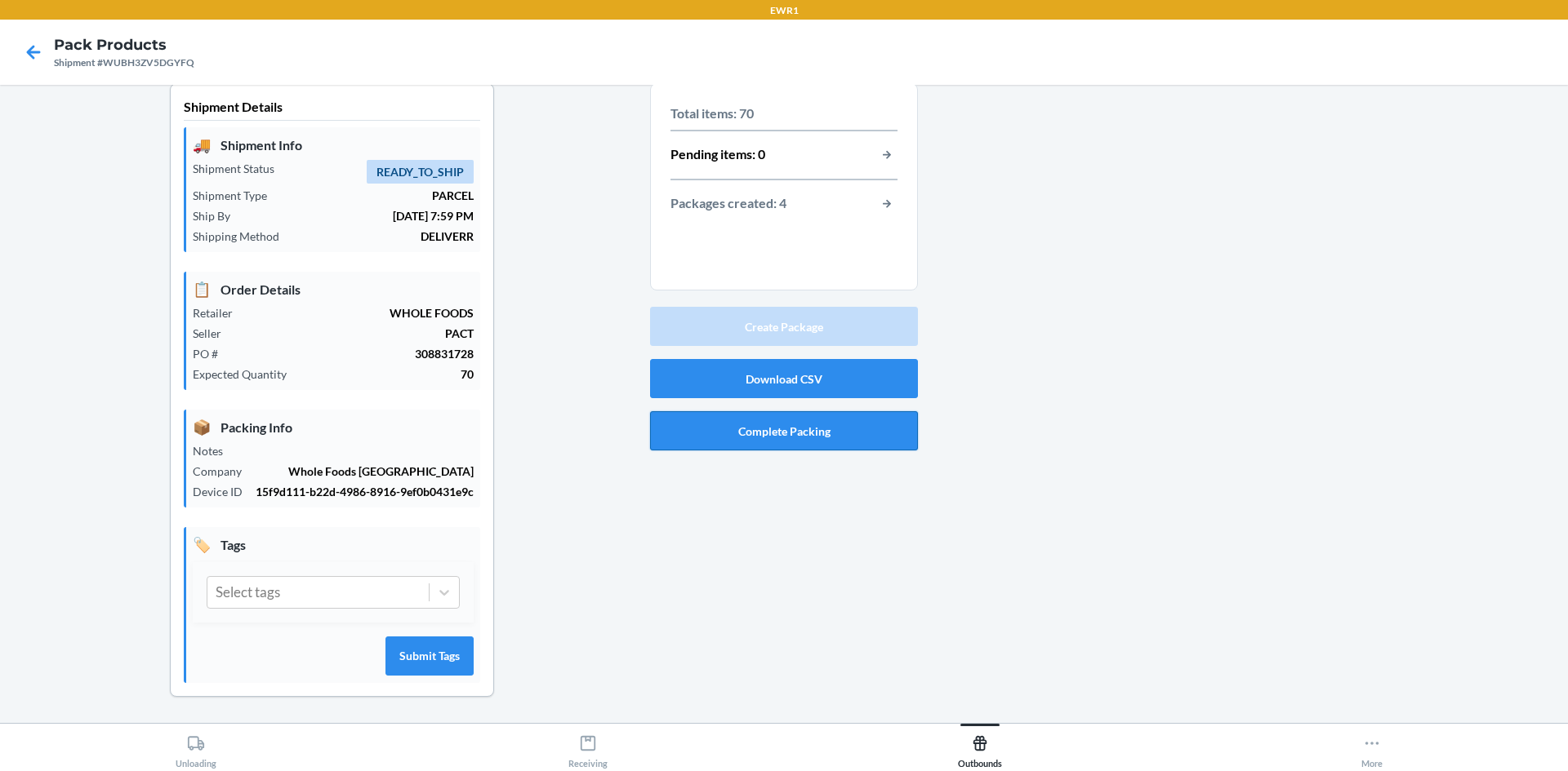
click at [757, 432] on button "Complete Packing" at bounding box center [783, 430] width 268 height 39
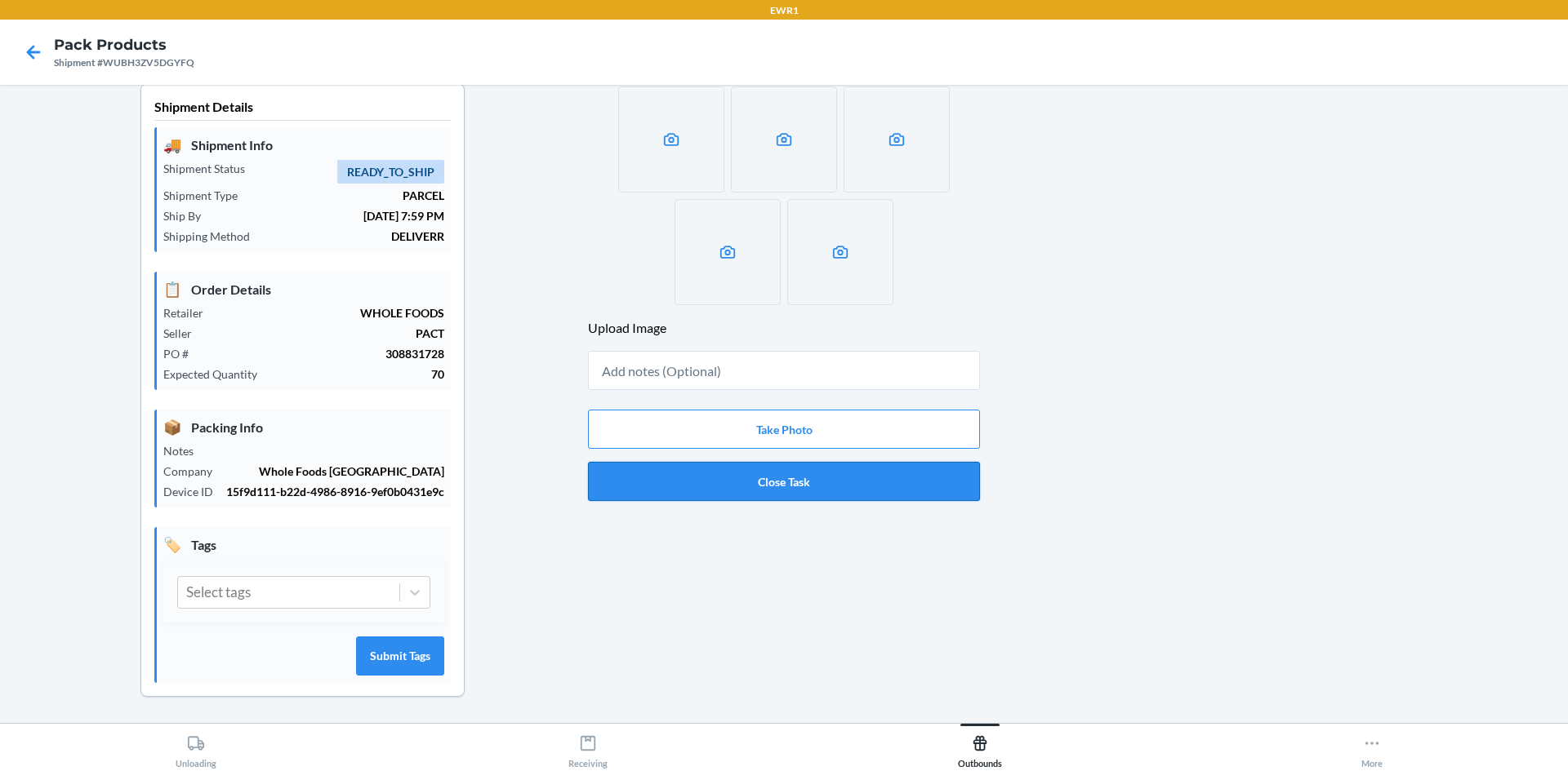
click at [759, 487] on button "Close Task" at bounding box center [783, 481] width 392 height 39
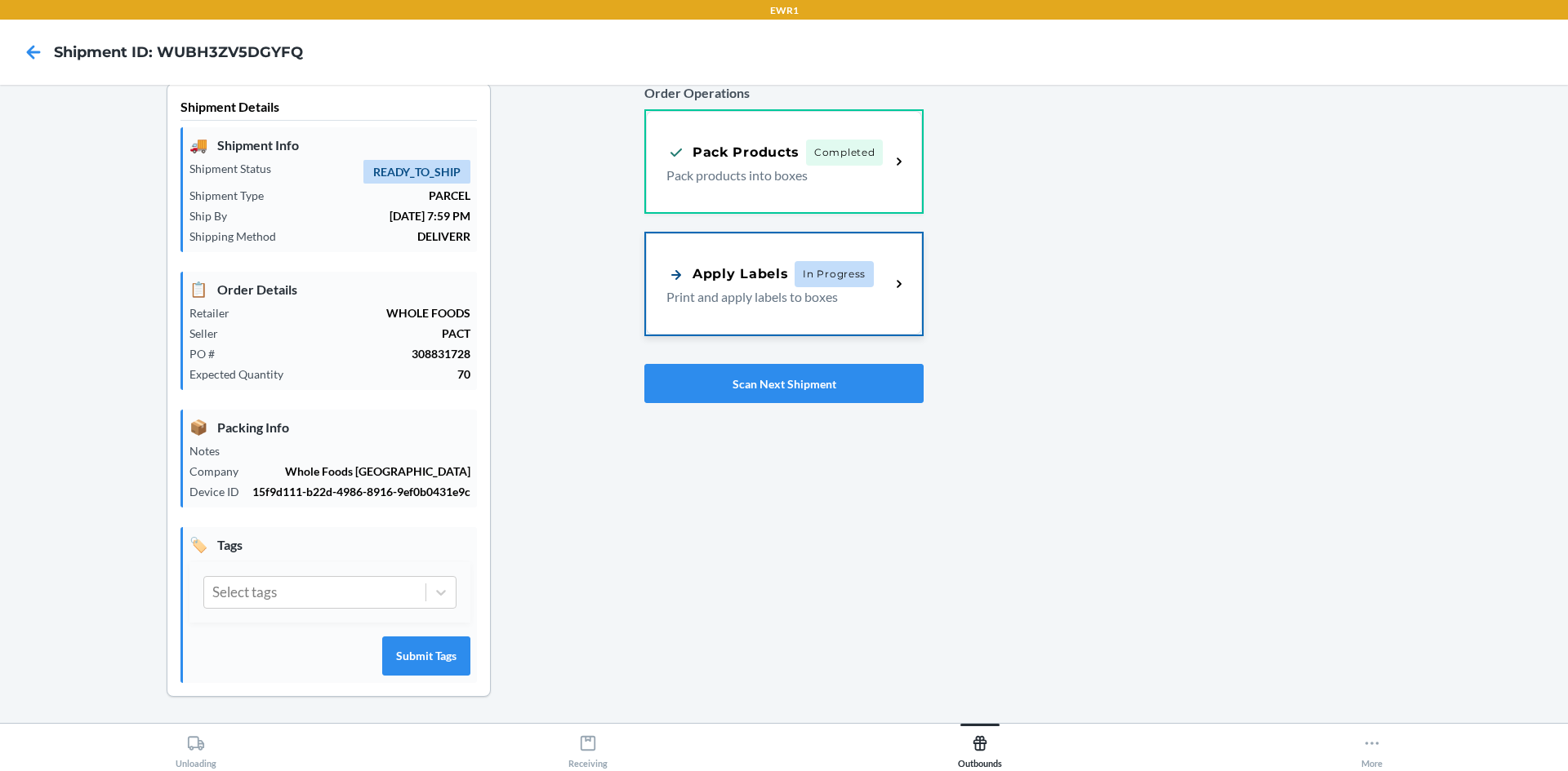
click at [805, 292] on p "Print and apply labels to boxes" at bounding box center [771, 297] width 211 height 20
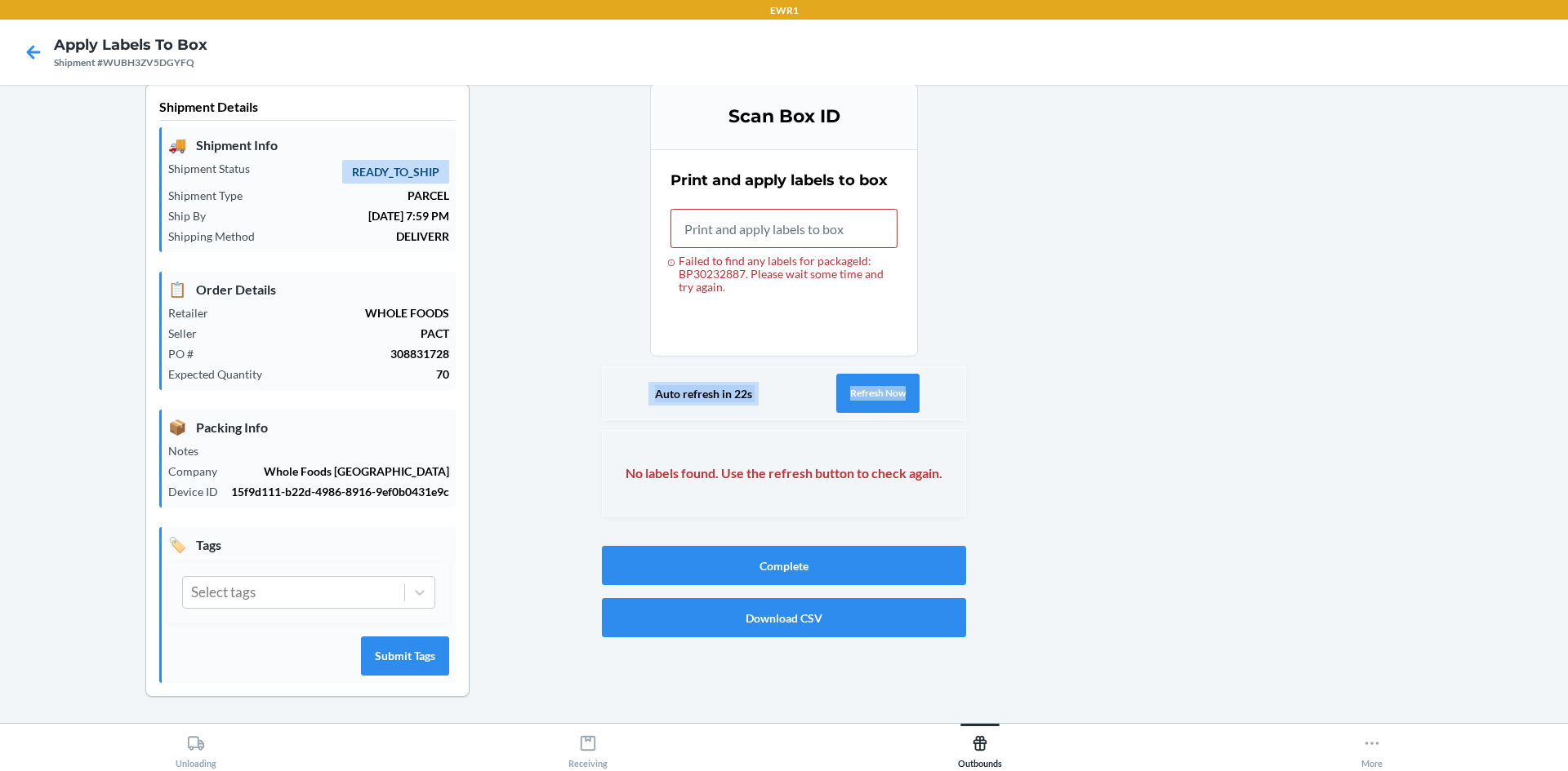
click at [916, 381] on div "Scan Box ID Print and apply labels to box Failed to find any labels for package…" at bounding box center [783, 307] width 364 height 447
click at [784, 417] on div "Auto refresh in 8s Refresh Now" at bounding box center [783, 393] width 364 height 54
click at [860, 391] on button "Refresh Now" at bounding box center [877, 393] width 84 height 39
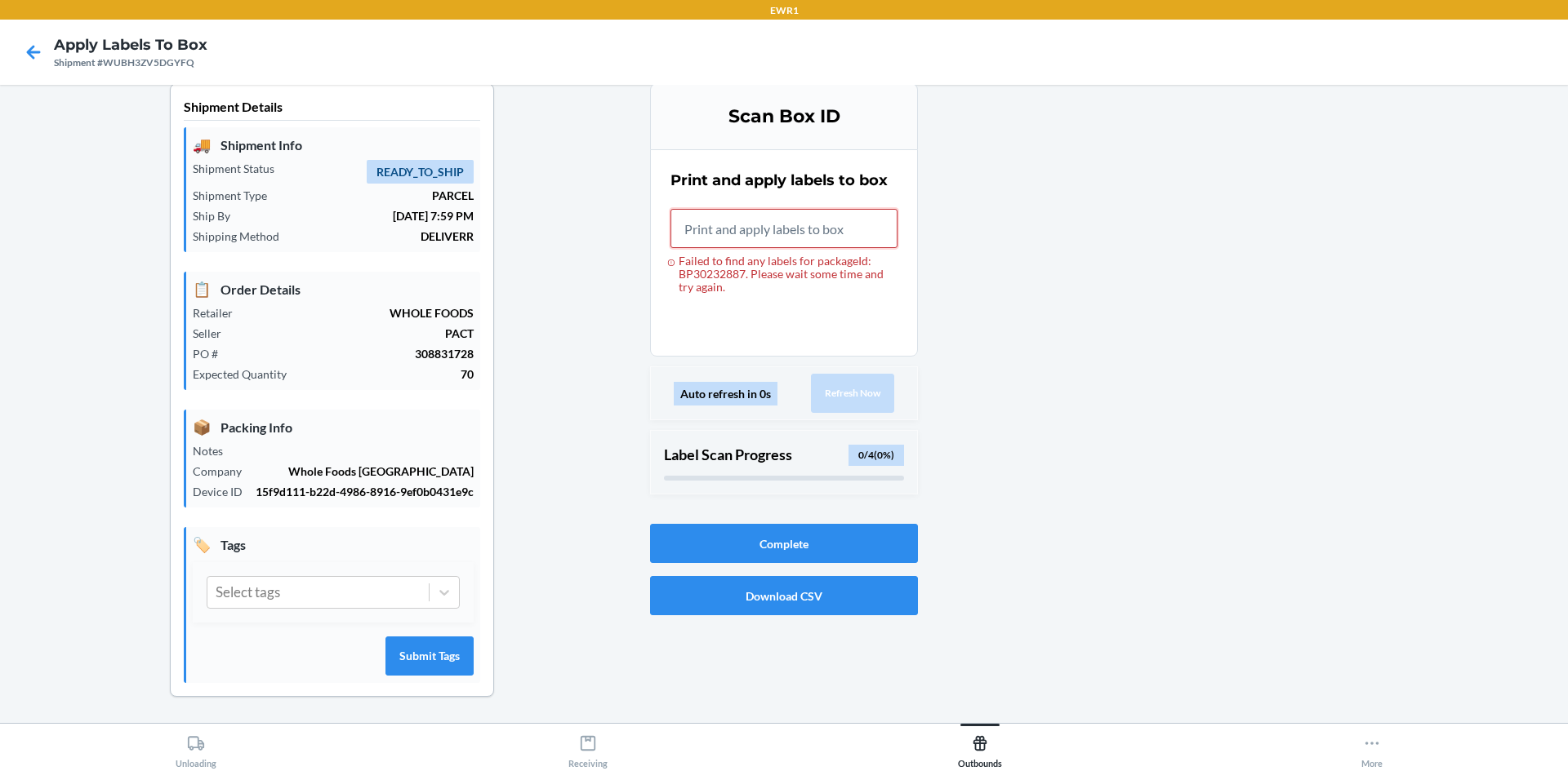
click at [728, 220] on input "Failed to find any labels for packageId: BP30232887. Please wait some time and …" at bounding box center [784, 228] width 227 height 39
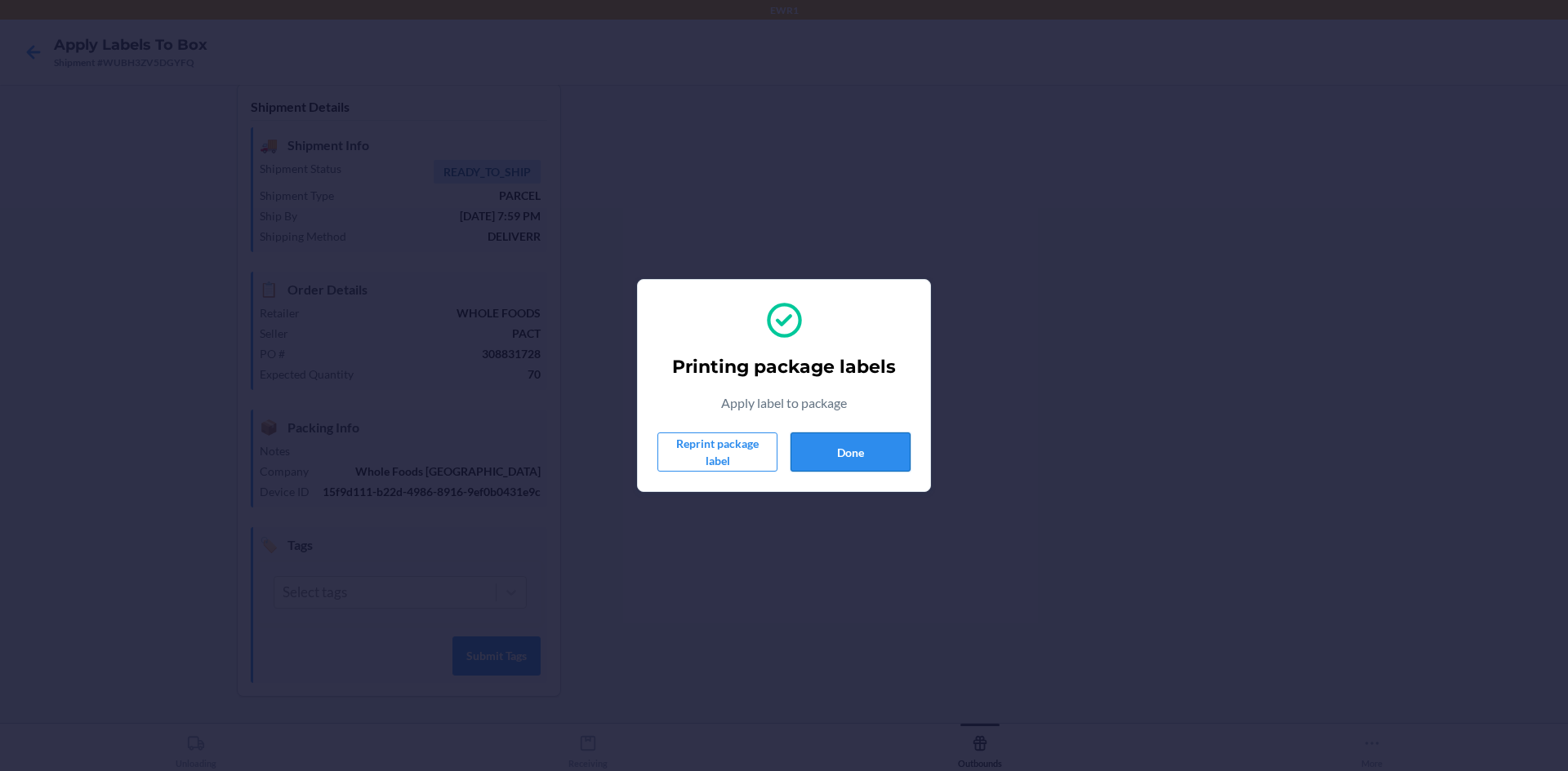
click at [806, 440] on button "Done" at bounding box center [850, 451] width 120 height 39
click at [870, 446] on button "Done" at bounding box center [850, 451] width 120 height 39
click at [875, 467] on button "Done" at bounding box center [850, 451] width 120 height 39
click at [888, 448] on button "Done" at bounding box center [850, 451] width 120 height 39
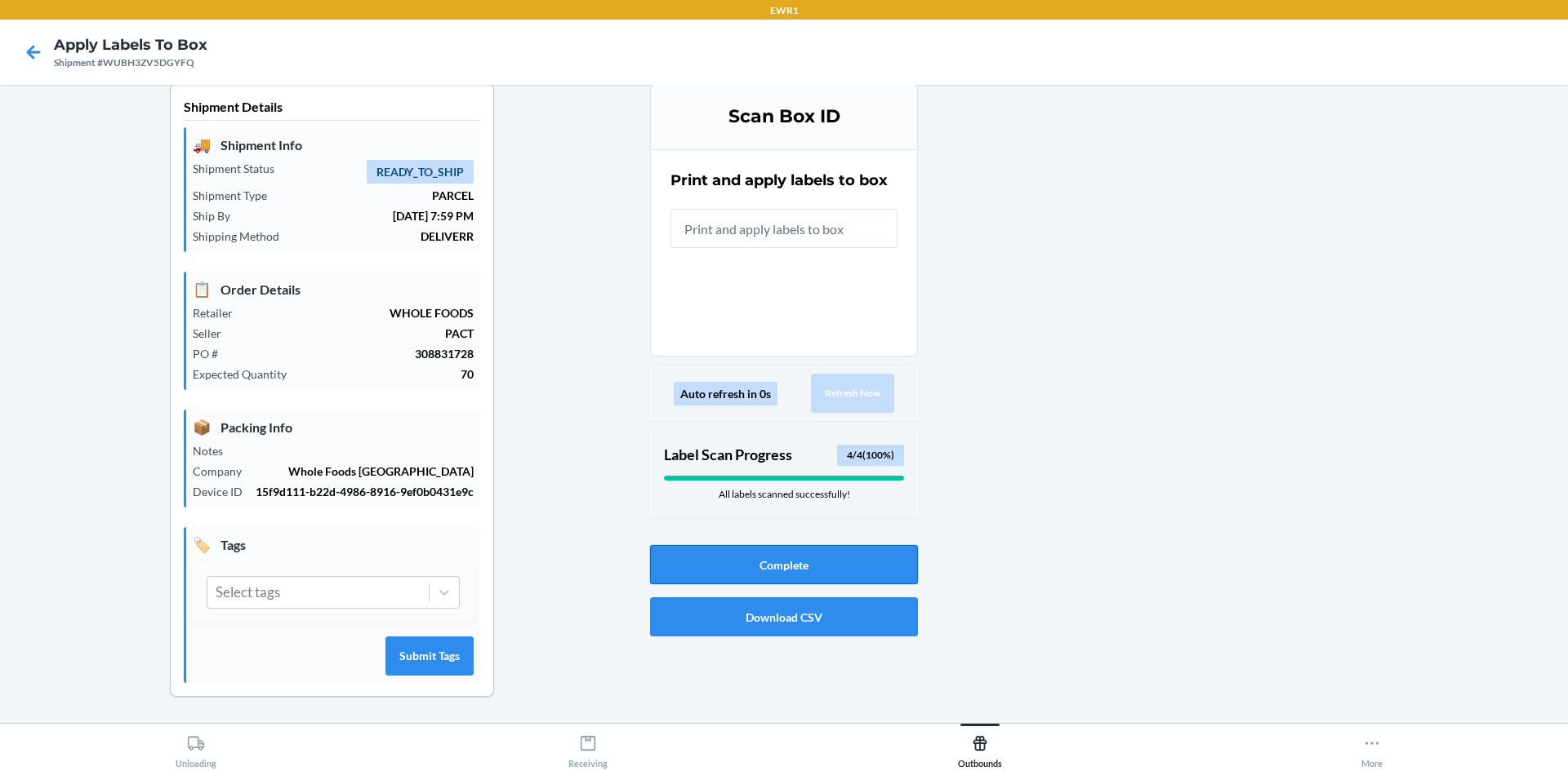
click at [840, 568] on button "Complete" at bounding box center [783, 564] width 268 height 39
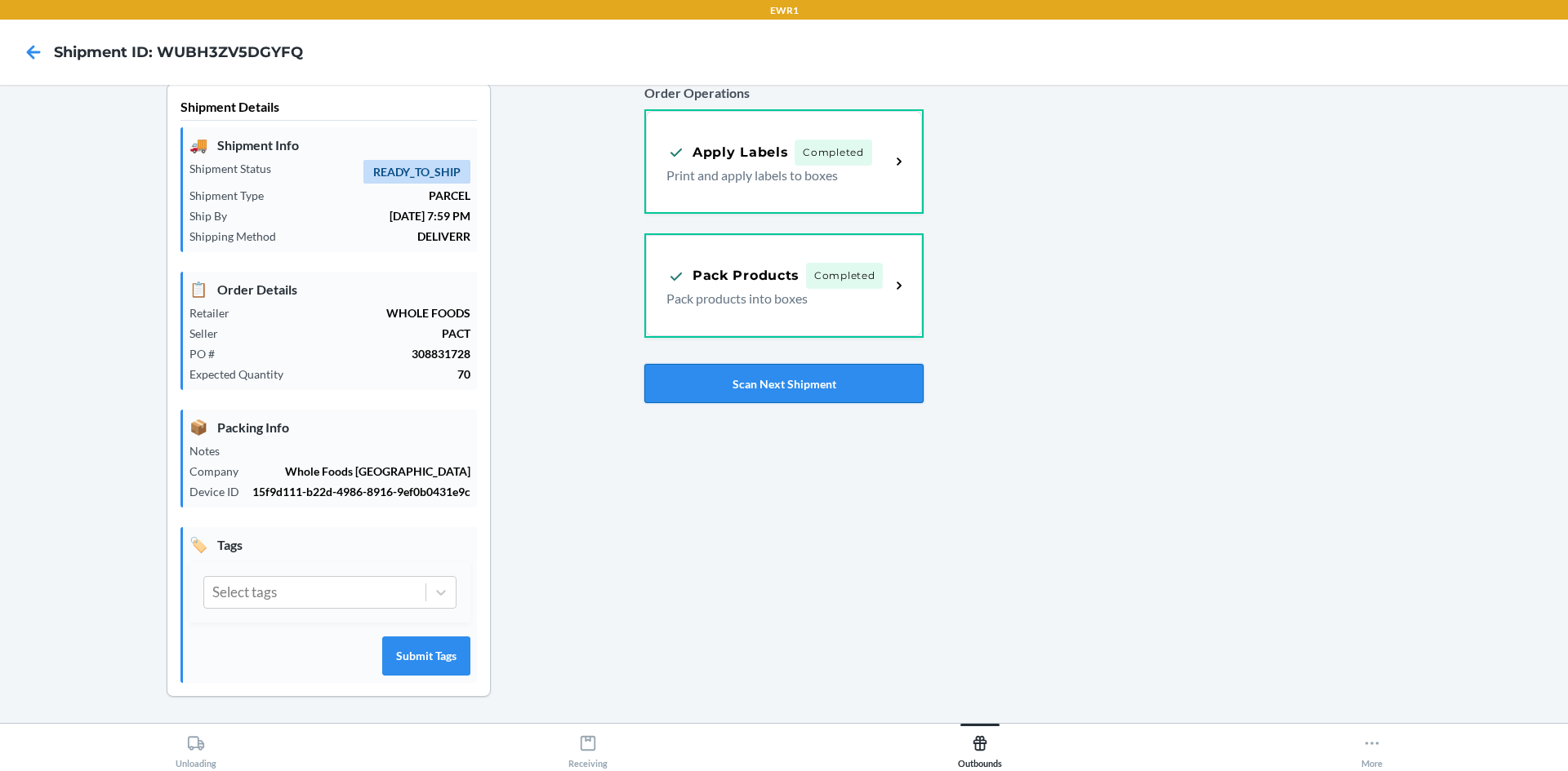
click at [857, 388] on button "Scan Next Shipment" at bounding box center [783, 383] width 279 height 39
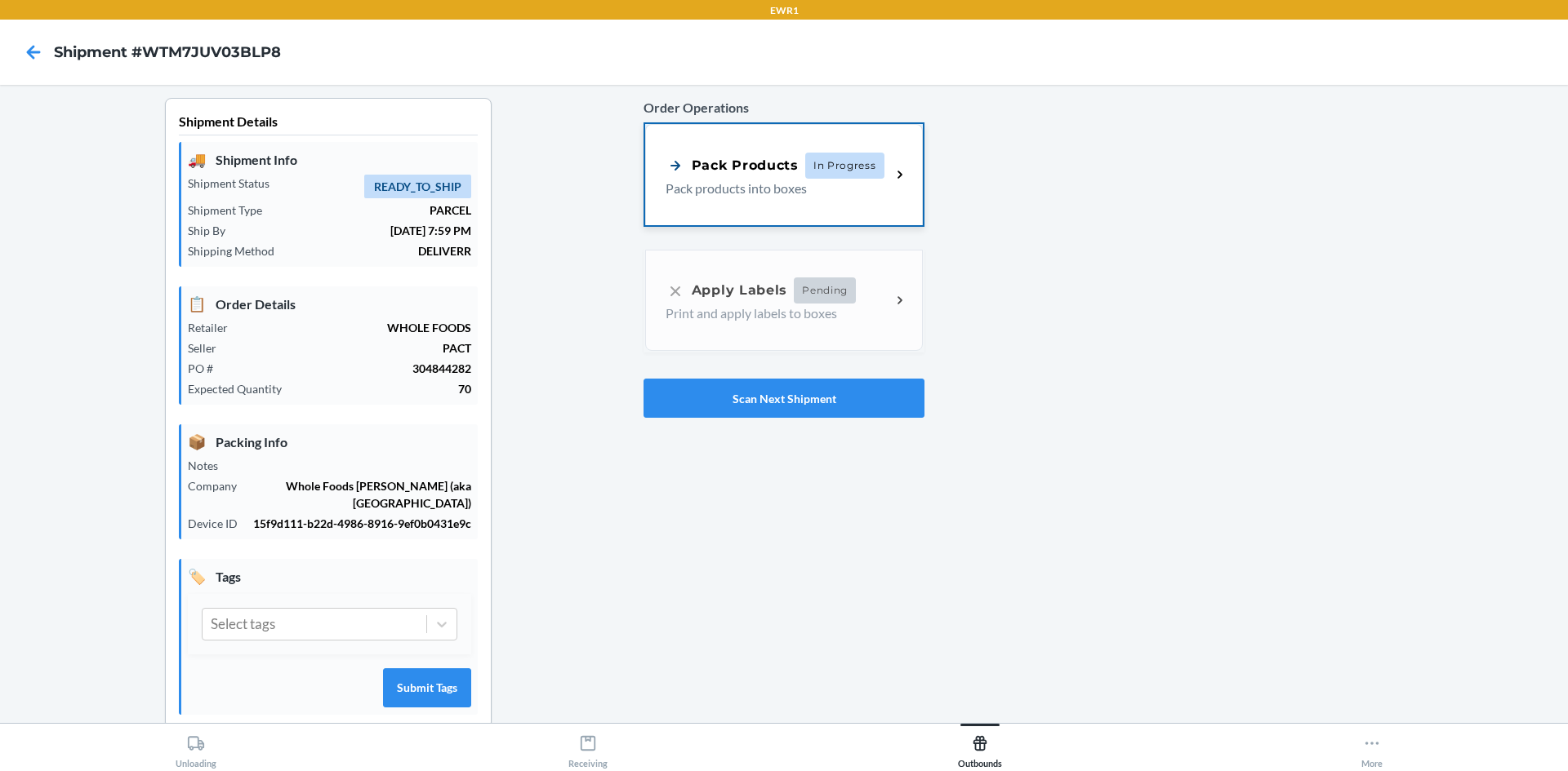
click at [781, 146] on div "Pack Products In Progress Pack products into boxes" at bounding box center [784, 174] width 278 height 101
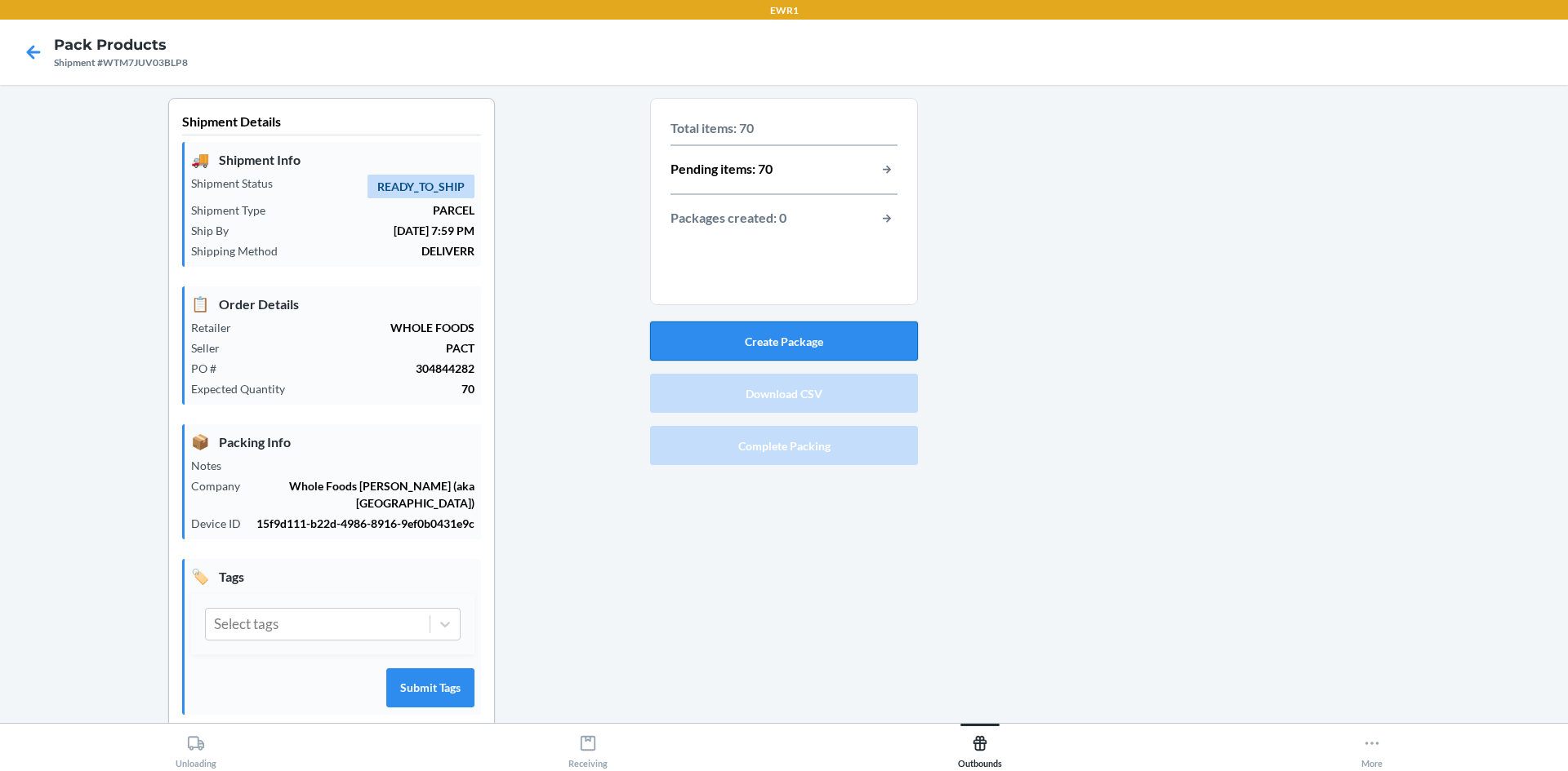
click at [841, 340] on button "Create Package" at bounding box center [783, 341] width 268 height 39
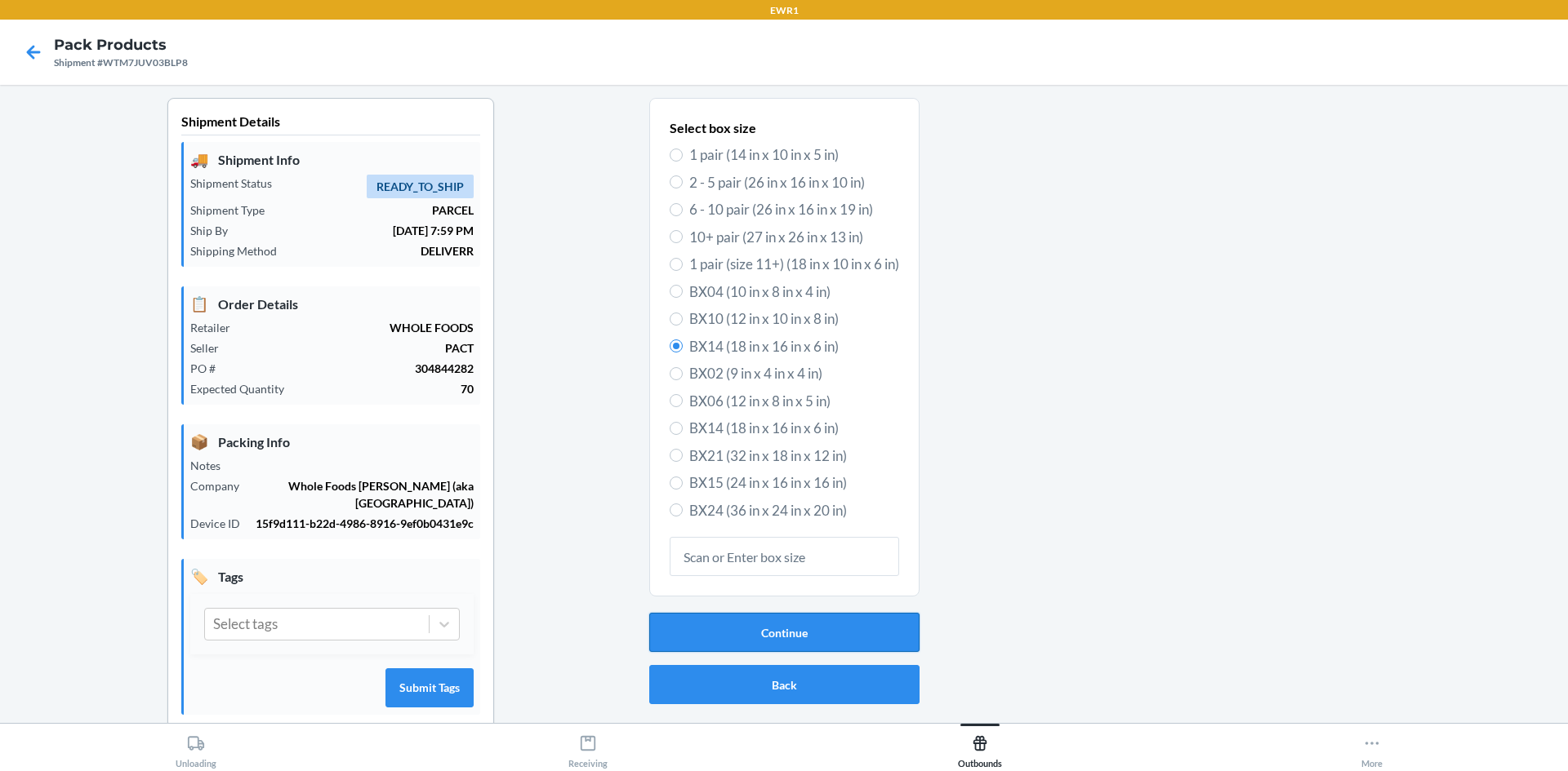
click at [692, 632] on button "Continue" at bounding box center [785, 632] width 271 height 39
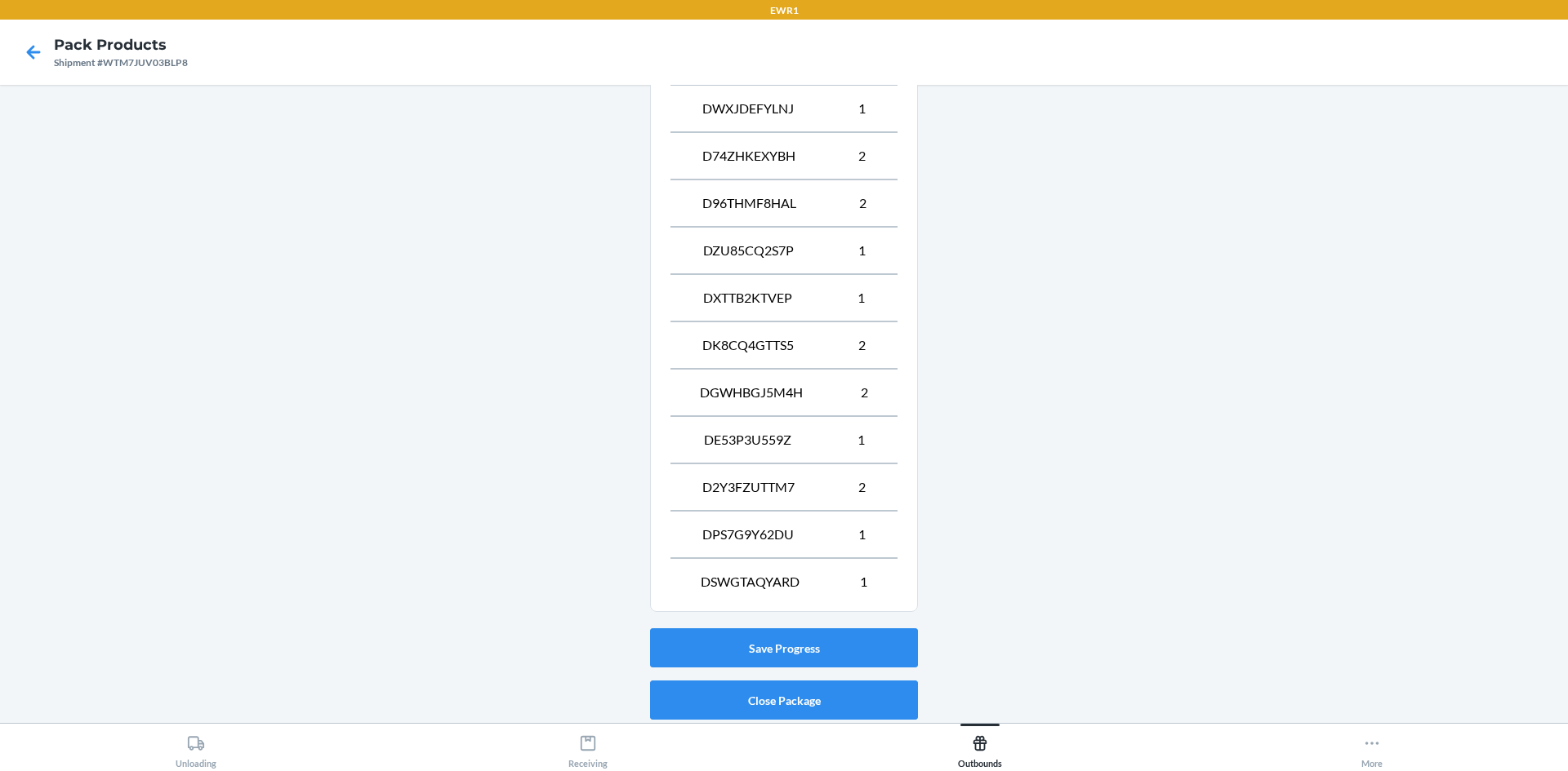
scroll to position [774, 0]
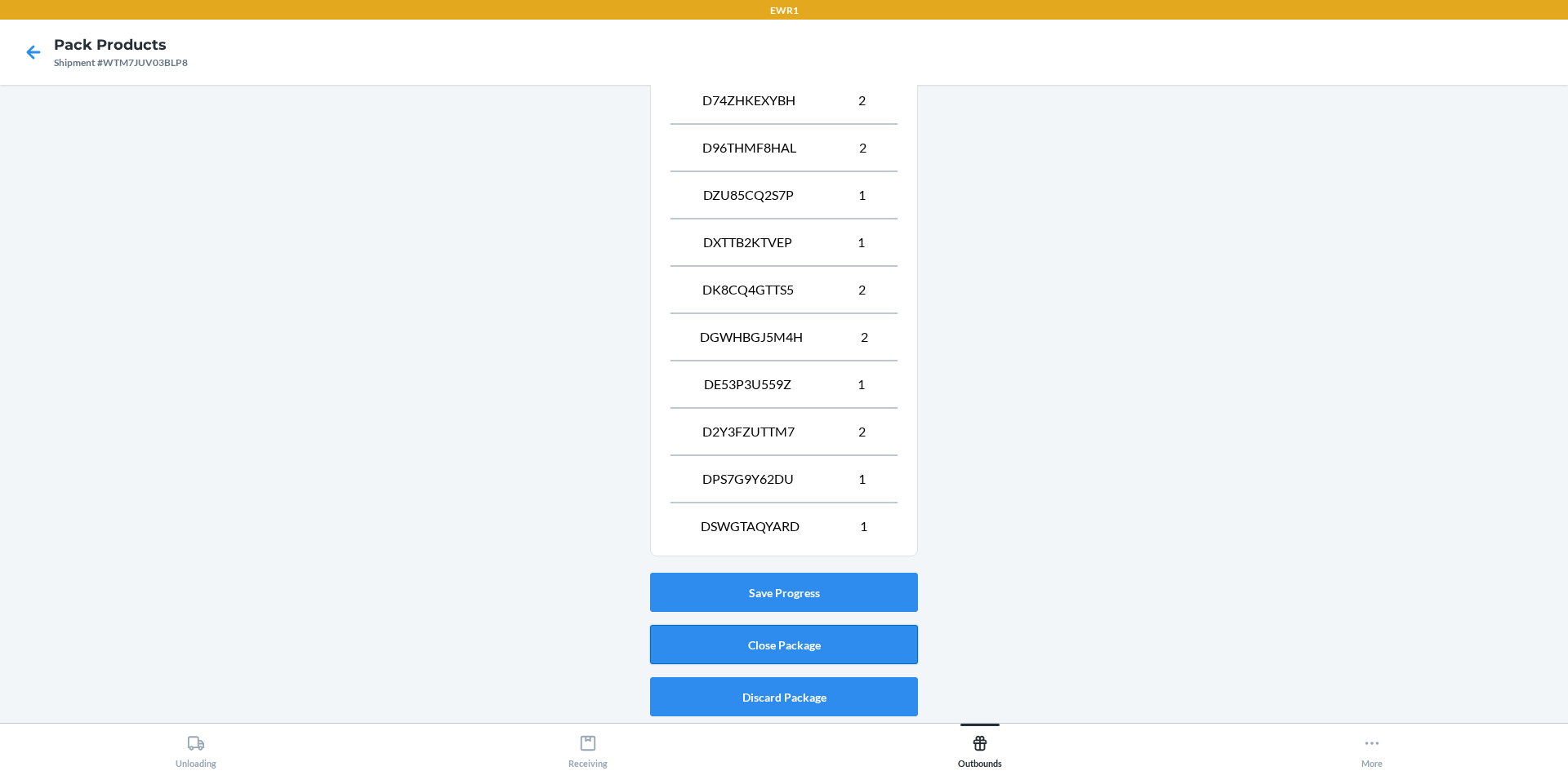
click at [698, 650] on button "Close Package" at bounding box center [783, 645] width 268 height 39
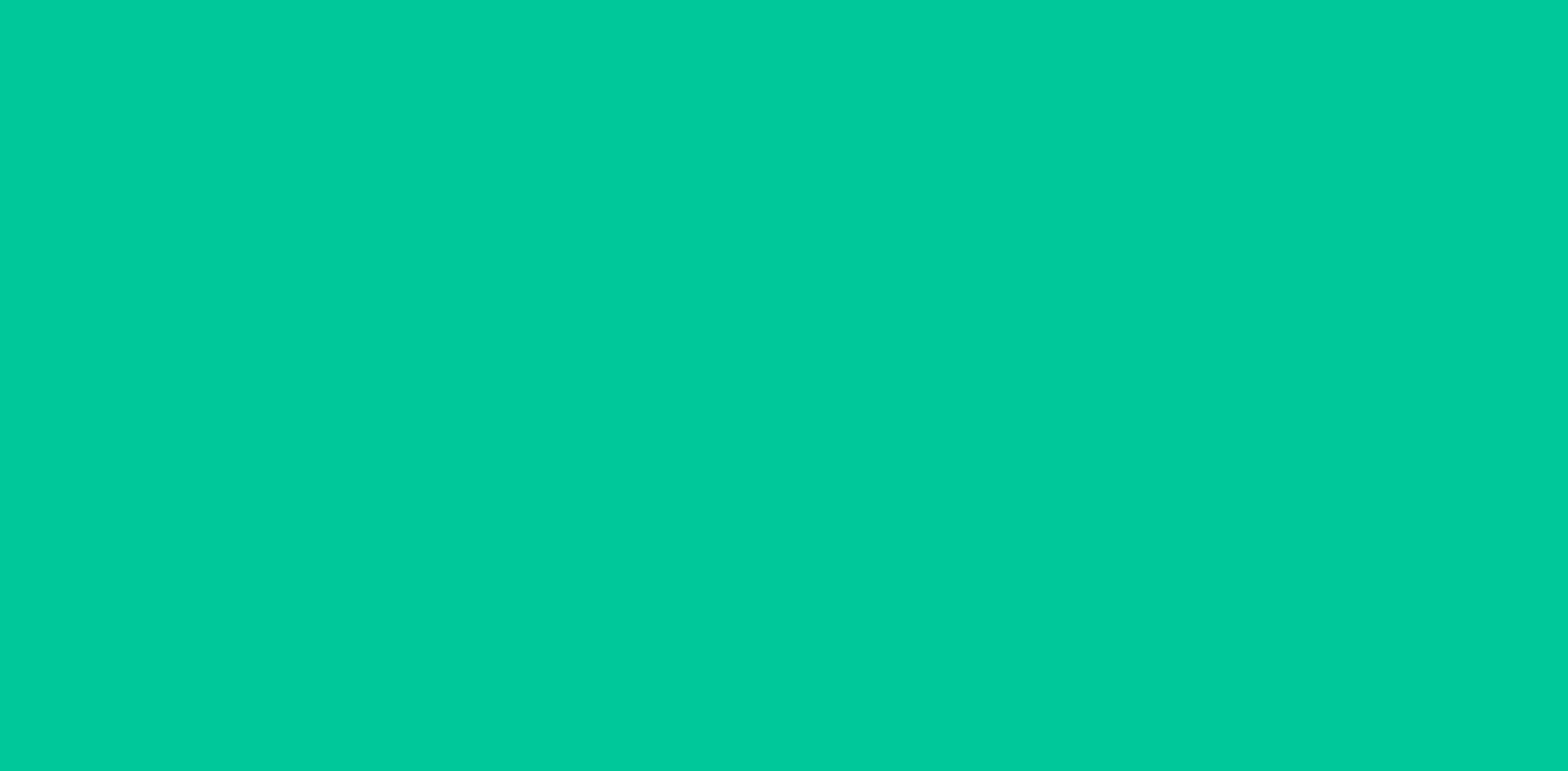
scroll to position [15, 0]
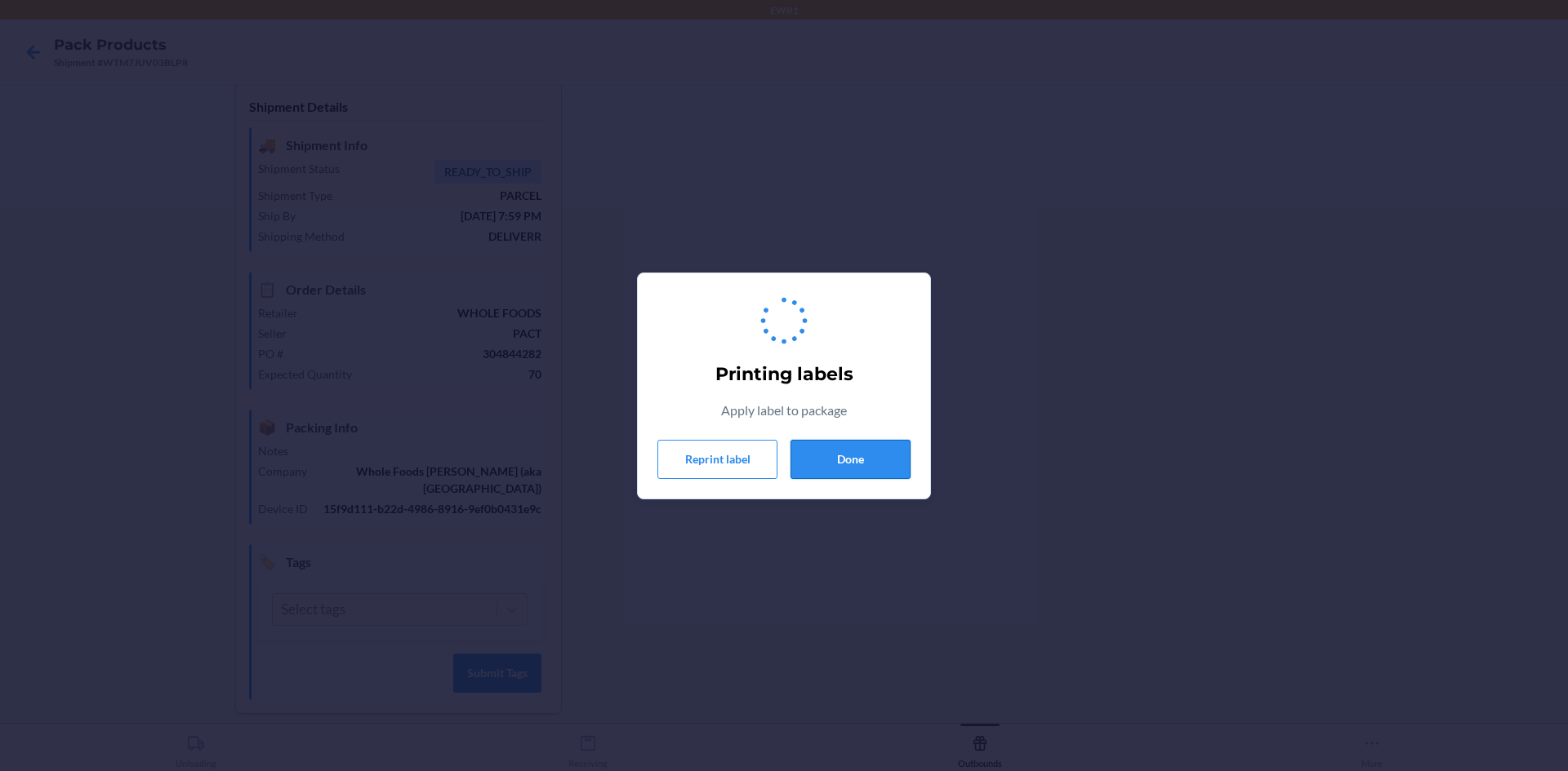
drag, startPoint x: 848, startPoint y: 455, endPoint x: 845, endPoint y: 464, distance: 9.5
click at [848, 456] on button "Done" at bounding box center [850, 459] width 120 height 39
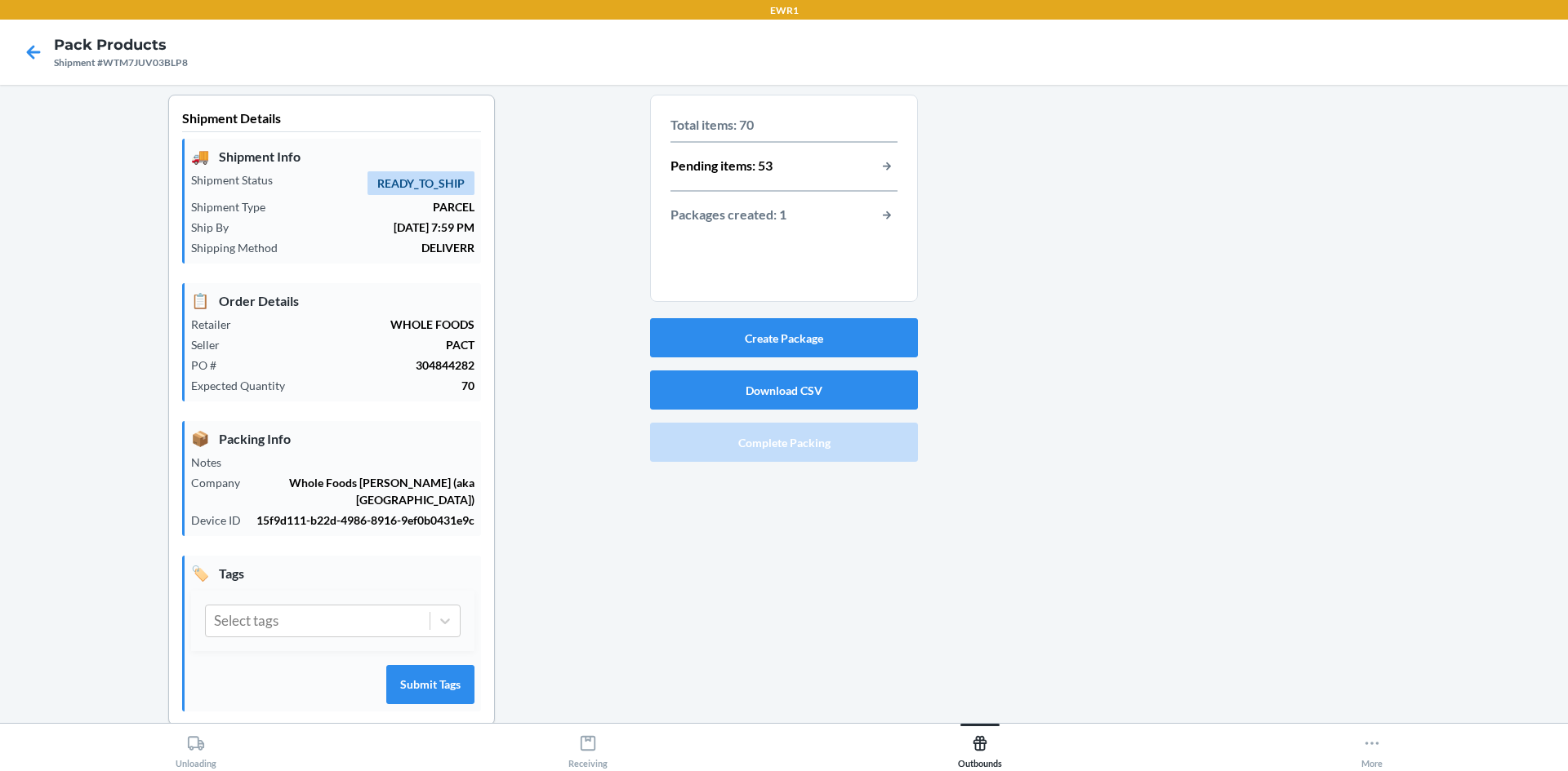
scroll to position [0, 0]
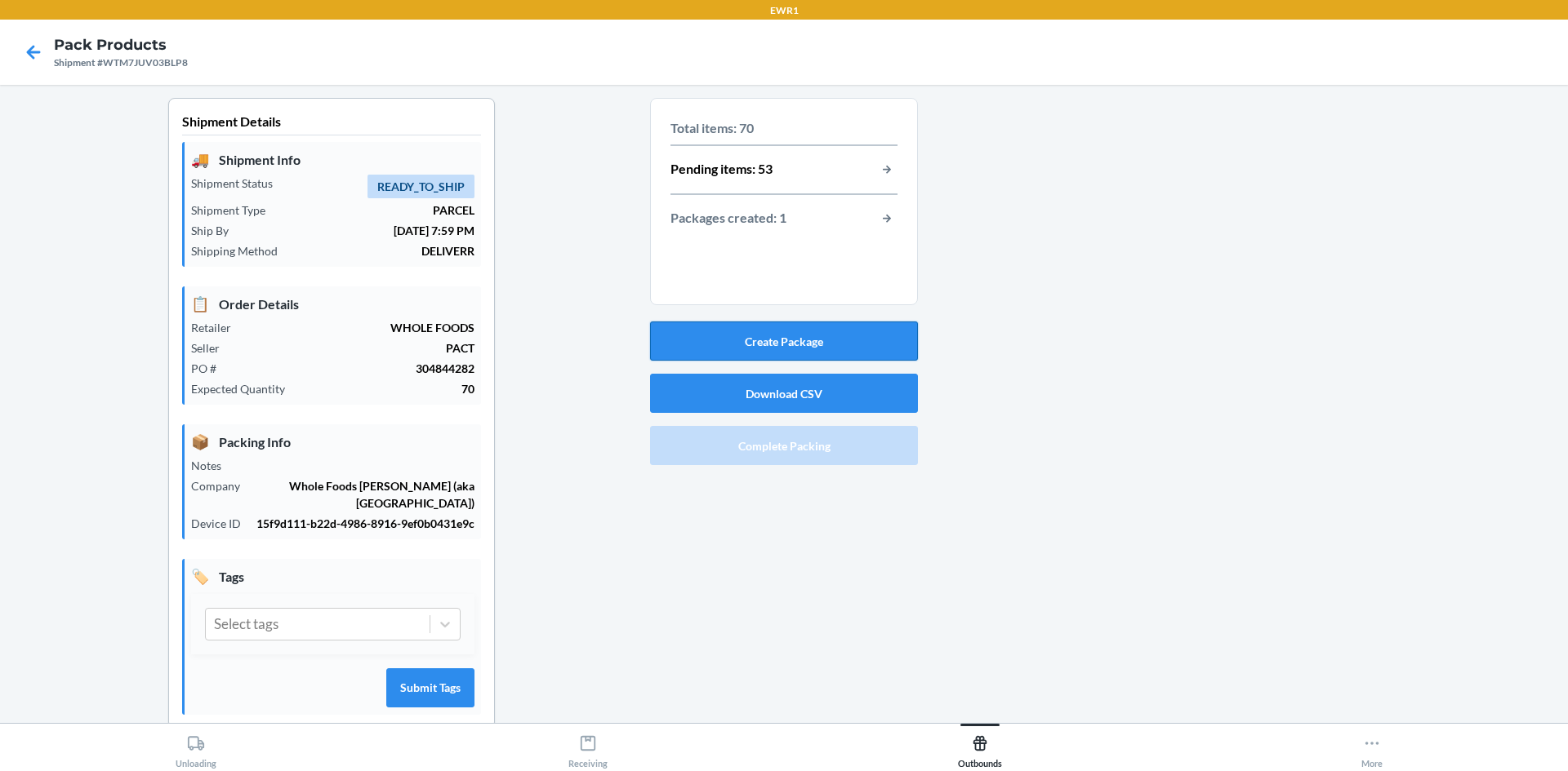
click at [801, 351] on button "Create Package" at bounding box center [783, 341] width 268 height 39
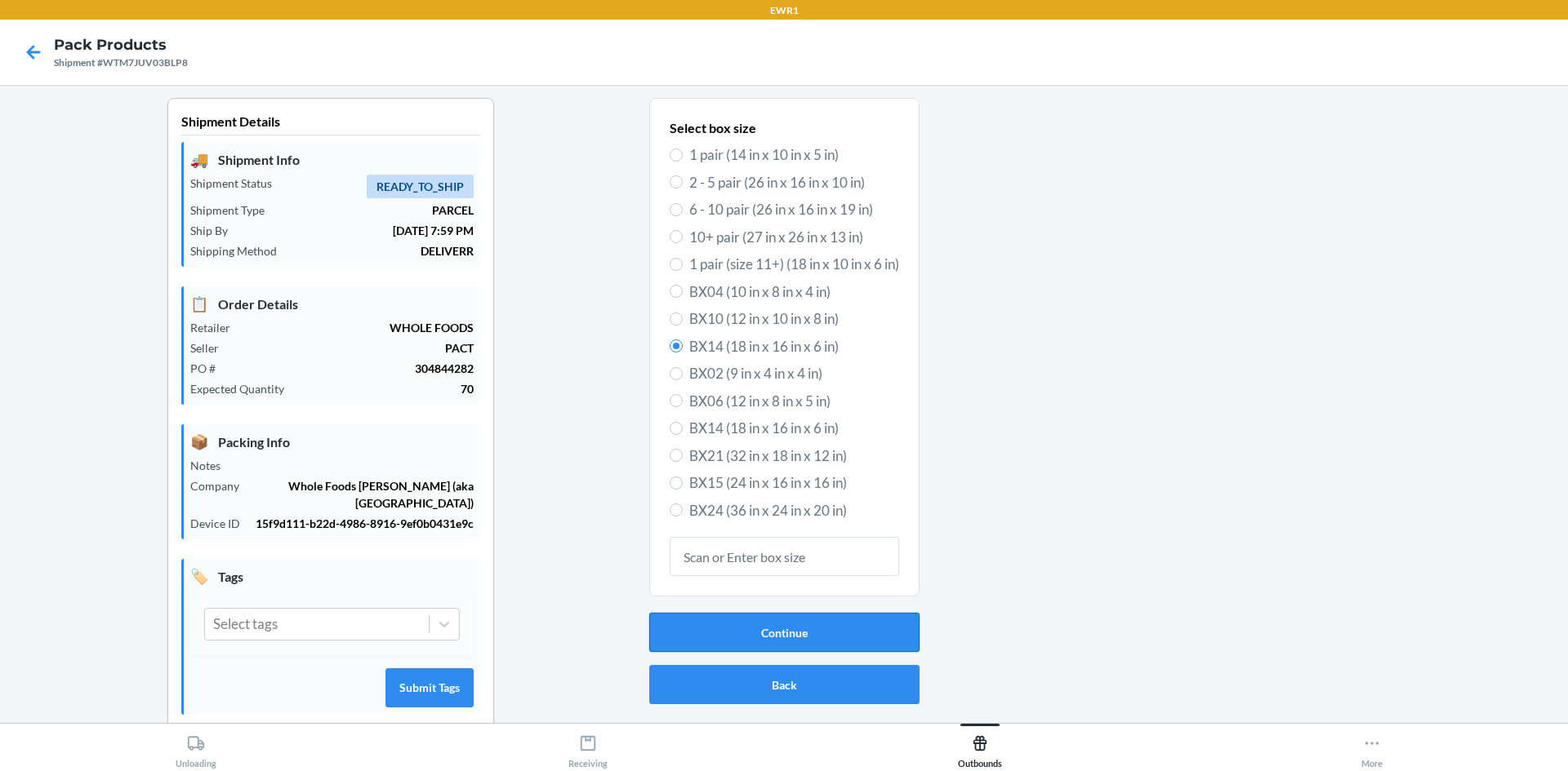
click at [682, 634] on button "Continue" at bounding box center [785, 632] width 271 height 39
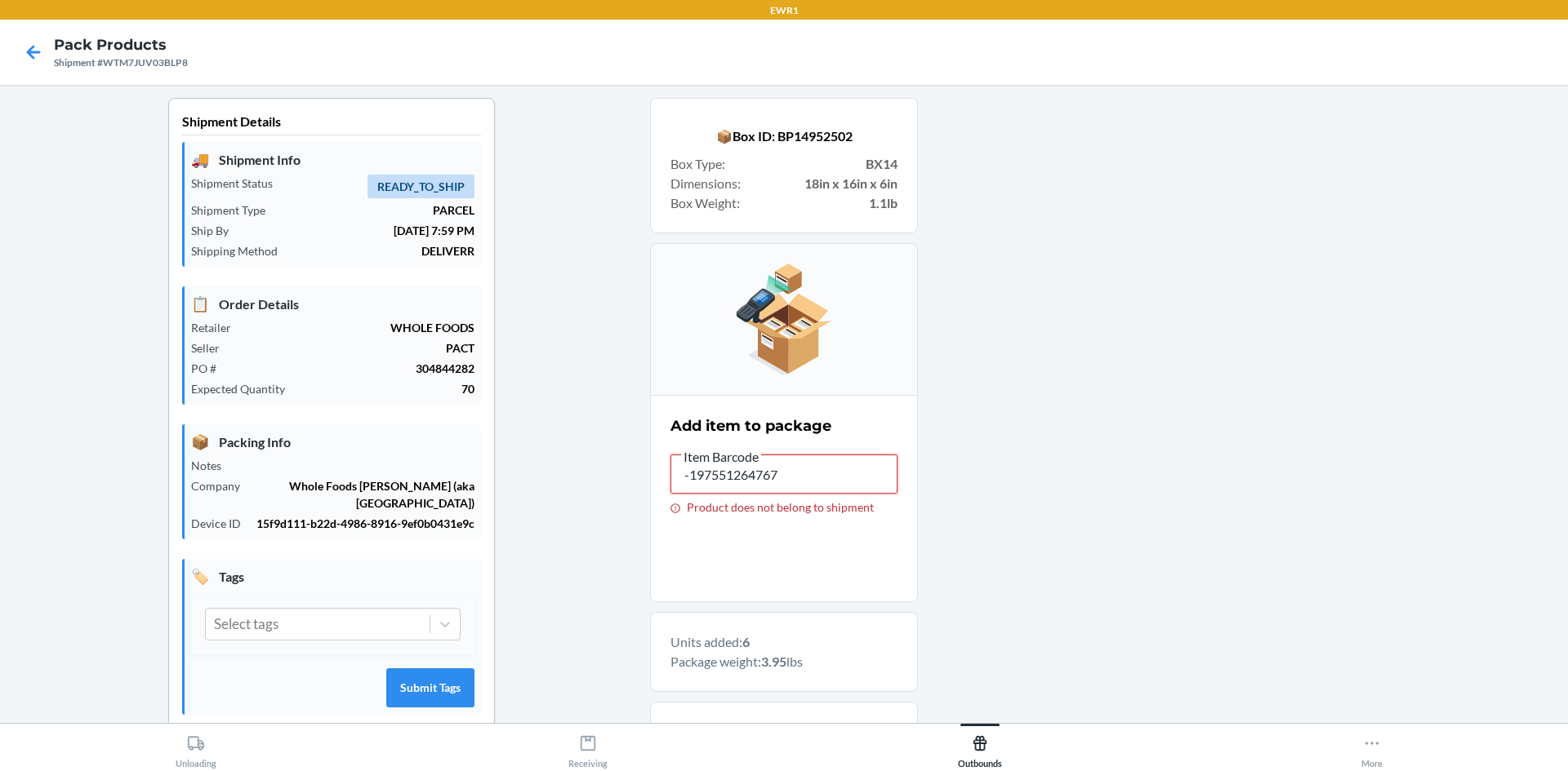
click at [836, 470] on input "-197551264767" at bounding box center [784, 474] width 227 height 39
click at [776, 474] on input "19755126432" at bounding box center [784, 474] width 227 height 39
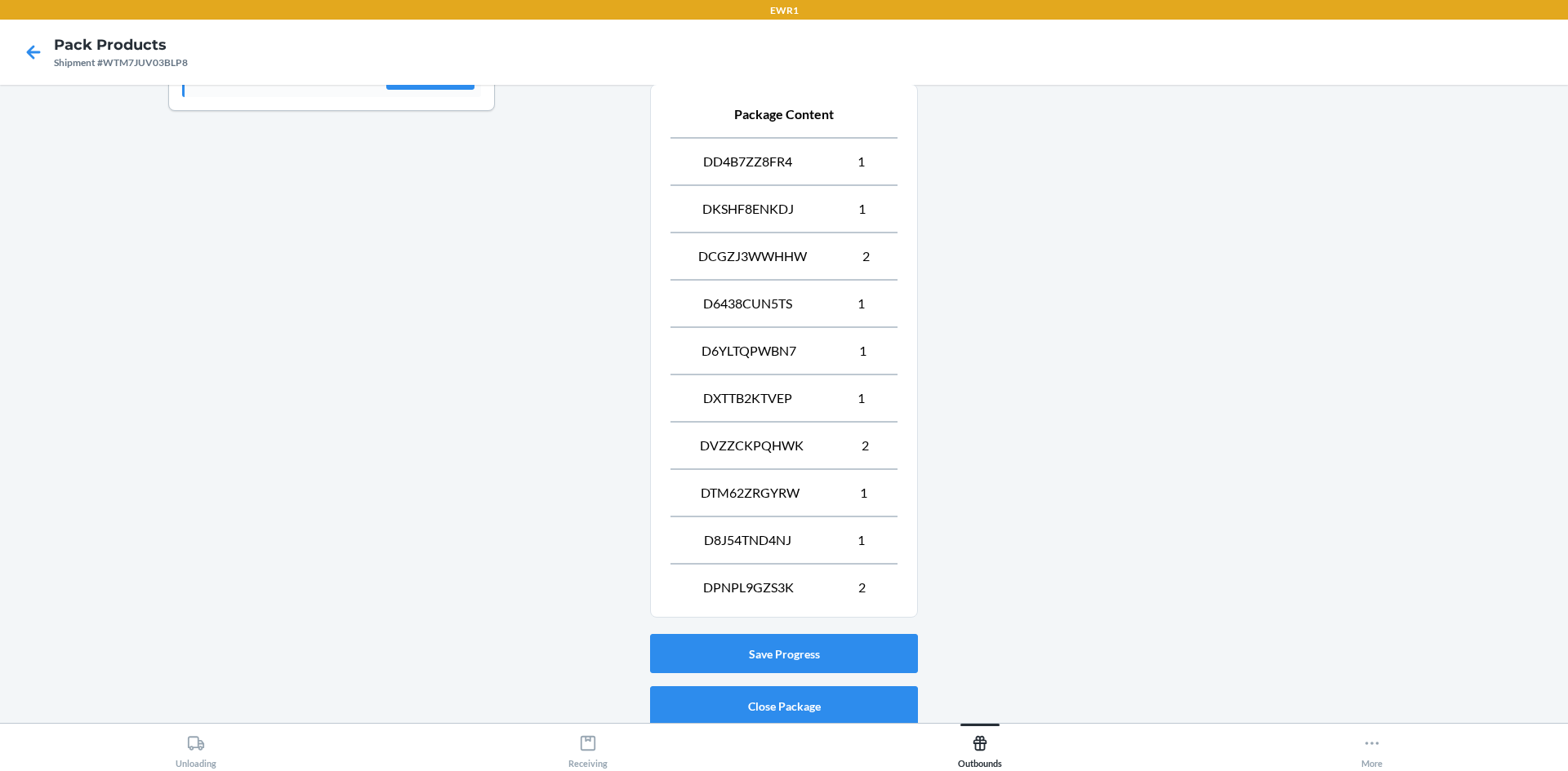
scroll to position [679, 0]
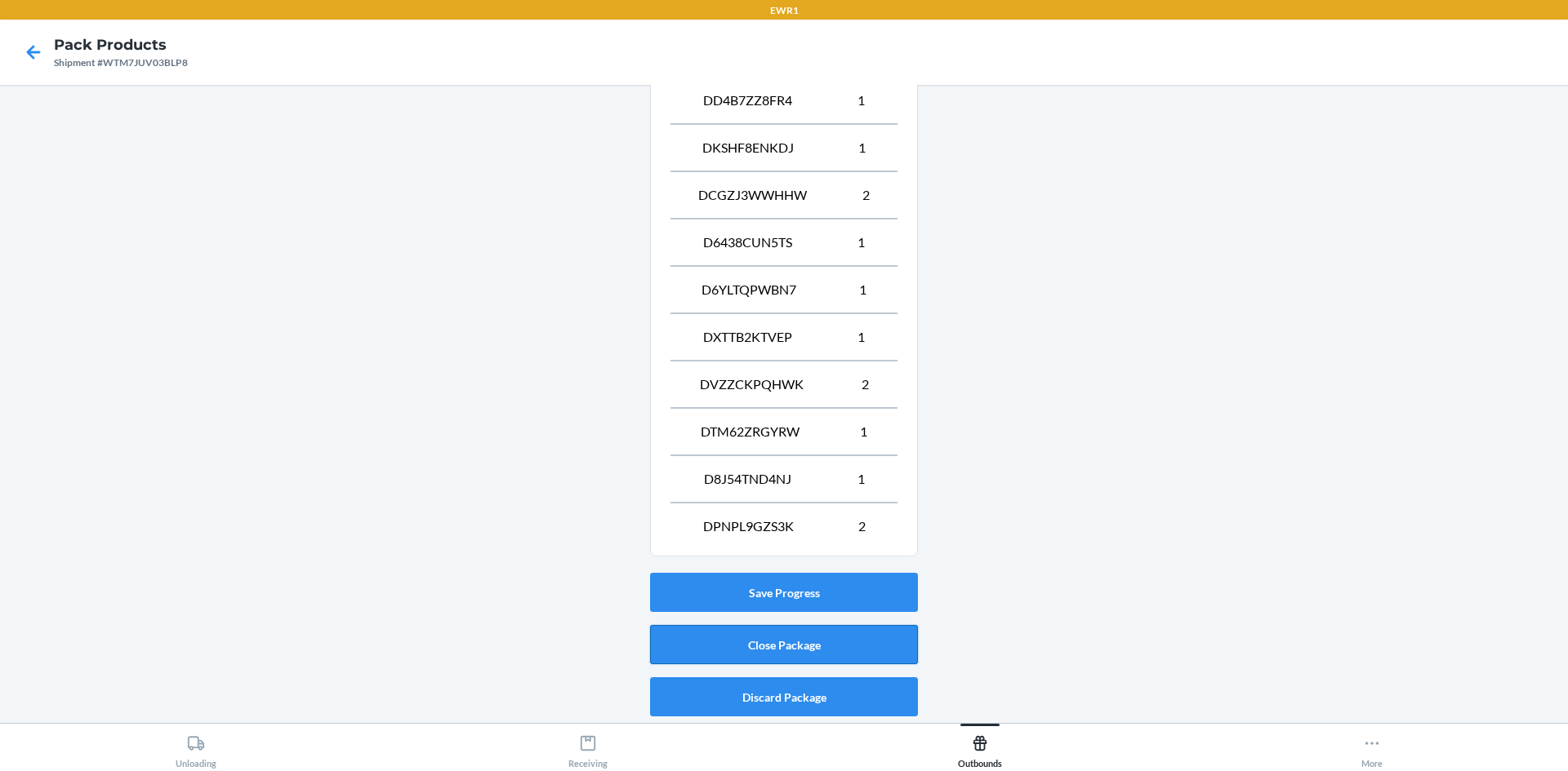
click at [718, 632] on button "Close Package" at bounding box center [783, 645] width 268 height 39
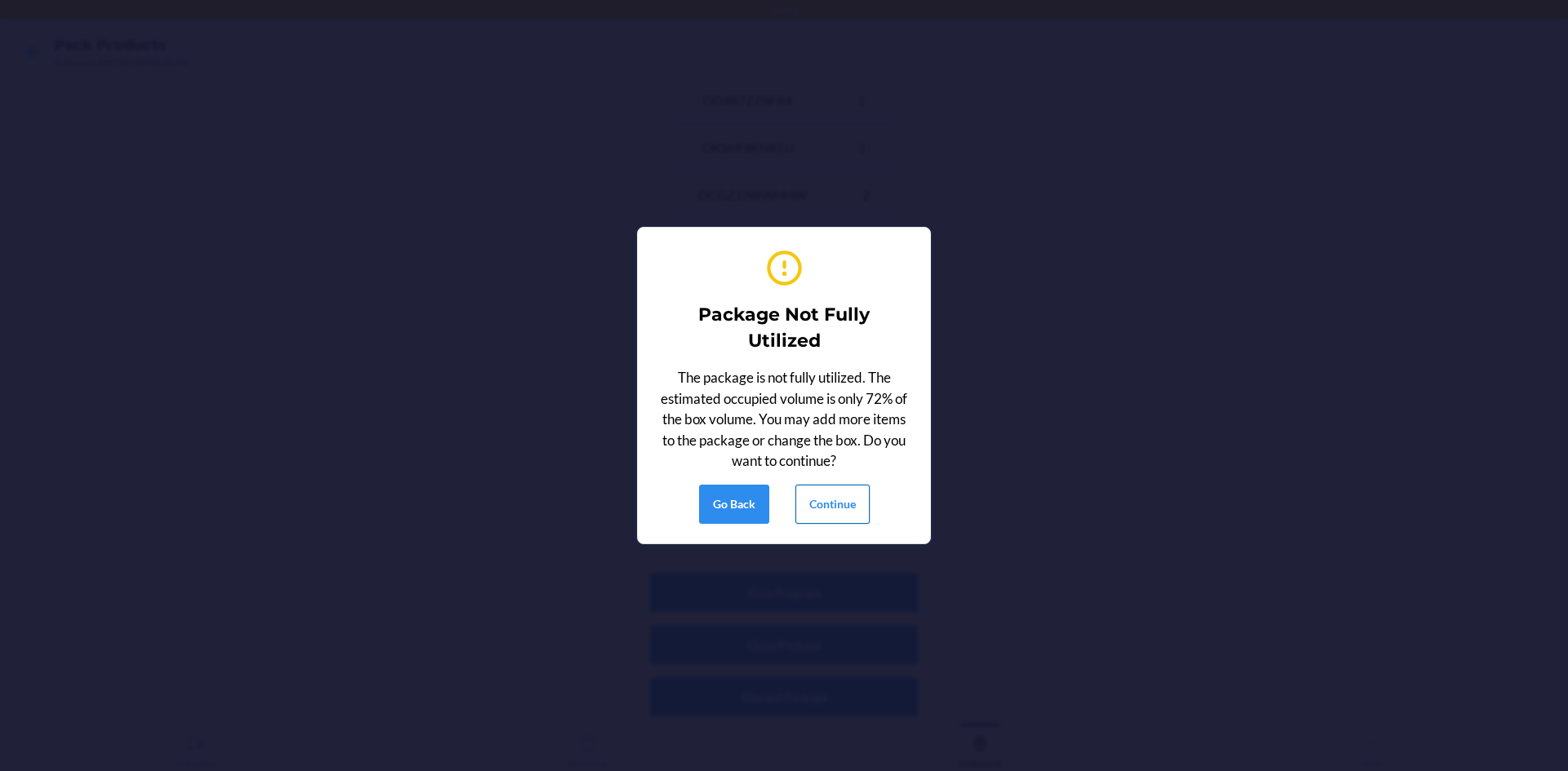
click at [836, 509] on button "Continue" at bounding box center [832, 504] width 74 height 39
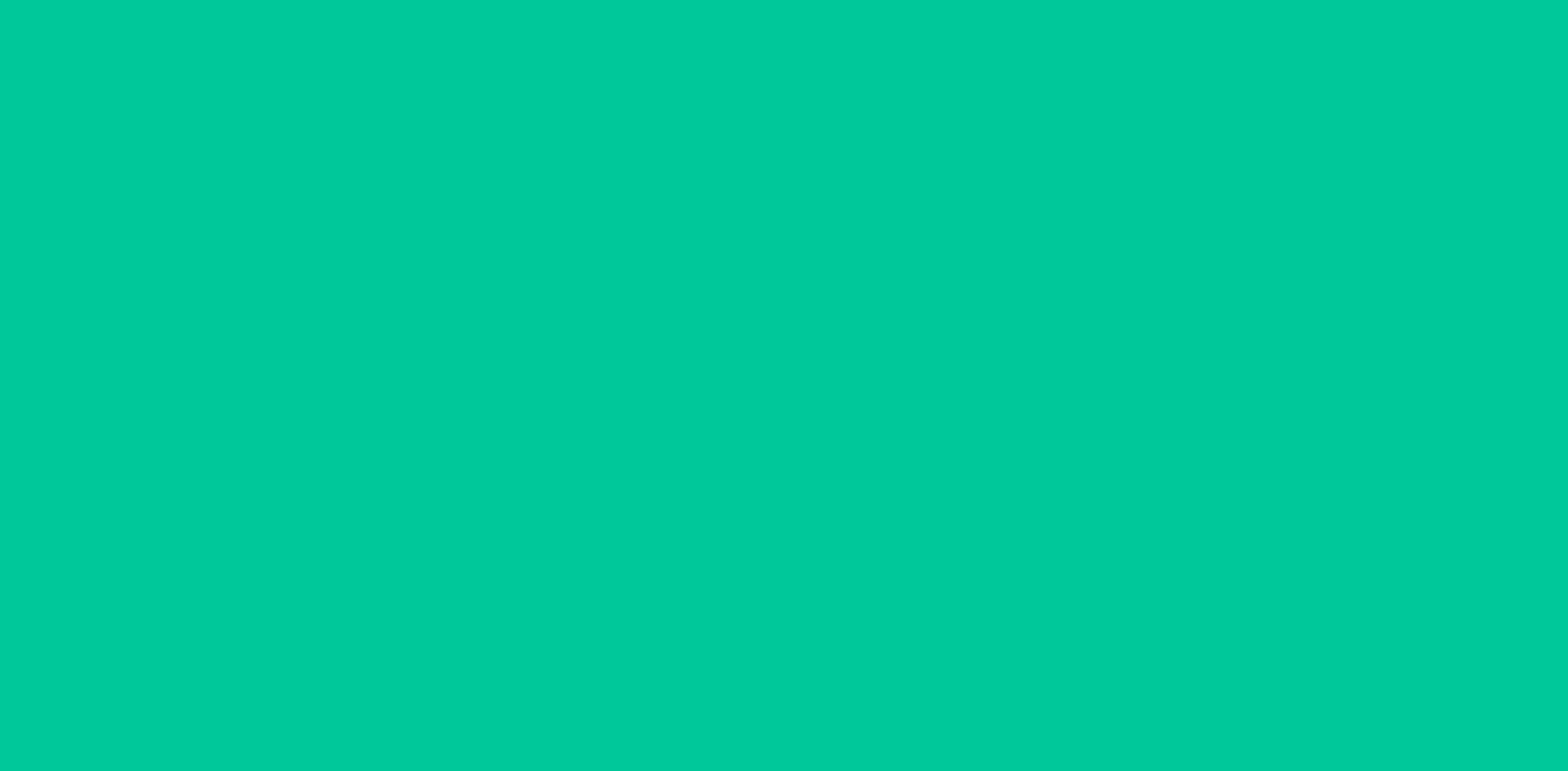
scroll to position [15, 0]
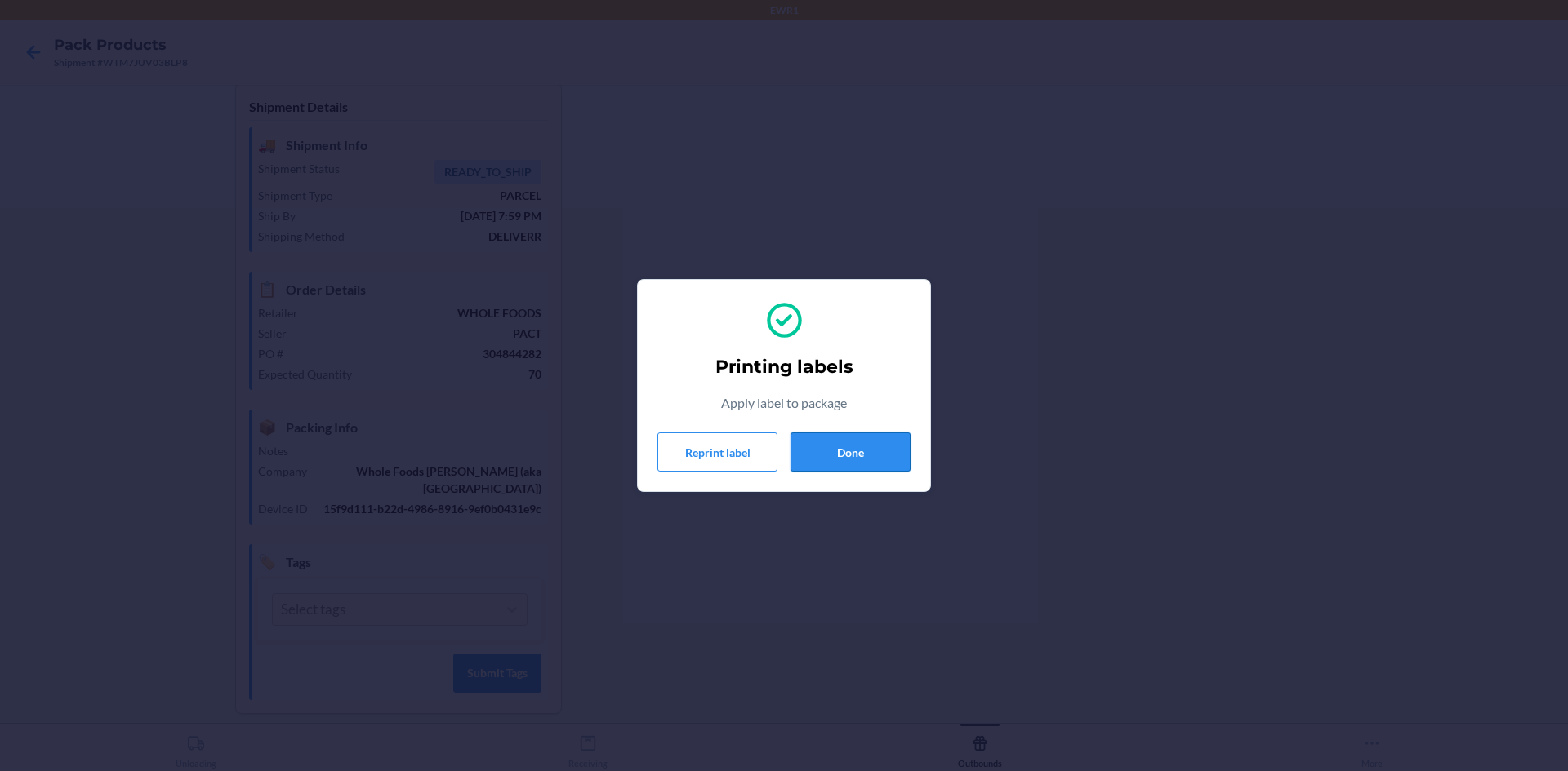
click at [837, 447] on button "Done" at bounding box center [850, 451] width 120 height 39
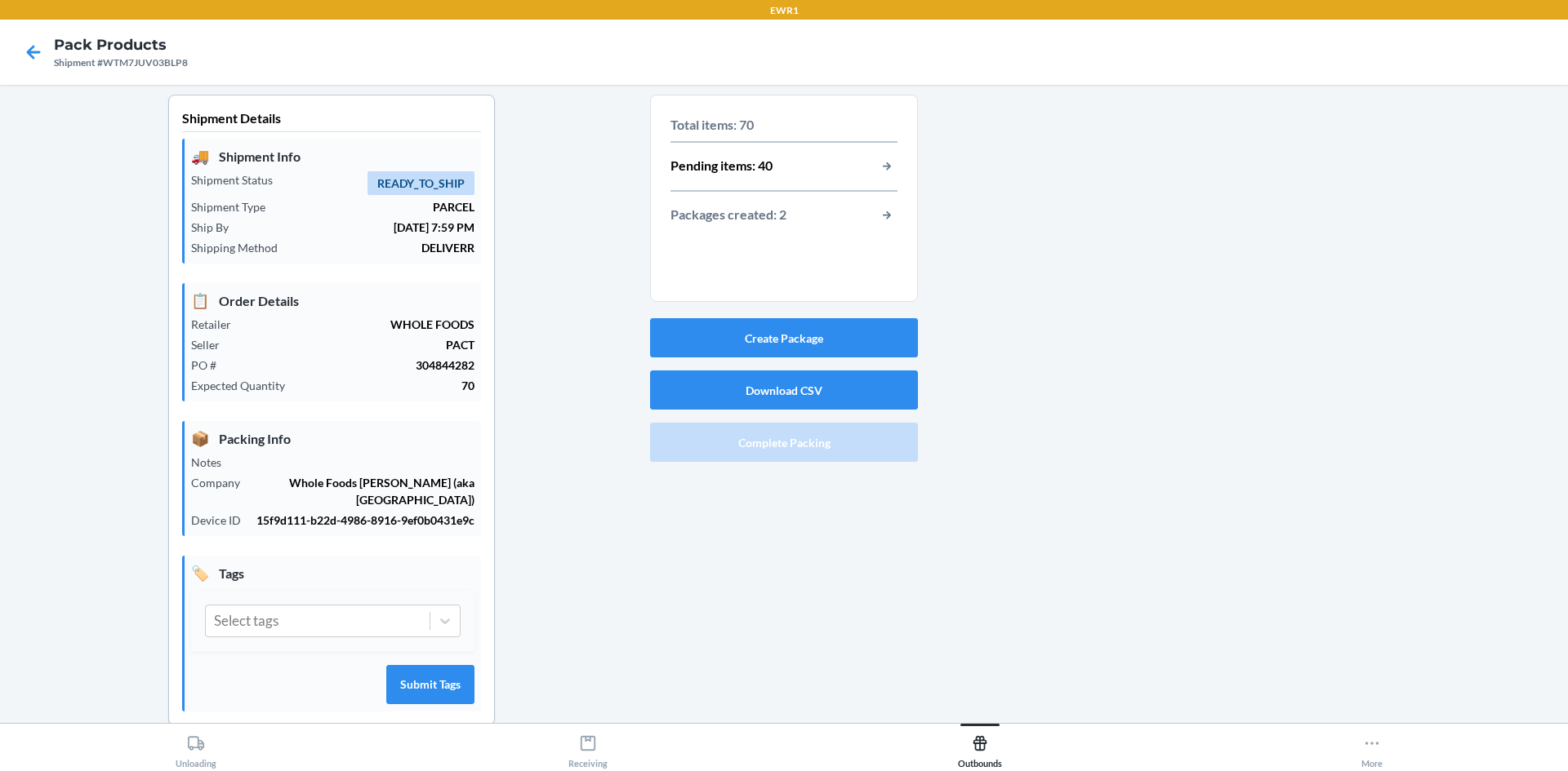
scroll to position [0, 0]
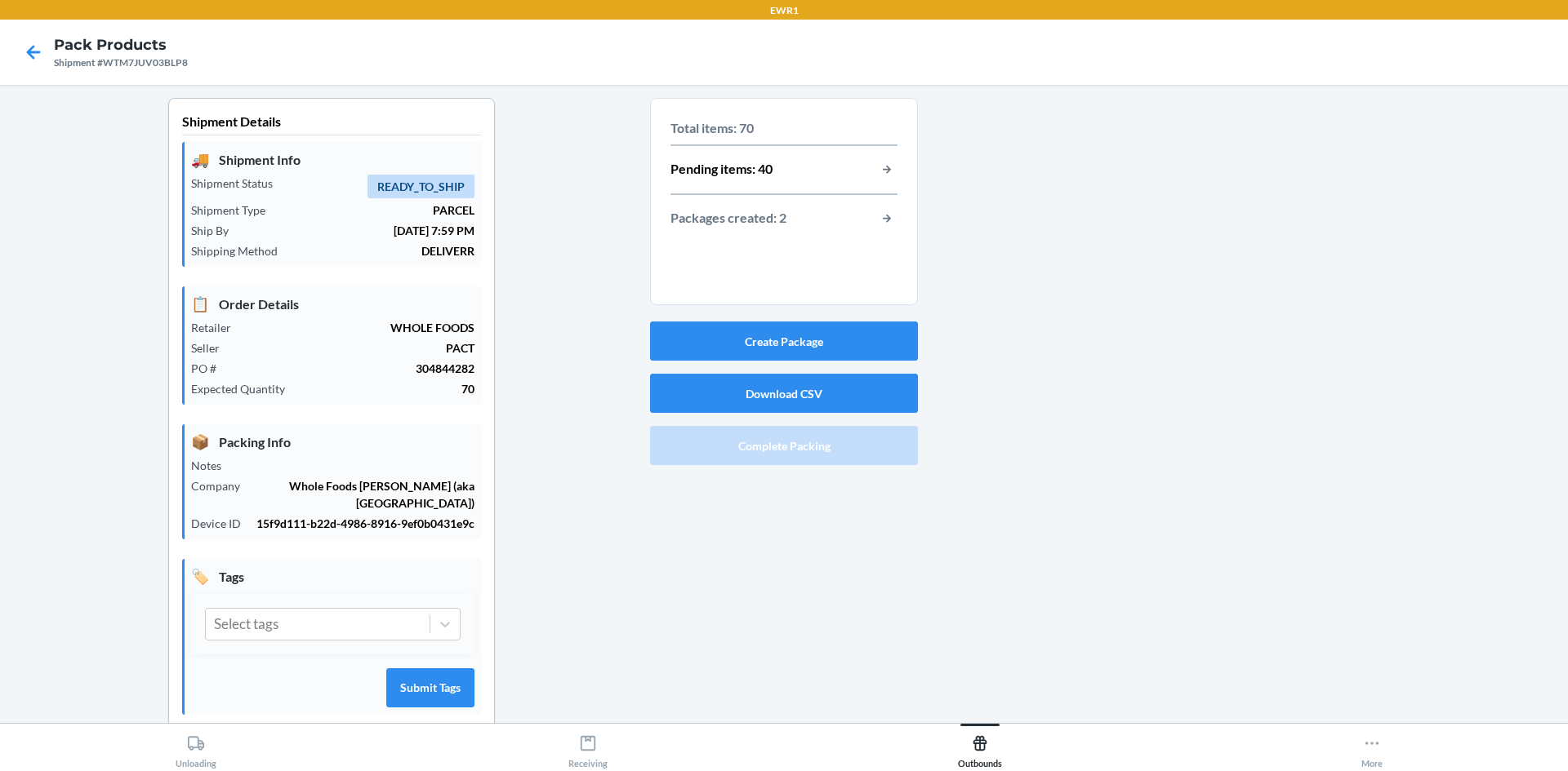
click at [868, 202] on div "Total items: 70 Pending items: 40 Packages created: 2" at bounding box center [784, 173] width 227 height 124
click at [868, 222] on div "Packages created: 2" at bounding box center [784, 218] width 227 height 21
click at [876, 222] on button "button-view-packages-created" at bounding box center [886, 218] width 21 height 21
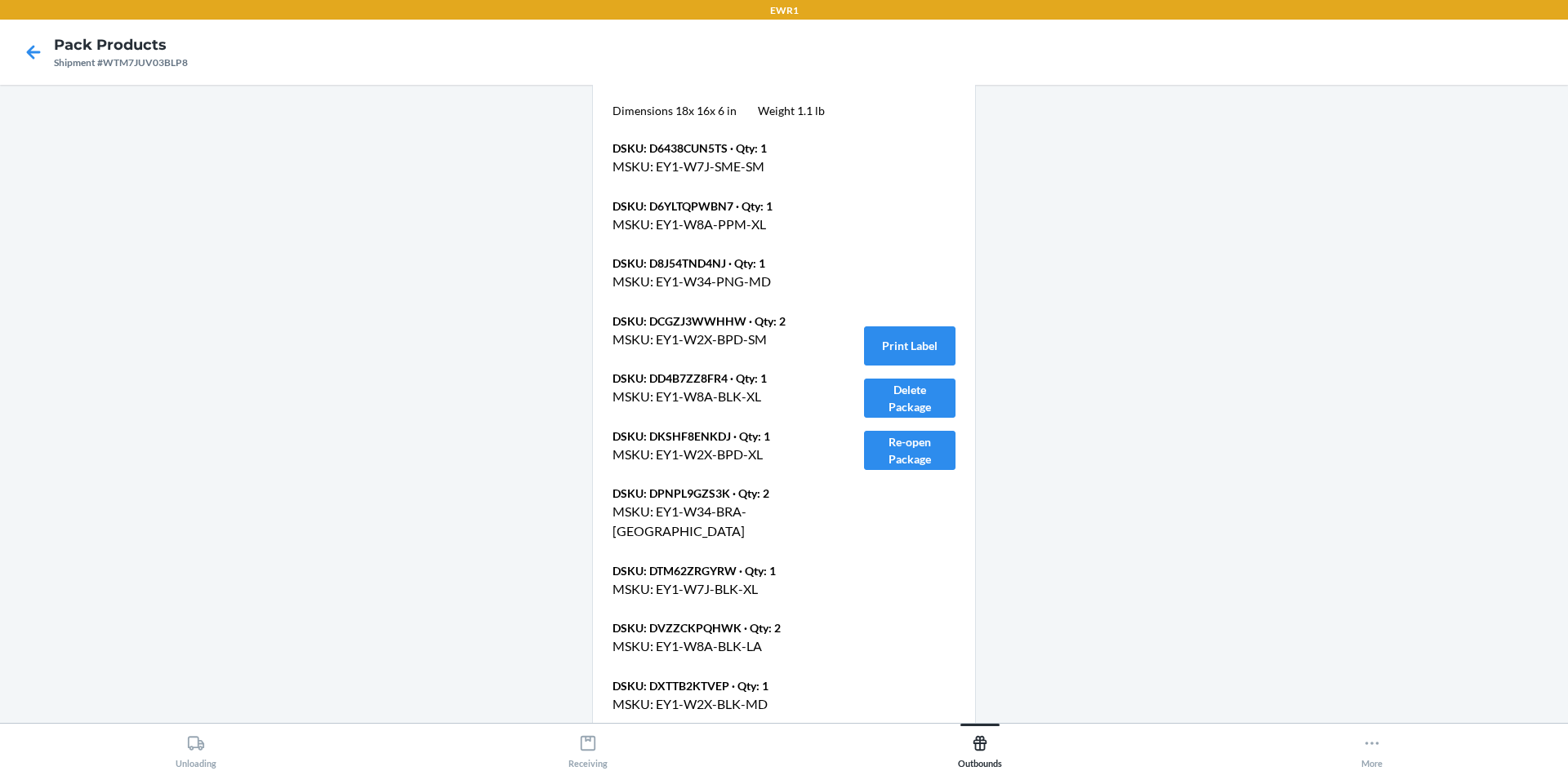
scroll to position [963, 0]
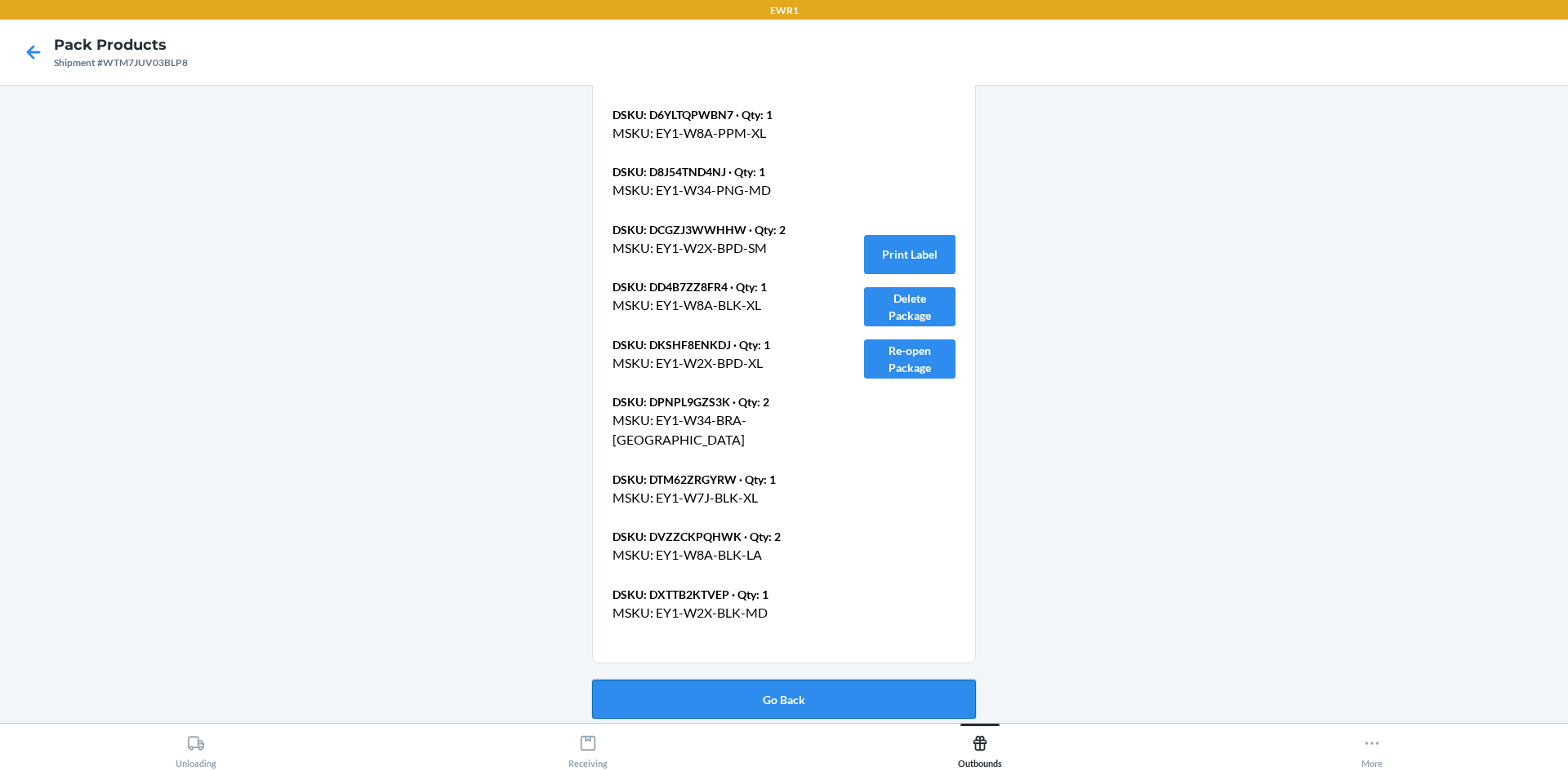
click at [655, 695] on button "Go Back" at bounding box center [784, 699] width 383 height 39
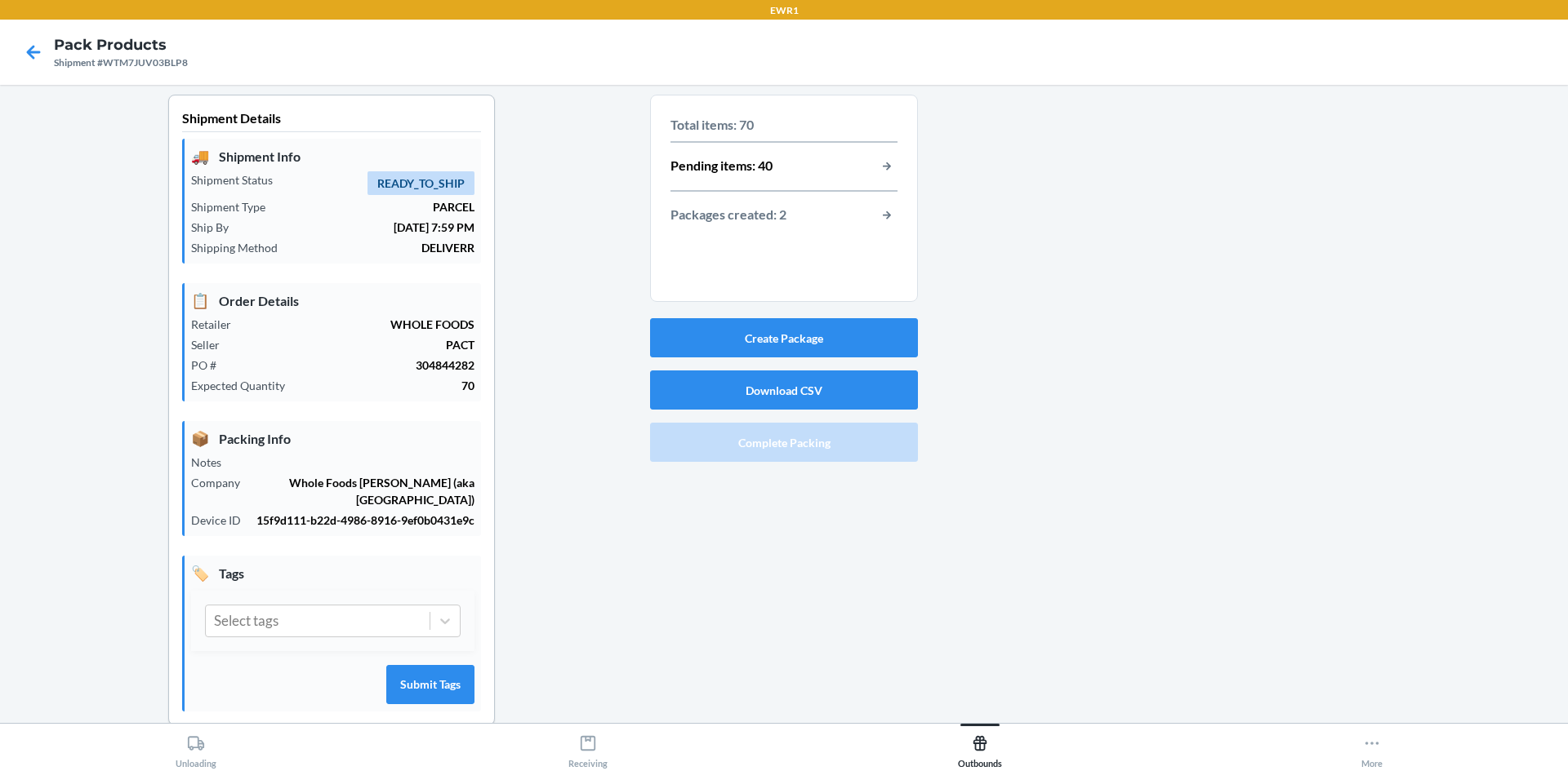
scroll to position [0, 0]
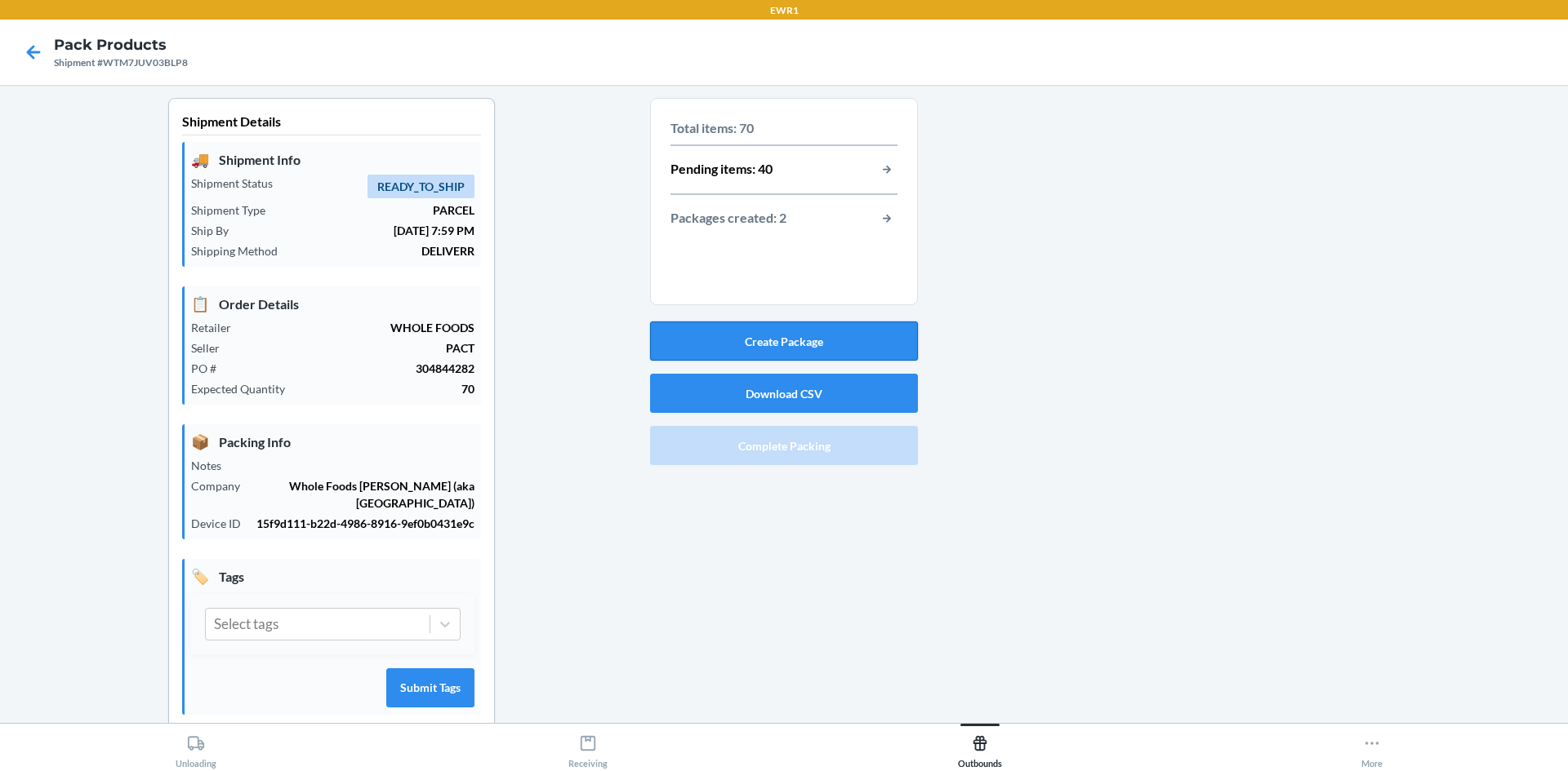
click at [700, 354] on button "Create Package" at bounding box center [783, 341] width 268 height 39
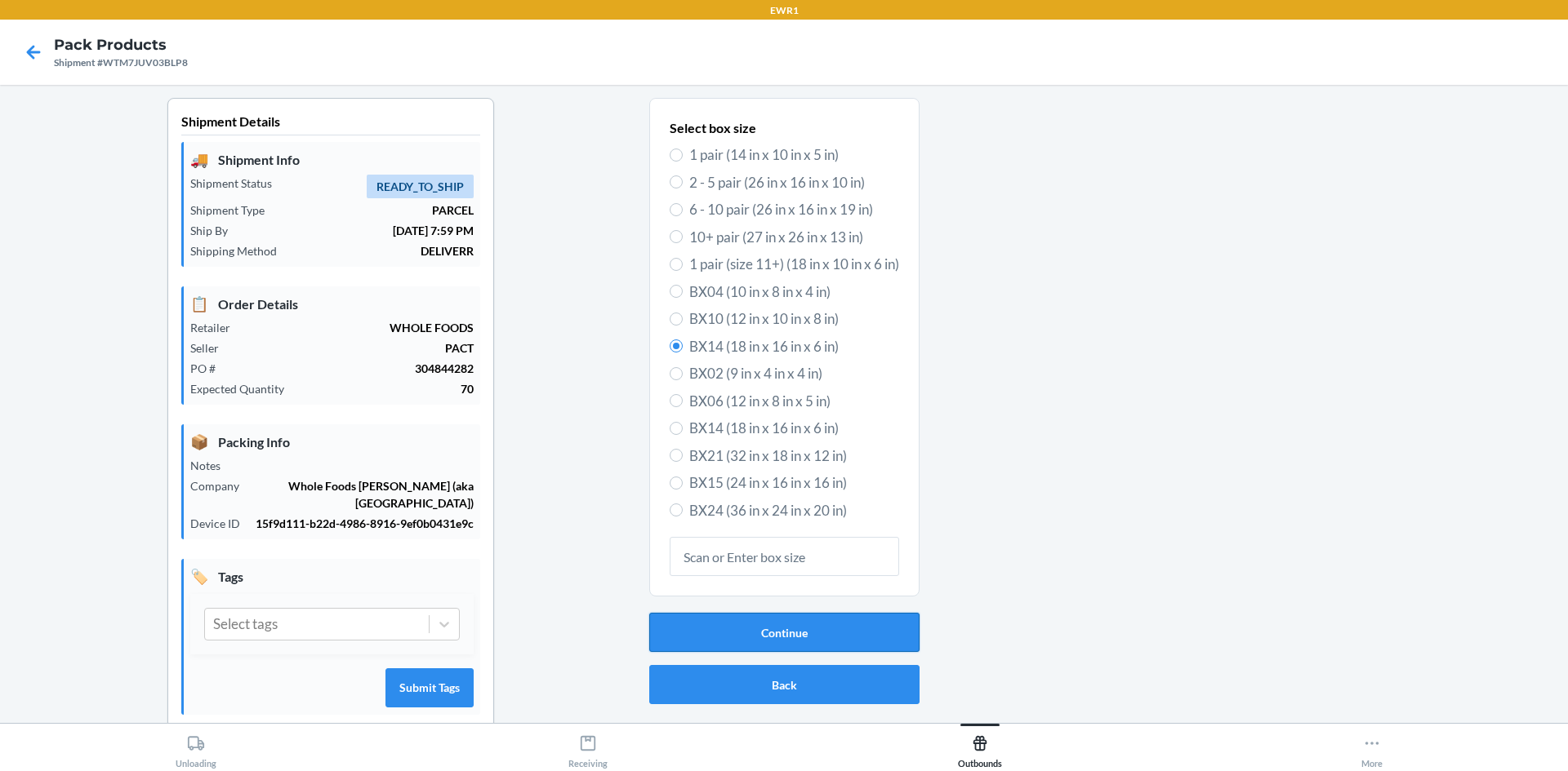
click at [690, 623] on button "Continue" at bounding box center [785, 632] width 271 height 39
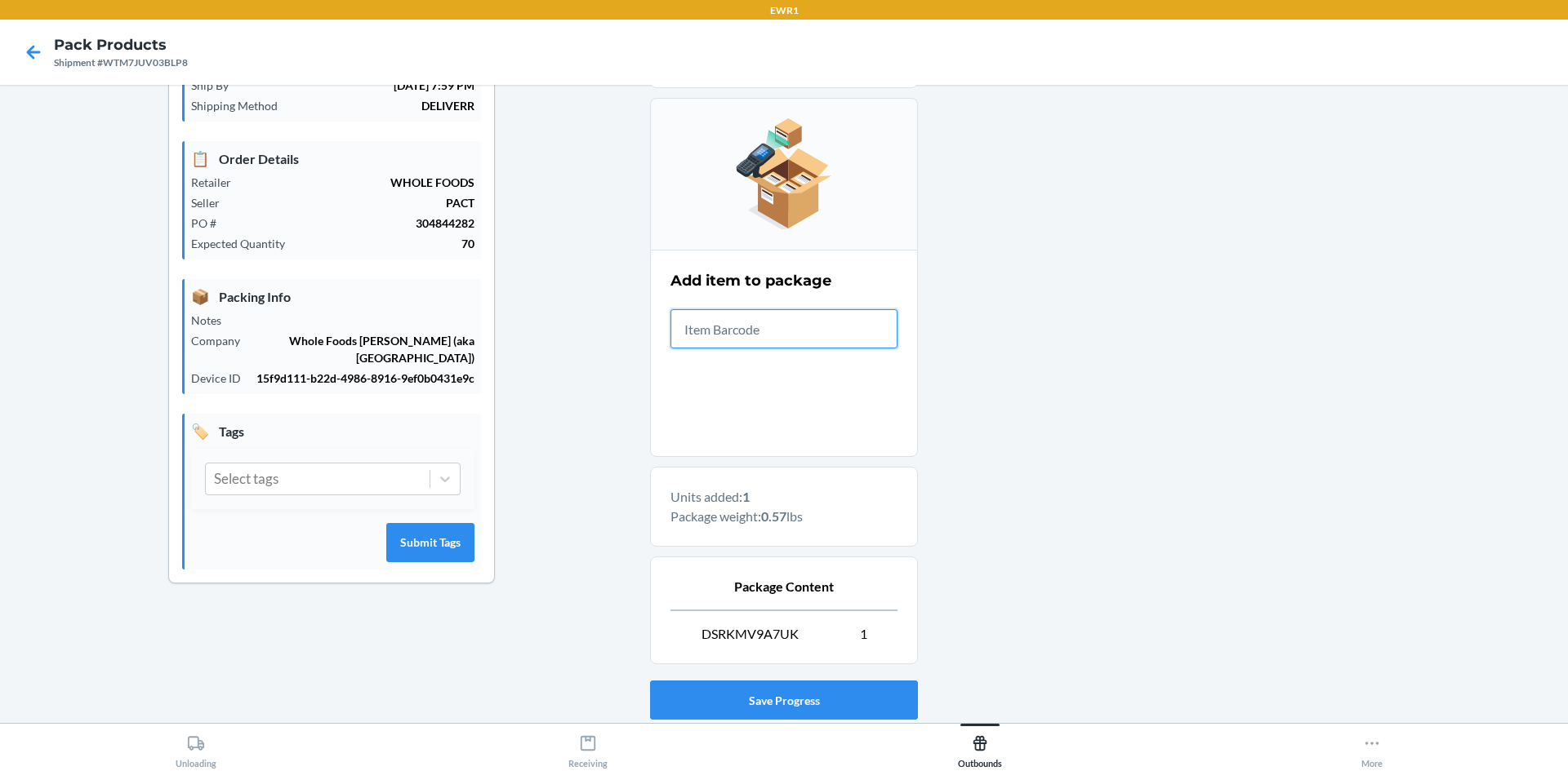
scroll to position [253, 0]
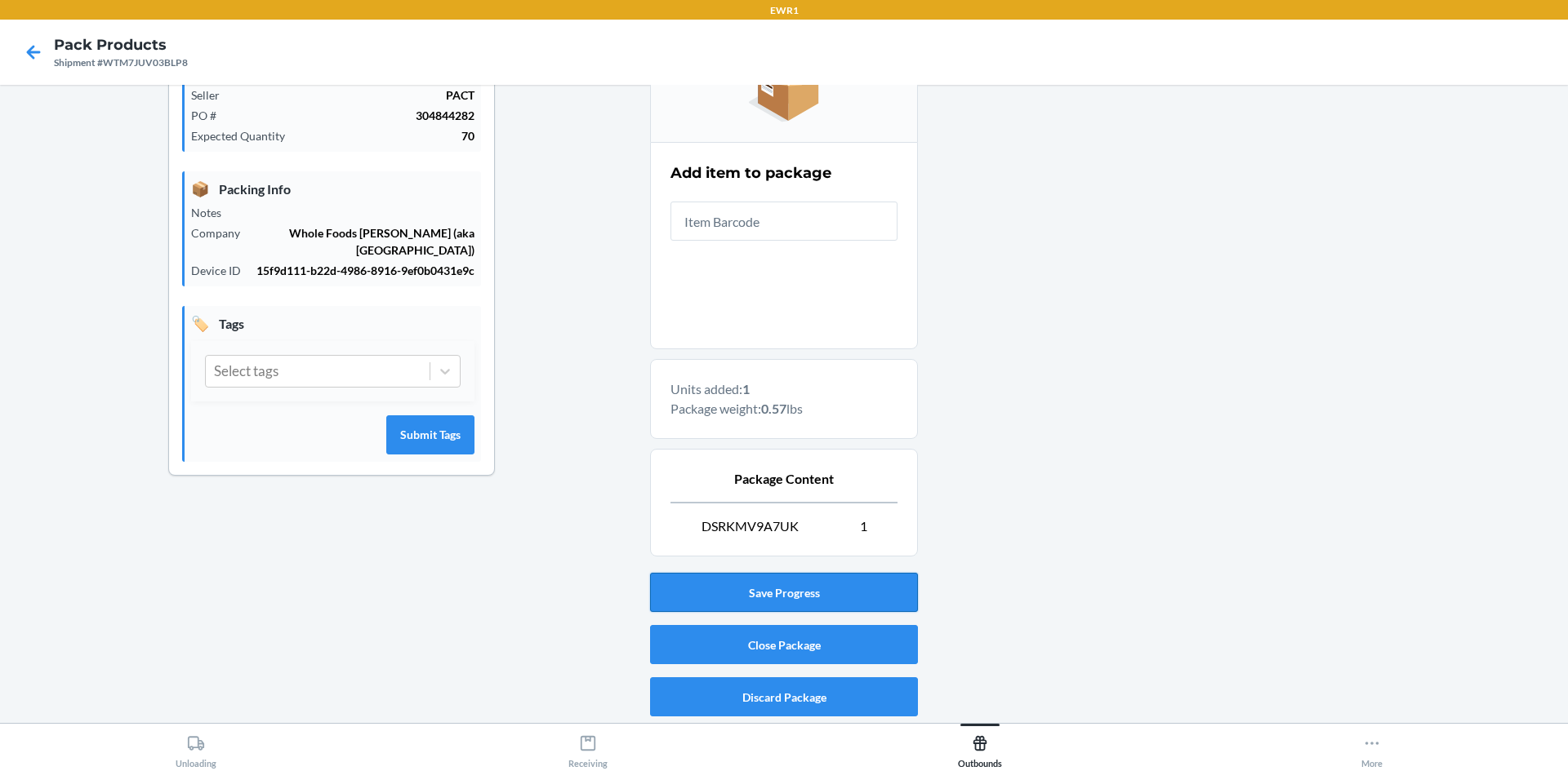
click at [774, 590] on button "Save Progress" at bounding box center [783, 592] width 268 height 39
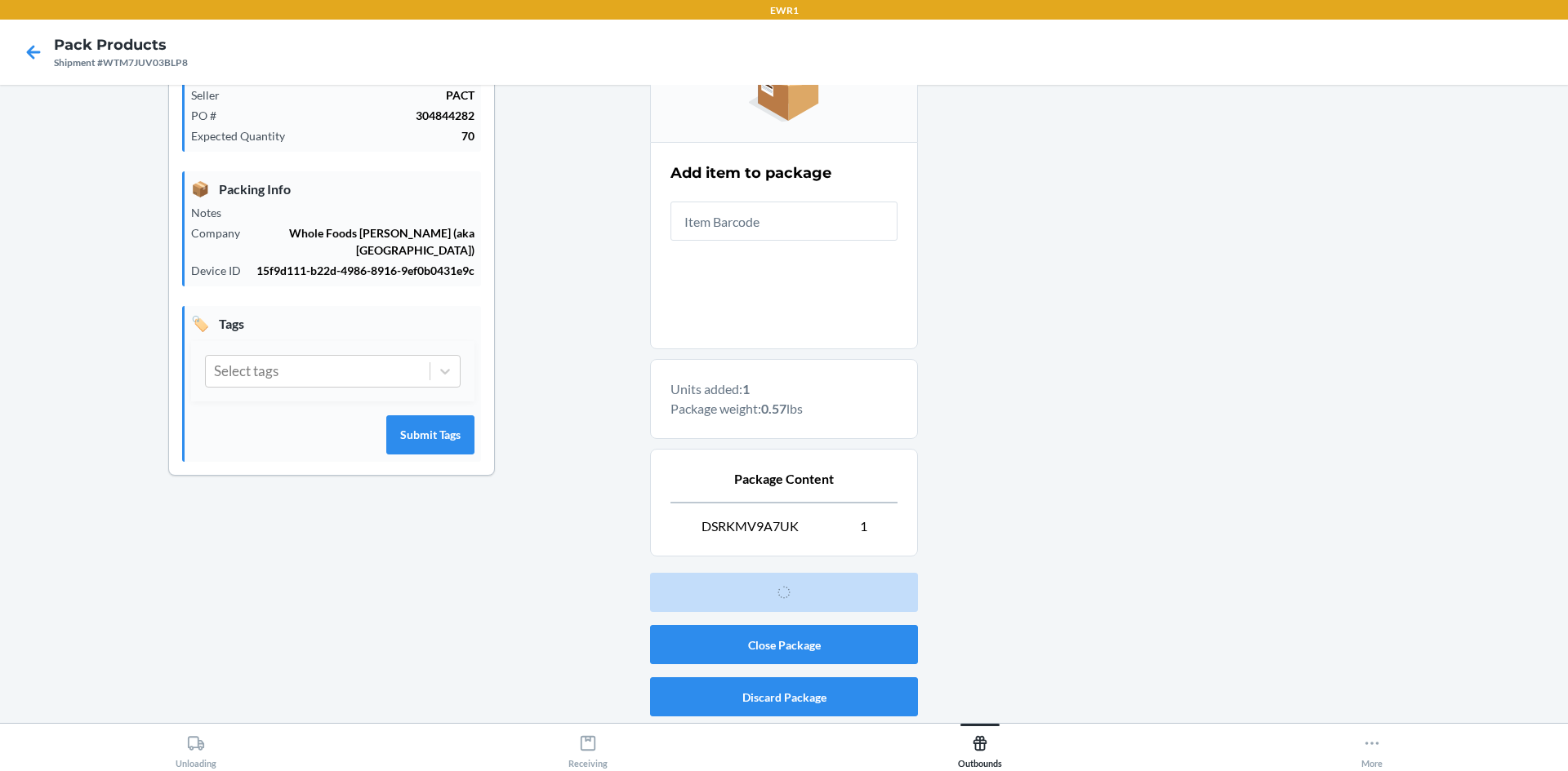
scroll to position [15, 0]
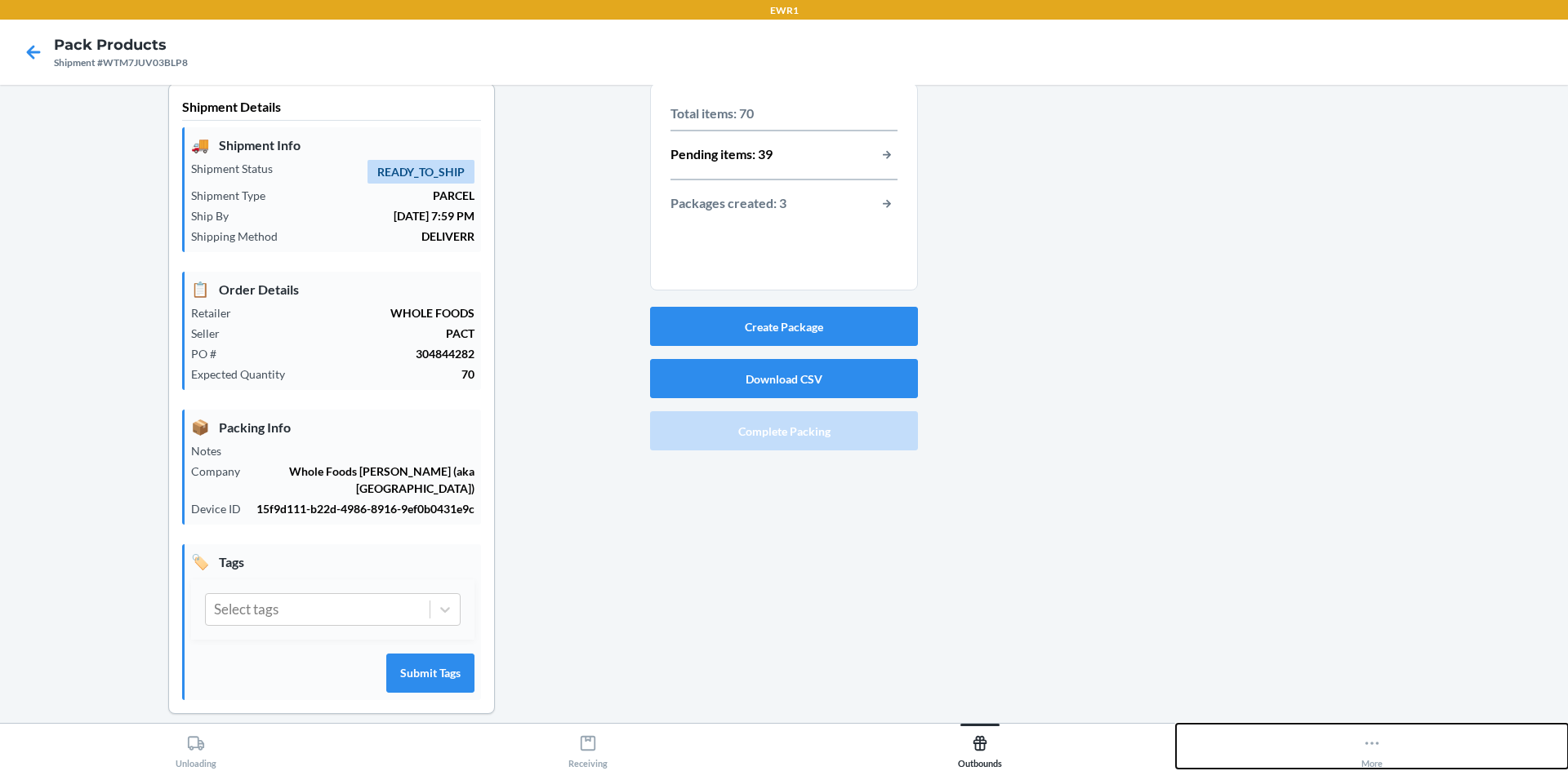
click at [1381, 729] on div "More" at bounding box center [1371, 748] width 21 height 41
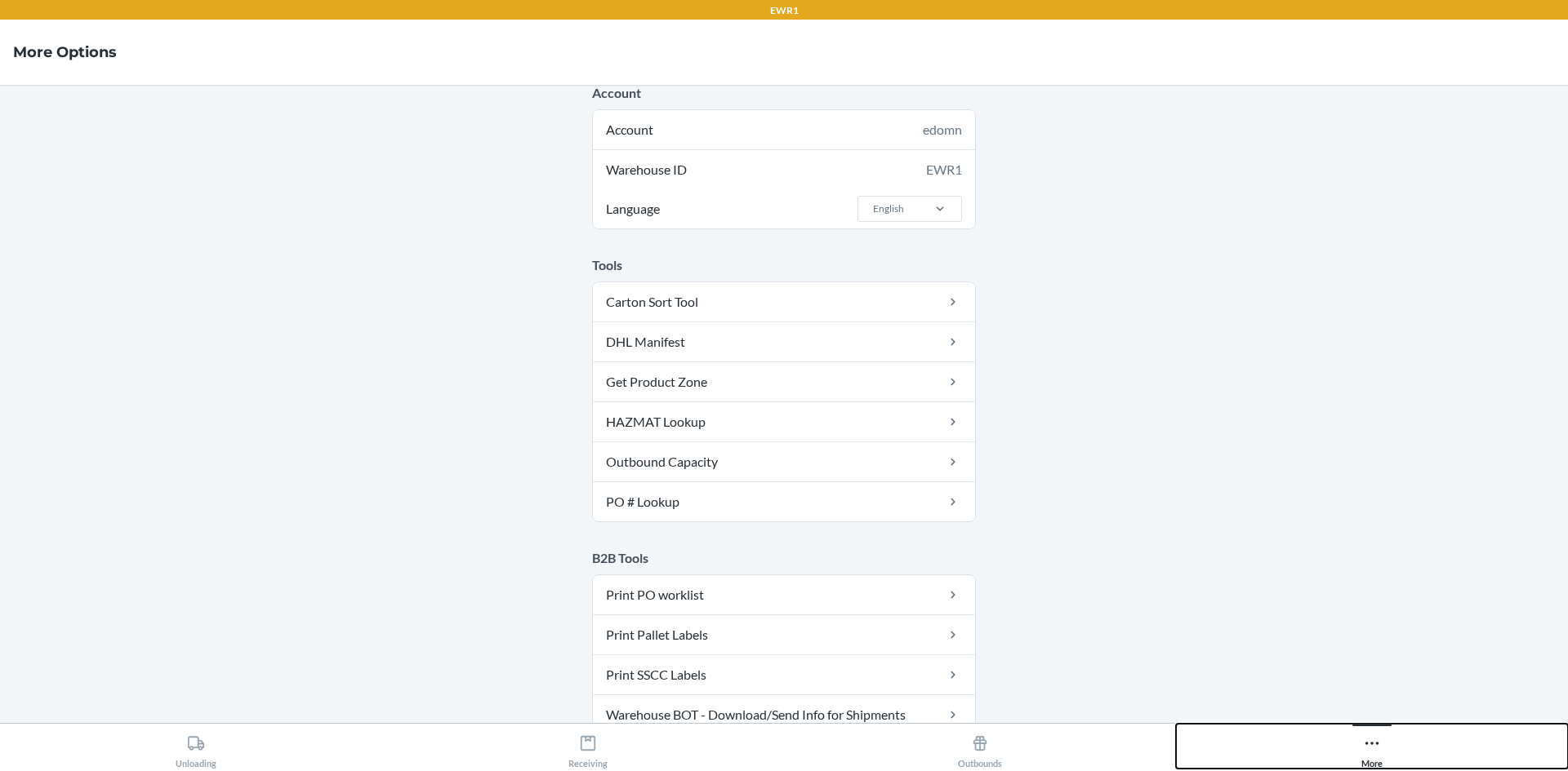
click at [1378, 751] on icon at bounding box center [1372, 744] width 18 height 18
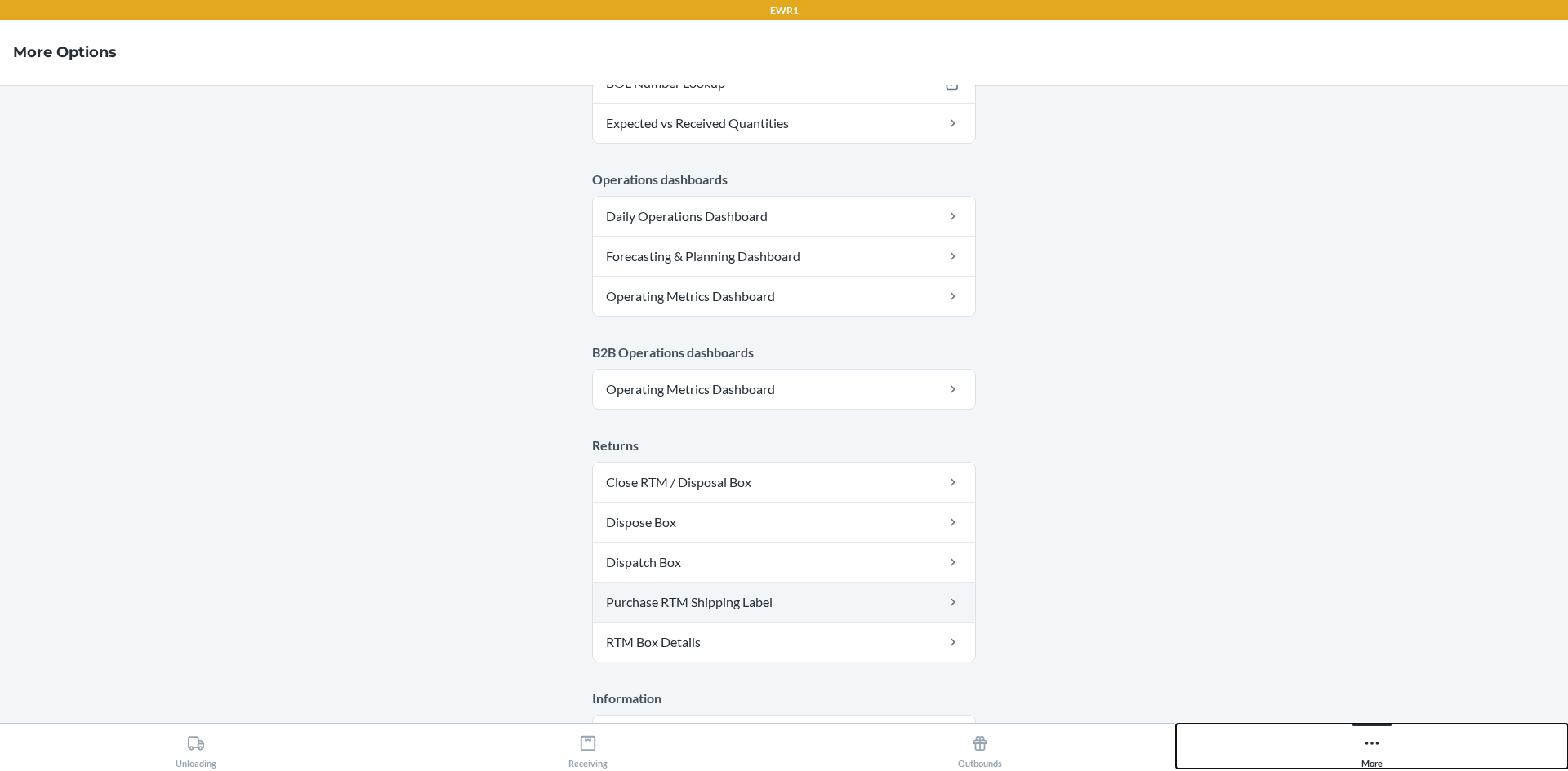
scroll to position [797, 0]
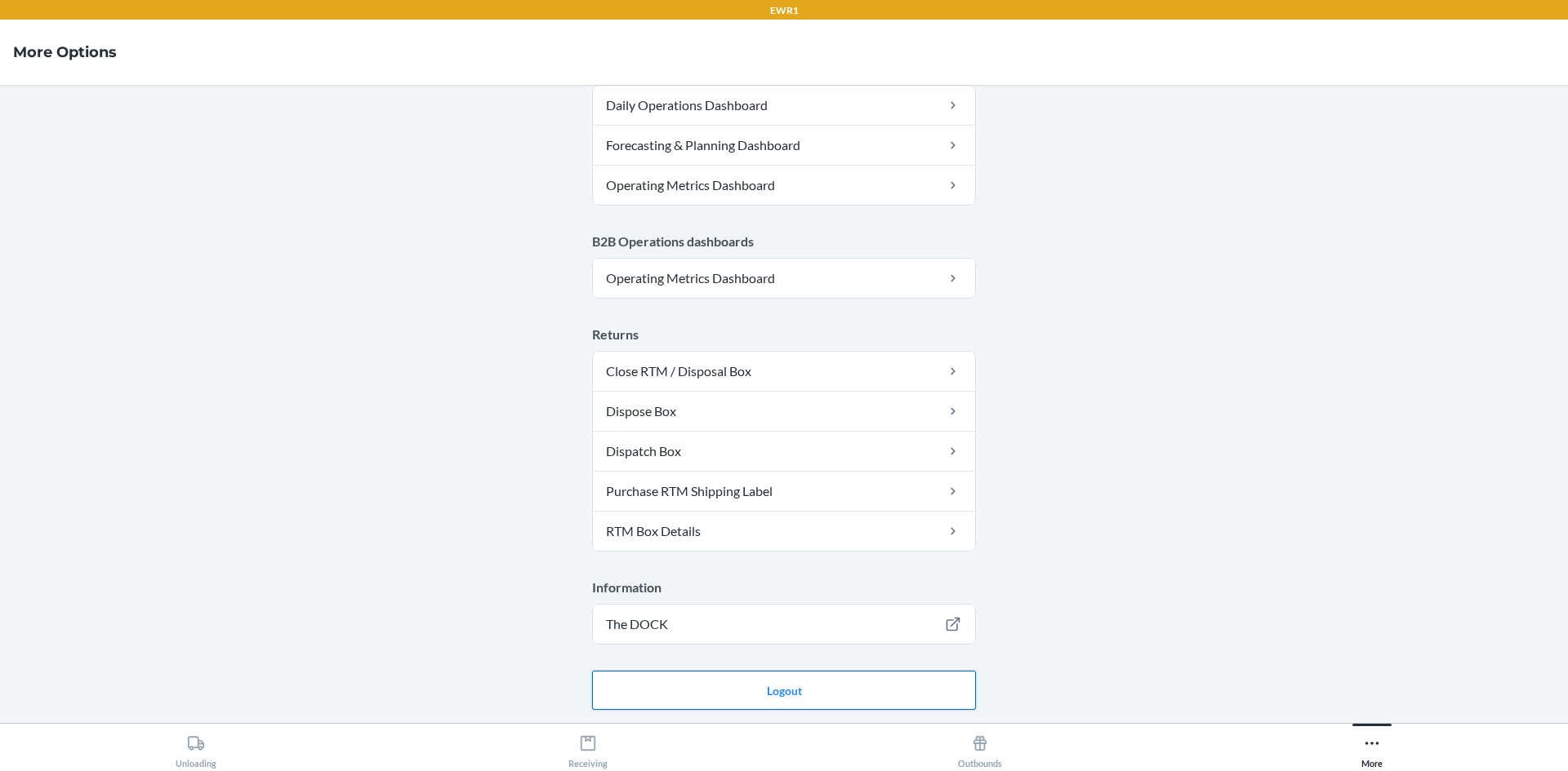
click at [702, 688] on button "Logout" at bounding box center [784, 690] width 383 height 39
